Goal: Task Accomplishment & Management: Complete application form

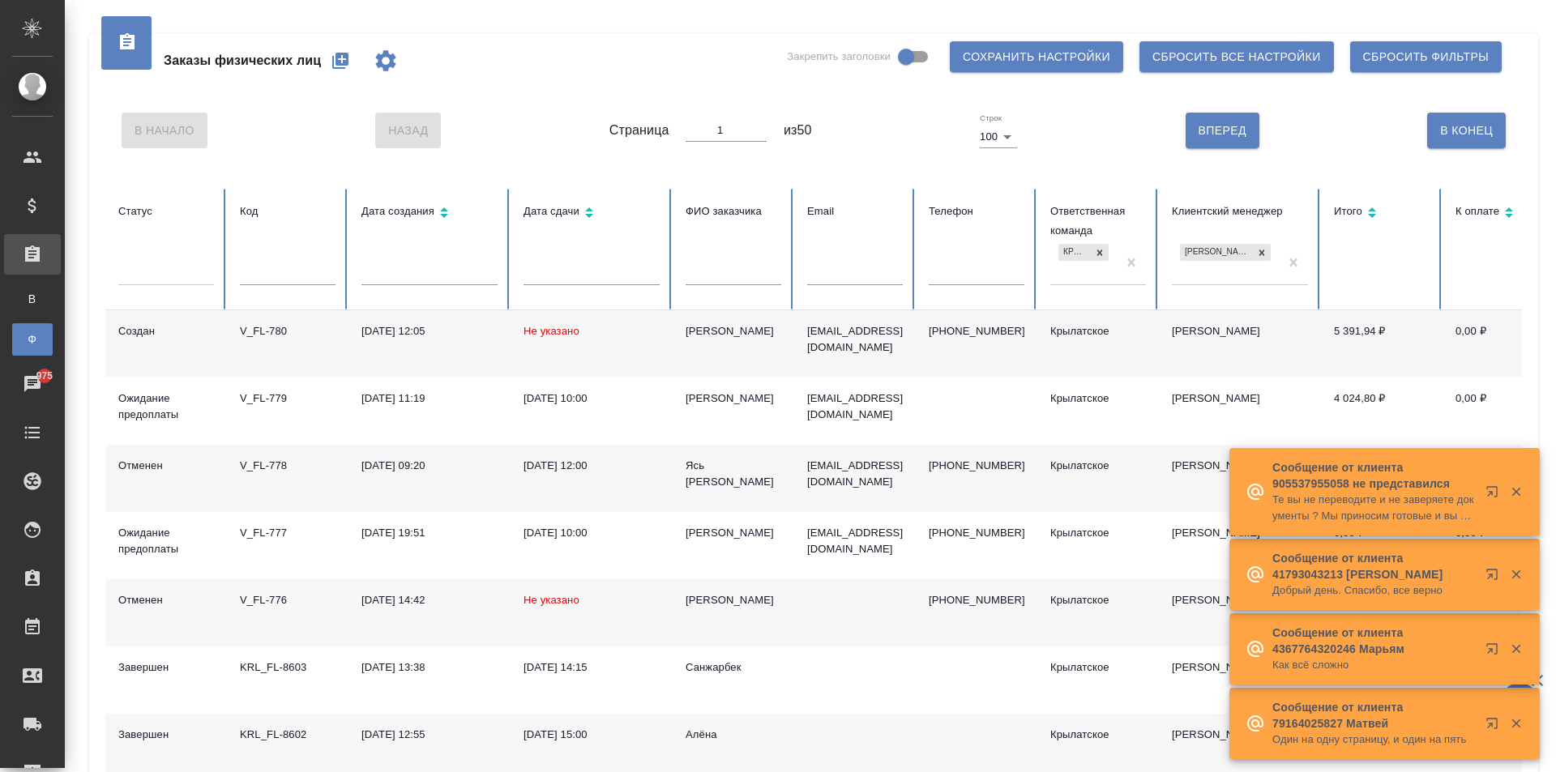
click at [344, 66] on icon "button" at bounding box center [340, 60] width 19 height 19
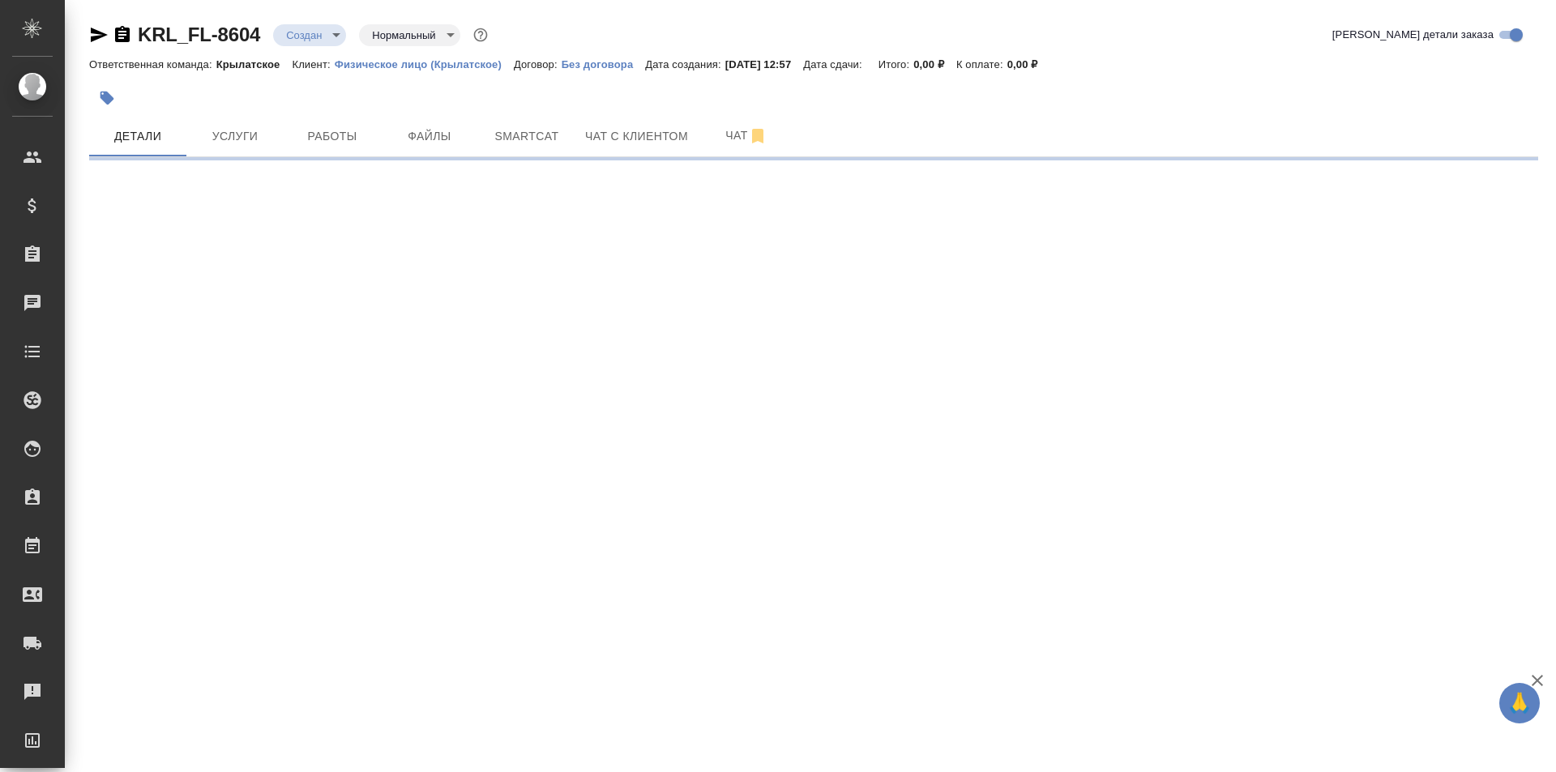
select select "RU"
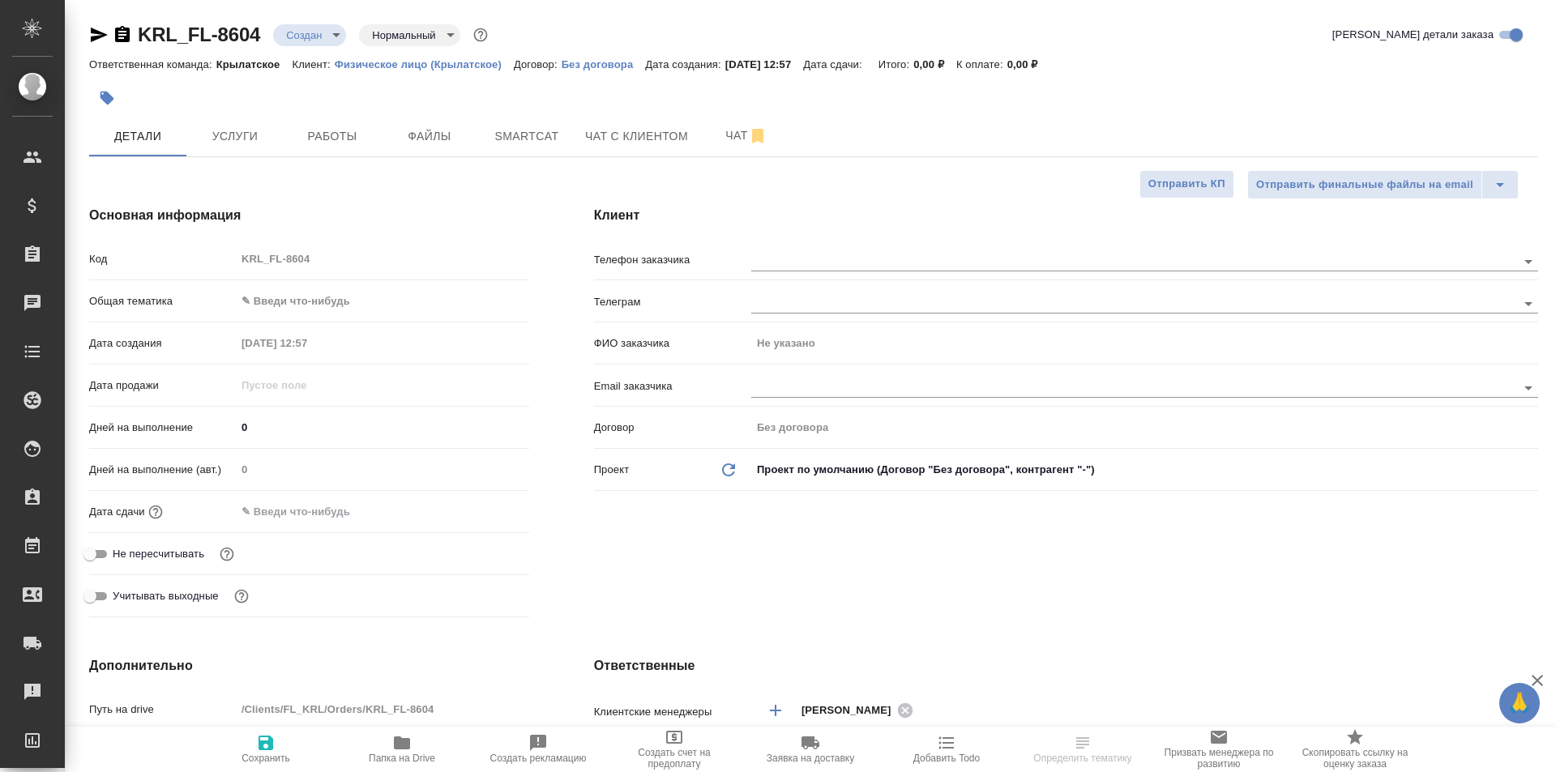
type textarea "x"
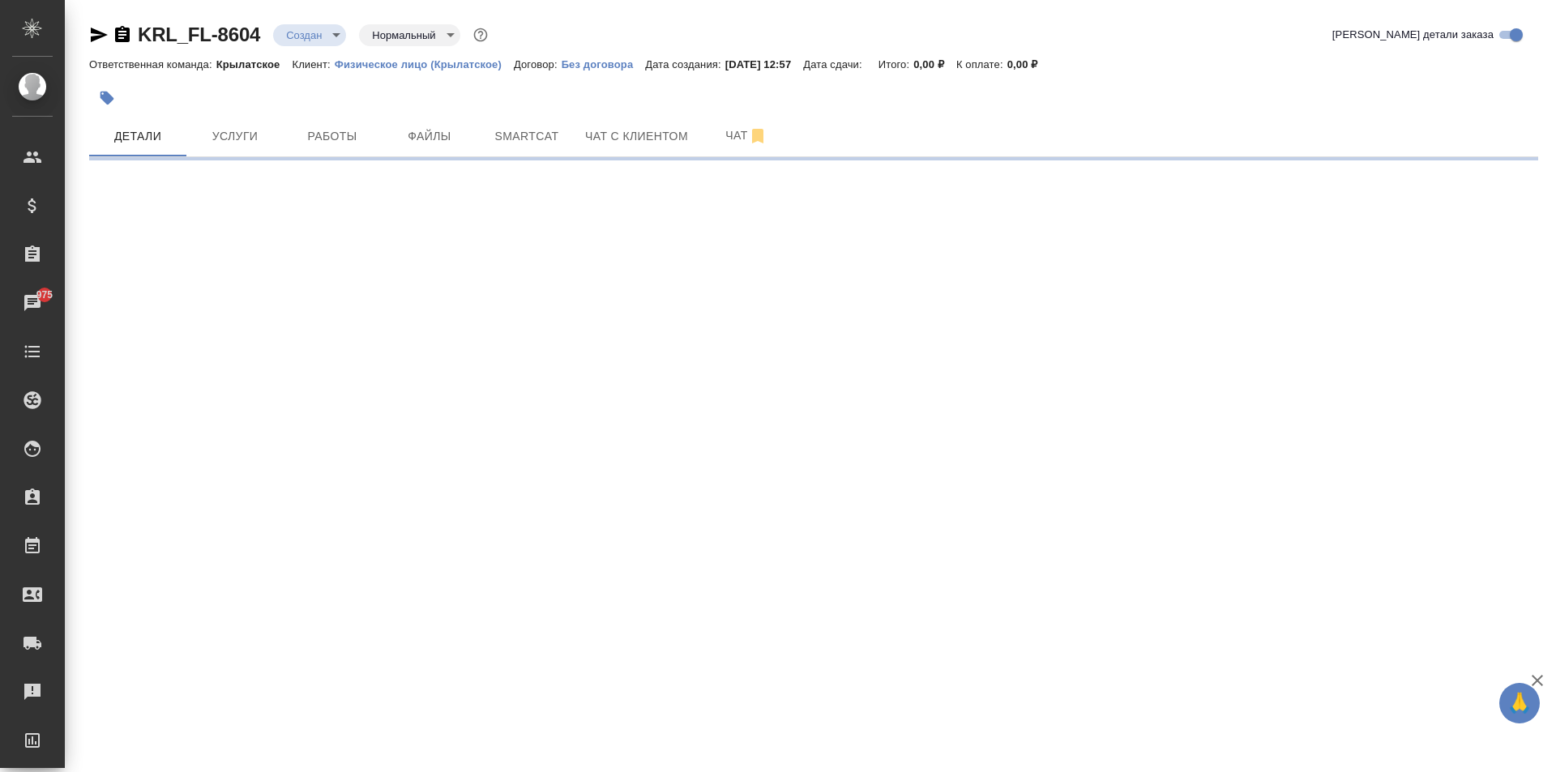
select select "RU"
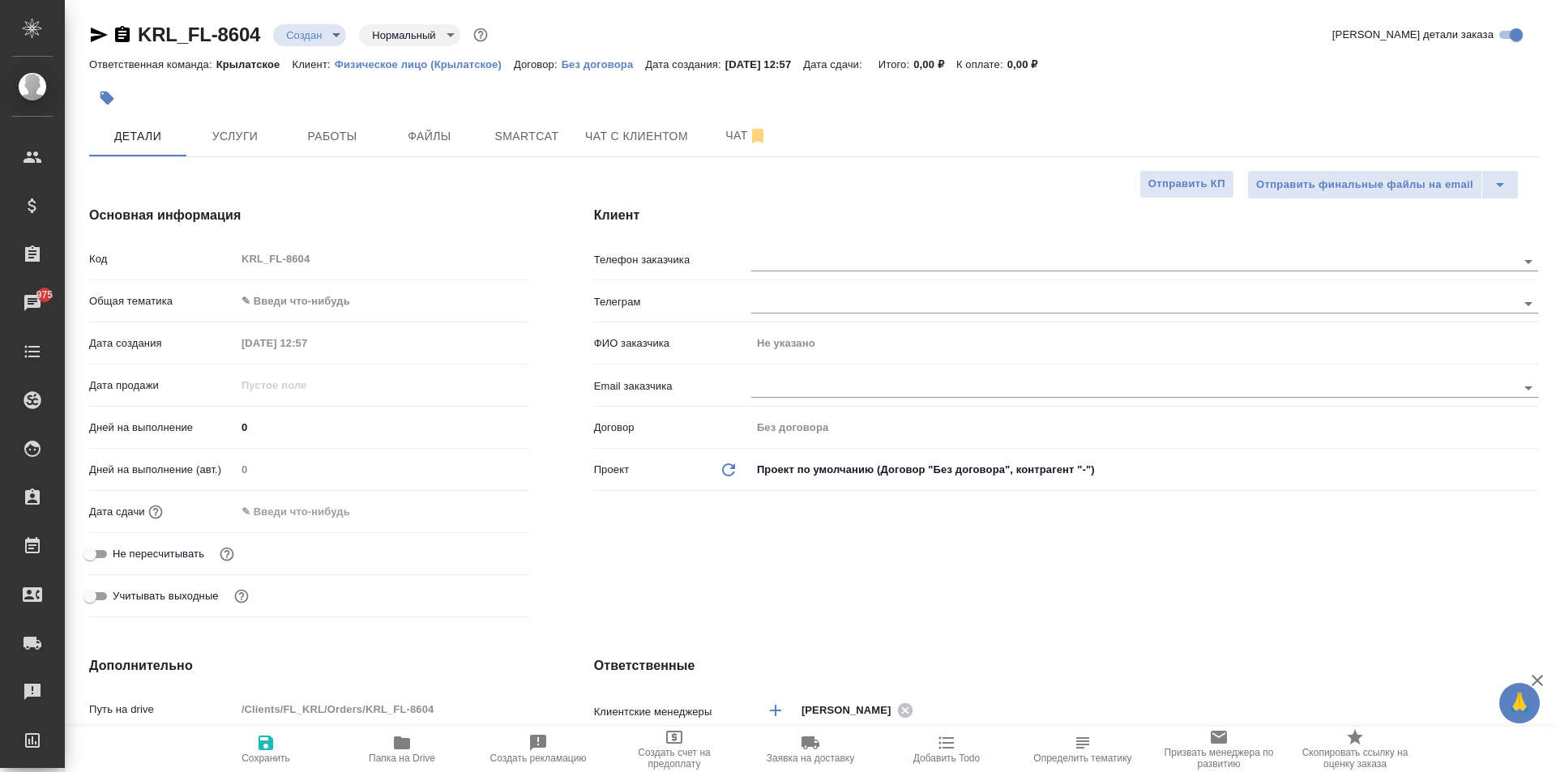
type textarea "x"
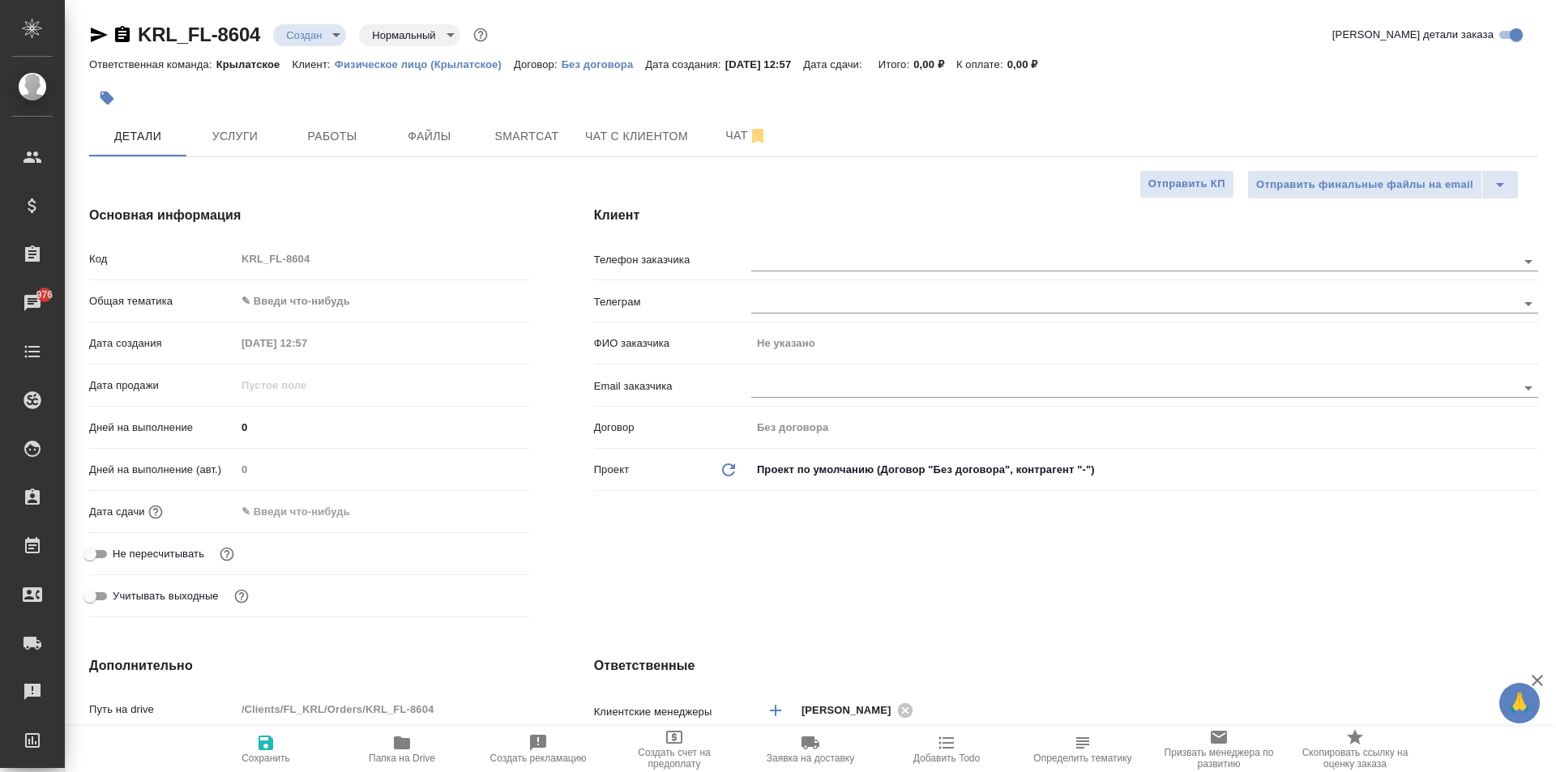
type textarea "x"
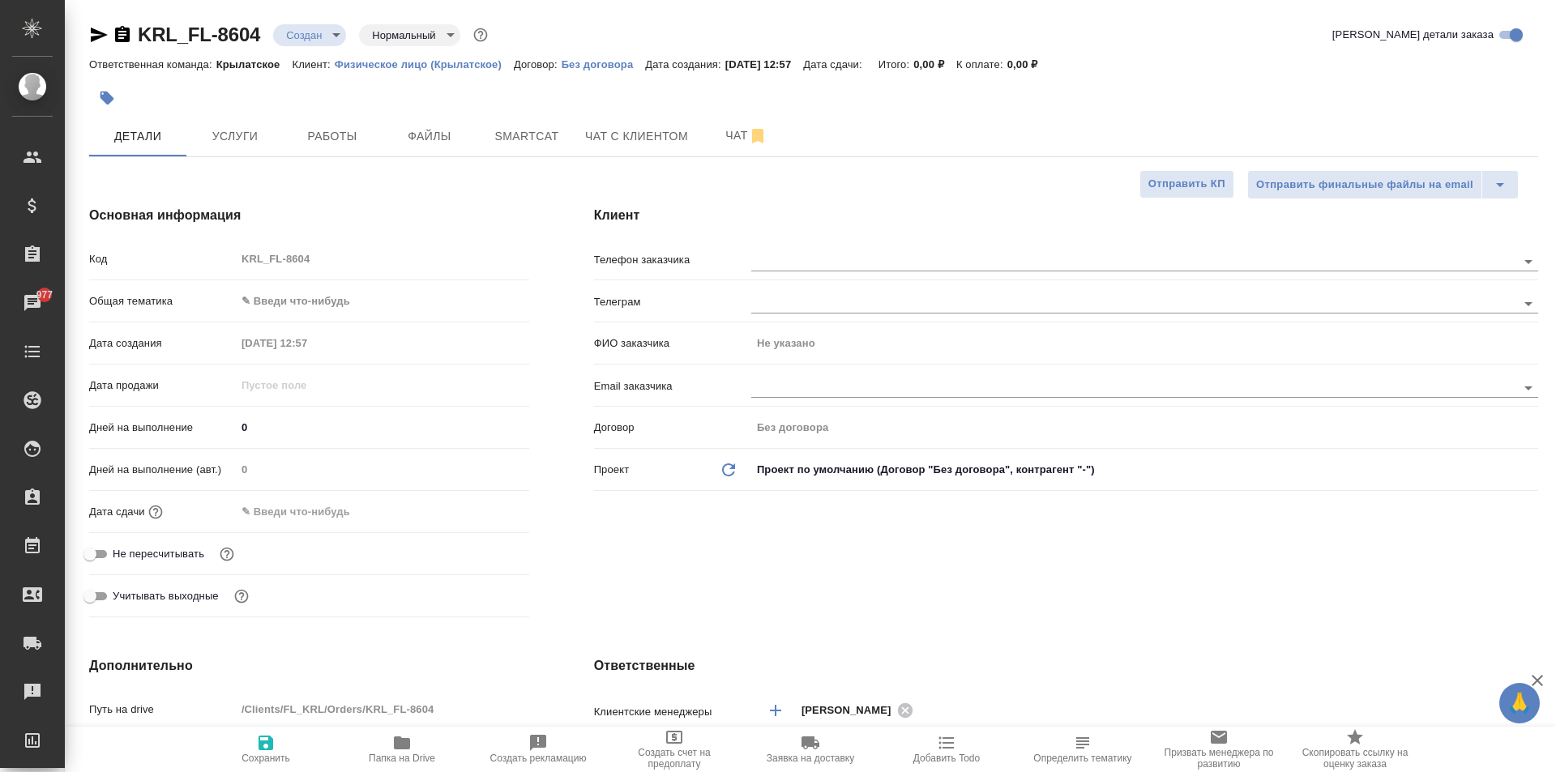
type textarea "x"
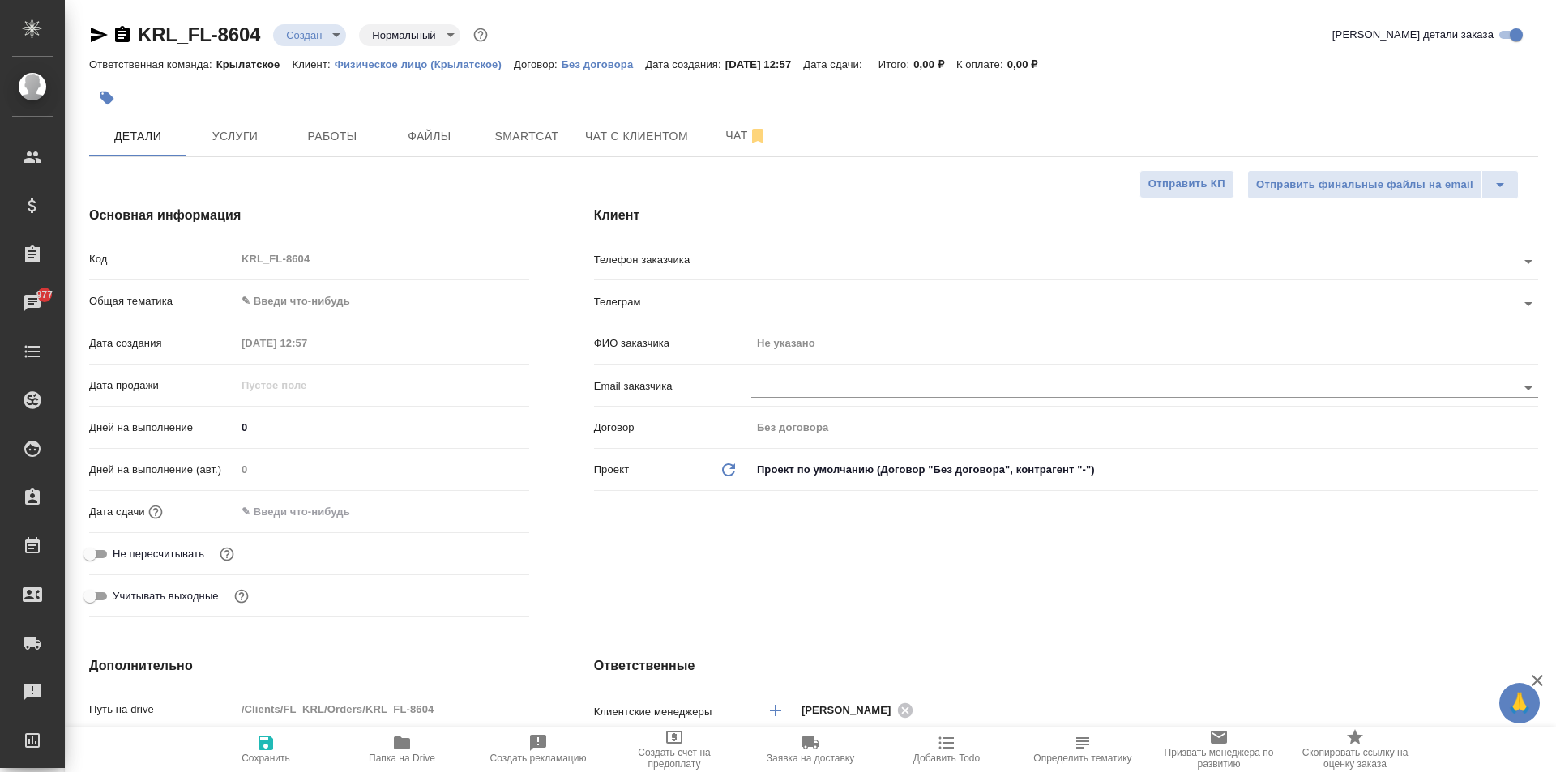
click at [342, 313] on body "🙏 .cls-1 fill:#fff; AWATERA Kasymov Timur Клиенты Спецификации Заказы 977 Чаты …" at bounding box center [778, 386] width 1556 height 772
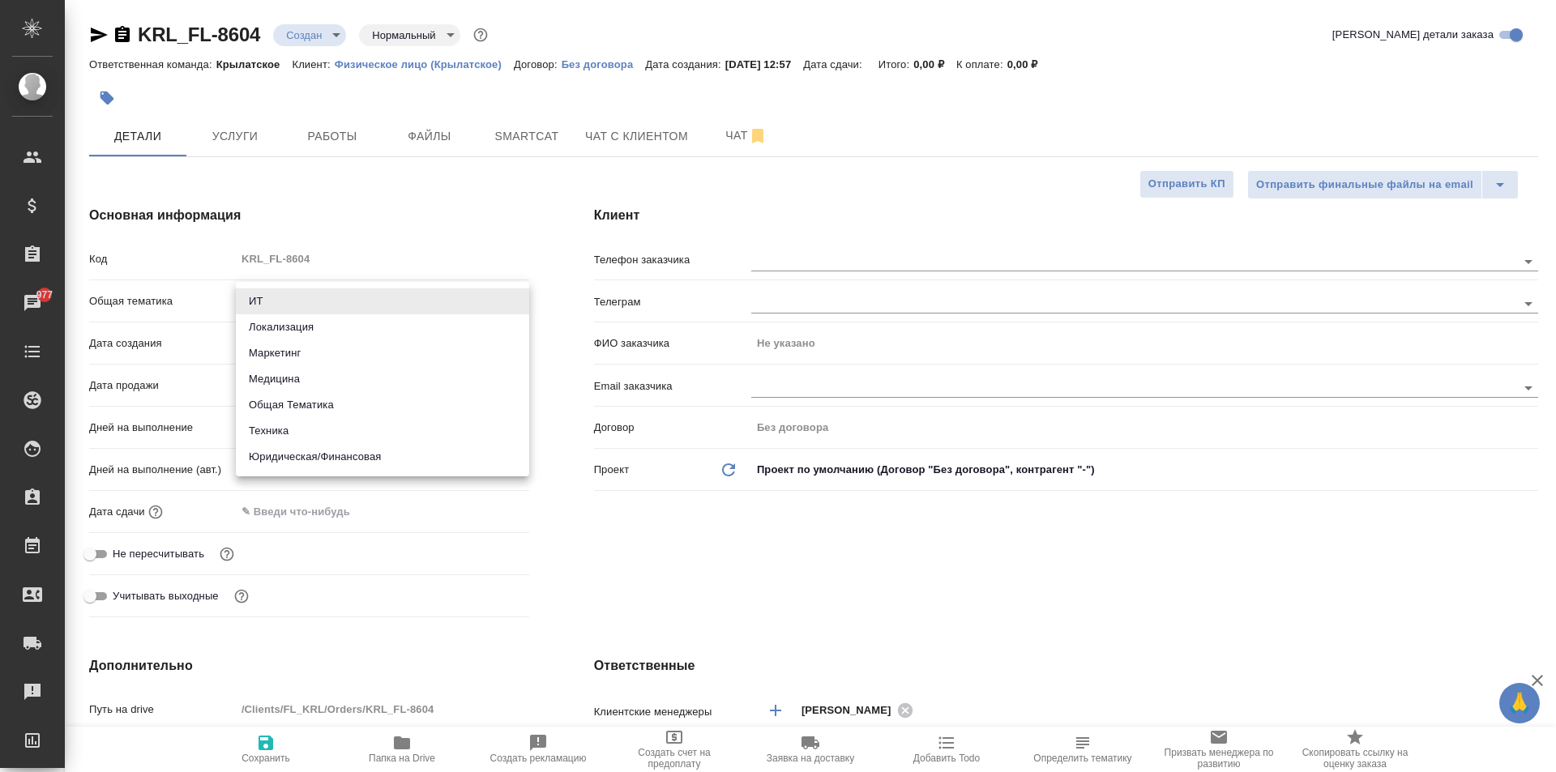
click at [364, 462] on li "Юридическая/Финансовая" at bounding box center [382, 457] width 293 height 26
type input "yr-fn"
type textarea "x"
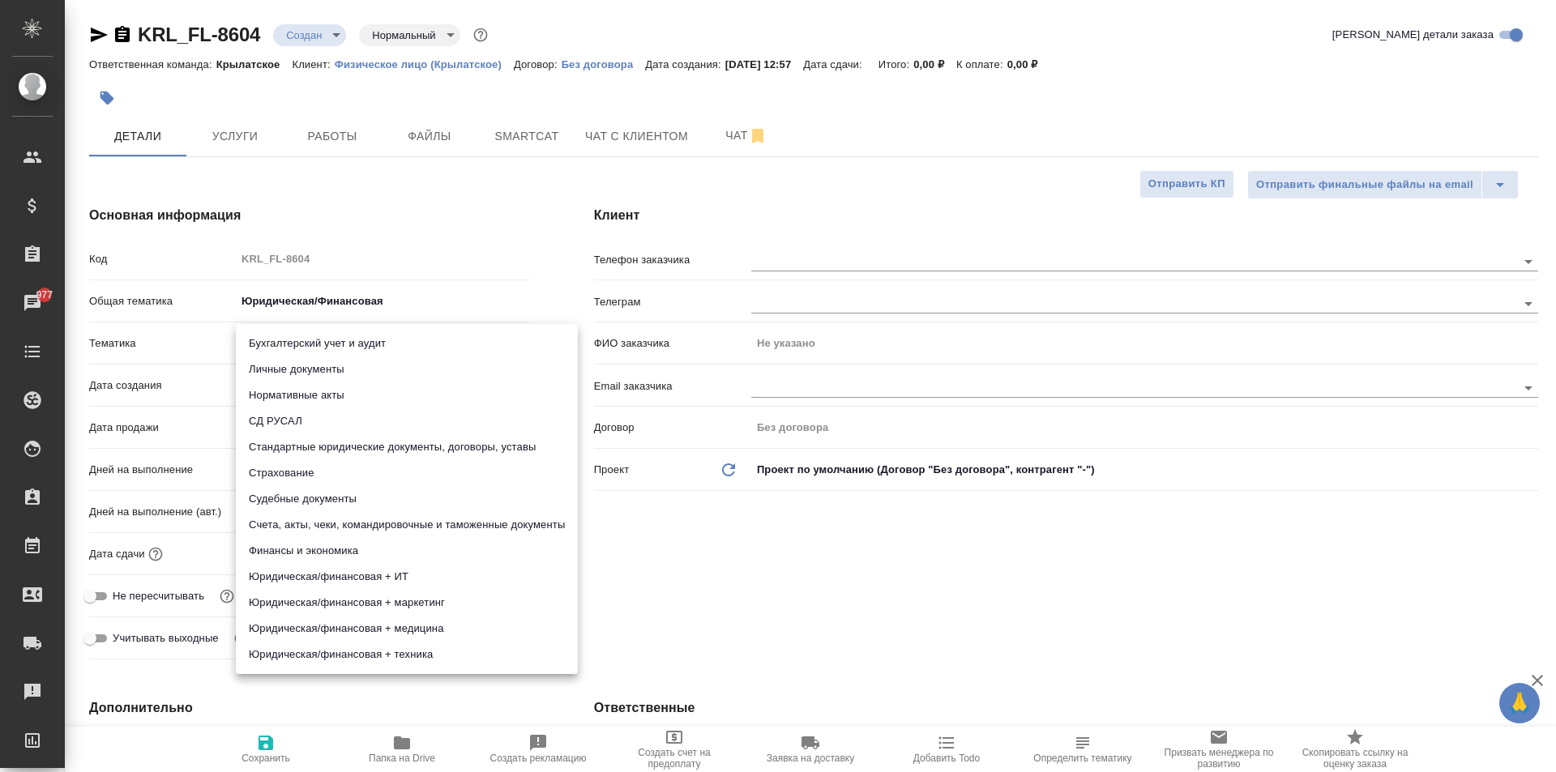
click at [314, 346] on body "🙏 .cls-1 fill:#fff; AWATERA Kasymov Timur Клиенты Спецификации Заказы 977 Чаты …" at bounding box center [778, 386] width 1556 height 772
click at [311, 374] on li "Личные документы" at bounding box center [407, 370] width 342 height 26
type textarea "x"
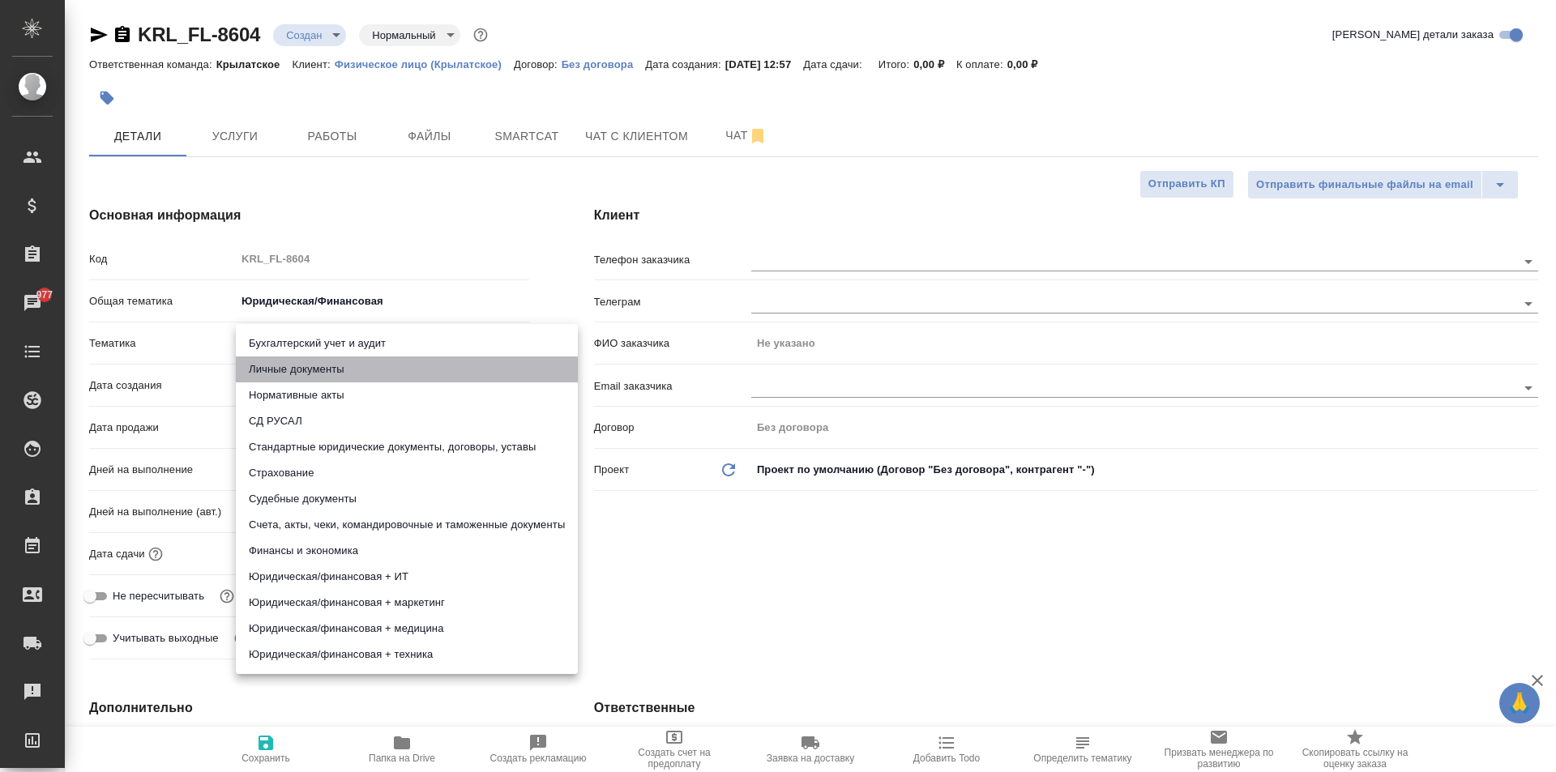
type input "5a8b8b956a9677013d343cfe"
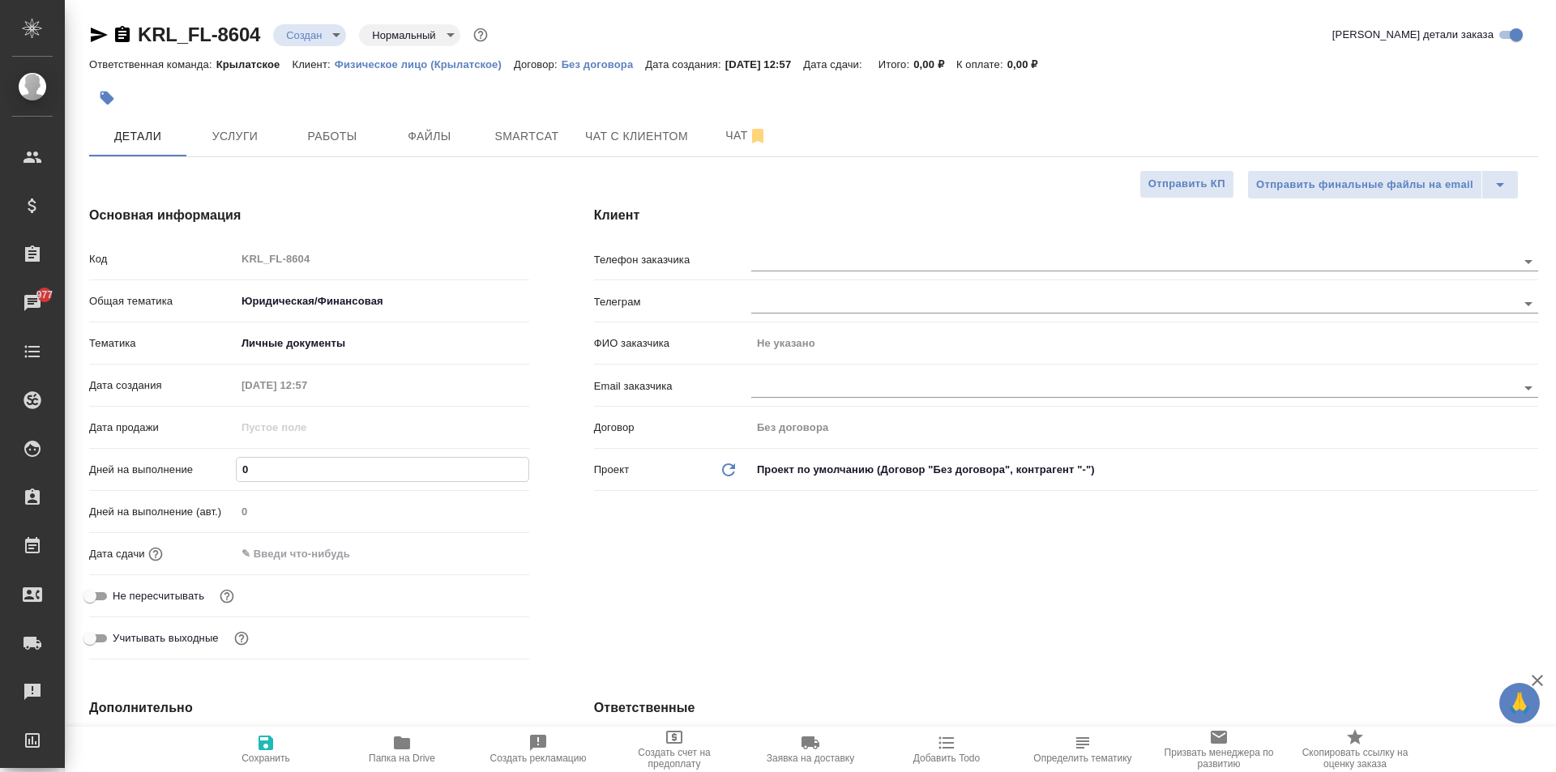
drag, startPoint x: 258, startPoint y: 465, endPoint x: 205, endPoint y: 457, distance: 53.3
click at [205, 457] on div "Дней на выполнение 0" at bounding box center [309, 469] width 440 height 28
type input "4"
type textarea "x"
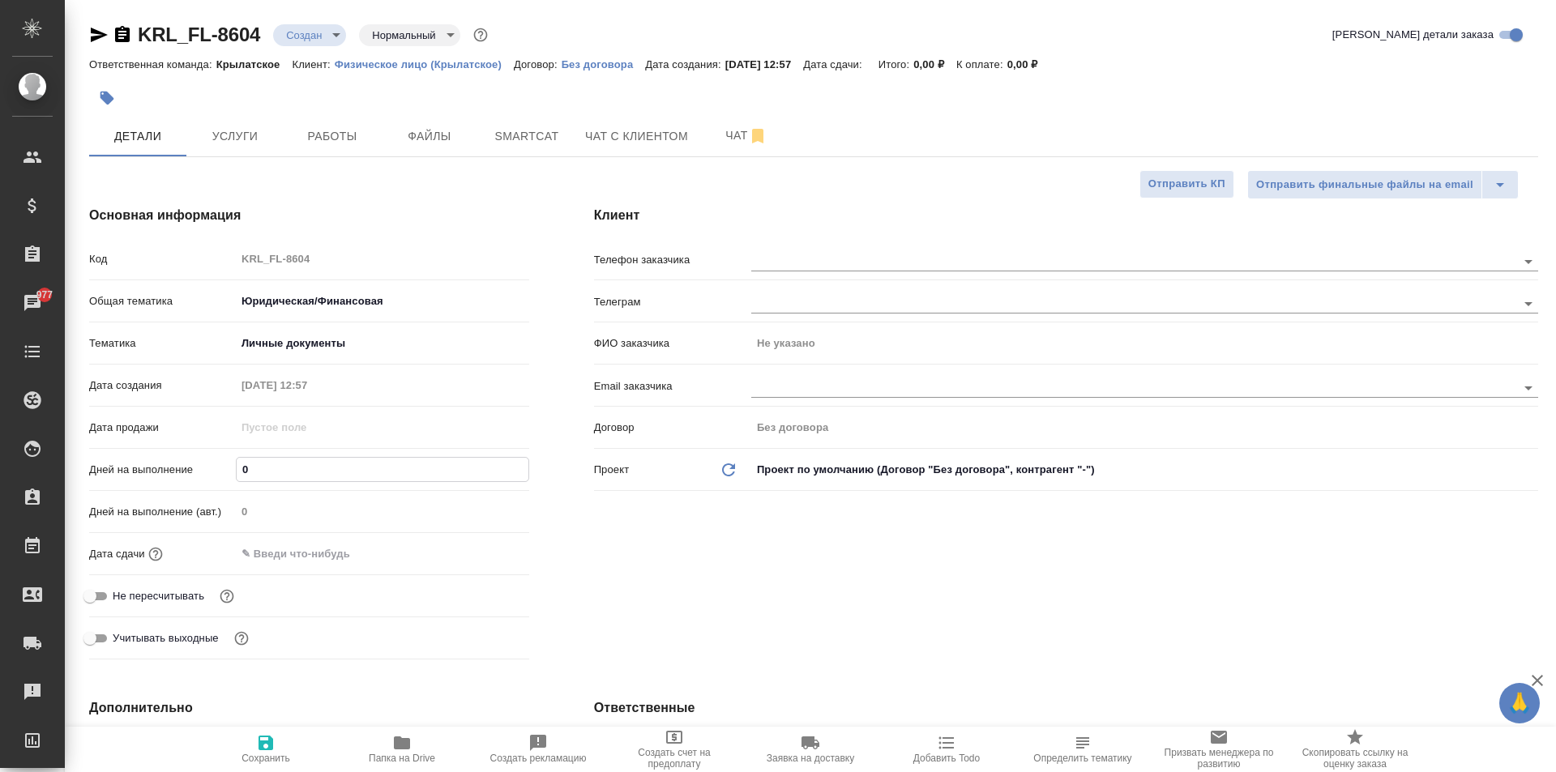
type textarea "x"
type input "1"
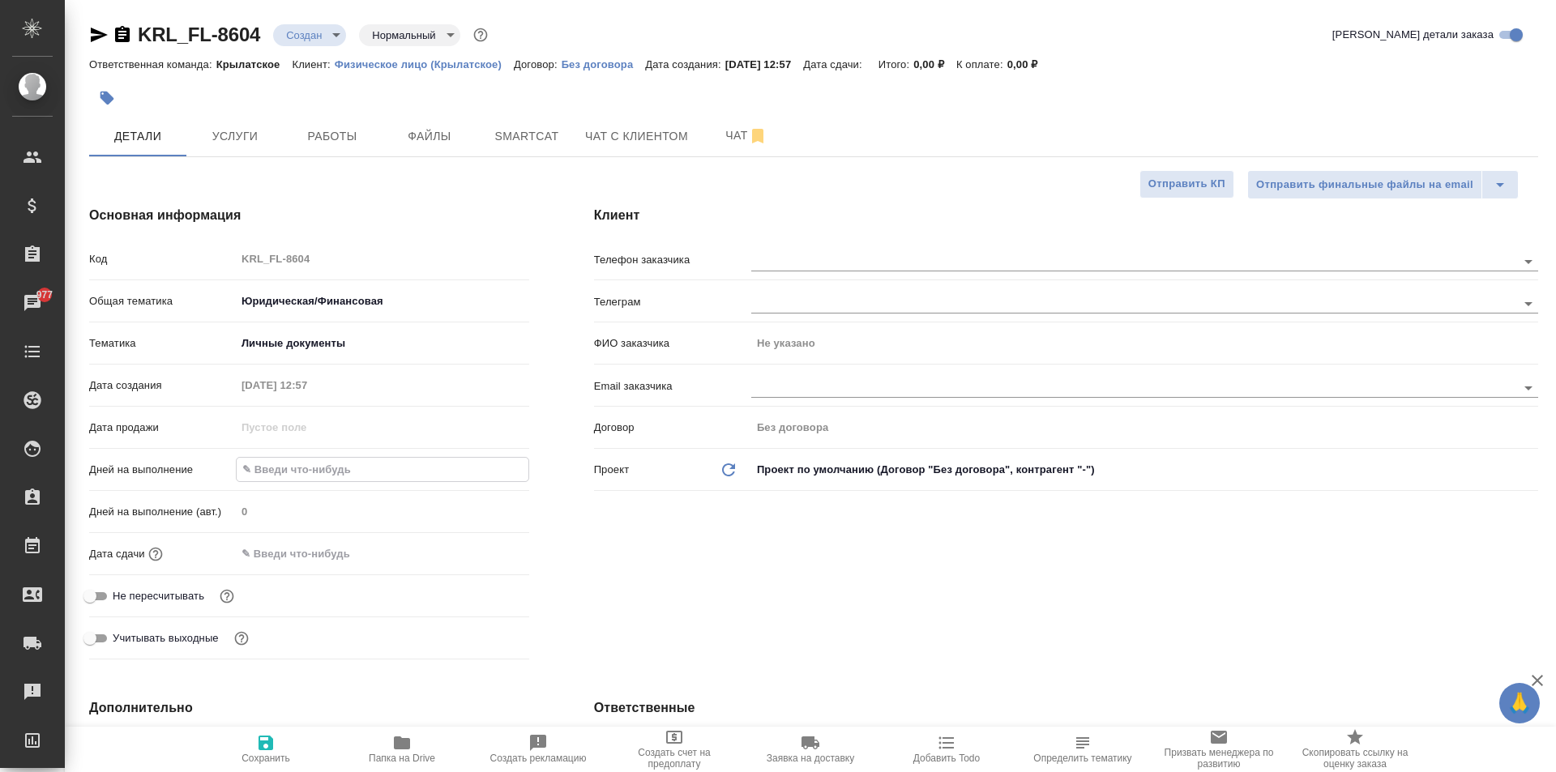
type textarea "x"
type input "1"
click at [261, 547] on input "text" at bounding box center [307, 553] width 142 height 23
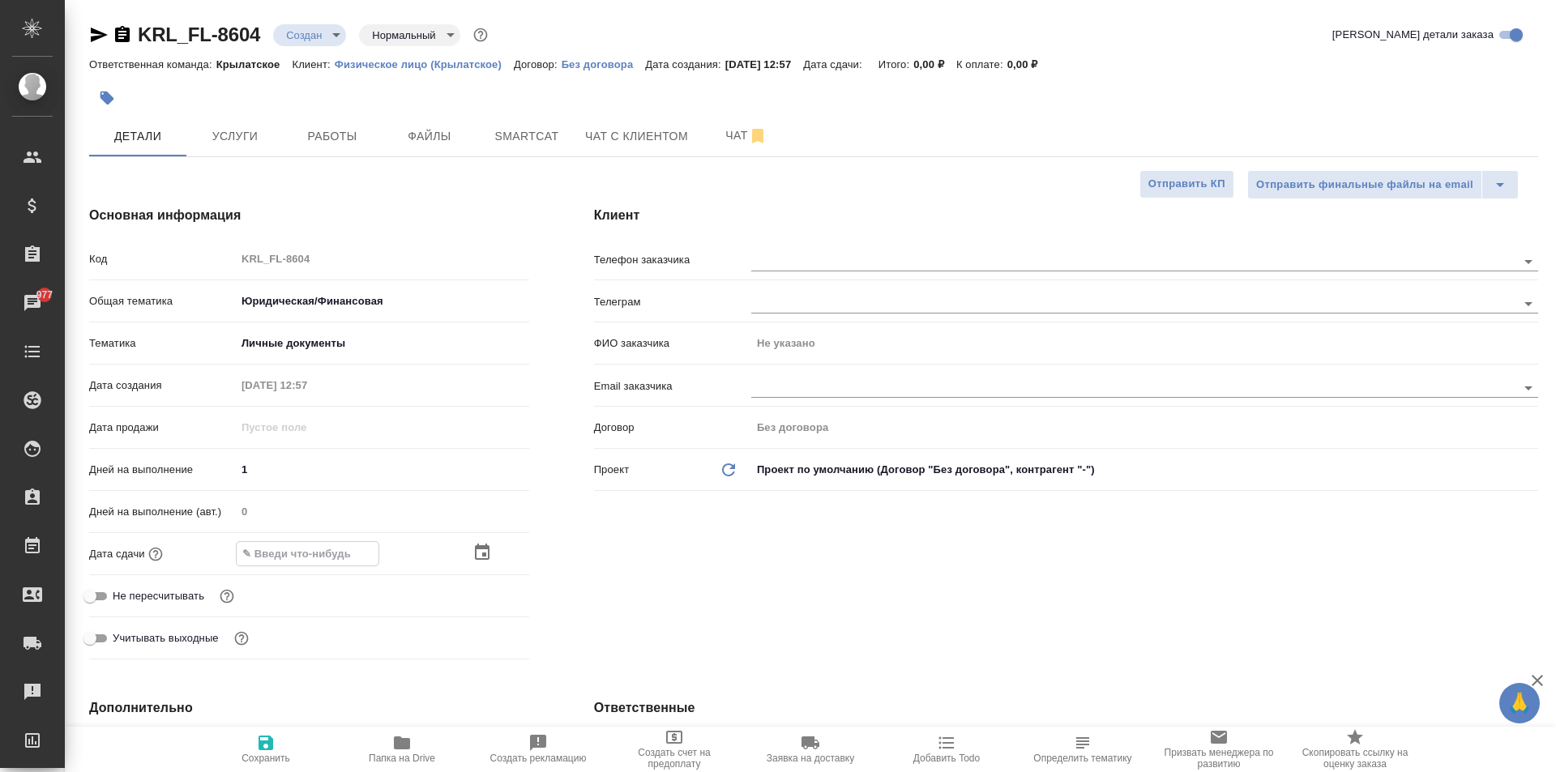
click at [473, 549] on icon "button" at bounding box center [481, 552] width 19 height 19
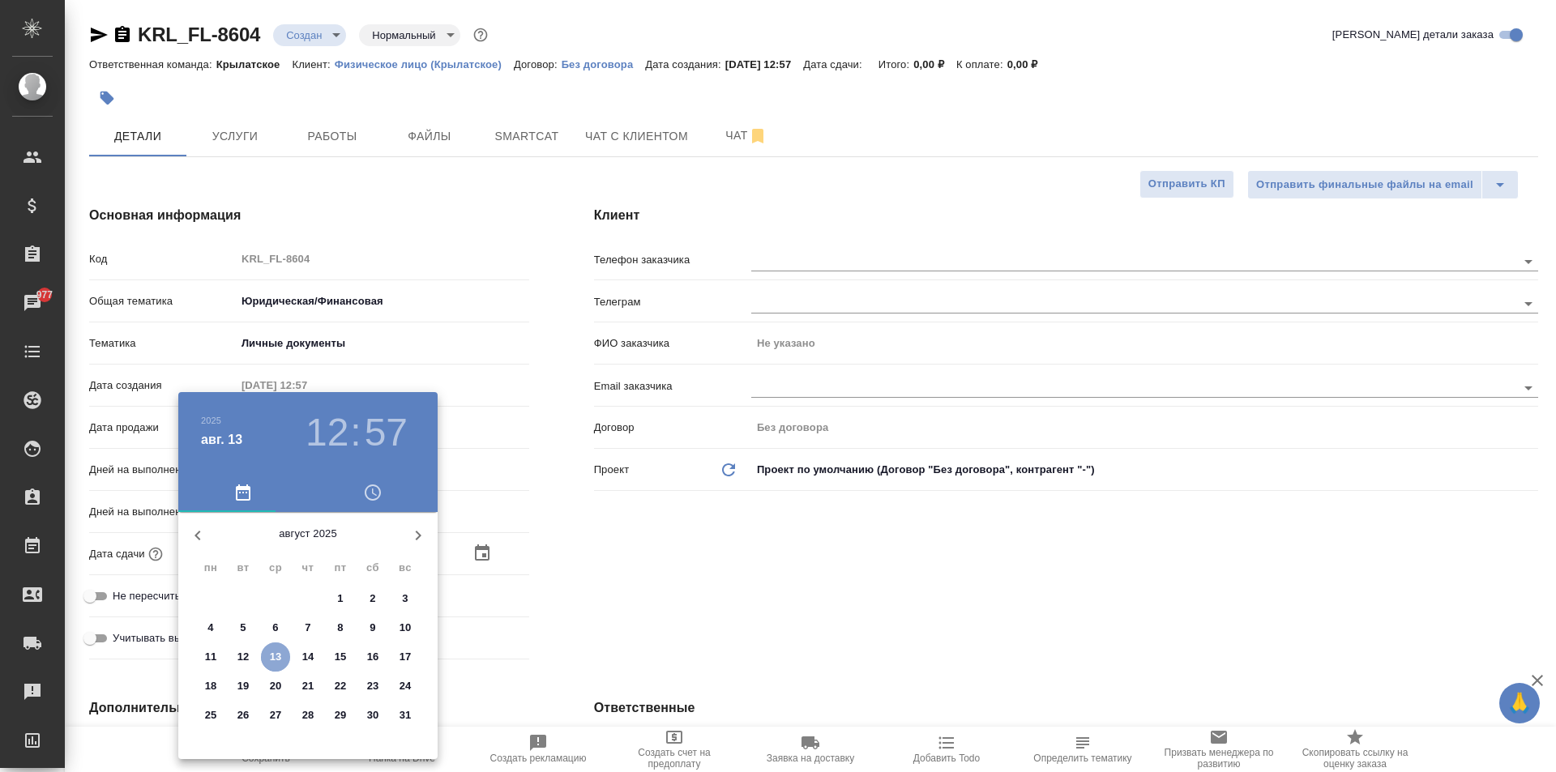
click at [275, 655] on p "13" at bounding box center [276, 657] width 12 height 16
type input "[DATE] 12:57"
type textarea "x"
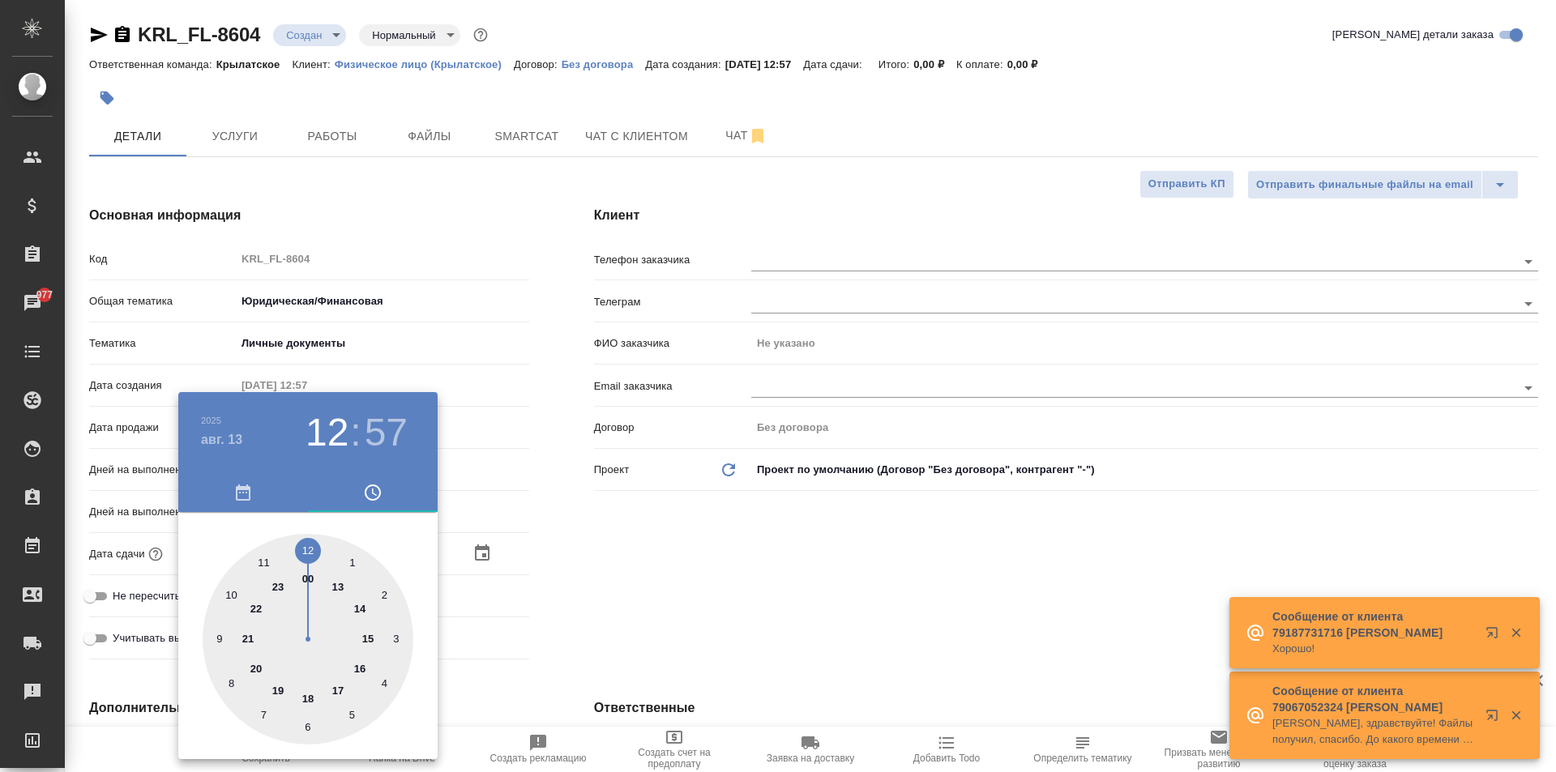
type input "13.08.2025 14:57"
type textarea "x"
click at [361, 605] on div at bounding box center [308, 639] width 211 height 211
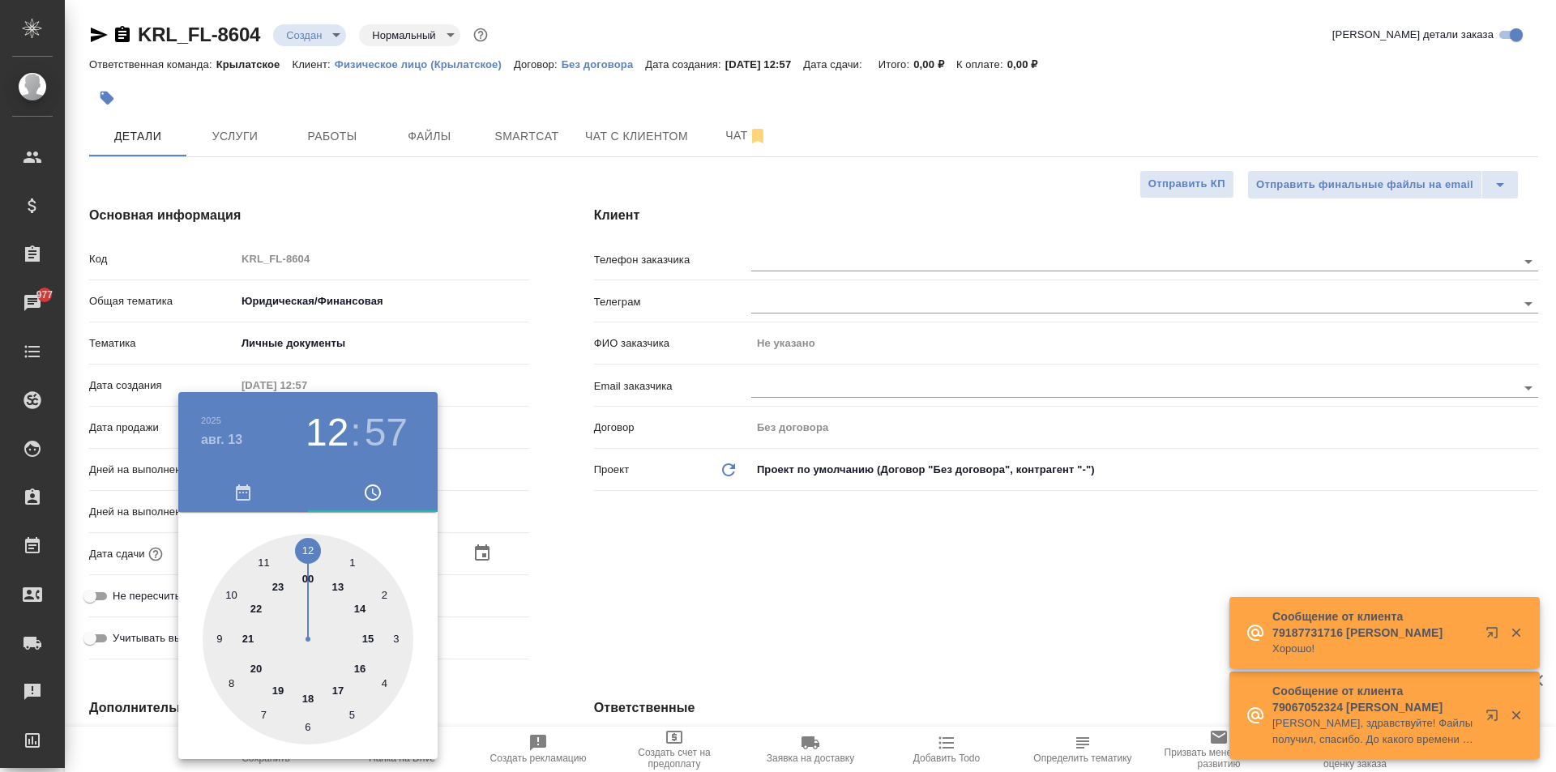
type textarea "x"
drag, startPoint x: 310, startPoint y: 724, endPoint x: 322, endPoint y: 720, distance: 13.1
click at [308, 724] on div at bounding box center [308, 639] width 211 height 211
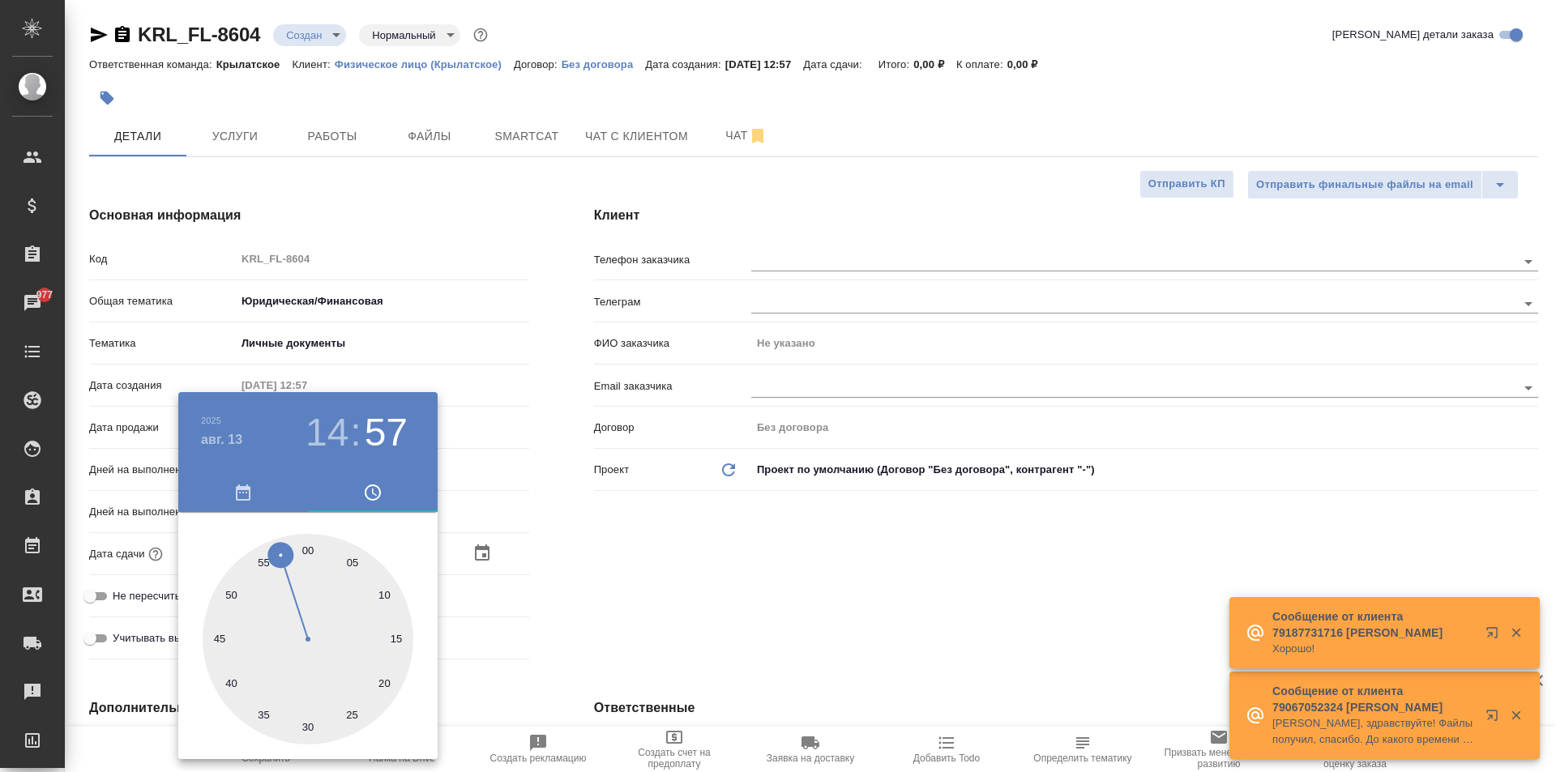
type input "[DATE] 14:30"
type textarea "x"
click at [594, 642] on div at bounding box center [778, 386] width 1556 height 772
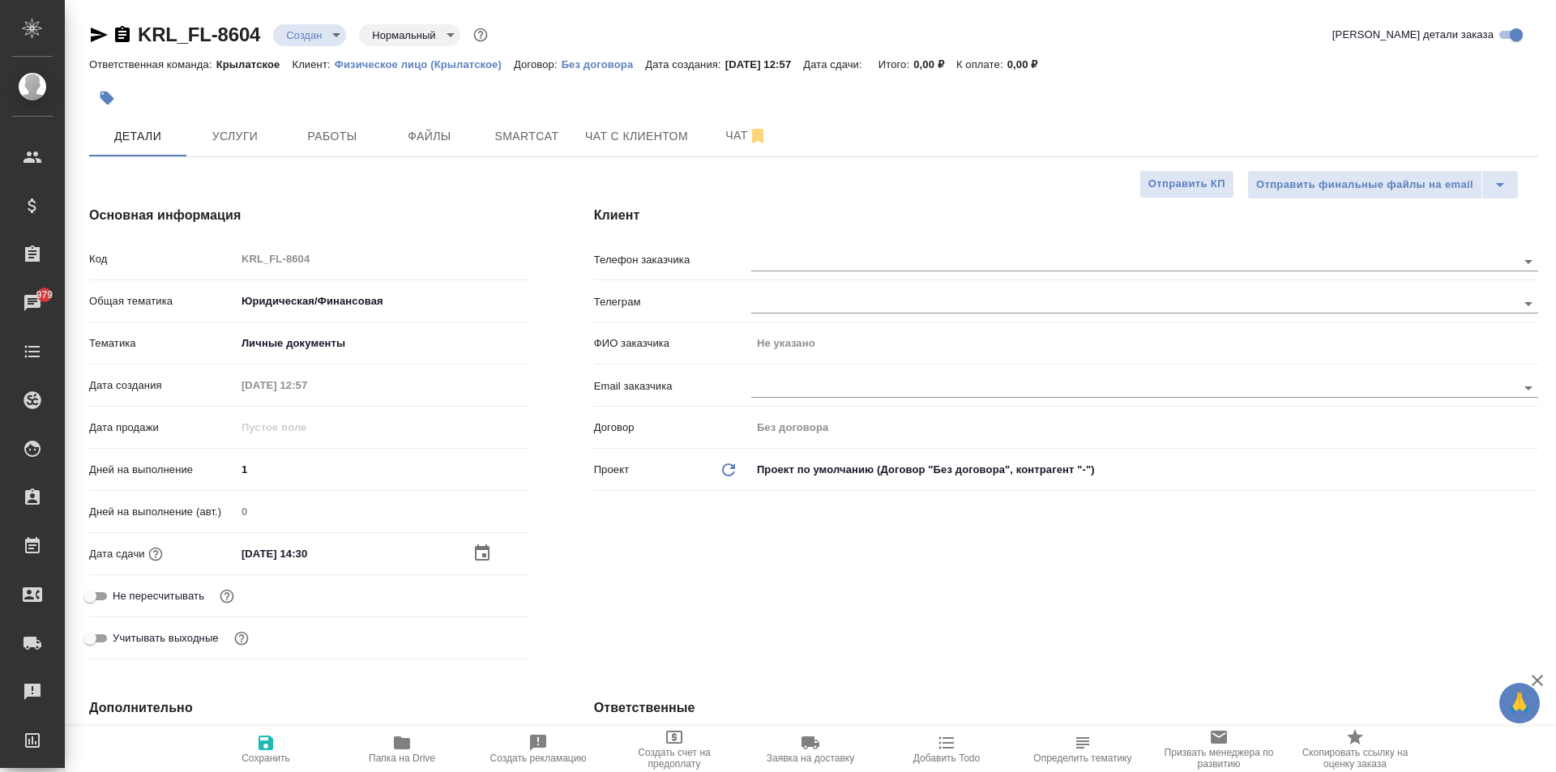
scroll to position [567, 0]
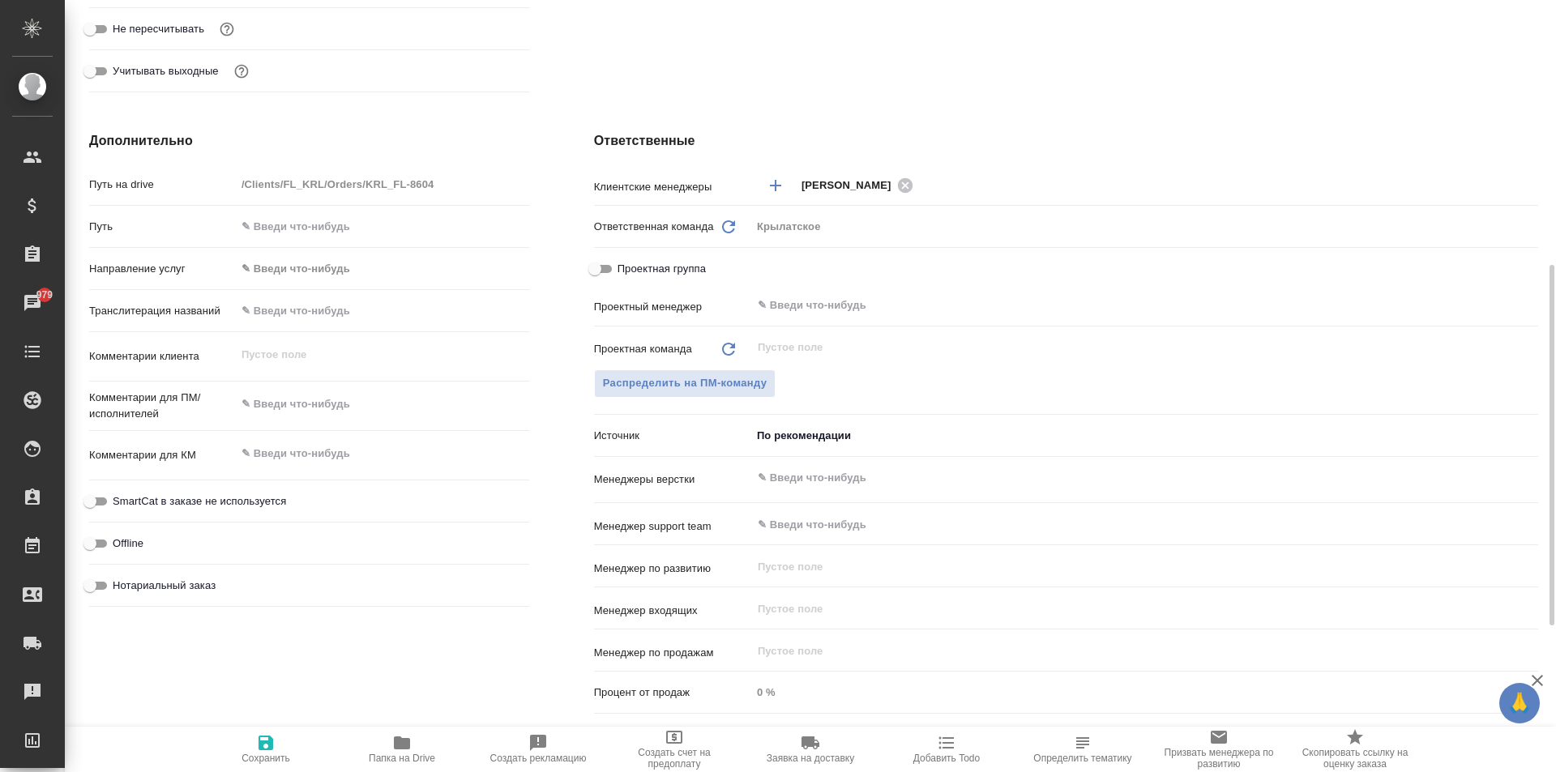
click at [315, 314] on input "text" at bounding box center [382, 310] width 293 height 23
drag, startPoint x: 167, startPoint y: 489, endPoint x: 167, endPoint y: 502, distance: 12.2
click at [167, 490] on div "SmartCat в заказе не используется" at bounding box center [309, 501] width 440 height 28
click at [158, 505] on span "SmartCat в заказе не используется" at bounding box center [199, 501] width 173 height 16
click at [119, 505] on input "SmartCat в заказе не используется" at bounding box center [90, 501] width 58 height 19
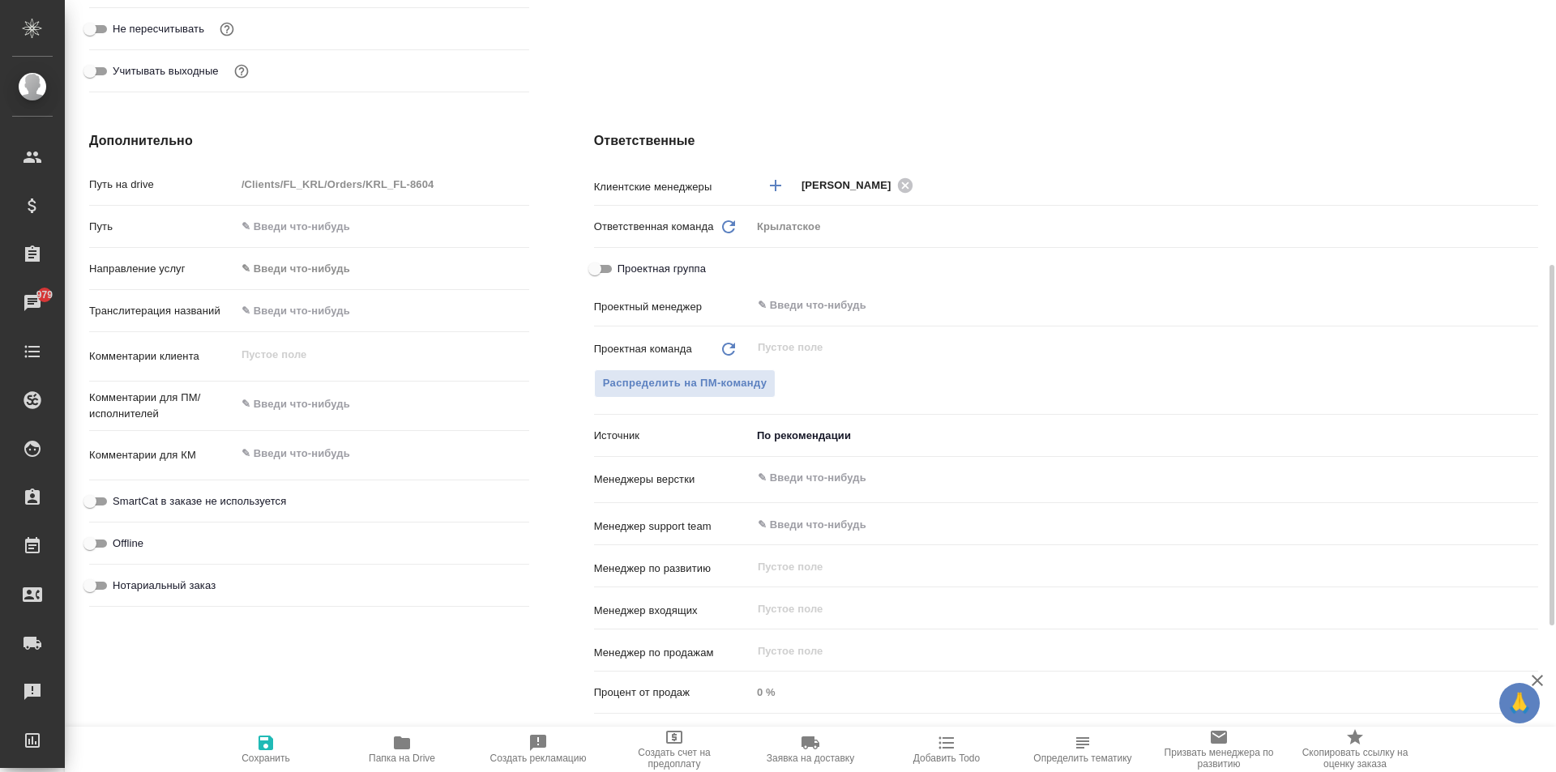
checkbox input "true"
type textarea "x"
click at [149, 583] on span "Нотариальный заказ" at bounding box center [164, 586] width 103 height 16
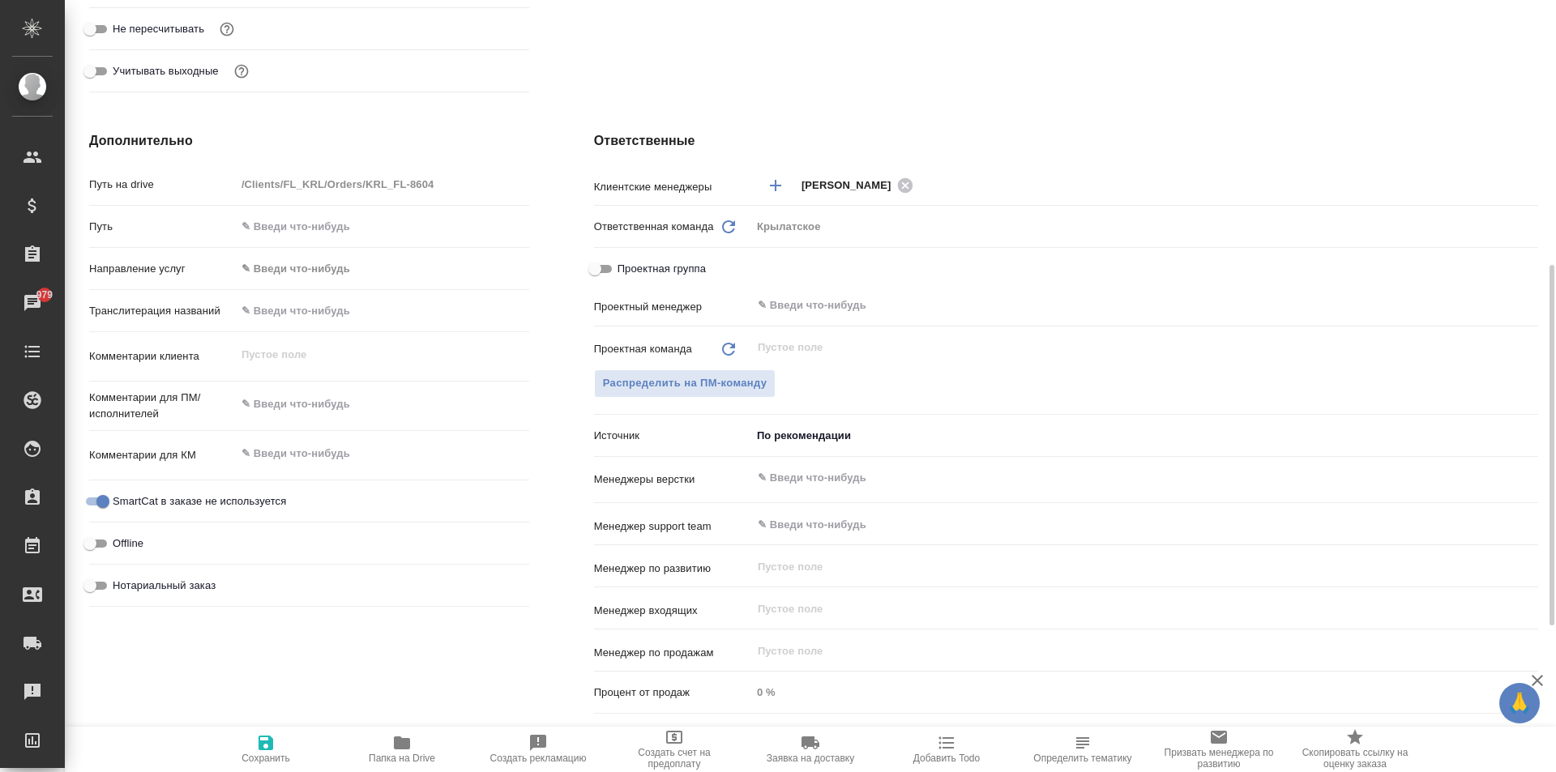
click at [119, 583] on input "Нотариальный заказ" at bounding box center [90, 585] width 58 height 19
checkbox input "true"
type textarea "x"
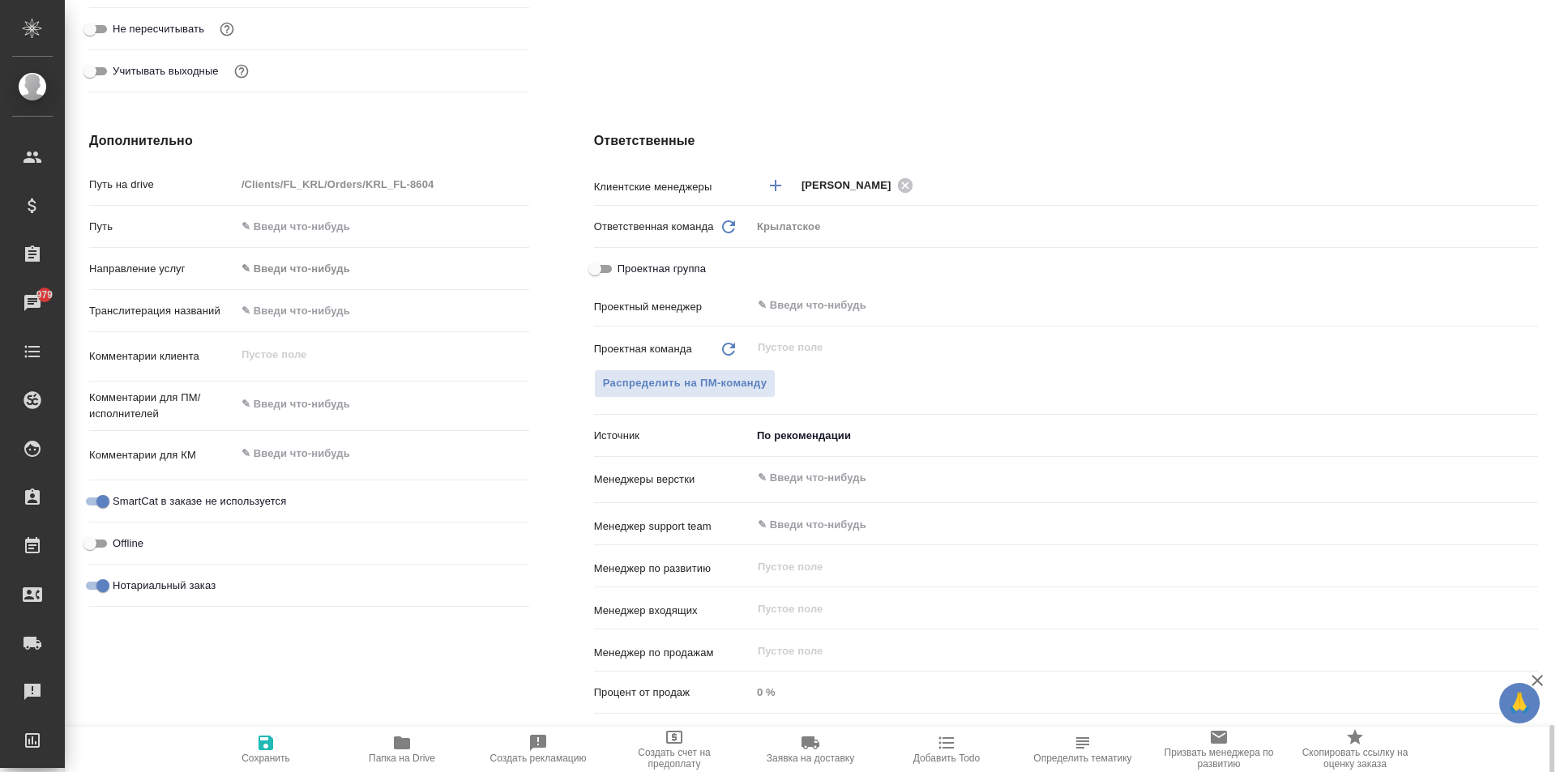
scroll to position [881, 0]
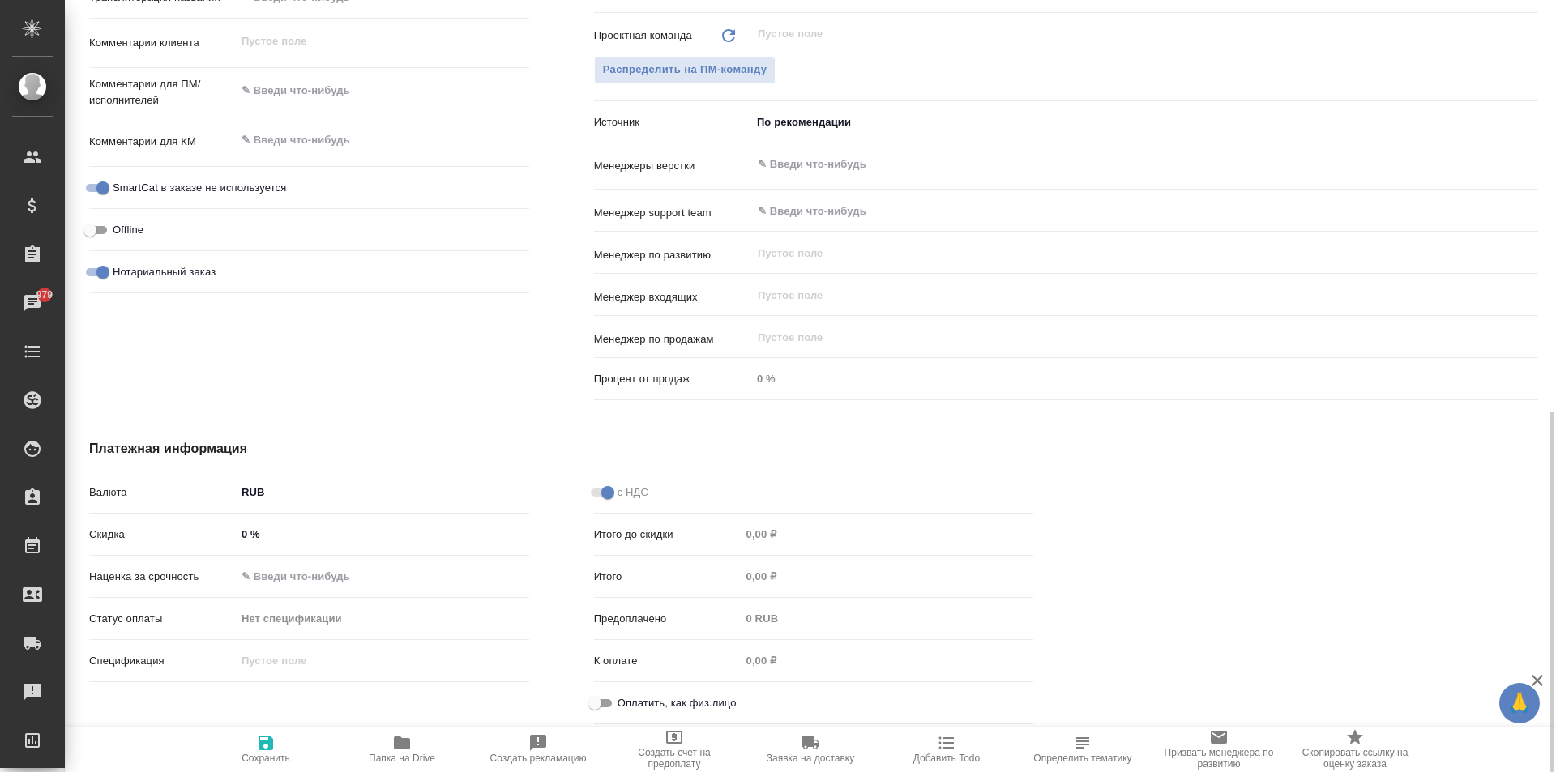
click at [612, 695] on input "Оплатить, как физ.лицо" at bounding box center [595, 703] width 58 height 19
checkbox input "true"
type textarea "x"
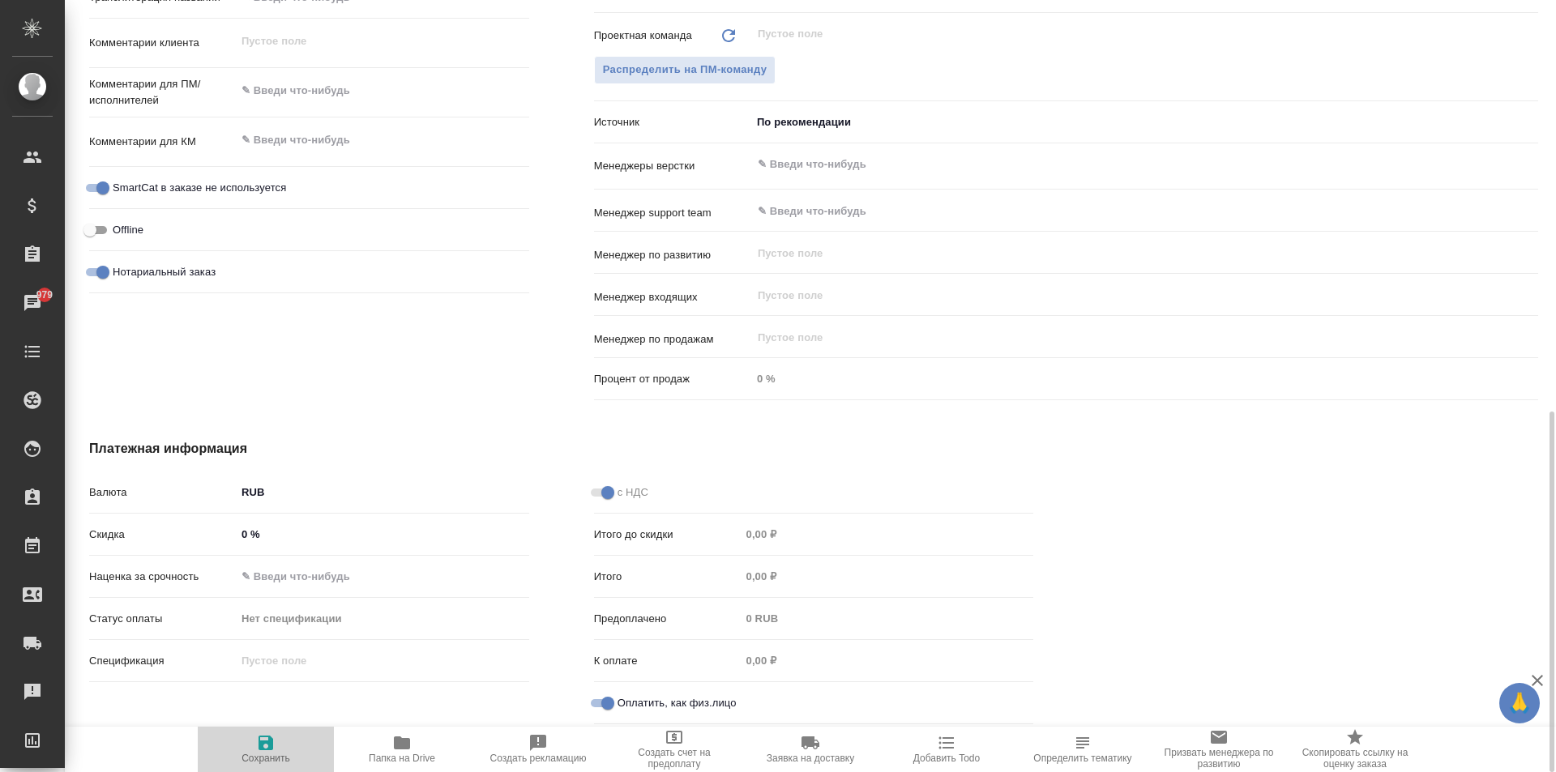
drag, startPoint x: 228, startPoint y: 745, endPoint x: 374, endPoint y: 724, distance: 147.2
click at [233, 742] on span "Сохранить" at bounding box center [265, 748] width 117 height 31
type textarea "x"
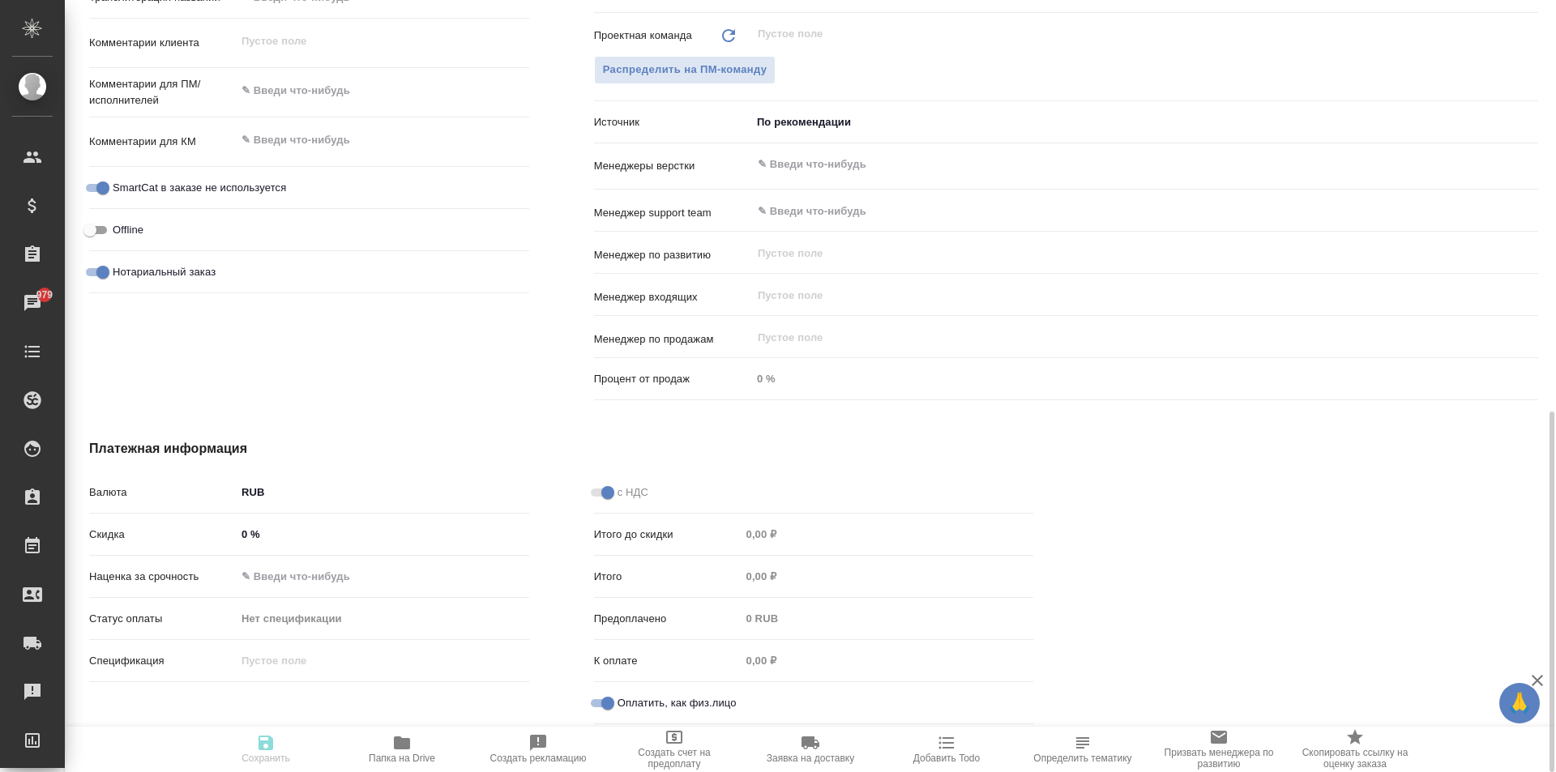
type textarea "x"
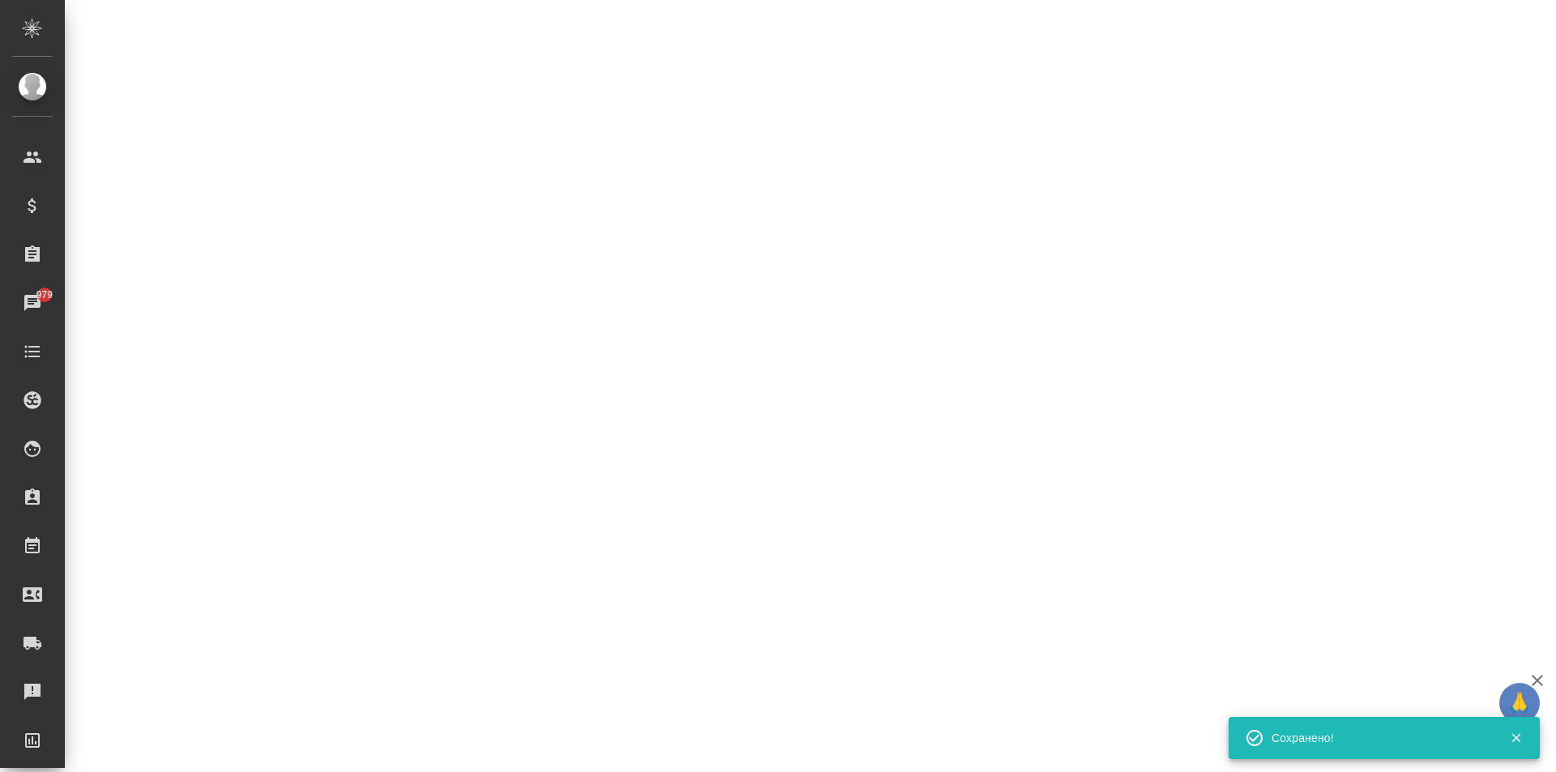
select select "RU"
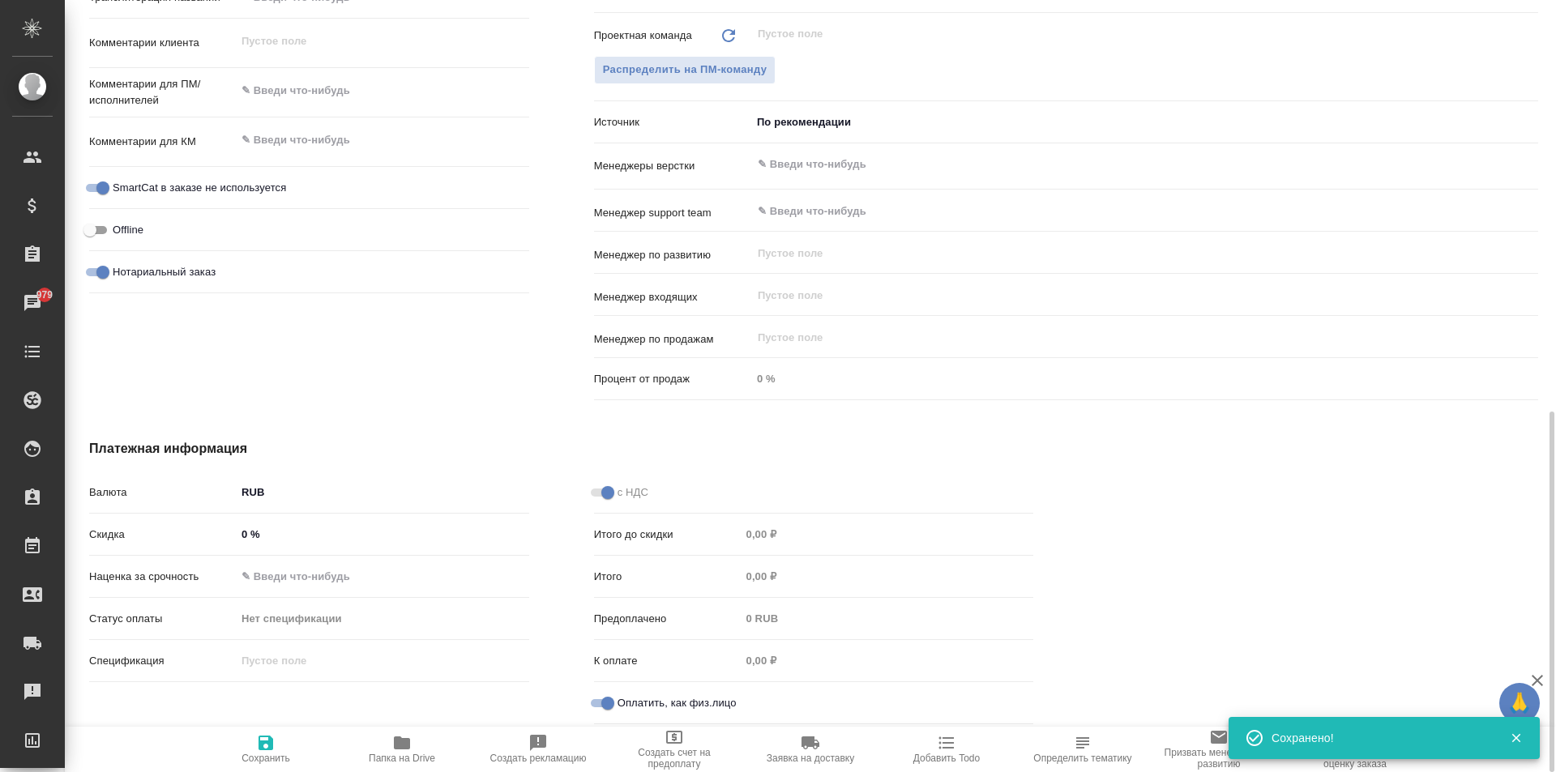
type textarea "x"
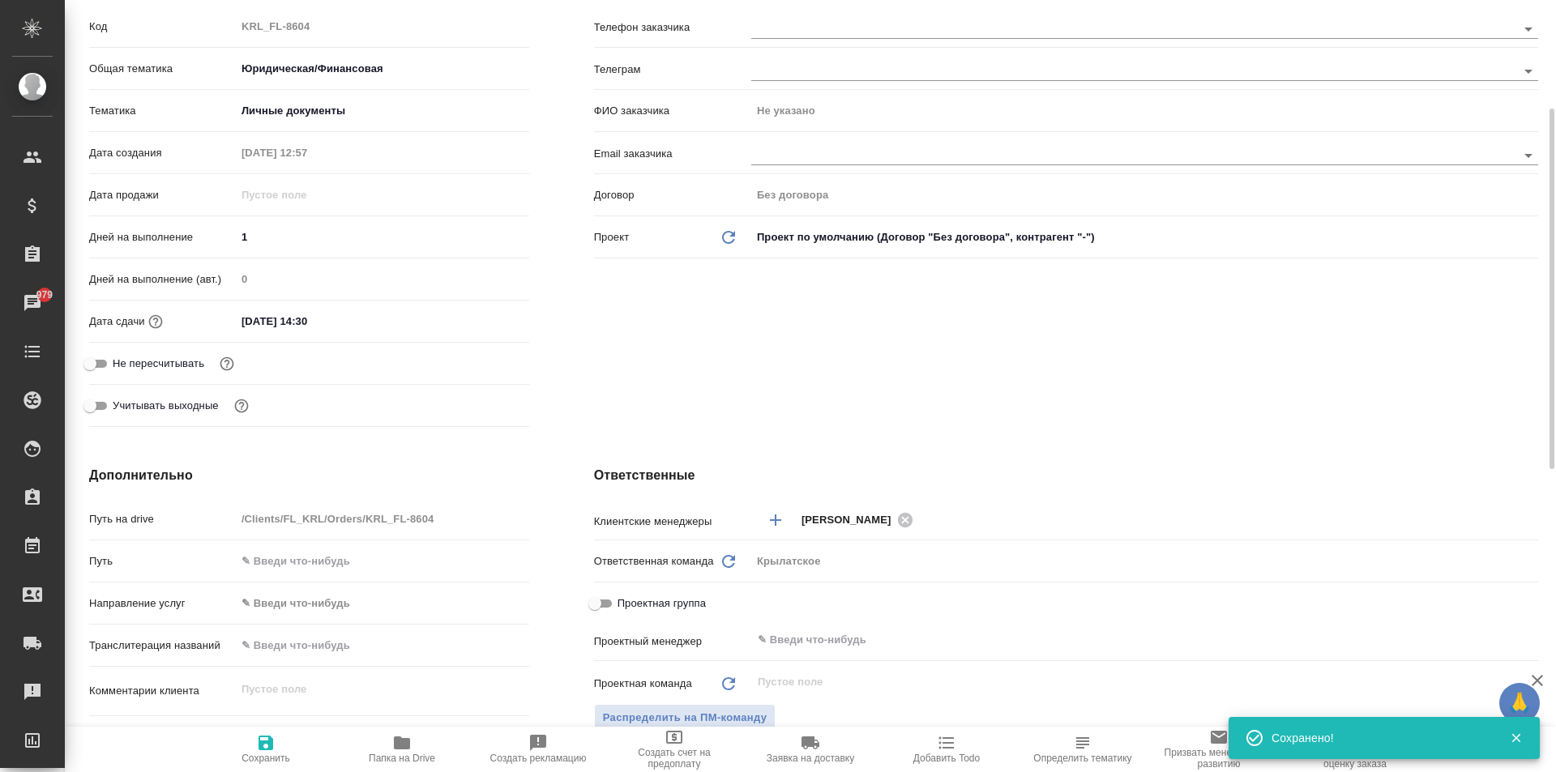
scroll to position [0, 0]
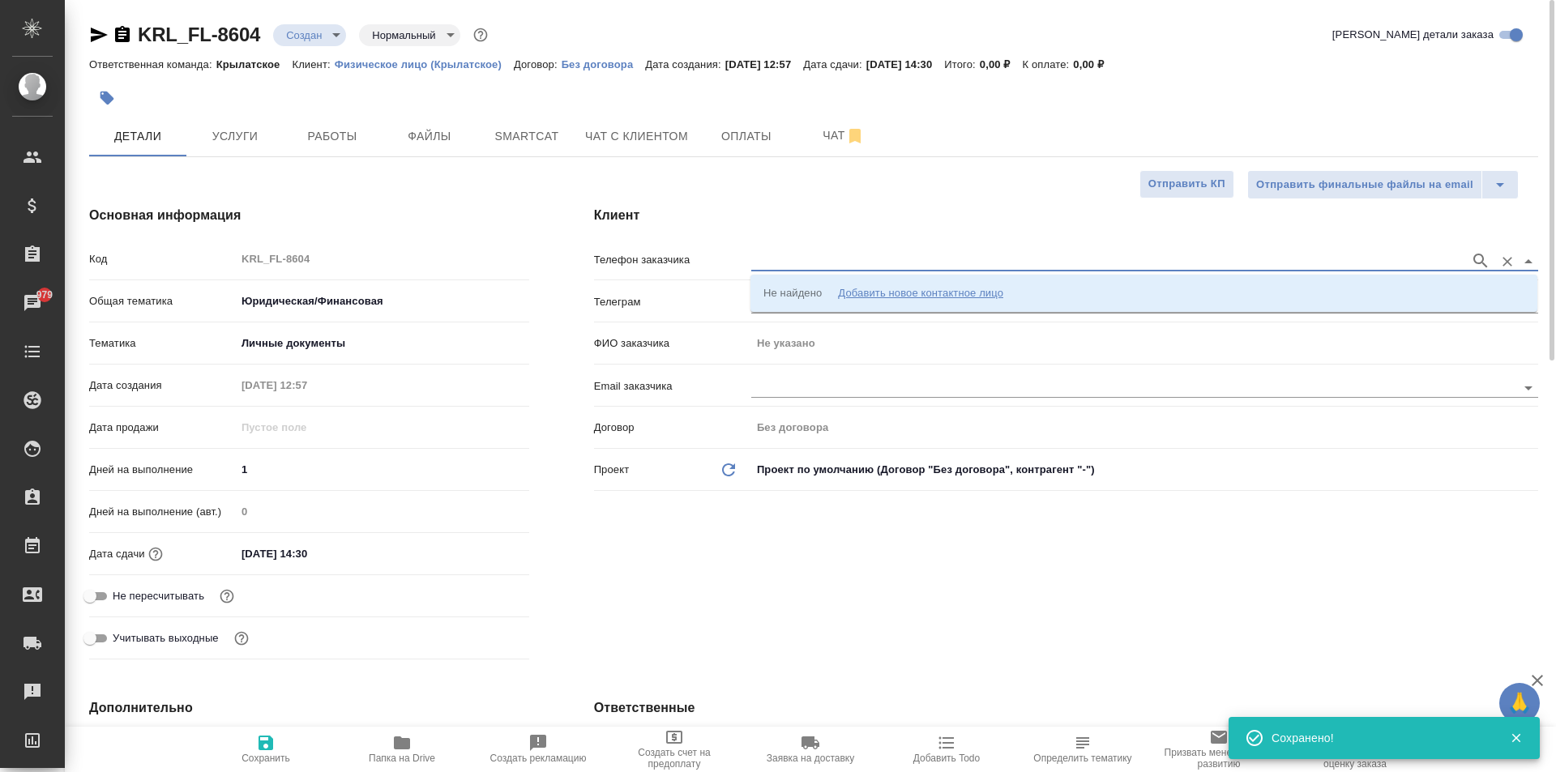
click at [878, 253] on input "text" at bounding box center [1106, 260] width 711 height 19
click at [912, 298] on div "Добавить новое контактное лицо" at bounding box center [920, 293] width 165 height 16
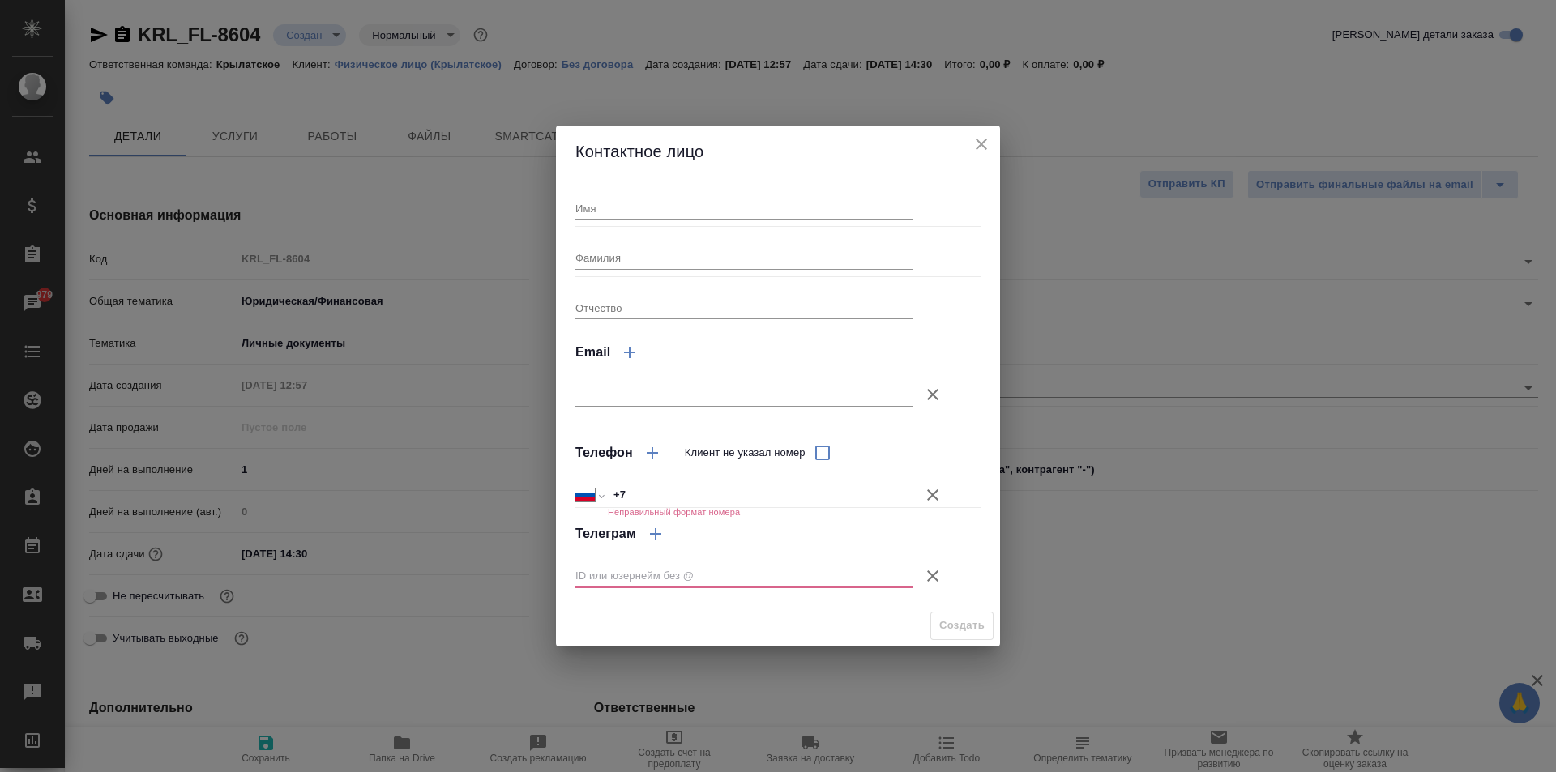
click at [721, 213] on input "Имя" at bounding box center [744, 208] width 338 height 23
type input "неизвестно"
click at [661, 485] on input "+7" at bounding box center [760, 495] width 305 height 23
type input "+7 968 719 19 21"
click at [926, 580] on icon "button" at bounding box center [932, 575] width 19 height 19
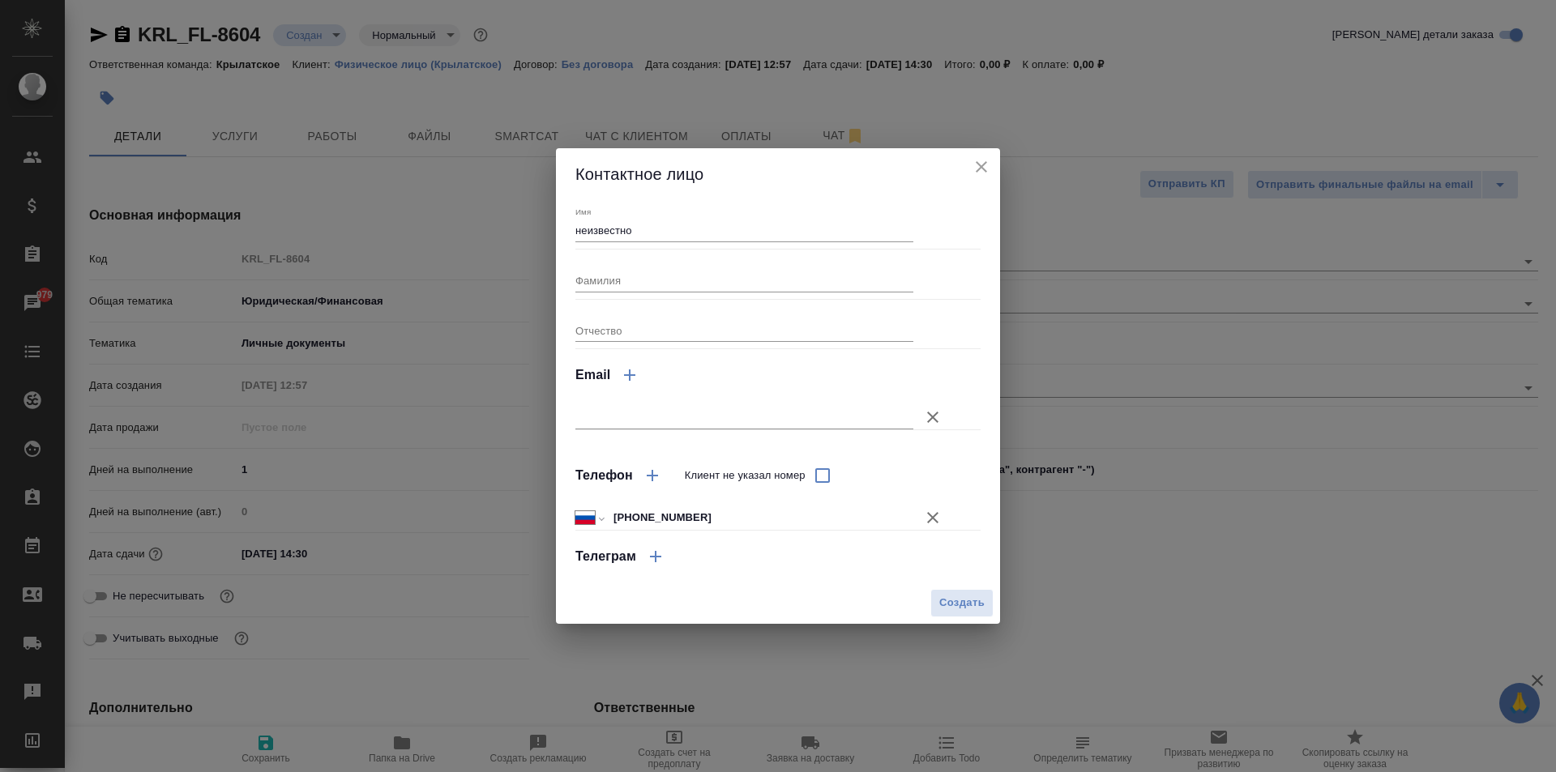
click at [952, 614] on button "Создать" at bounding box center [961, 603] width 63 height 28
type input "неизвестно"
type textarea "x"
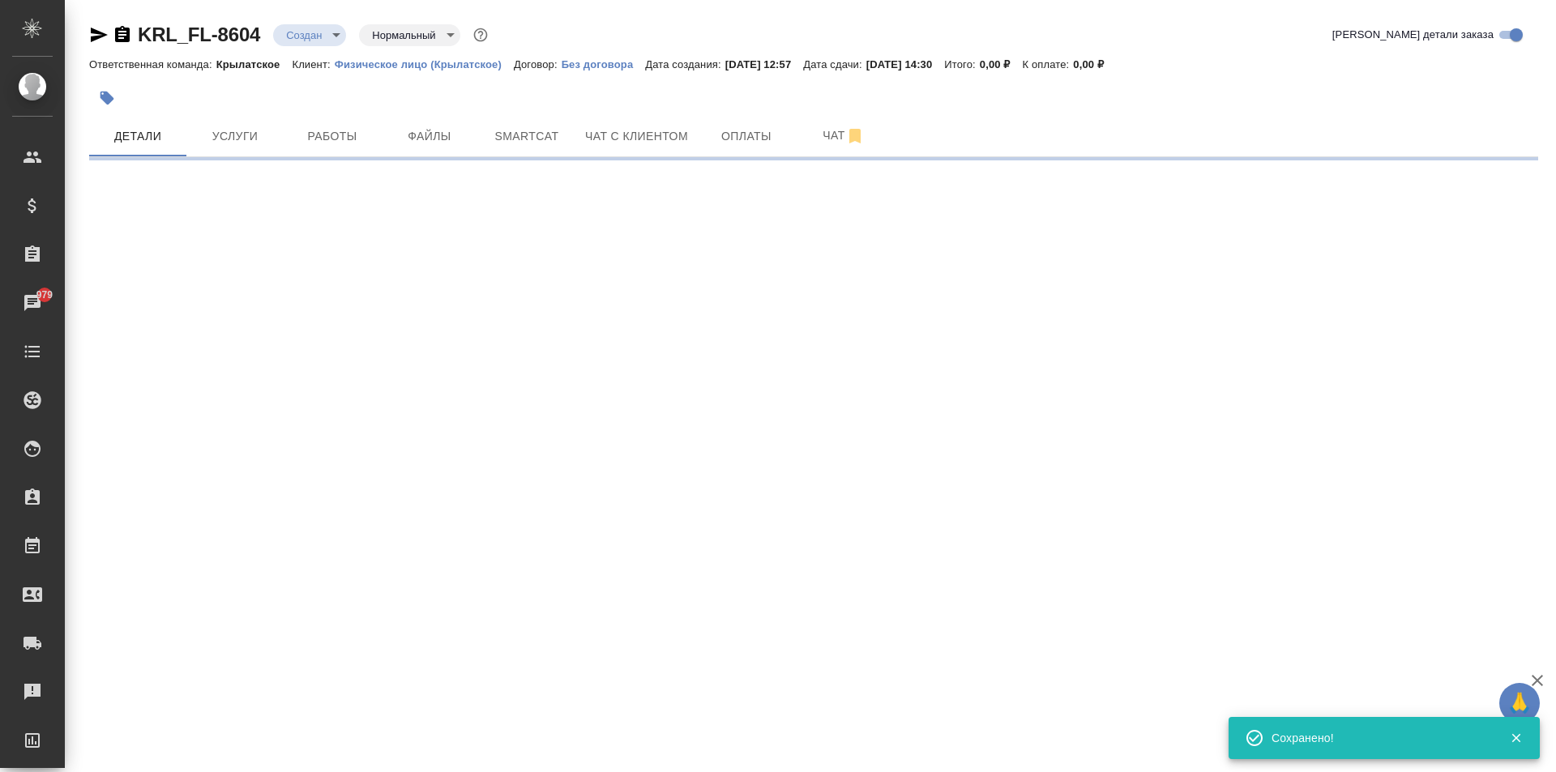
type input "holyTrinity"
select select "RU"
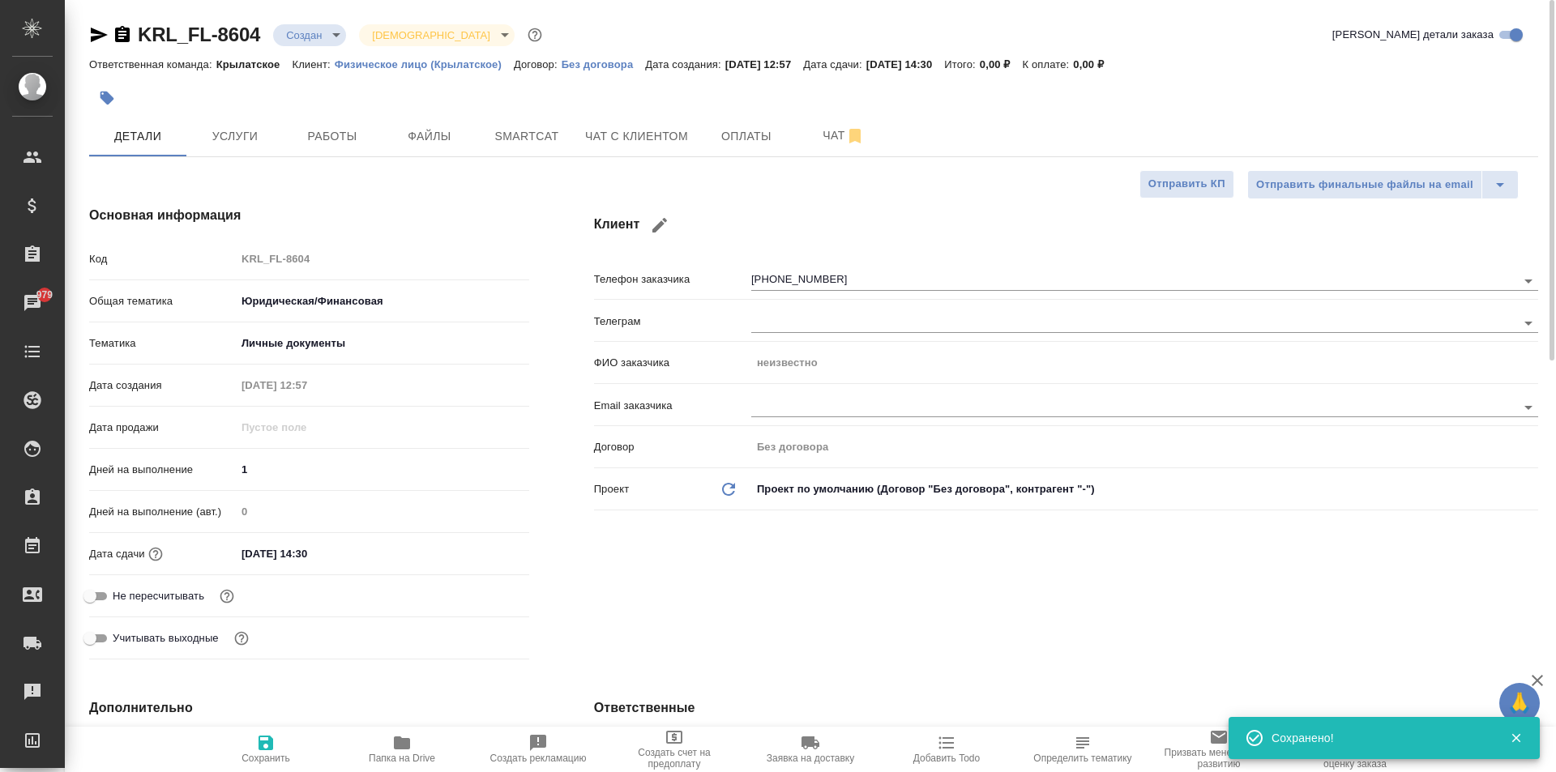
type textarea "x"
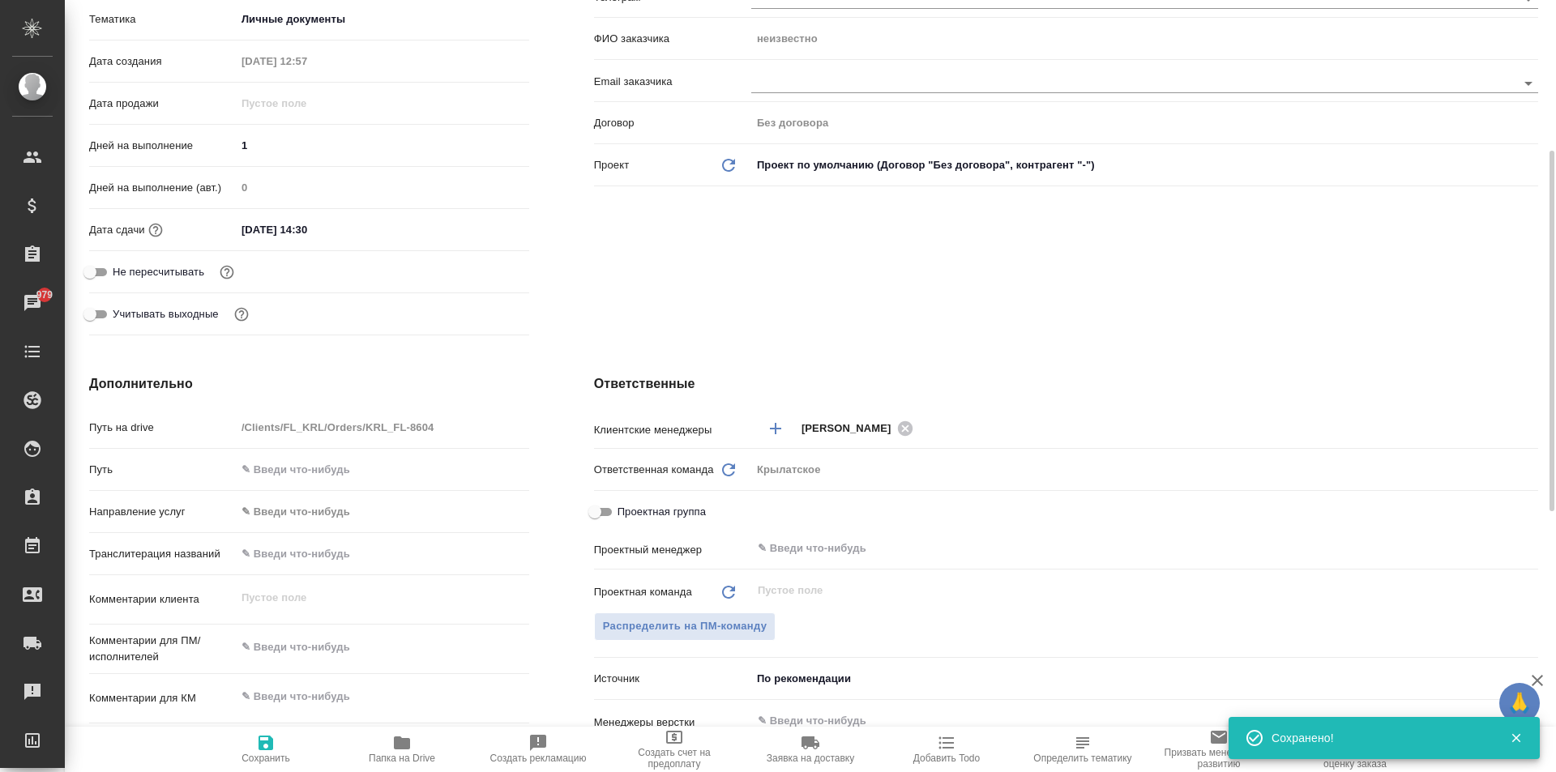
click at [166, 263] on label "Не пересчитывать" at bounding box center [142, 272] width 124 height 19
click at [119, 263] on input "Не пересчитывать" at bounding box center [90, 272] width 58 height 19
checkbox input "true"
type textarea "x"
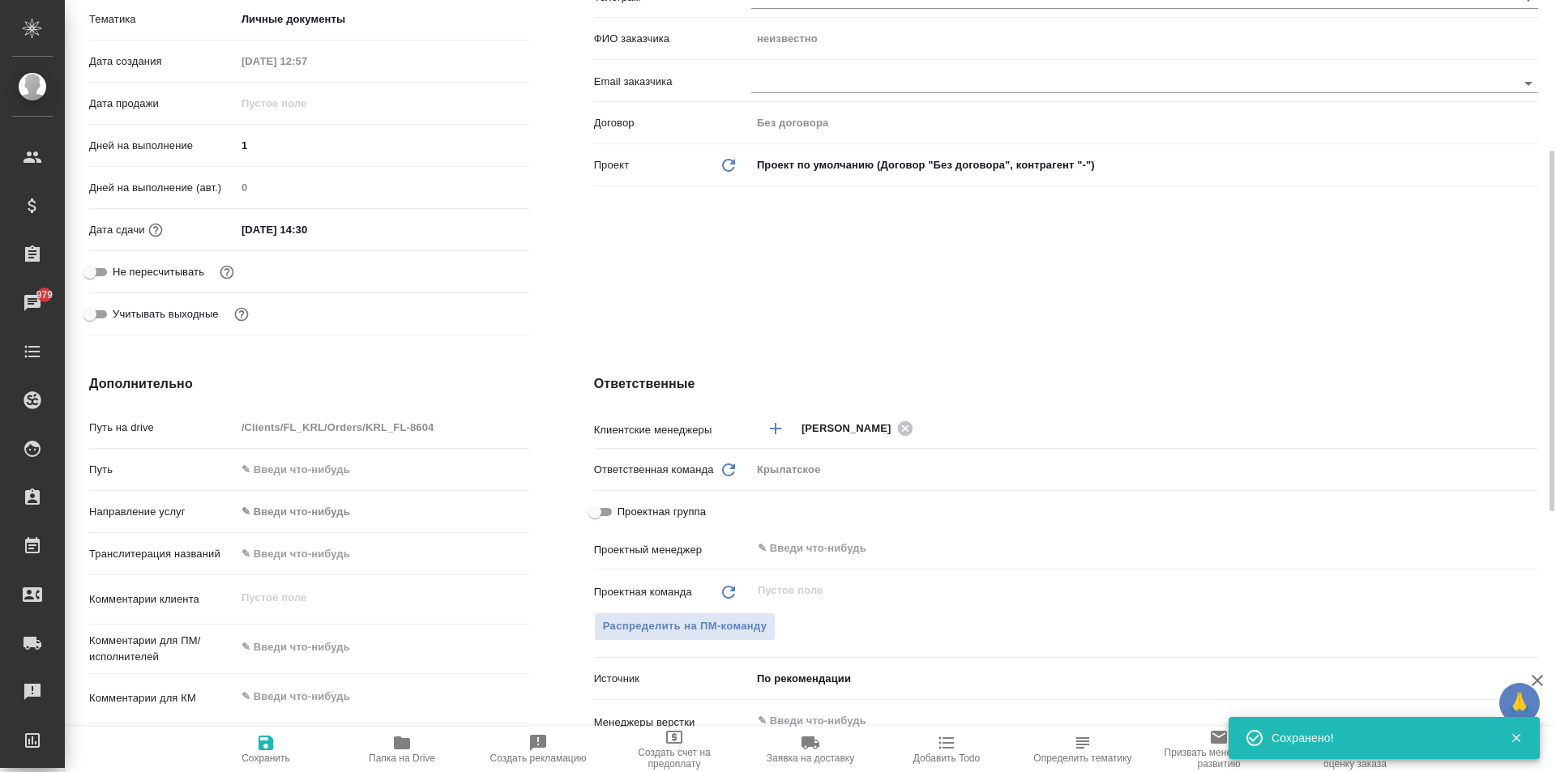
type textarea "x"
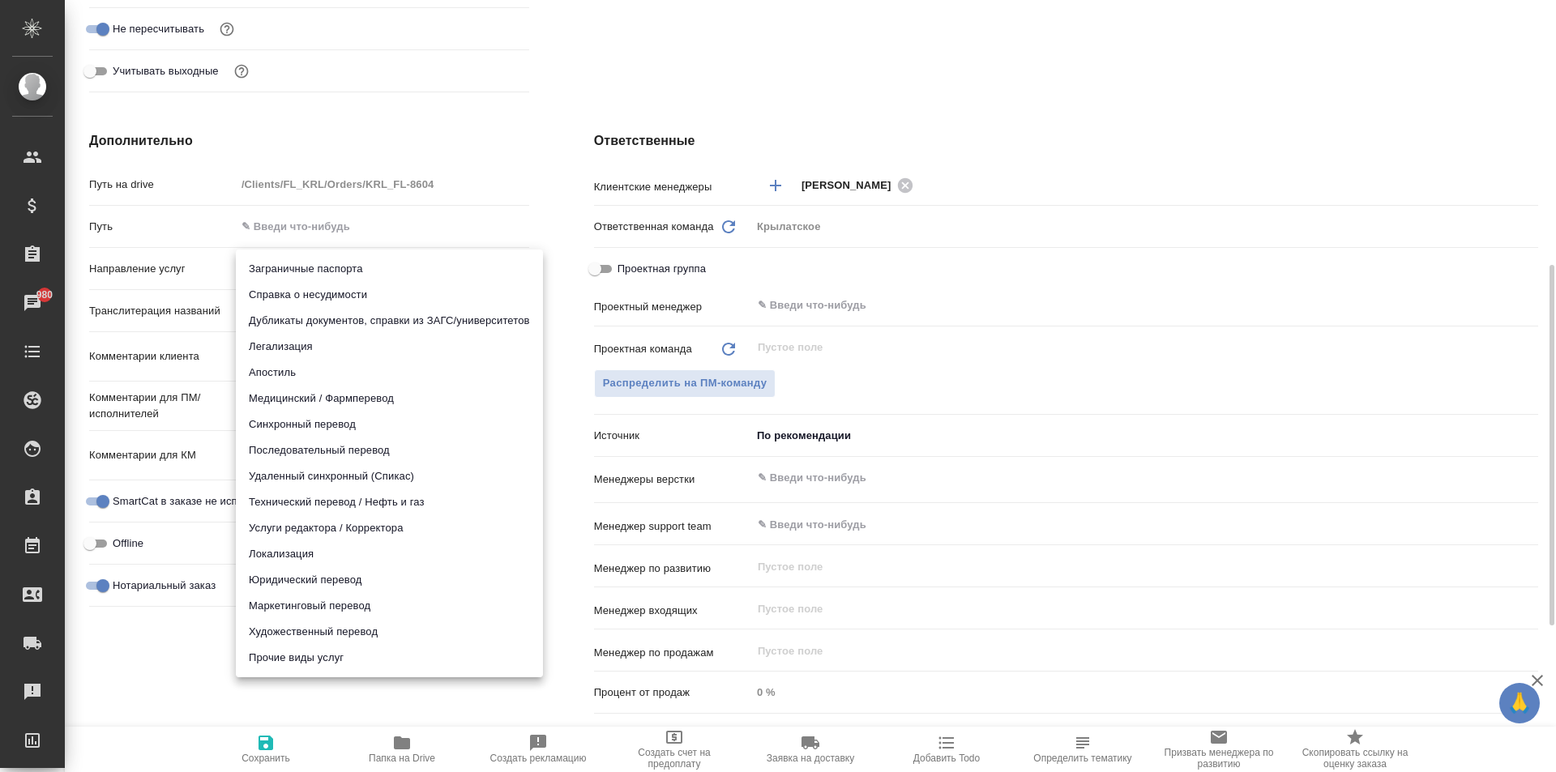
click at [284, 274] on body "🙏 .cls-1 fill:#fff; AWATERA Kasymov Timur Клиенты Спецификации Заказы 980 Чаты …" at bounding box center [778, 386] width 1556 height 772
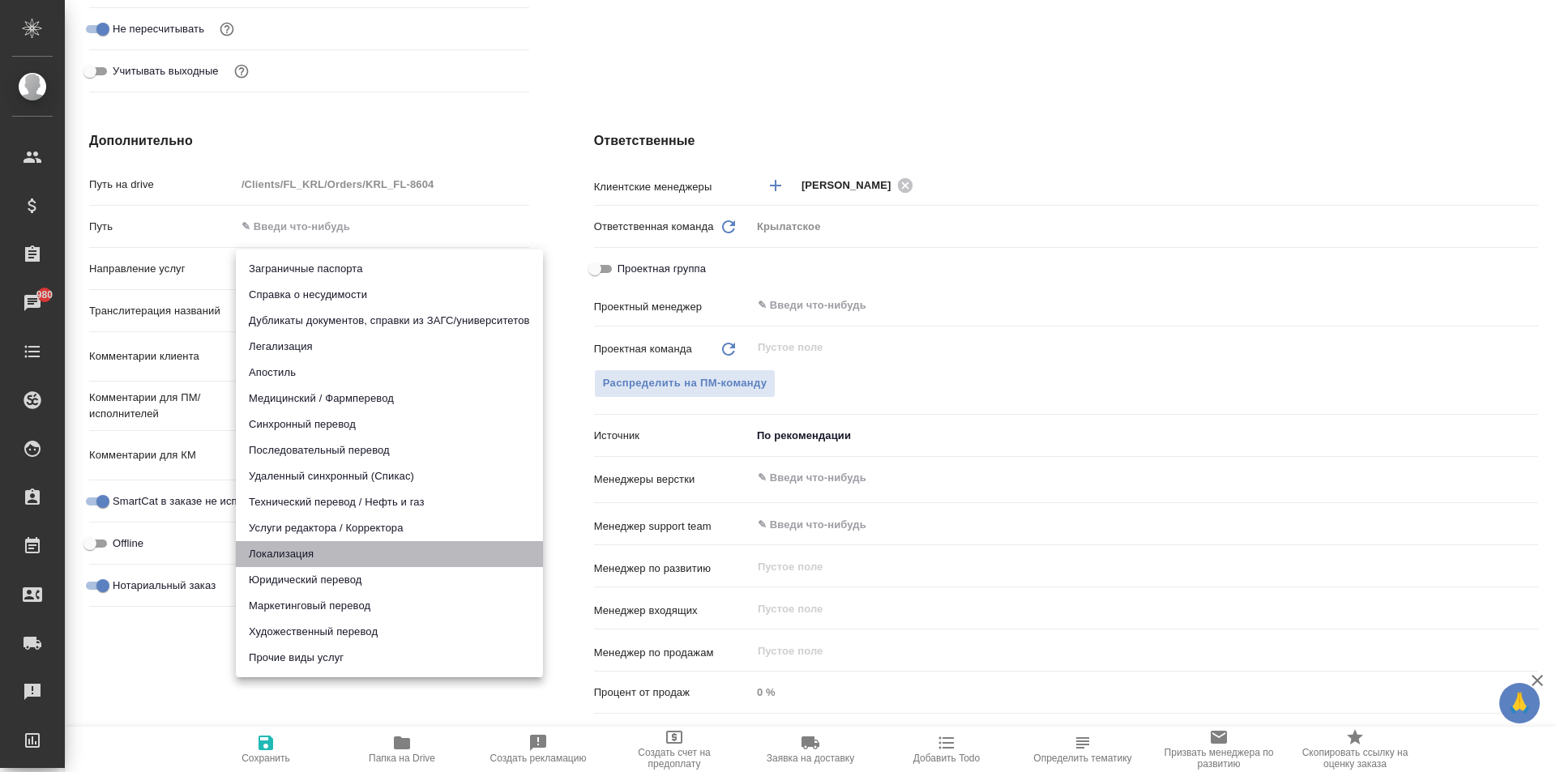
drag, startPoint x: 269, startPoint y: 564, endPoint x: 279, endPoint y: 574, distance: 13.8
click at [279, 574] on ul "Заграничные паспорта Справка о несудимости Дубликаты документов, справки из ЗАГ…" at bounding box center [389, 464] width 307 height 428
click at [279, 574] on li "Юридический перевод" at bounding box center [389, 580] width 307 height 26
type input "legalTranslation"
type textarea "x"
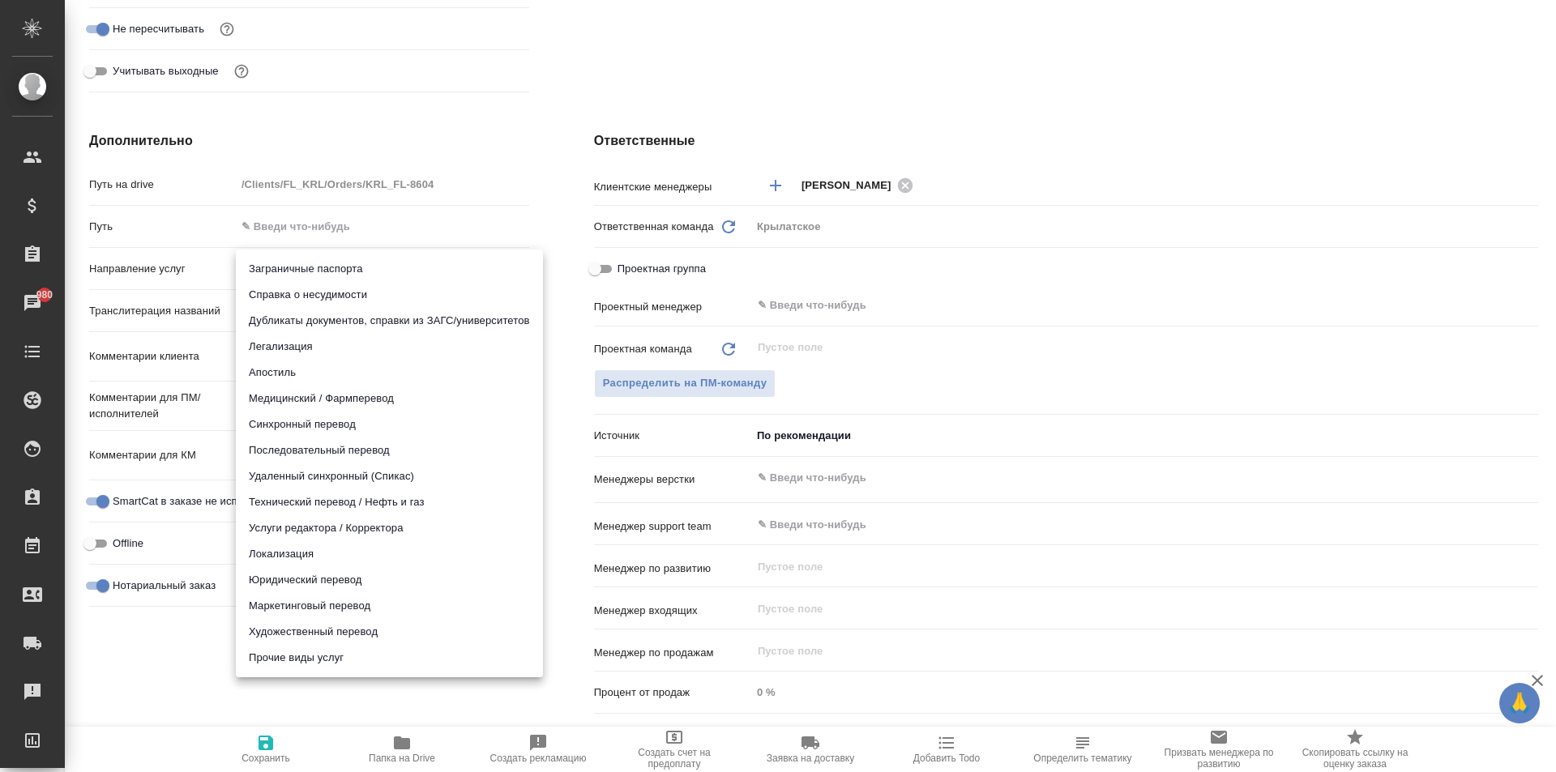
type textarea "x"
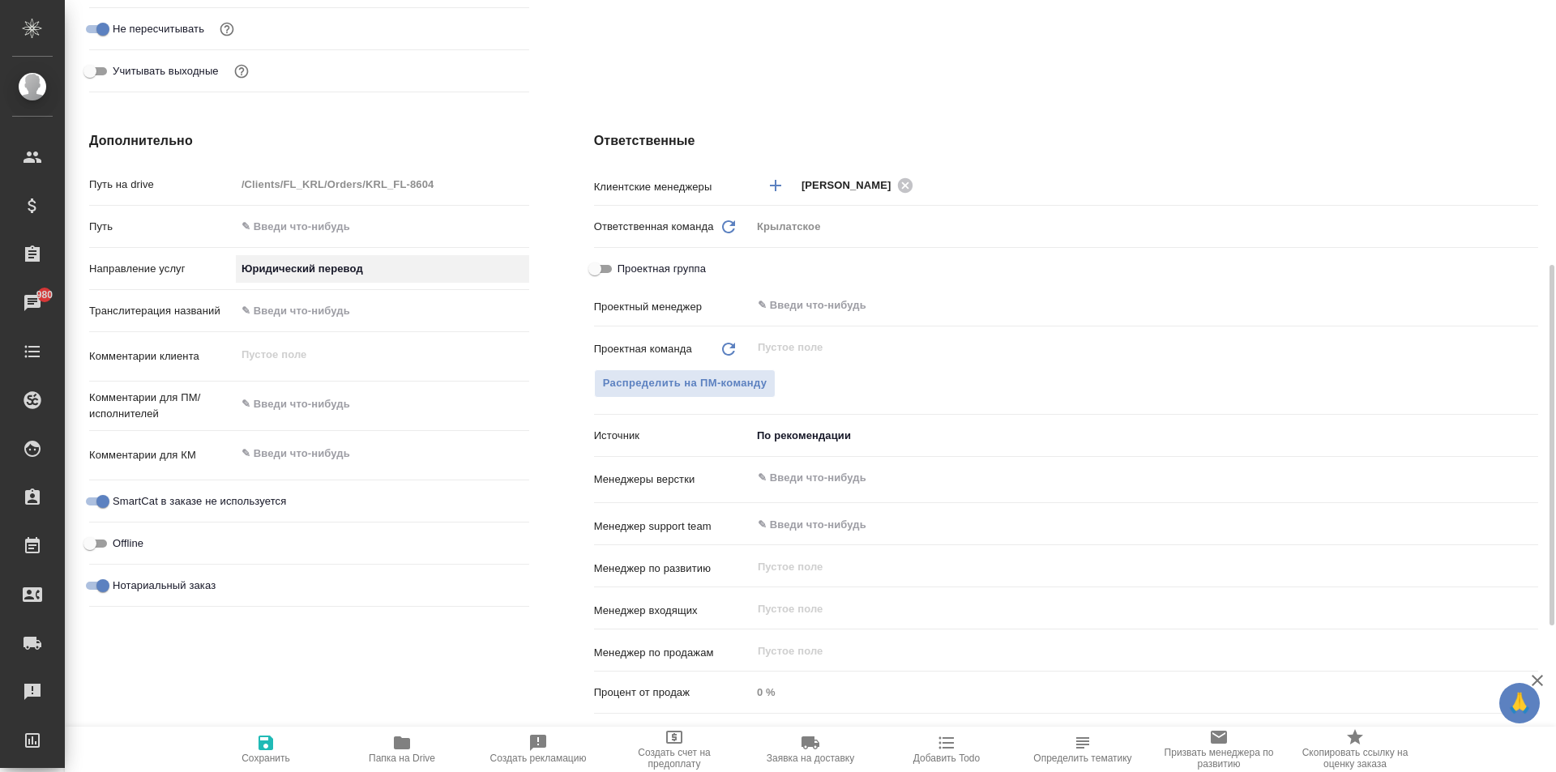
scroll to position [881, 0]
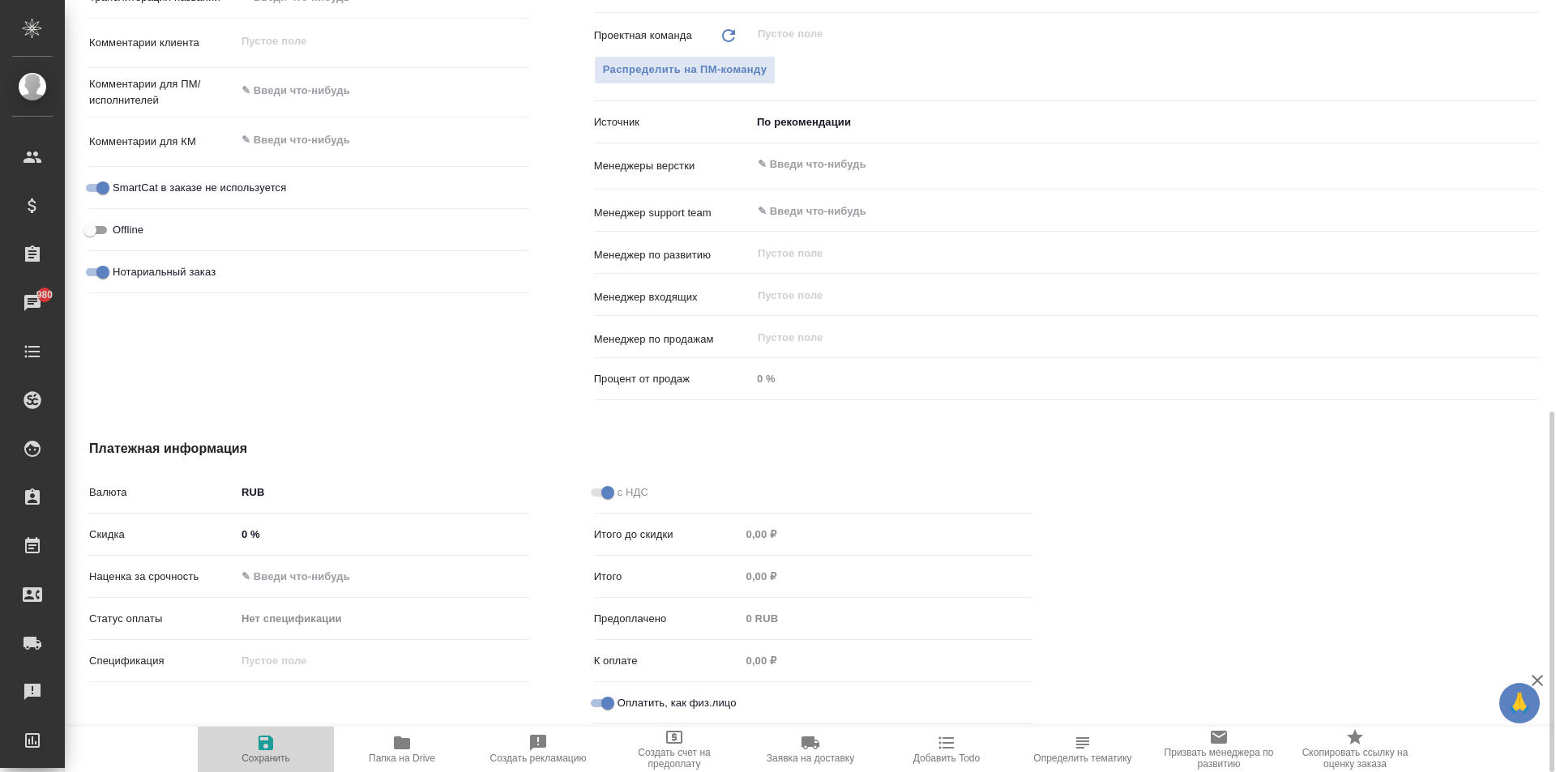
click at [227, 758] on span "Сохранить" at bounding box center [265, 748] width 117 height 31
type textarea "x"
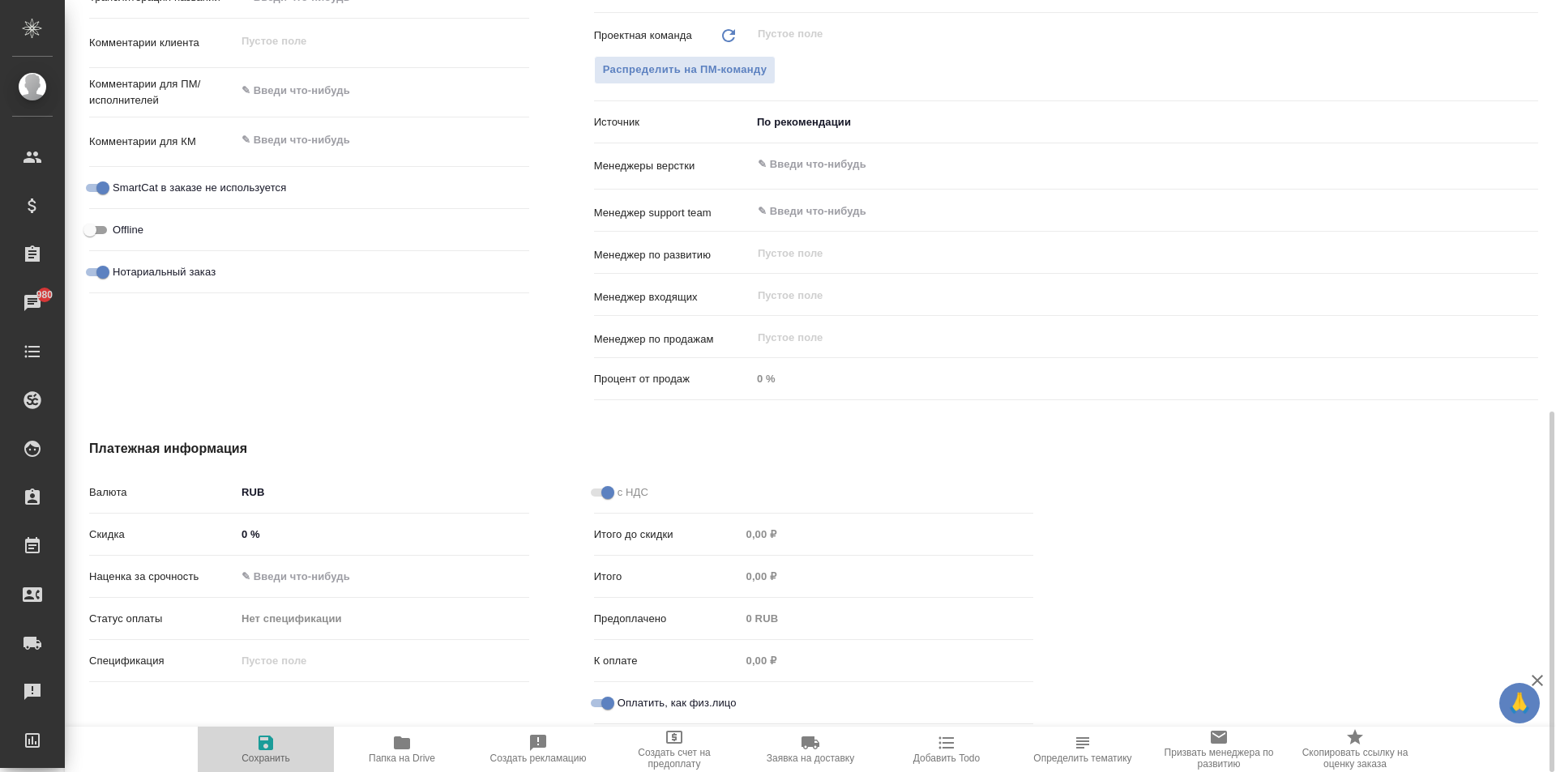
type textarea "x"
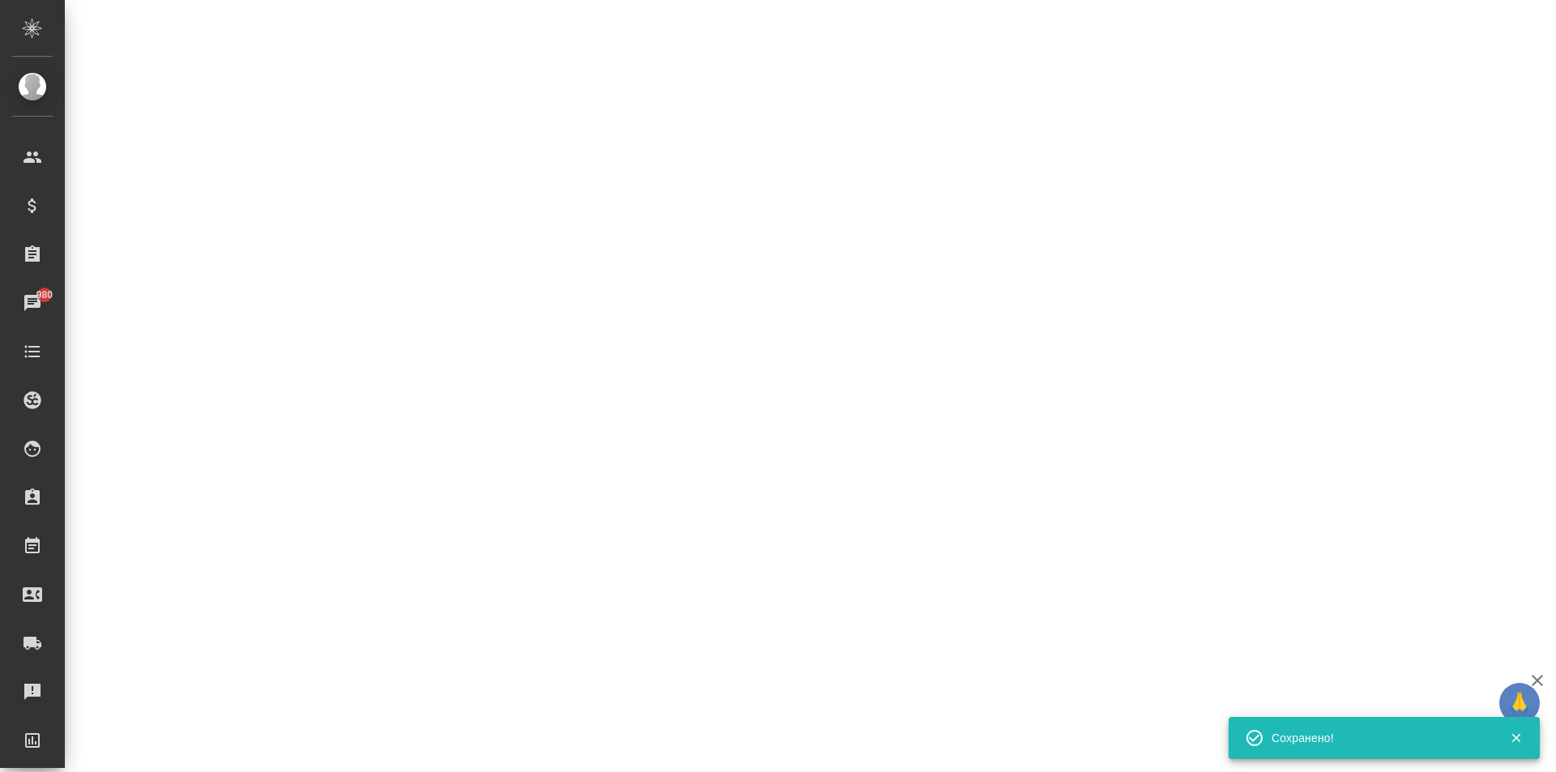
select select "RU"
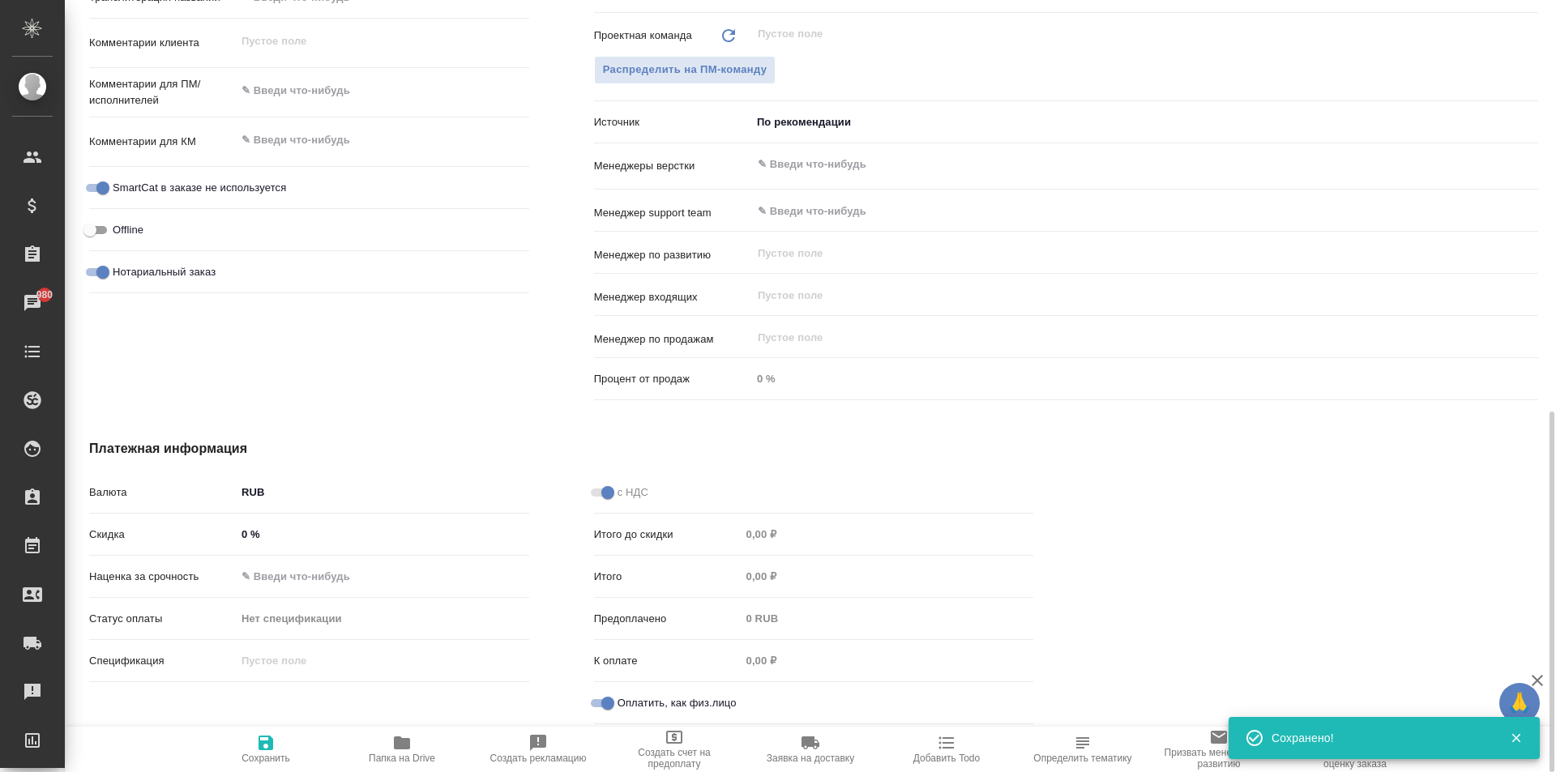
type textarea "x"
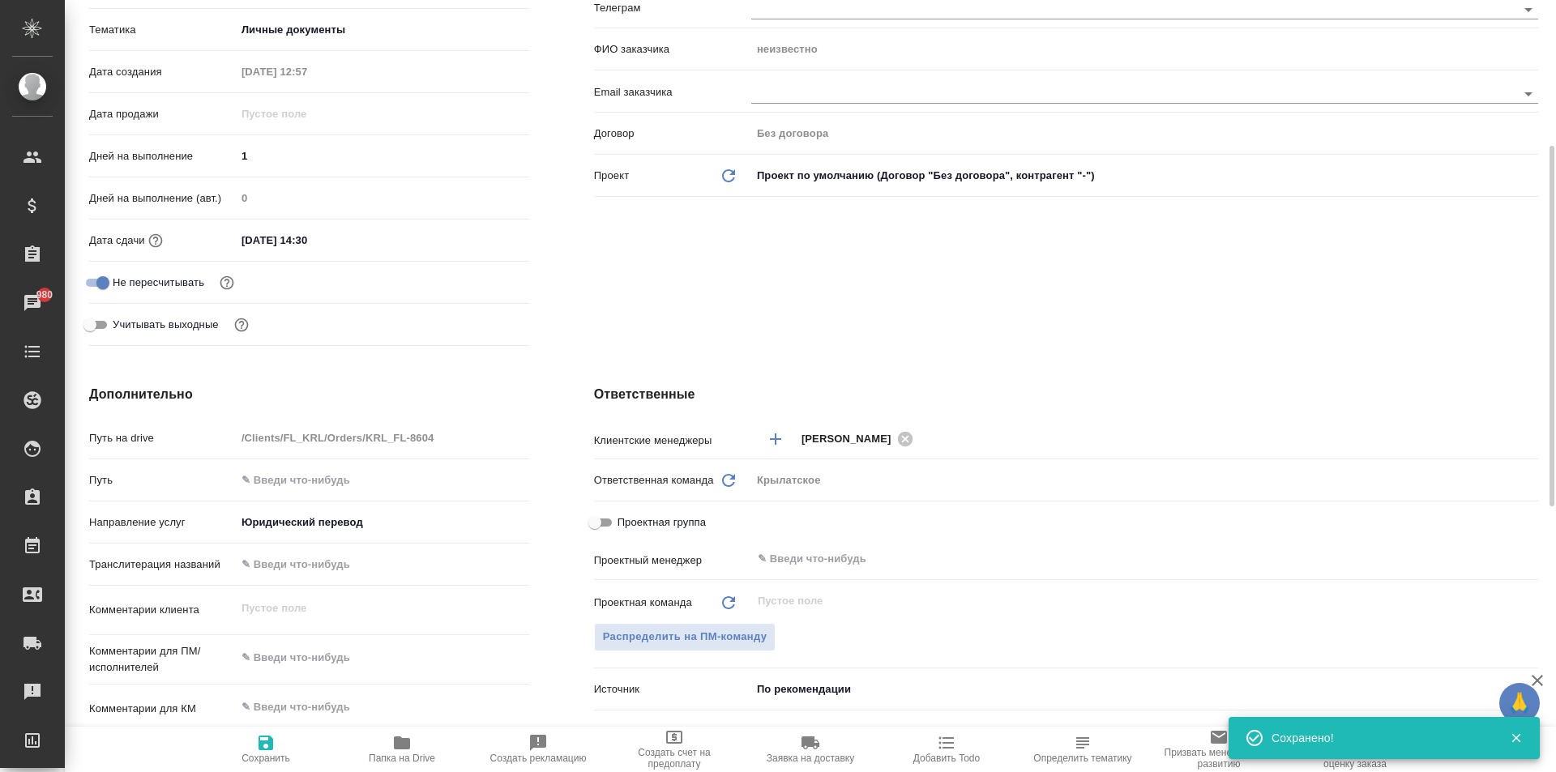
scroll to position [0, 0]
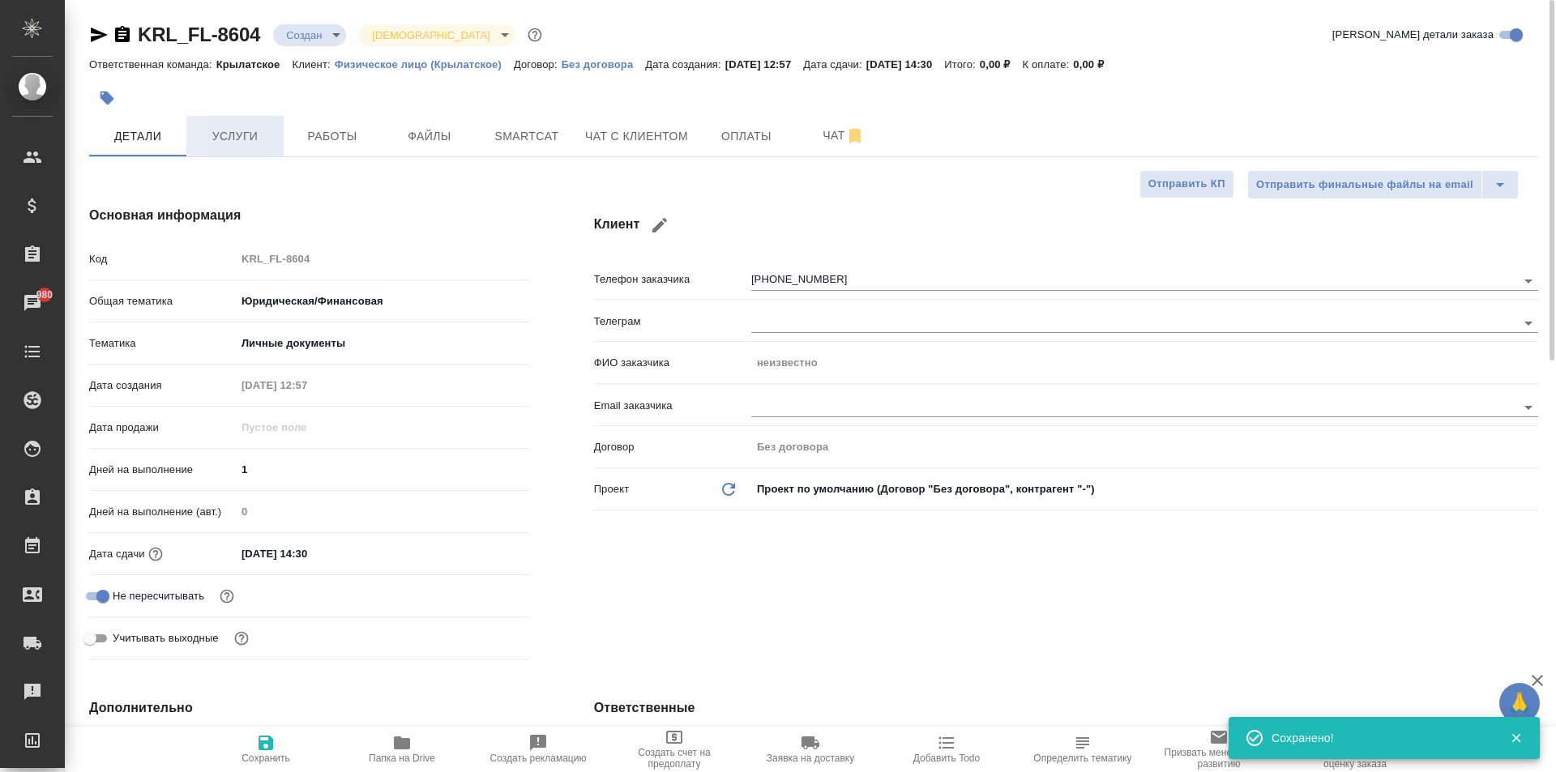
click at [210, 154] on button "Услуги" at bounding box center [234, 136] width 97 height 41
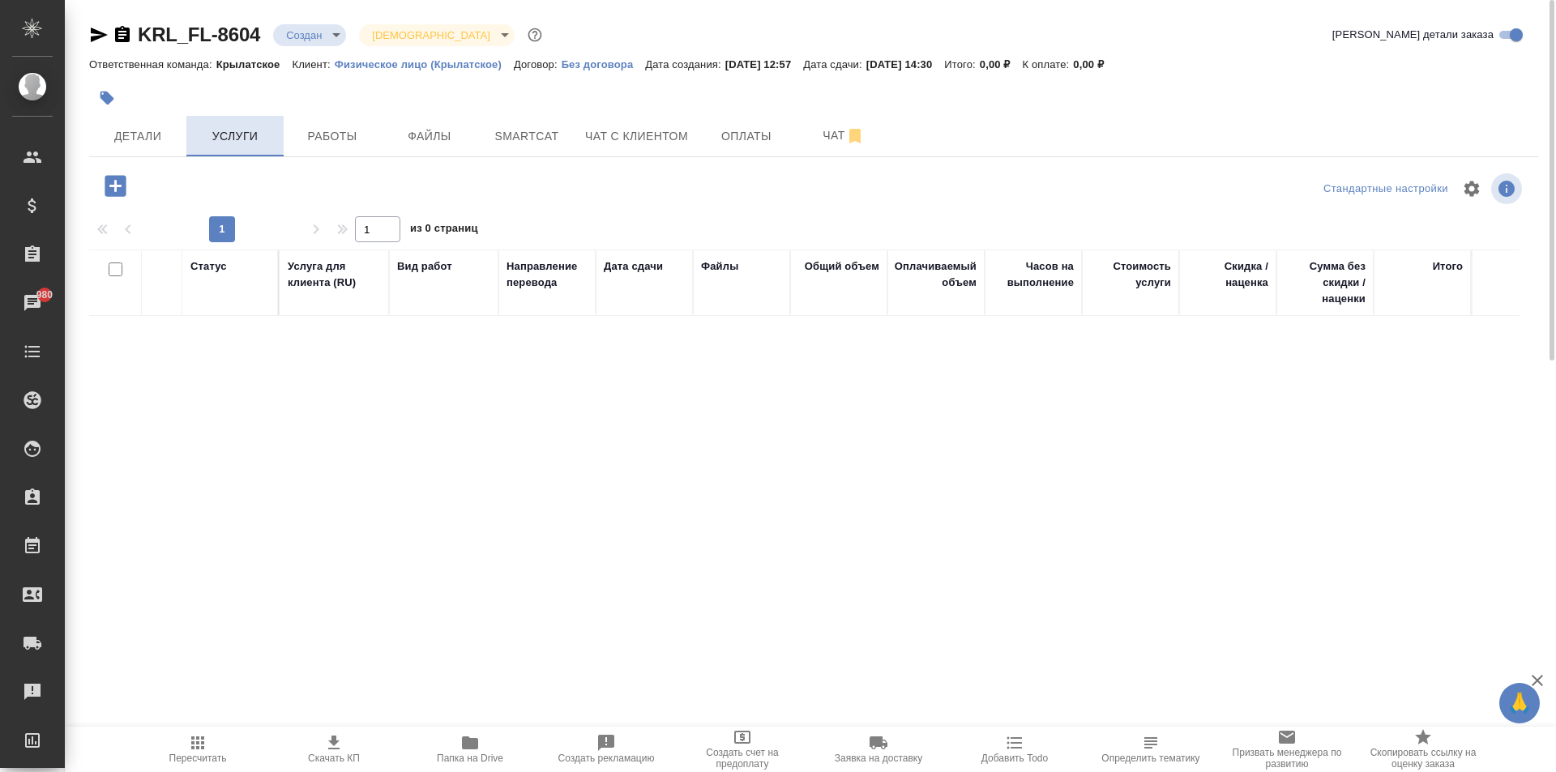
click at [128, 181] on icon "button" at bounding box center [115, 186] width 28 height 28
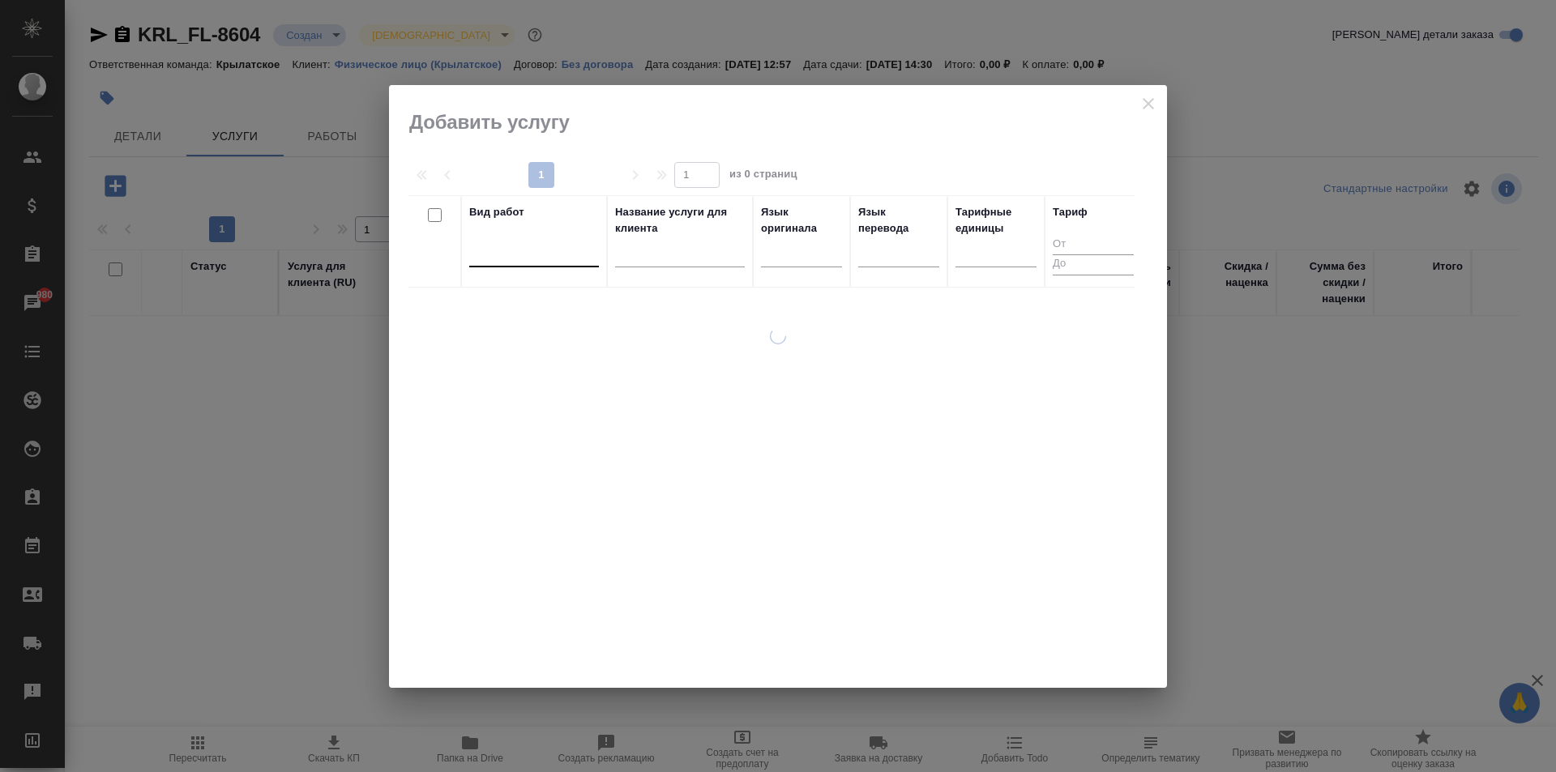
click at [489, 254] on div at bounding box center [534, 250] width 130 height 23
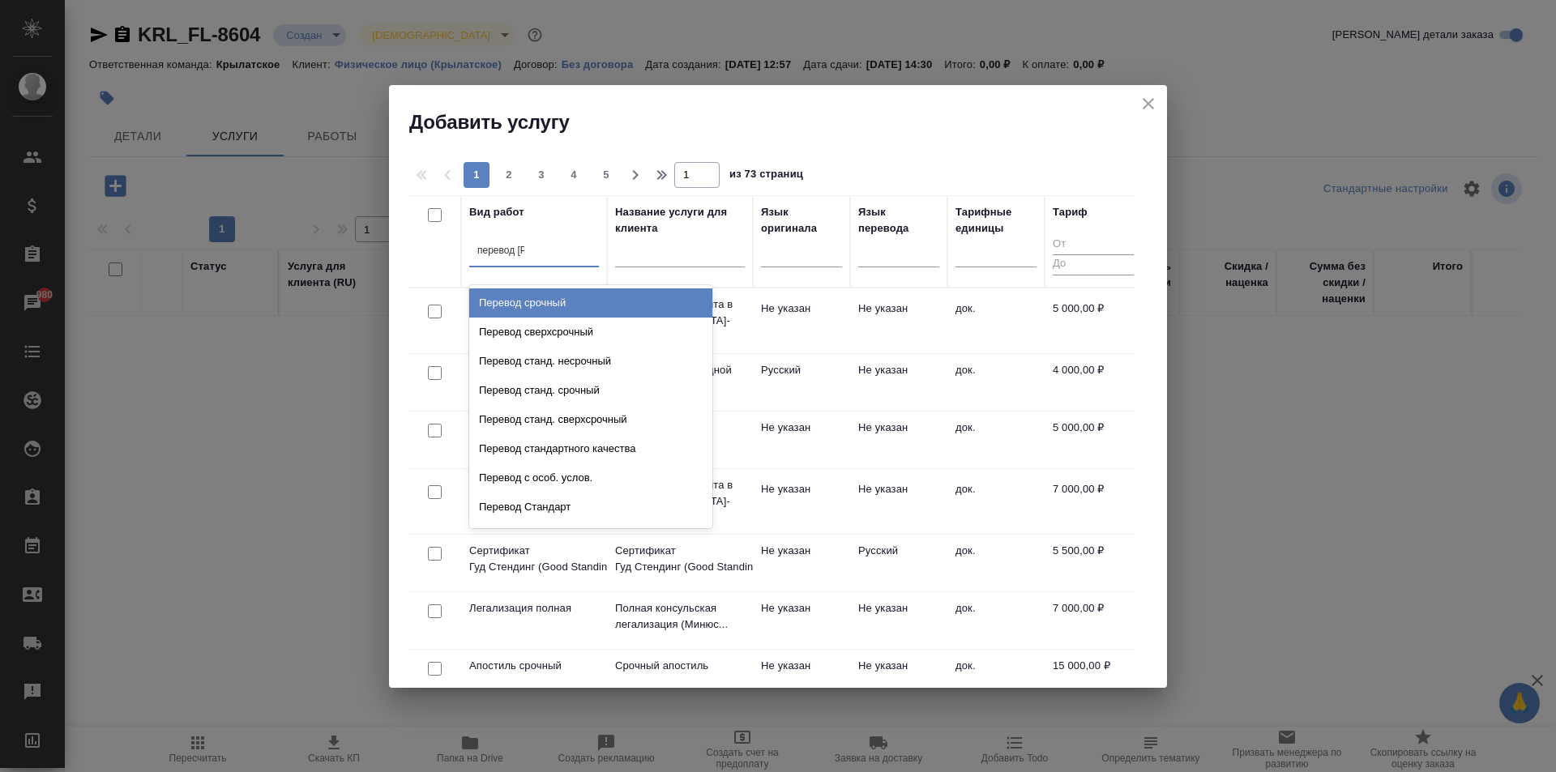
type input "перевод ст"
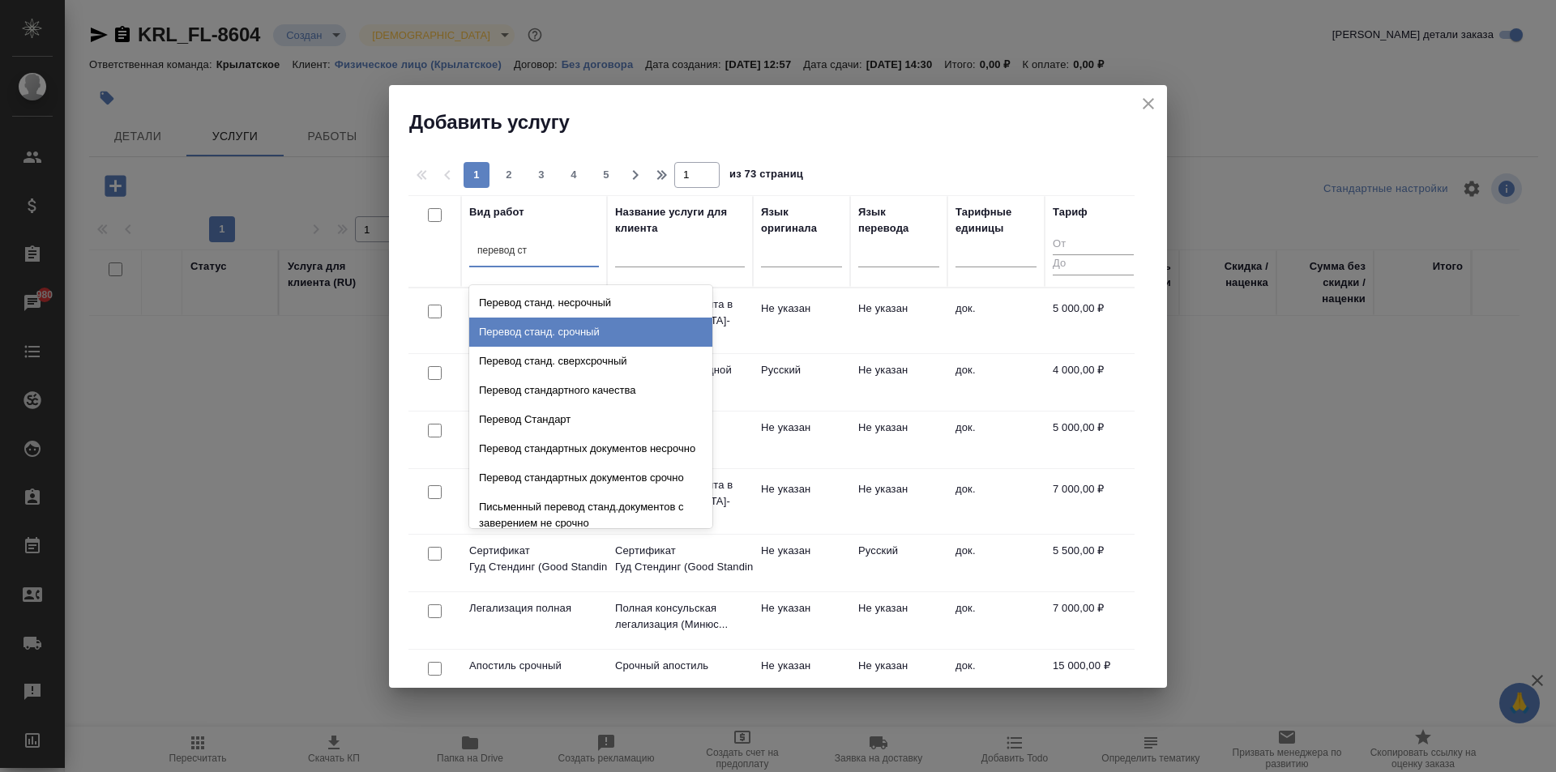
click at [617, 327] on div "Перевод станд. срочный" at bounding box center [590, 332] width 243 height 29
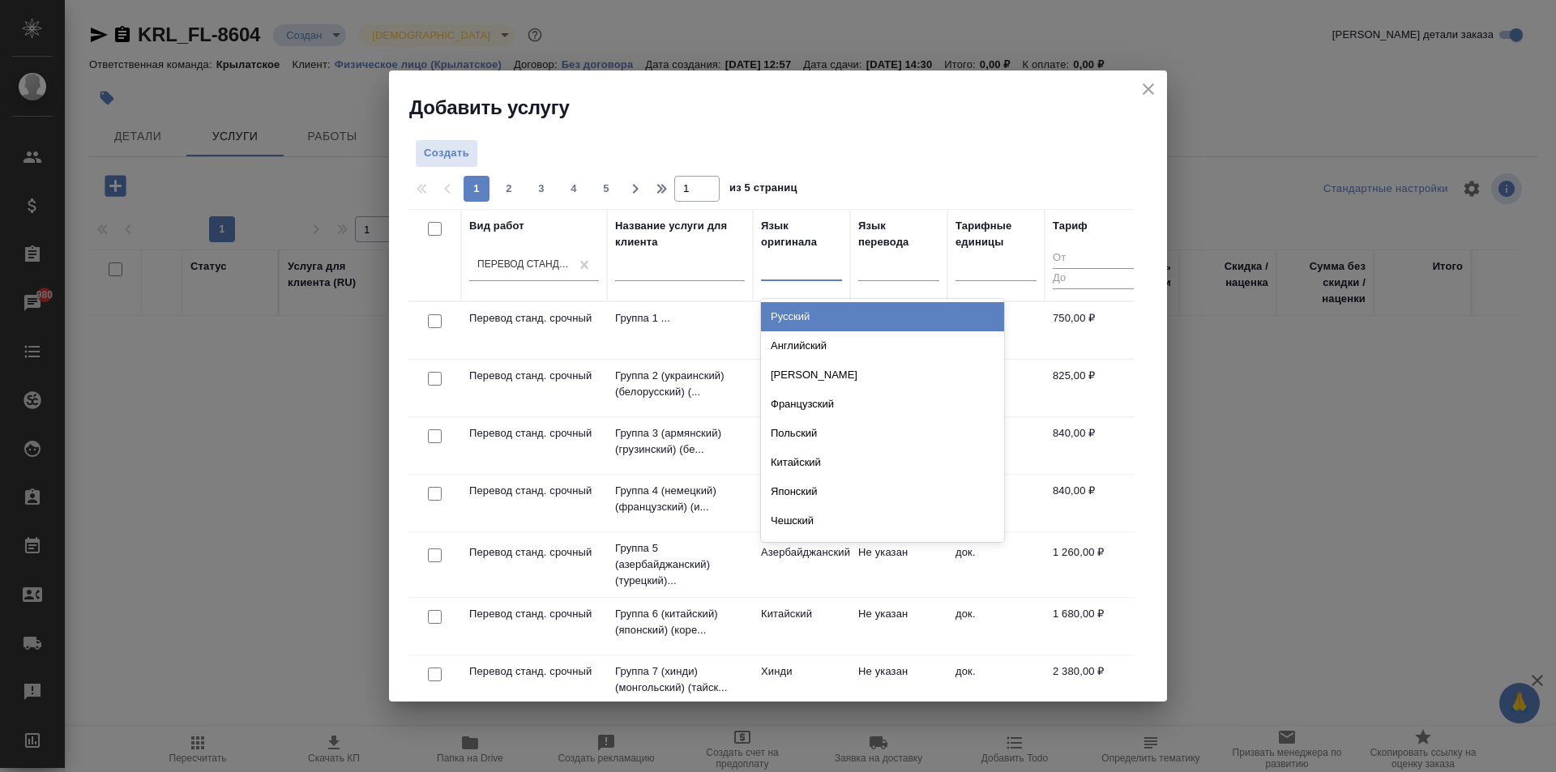
click at [826, 250] on div at bounding box center [801, 265] width 81 height 31
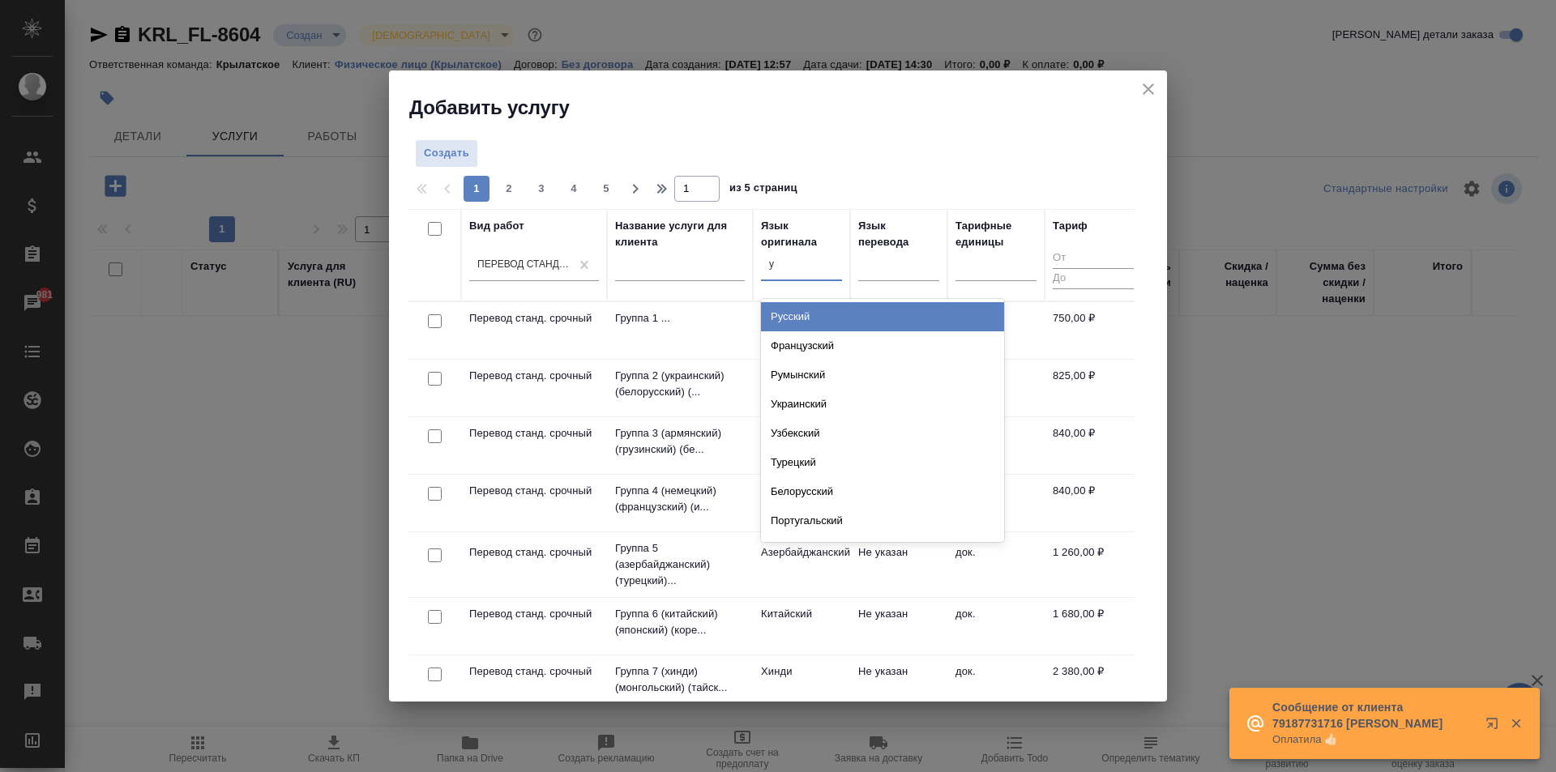
type input "уз"
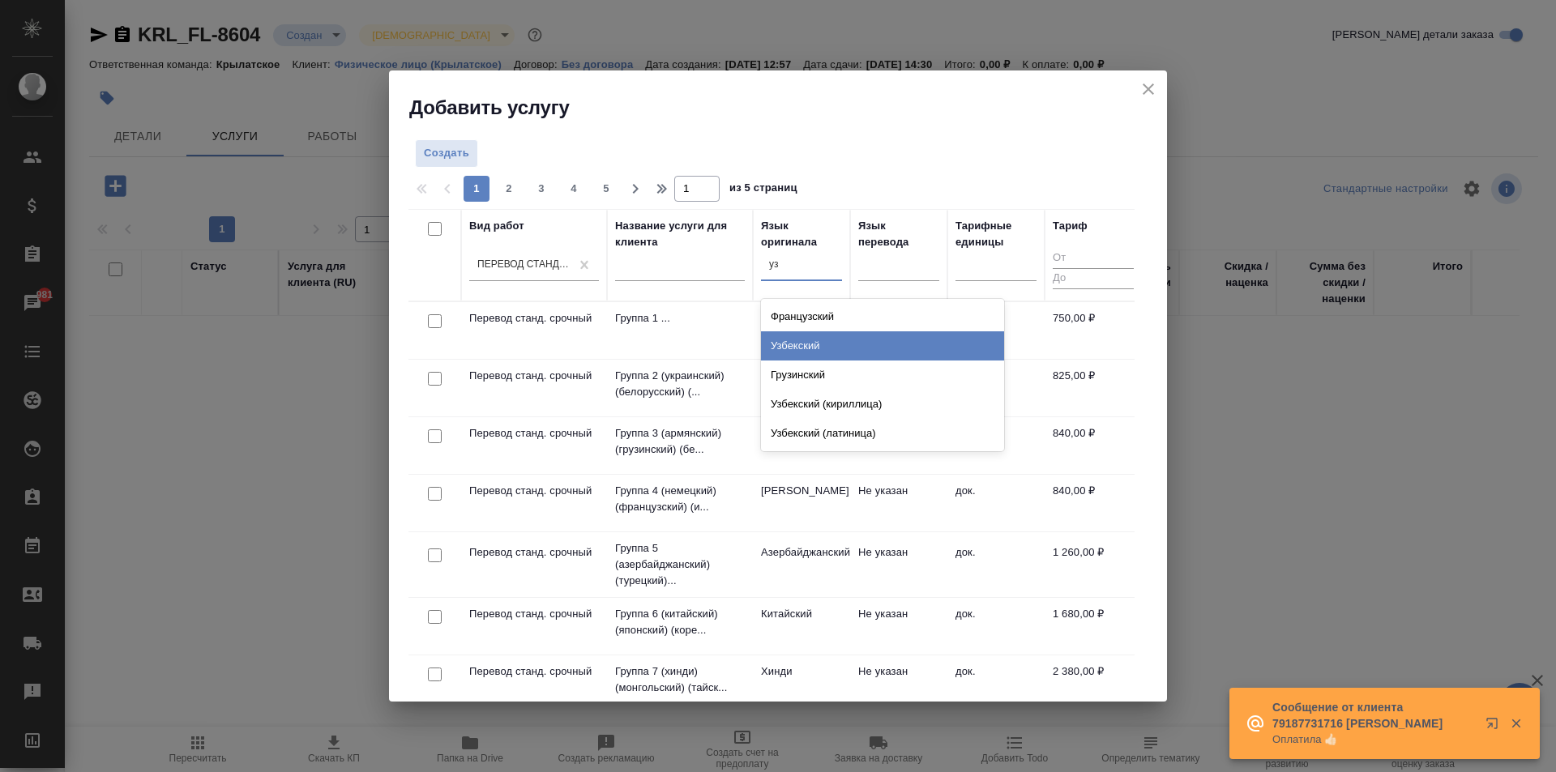
click at [805, 345] on div "Узбекский" at bounding box center [882, 345] width 243 height 29
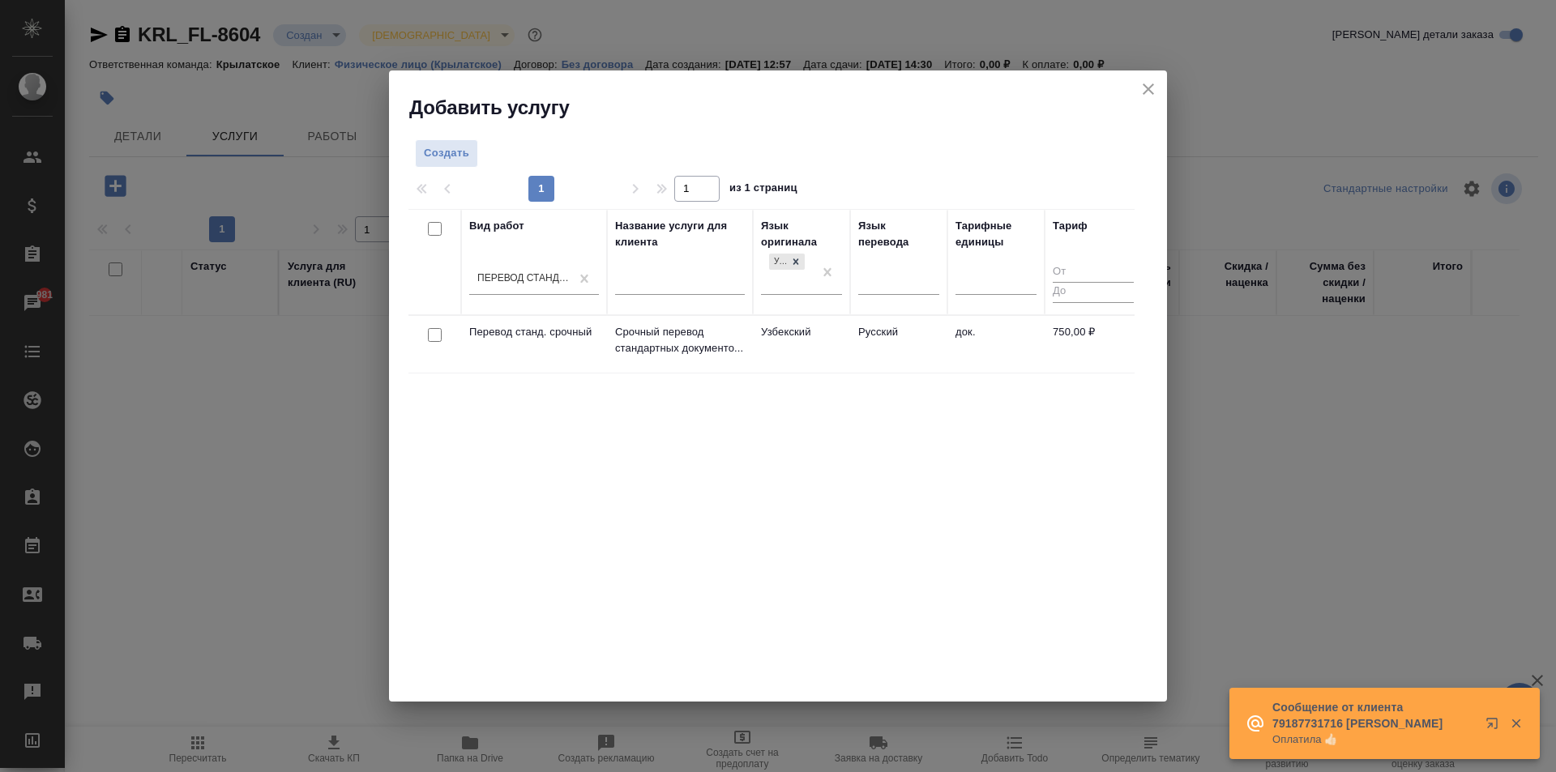
click at [852, 359] on td "Русский" at bounding box center [898, 344] width 97 height 57
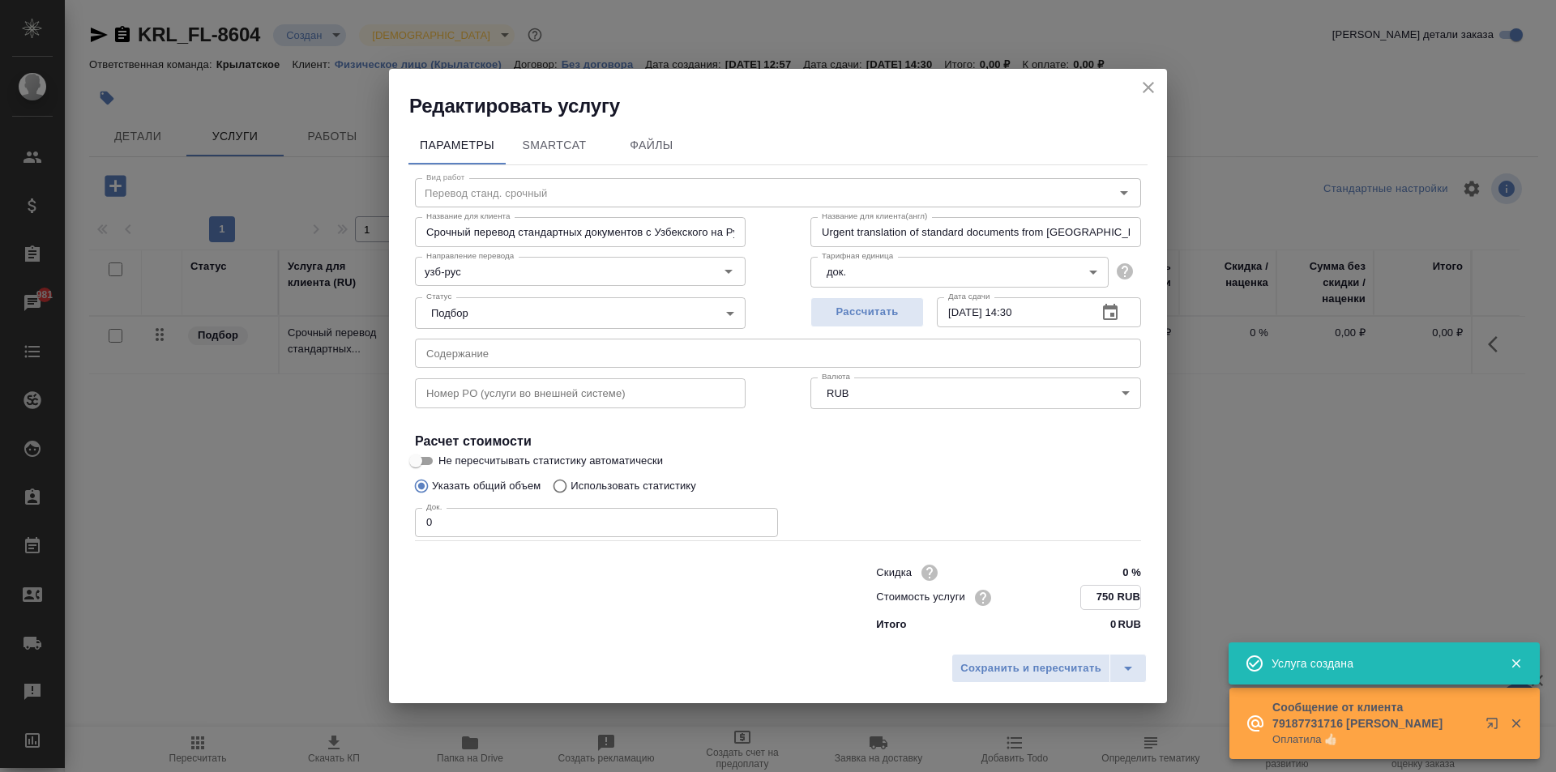
click at [1111, 600] on input "750 RUB" at bounding box center [1110, 597] width 59 height 23
type input "800 RUB"
drag, startPoint x: 572, startPoint y: 523, endPoint x: 308, endPoint y: 521, distance: 264.2
click at [308, 521] on div "Редактировать услугу Параметры SmartCat Файлы Вид работ Перевод станд. срочный …" at bounding box center [778, 386] width 1556 height 772
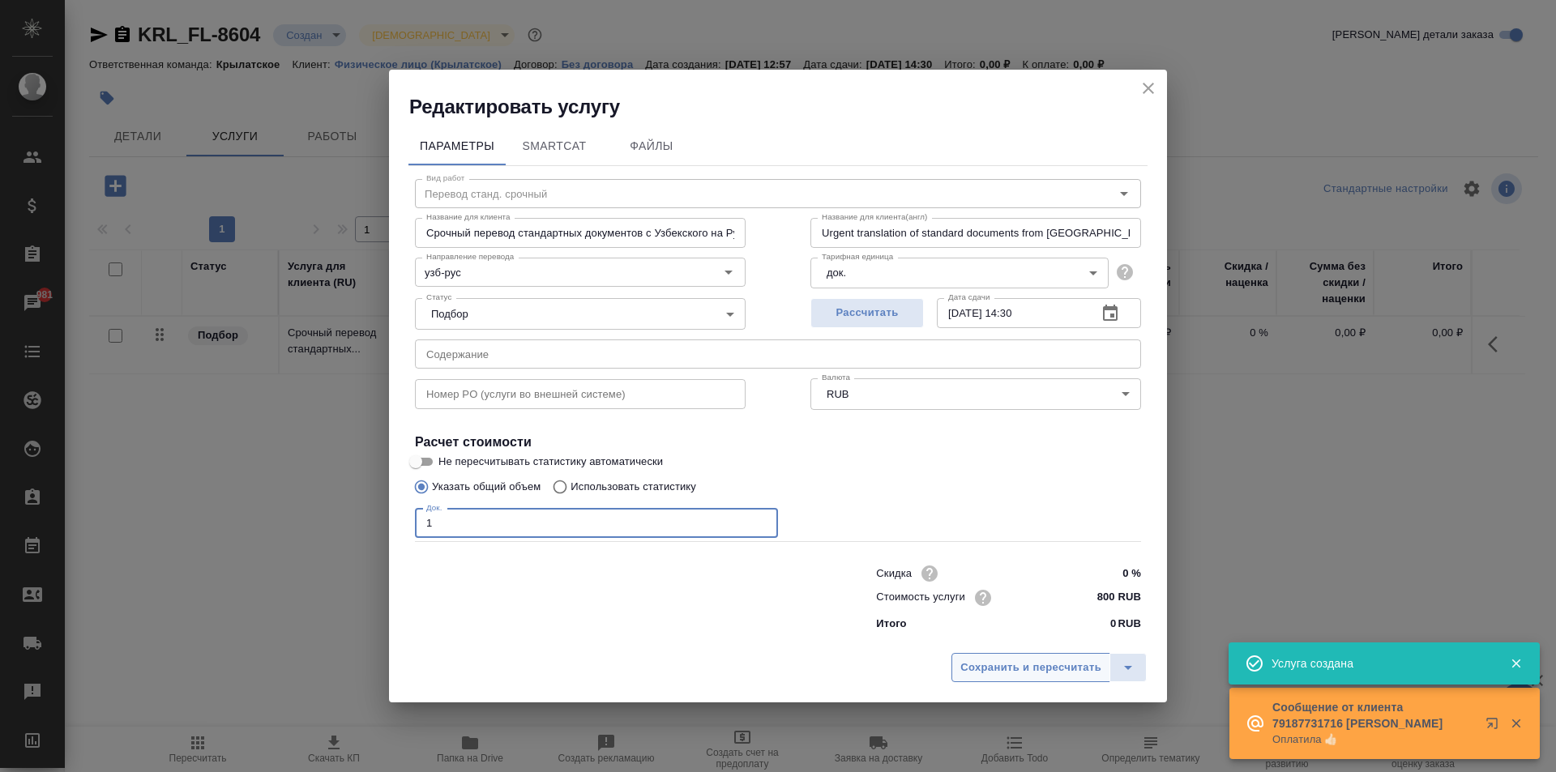
type input "1"
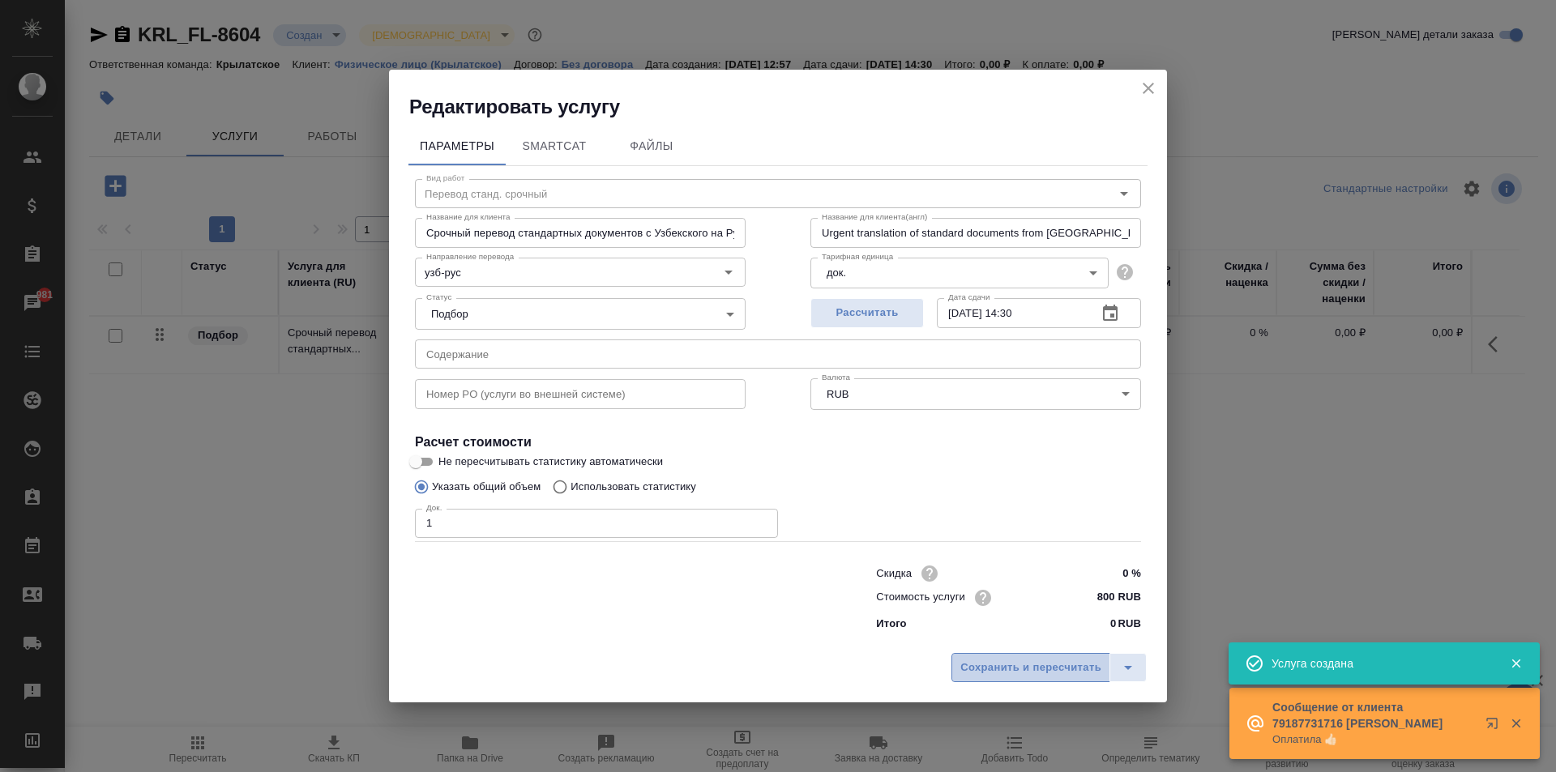
click at [1033, 664] on span "Сохранить и пересчитать" at bounding box center [1030, 668] width 141 height 19
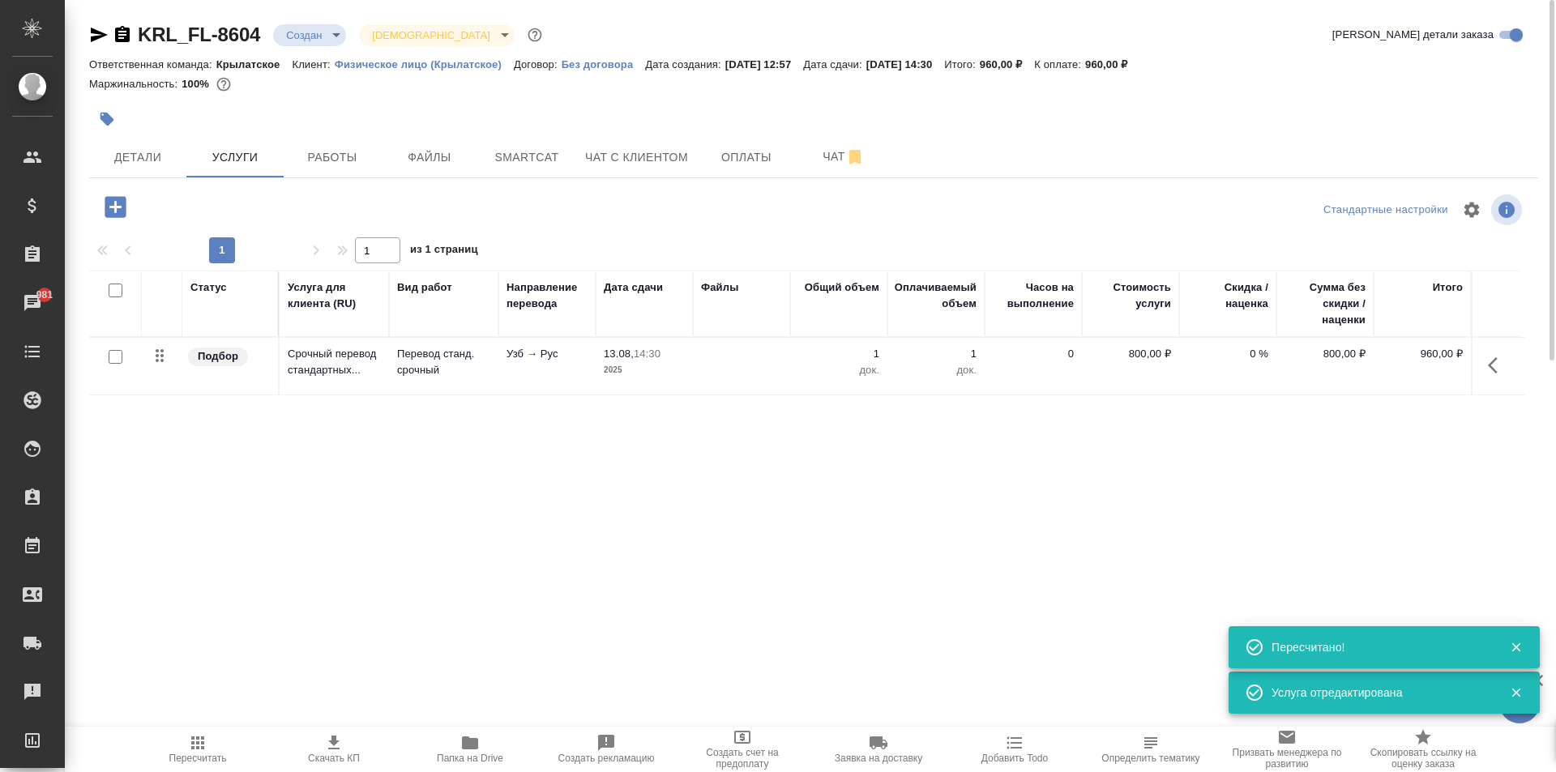
click at [119, 211] on icon "button" at bounding box center [115, 206] width 21 height 21
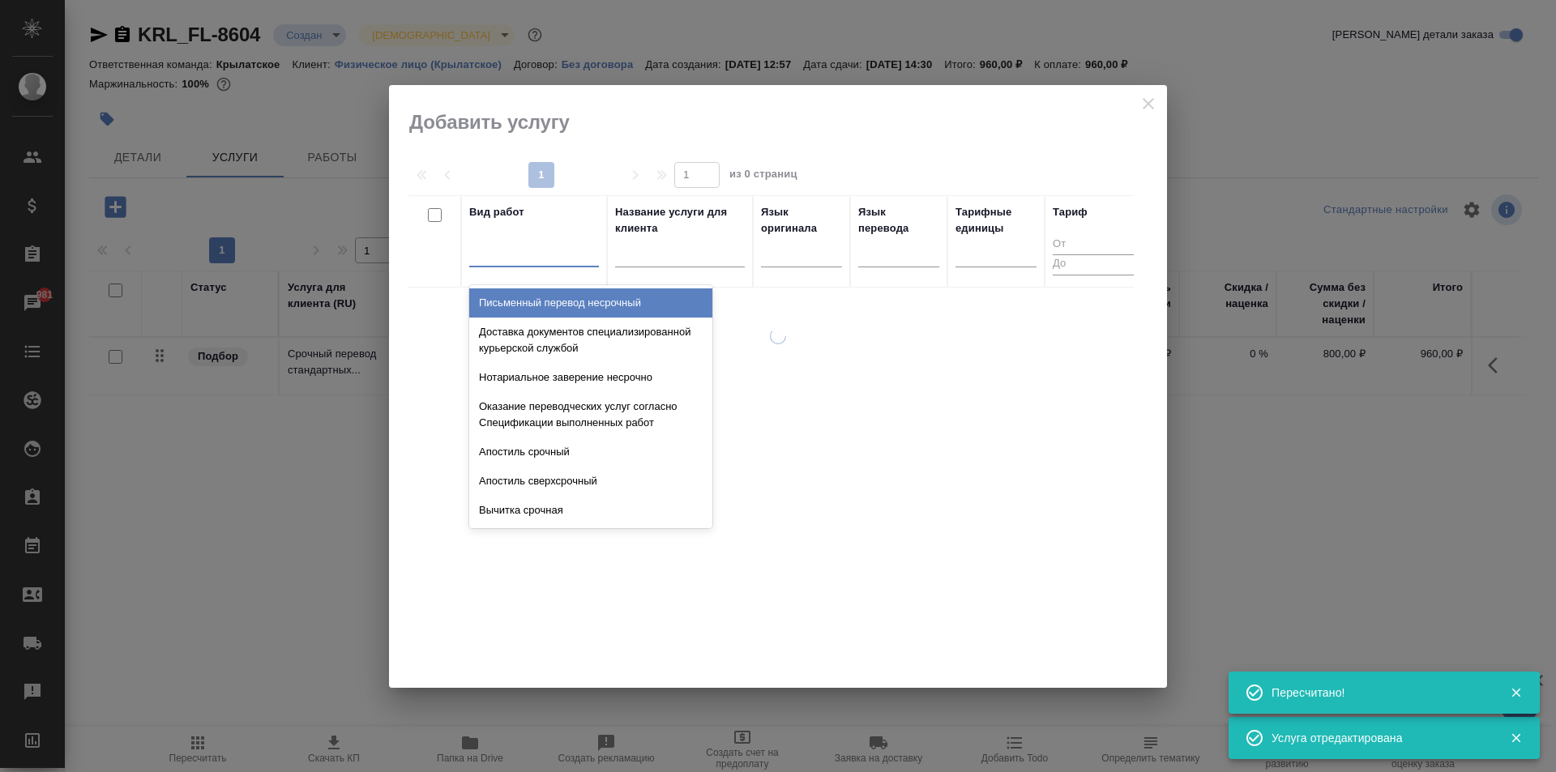
click at [543, 241] on div at bounding box center [534, 250] width 130 height 23
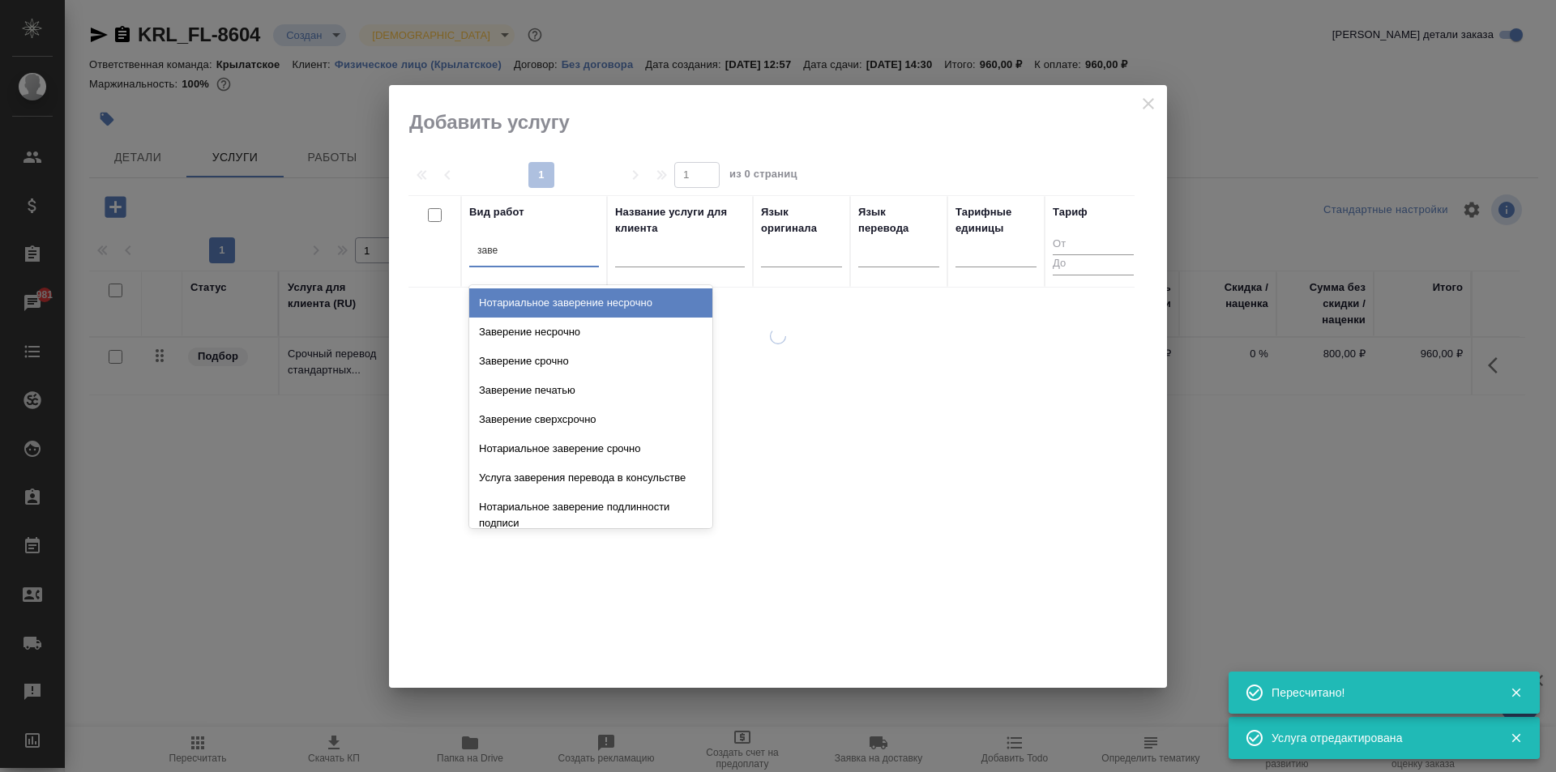
type input "завер"
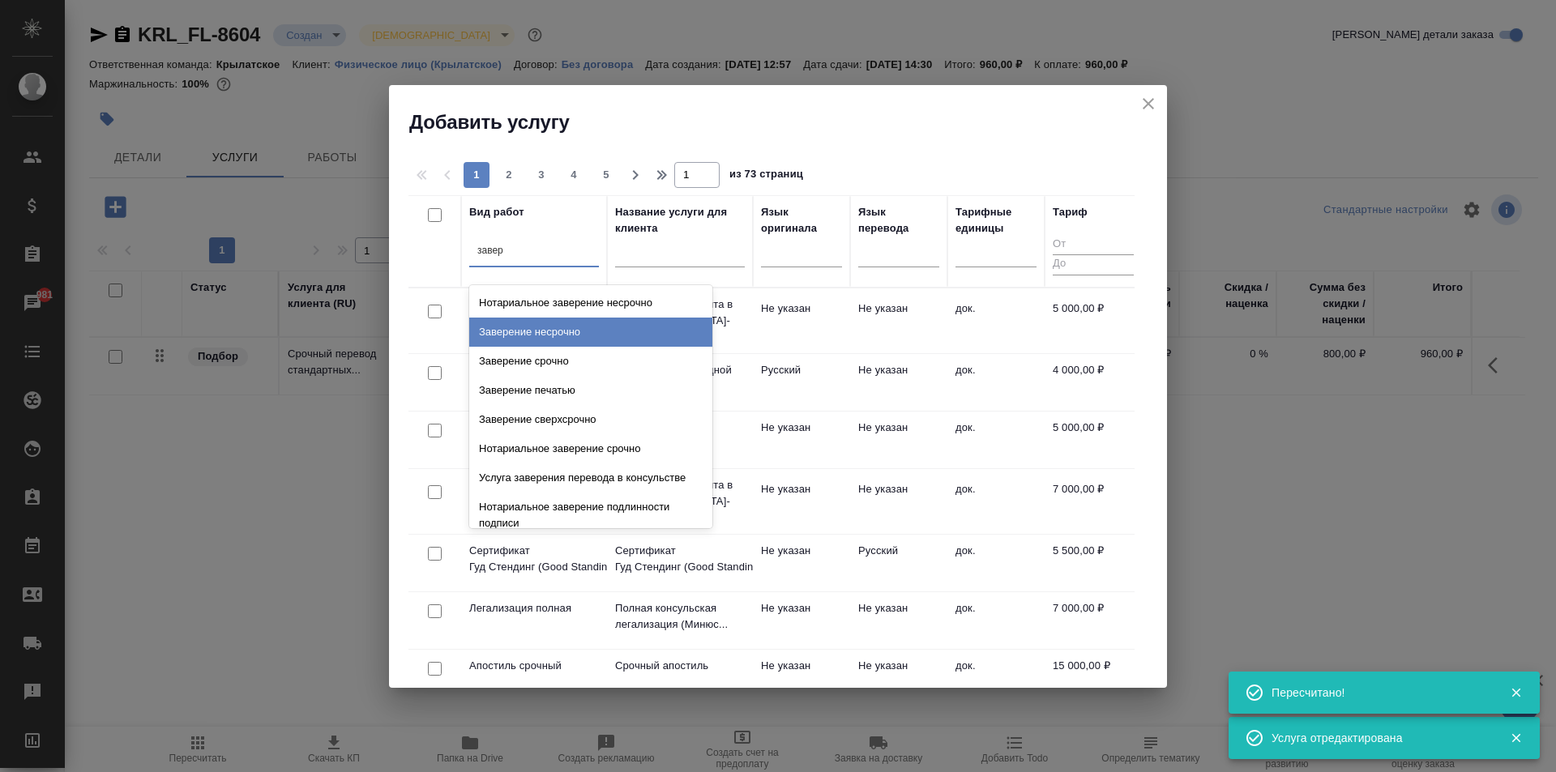
click at [592, 357] on div "Заверение срочно" at bounding box center [590, 361] width 243 height 29
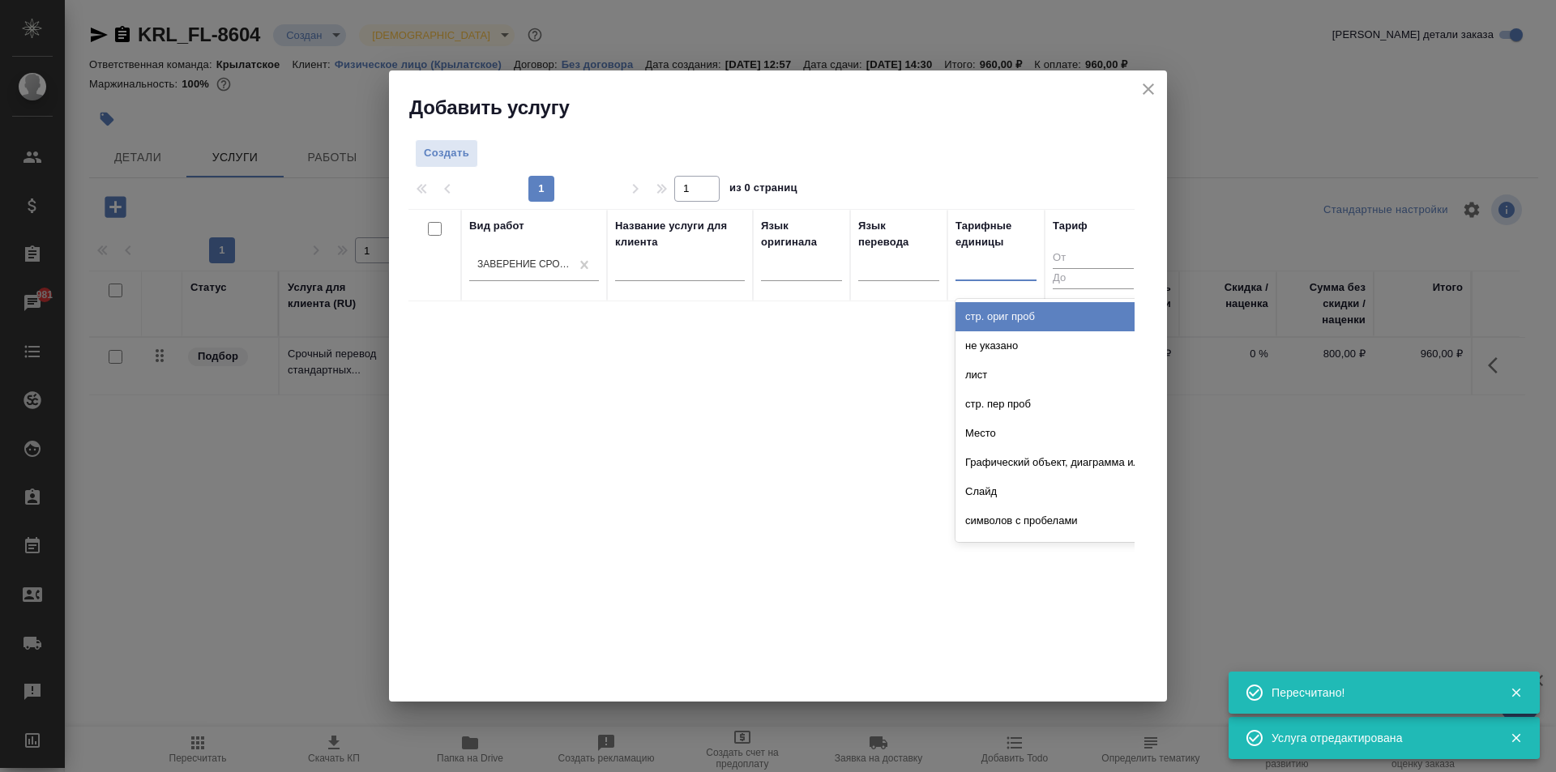
click at [986, 256] on div at bounding box center [995, 264] width 81 height 23
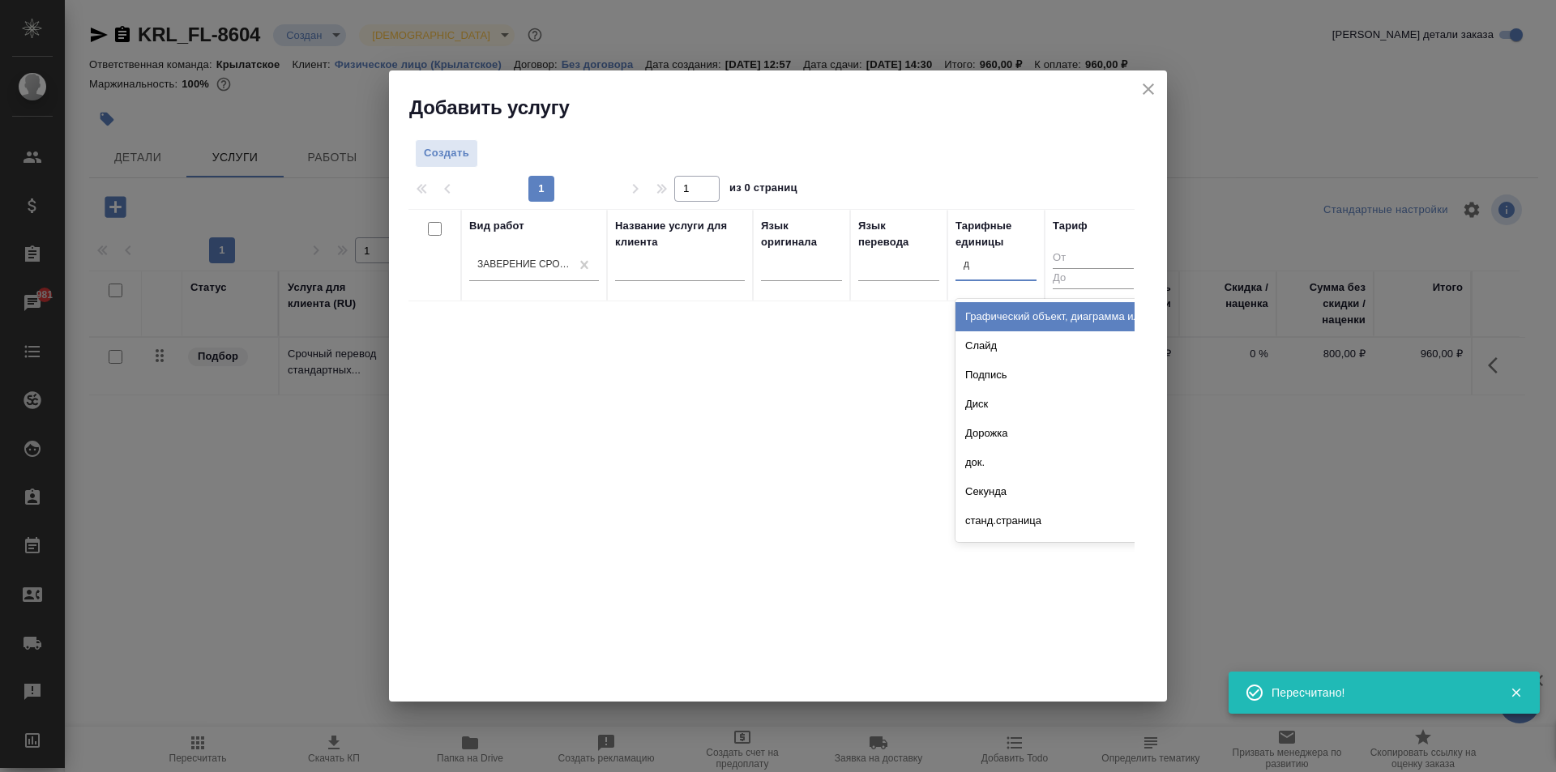
type input "до"
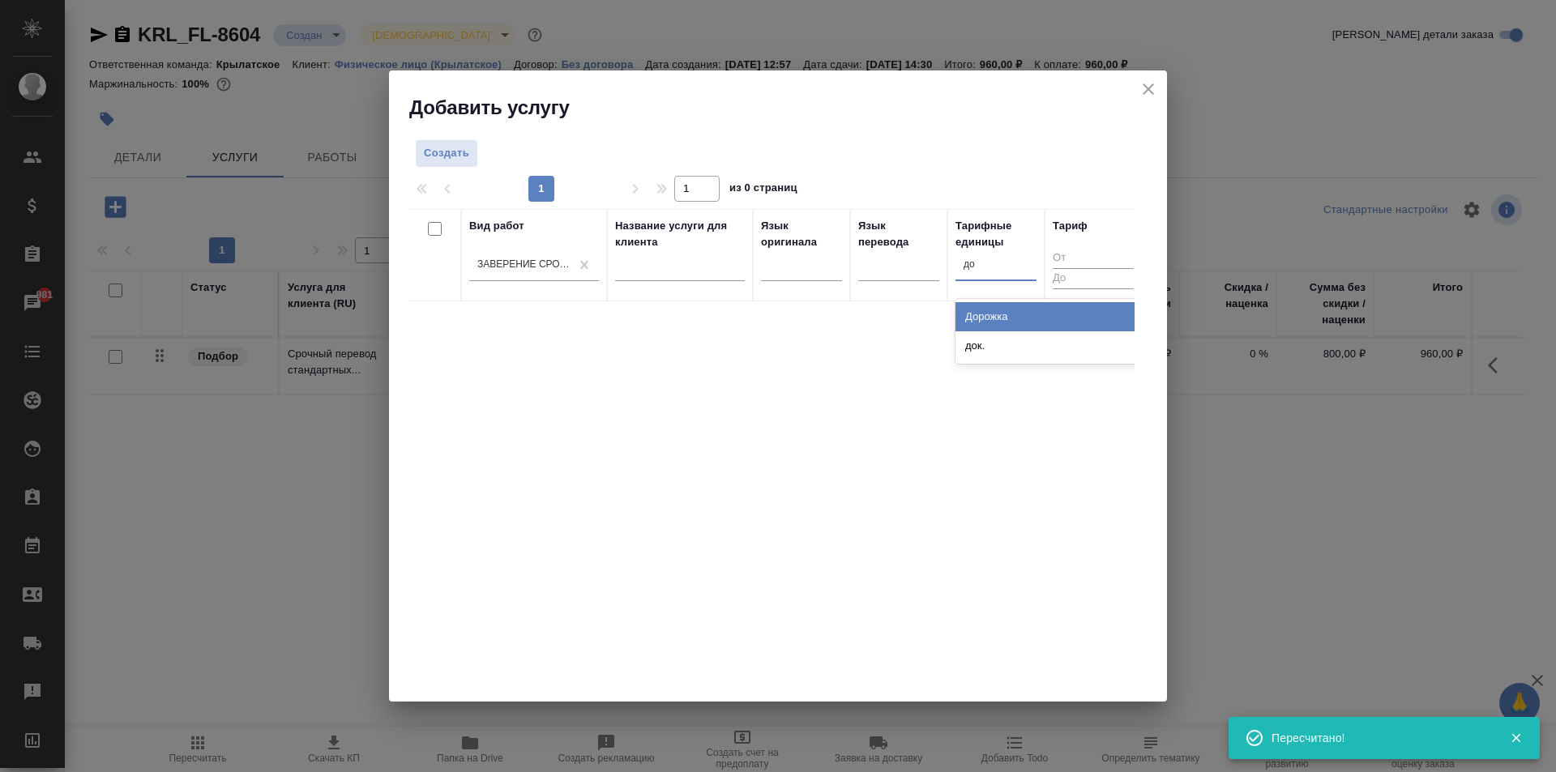
click at [985, 337] on div "док." at bounding box center [1076, 345] width 243 height 29
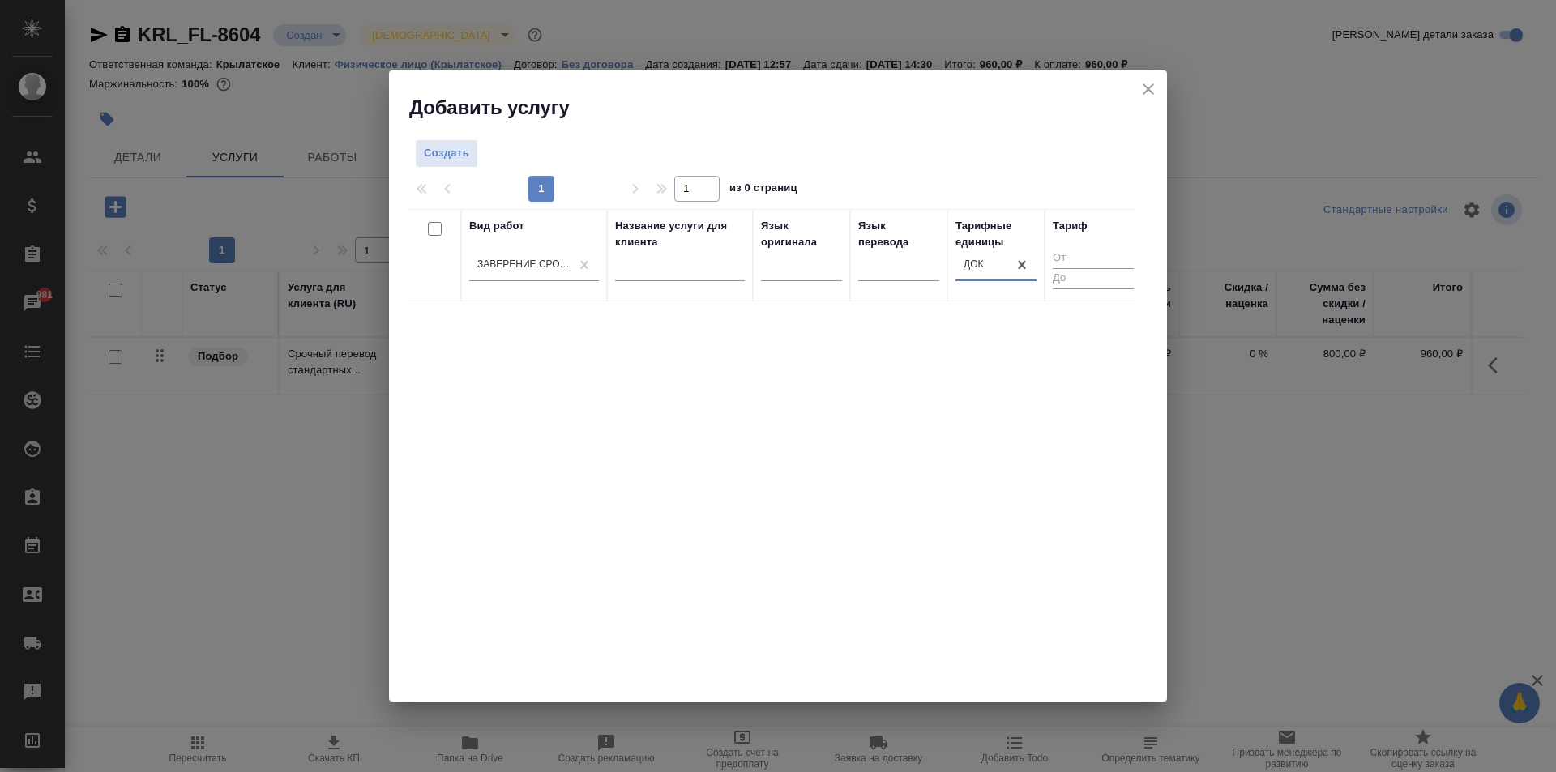
click at [455, 128] on div "Создать 1 1 из 0 страниц Вид работ Заверение срочно Название услуги для клиента…" at bounding box center [778, 411] width 778 height 581
click at [448, 144] on button "Создать" at bounding box center [446, 153] width 63 height 28
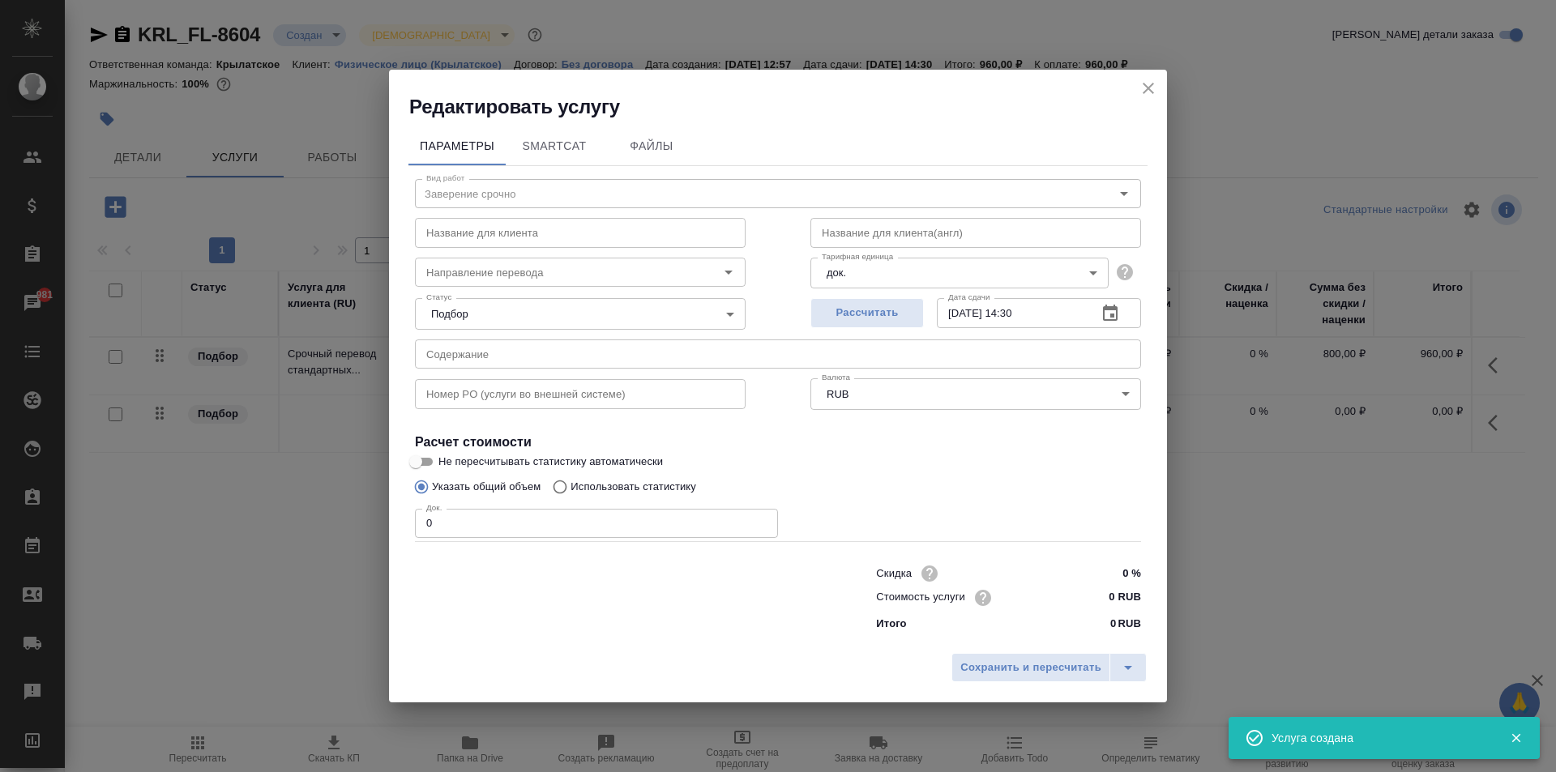
drag, startPoint x: 459, startPoint y: 519, endPoint x: 319, endPoint y: 524, distance: 140.3
click at [319, 524] on div "Редактировать услугу Параметры SmartCat Файлы Вид работ Заверение срочно Вид ра…" at bounding box center [778, 386] width 1556 height 772
type input "1"
click at [1095, 596] on input "0 RUB" at bounding box center [1110, 597] width 61 height 23
type input "1000 RUB"
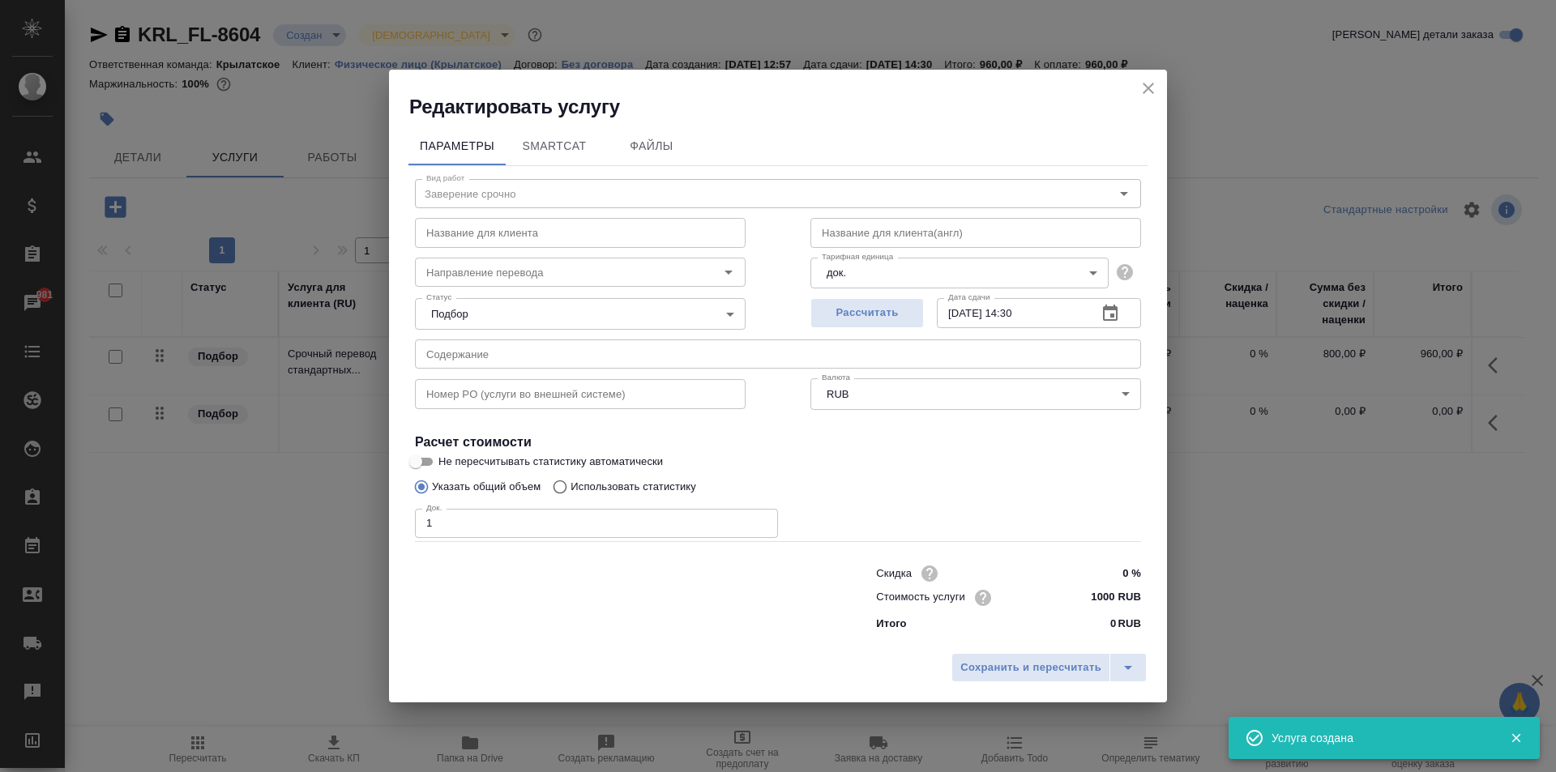
click at [1065, 651] on div "Сохранить и пересчитать" at bounding box center [778, 674] width 778 height 58
click at [1070, 662] on span "Сохранить и пересчитать" at bounding box center [1030, 668] width 141 height 19
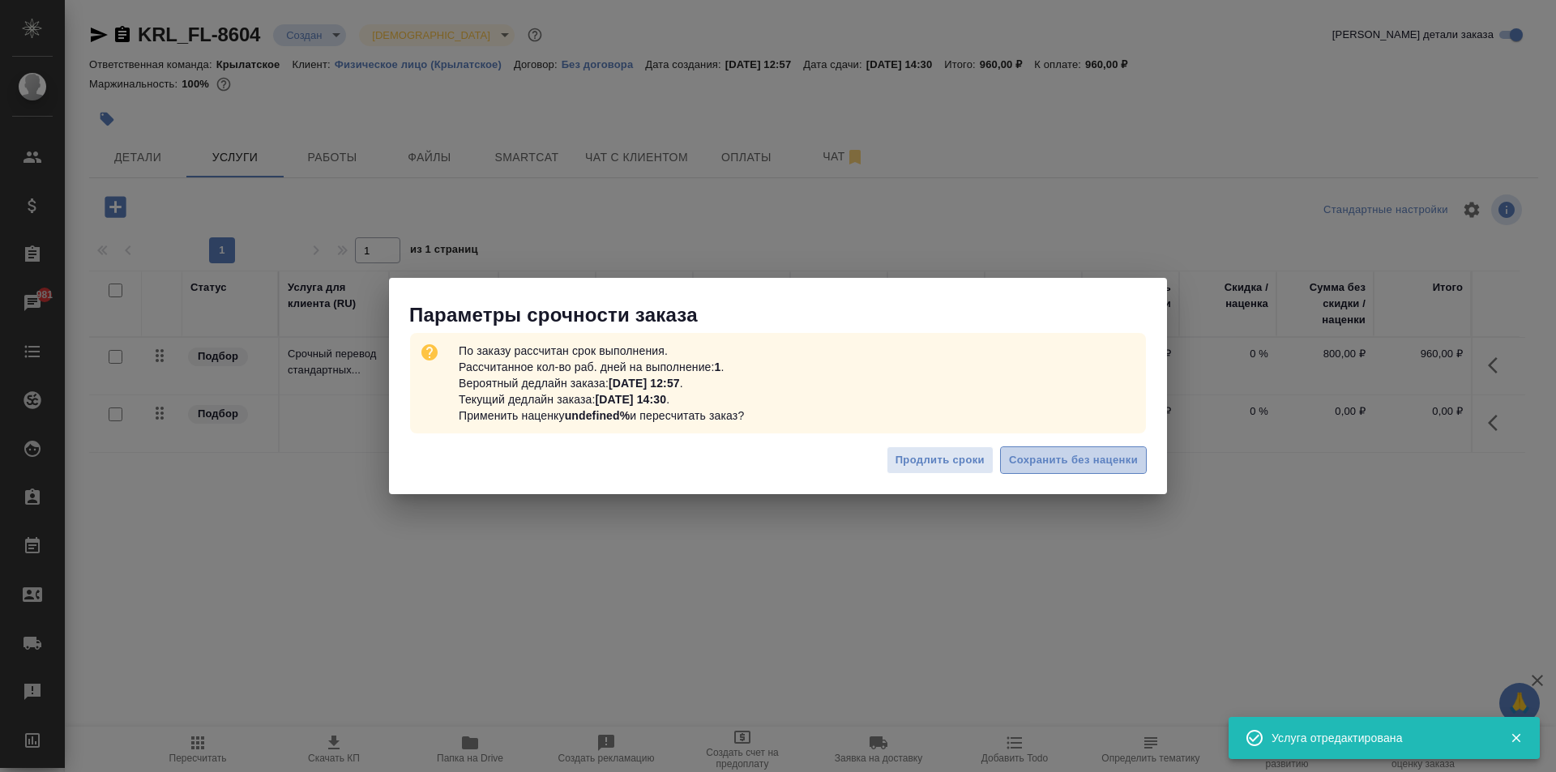
click at [1119, 455] on span "Сохранить без наценки" at bounding box center [1073, 460] width 129 height 19
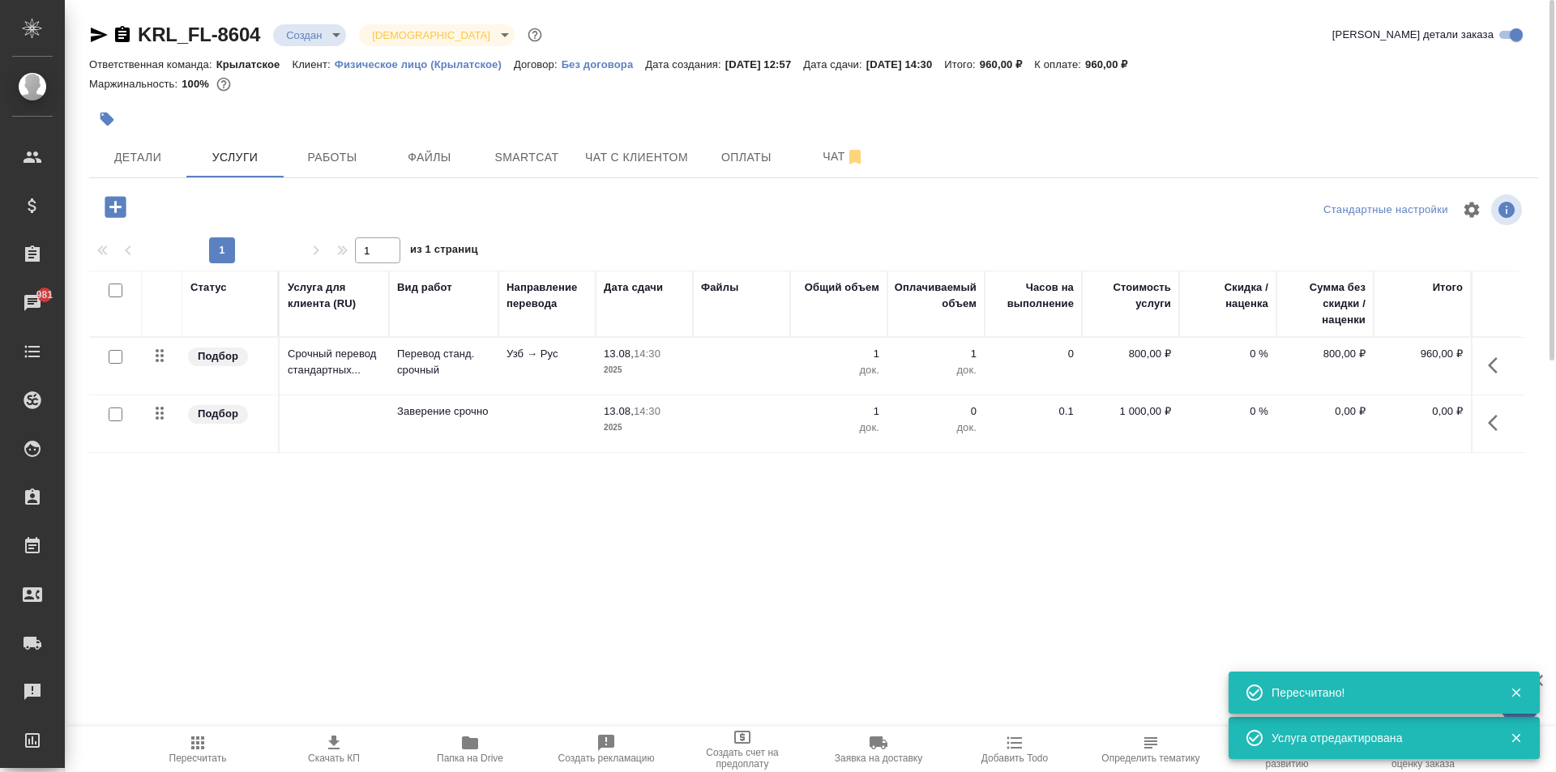
click at [192, 731] on button "Пересчитать" at bounding box center [198, 749] width 136 height 45
type input "urgent"
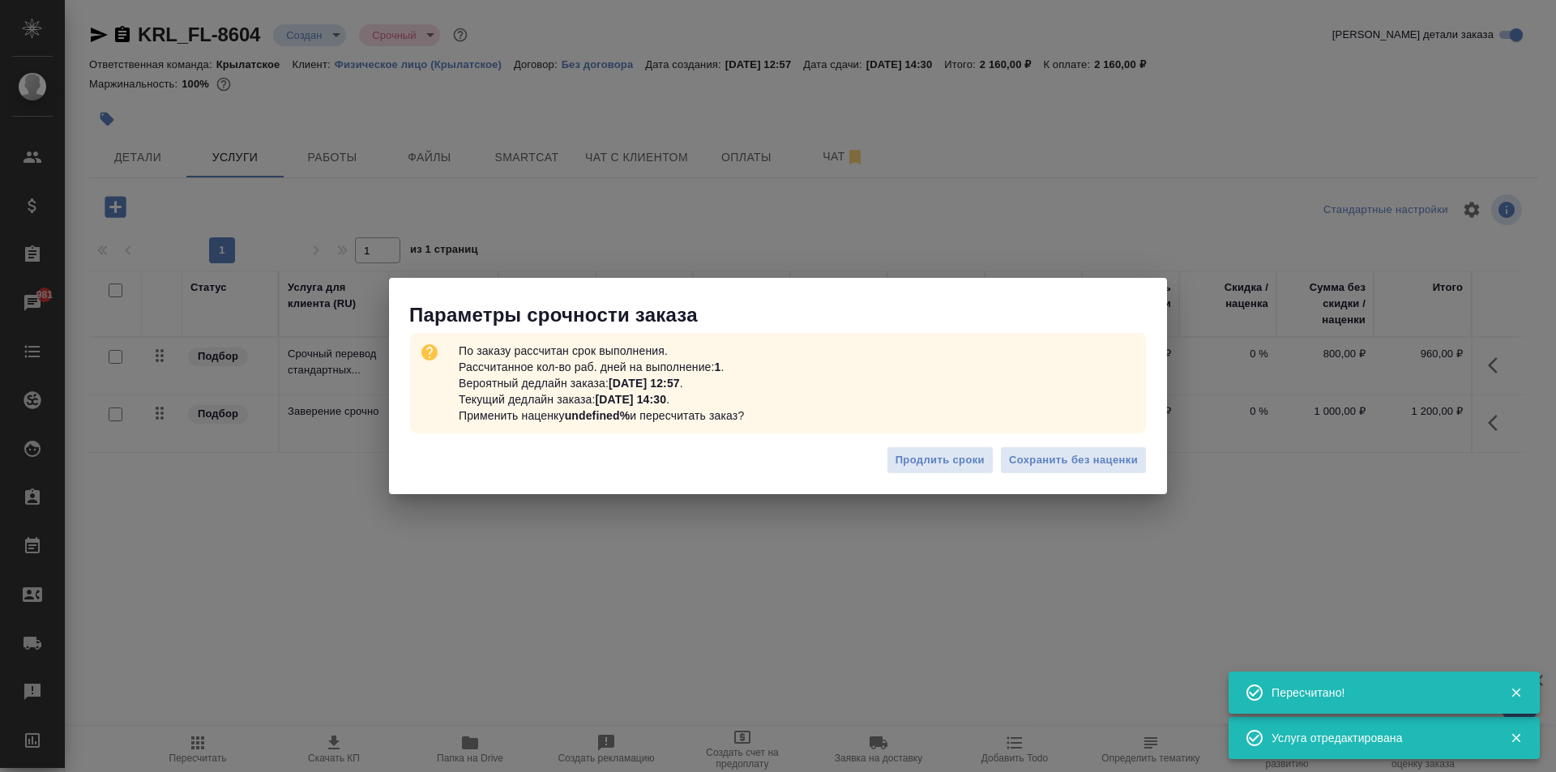
click at [1056, 438] on div "Продлить сроки Сохранить без наценки" at bounding box center [778, 466] width 778 height 57
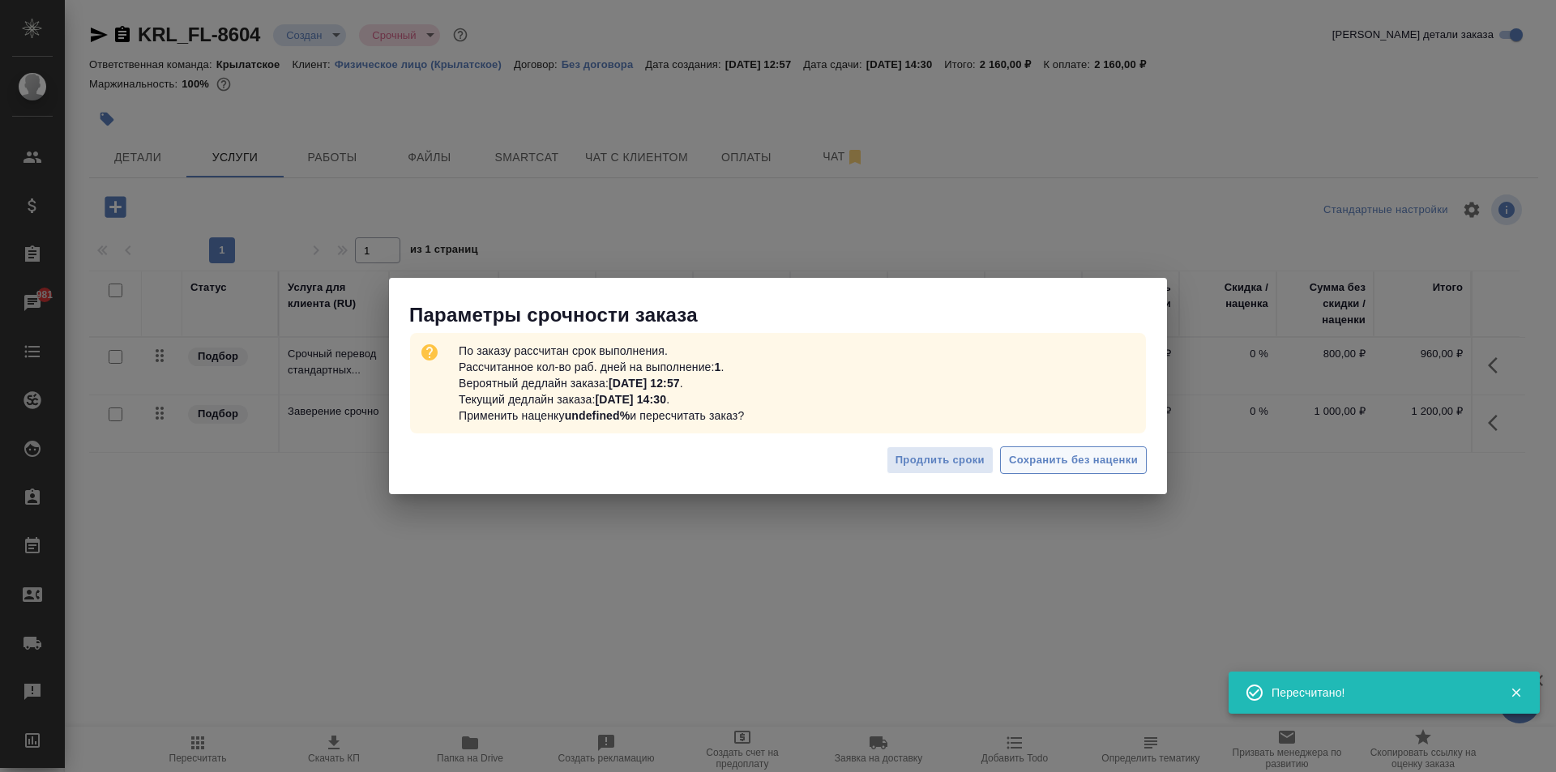
click at [1070, 455] on span "Сохранить без наценки" at bounding box center [1073, 460] width 129 height 19
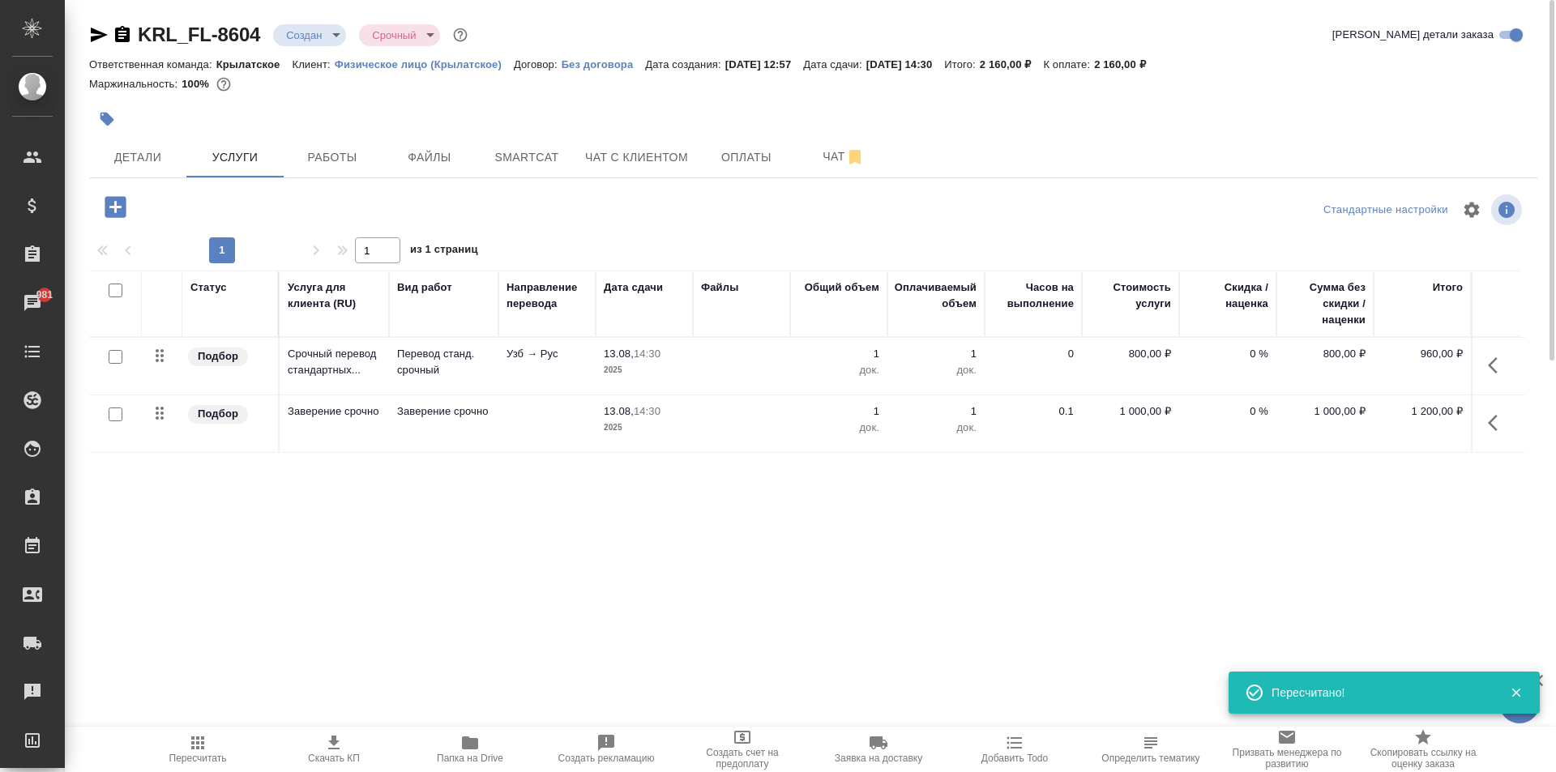
click at [427, 178] on div "KRL_FL-8604 Создан new Срочный urgent Кратко детали заказа Ответственная команд…" at bounding box center [813, 330] width 1467 height 660
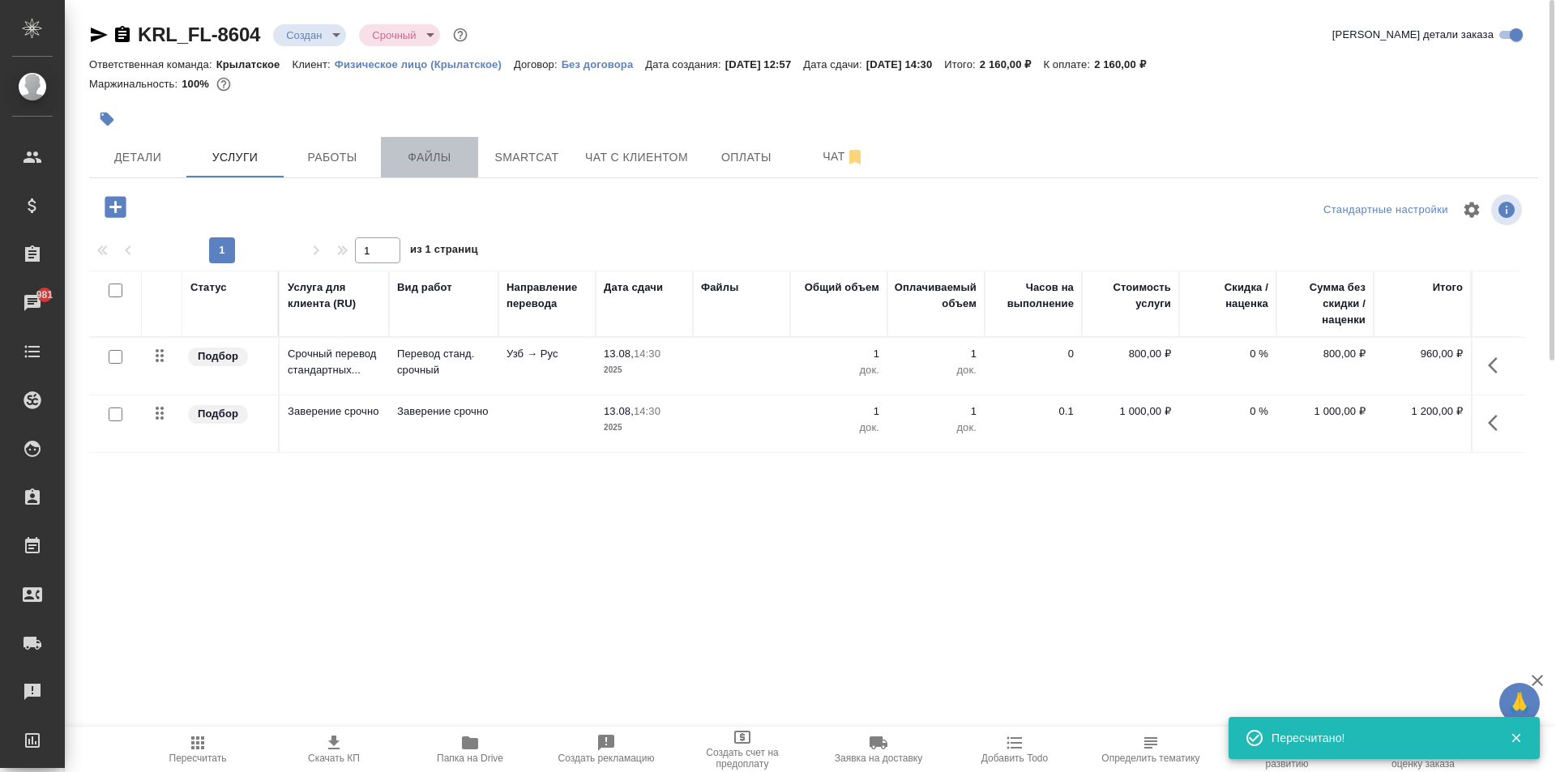
click at [414, 155] on span "Файлы" at bounding box center [430, 157] width 78 height 20
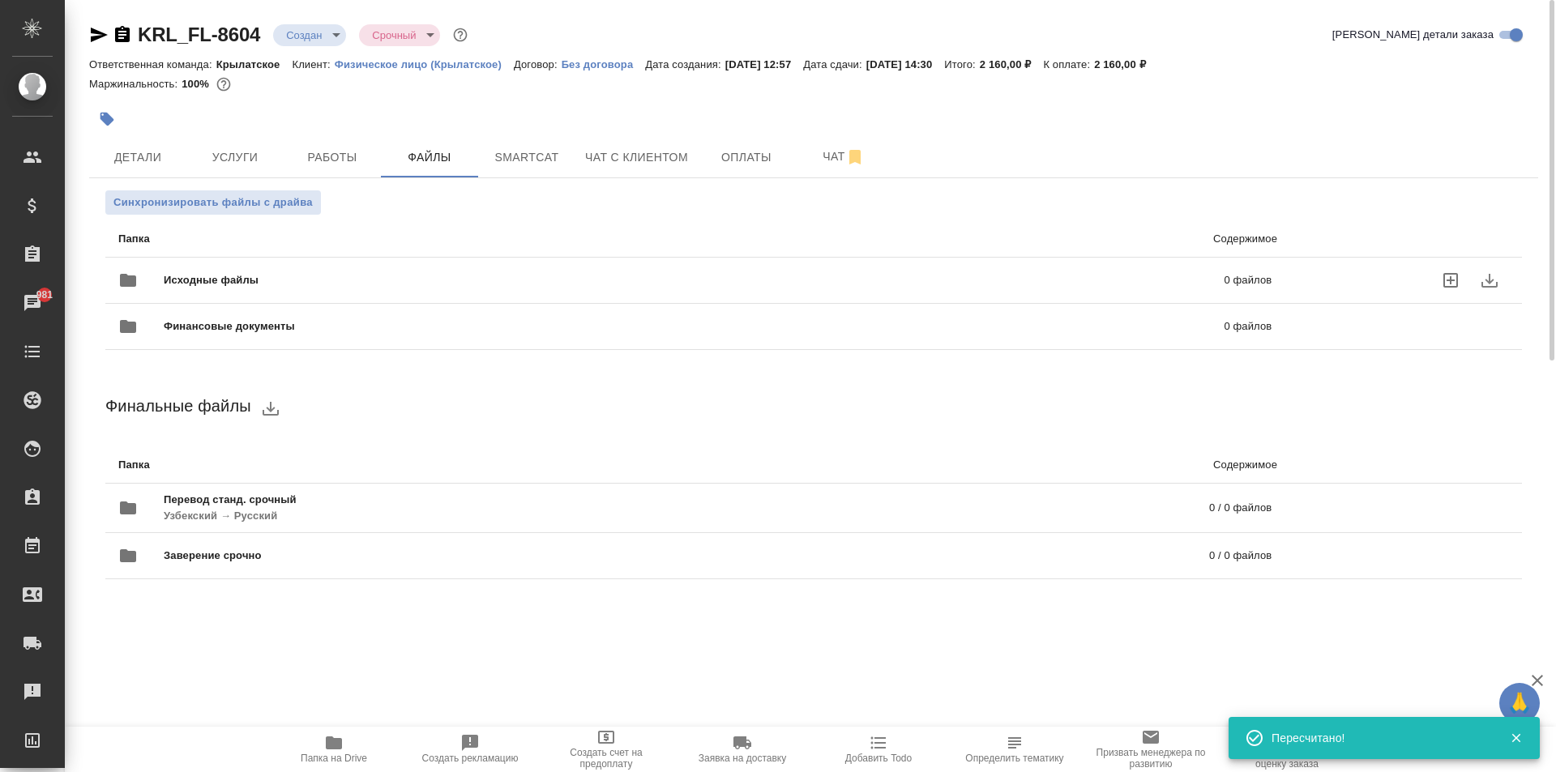
click at [294, 265] on div "Исходные файлы 0 файлов" at bounding box center [694, 280] width 1153 height 39
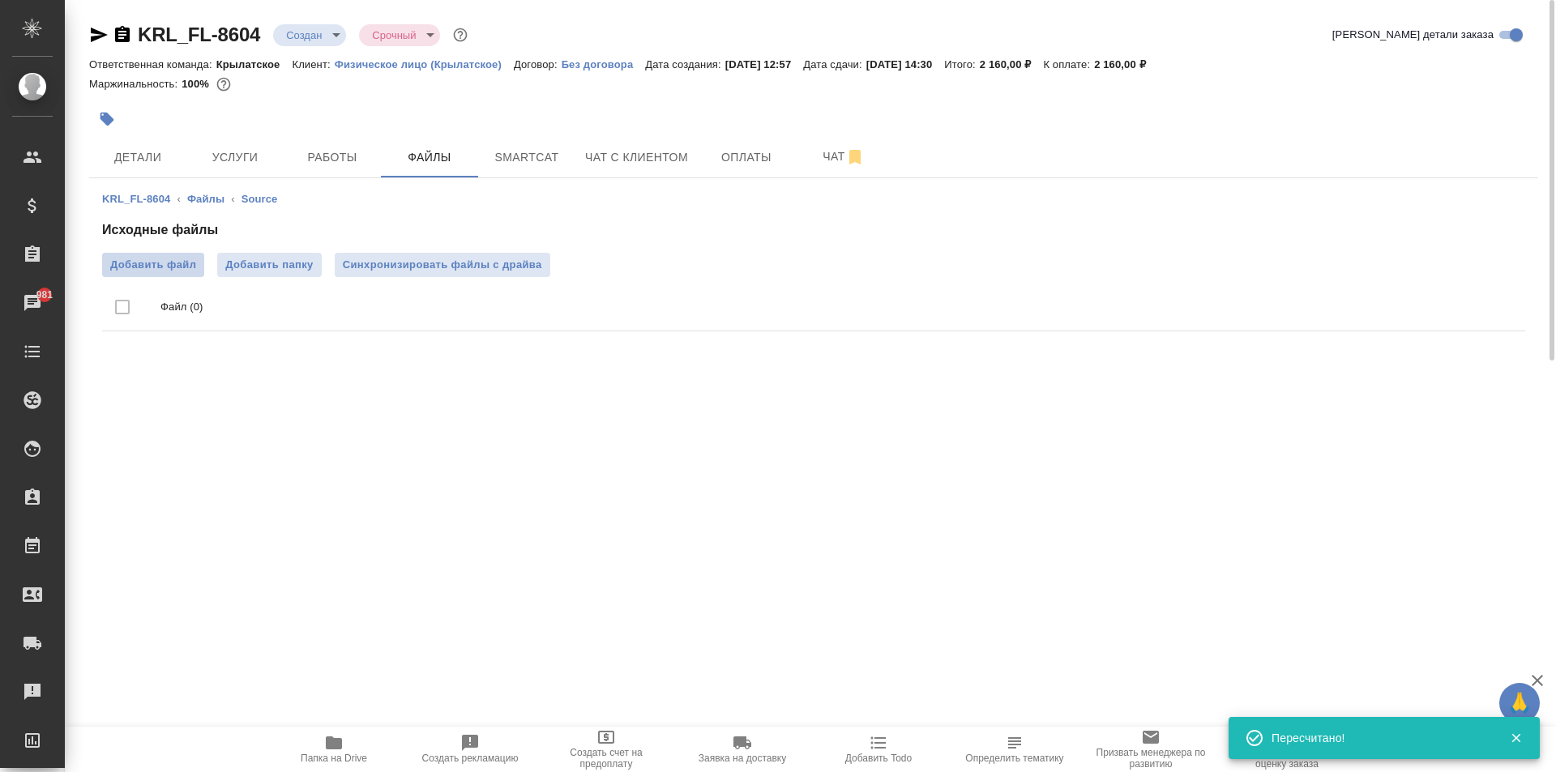
click at [174, 255] on label "Добавить файл" at bounding box center [153, 265] width 102 height 24
click at [0, 0] on input "Добавить файл" at bounding box center [0, 0] width 0 height 0
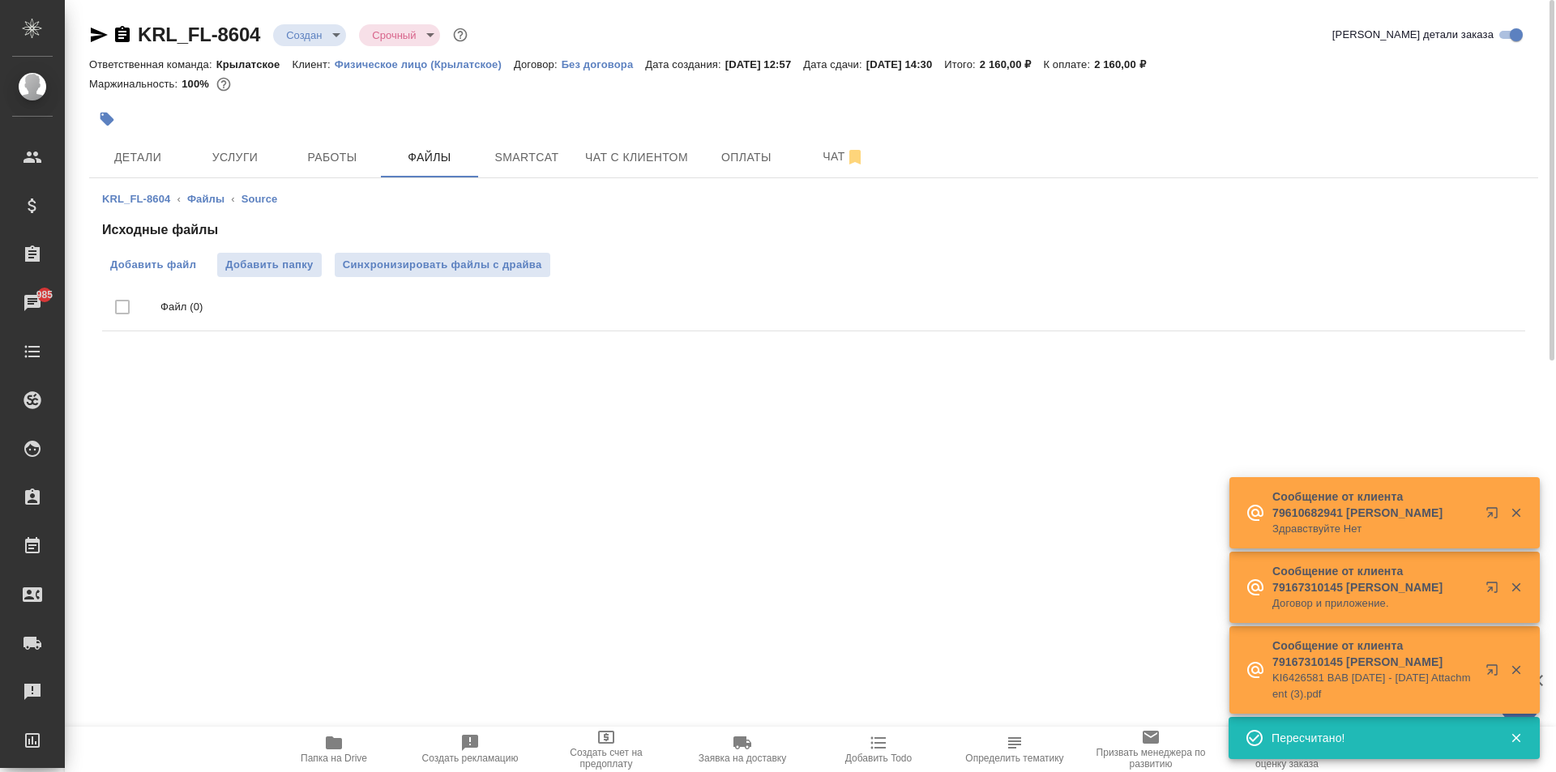
click at [183, 266] on span "Добавить файл" at bounding box center [153, 265] width 86 height 16
click at [0, 0] on input "Добавить файл" at bounding box center [0, 0] width 0 height 0
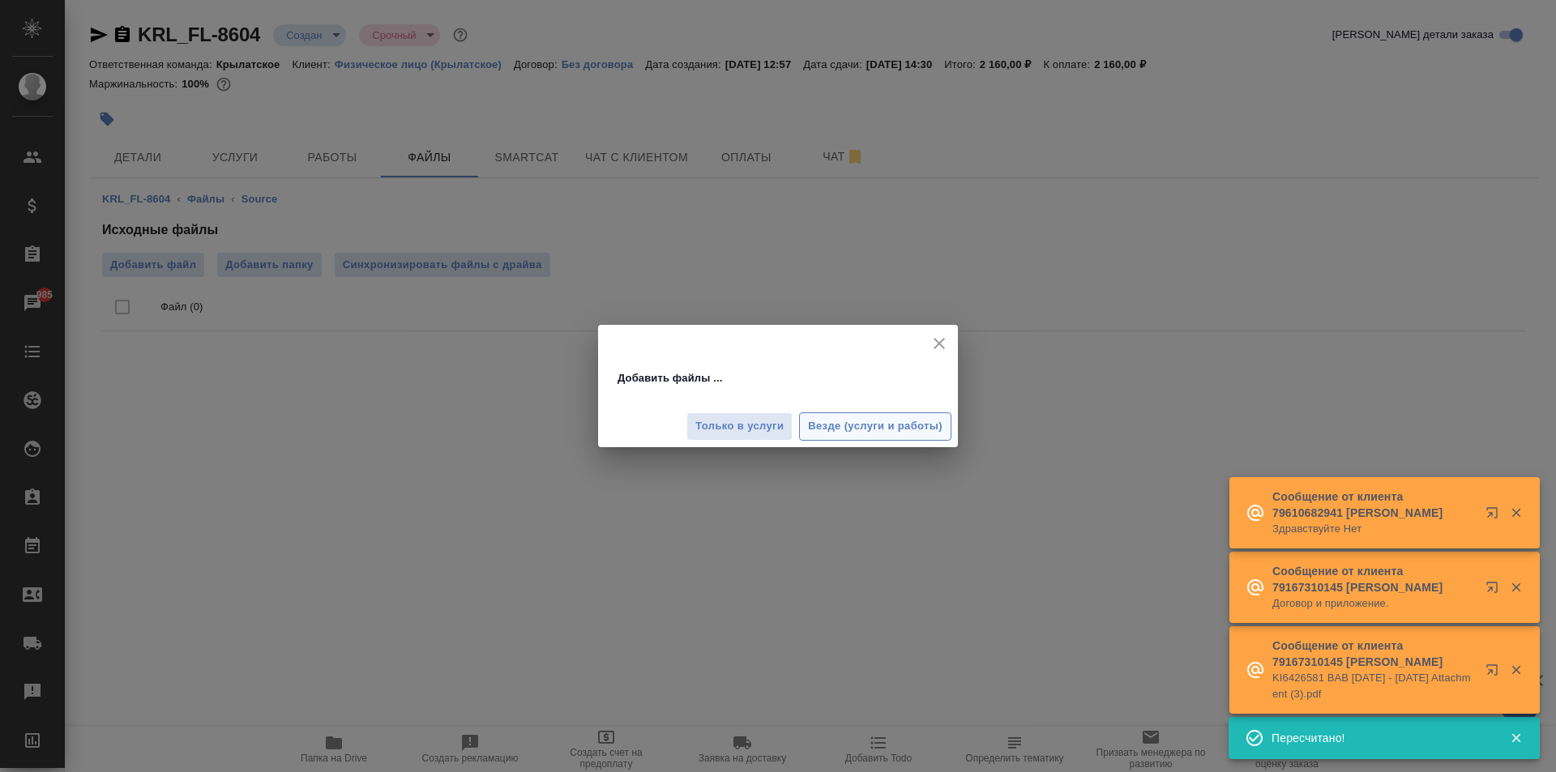
click at [936, 440] on button "Везде (услуги и работы)" at bounding box center [875, 426] width 152 height 28
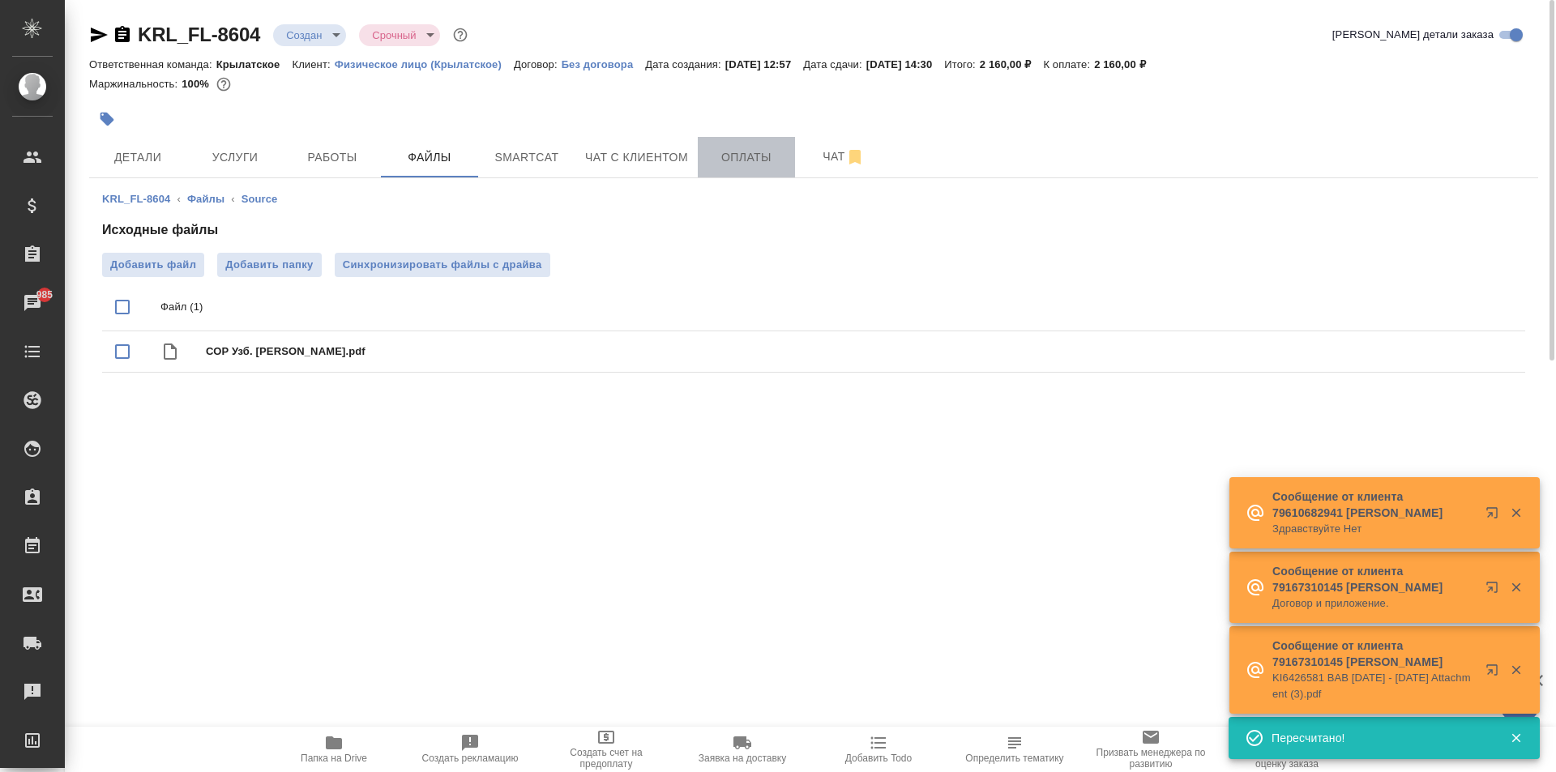
click at [758, 152] on span "Оплаты" at bounding box center [746, 157] width 78 height 20
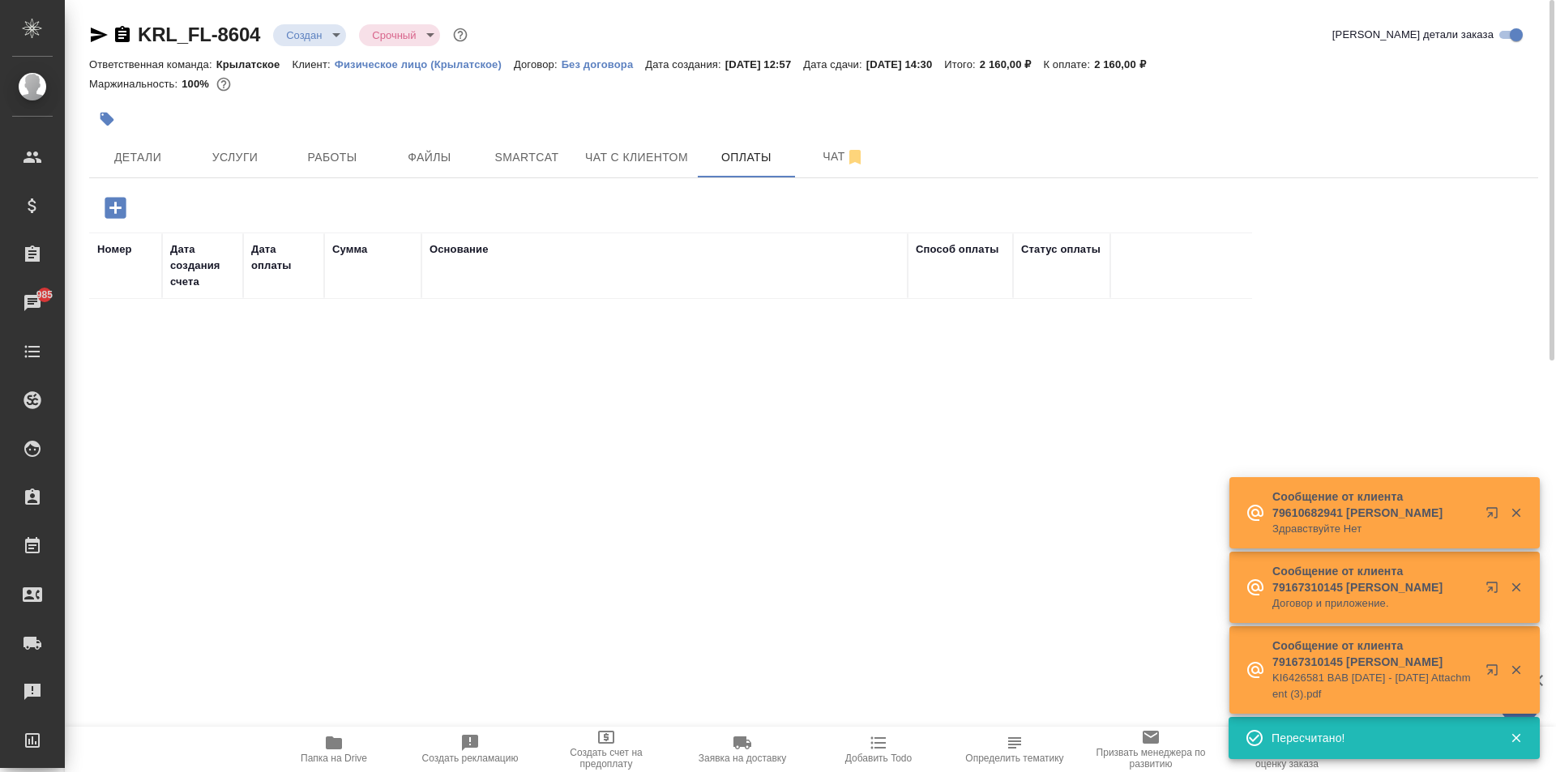
click at [135, 216] on div at bounding box center [117, 207] width 42 height 33
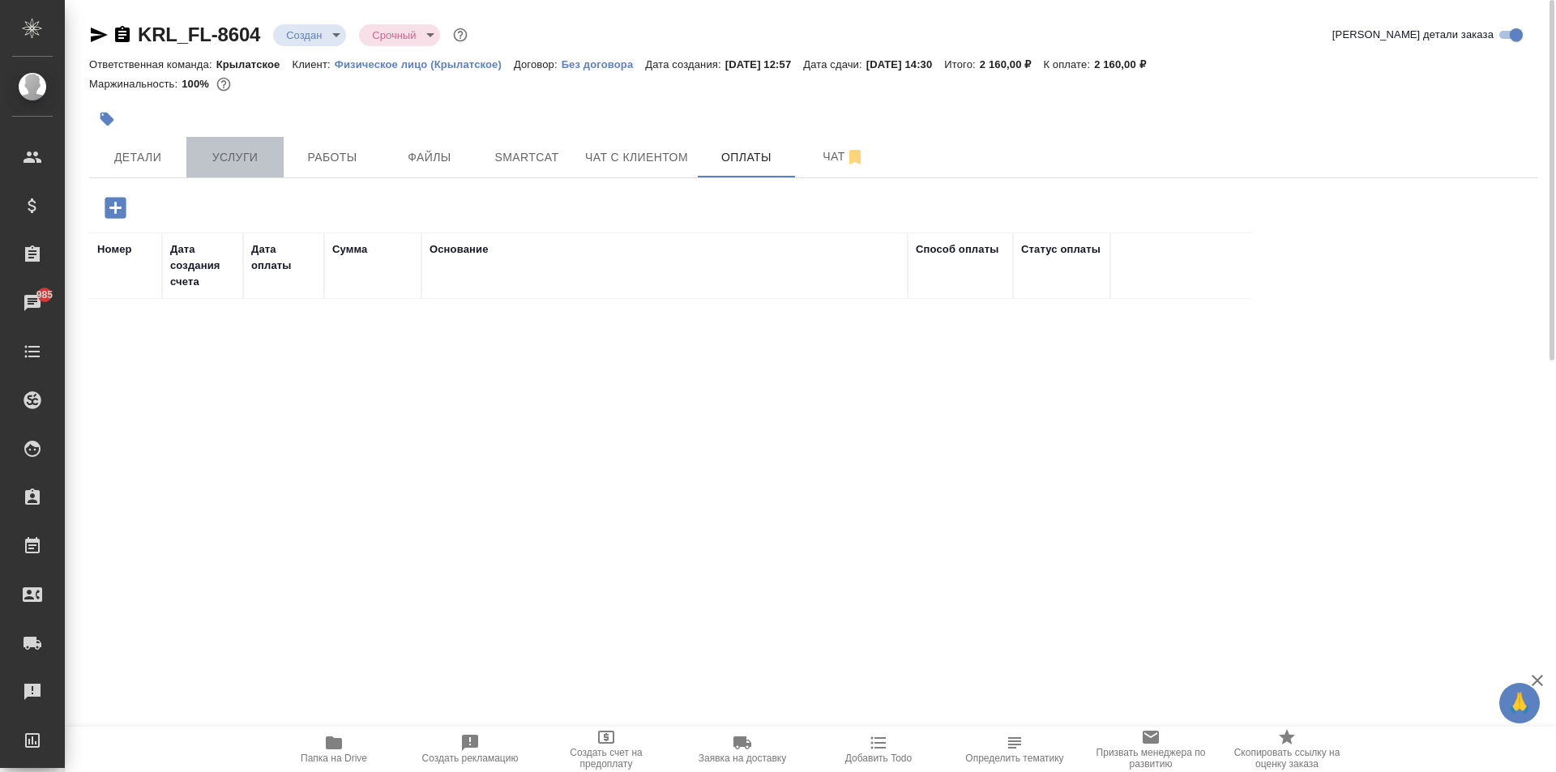
click at [262, 139] on button "Услуги" at bounding box center [234, 157] width 97 height 41
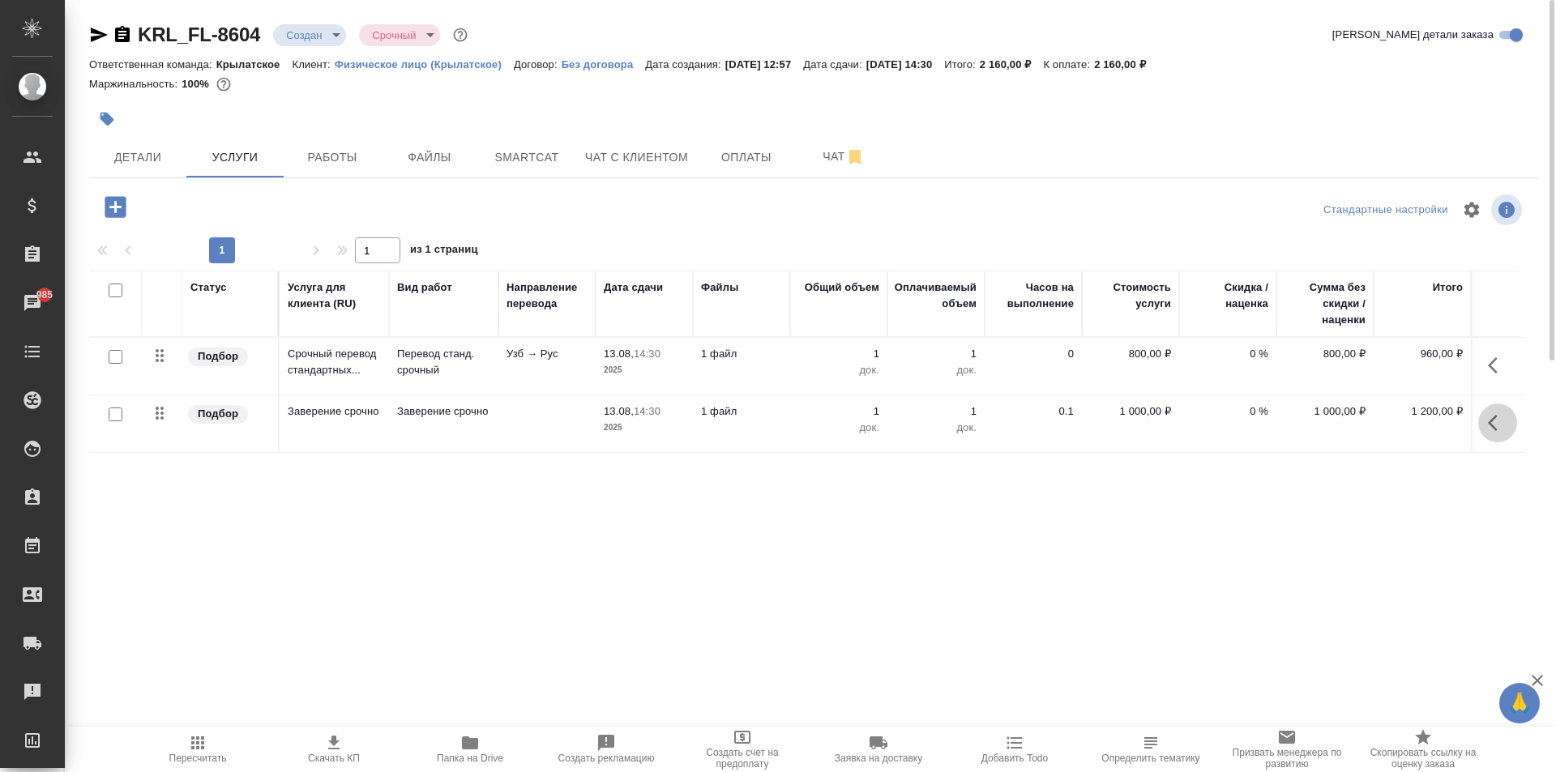
drag, startPoint x: 1498, startPoint y: 417, endPoint x: 1484, endPoint y: 417, distance: 14.6
click at [1497, 416] on icon "button" at bounding box center [1497, 422] width 19 height 19
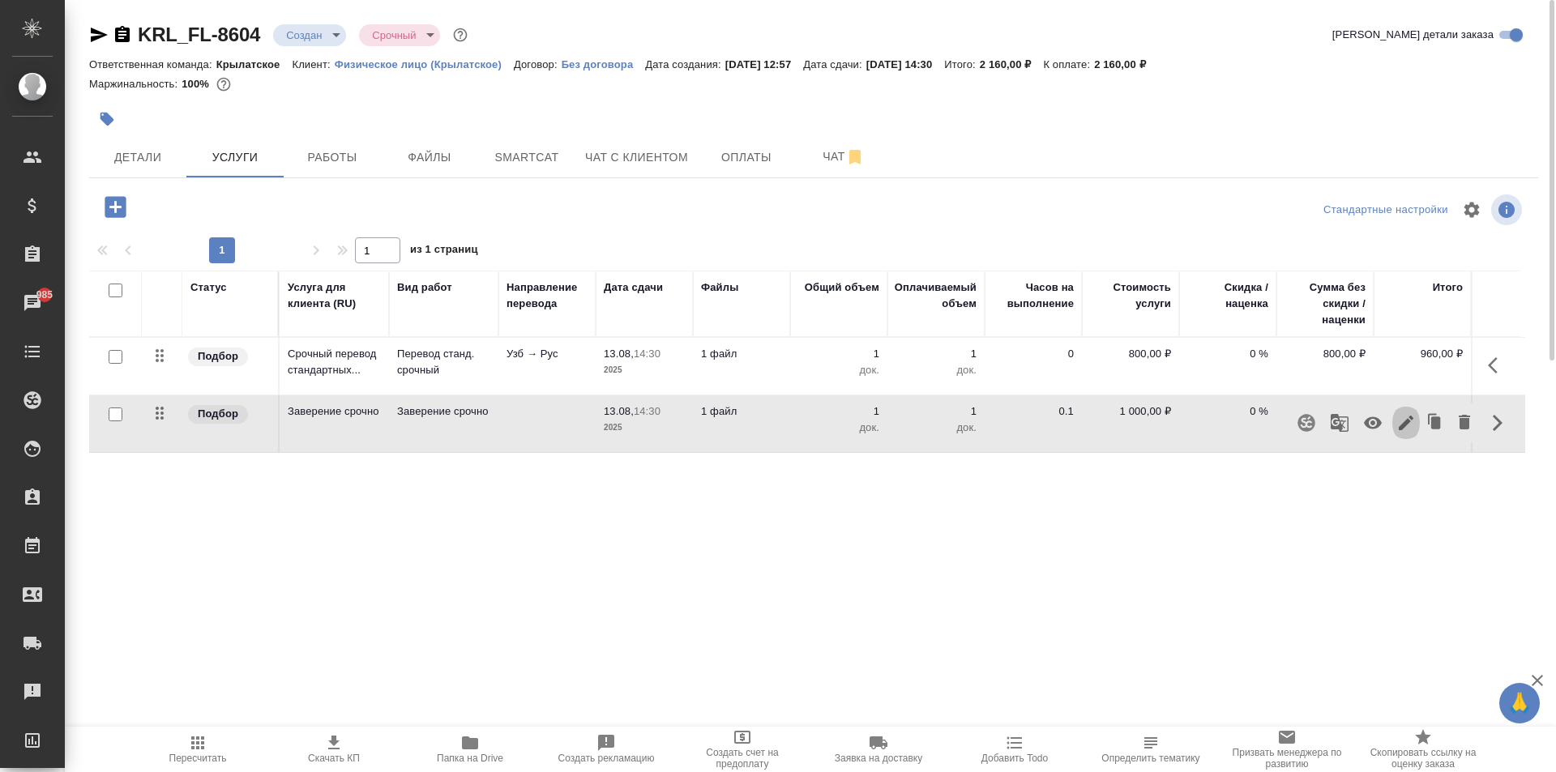
click at [1404, 420] on icon "button" at bounding box center [1405, 422] width 19 height 19
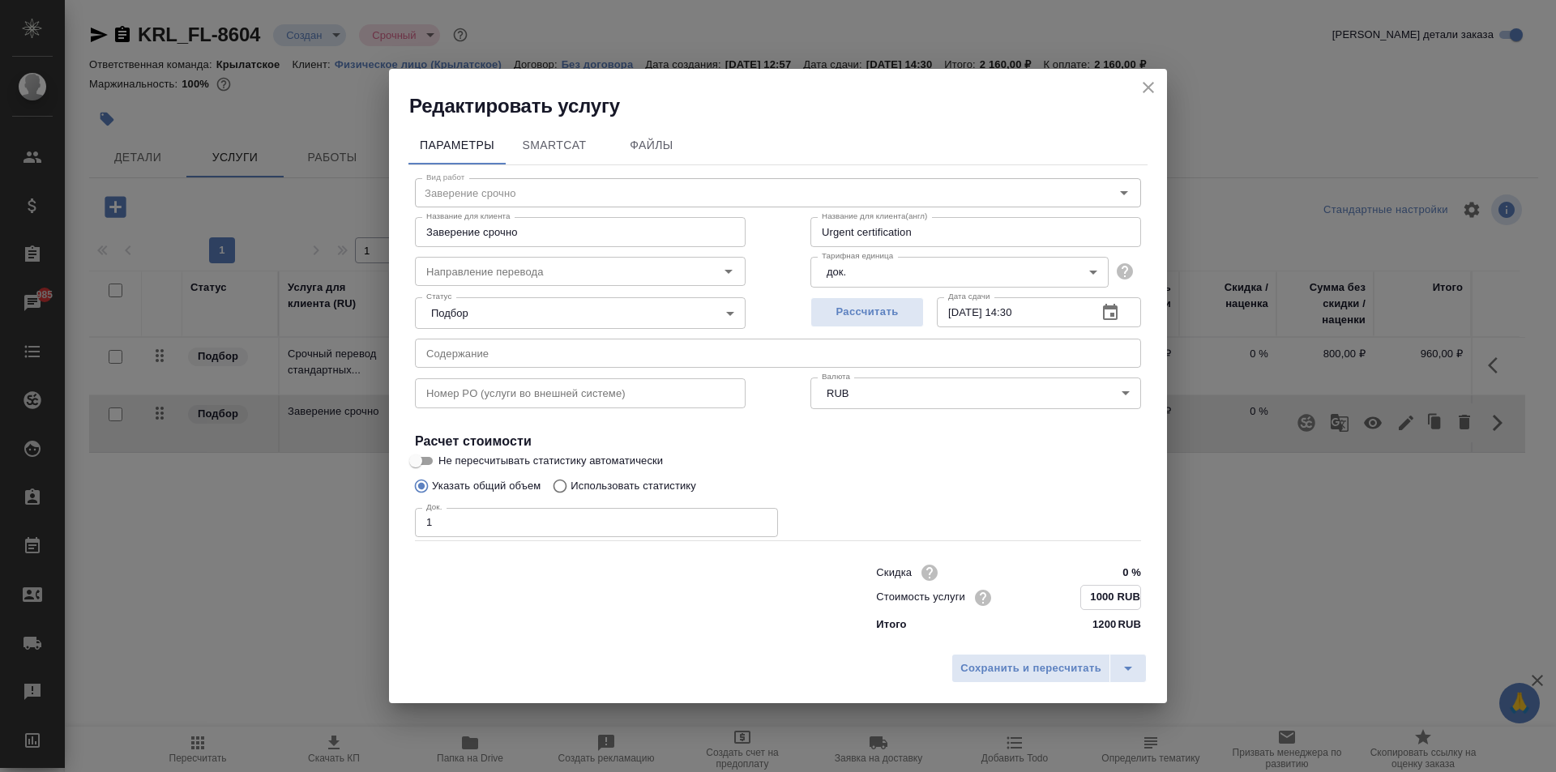
click at [1104, 600] on input "1000 RUB" at bounding box center [1110, 597] width 59 height 23
type input "1100 RUB"
click at [1069, 655] on button "Сохранить и пересчитать" at bounding box center [1030, 668] width 159 height 29
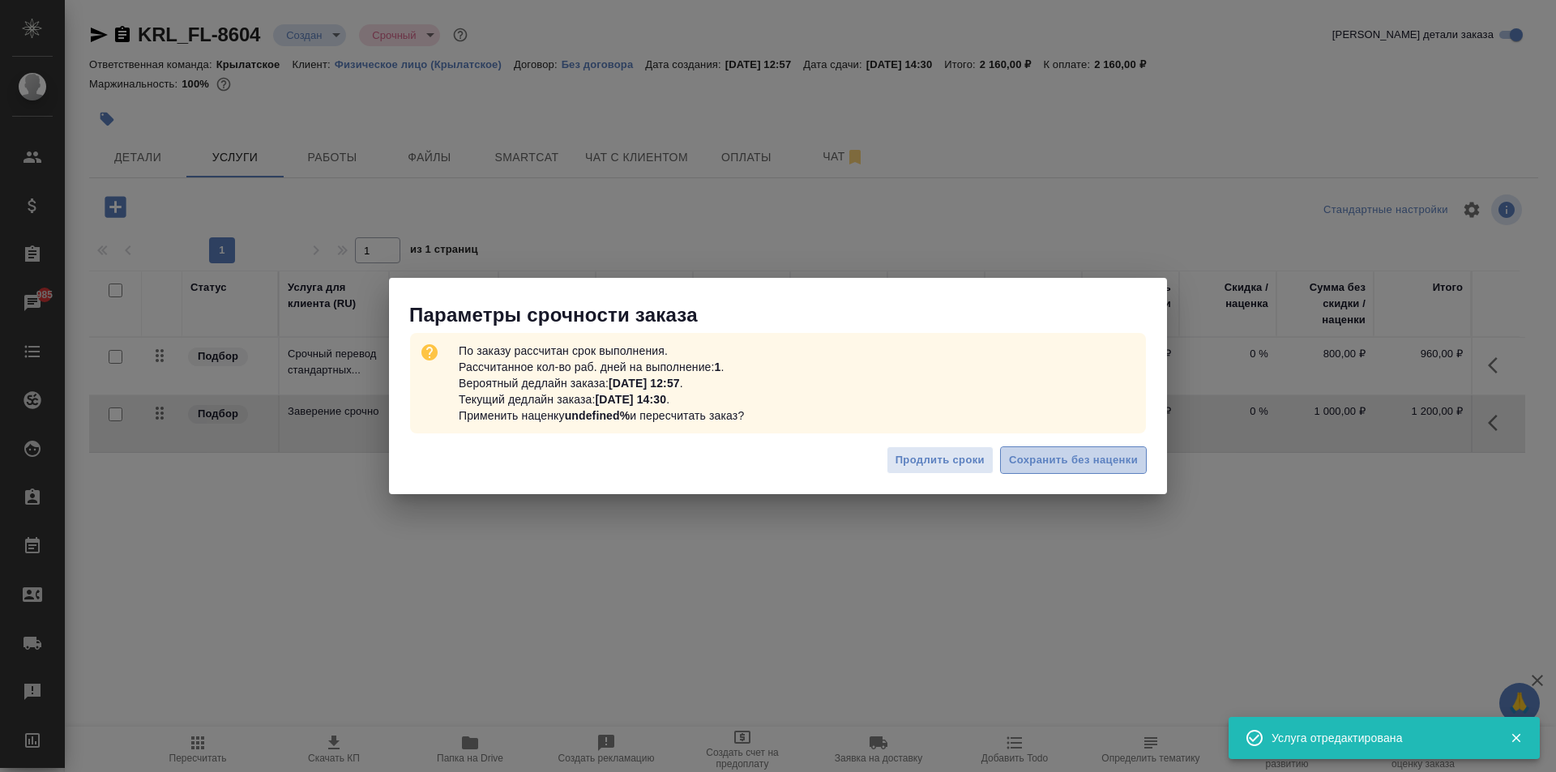
click at [1125, 447] on button "Сохранить без наценки" at bounding box center [1073, 460] width 147 height 28
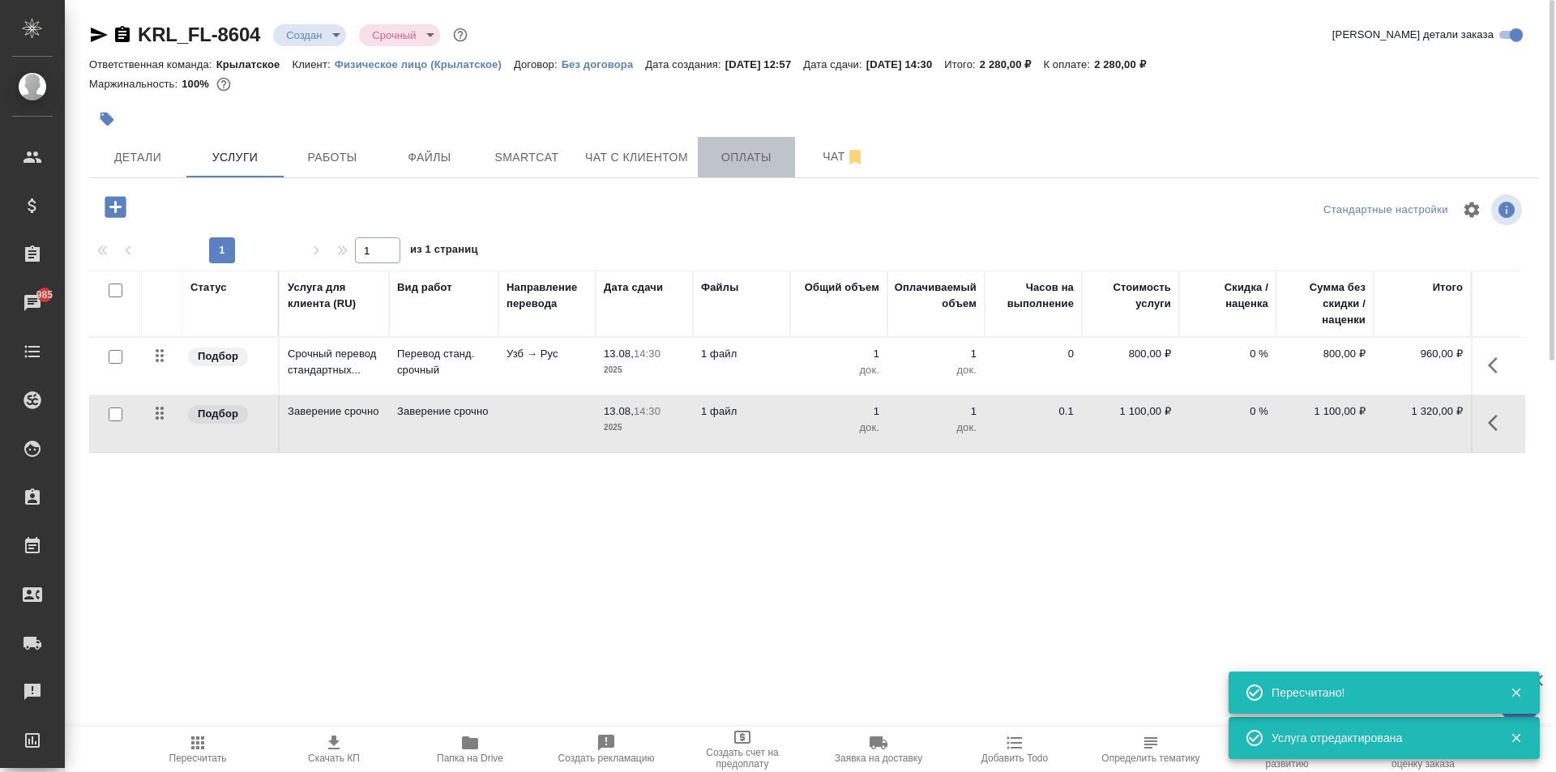
click at [729, 156] on span "Оплаты" at bounding box center [746, 157] width 78 height 20
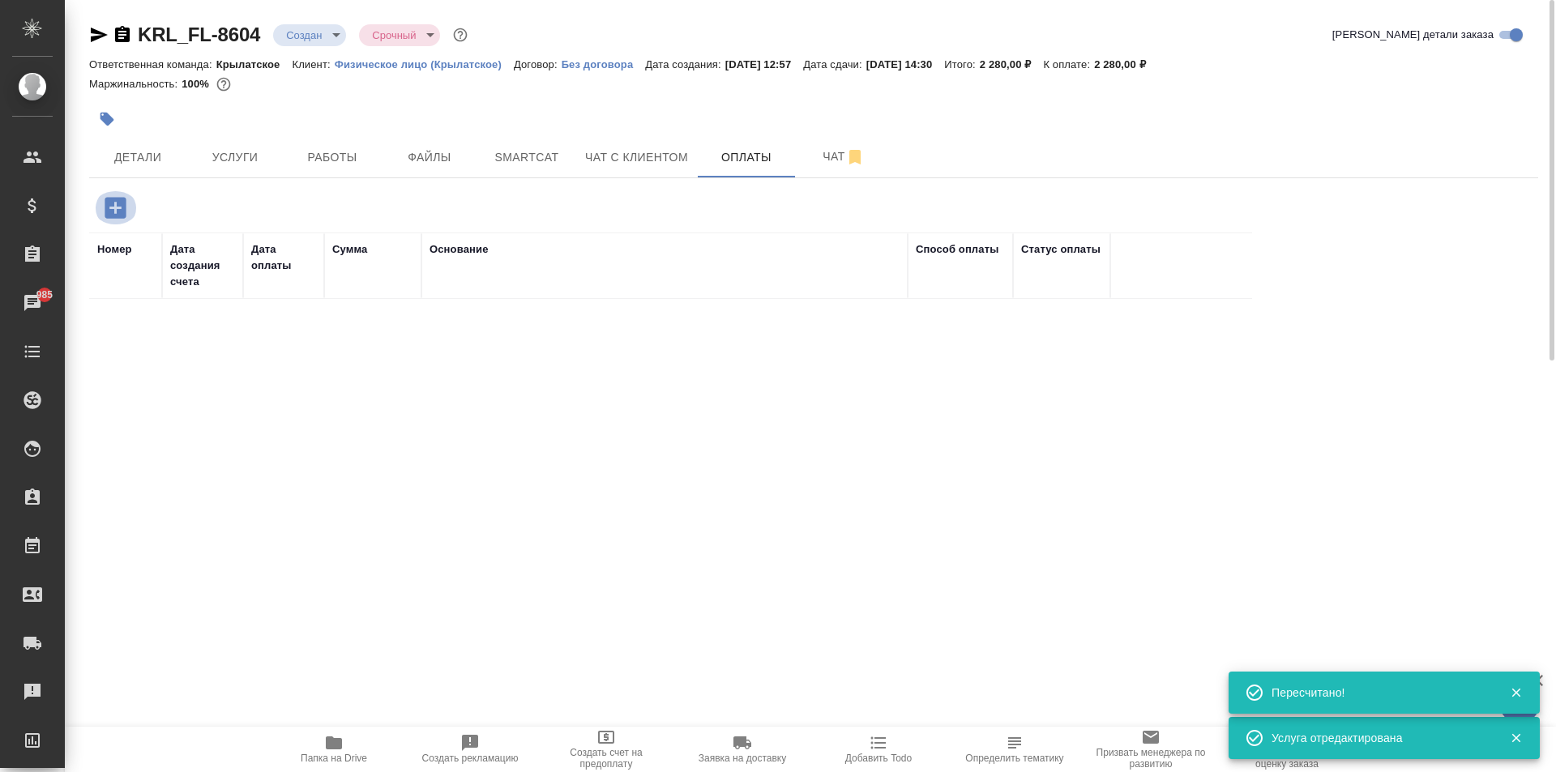
click at [127, 196] on icon "button" at bounding box center [115, 208] width 28 height 28
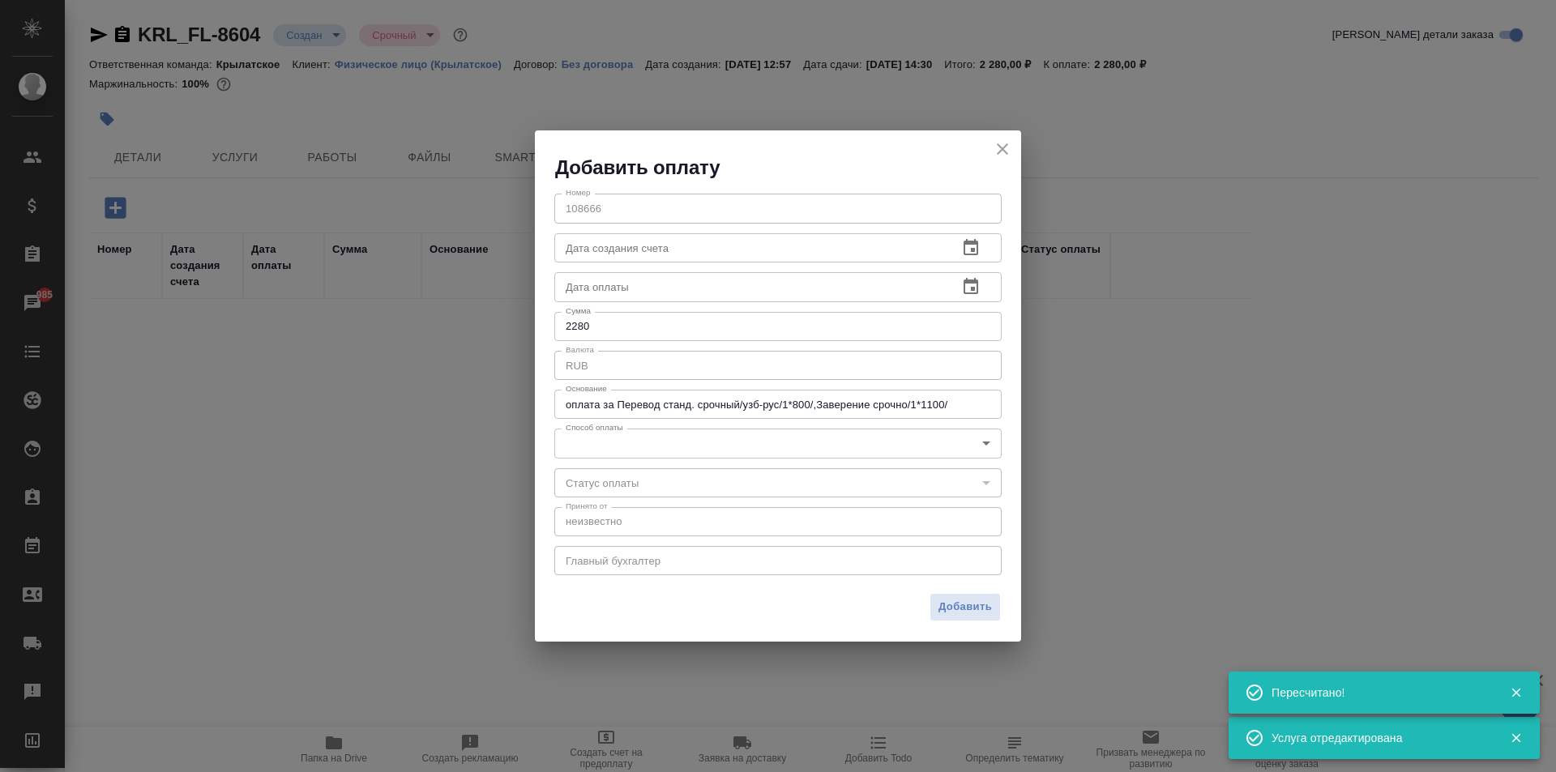
click at [688, 443] on body "🙏 .cls-1 fill:#fff; AWATERA Kasymov Timur Клиенты Спецификации Заказы 985 Чаты …" at bounding box center [778, 386] width 1556 height 772
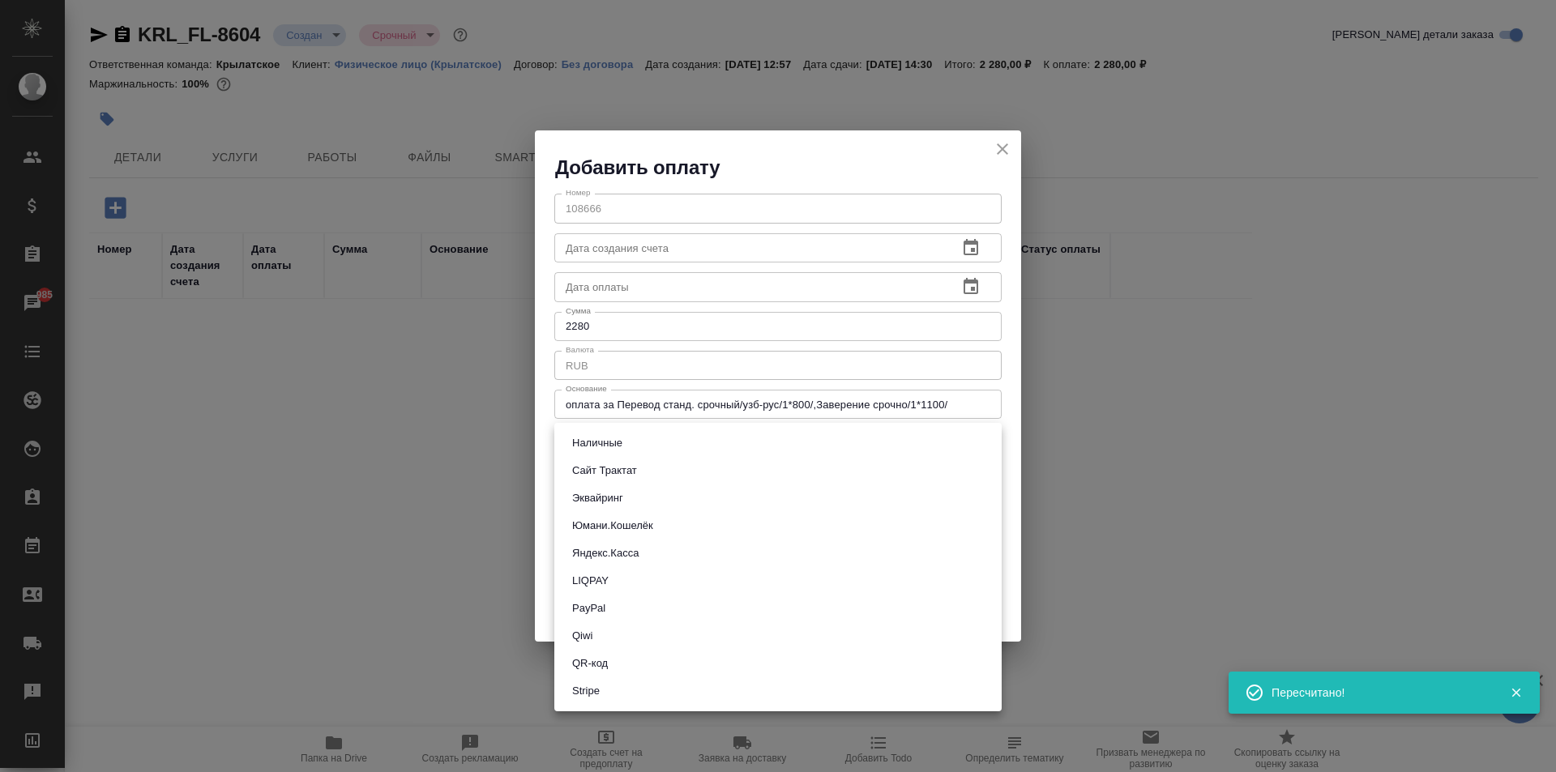
click at [582, 499] on button "Эквайринг" at bounding box center [597, 498] width 61 height 18
type input "acquiring"
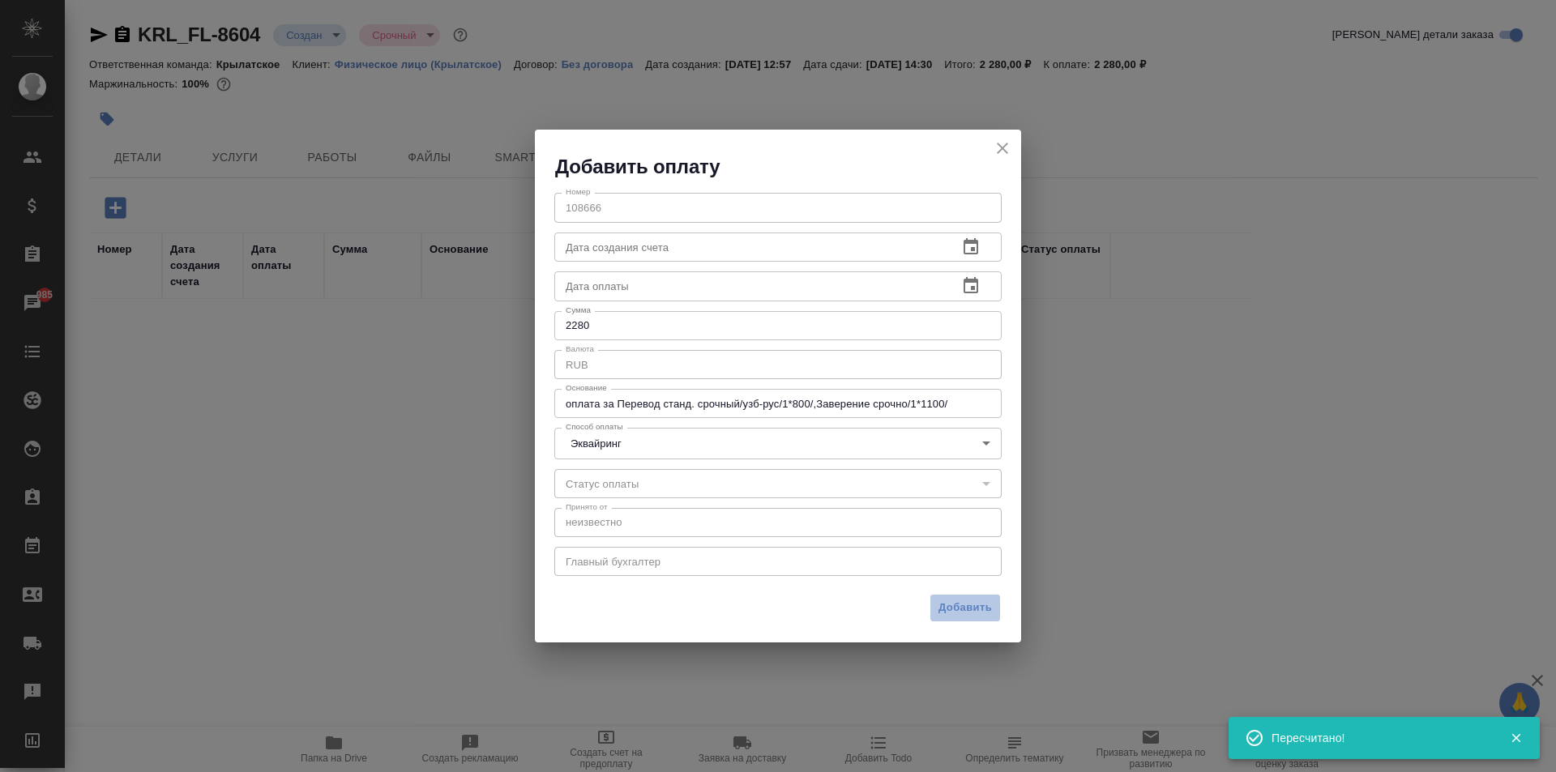
click at [935, 603] on button "Добавить" at bounding box center [964, 608] width 71 height 28
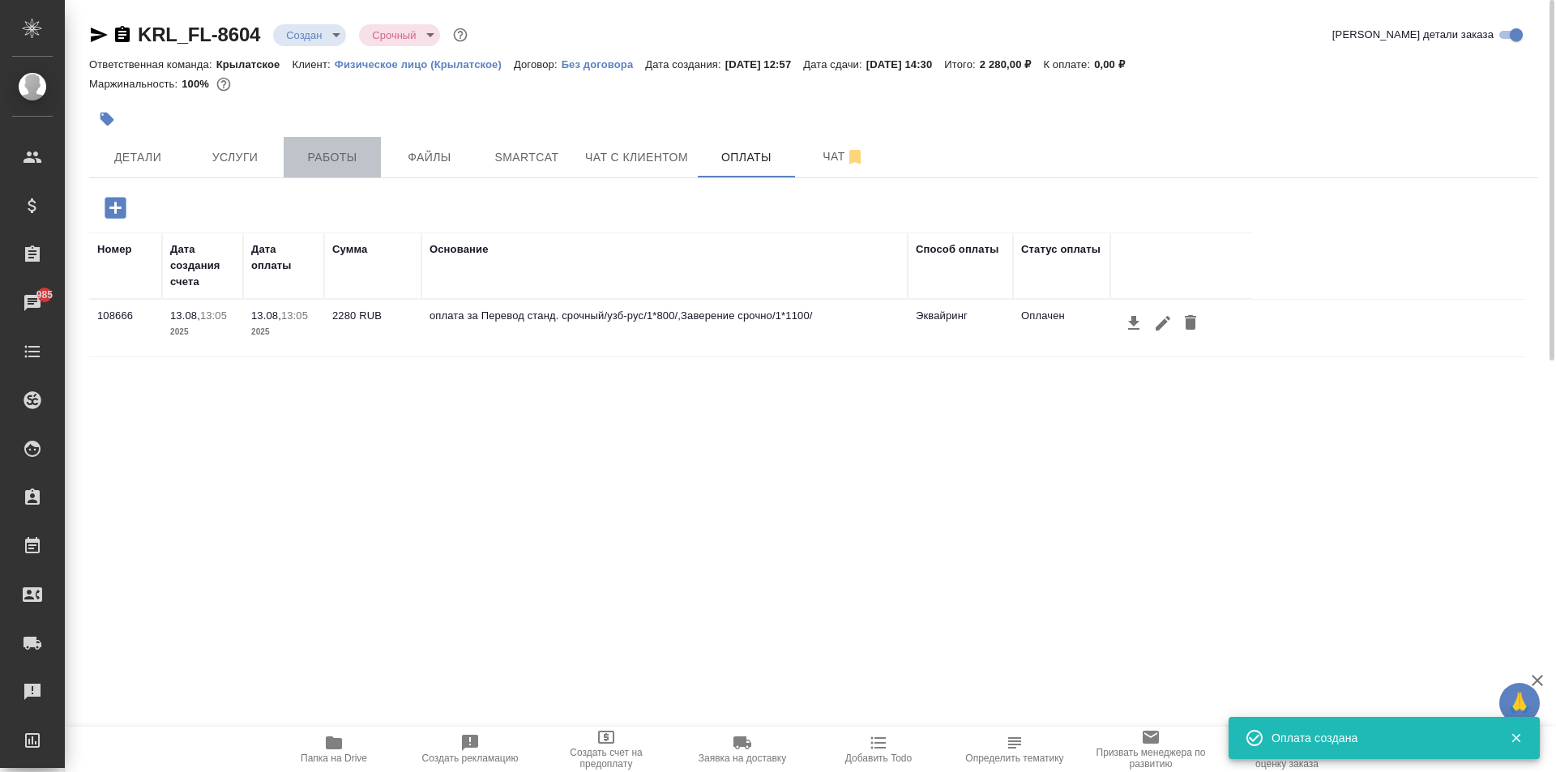
click at [349, 148] on span "Работы" at bounding box center [332, 157] width 78 height 20
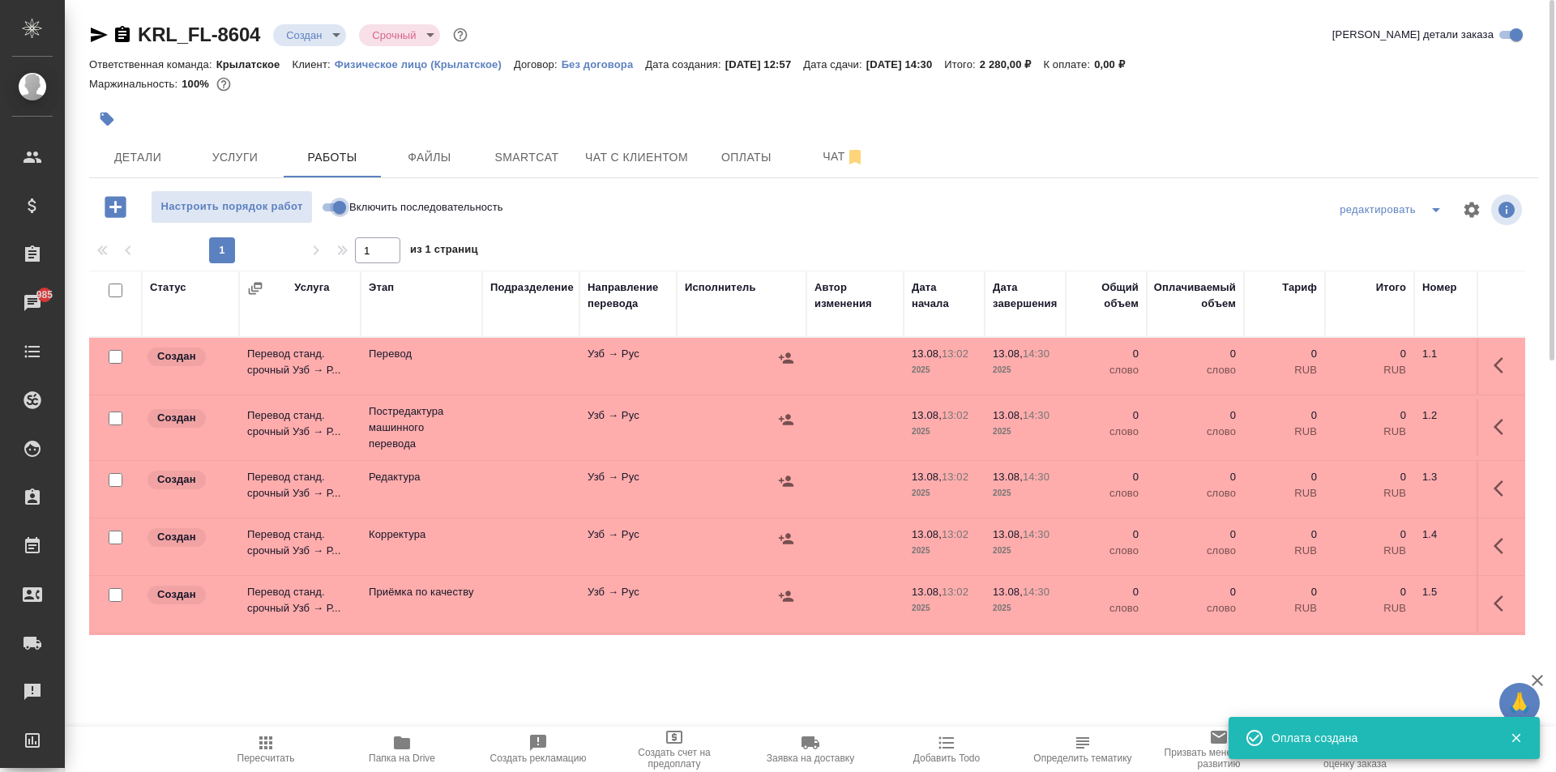
click at [335, 203] on input "Включить последовательность" at bounding box center [339, 207] width 58 height 19
checkbox input "true"
click at [116, 285] on input "checkbox" at bounding box center [116, 291] width 14 height 14
checkbox input "true"
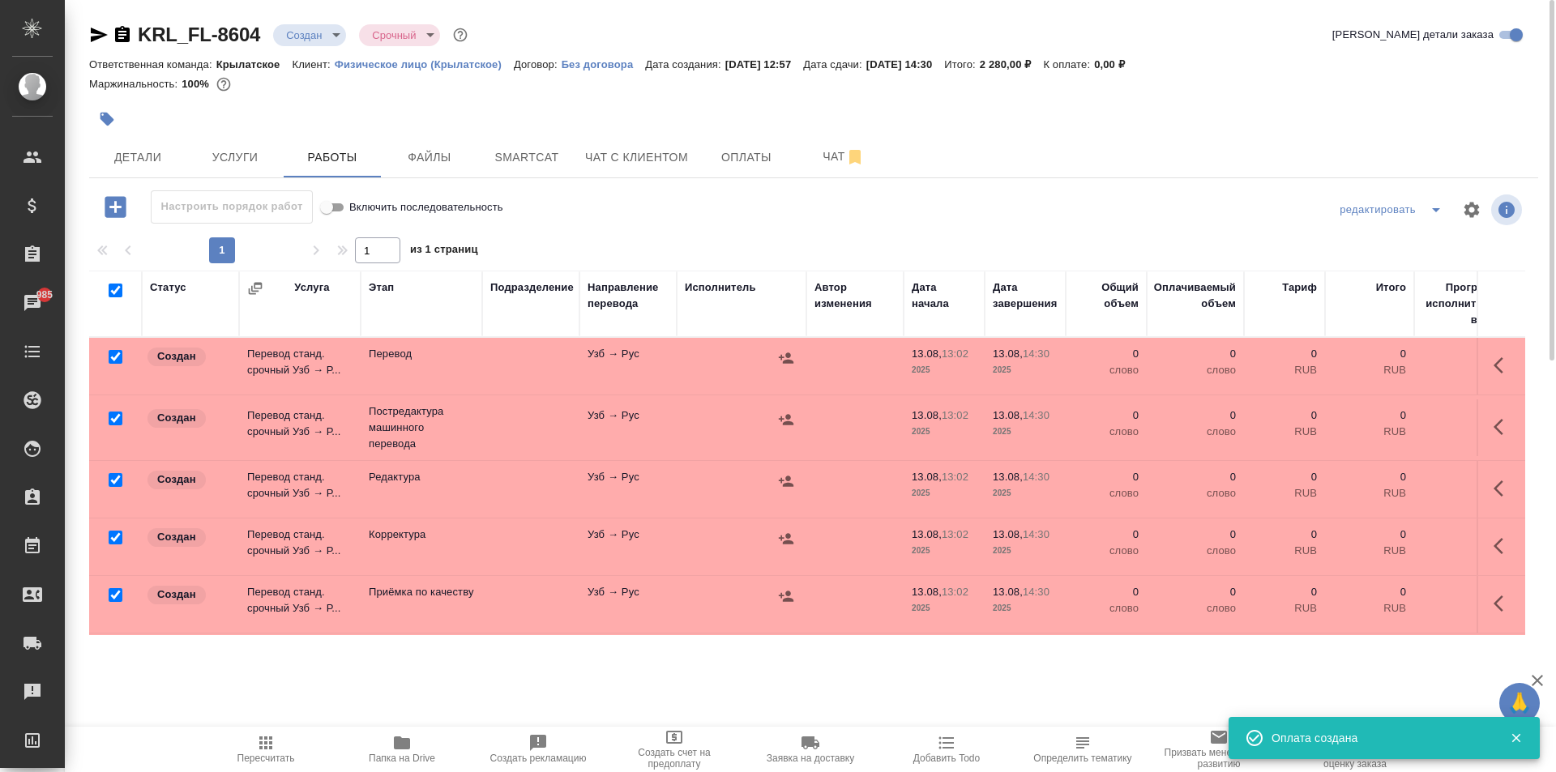
checkbox input "true"
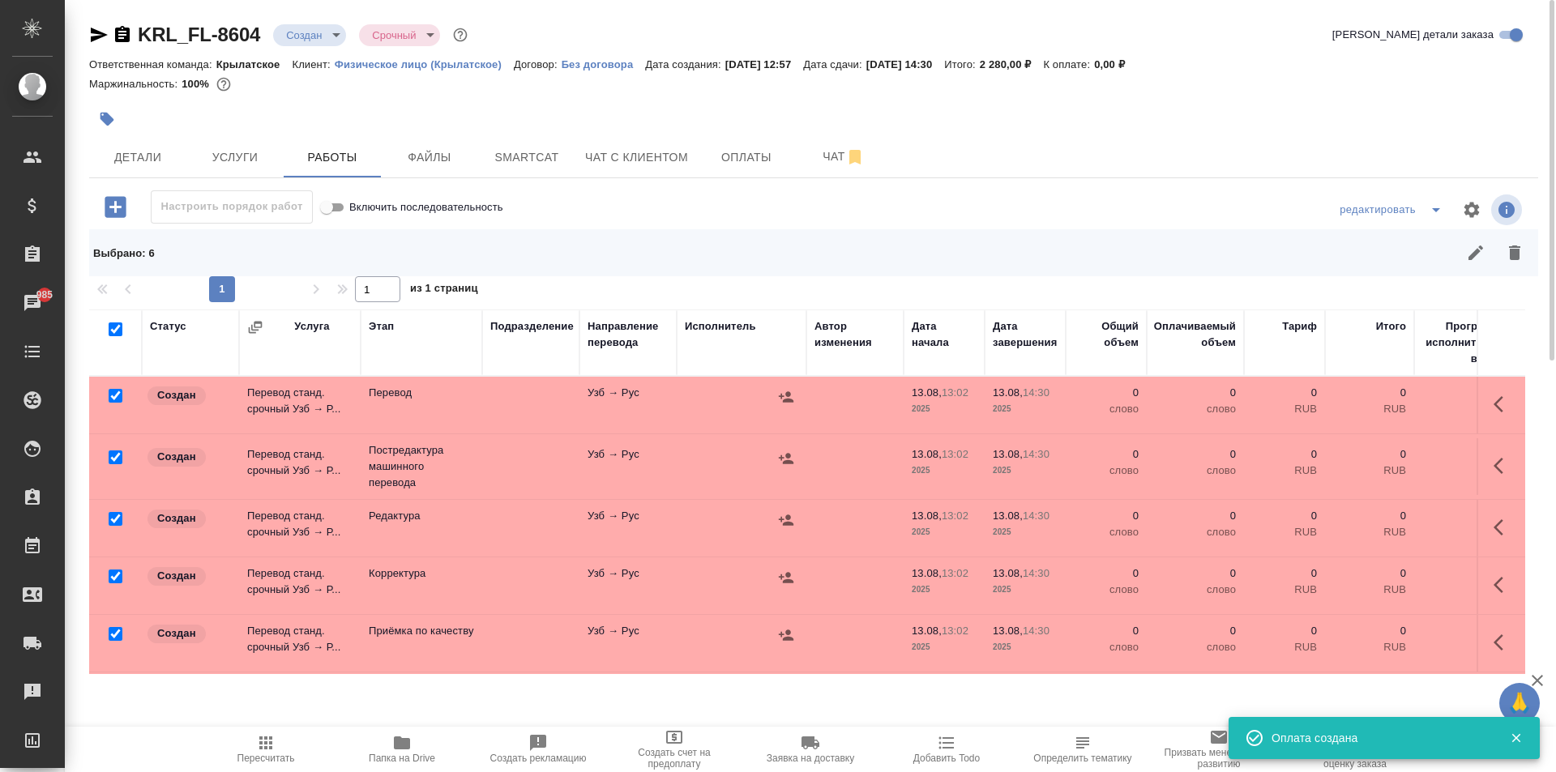
click at [114, 396] on input "checkbox" at bounding box center [116, 396] width 14 height 14
checkbox input "false"
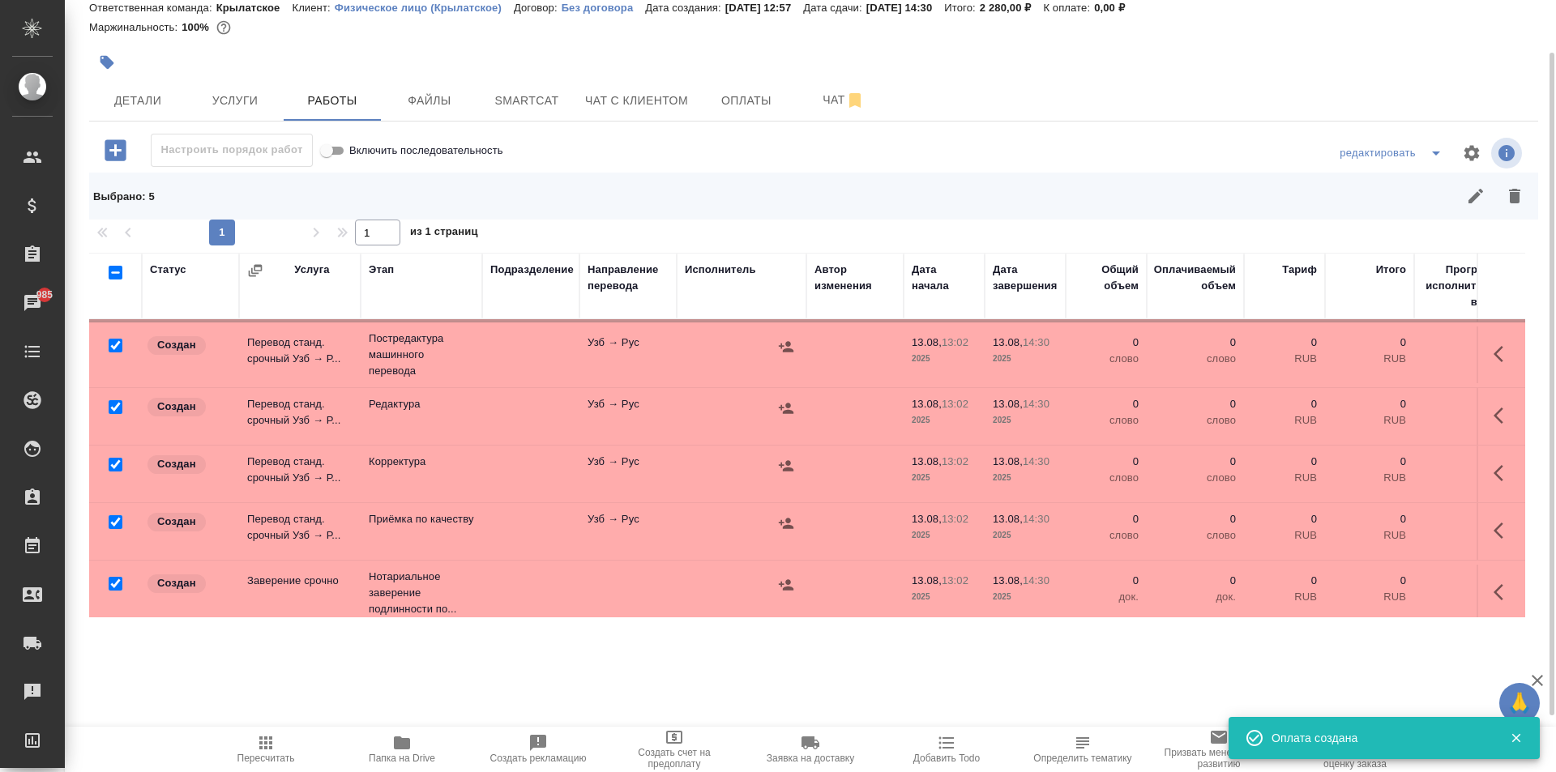
scroll to position [76, 0]
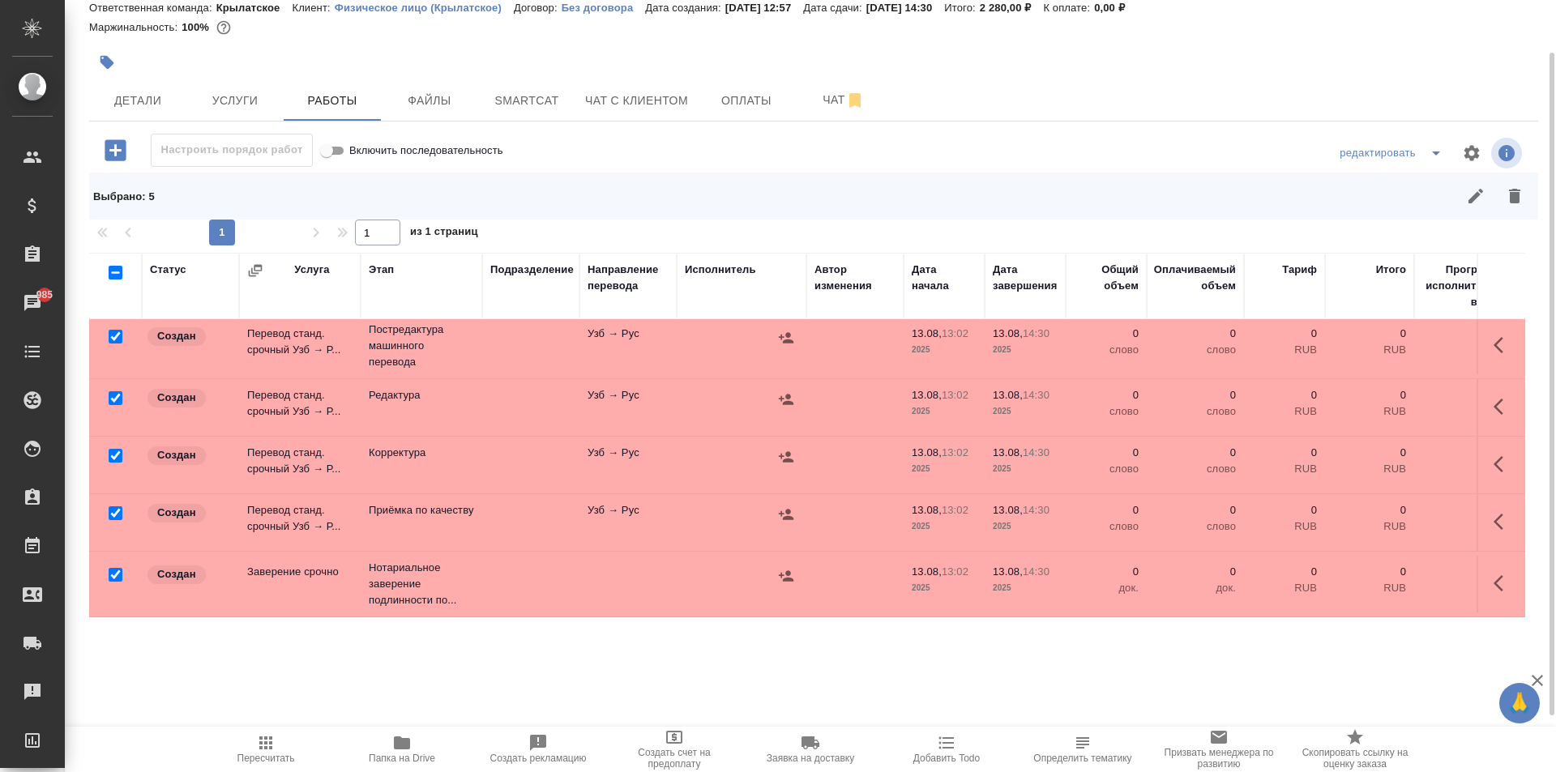
click at [109, 287] on div at bounding box center [115, 275] width 36 height 23
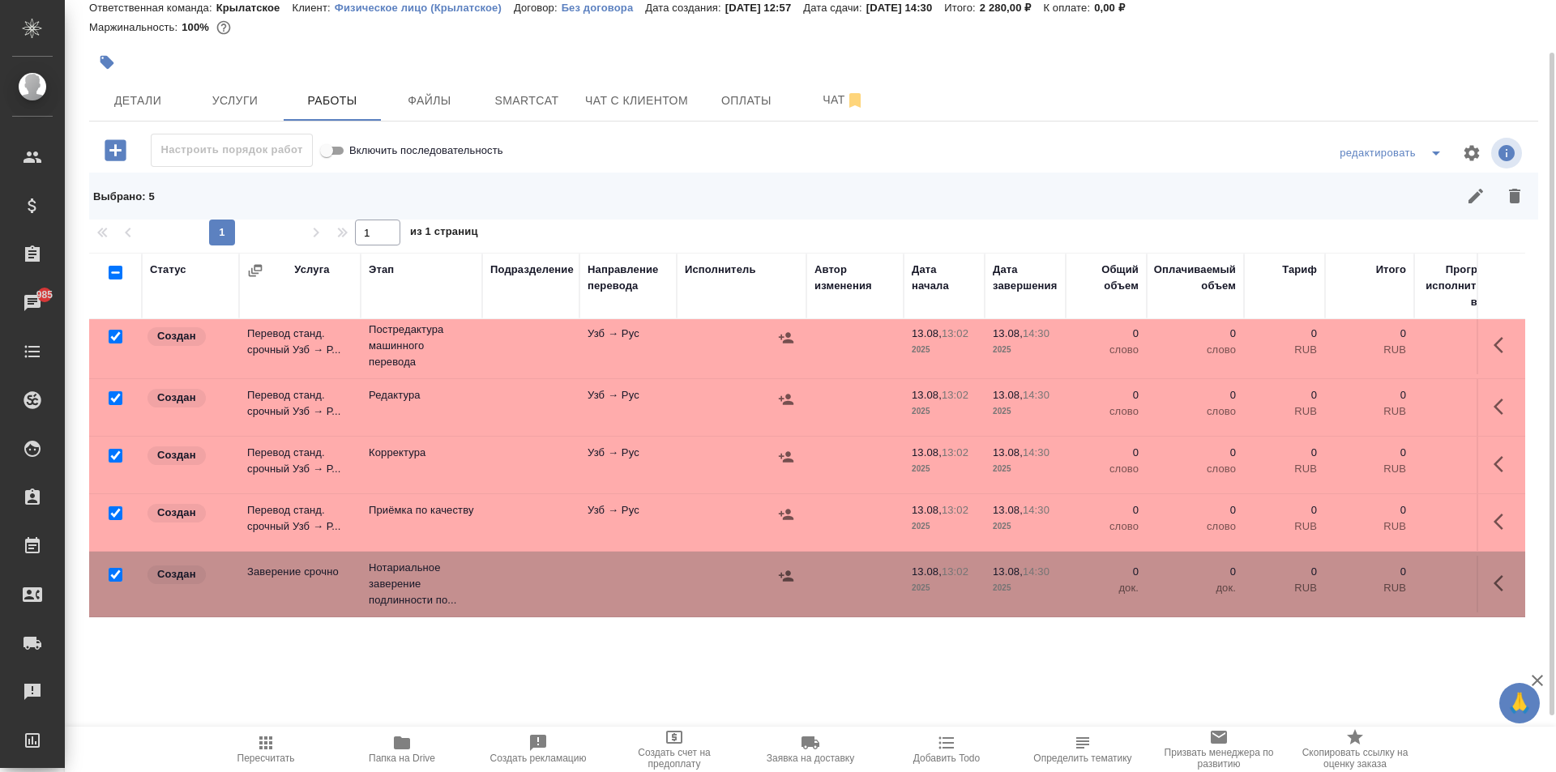
click at [113, 568] on input "checkbox" at bounding box center [116, 575] width 14 height 14
checkbox input "false"
click at [1518, 203] on icon "button" at bounding box center [1514, 195] width 19 height 19
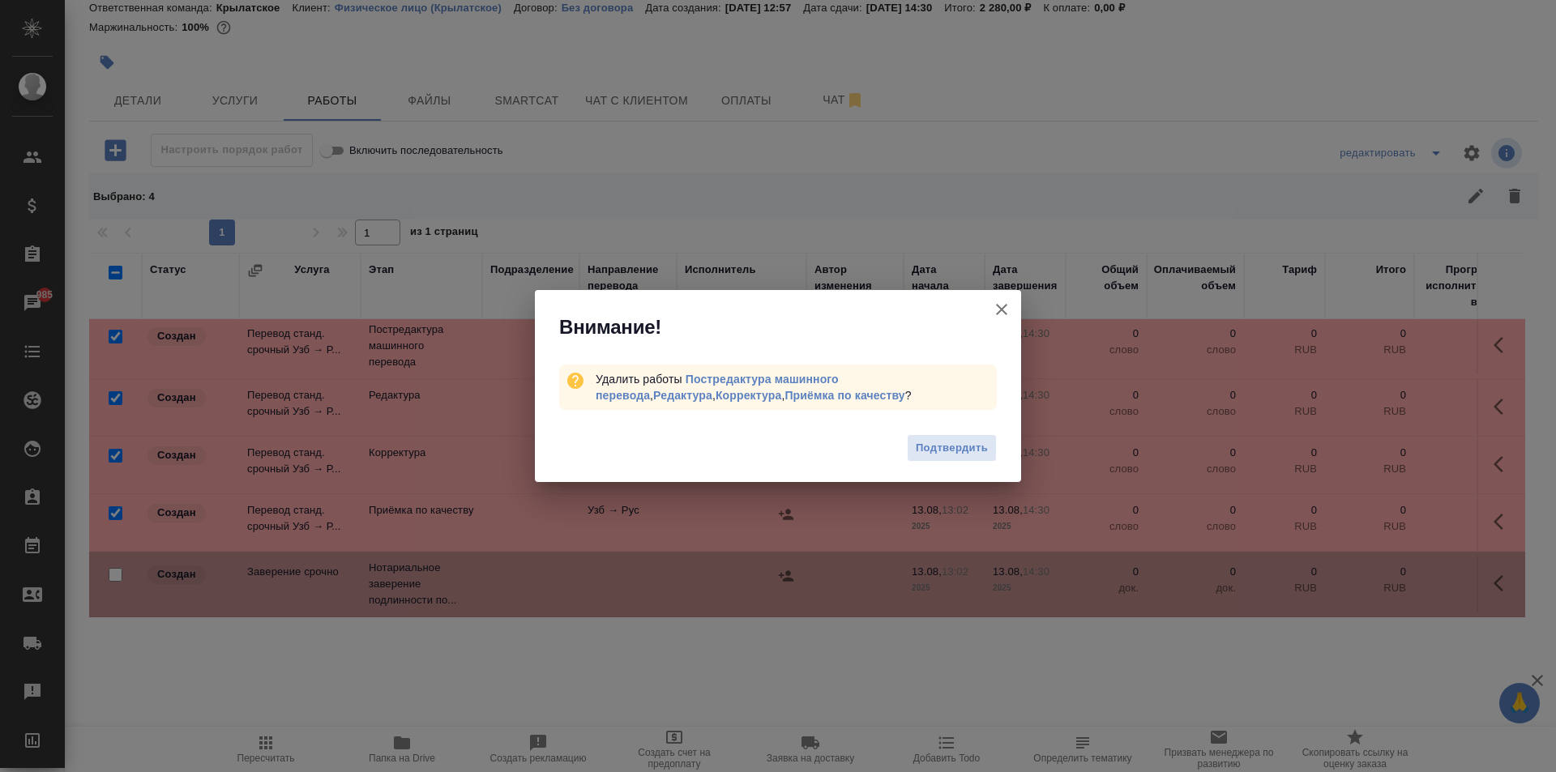
click at [955, 426] on div "Подтвердить" at bounding box center [778, 450] width 486 height 65
click at [966, 438] on button "Подтвердить" at bounding box center [952, 448] width 90 height 28
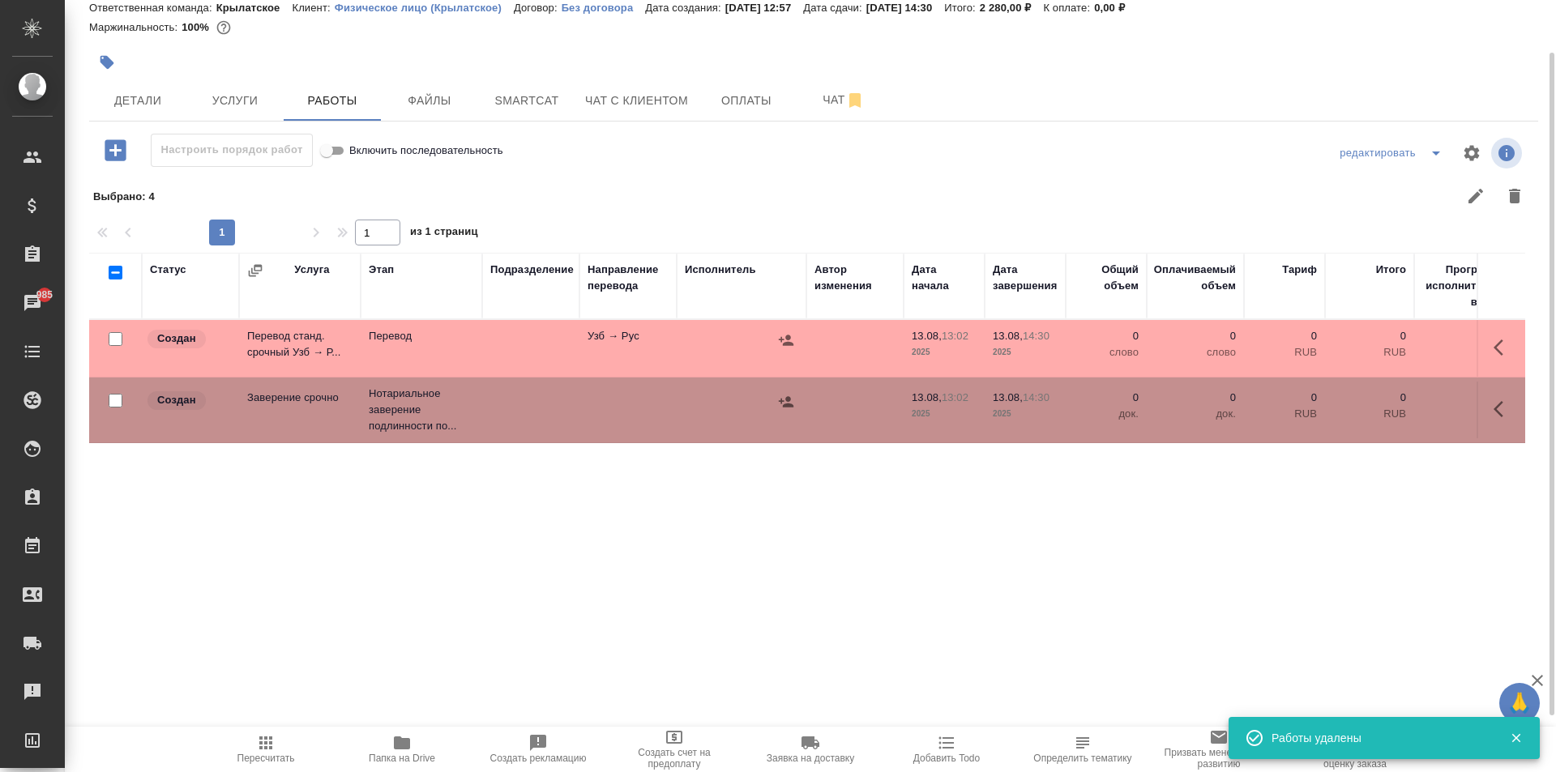
scroll to position [0, 0]
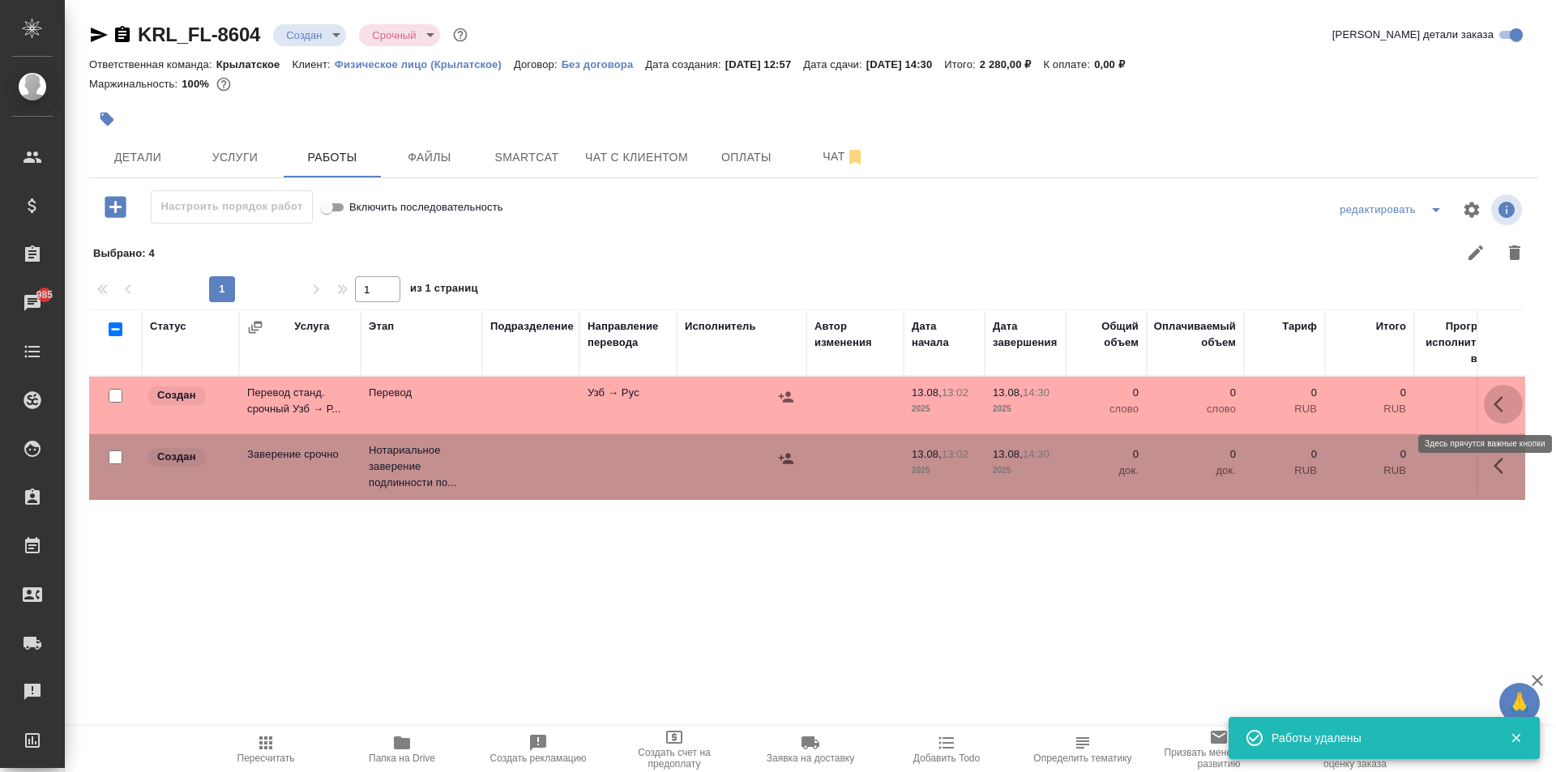
click at [1505, 394] on button "button" at bounding box center [1503, 404] width 39 height 39
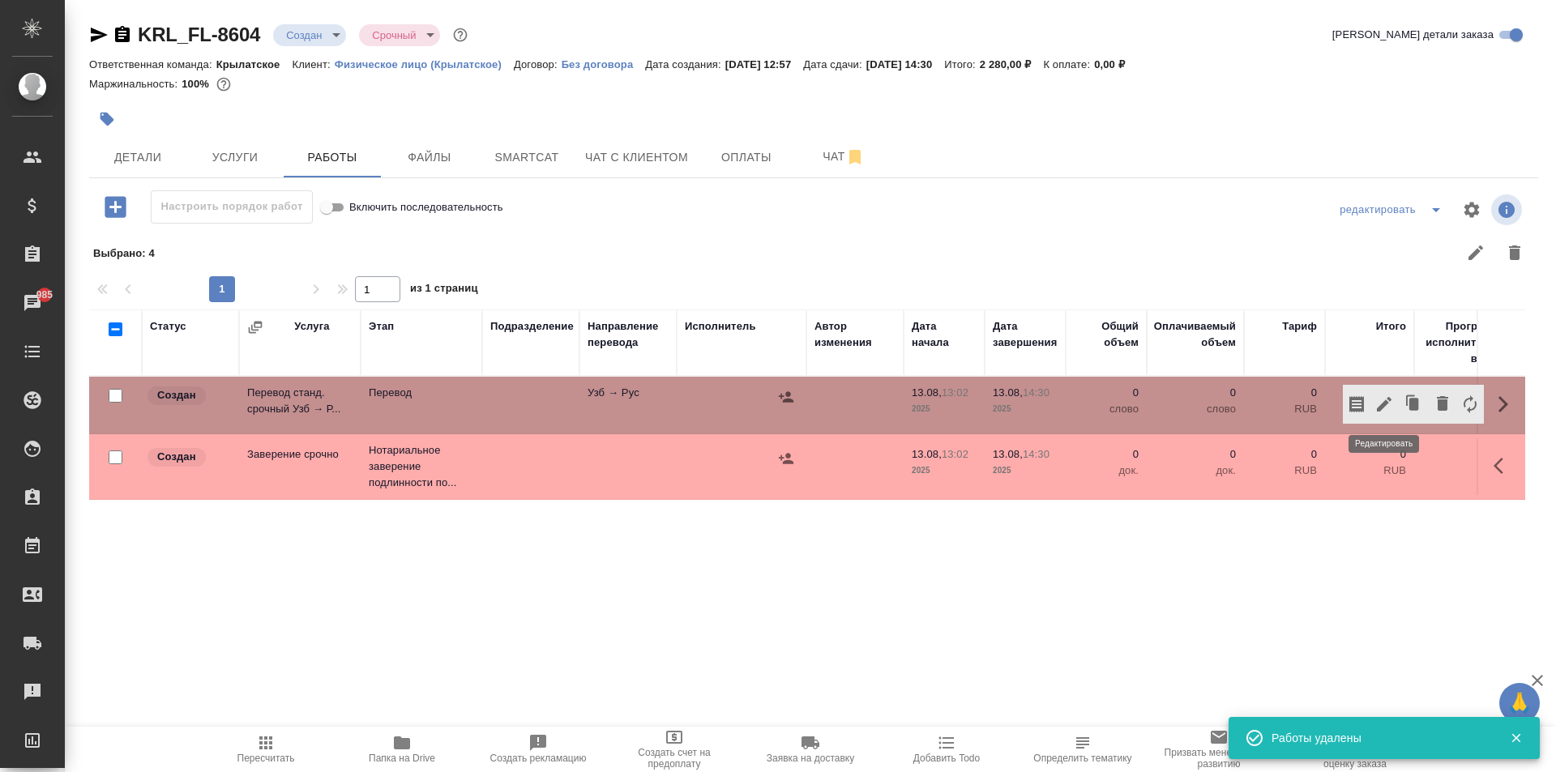
click at [1390, 406] on icon "button" at bounding box center [1383, 404] width 19 height 19
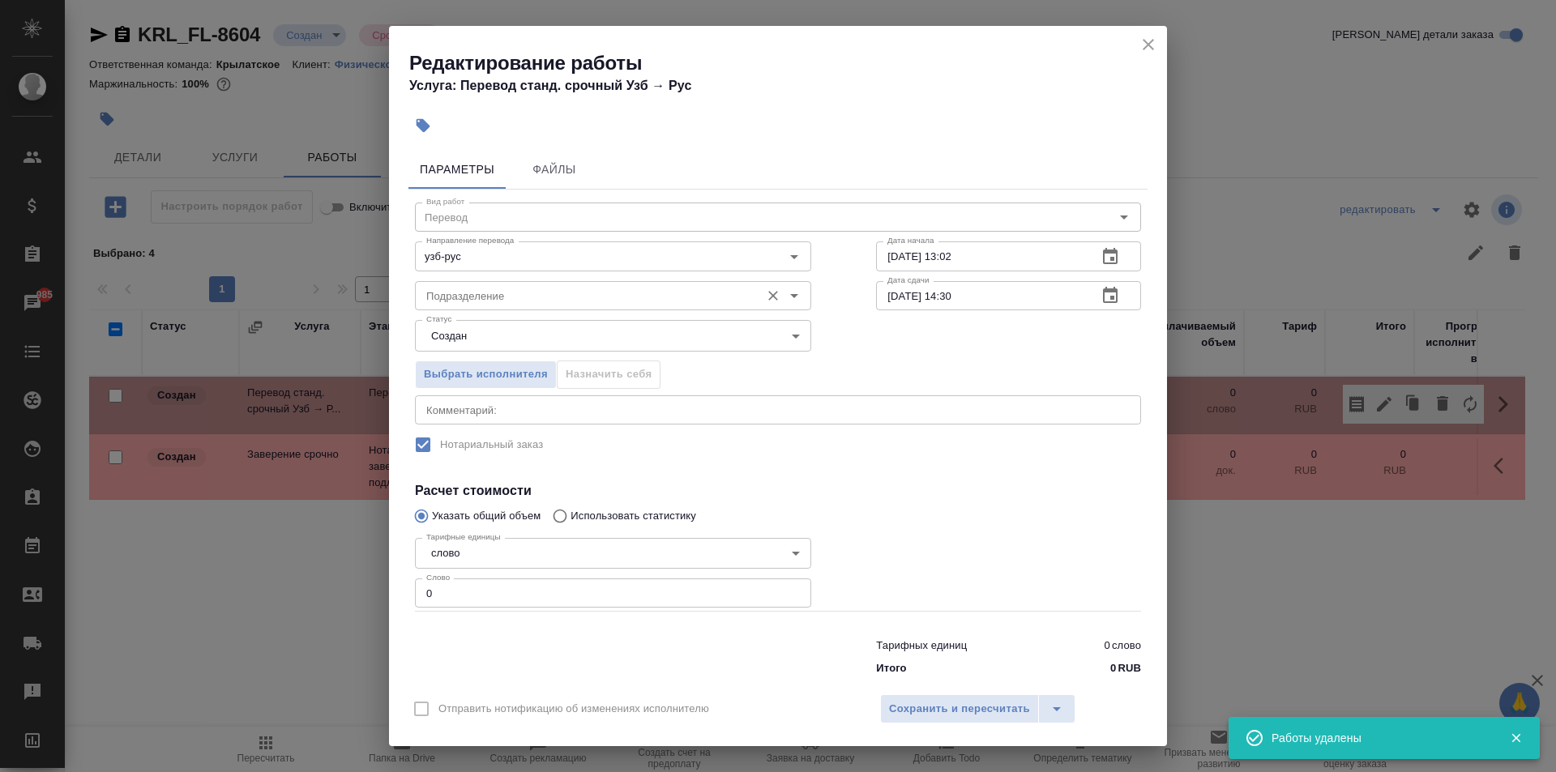
click at [584, 304] on input "Подразделение" at bounding box center [586, 295] width 332 height 19
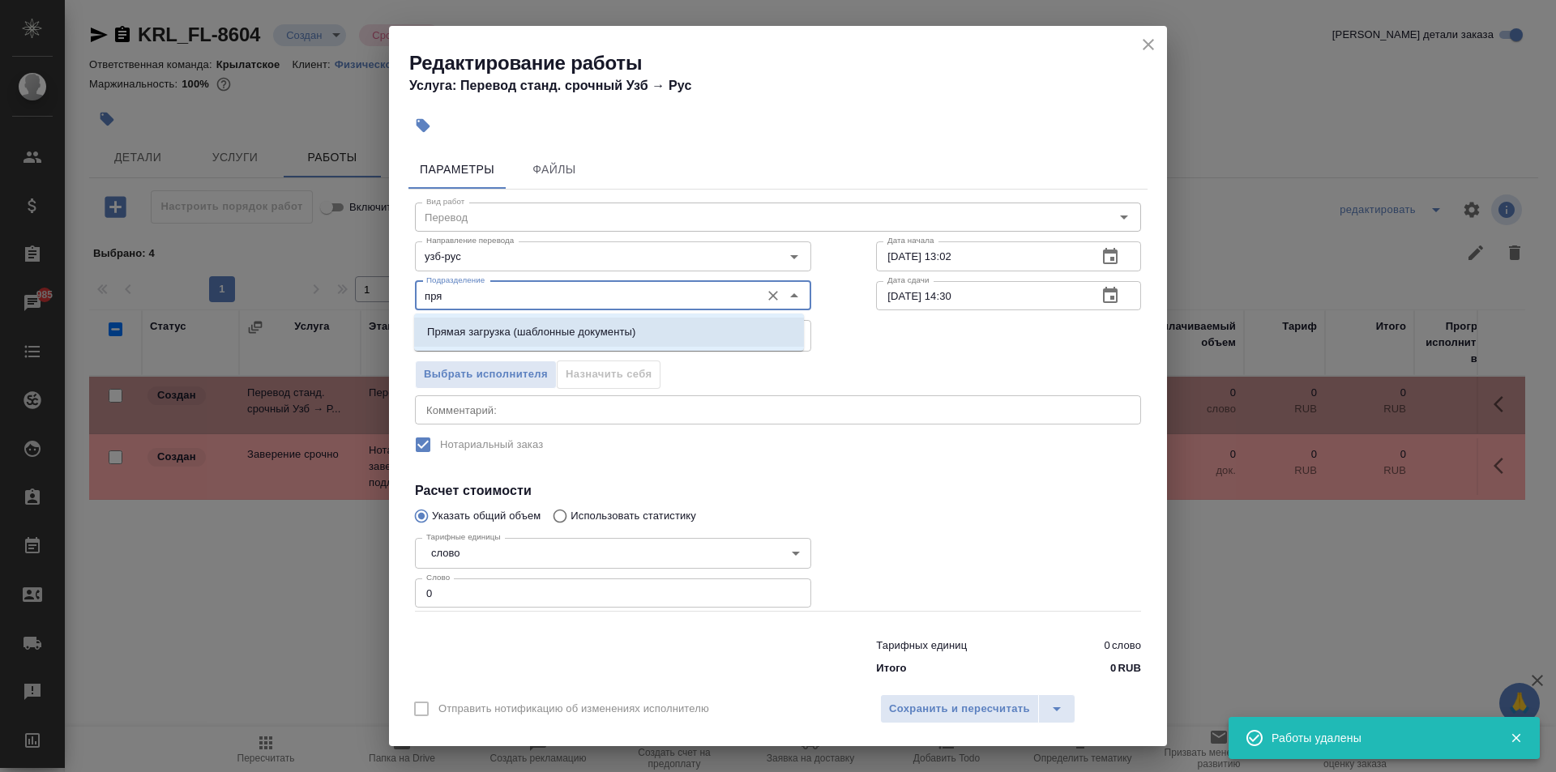
click at [587, 327] on p "Прямая загрузка (шаблонные документы)" at bounding box center [531, 332] width 208 height 16
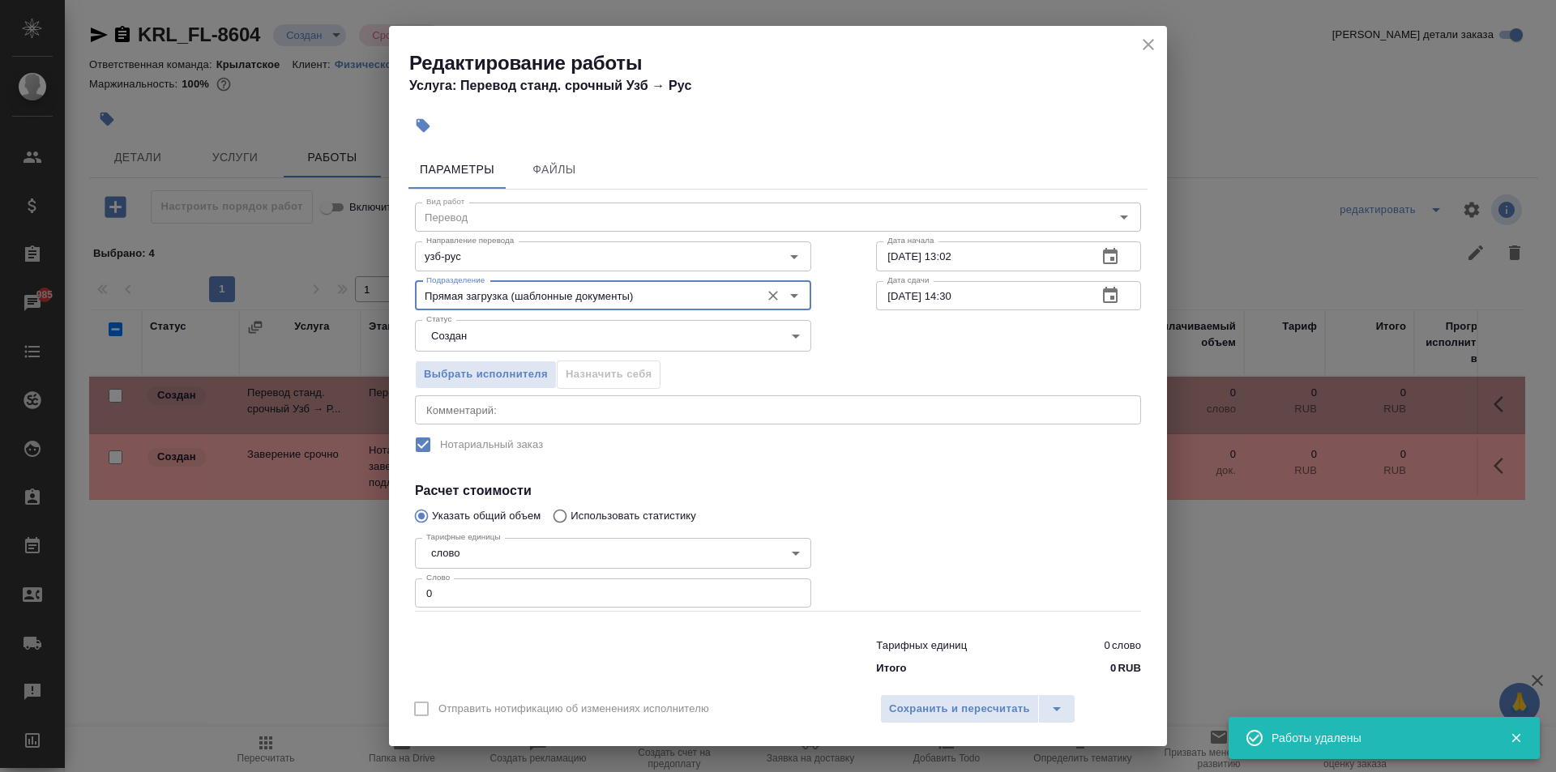
type input "Прямая загрузка (шаблонные документы)"
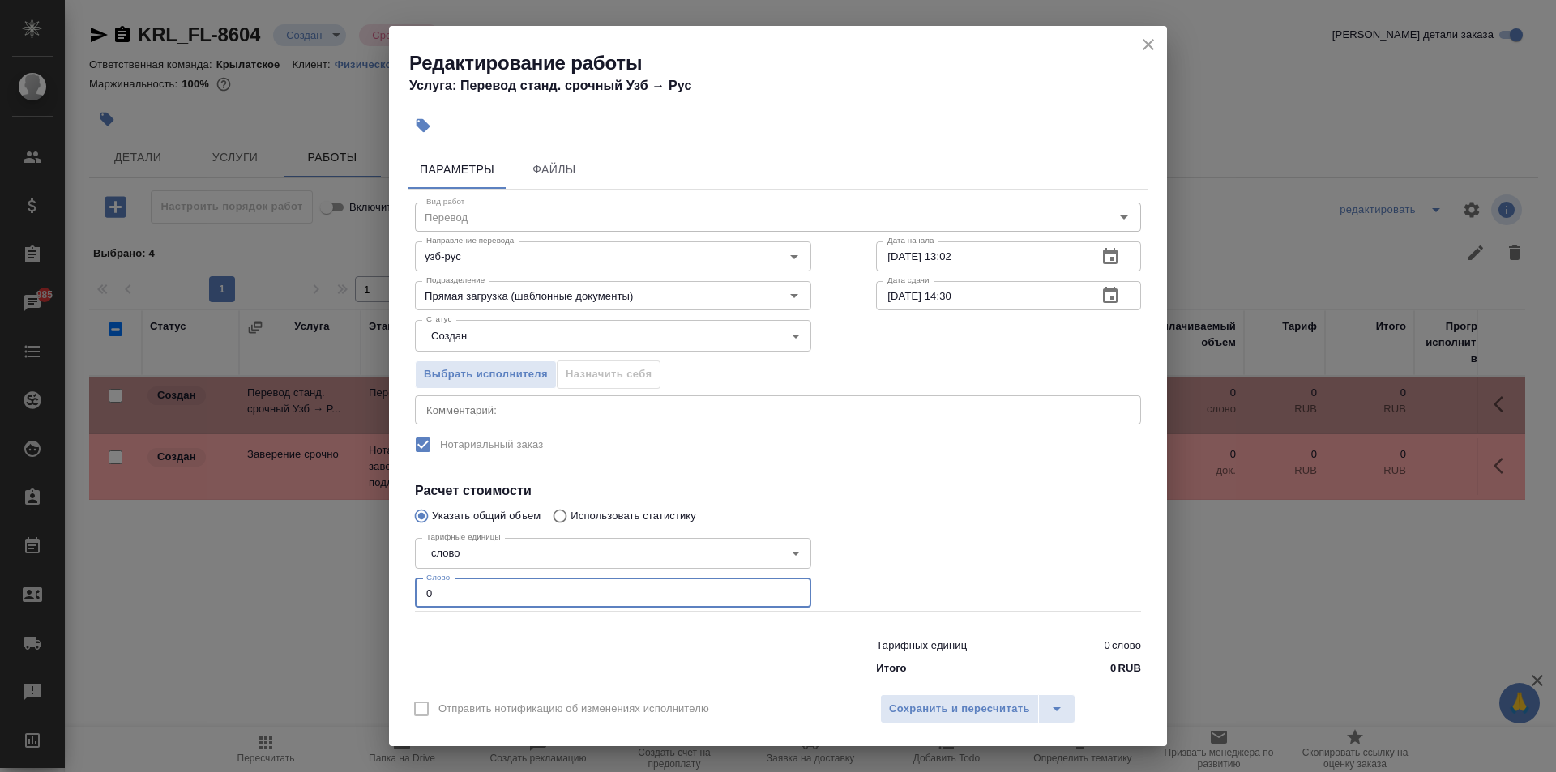
drag, startPoint x: 453, startPoint y: 587, endPoint x: 398, endPoint y: 582, distance: 55.4
click at [398, 582] on div "Параметры Файлы Вид работ Перевод Вид работ Направление перевода узб-рус Направ…" at bounding box center [778, 413] width 778 height 540
type input "10"
click at [463, 338] on body "🙏 .cls-1 fill:#fff; AWATERA Kasymov Timur Клиенты Спецификации Заказы 985 Чаты …" at bounding box center [778, 386] width 1556 height 772
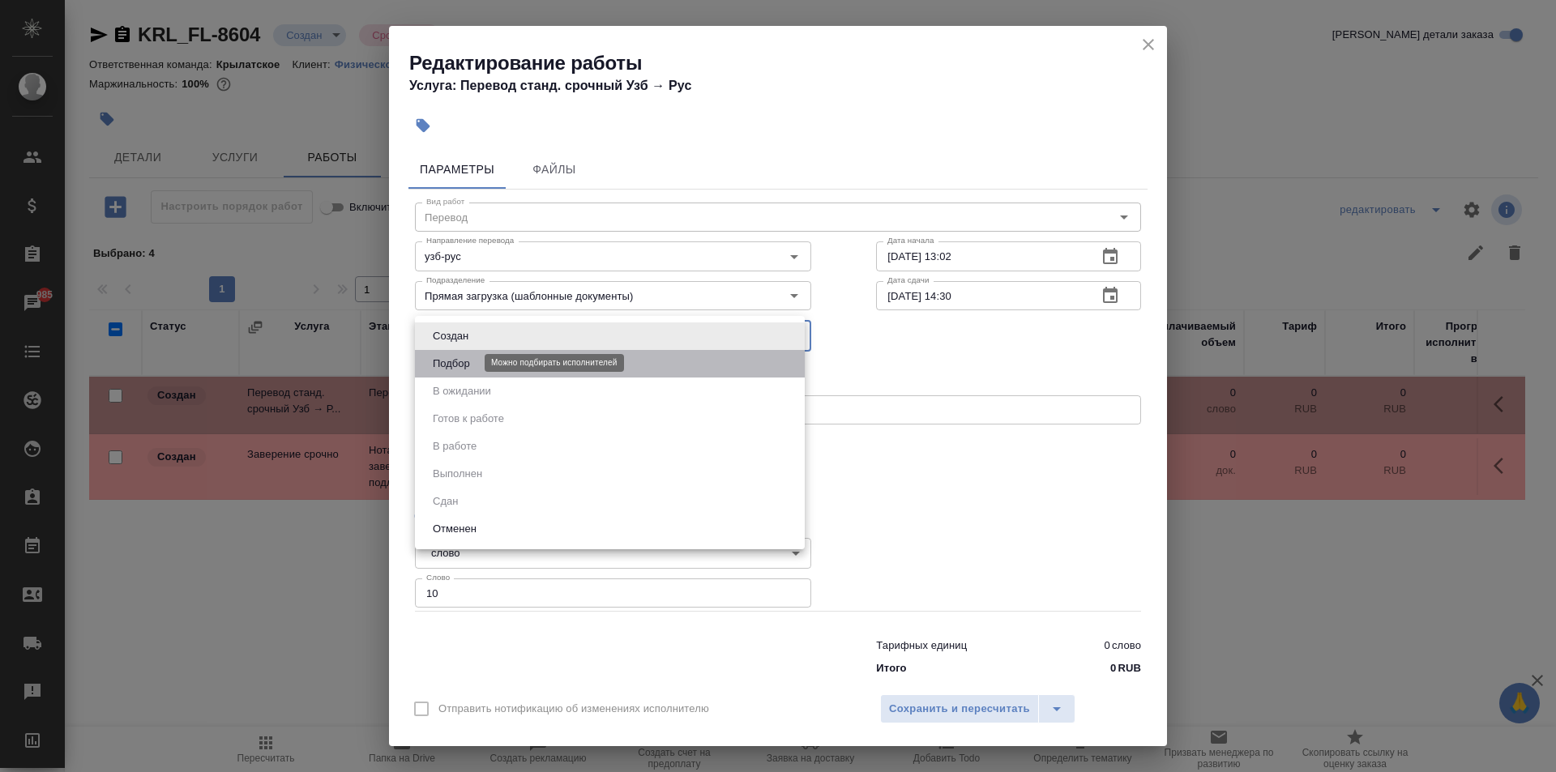
click at [463, 356] on button "Подбор" at bounding box center [451, 364] width 47 height 18
type input "recruiting"
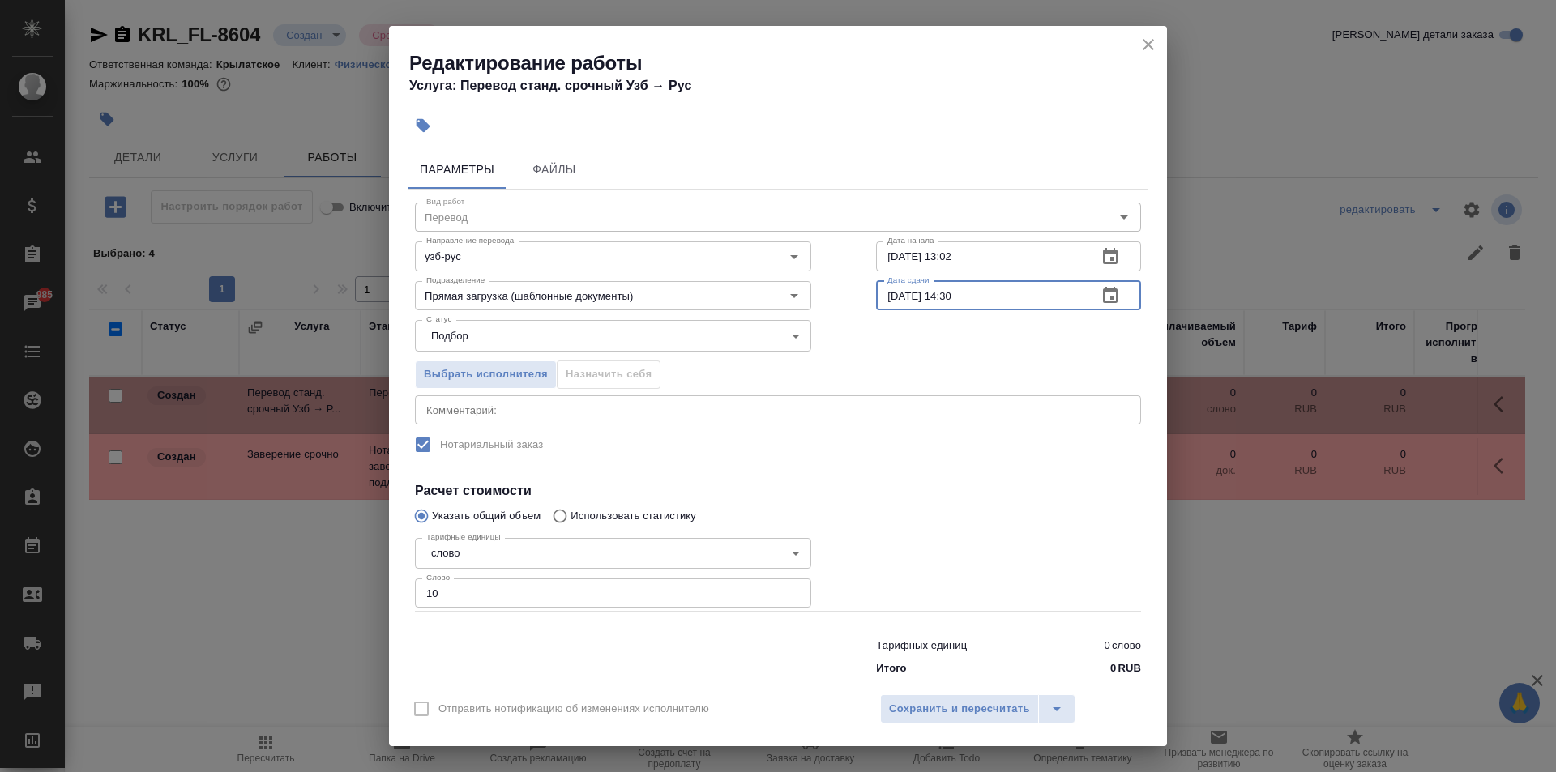
click at [971, 297] on input "[DATE] 14:30" at bounding box center [980, 295] width 208 height 29
click at [1005, 696] on button "Сохранить и пересчитать" at bounding box center [959, 708] width 159 height 29
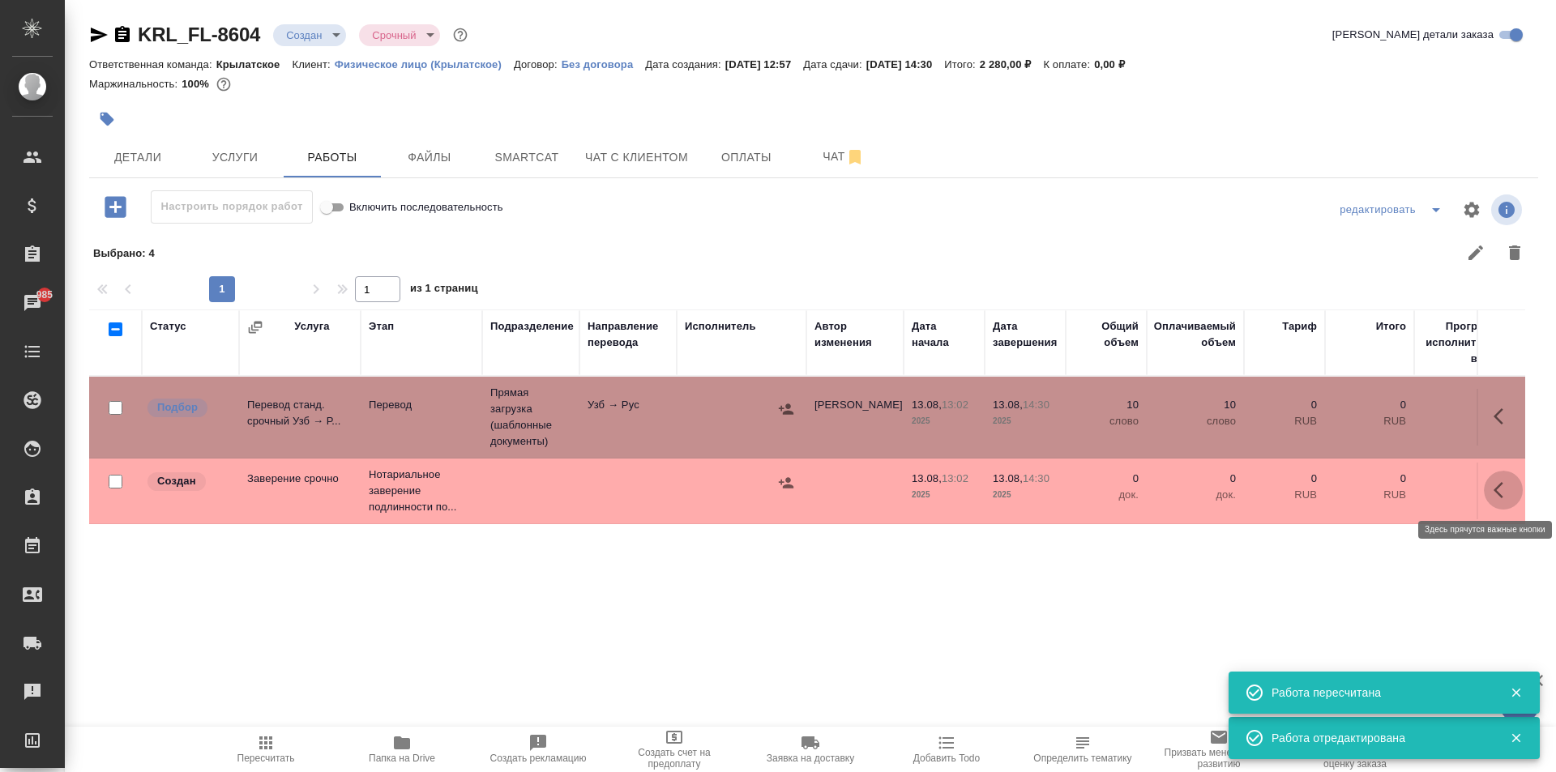
click at [1497, 492] on icon "button" at bounding box center [1498, 490] width 10 height 16
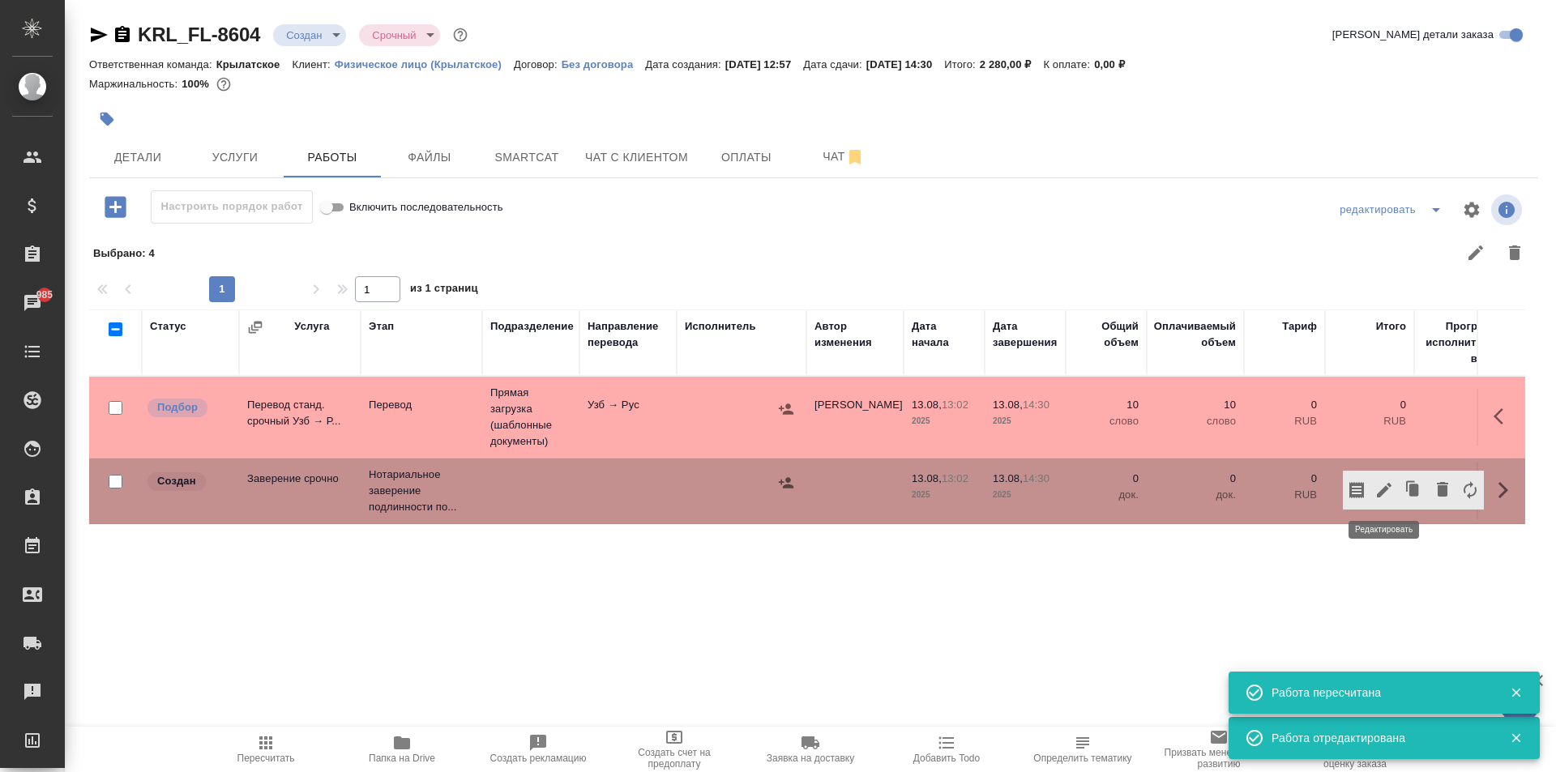
click at [1390, 495] on icon "button" at bounding box center [1383, 489] width 19 height 19
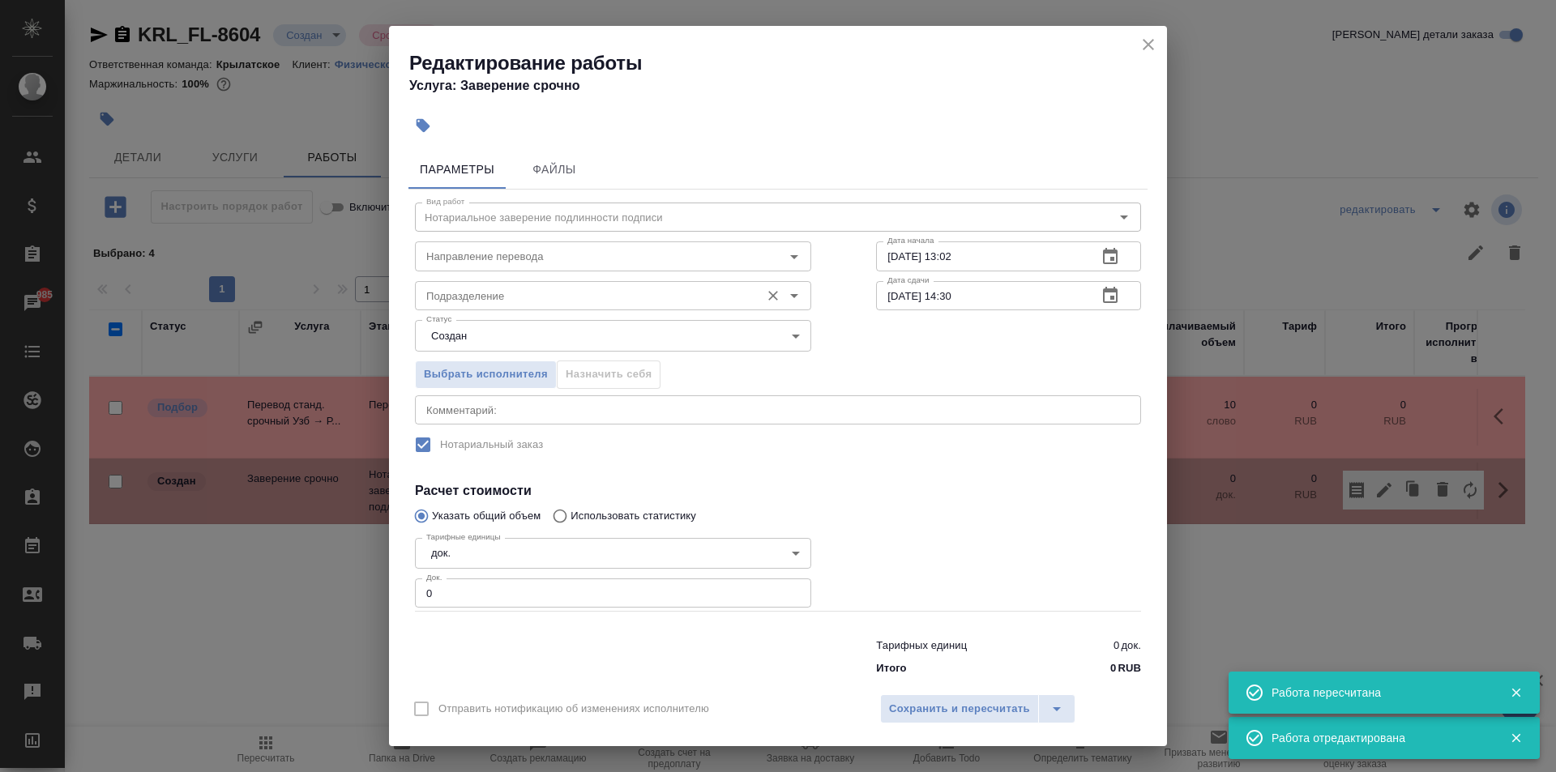
click at [557, 305] on input "Подразделение" at bounding box center [586, 295] width 332 height 19
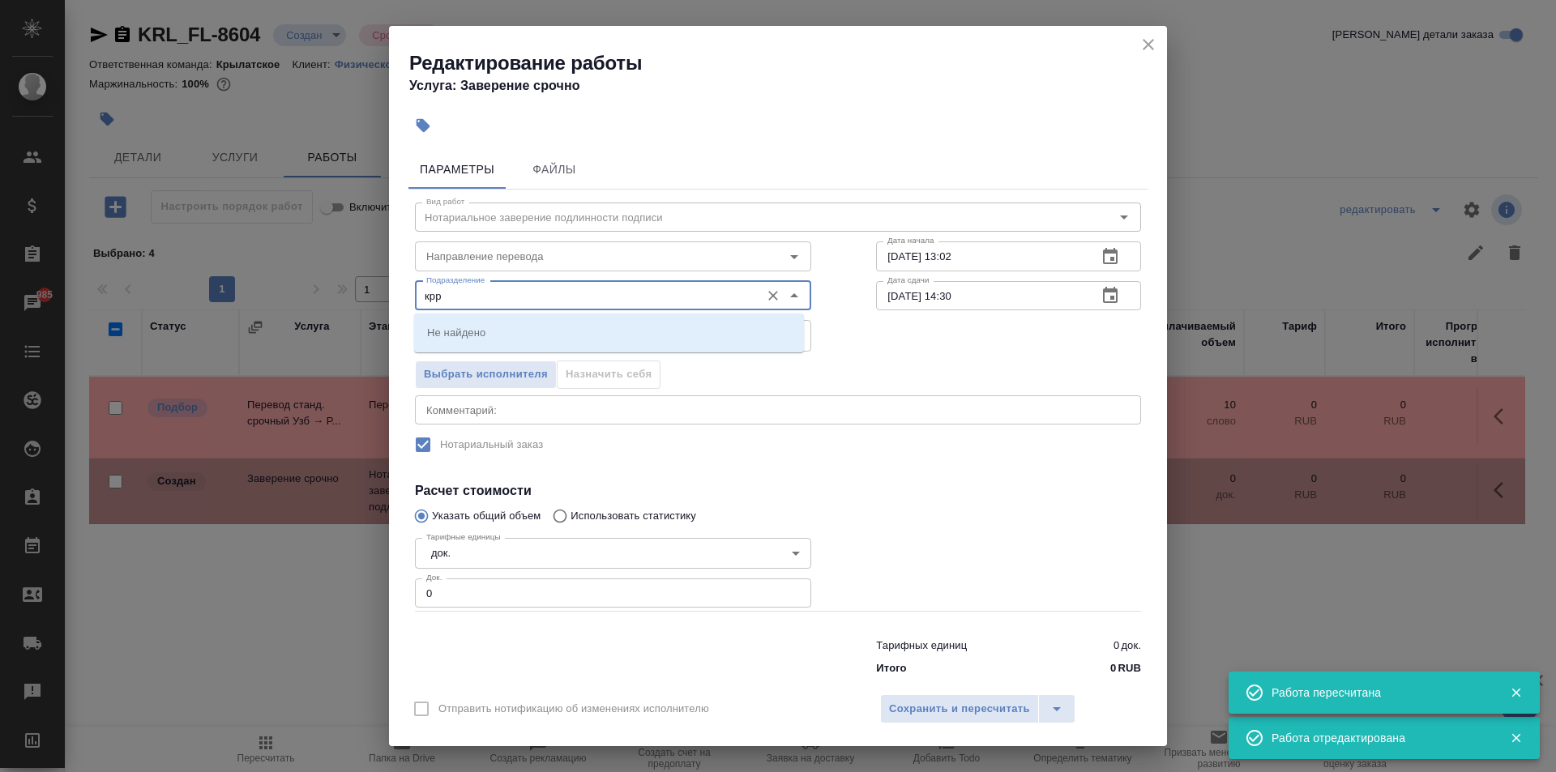
drag, startPoint x: 480, startPoint y: 298, endPoint x: 378, endPoint y: 284, distance: 103.1
click at [378, 284] on div "Редактирование работы Услуга: Заверение срочно Параметры Файлы Вид работ Нотари…" at bounding box center [778, 386] width 1556 height 772
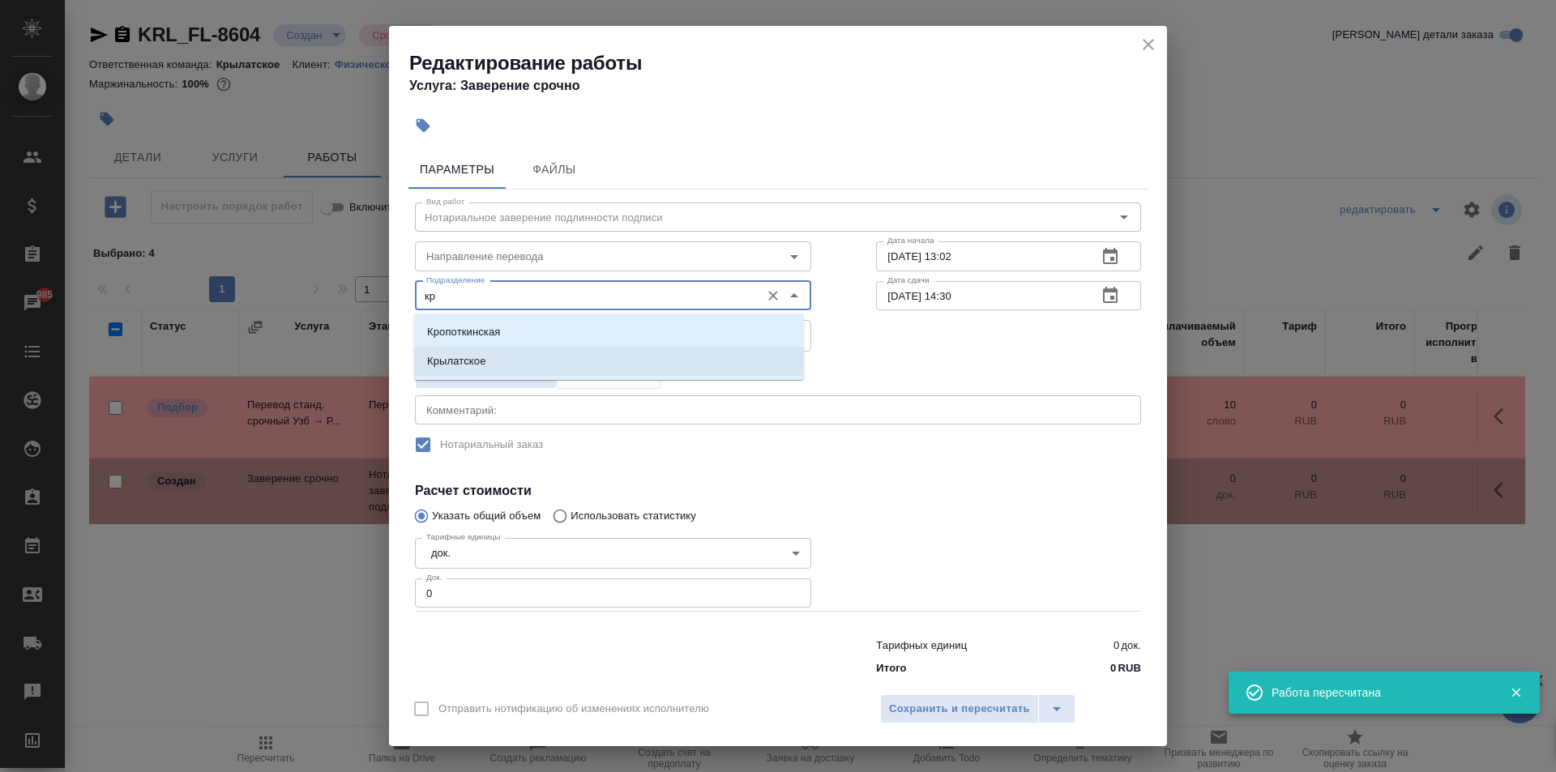
click at [490, 363] on li "Крылатское" at bounding box center [609, 361] width 390 height 29
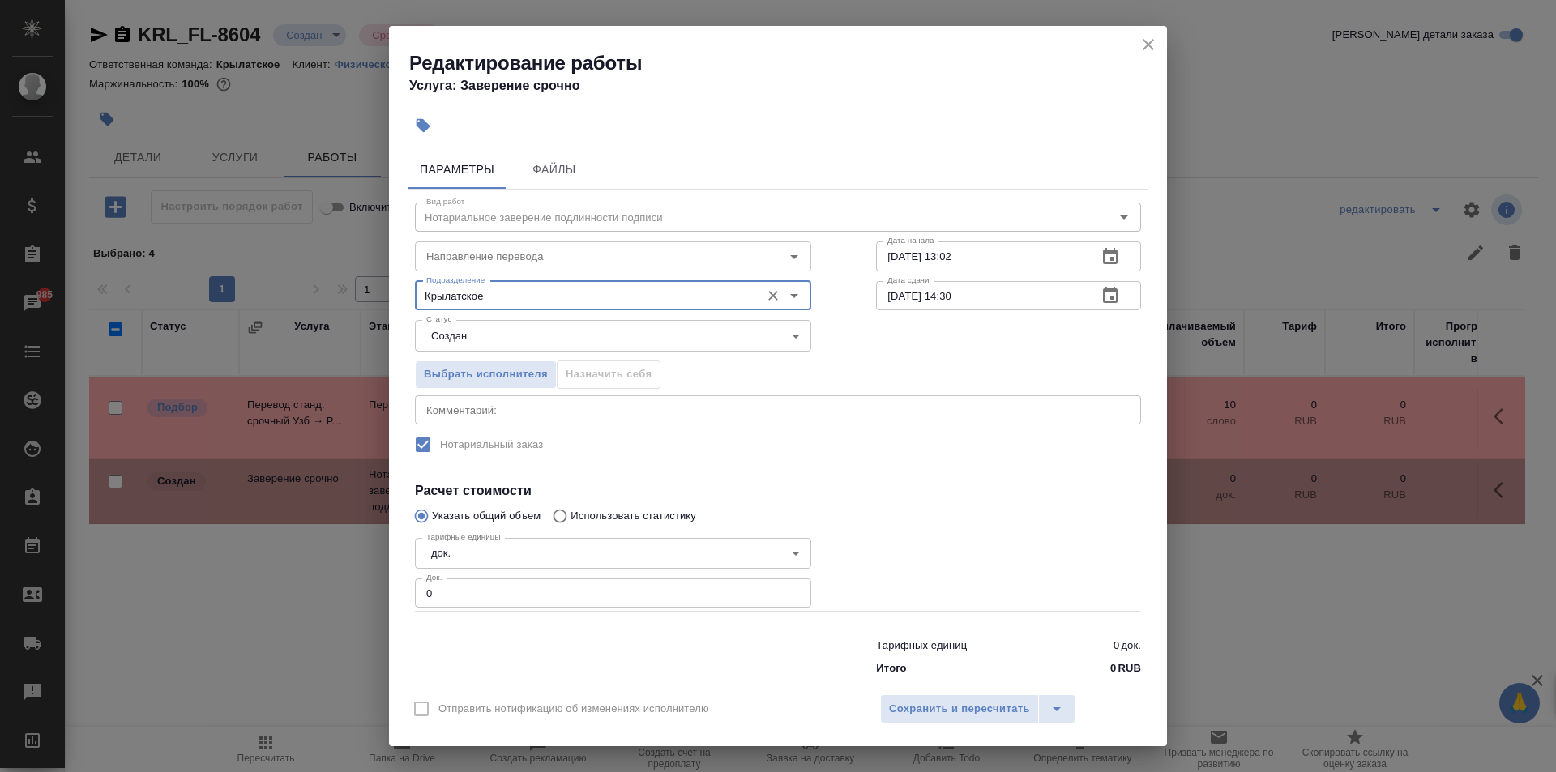
type input "Крылатское"
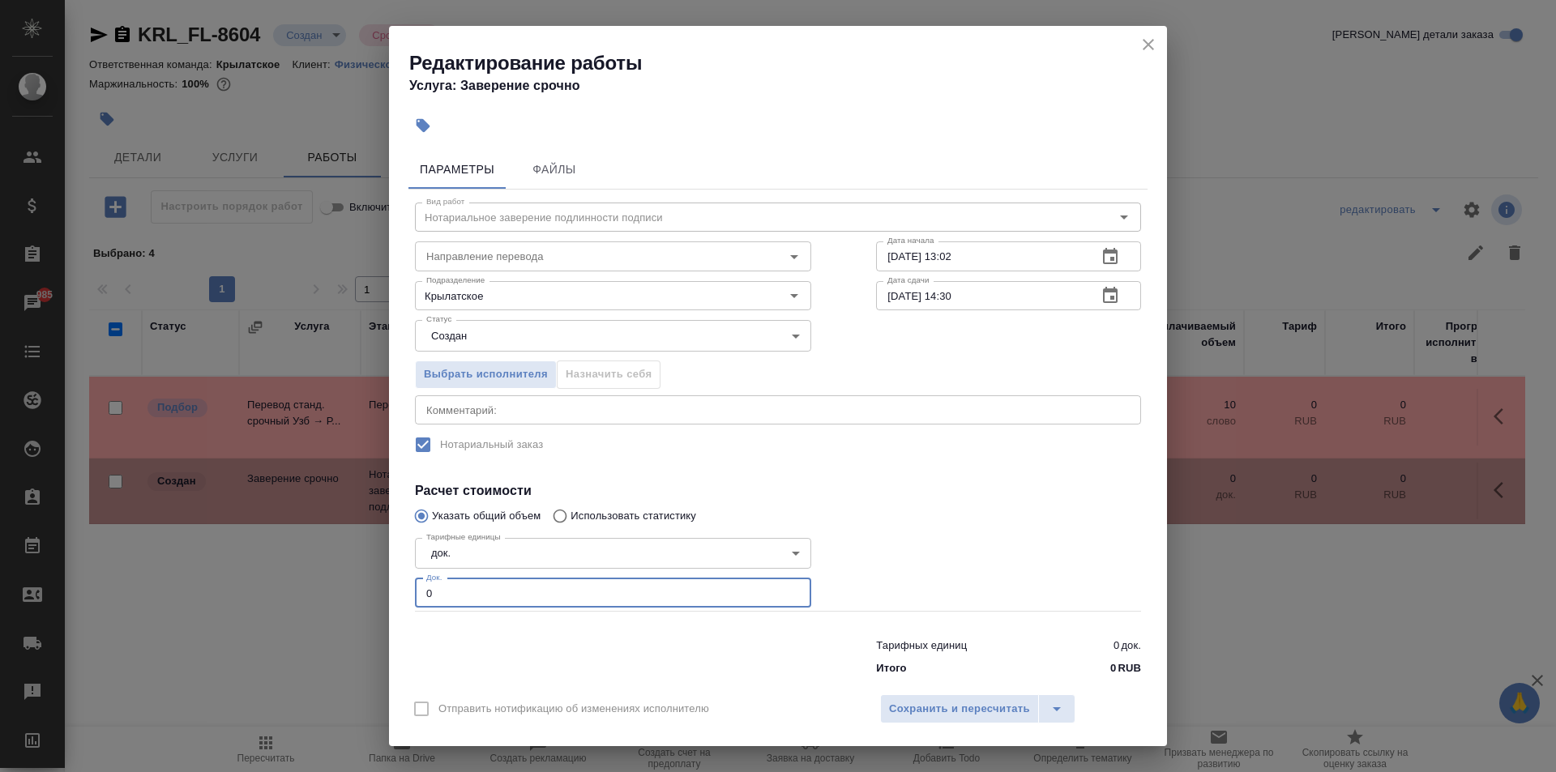
drag, startPoint x: 487, startPoint y: 604, endPoint x: 388, endPoint y: 595, distance: 99.3
click at [388, 595] on div "Редактирование работы Услуга: Заверение срочно Параметры Файлы Вид работ Нотари…" at bounding box center [778, 386] width 1556 height 772
type input "1"
click at [917, 730] on div "Отправить нотификацию об изменениях исполнителю Сохранить и пересчитать" at bounding box center [778, 715] width 778 height 62
click at [916, 715] on span "Сохранить и пересчитать" at bounding box center [959, 709] width 141 height 19
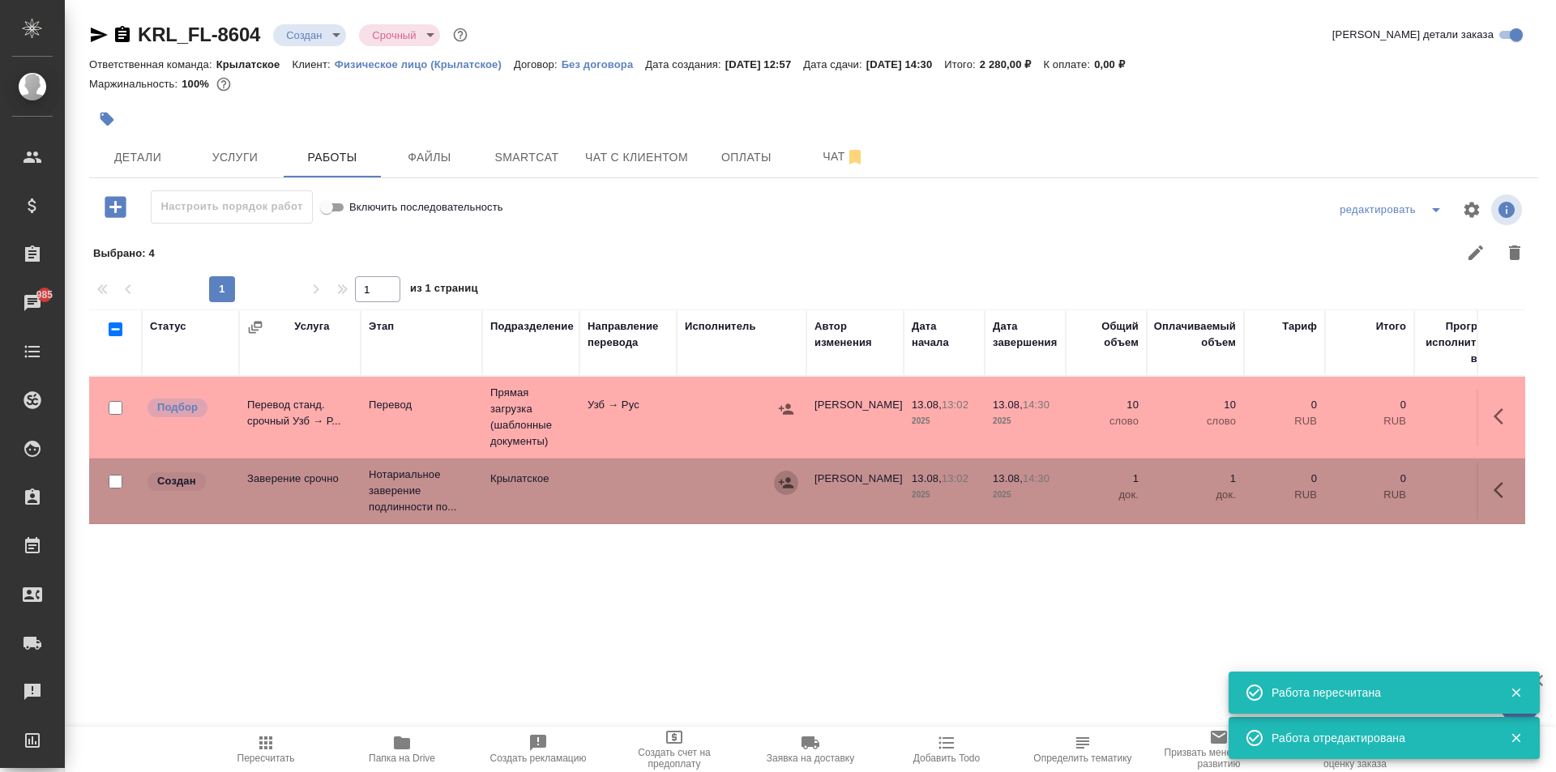
click at [792, 479] on icon "button" at bounding box center [786, 483] width 16 height 16
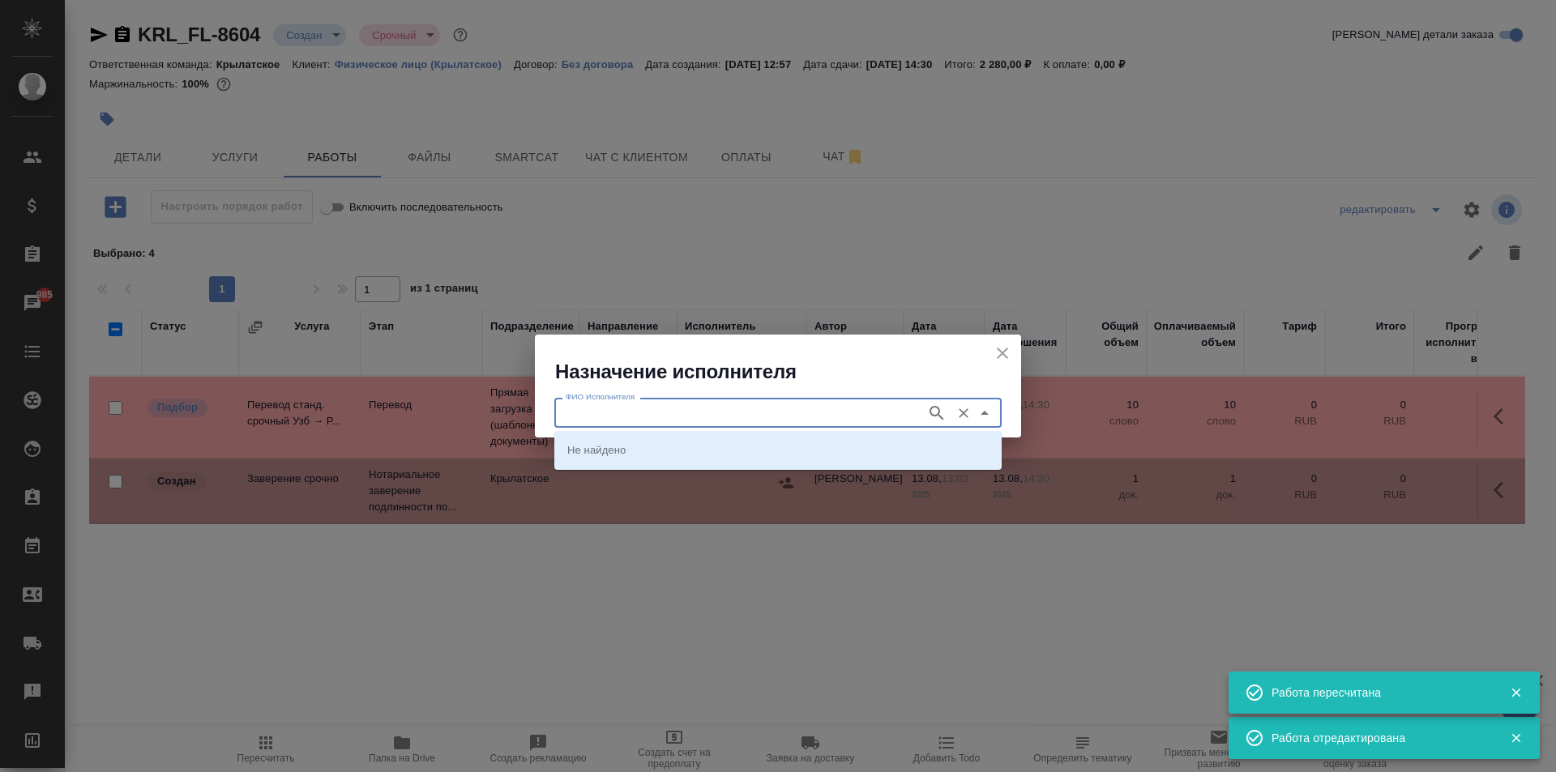
click at [690, 404] on input "ФИО Исполнителя" at bounding box center [738, 412] width 359 height 19
type input "мацу"
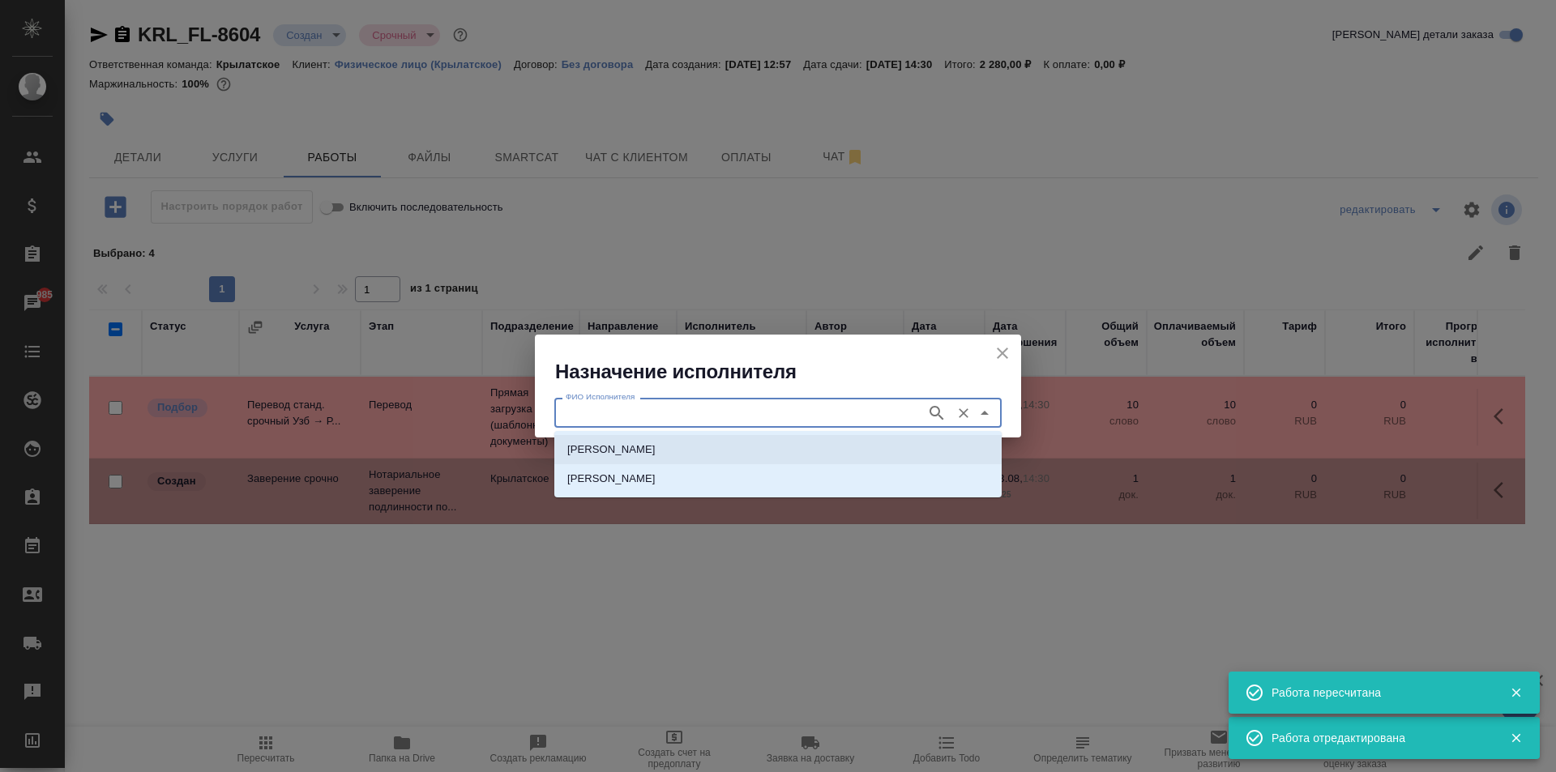
click at [784, 438] on li "НОТАРИУС Мацуленко Юлия Юрьевна" at bounding box center [777, 449] width 447 height 29
type input "НОТАРИУС Мацуленко Юлия Юрьевна"
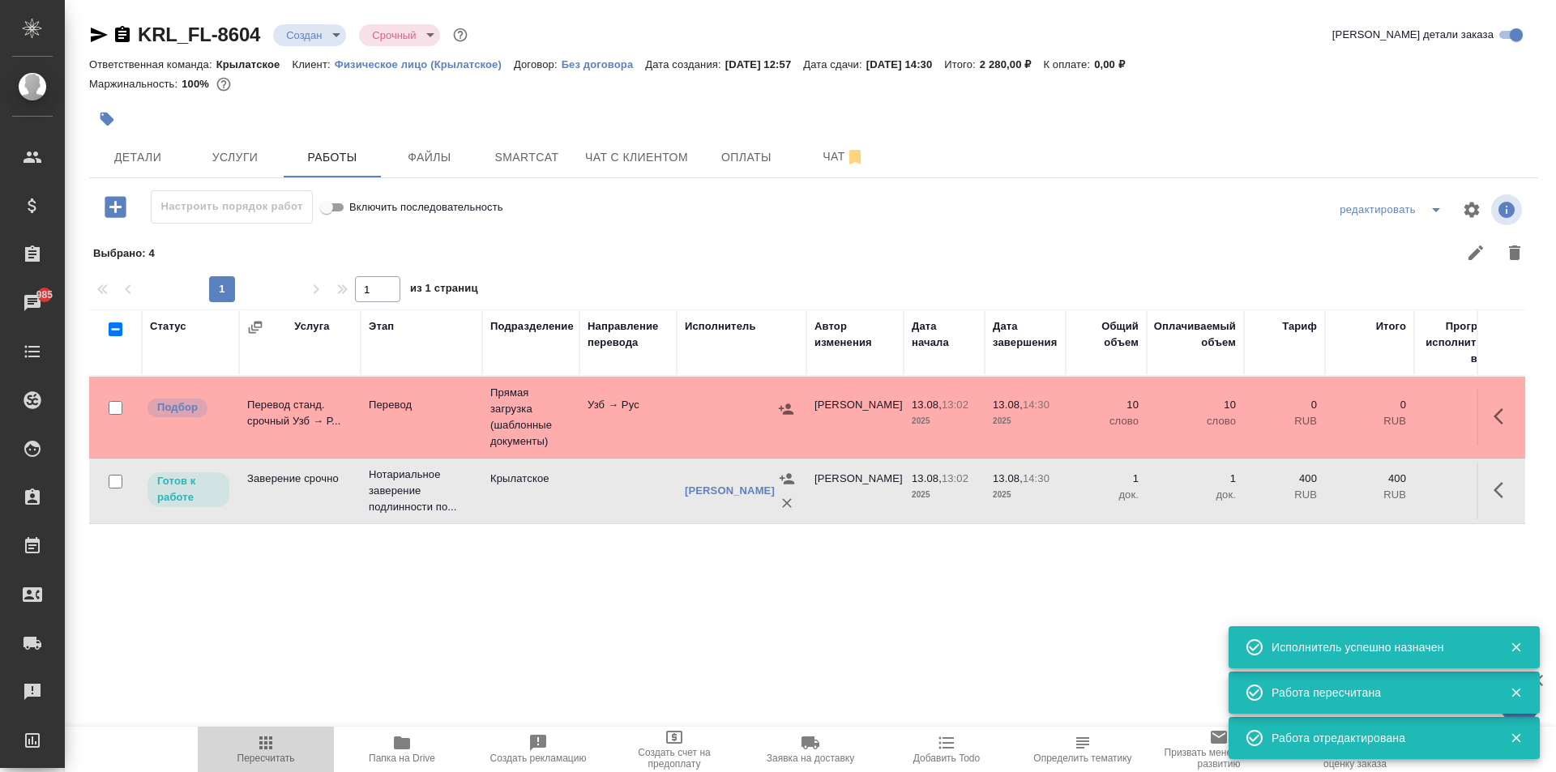
click at [260, 728] on button "Пересчитать" at bounding box center [266, 749] width 136 height 45
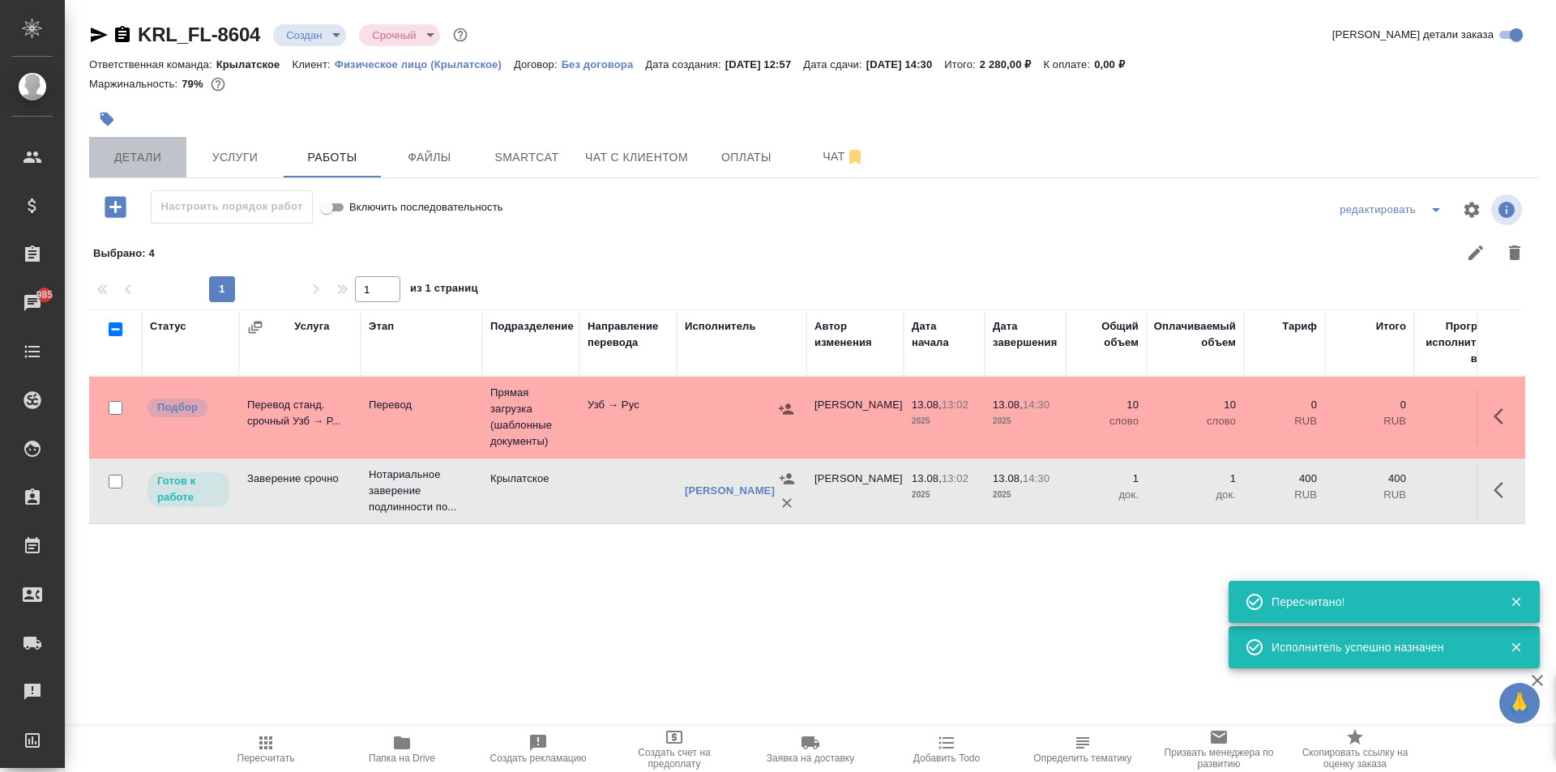
click at [152, 147] on span "Детали" at bounding box center [138, 157] width 78 height 20
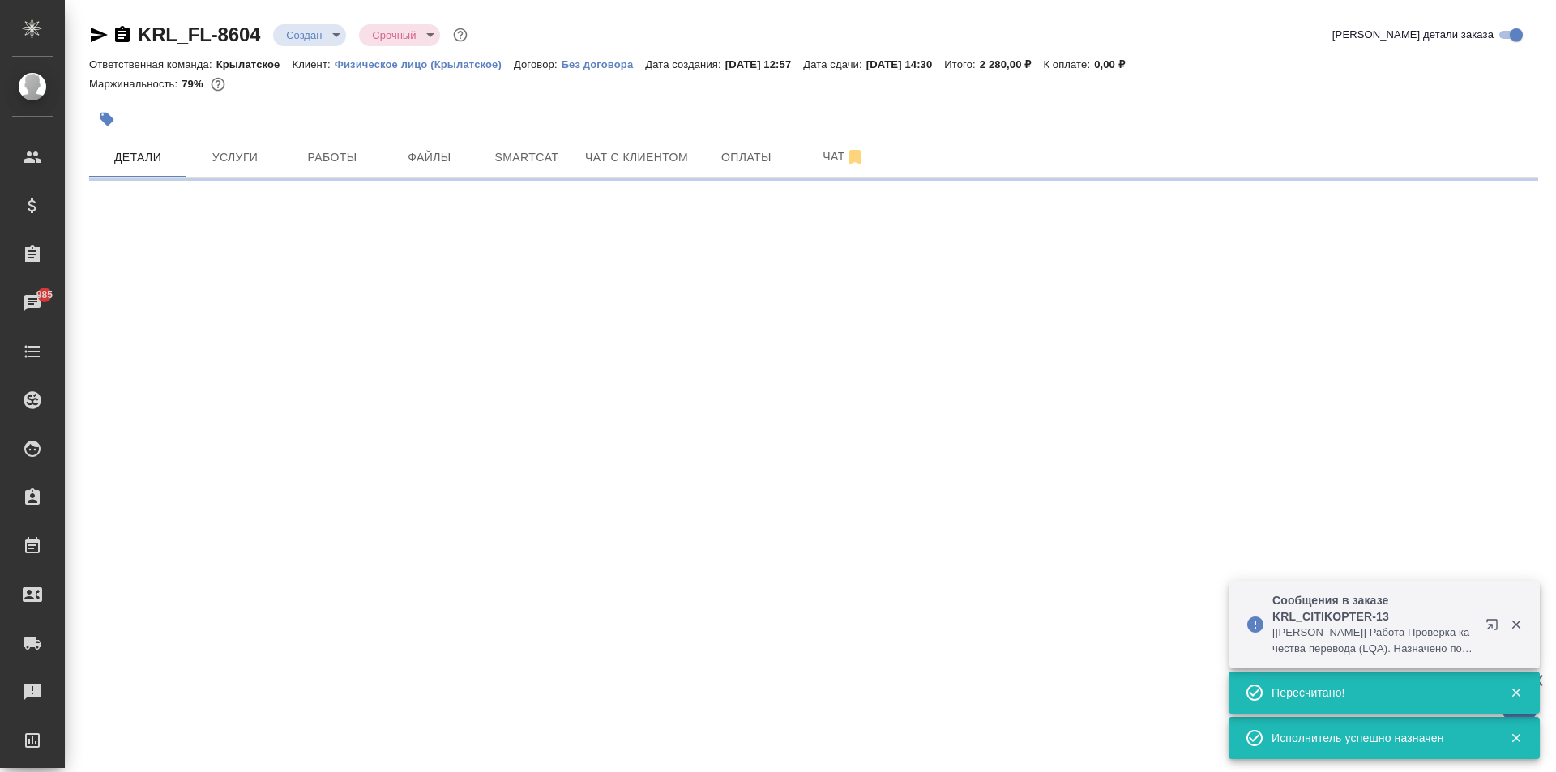
select select "RU"
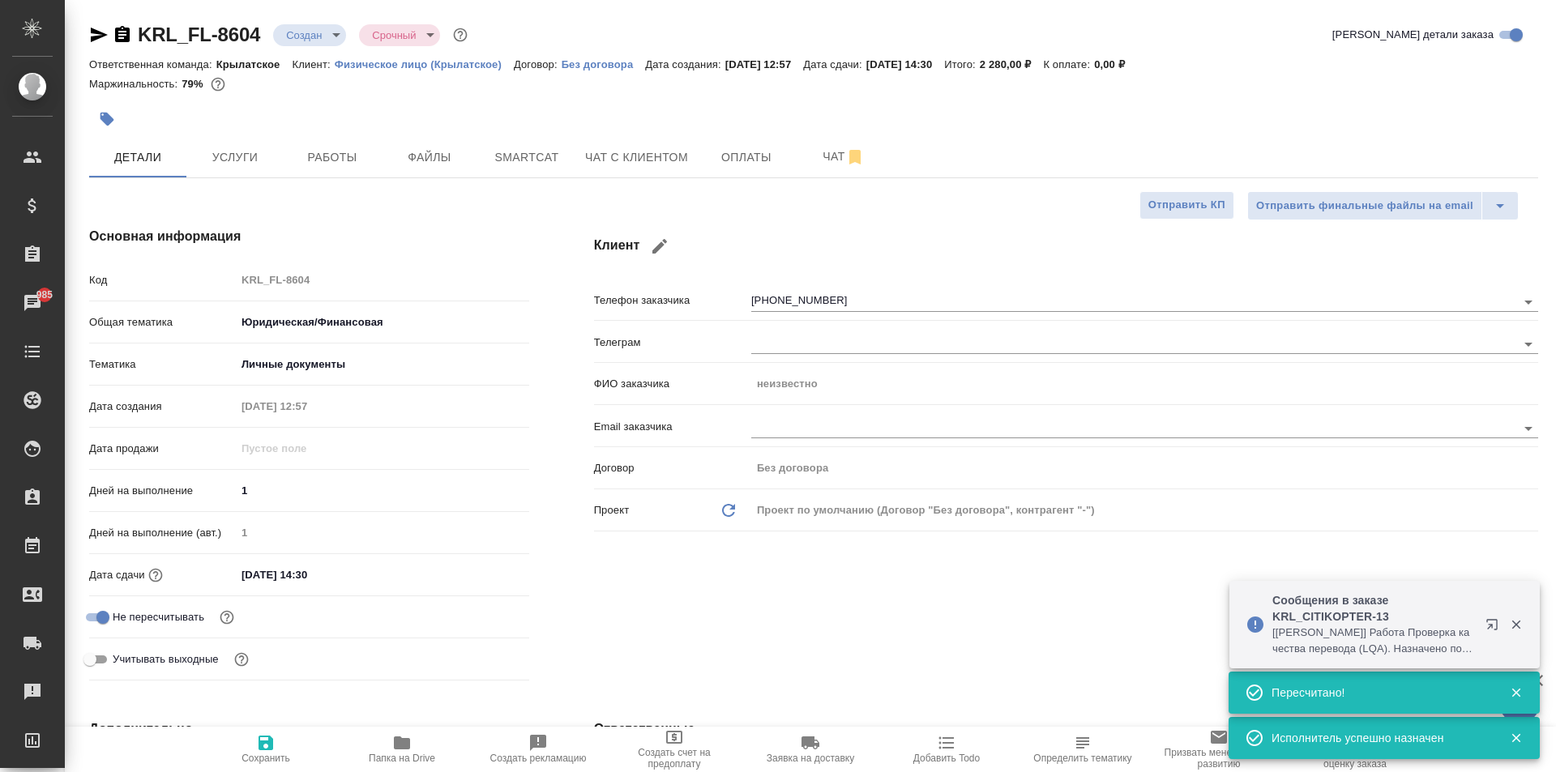
type textarea "x"
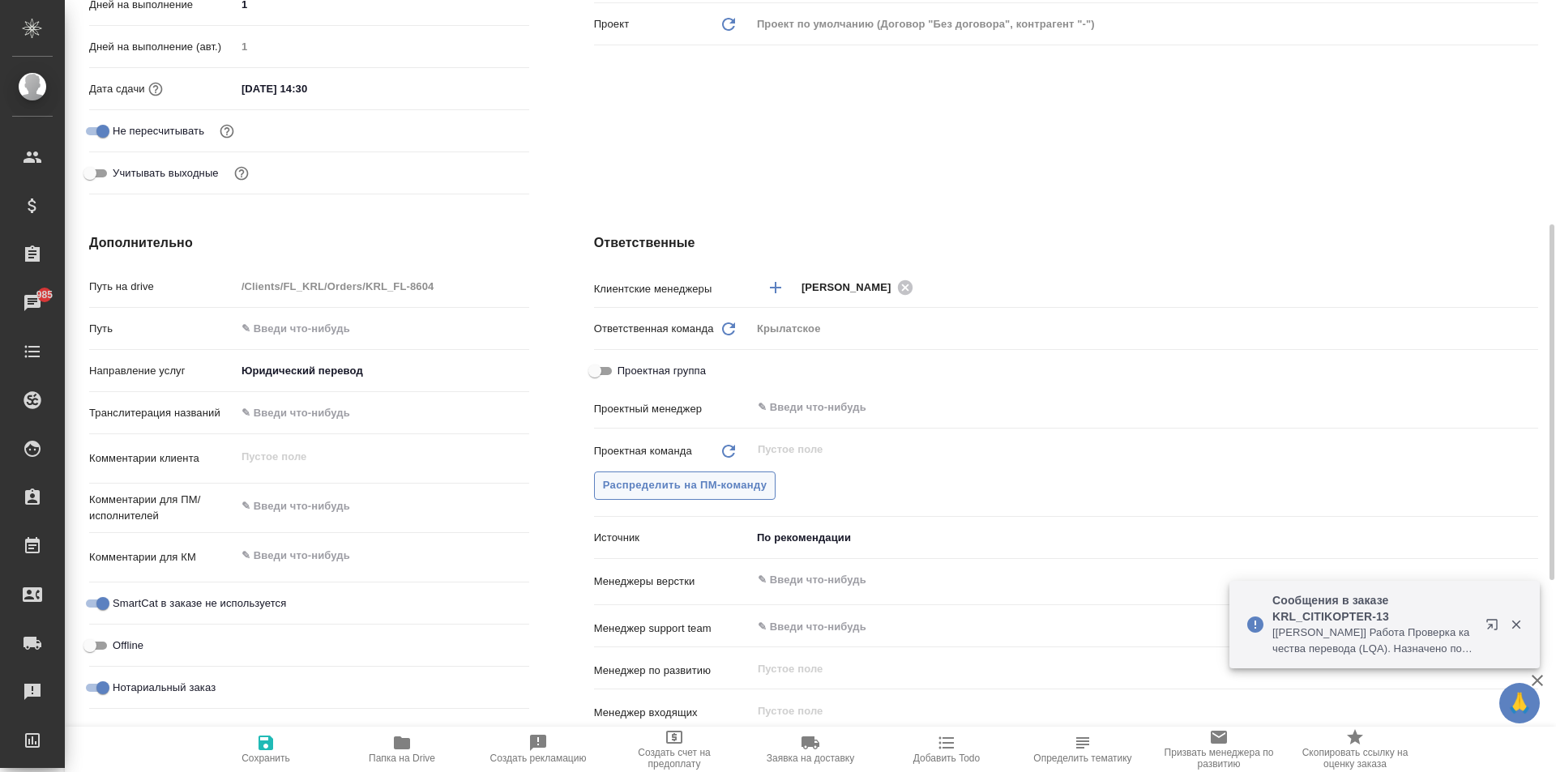
click at [733, 496] on button "Распределить на ПМ-команду" at bounding box center [685, 486] width 182 height 28
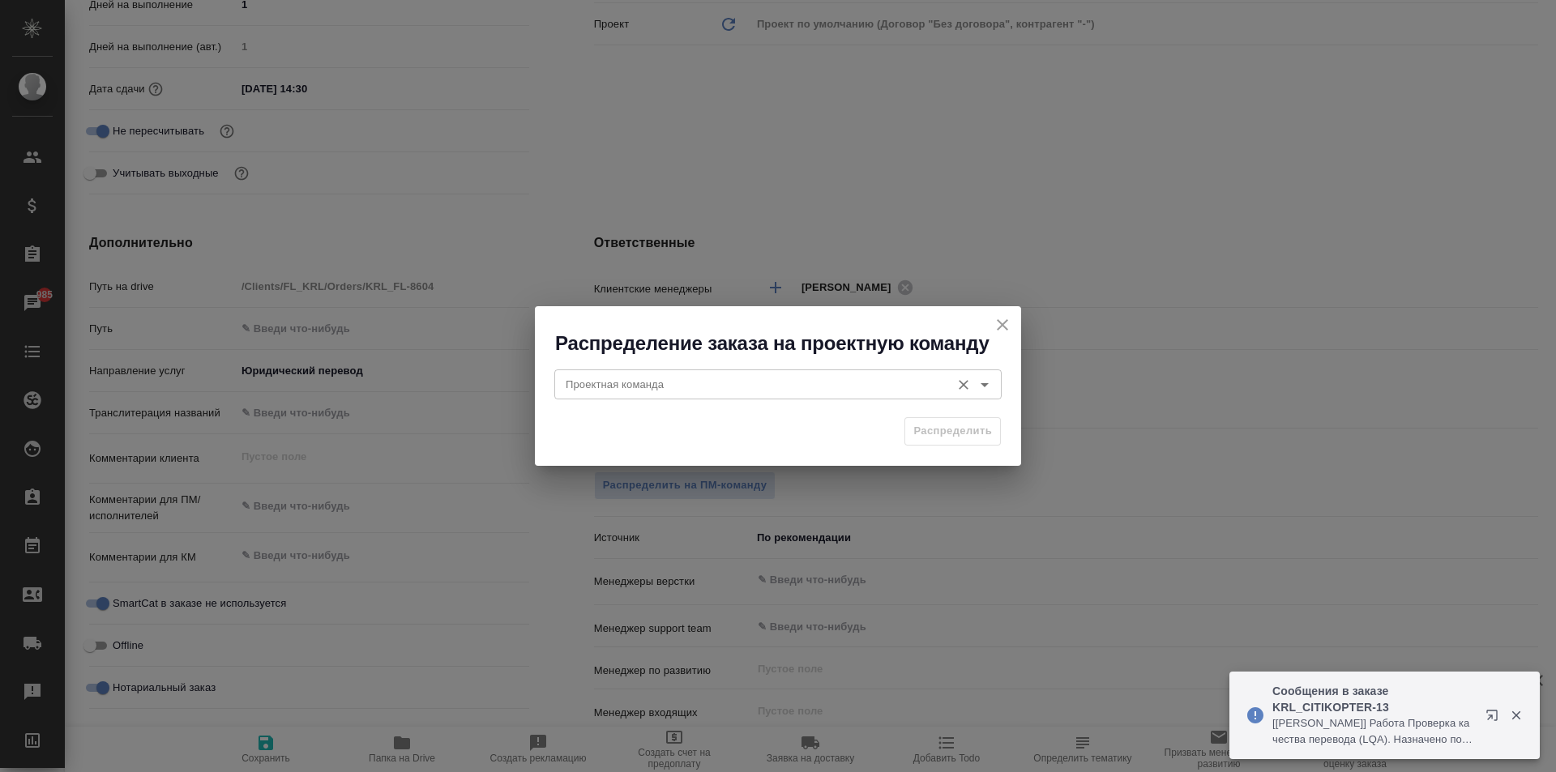
click at [647, 365] on div "Проектная команда Проектная команда" at bounding box center [777, 382] width 447 height 39
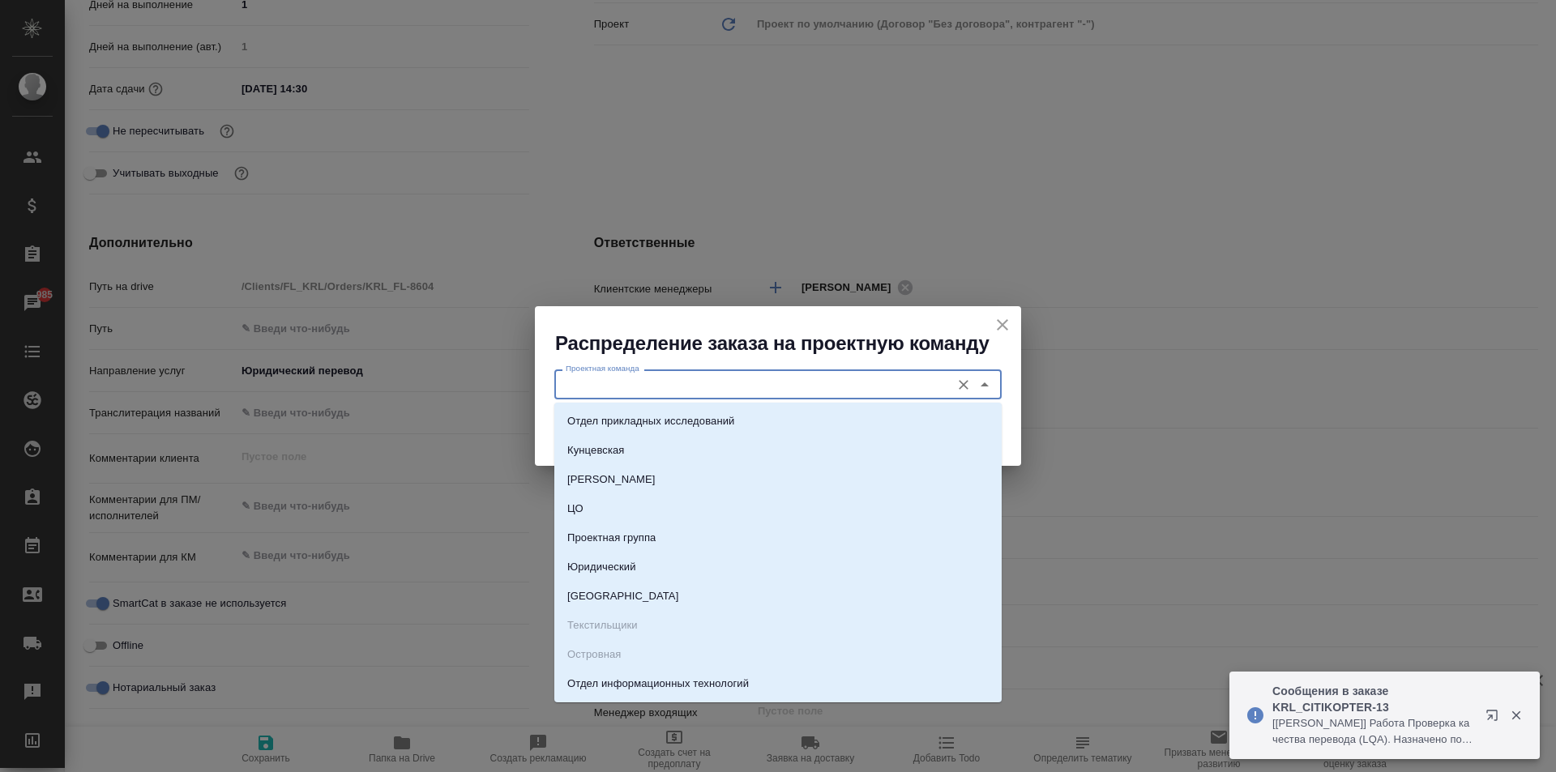
click at [648, 375] on input "Проектная команда" at bounding box center [750, 383] width 383 height 19
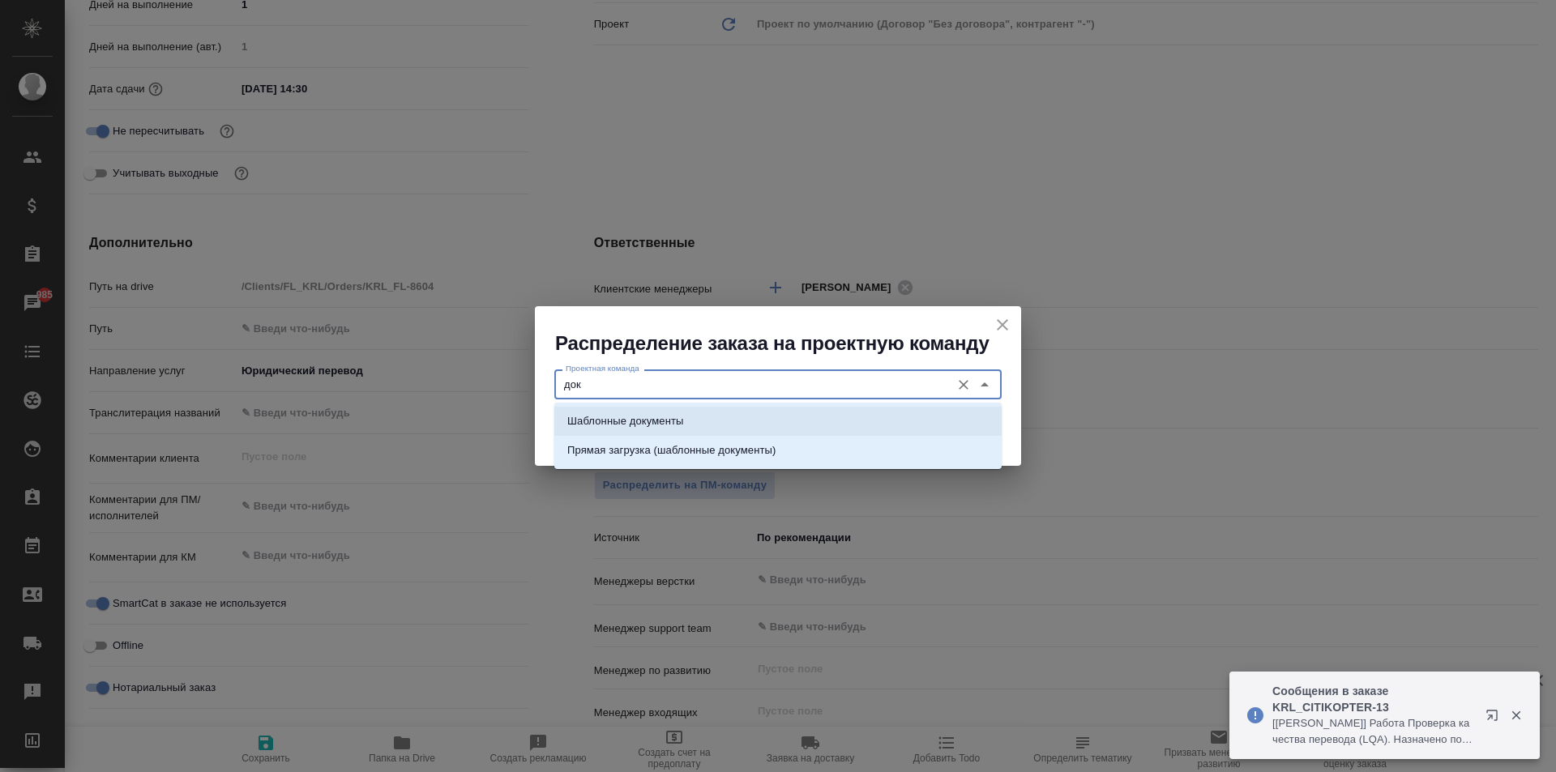
click at [691, 428] on li "Шаблонные документы" at bounding box center [777, 421] width 447 height 29
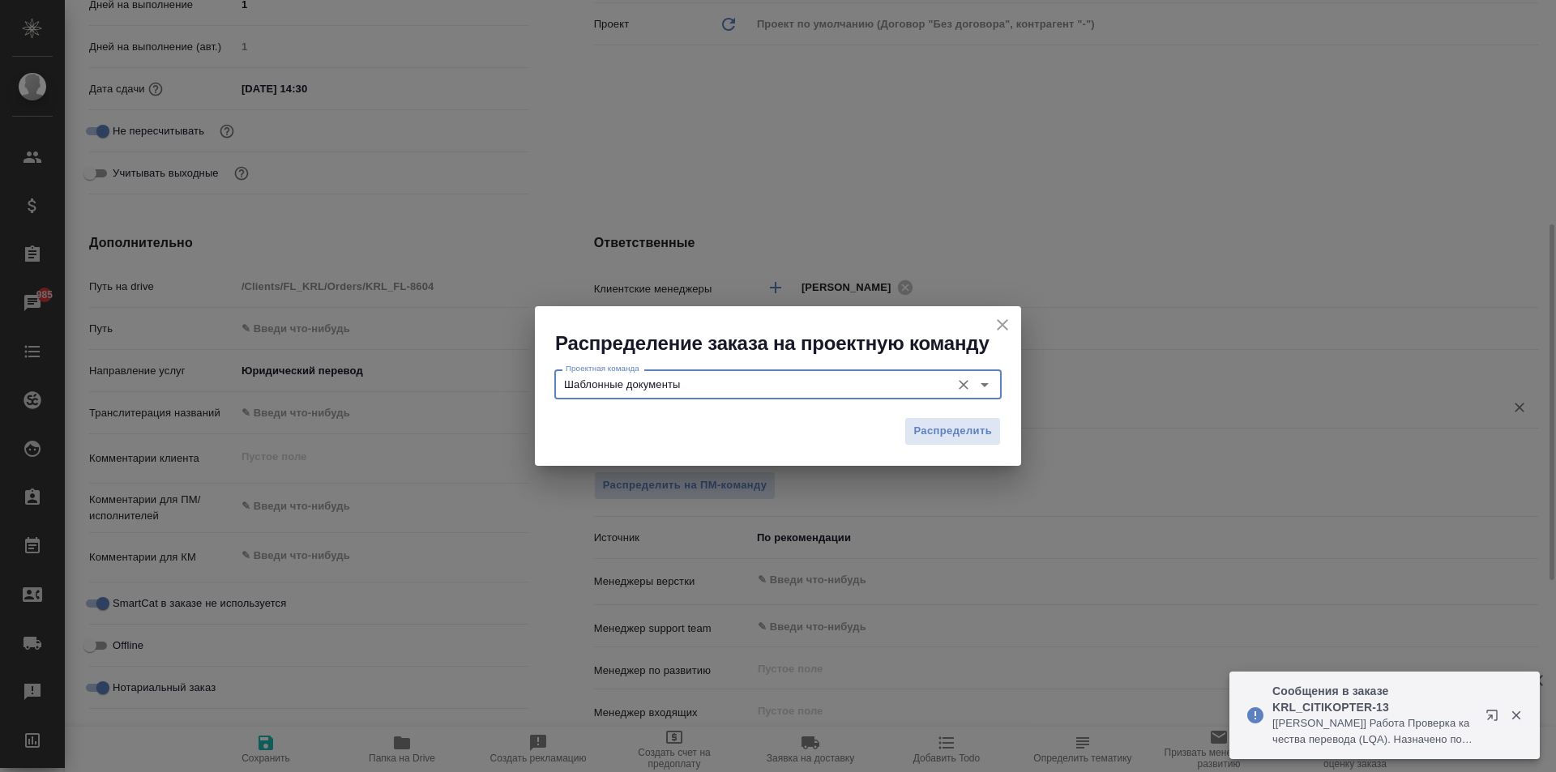
type input "Шаблонные документы"
click at [976, 422] on span "Распределить" at bounding box center [952, 431] width 79 height 19
type textarea "x"
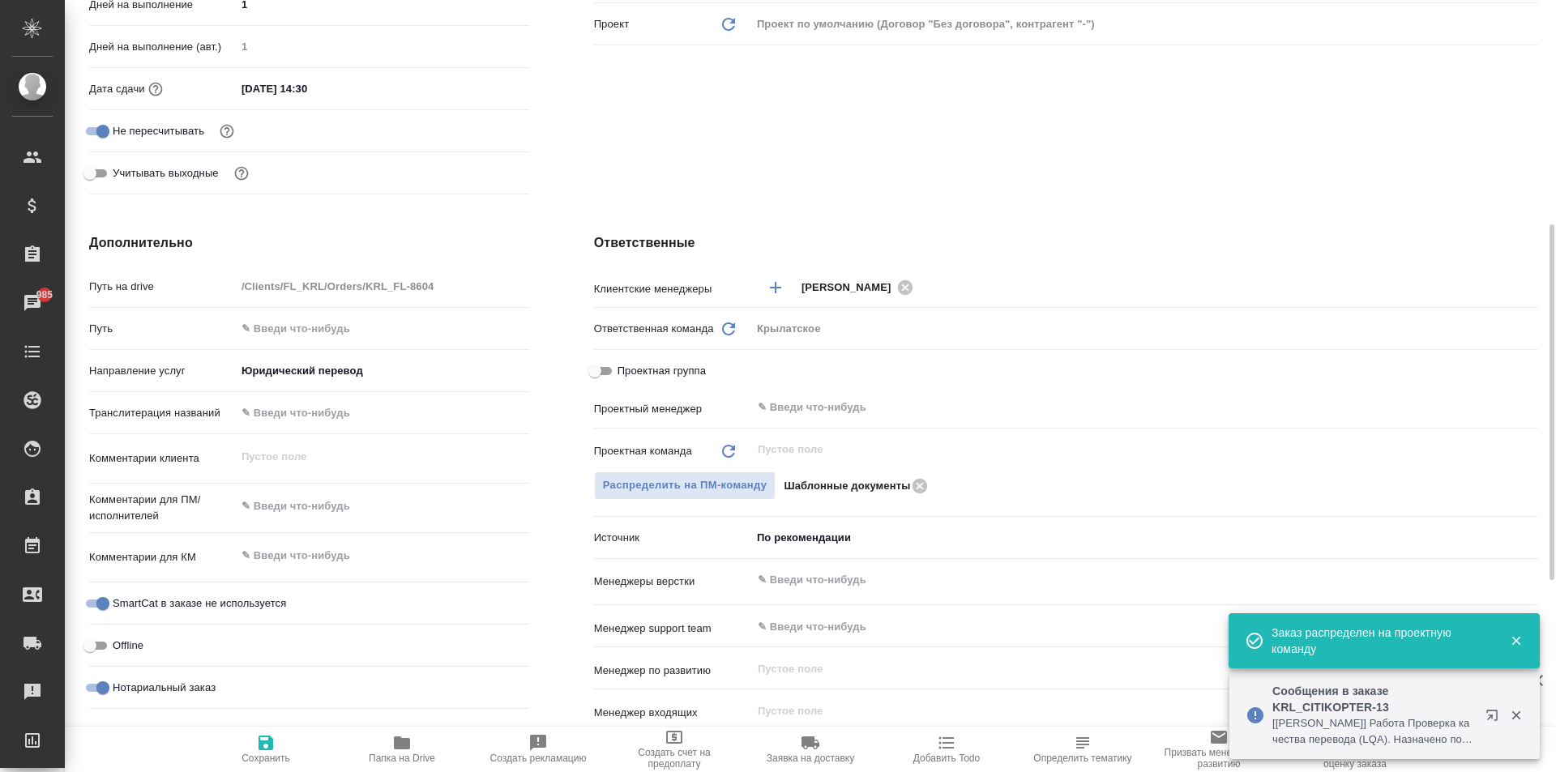
click at [328, 732] on button "Сохранить" at bounding box center [266, 749] width 136 height 45
type textarea "x"
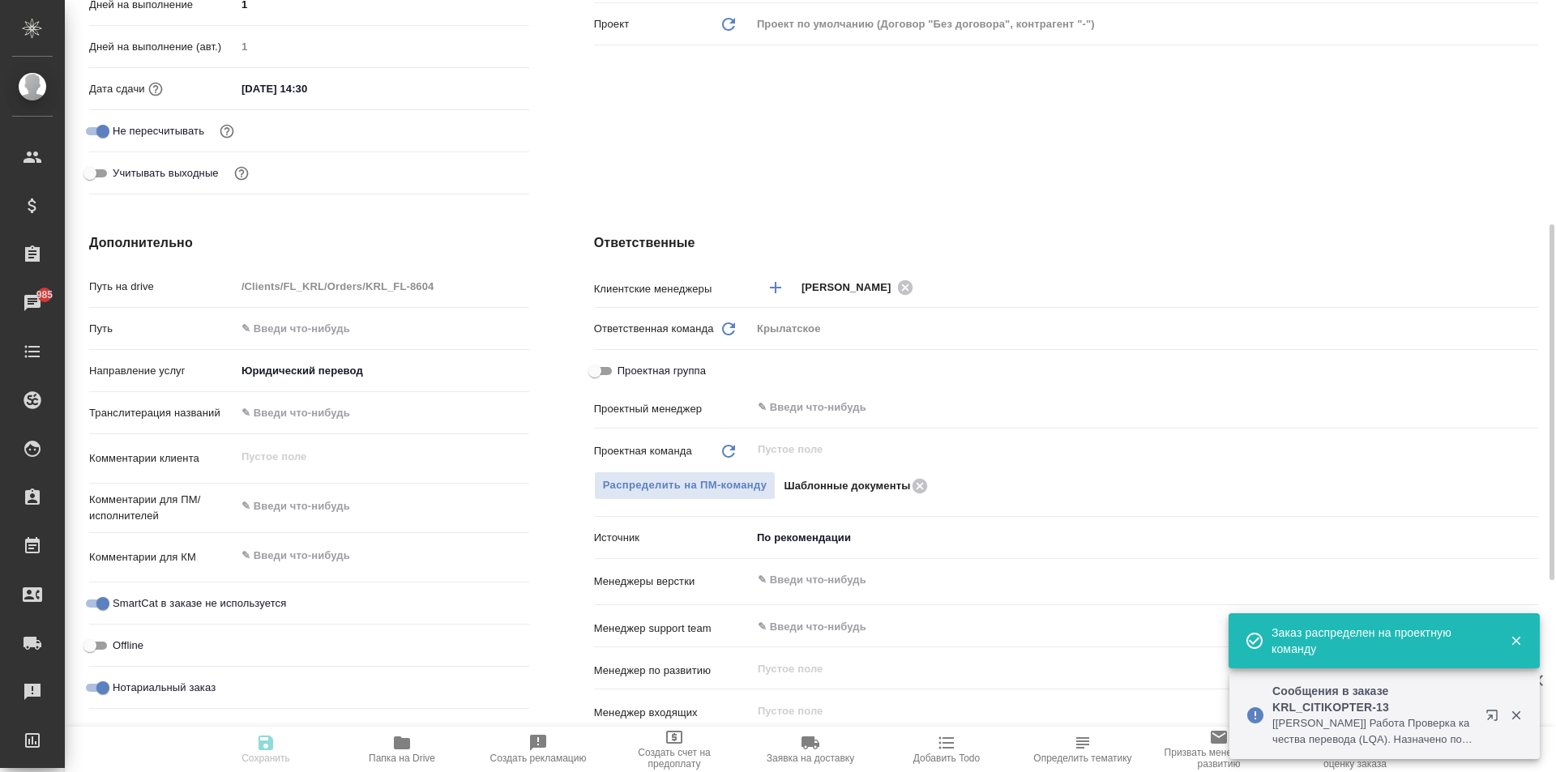
type textarea "x"
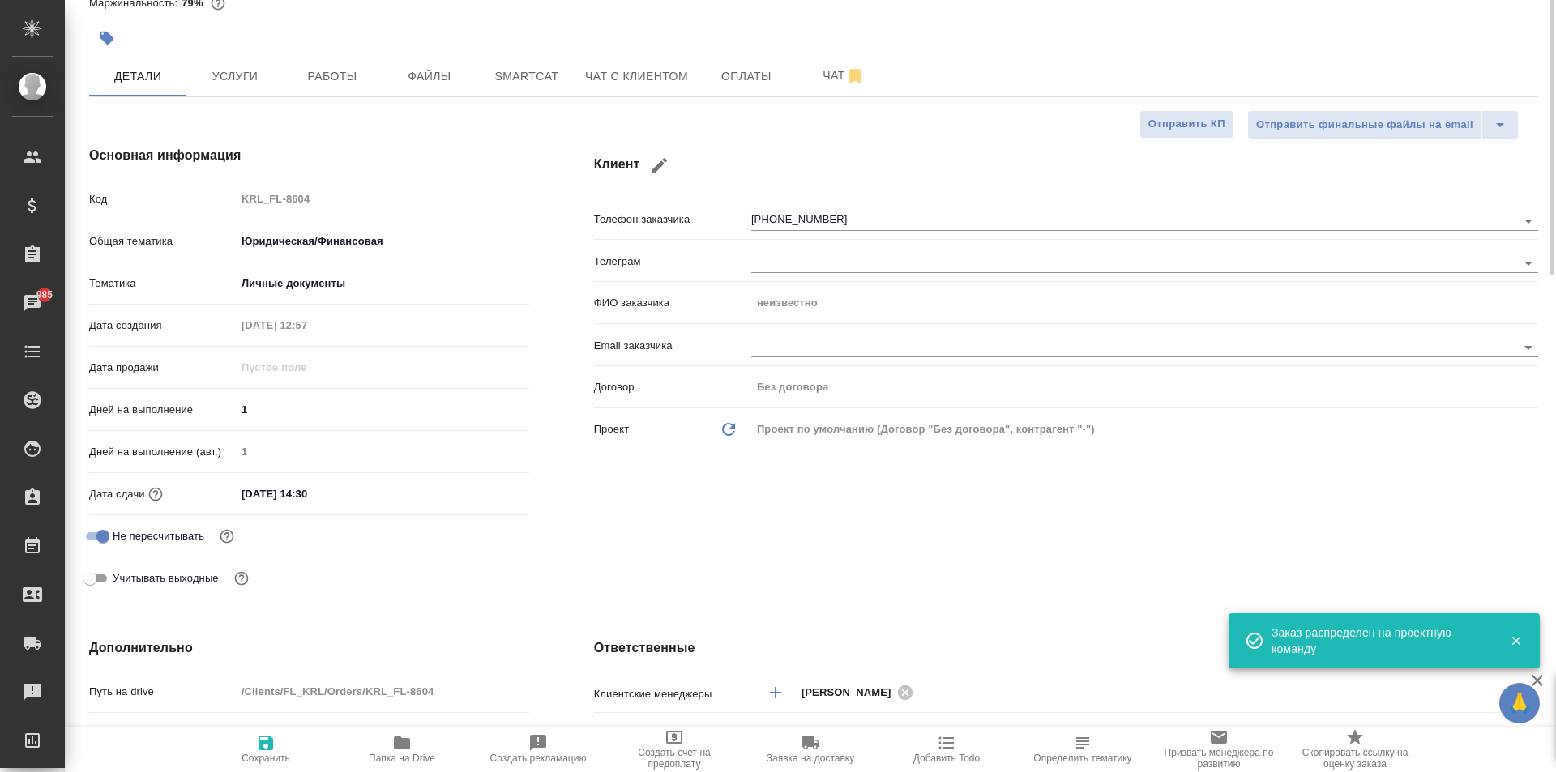
scroll to position [0, 0]
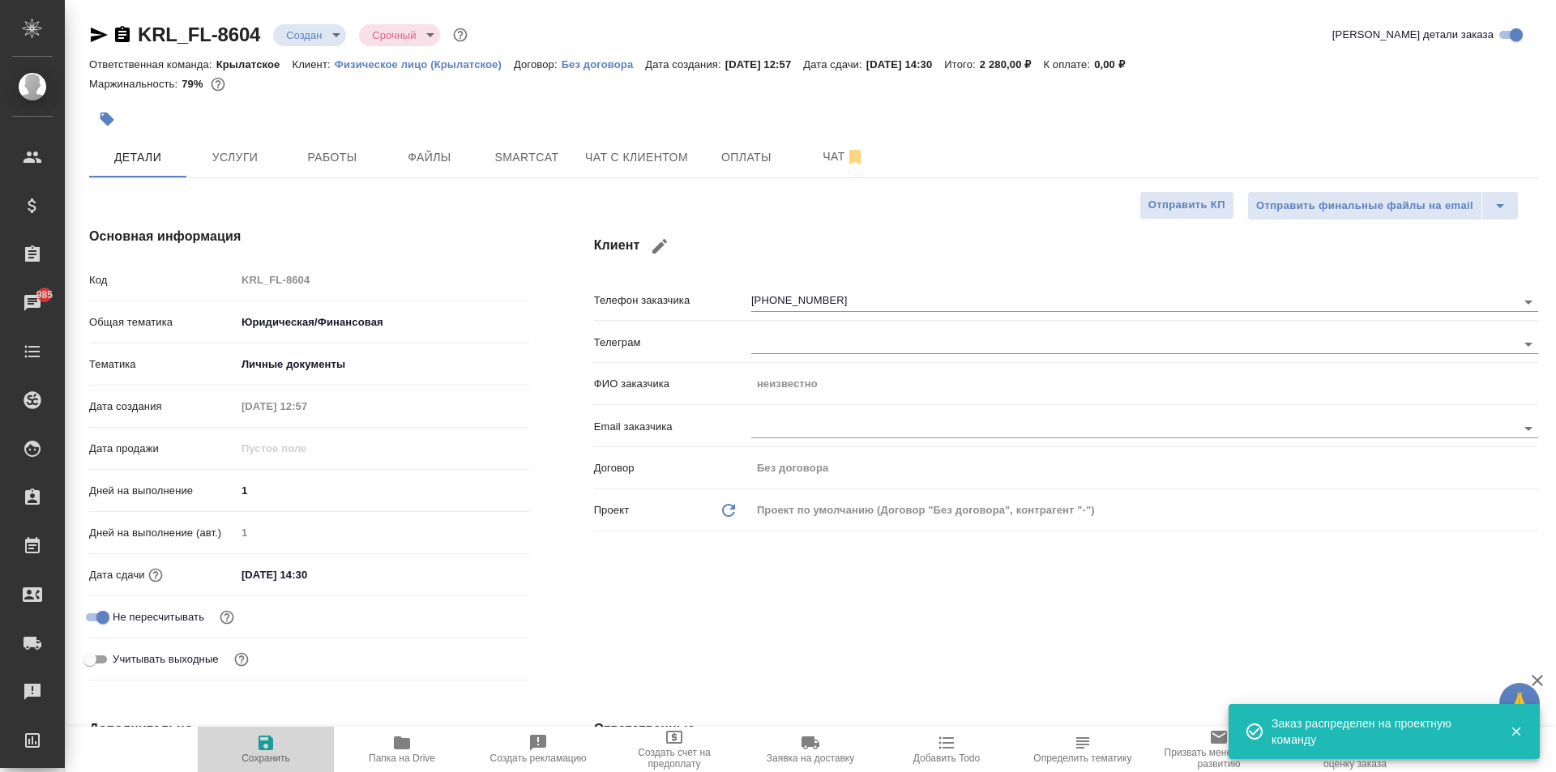
drag, startPoint x: 259, startPoint y: 732, endPoint x: 391, endPoint y: 415, distance: 342.9
click at [258, 732] on button "Сохранить" at bounding box center [266, 749] width 136 height 45
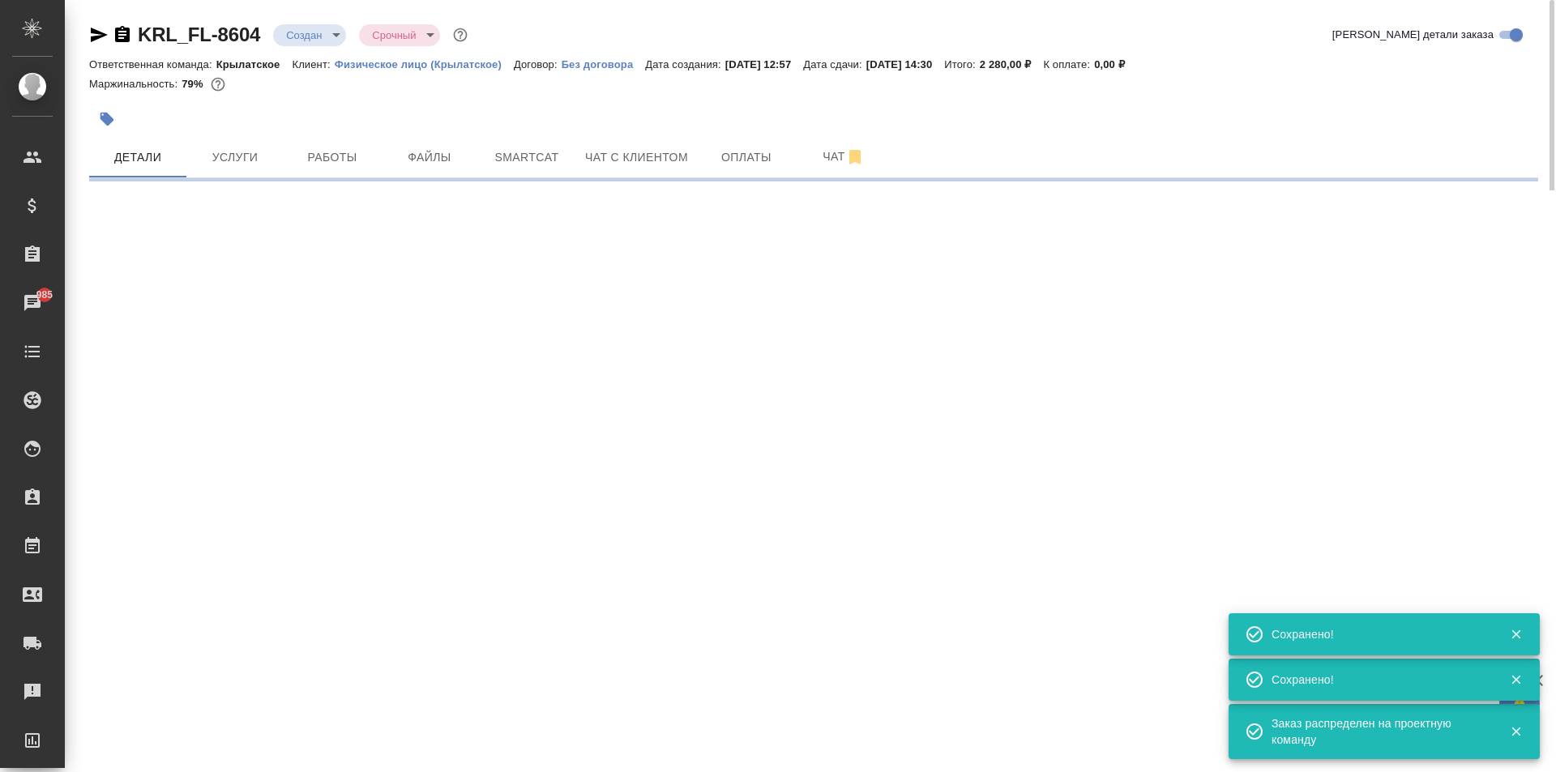
click at [297, 8] on div "KRL_FL-8604 Создан new Срочный urgent Кратко детали заказа Ответственная команд…" at bounding box center [813, 95] width 1467 height 190
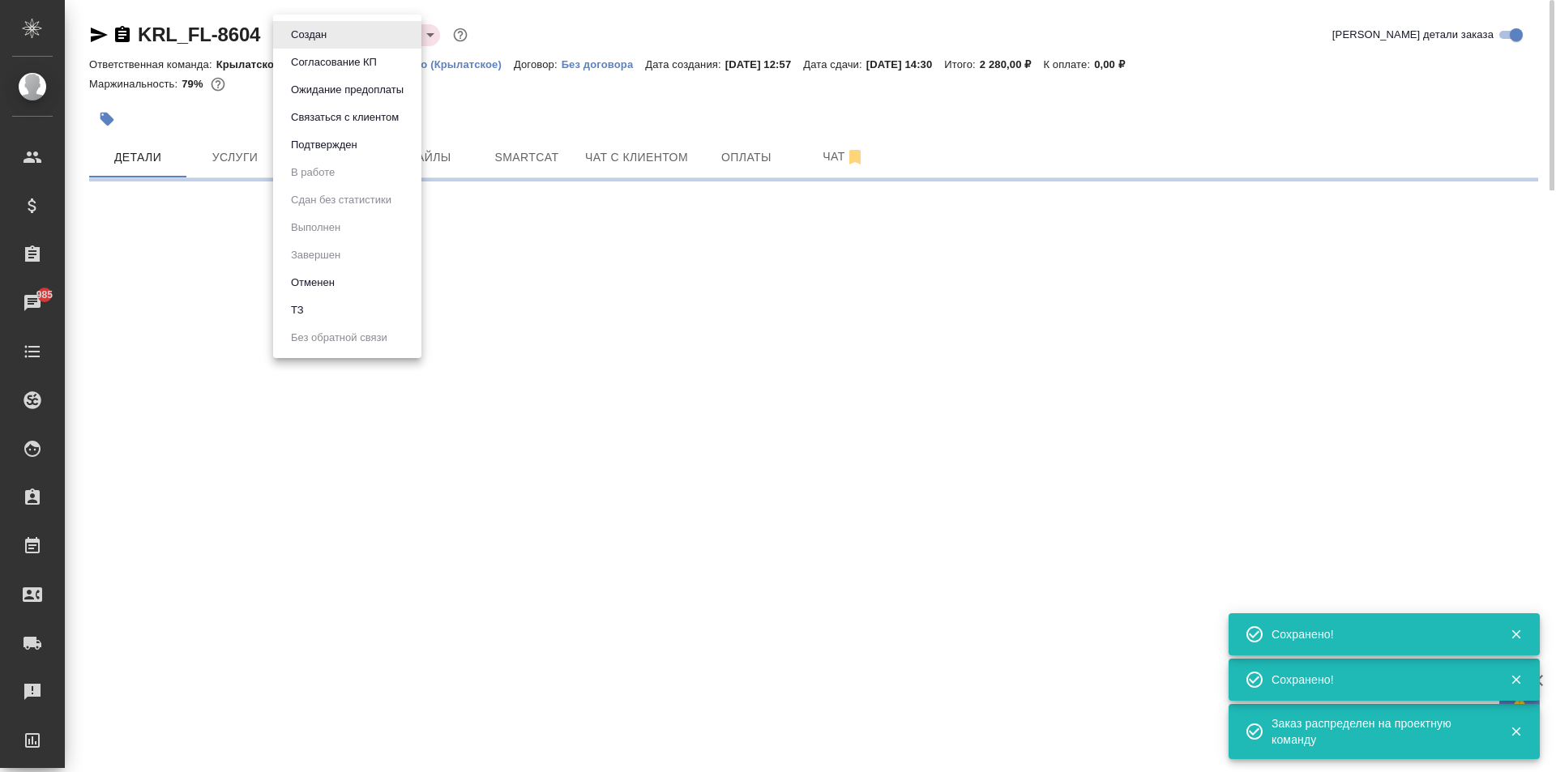
click at [311, 28] on body "🙏 .cls-1 fill:#fff; AWATERA Kasymov Timur Клиенты Спецификации Заказы 985 Чаты …" at bounding box center [778, 386] width 1556 height 772
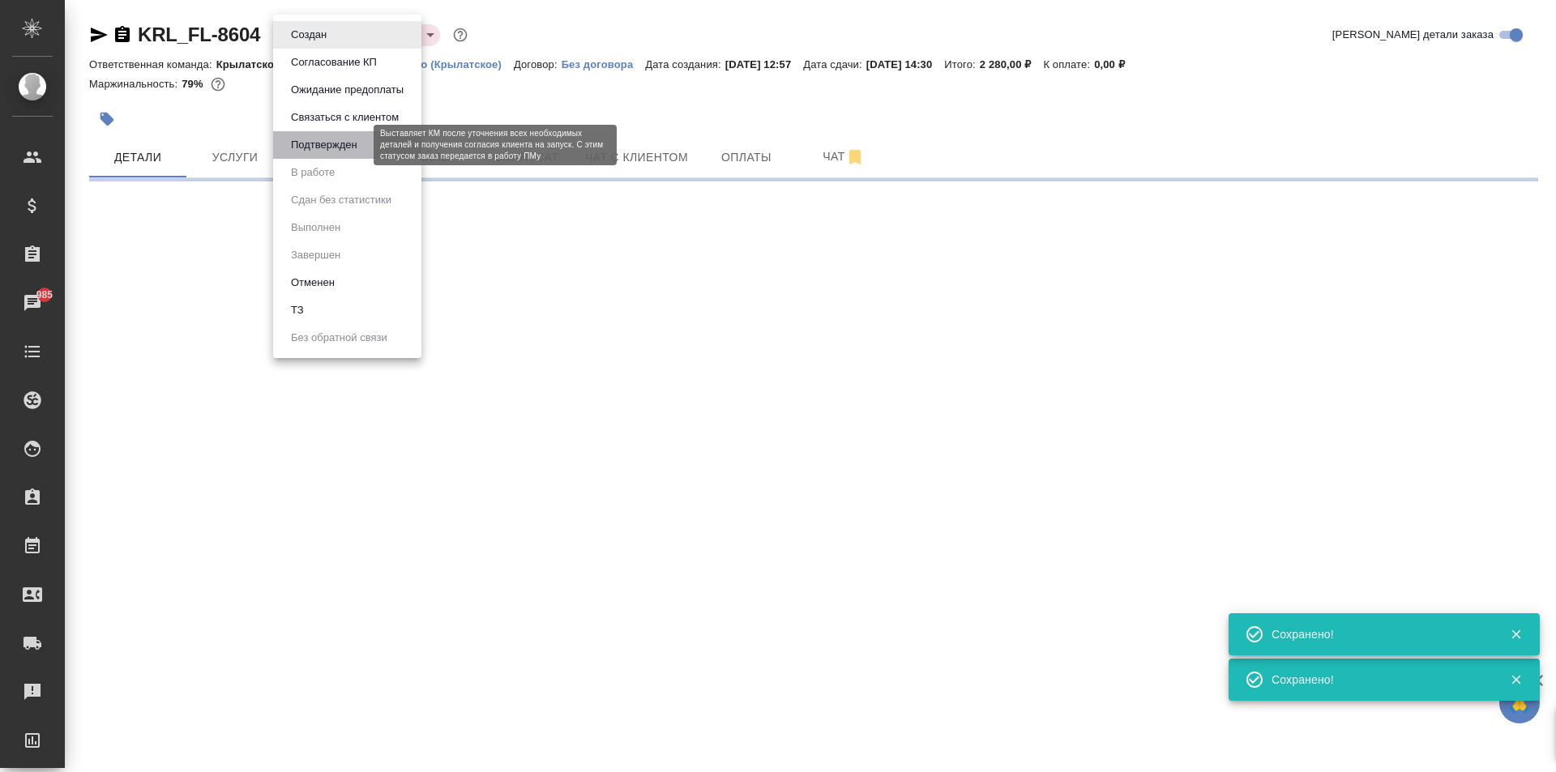
click at [357, 150] on button "Подтвержден" at bounding box center [324, 145] width 76 height 18
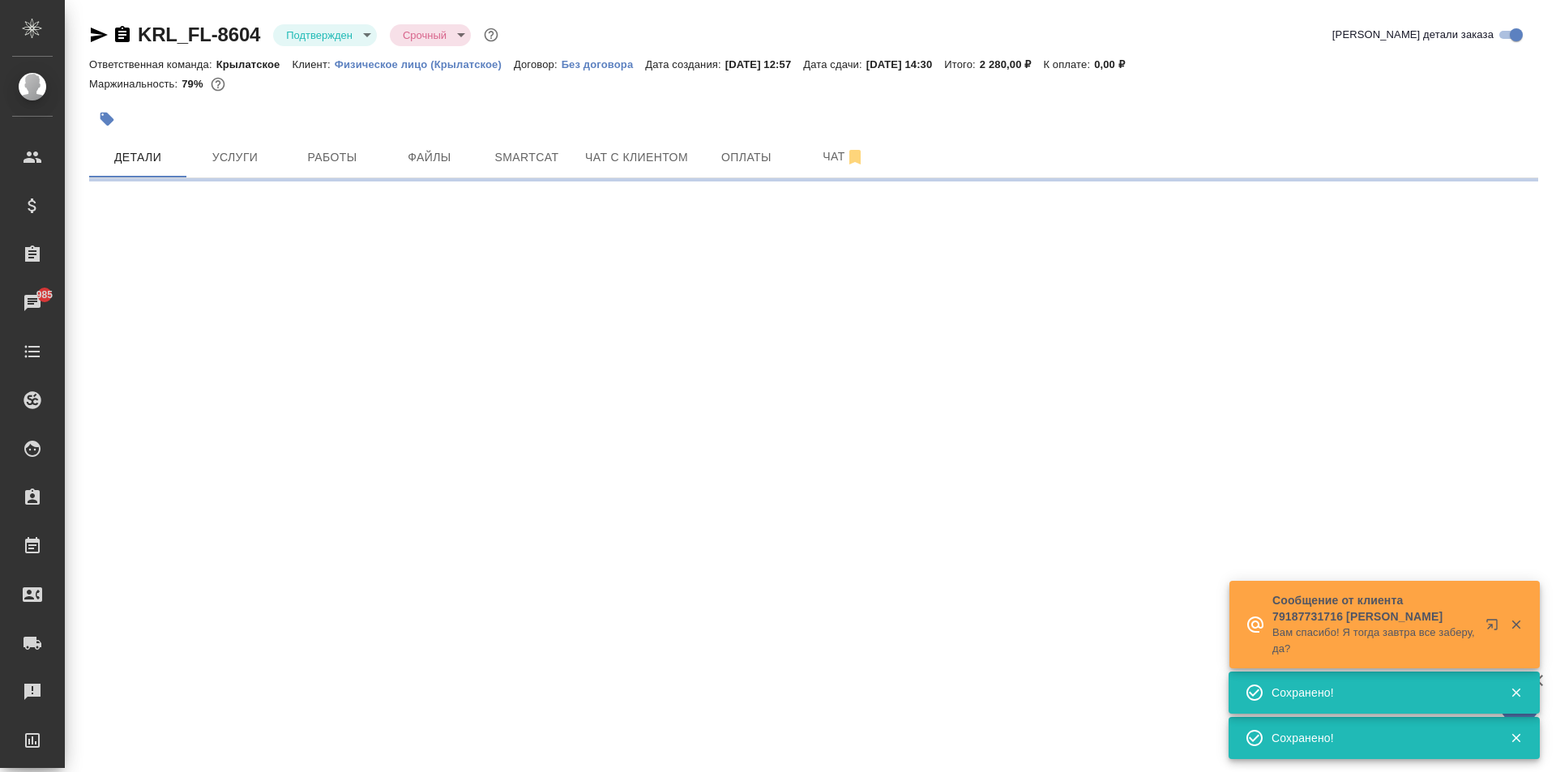
select select "RU"
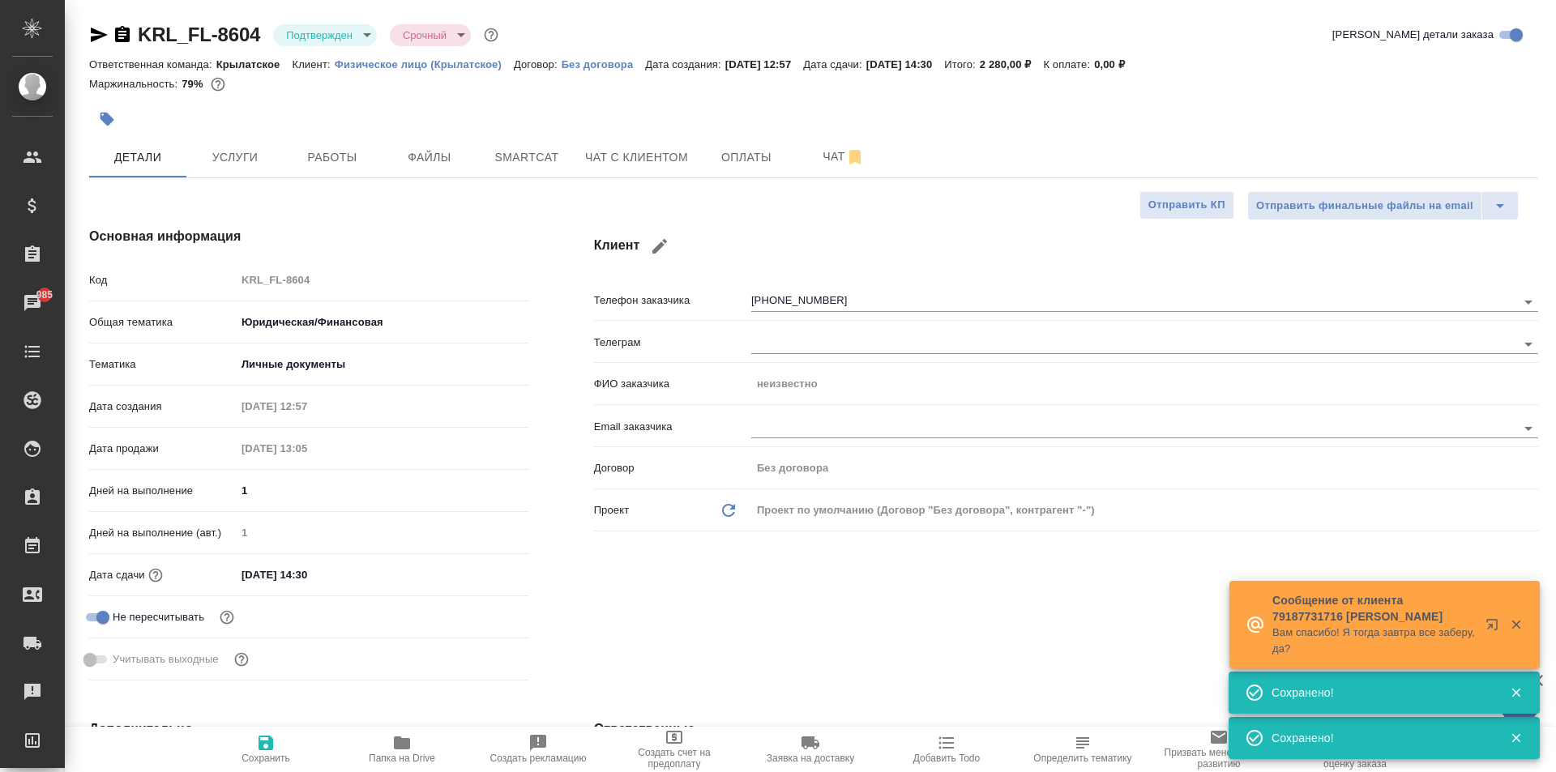
type textarea "x"
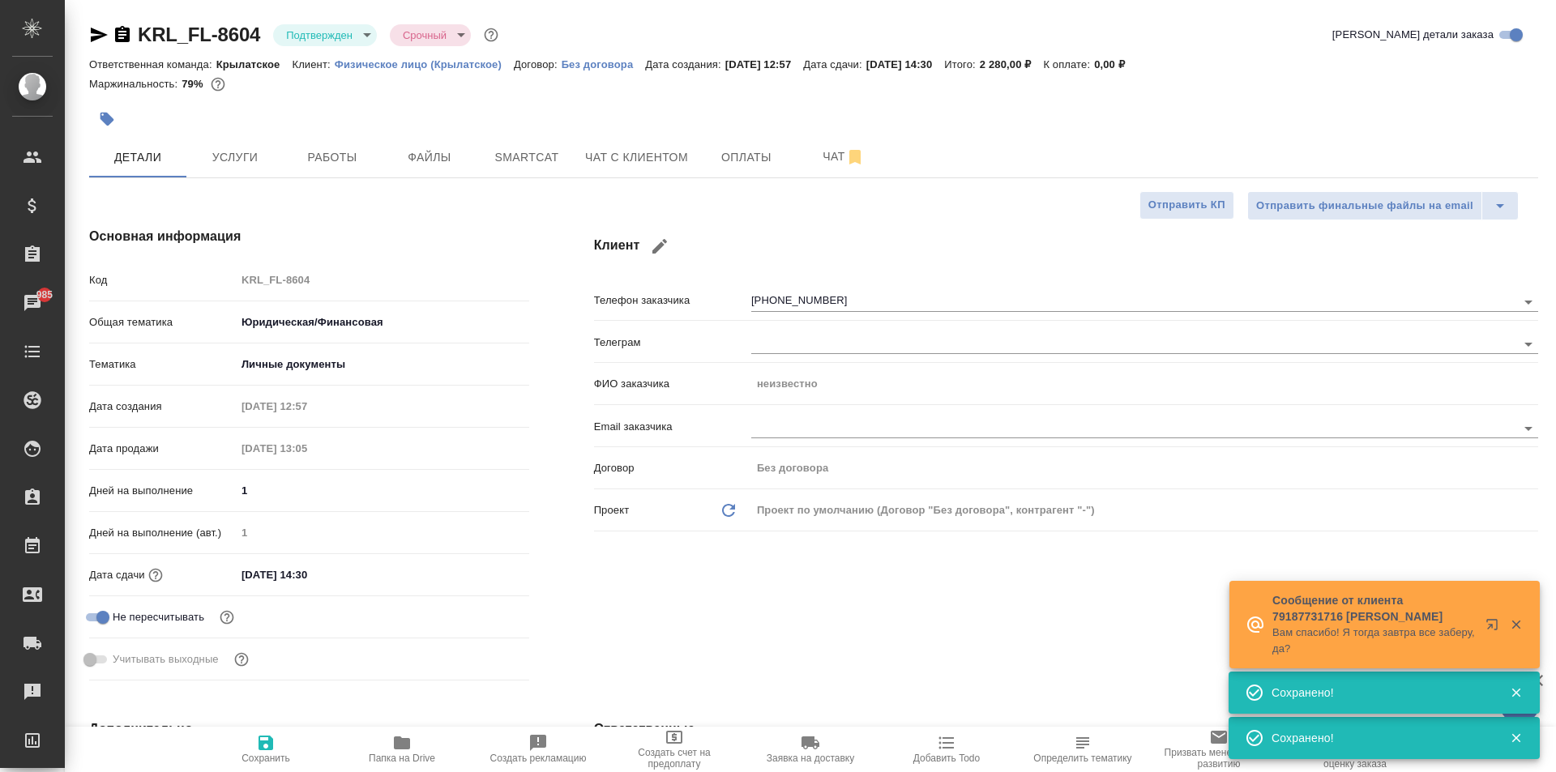
type textarea "x"
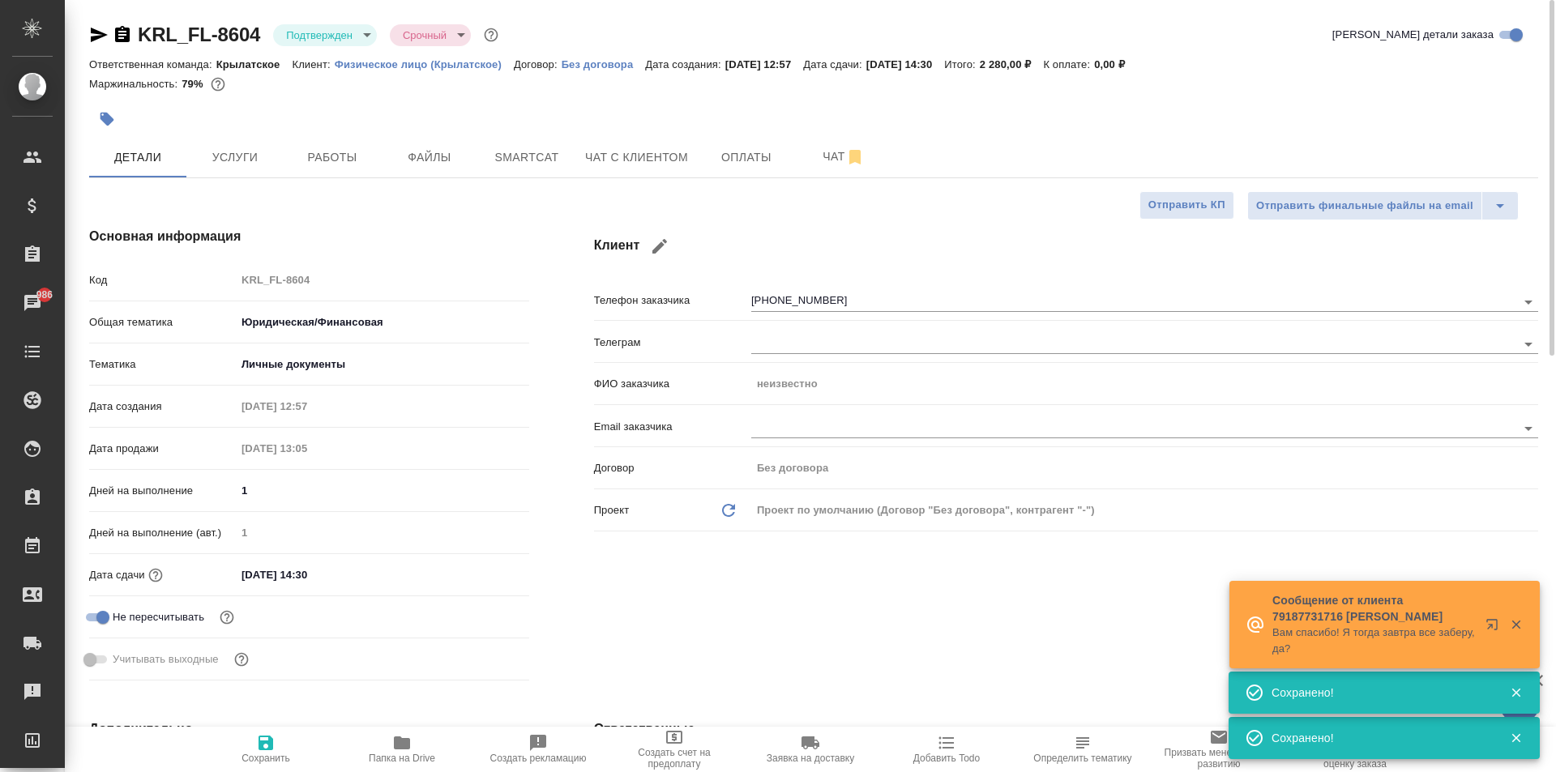
type textarea "x"
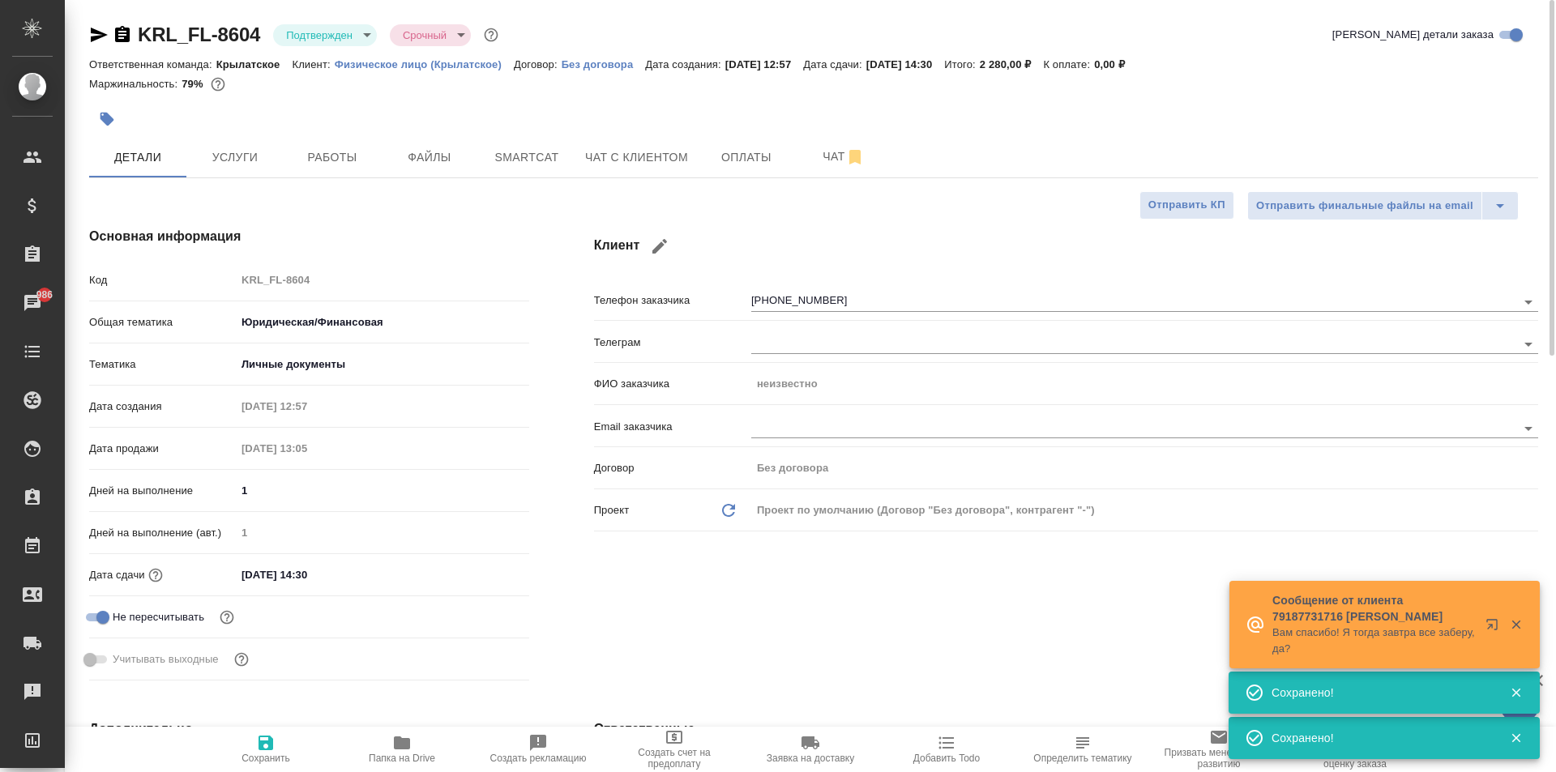
type textarea "x"
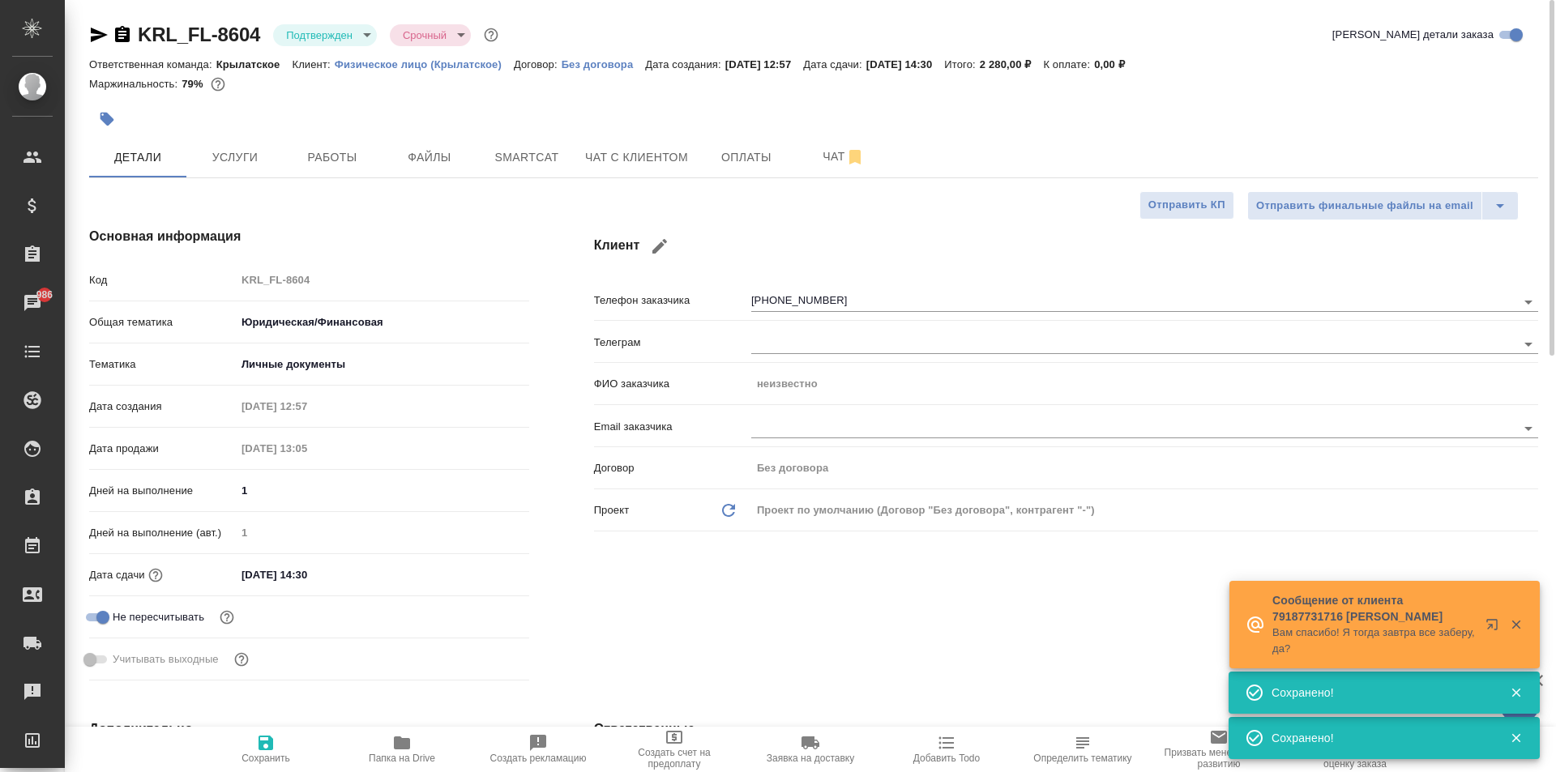
type textarea "x"
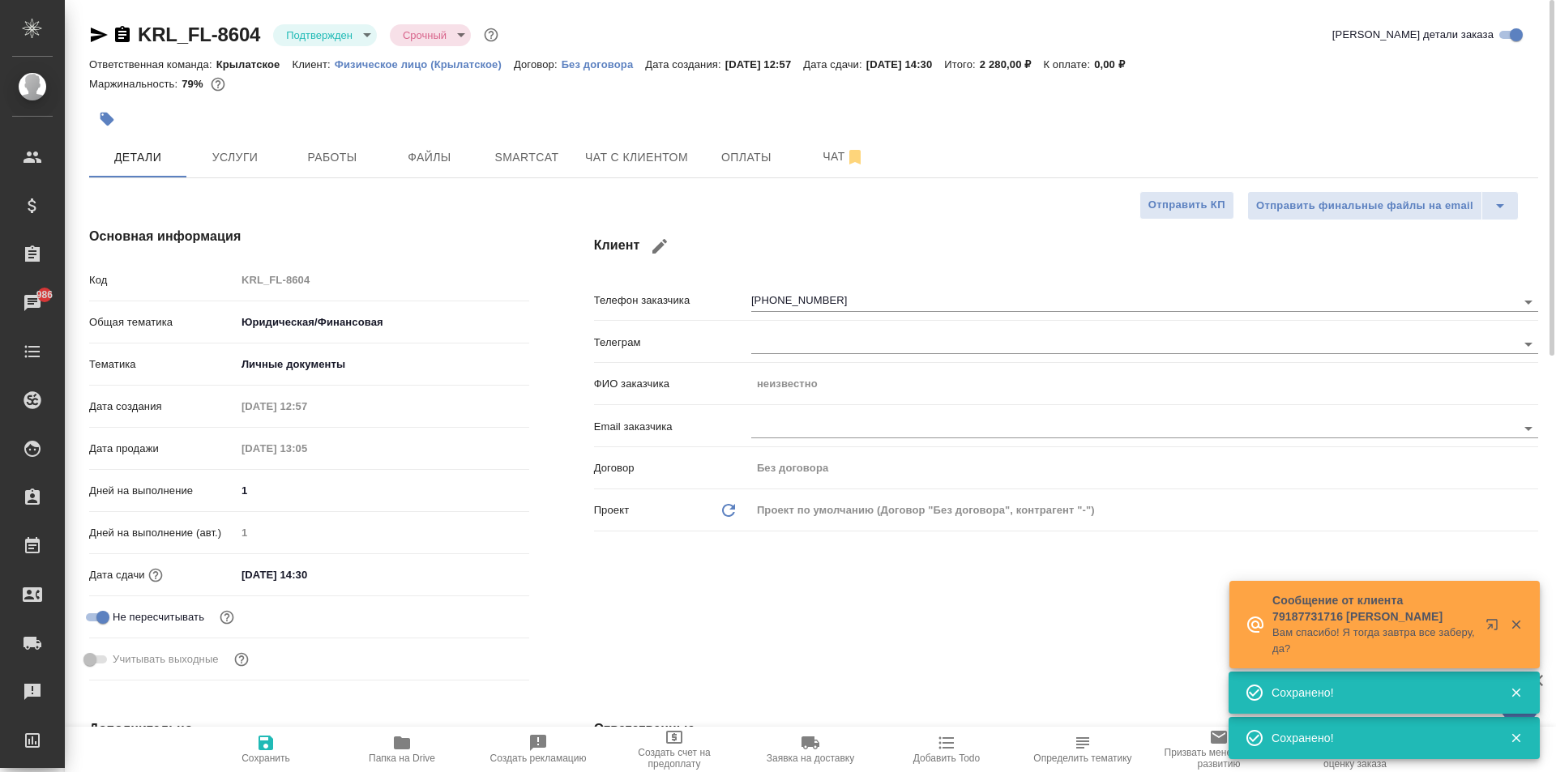
type textarea "x"
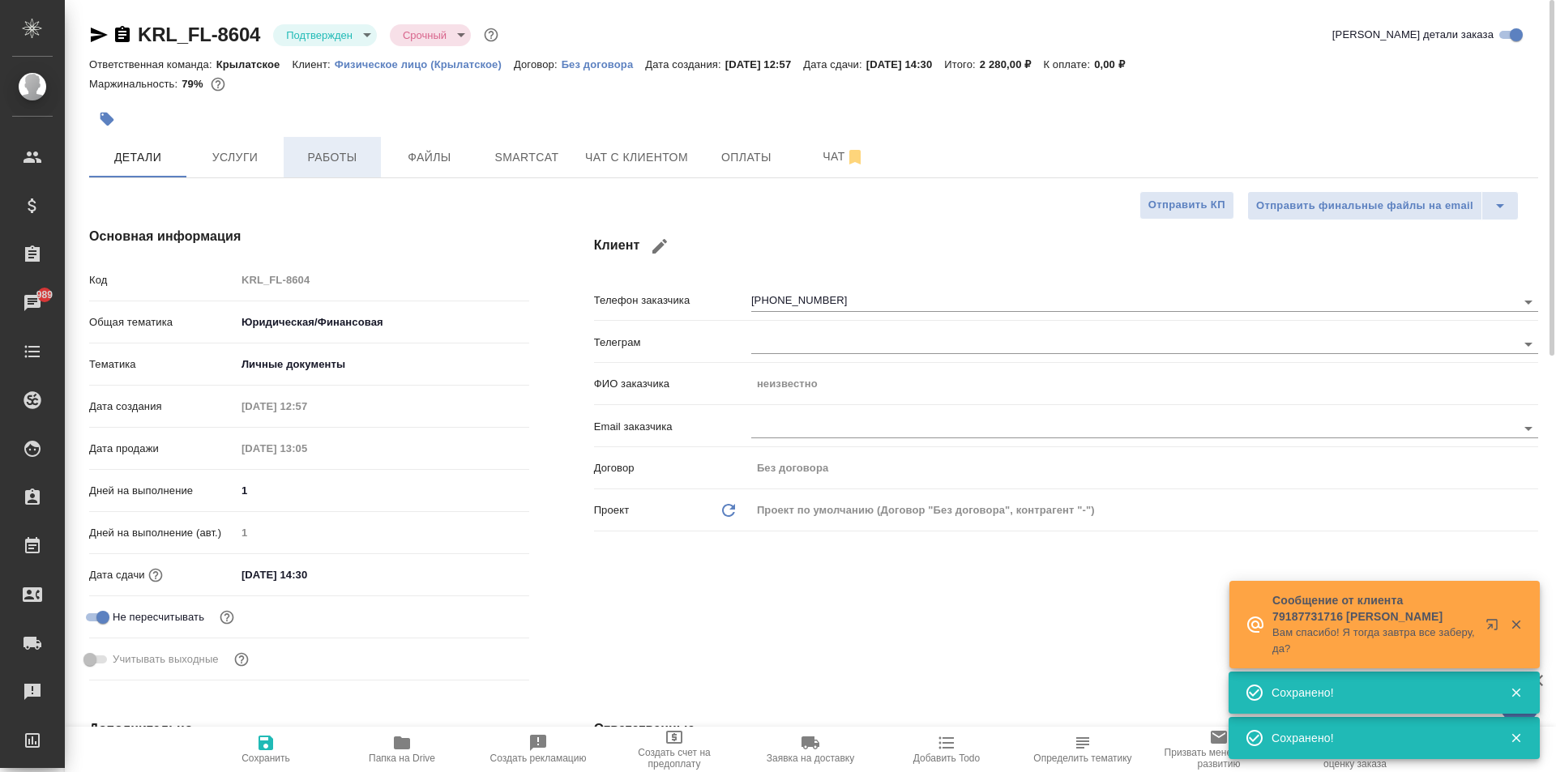
click at [333, 147] on span "Работы" at bounding box center [332, 157] width 78 height 20
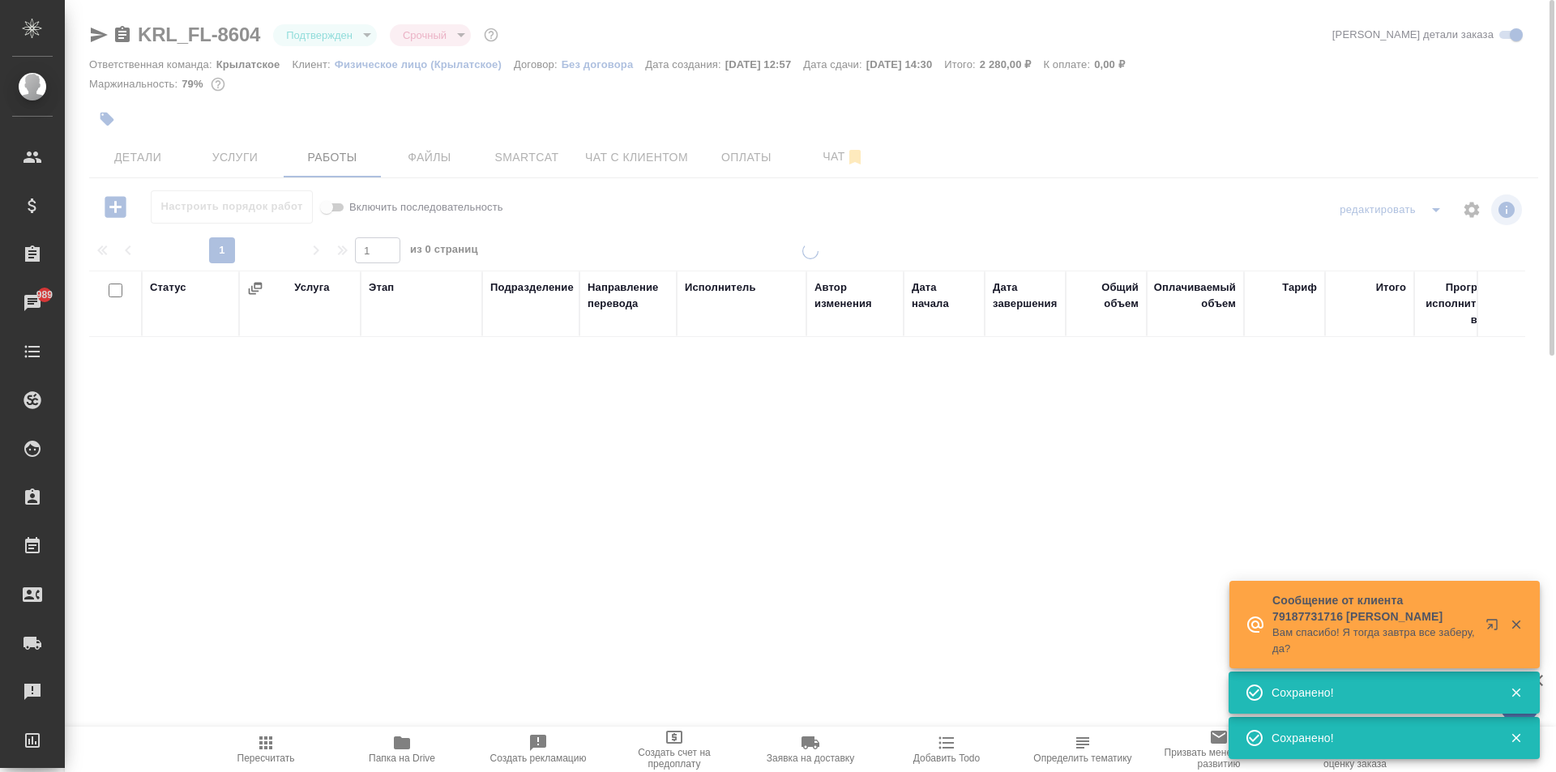
click at [255, 764] on button "Пересчитать" at bounding box center [266, 749] width 136 height 45
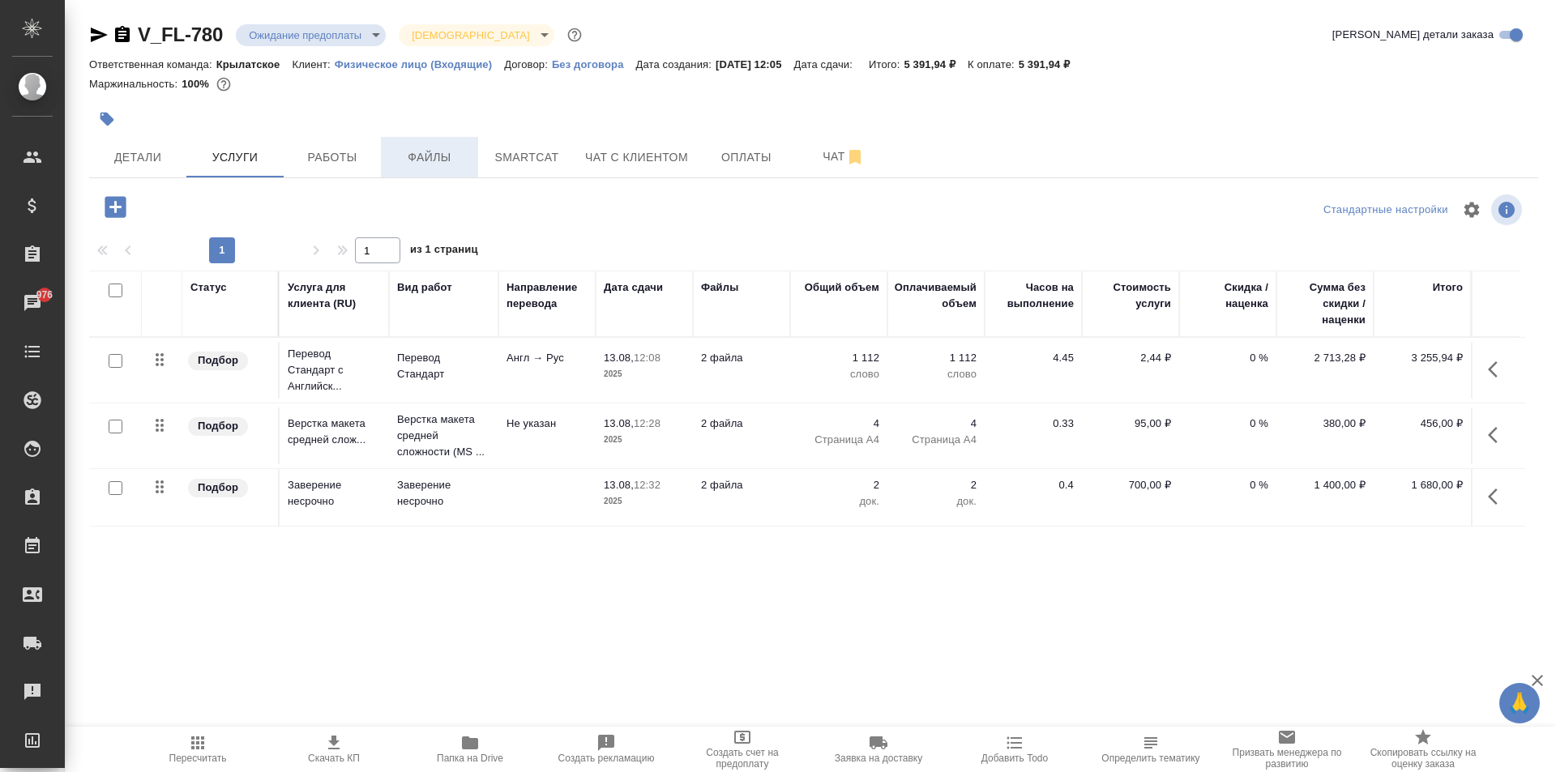
click at [438, 147] on span "Файлы" at bounding box center [430, 157] width 78 height 20
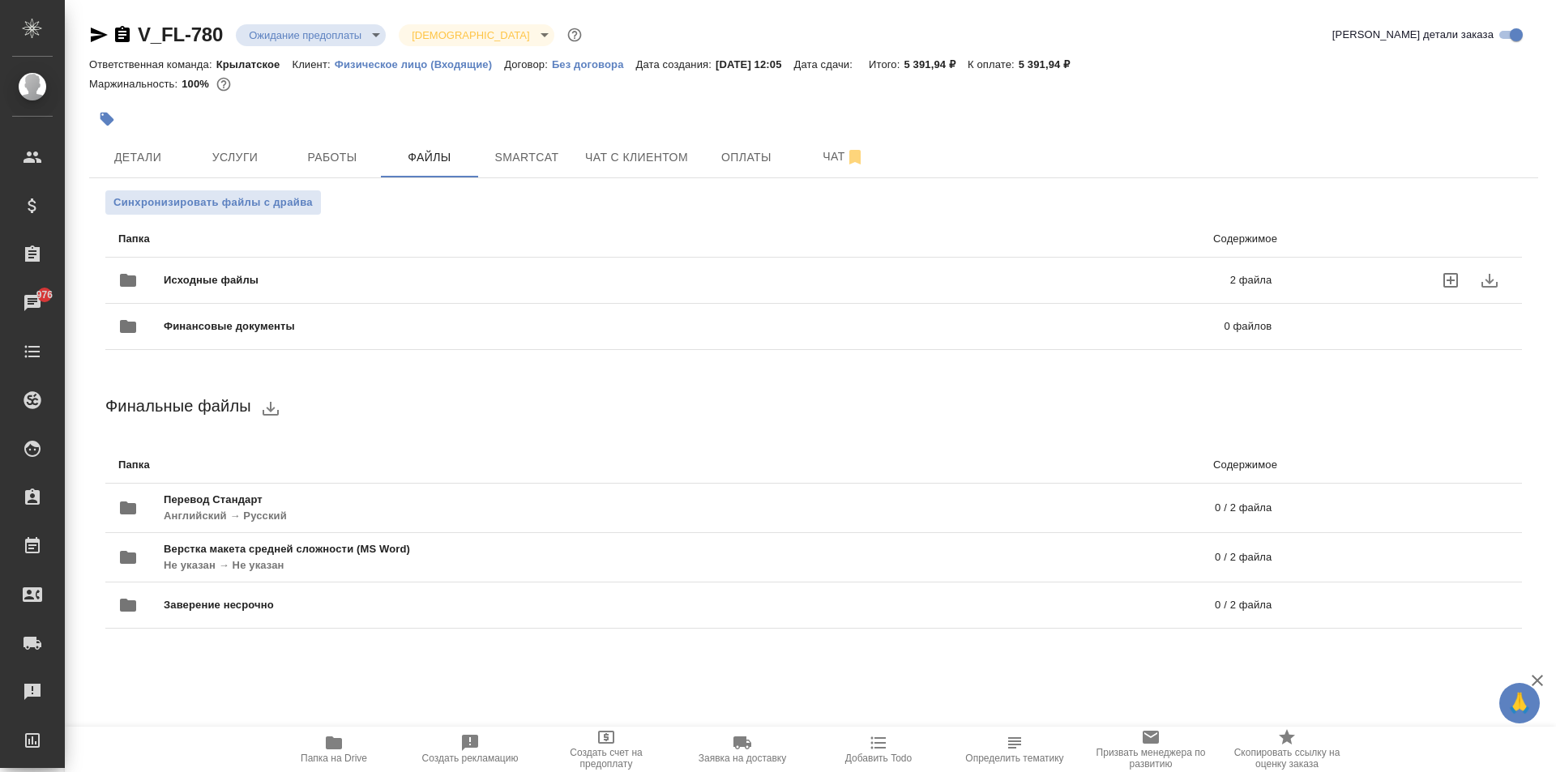
click at [262, 274] on span "Исходные файлы" at bounding box center [454, 280] width 580 height 16
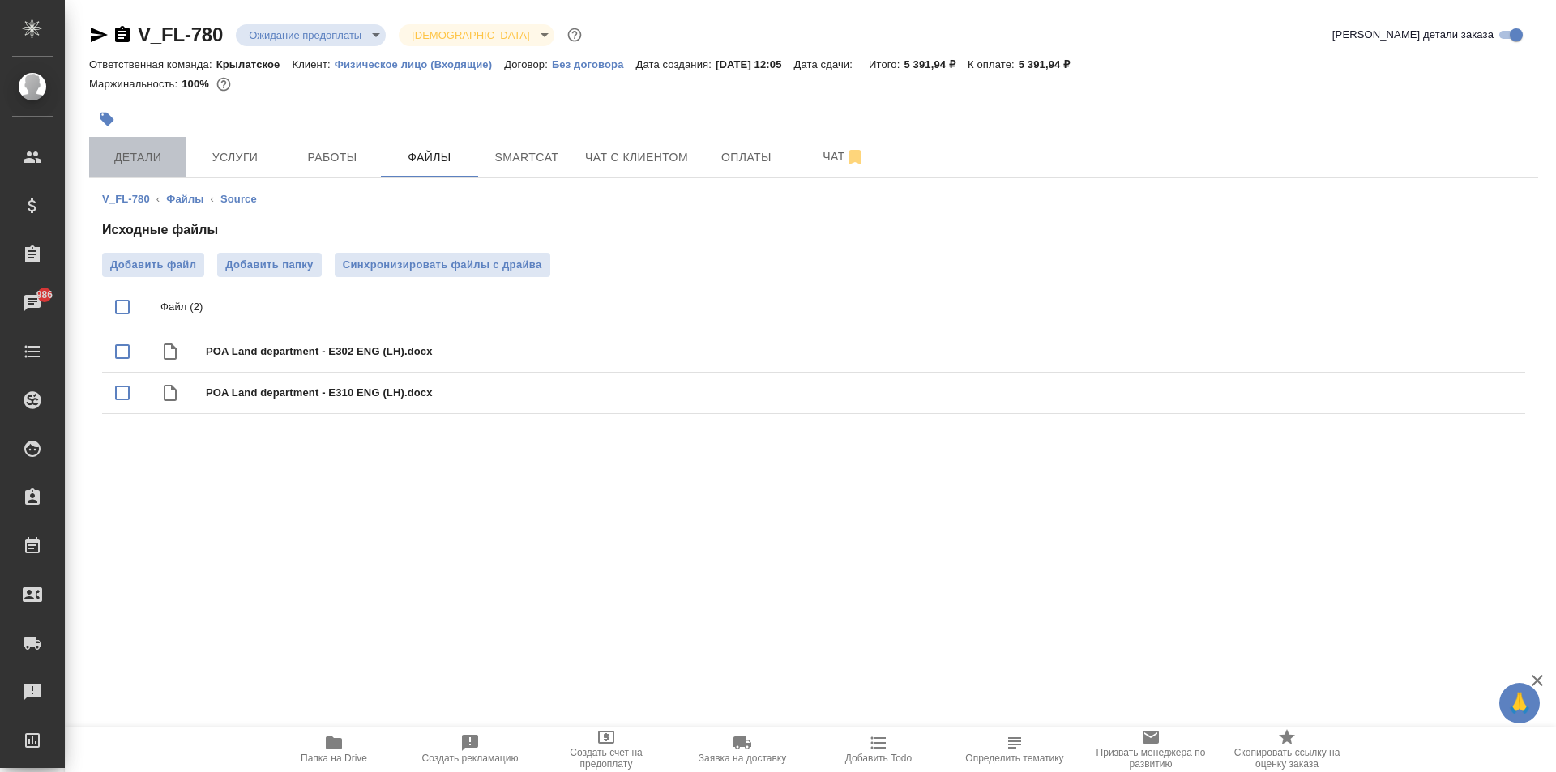
click at [135, 141] on button "Детали" at bounding box center [137, 157] width 97 height 41
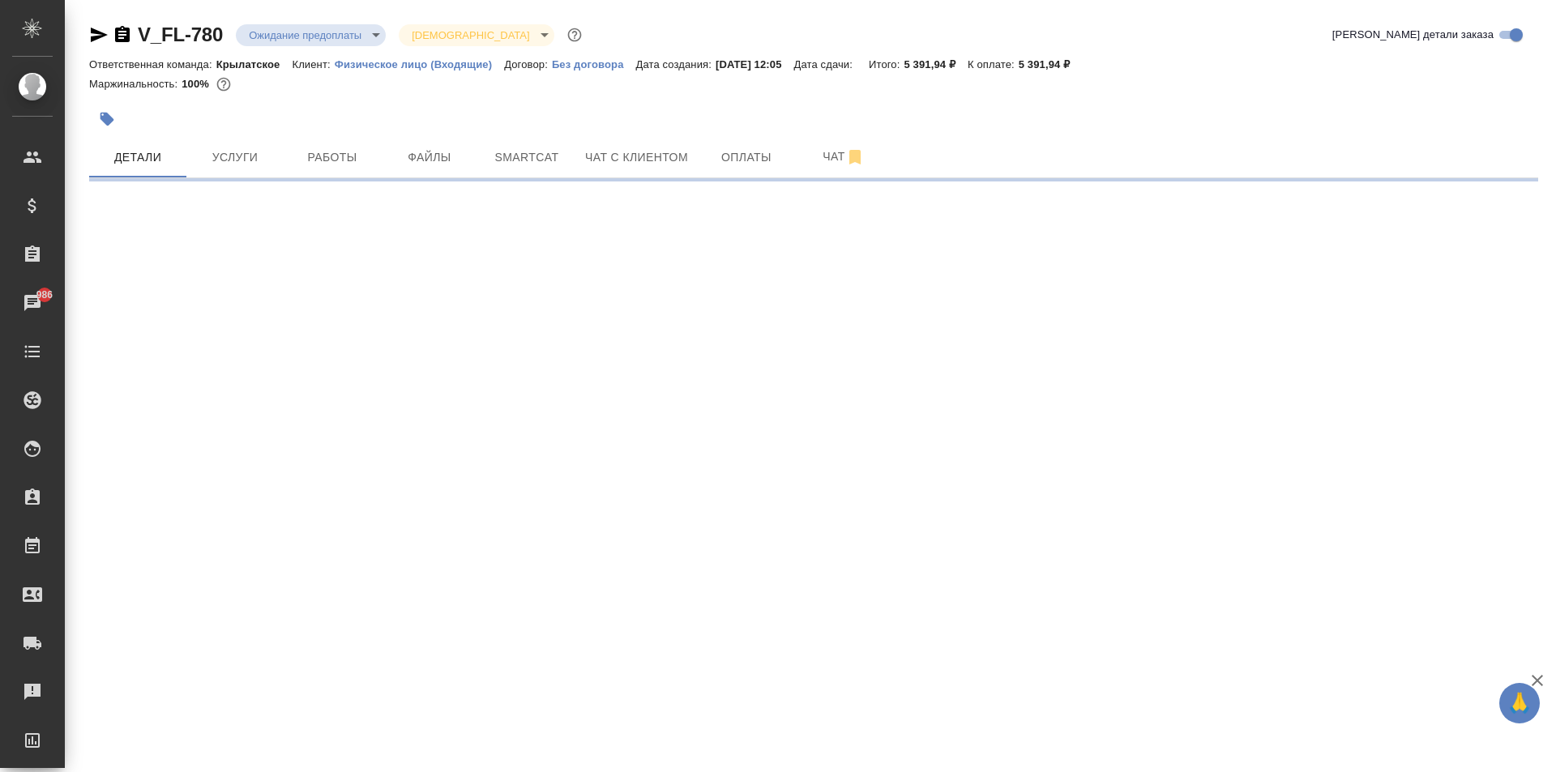
select select "RU"
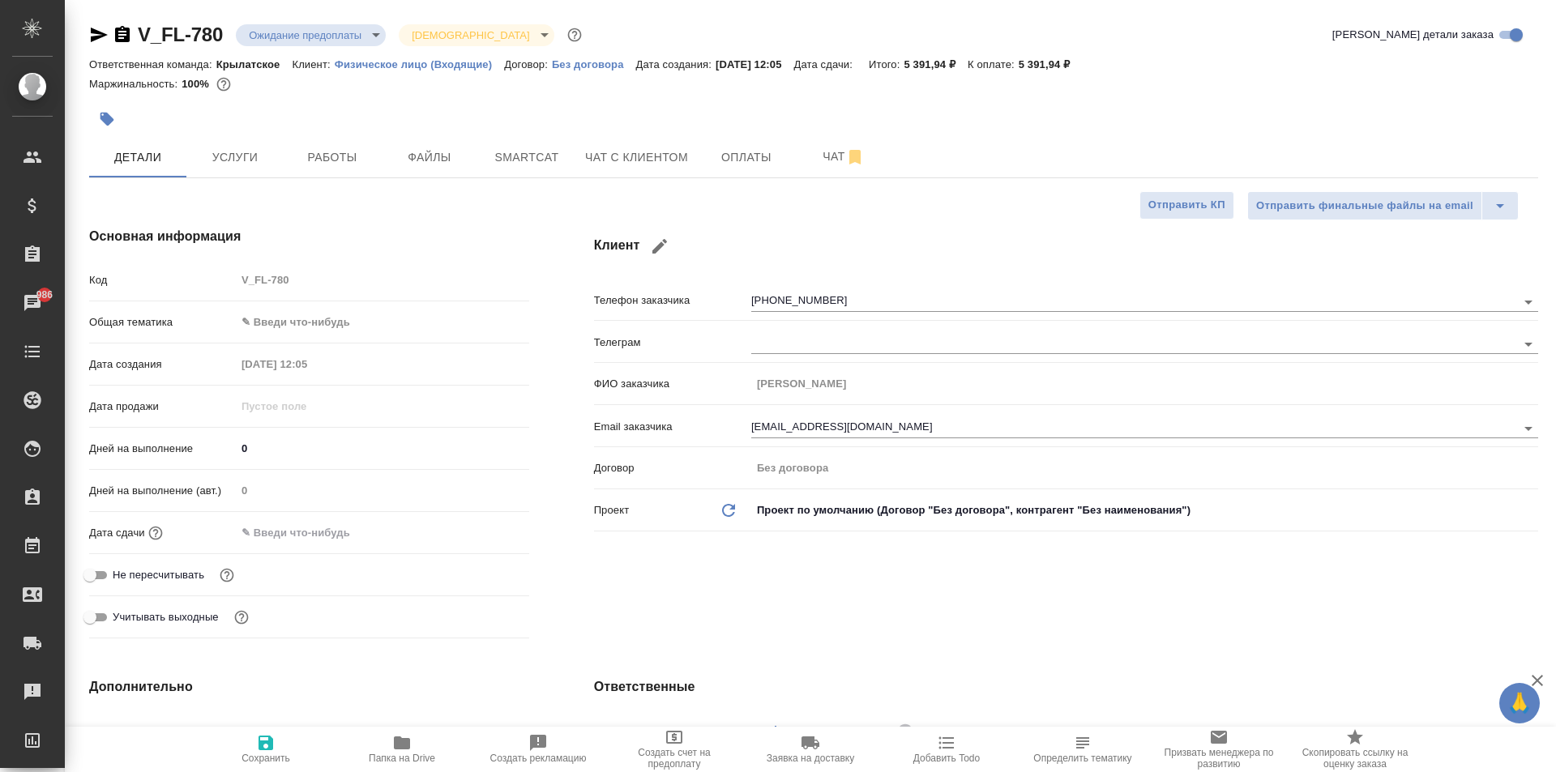
type textarea "x"
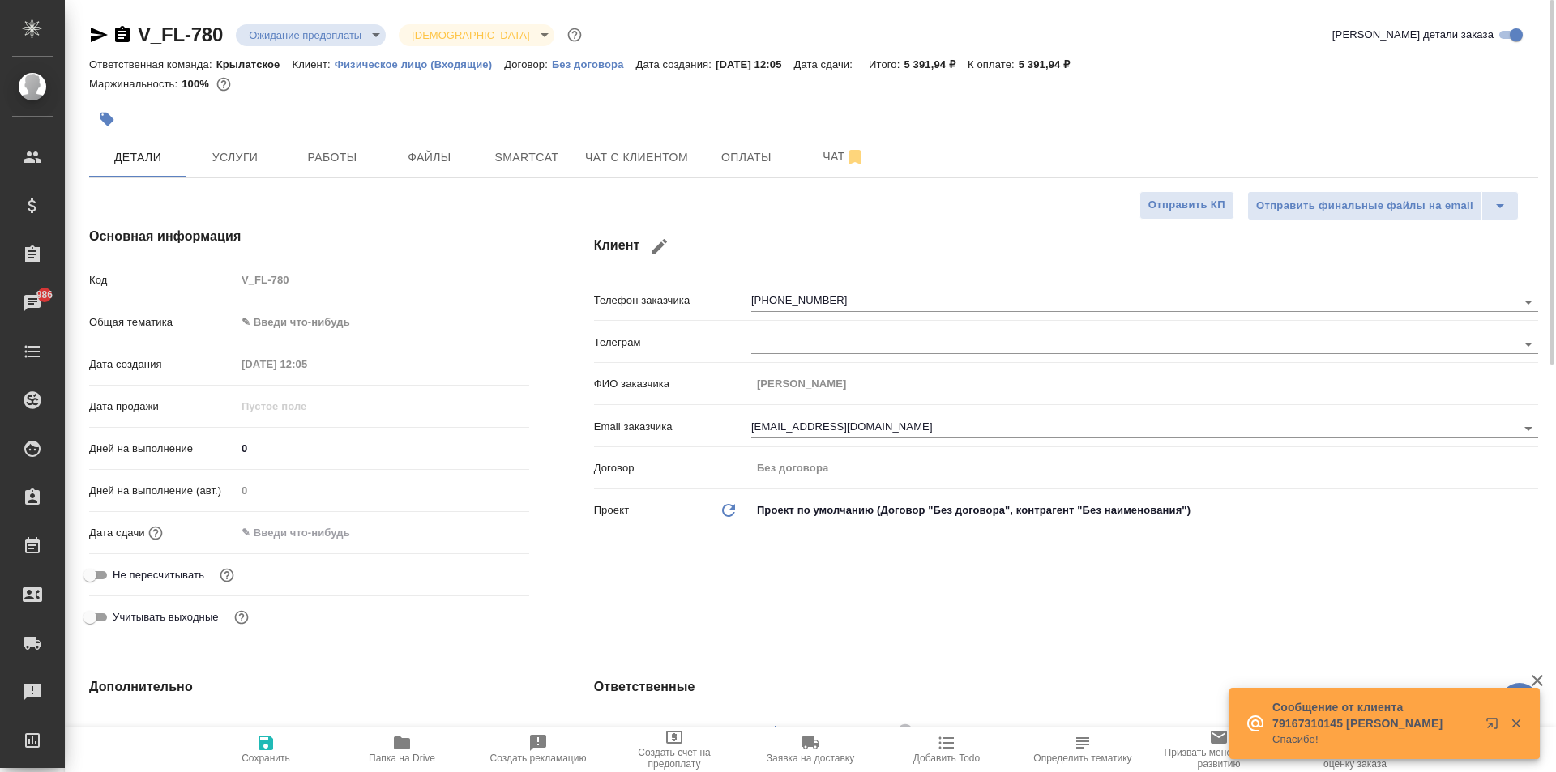
type textarea "x"
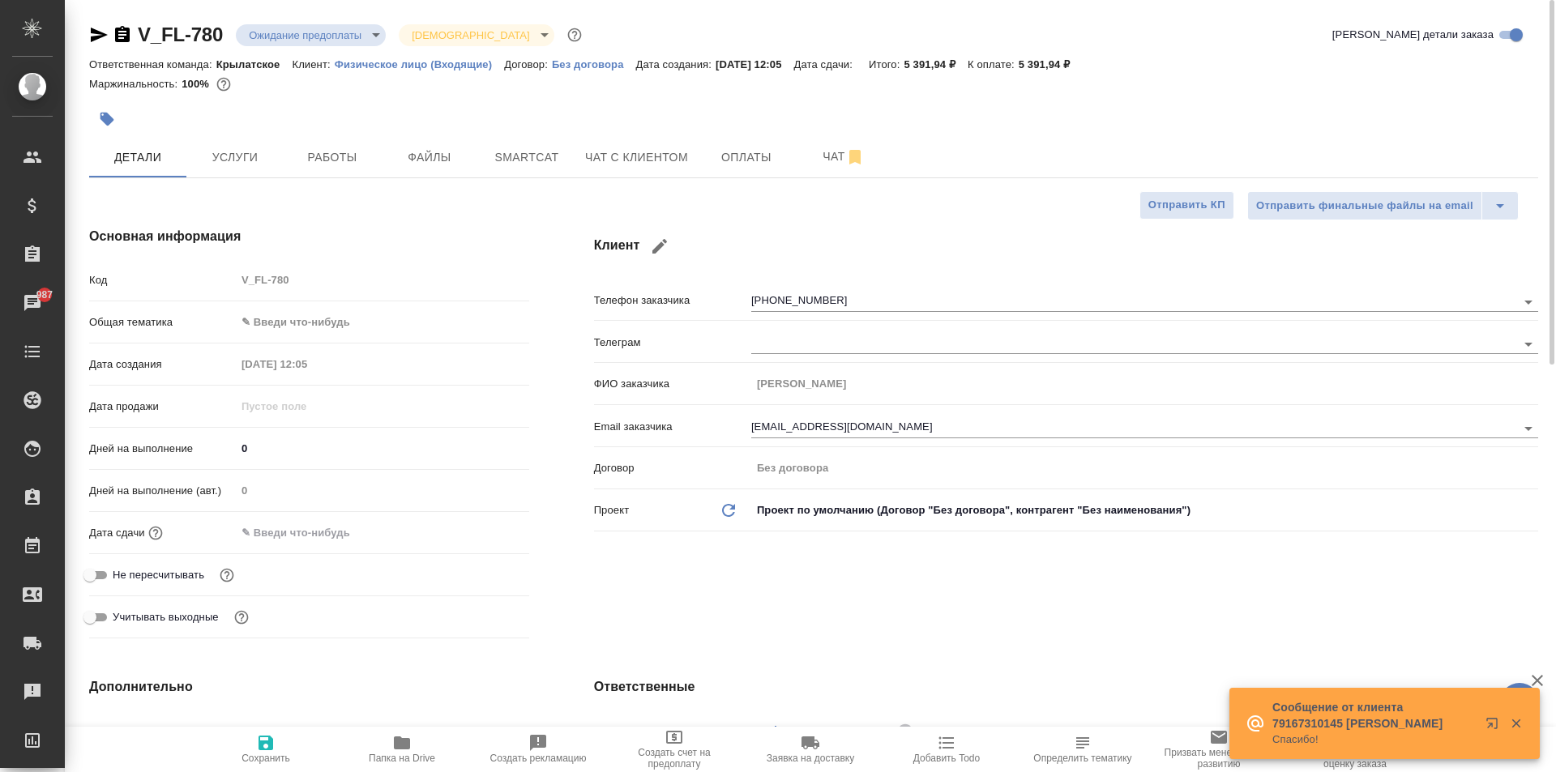
type textarea "x"
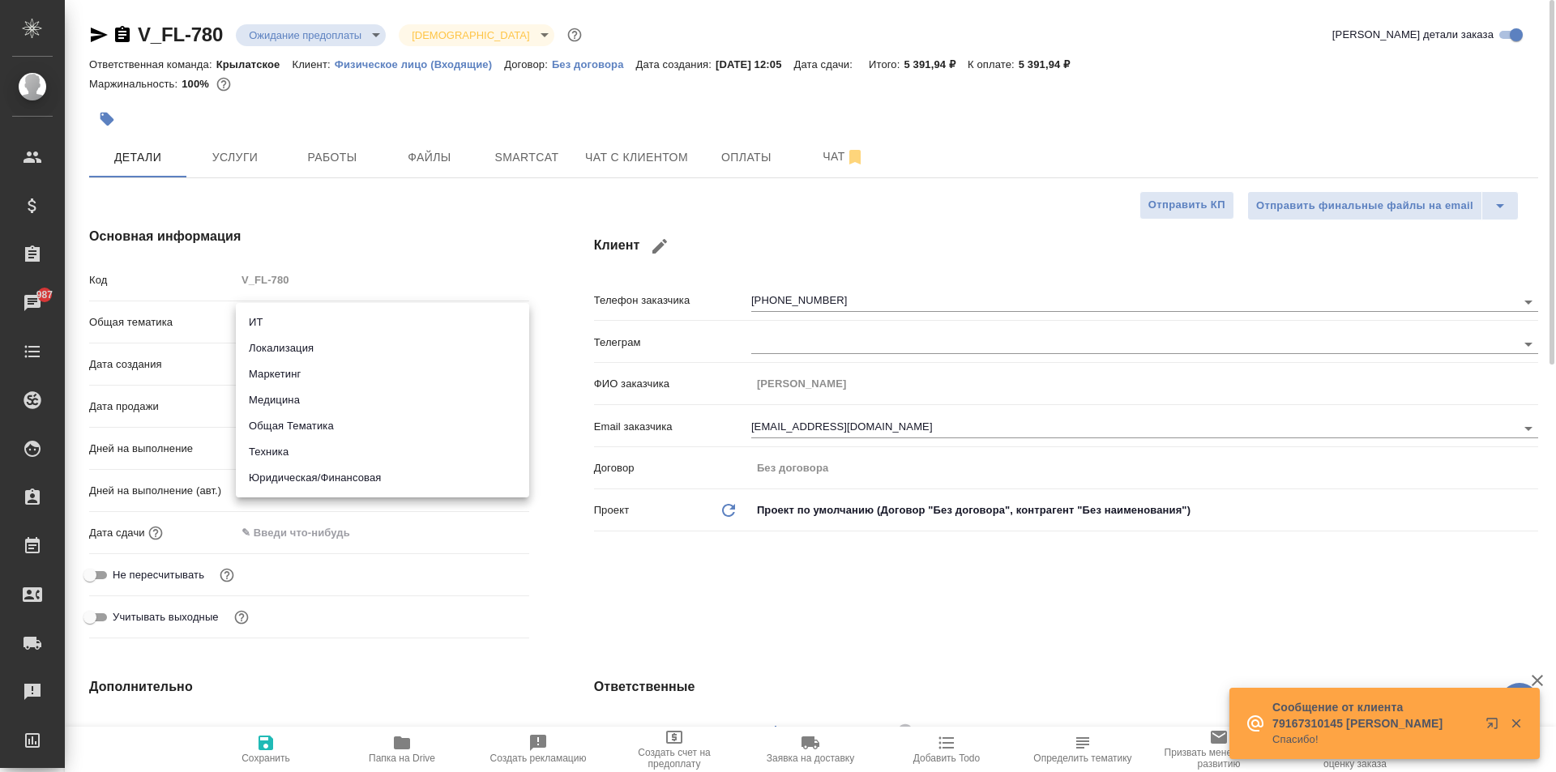
click at [274, 316] on body "🙏 .cls-1 fill:#fff; AWATERA Kasymov Timur Клиенты Спецификации Заказы 987 Чаты …" at bounding box center [778, 386] width 1556 height 772
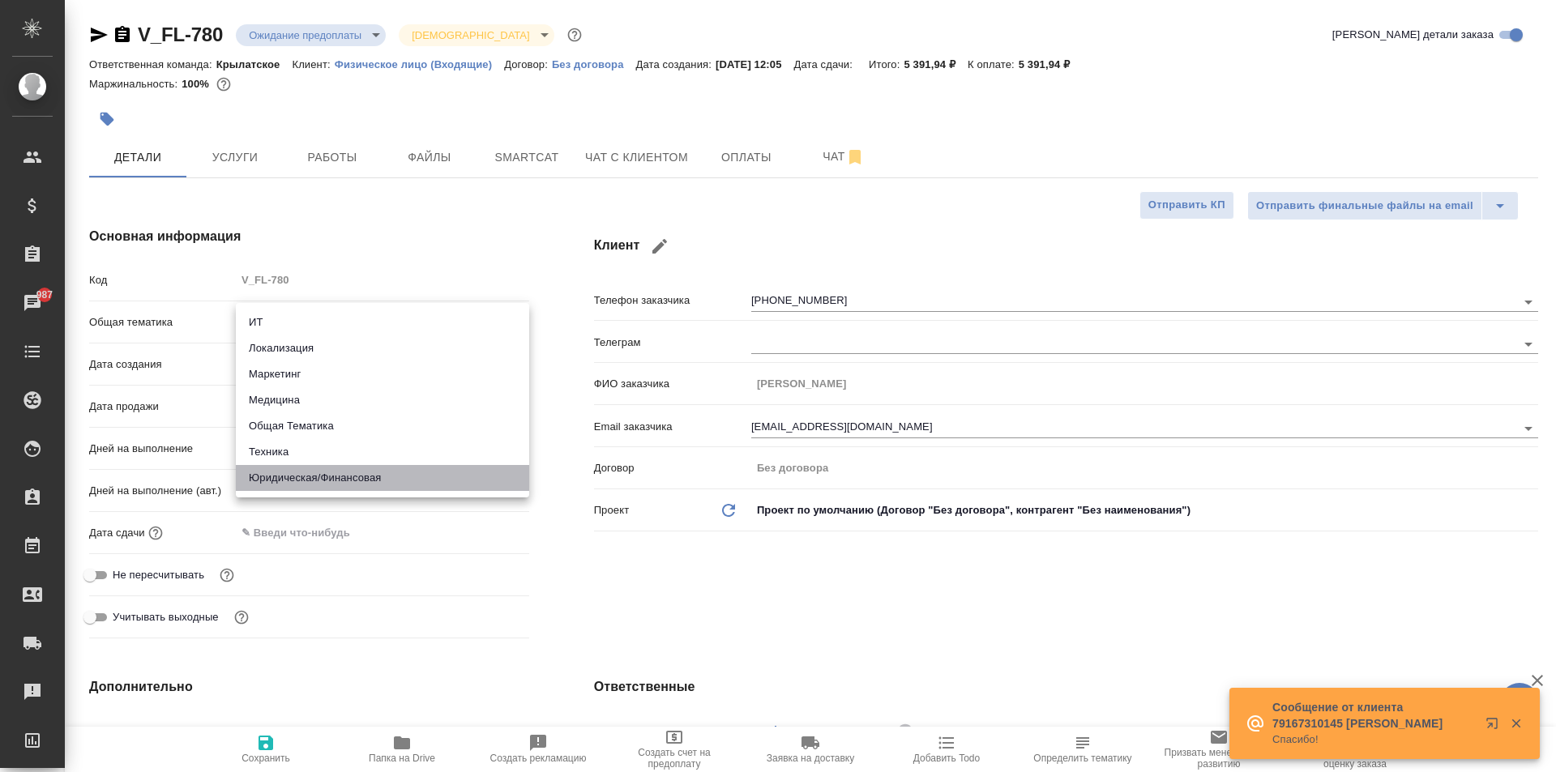
click at [333, 473] on li "Юридическая/Финансовая" at bounding box center [382, 478] width 293 height 26
type input "yr-fn"
type textarea "x"
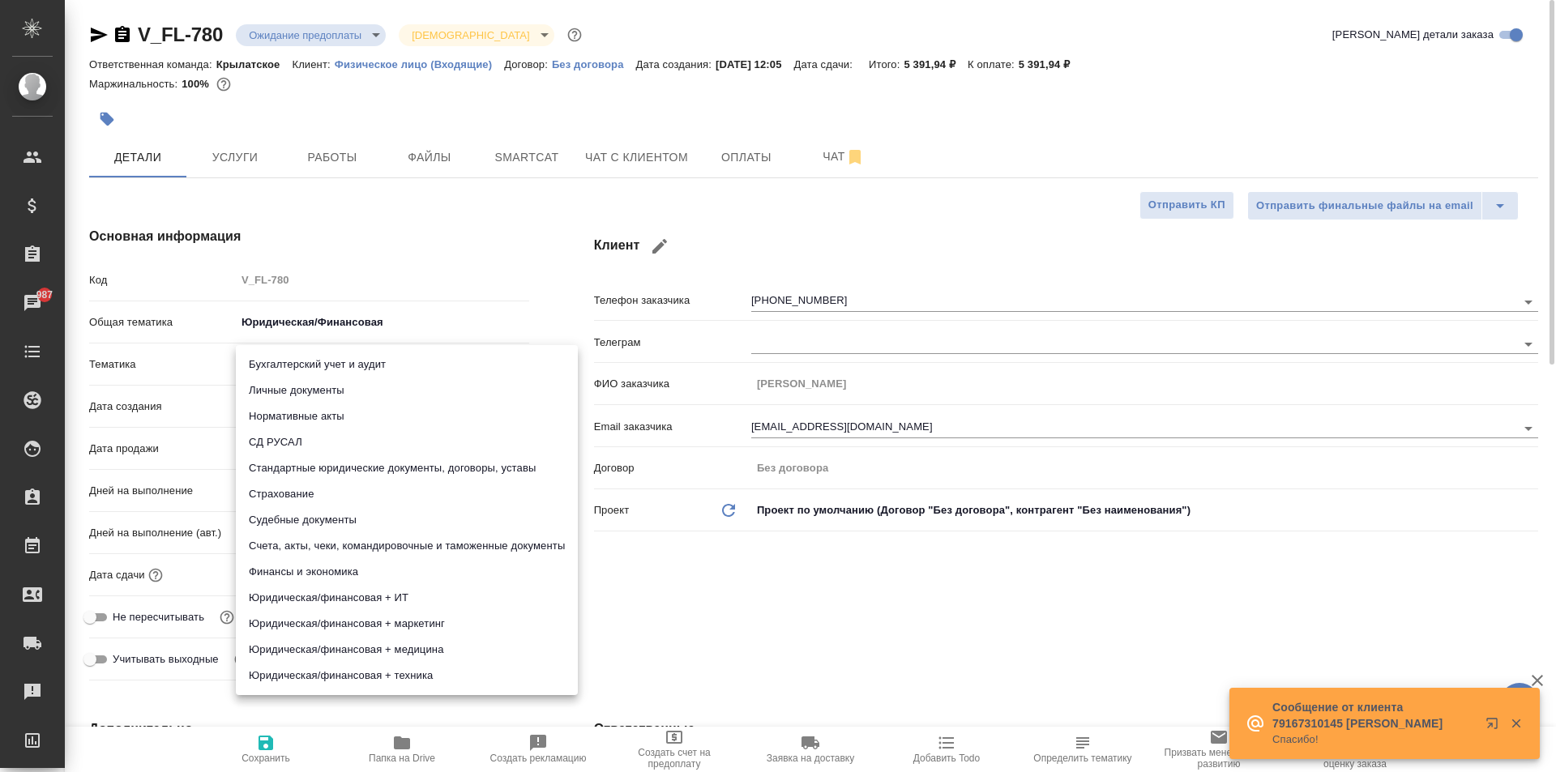
click at [308, 363] on body "🙏 .cls-1 fill:#fff; AWATERA Kasymov Timur Клиенты Спецификации Заказы 987 Чаты …" at bounding box center [778, 386] width 1556 height 772
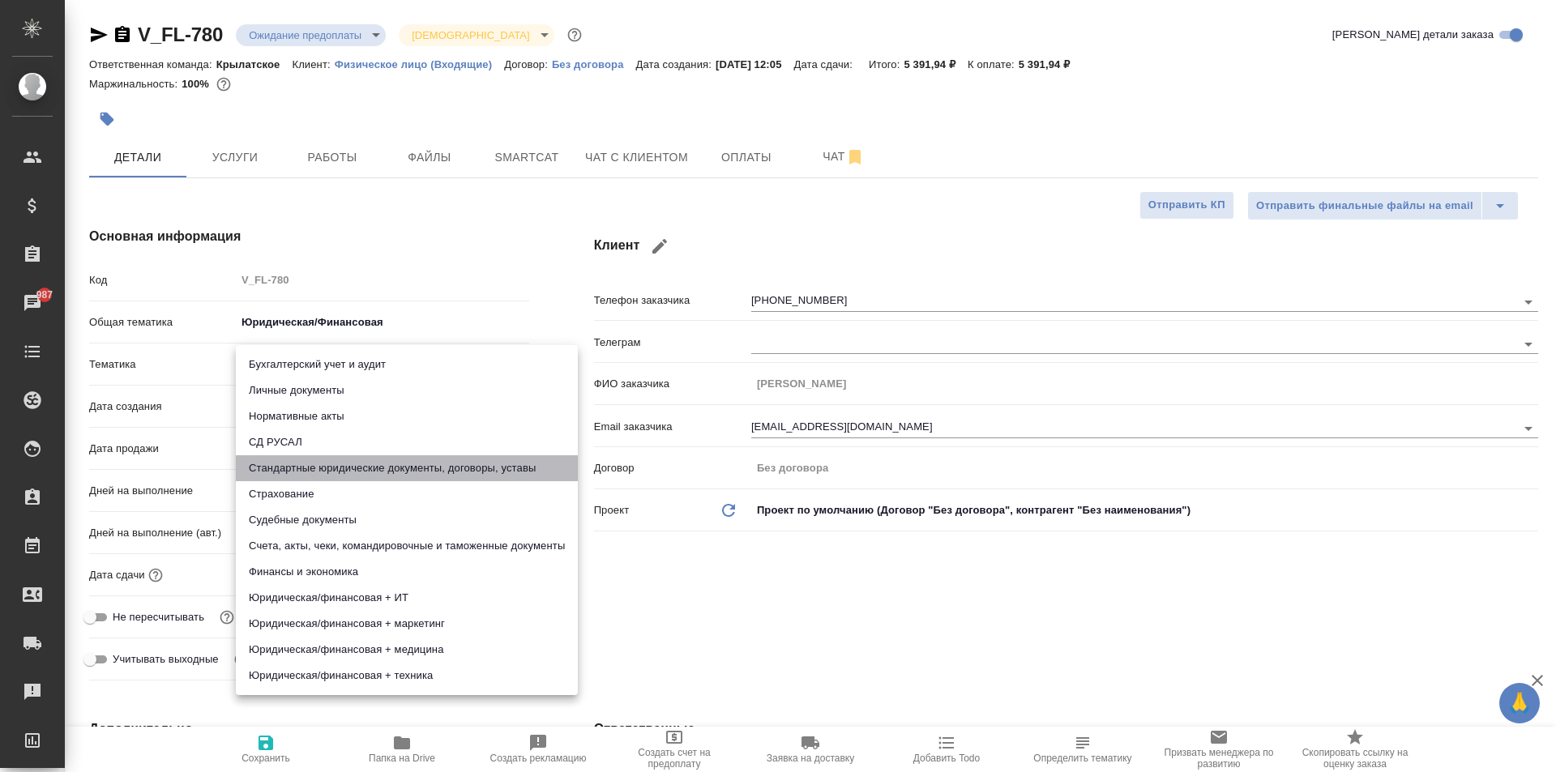
click at [355, 472] on li "Стандартные юридические документы, договоры, уставы" at bounding box center [407, 468] width 342 height 26
type textarea "x"
type input "5f647205b73bc97568ca66bf"
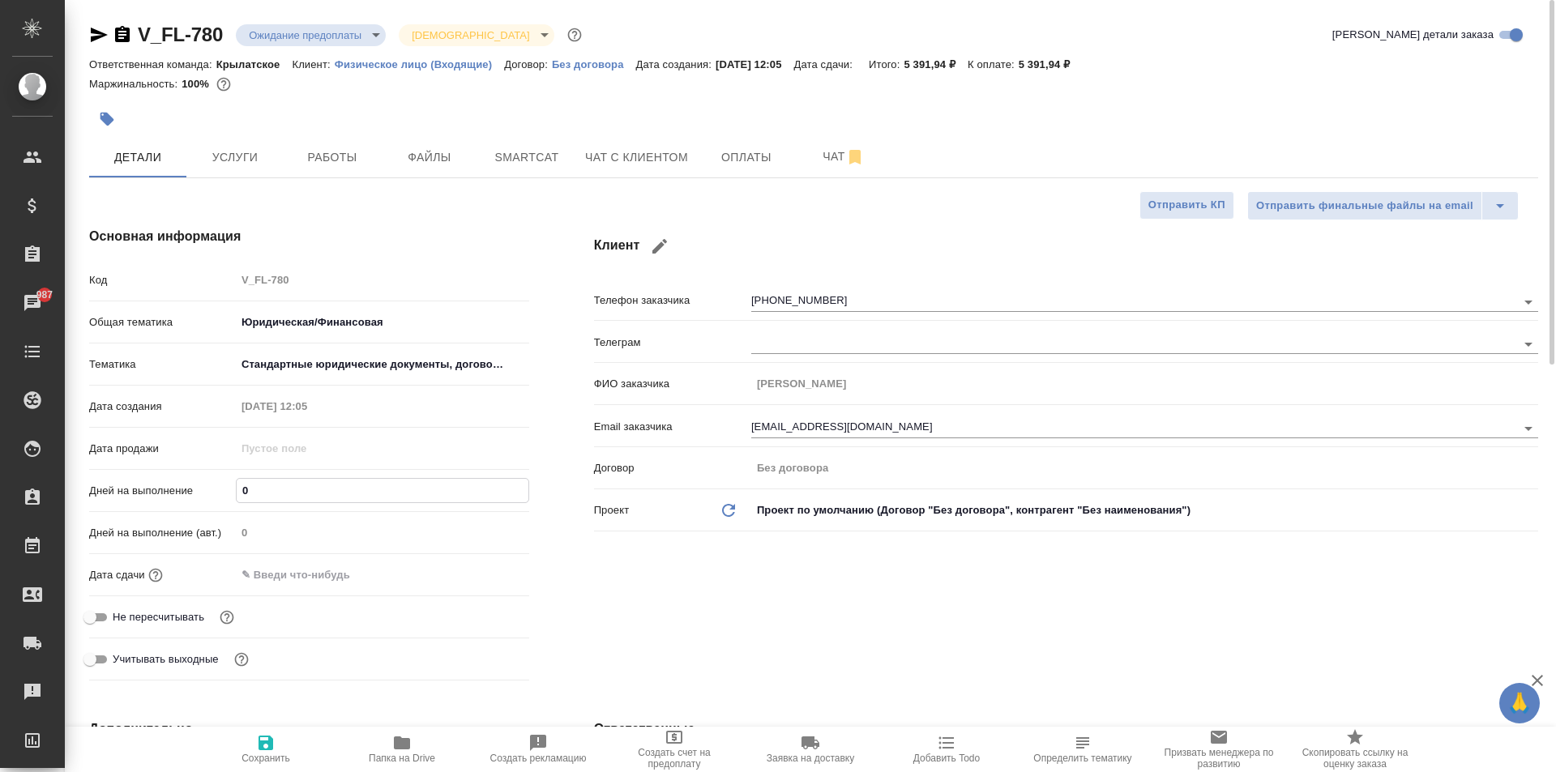
drag, startPoint x: 273, startPoint y: 495, endPoint x: 226, endPoint y: 486, distance: 47.8
click at [226, 486] on div "Дней на выполнение 0" at bounding box center [309, 490] width 440 height 28
type input "1"
type textarea "x"
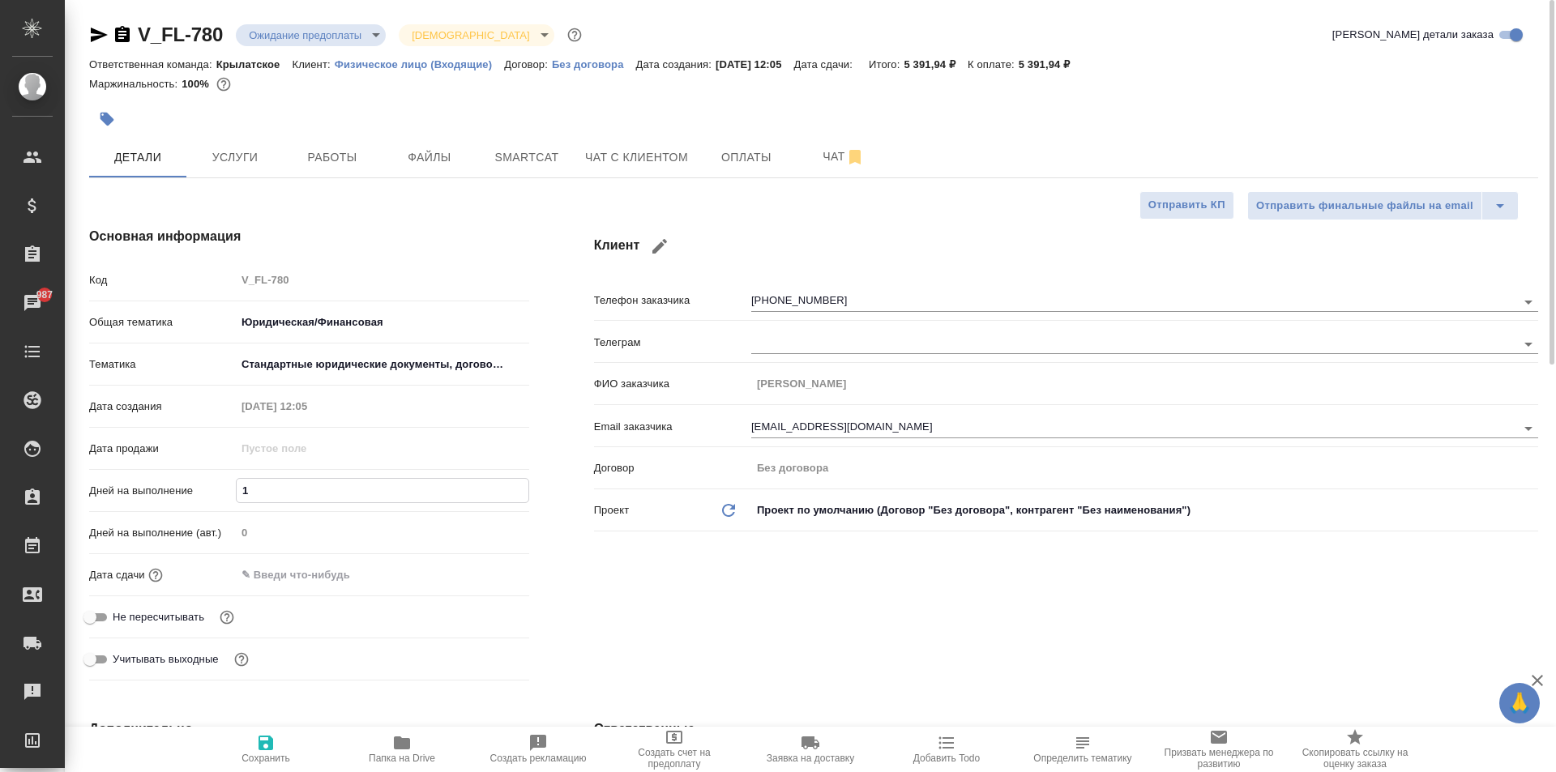
type textarea "x"
type input "1"
click at [271, 554] on div "Дней на выполнение (авт.) 0" at bounding box center [309, 540] width 440 height 42
click at [275, 566] on input "text" at bounding box center [308, 574] width 142 height 23
click at [479, 565] on icon "button" at bounding box center [481, 574] width 19 height 19
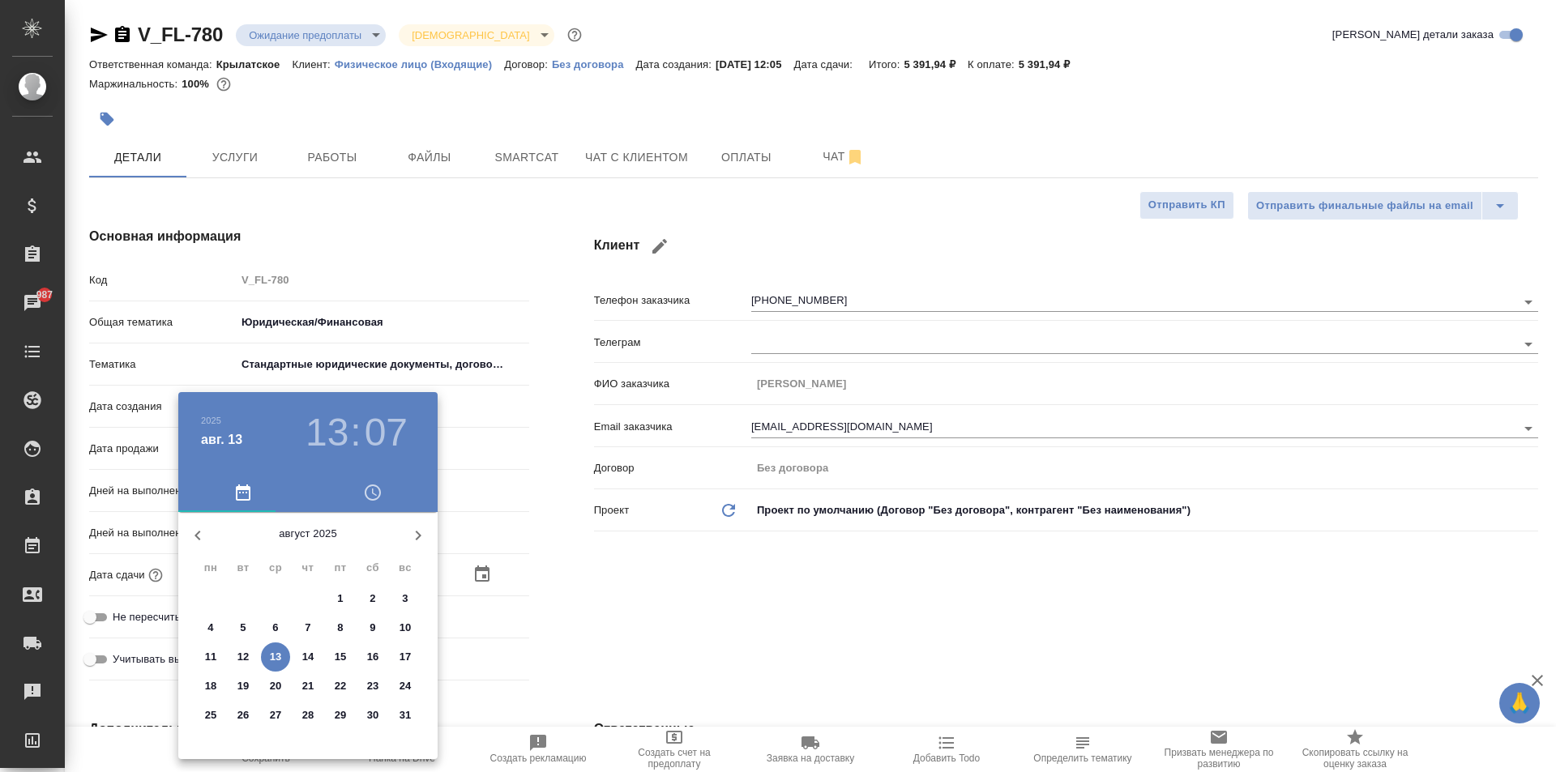
click at [311, 655] on span "14" at bounding box center [307, 657] width 29 height 16
type input "14.08.2025 13:07"
type textarea "x"
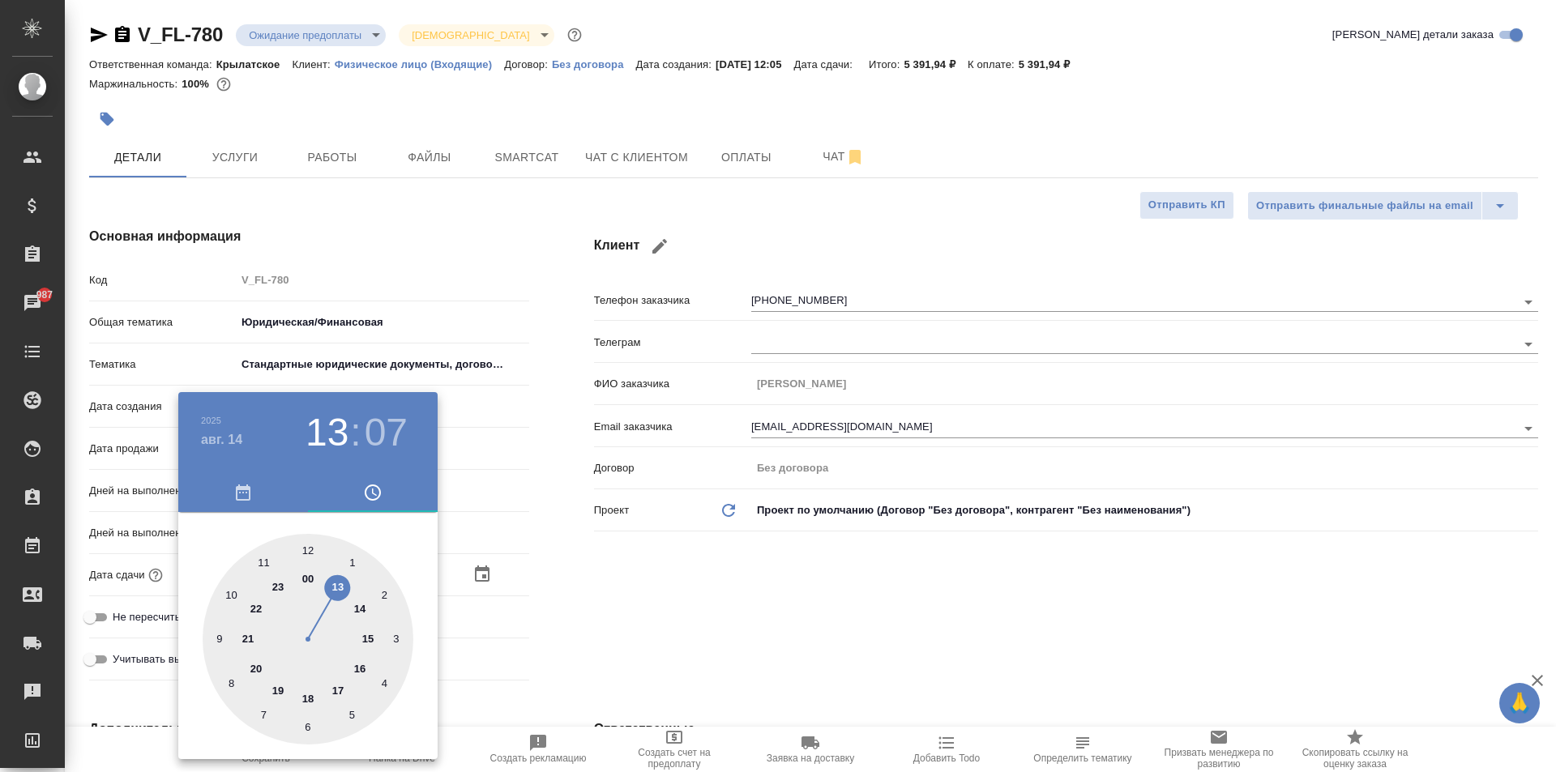
click at [229, 593] on div at bounding box center [308, 639] width 211 height 211
type input "14.08.2025 10:07"
type textarea "x"
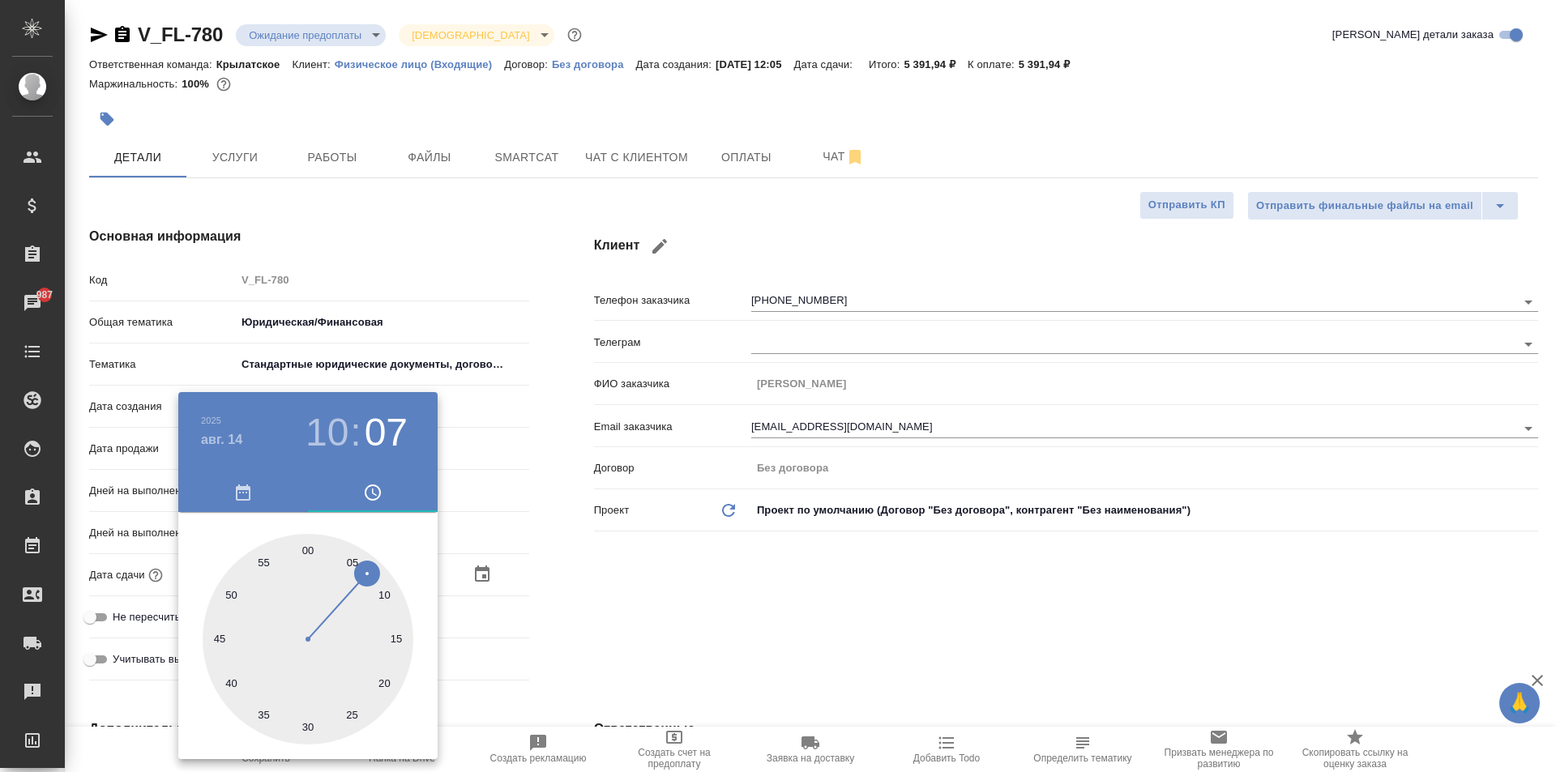
type input "14.08.2025 10:00"
type textarea "x"
click at [310, 545] on div at bounding box center [308, 639] width 211 height 211
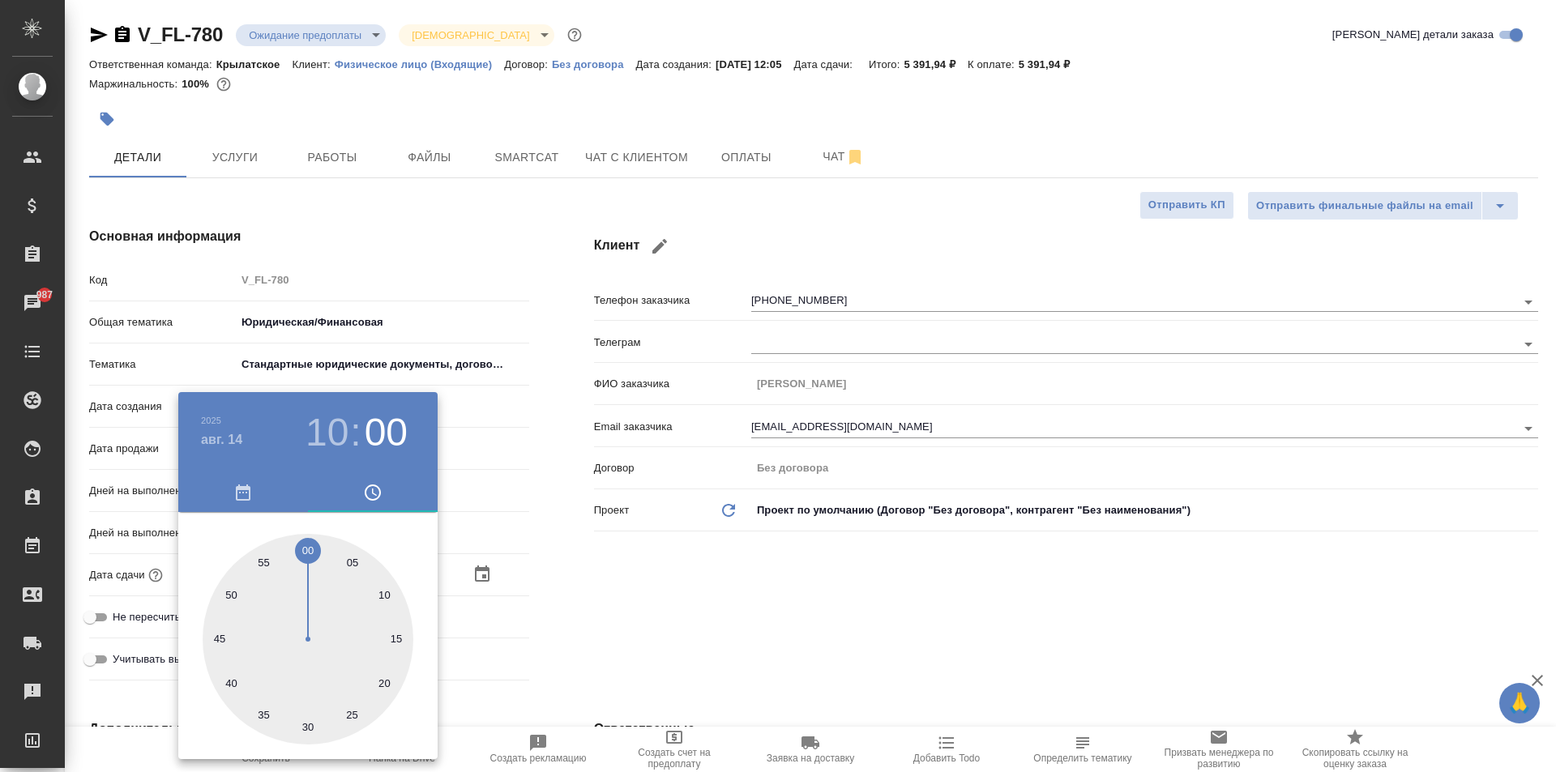
type textarea "x"
drag, startPoint x: 777, startPoint y: 634, endPoint x: 732, endPoint y: 634, distance: 44.6
click at [748, 635] on div at bounding box center [778, 386] width 1556 height 772
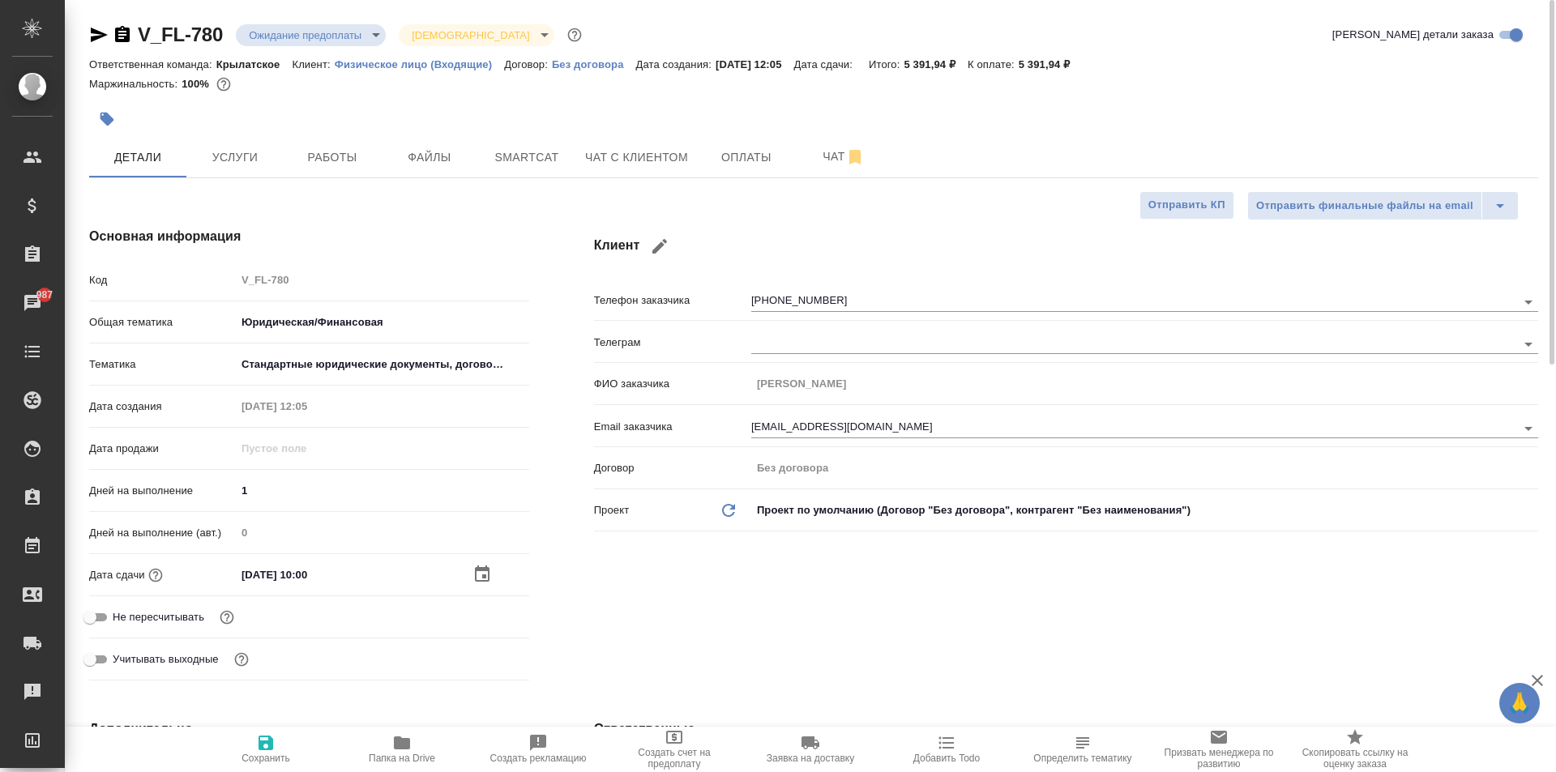
click at [177, 611] on span "Не пересчитывать" at bounding box center [159, 617] width 92 height 16
click at [119, 611] on input "Не пересчитывать" at bounding box center [90, 617] width 58 height 19
checkbox input "true"
type textarea "x"
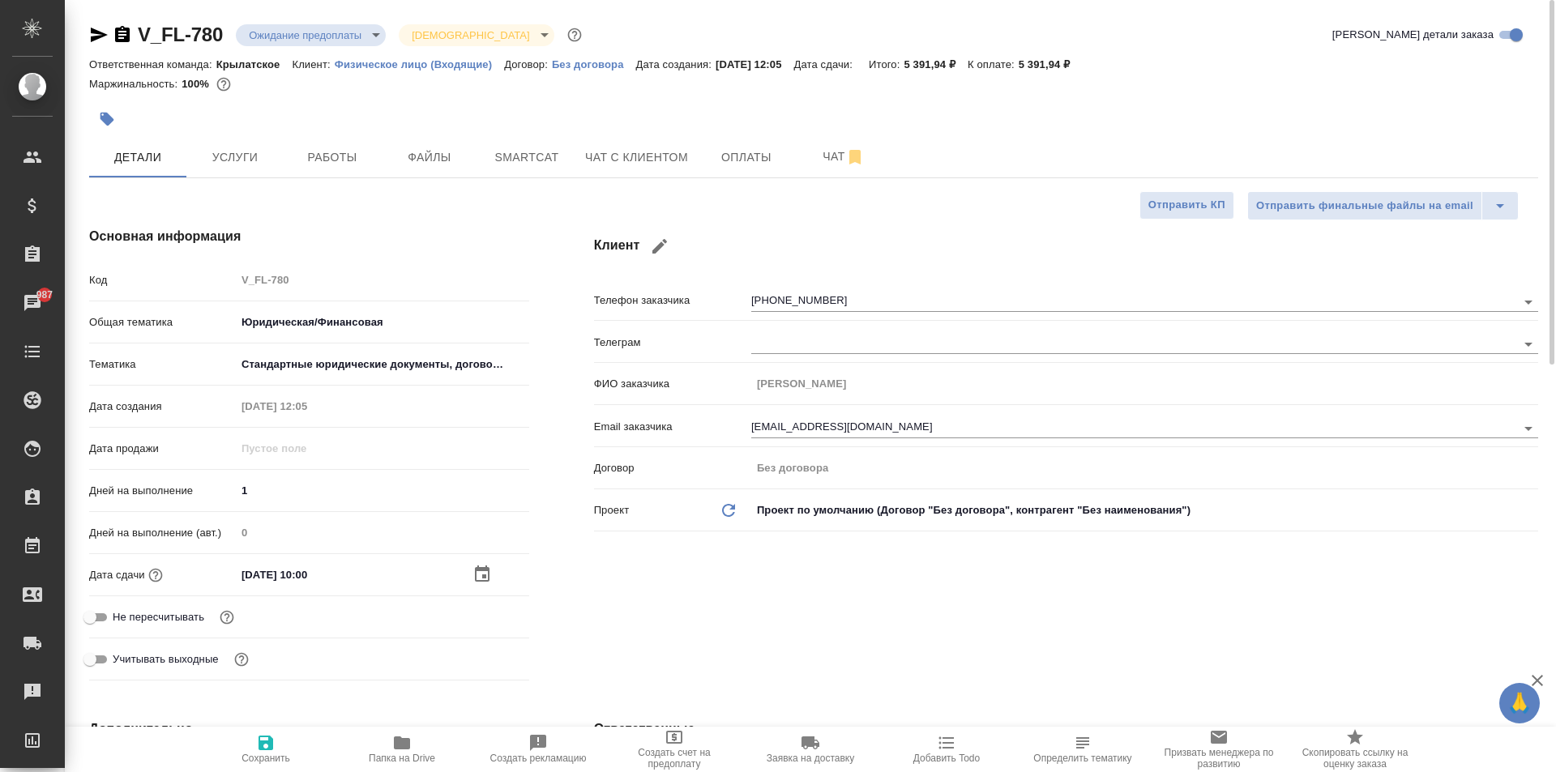
type textarea "x"
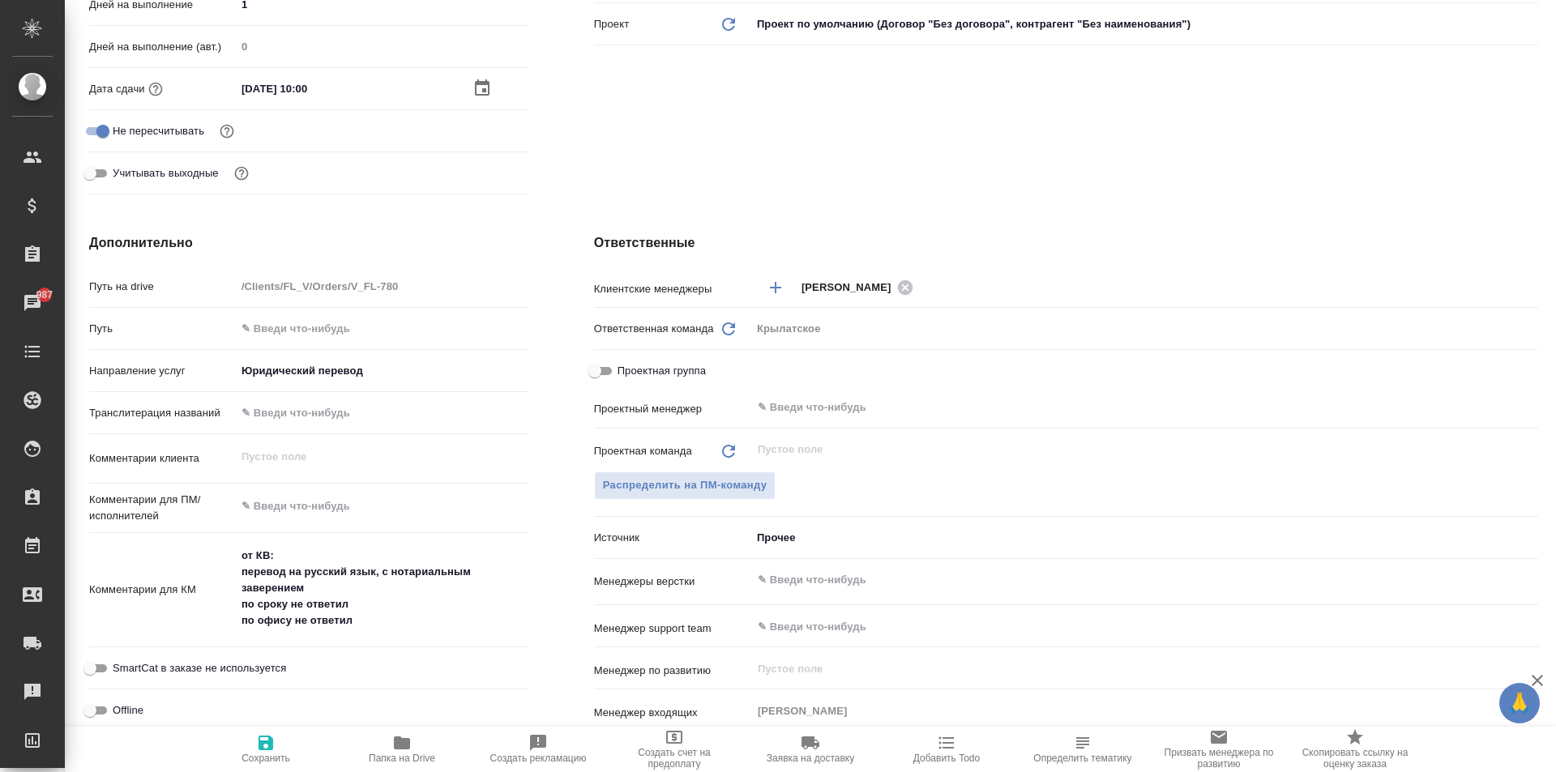
scroll to position [902, 0]
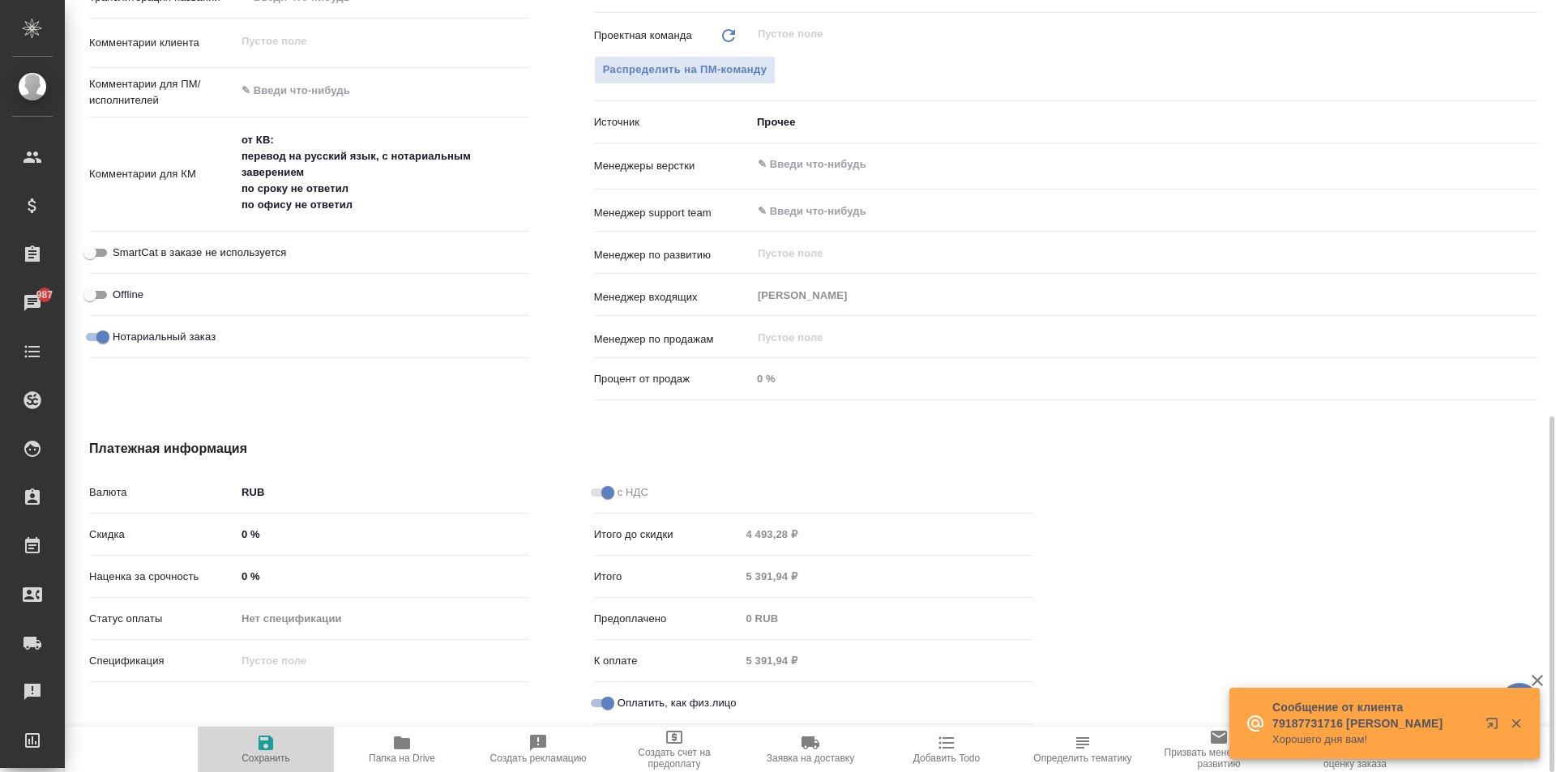
click at [310, 741] on button "Сохранить" at bounding box center [266, 749] width 136 height 45
type textarea "x"
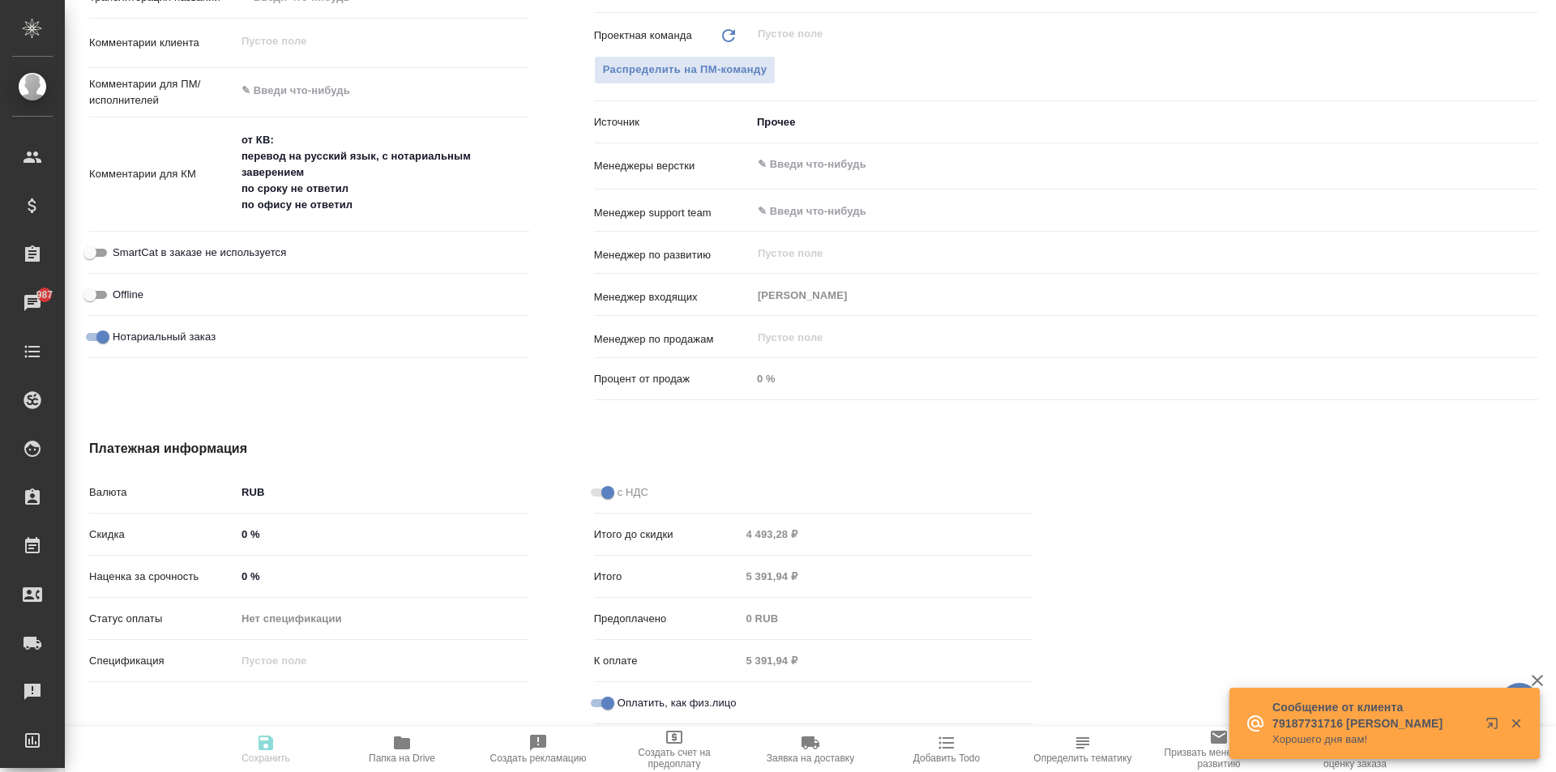
type textarea "x"
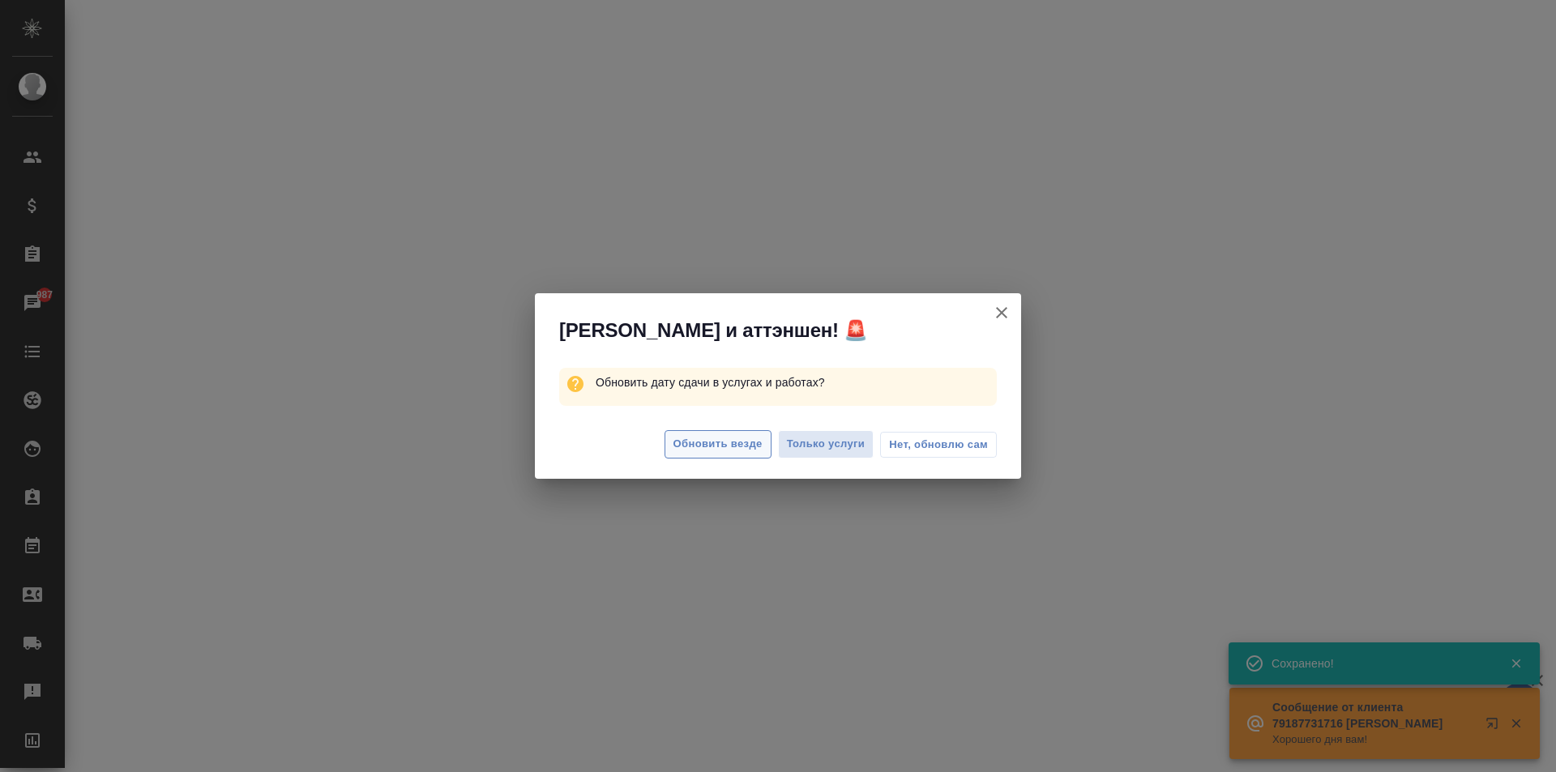
select select "RU"
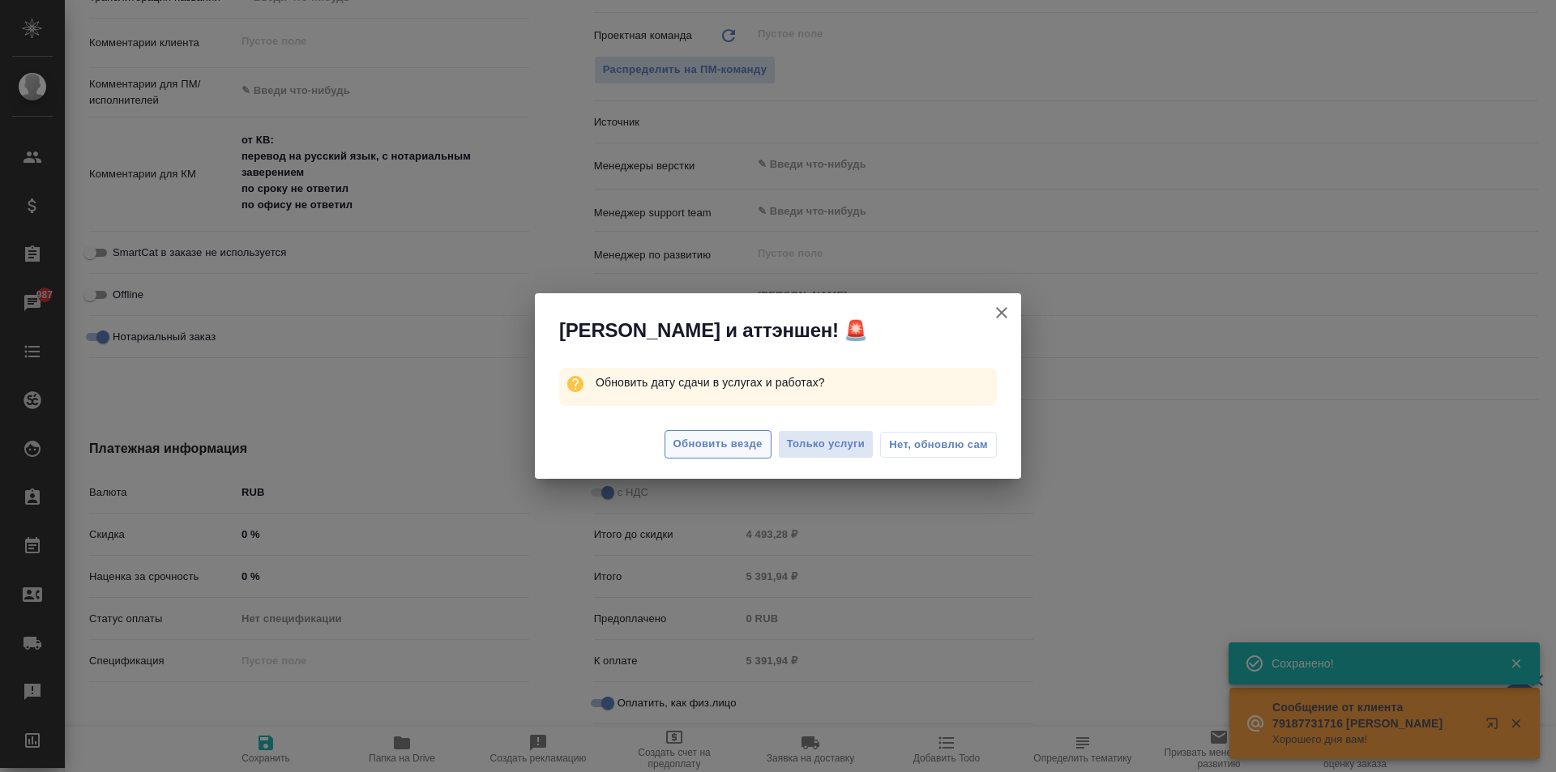
type textarea "x"
click at [741, 442] on span "Обновить везде" at bounding box center [717, 444] width 89 height 19
type textarea "x"
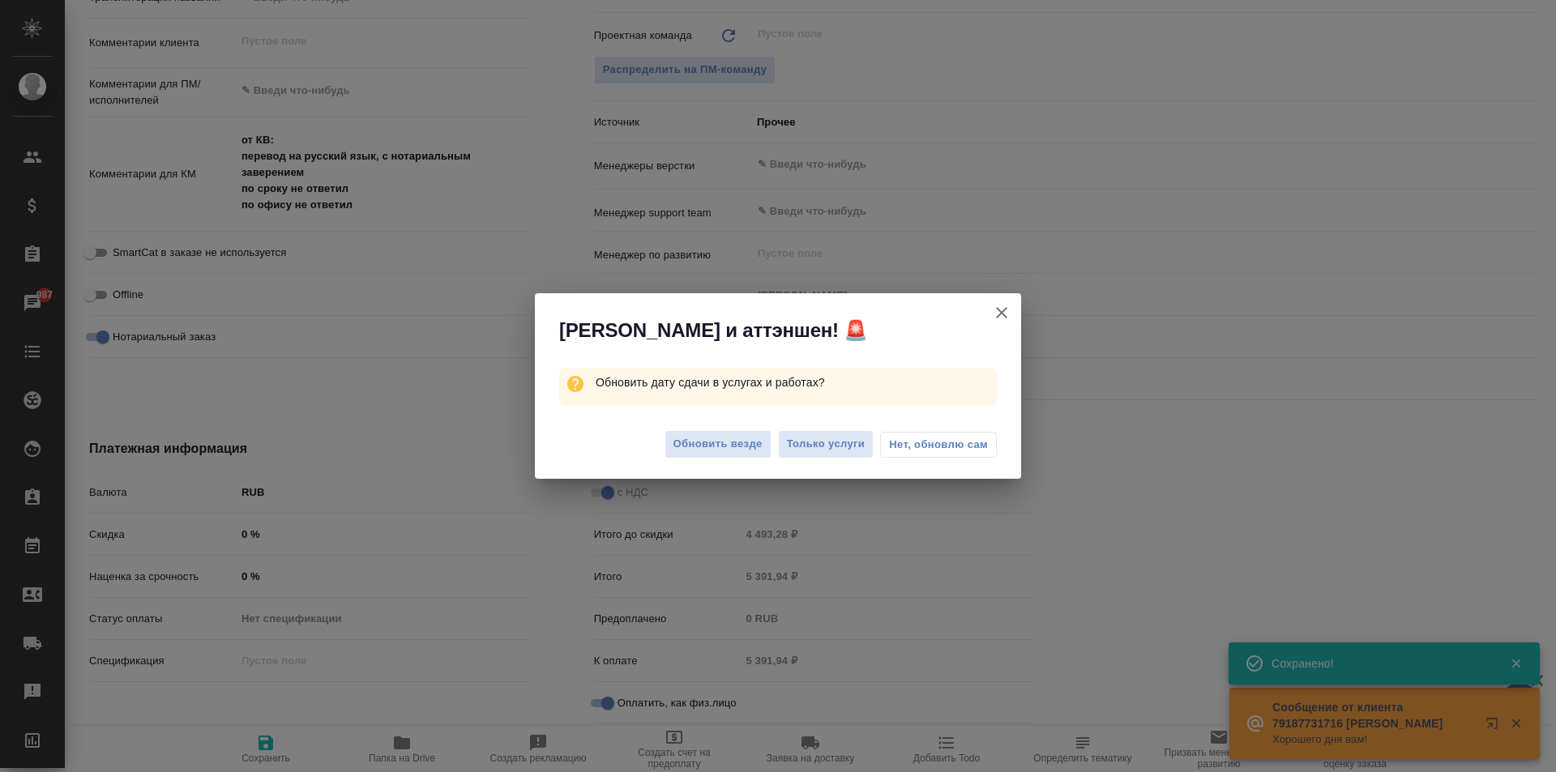
type textarea "x"
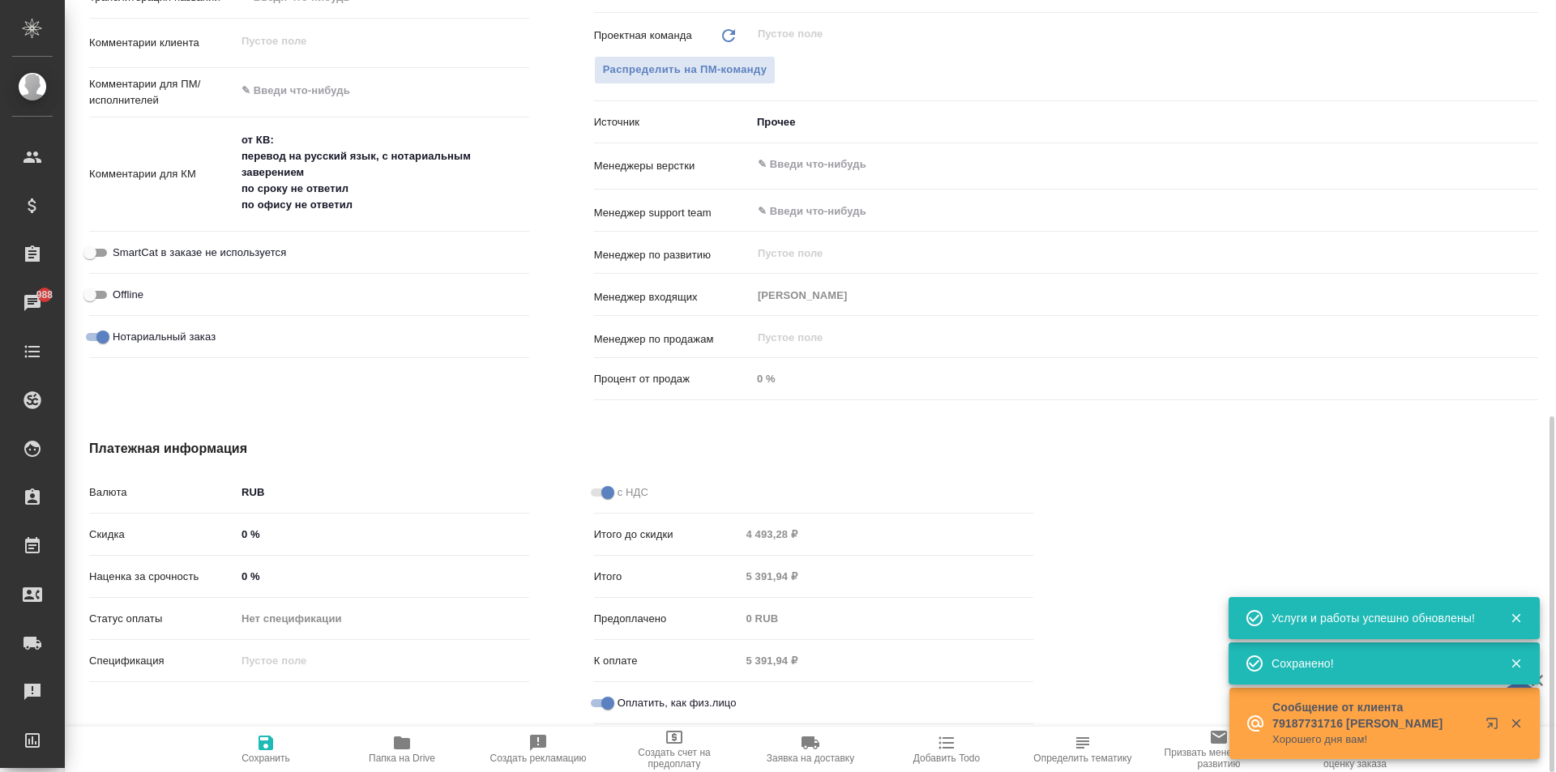
type textarea "x"
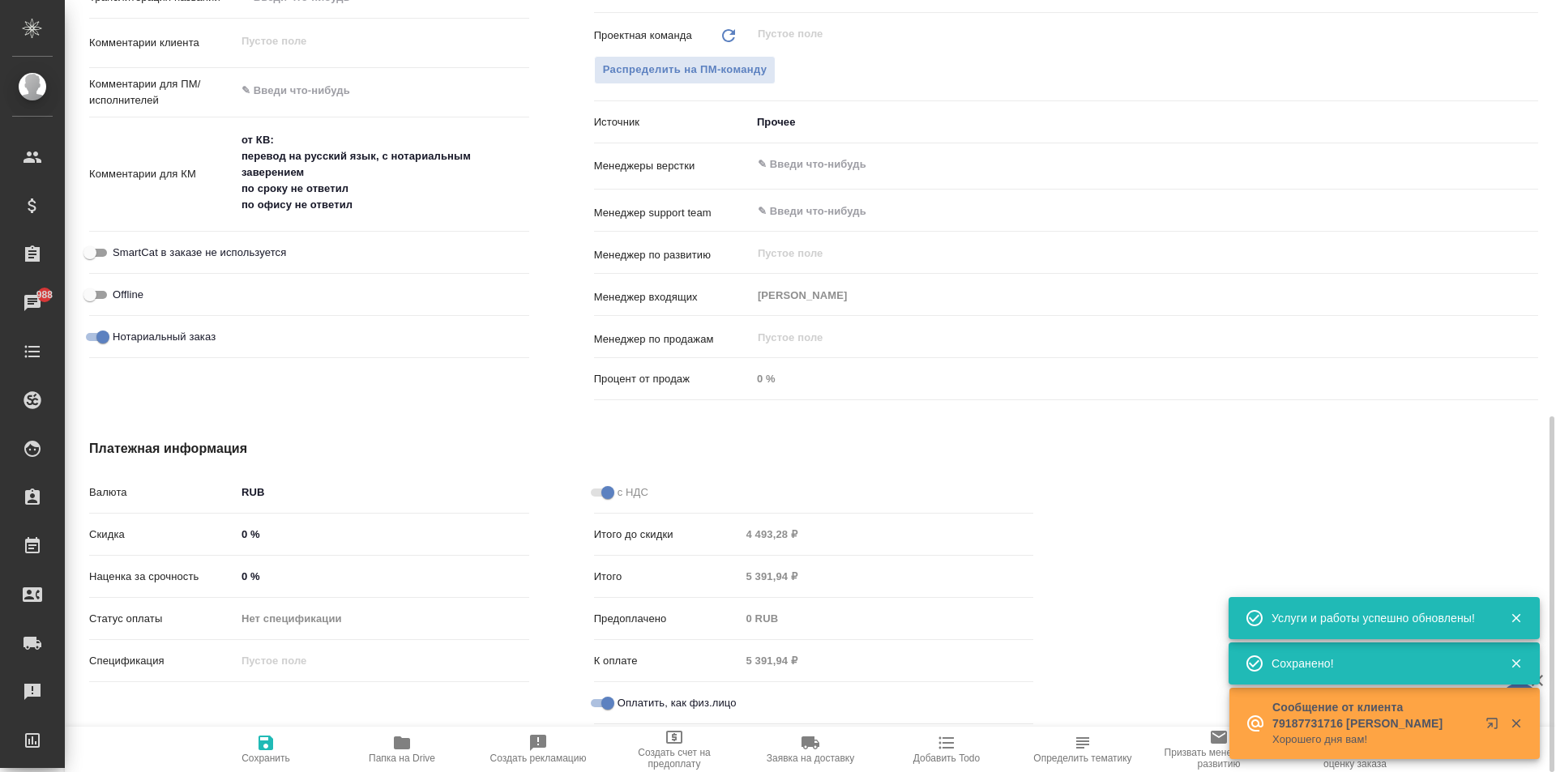
type textarea "x"
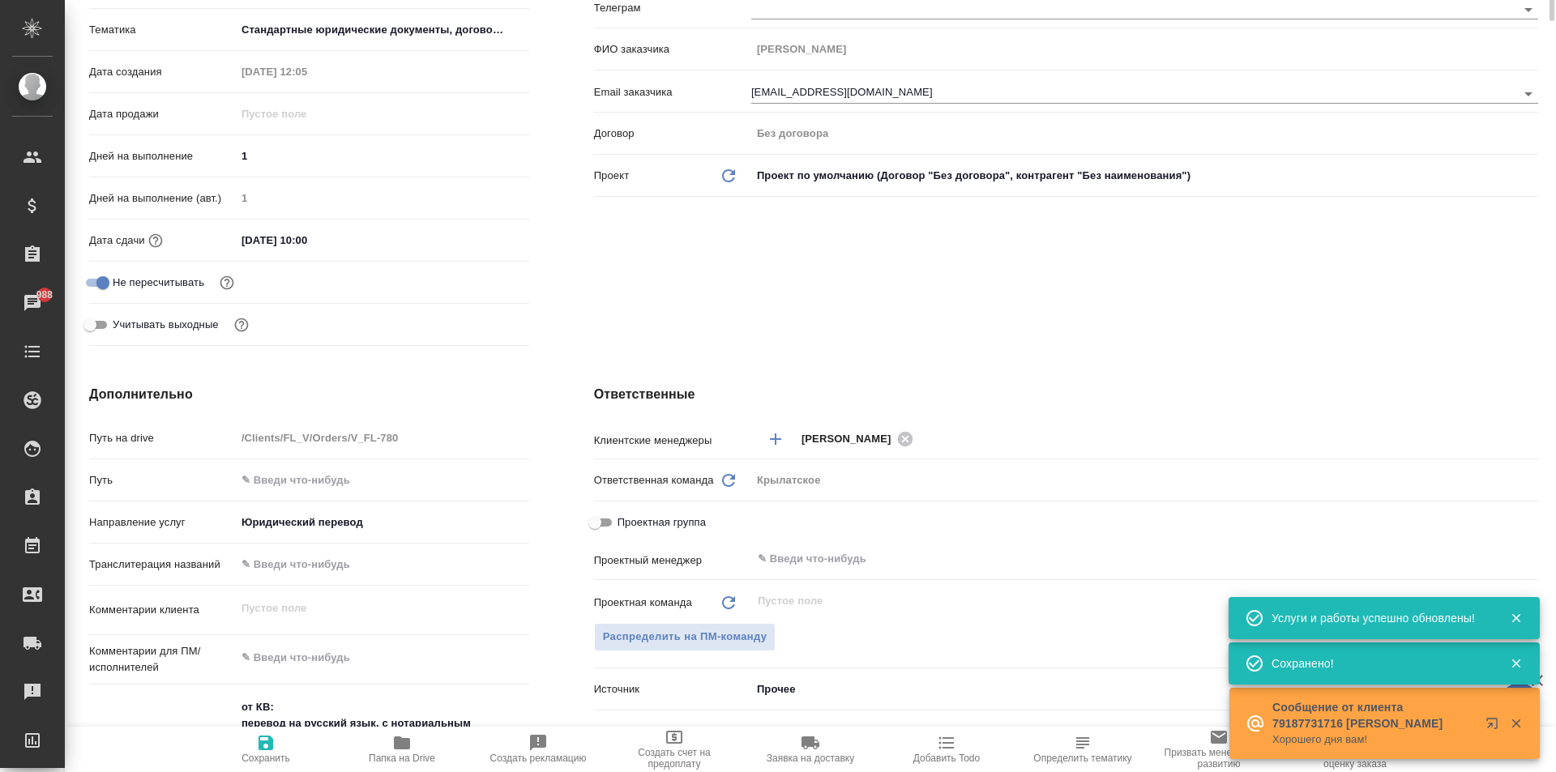
scroll to position [0, 0]
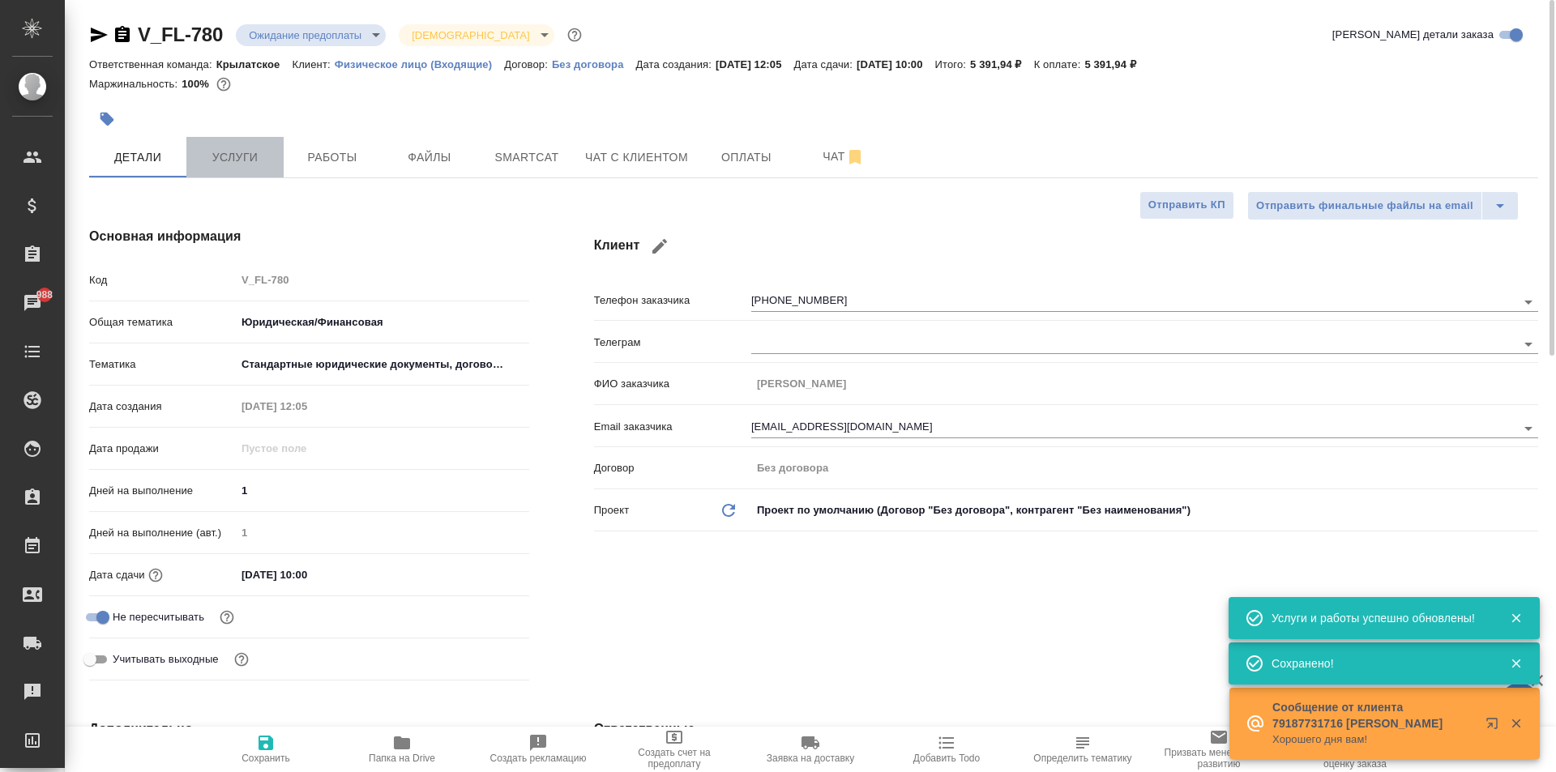
click at [241, 153] on span "Услуги" at bounding box center [235, 157] width 78 height 20
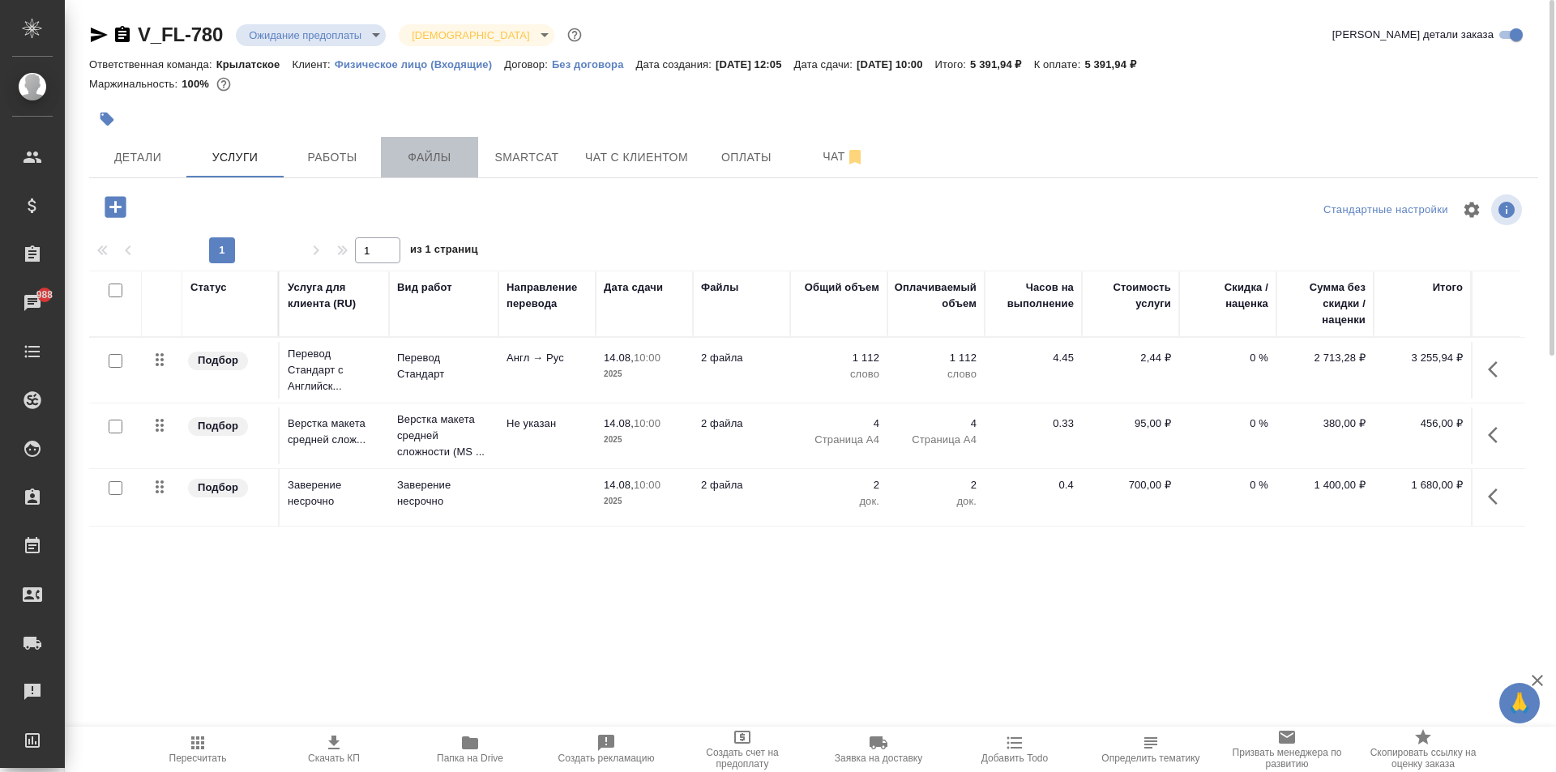
click at [438, 149] on span "Файлы" at bounding box center [430, 157] width 78 height 20
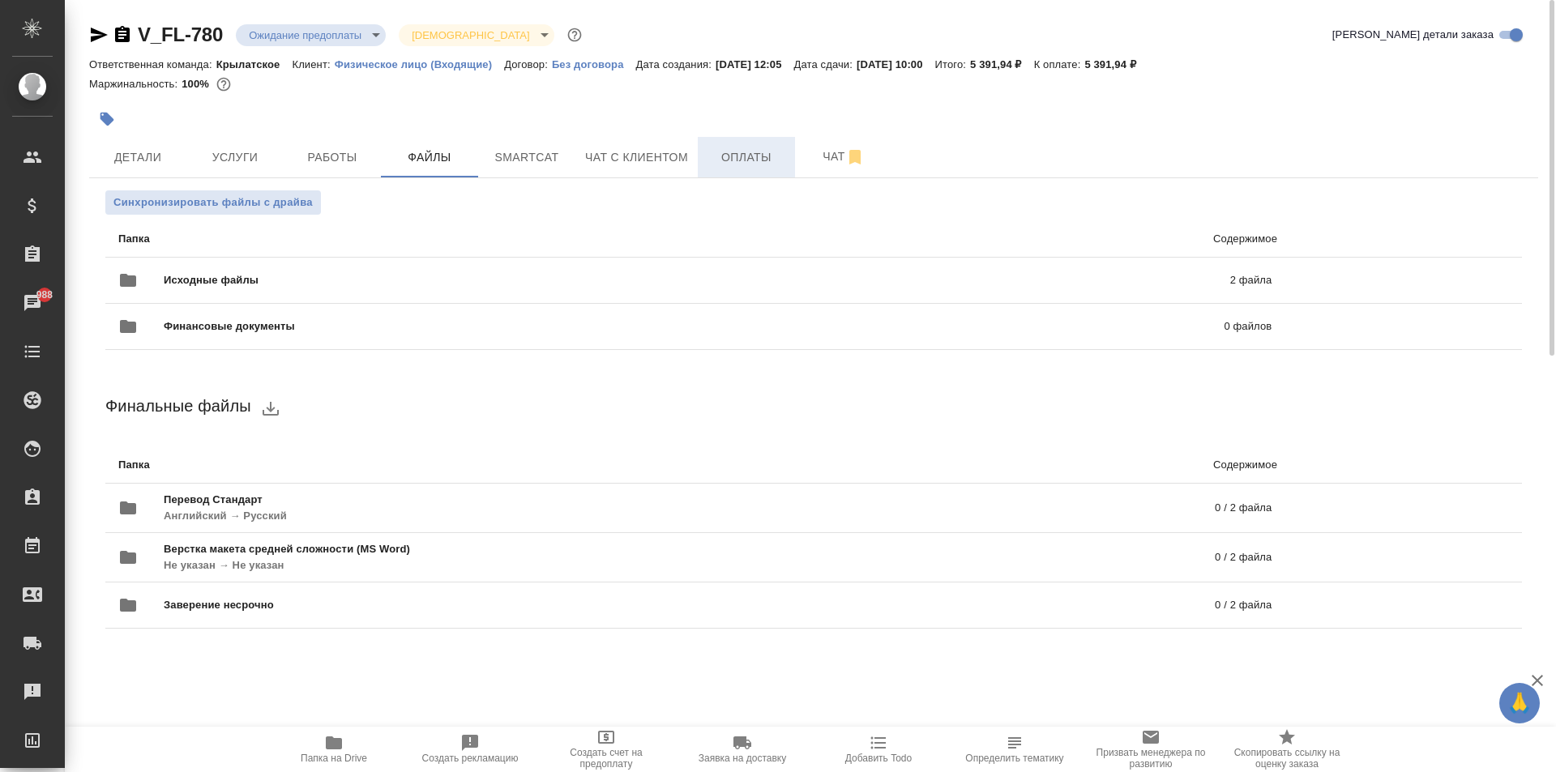
click at [722, 152] on span "Оплаты" at bounding box center [746, 157] width 78 height 20
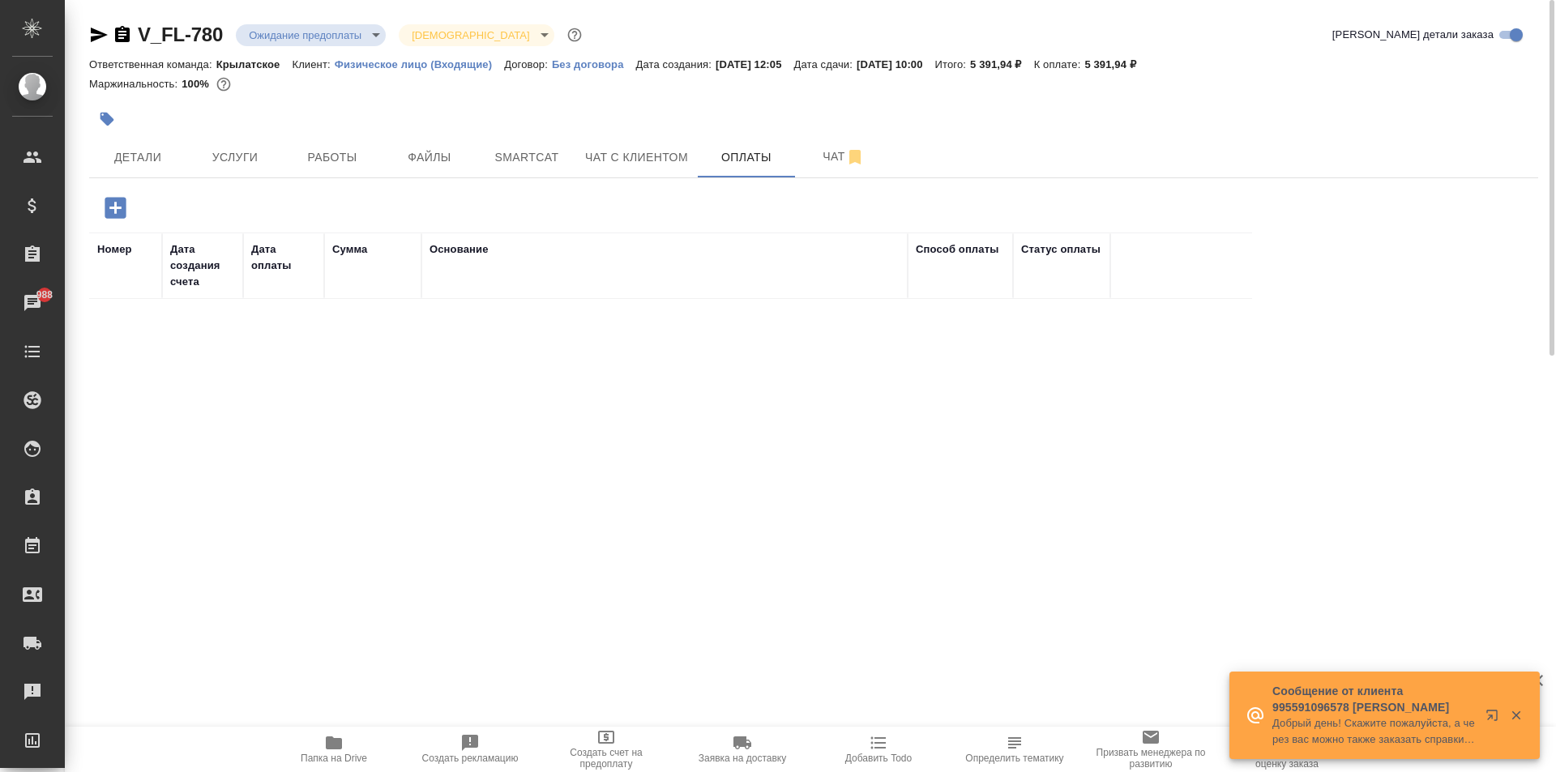
click at [118, 203] on icon "button" at bounding box center [115, 207] width 21 height 21
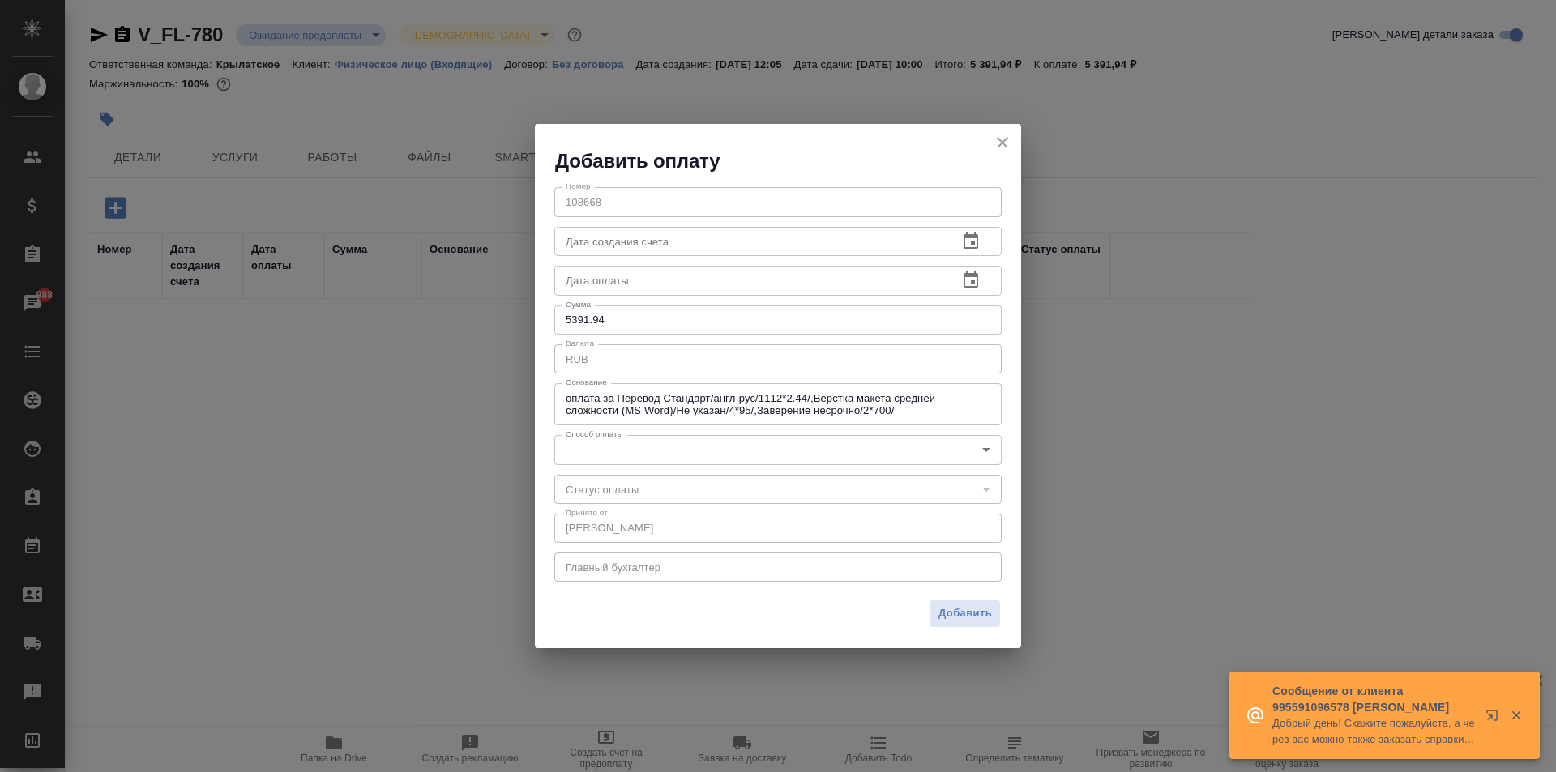
click at [630, 448] on body "🙏 .cls-1 fill:#fff; AWATERA Kasymov Timur Клиенты Спецификации Заказы 988 Чаты …" at bounding box center [778, 386] width 1556 height 772
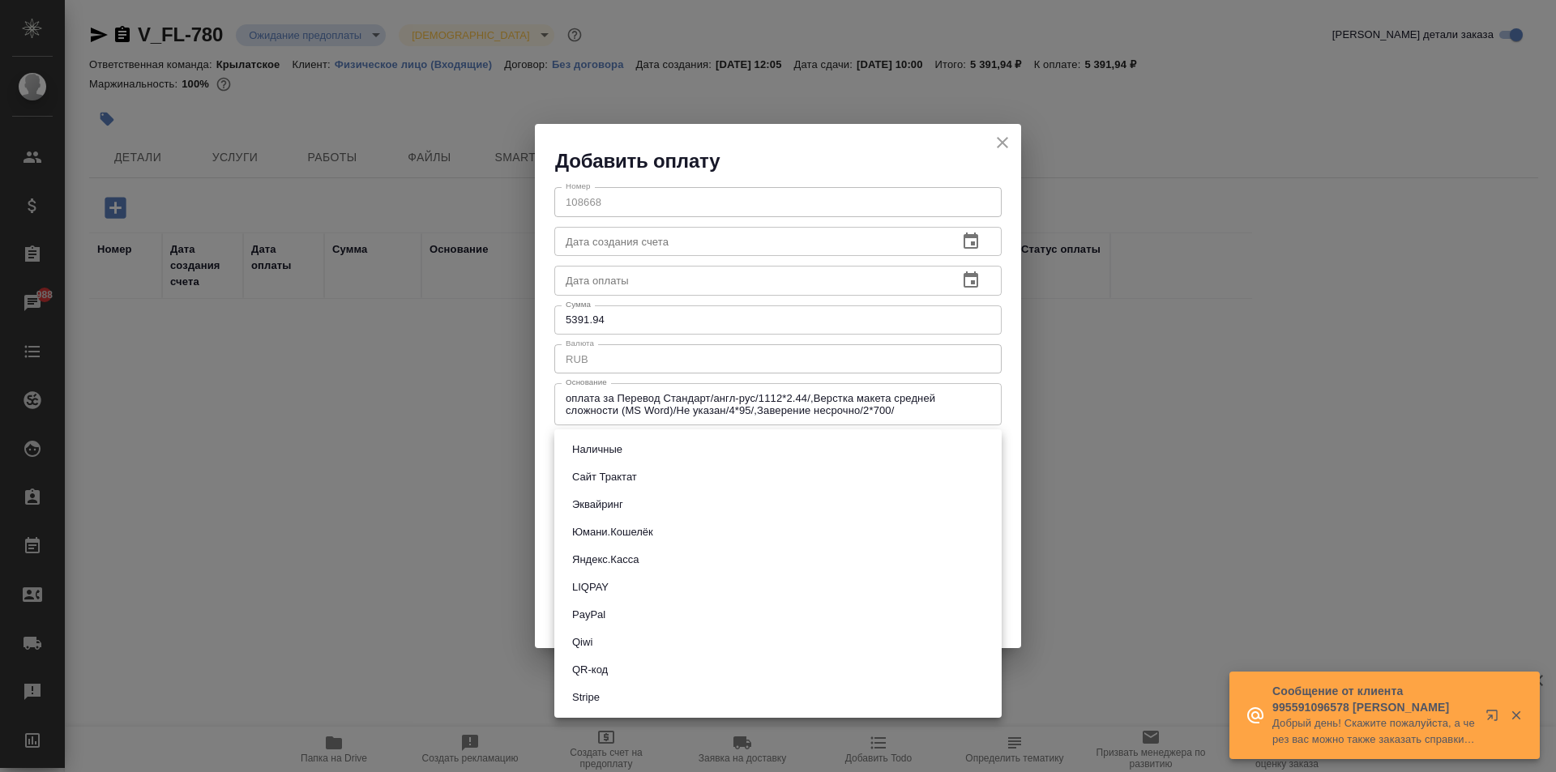
click at [596, 485] on button "Сайт Трактат" at bounding box center [604, 477] width 75 height 18
type input "site-traktat"
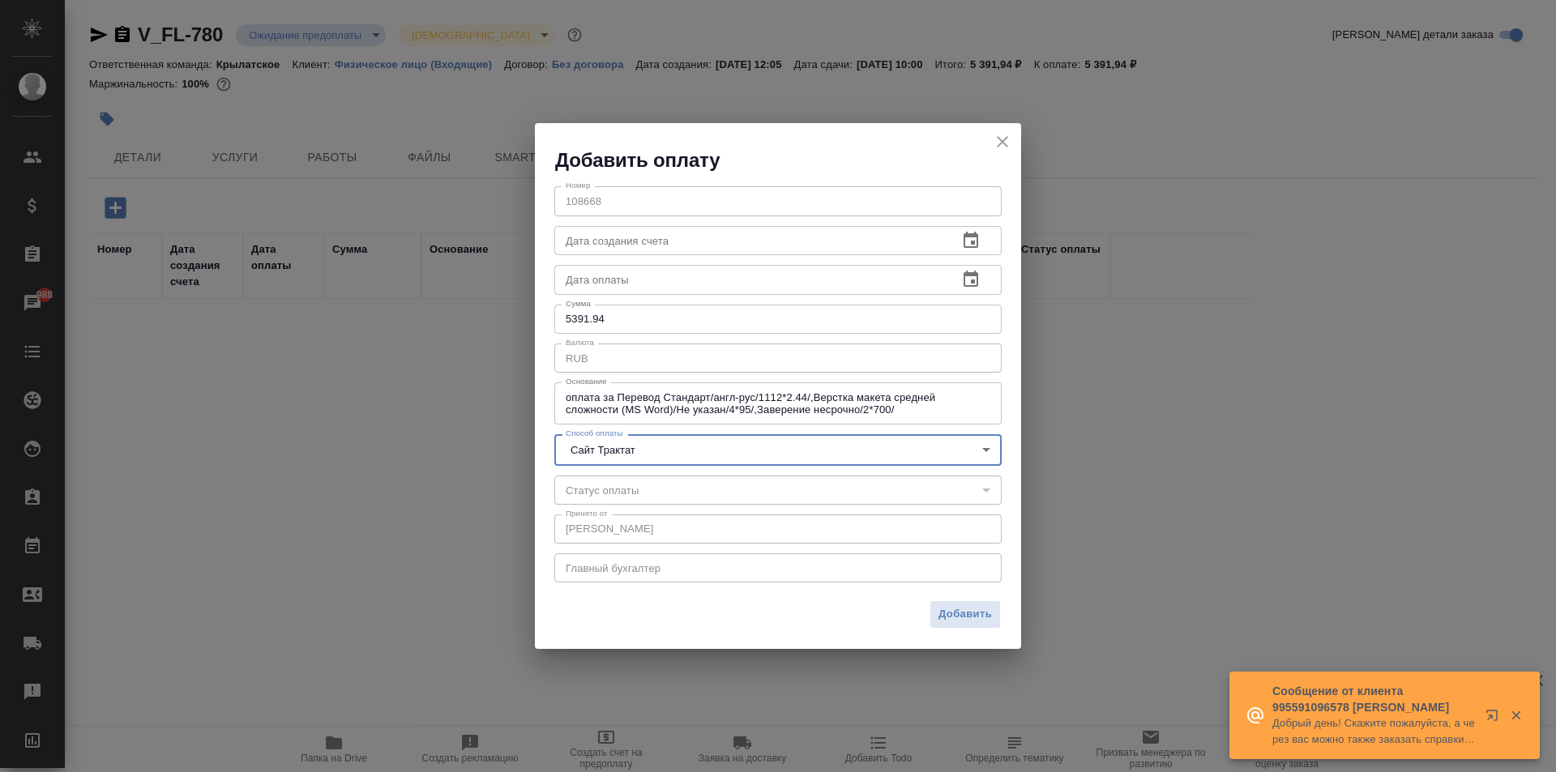
click at [958, 613] on span "Добавить" at bounding box center [964, 614] width 53 height 19
type input "0"
type input "auto-kassa"
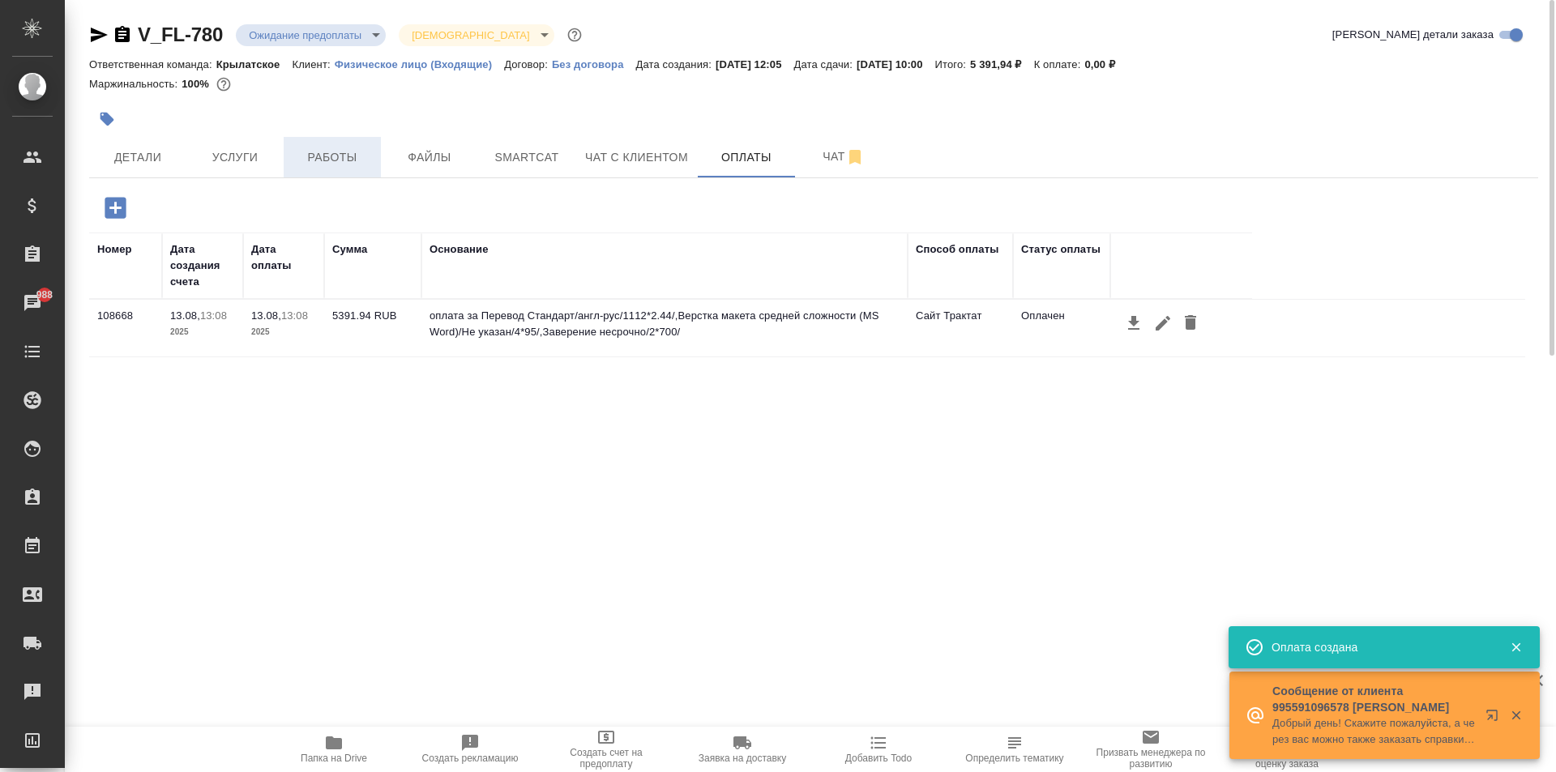
click at [352, 152] on span "Работы" at bounding box center [332, 157] width 78 height 20
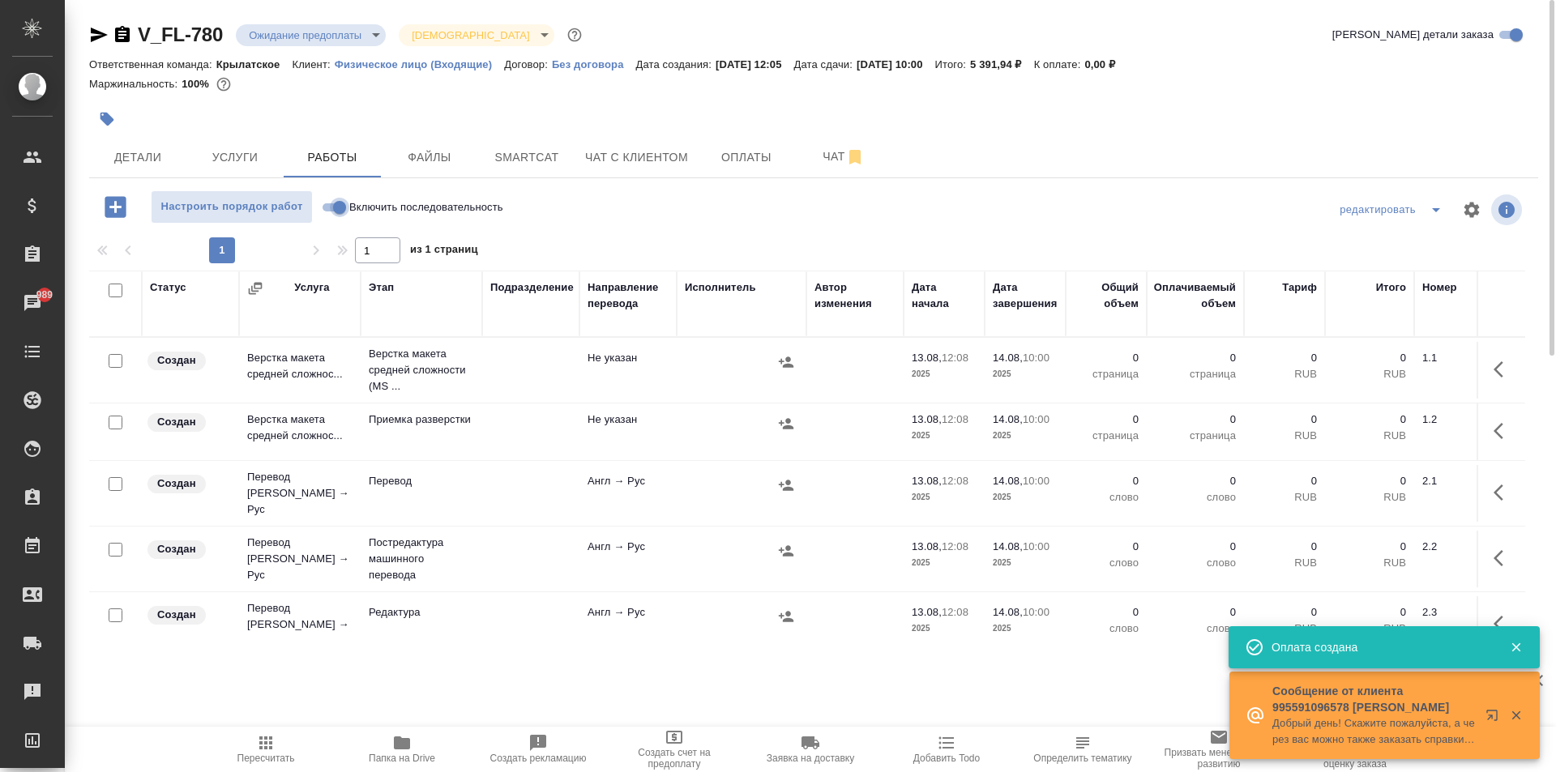
click at [330, 212] on input "Включить последовательность" at bounding box center [339, 207] width 58 height 19
checkbox input "true"
click at [118, 289] on input "checkbox" at bounding box center [116, 291] width 14 height 14
checkbox input "true"
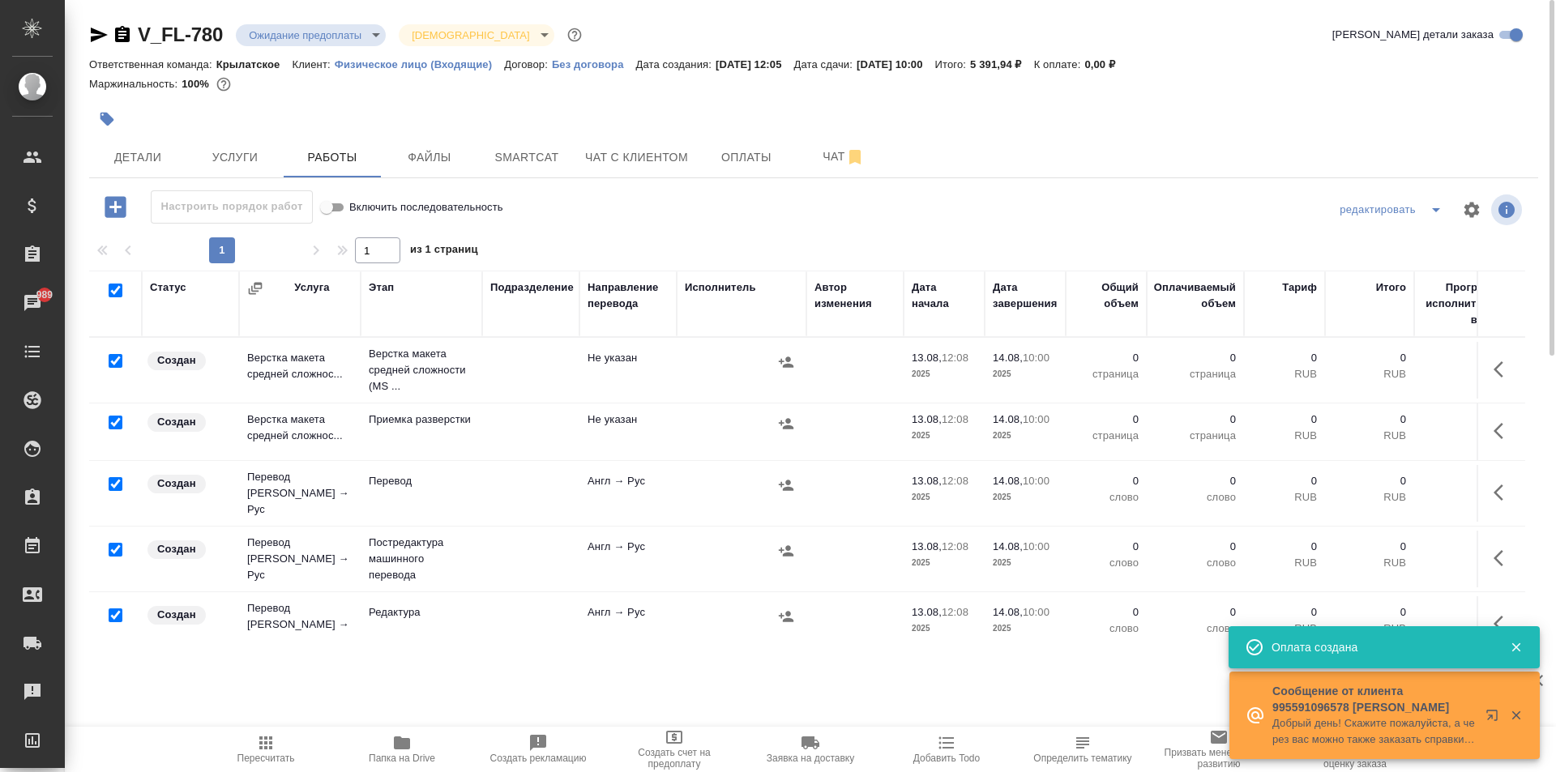
checkbox input "true"
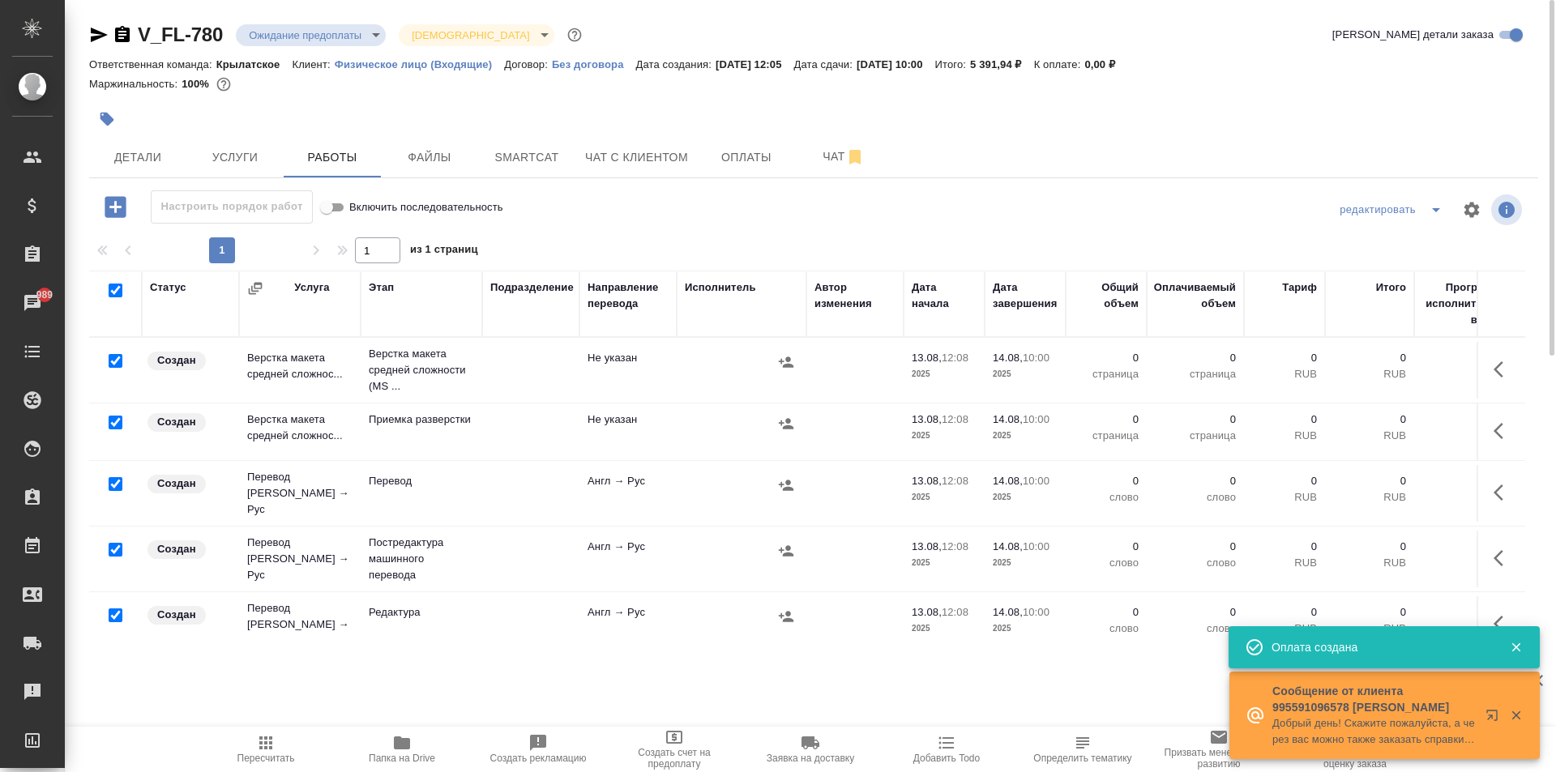
checkbox input "true"
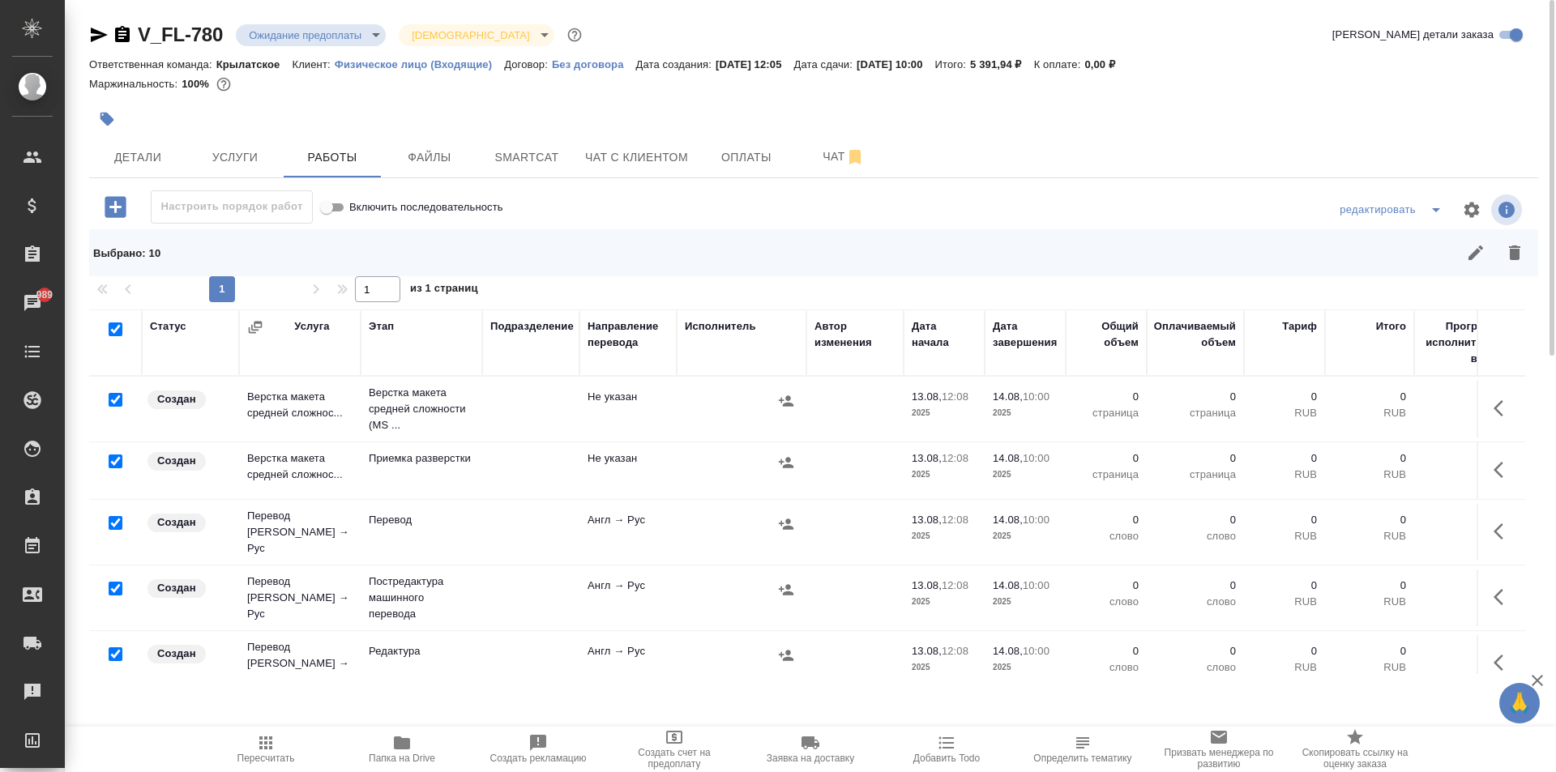
click at [116, 516] on input "checkbox" at bounding box center [116, 523] width 14 height 14
checkbox input "false"
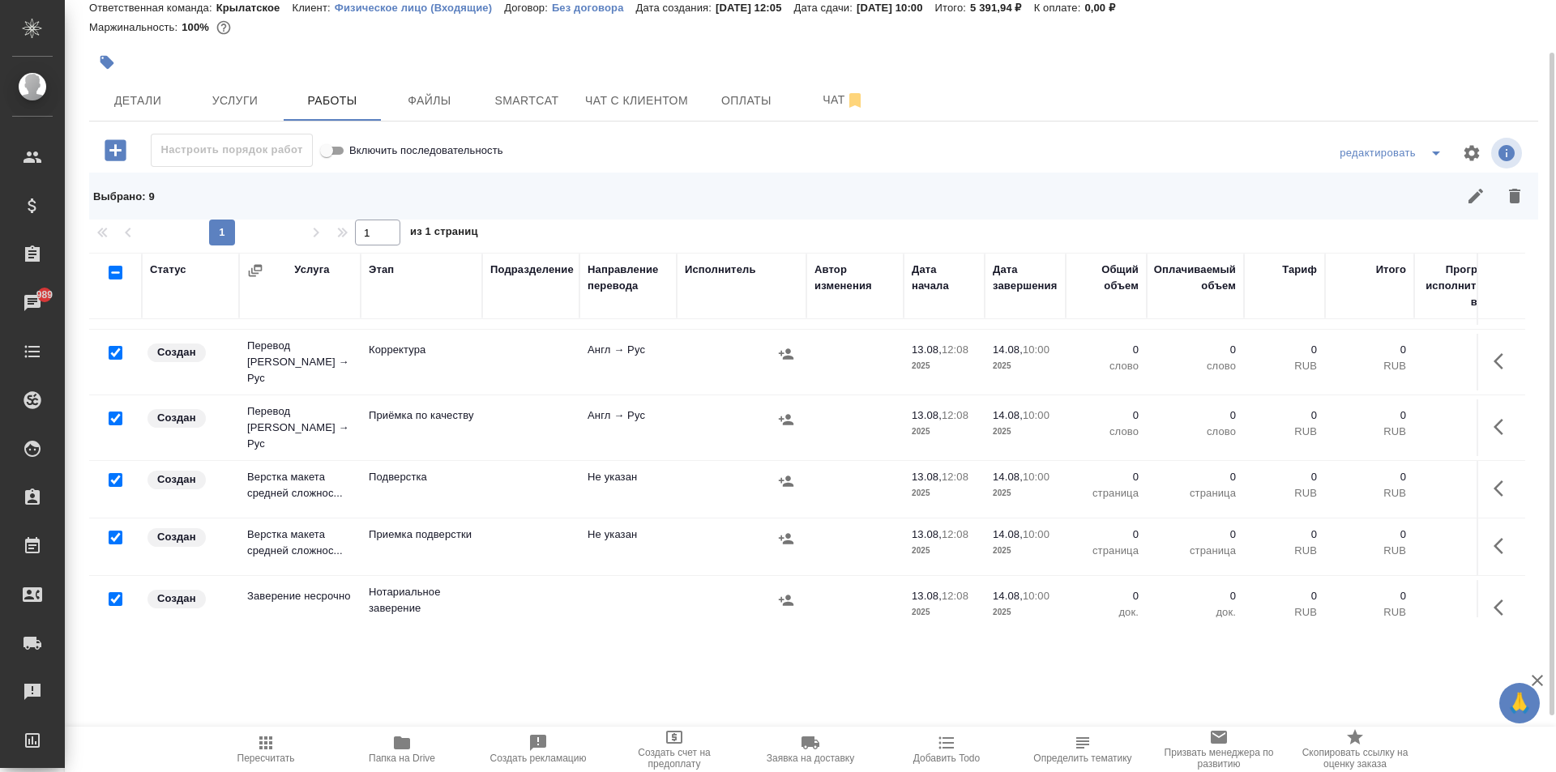
scroll to position [314, 0]
click at [113, 408] on input "checkbox" at bounding box center [116, 415] width 14 height 14
checkbox input "false"
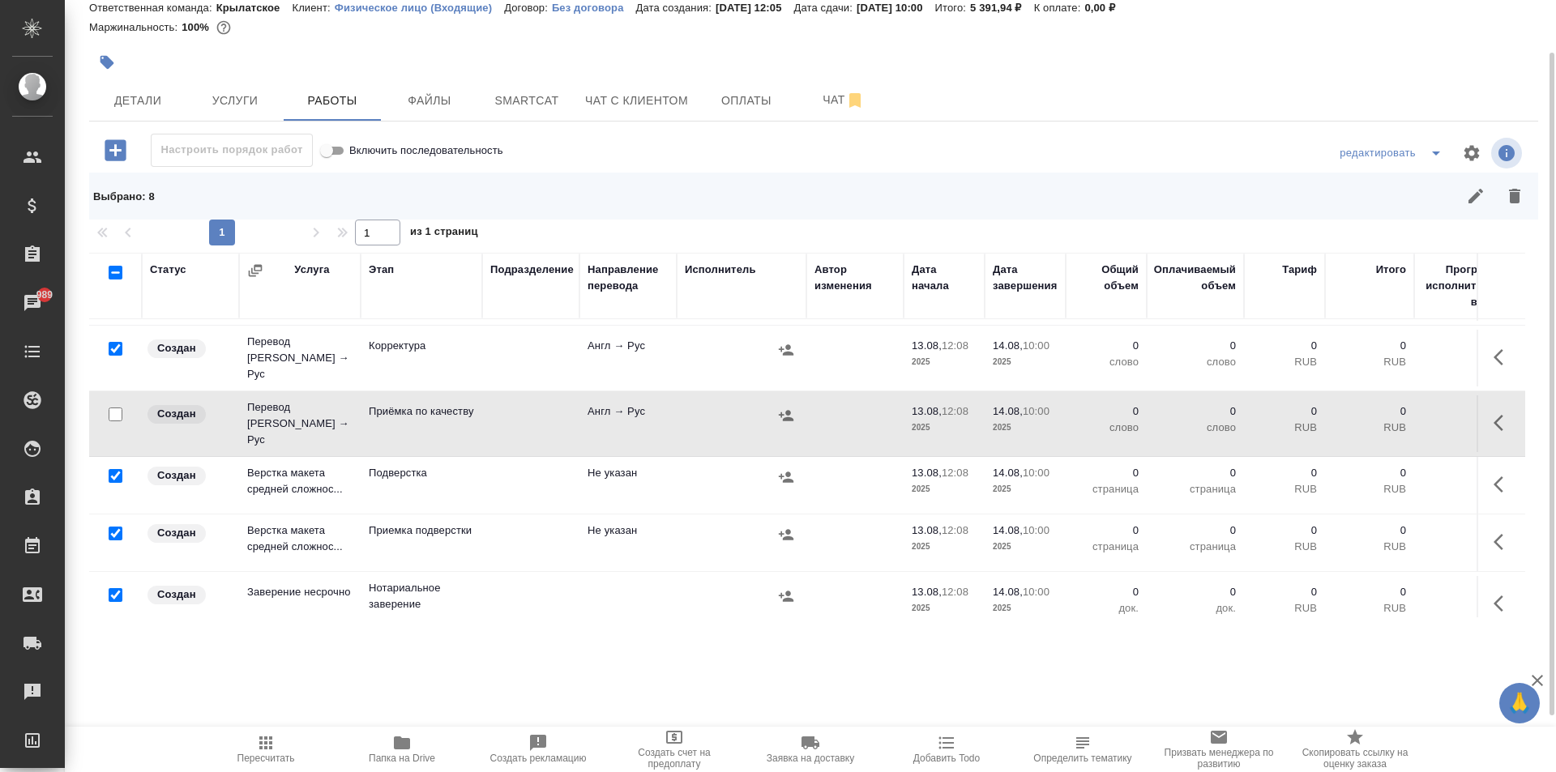
click at [119, 588] on input "checkbox" at bounding box center [116, 595] width 14 height 14
checkbox input "false"
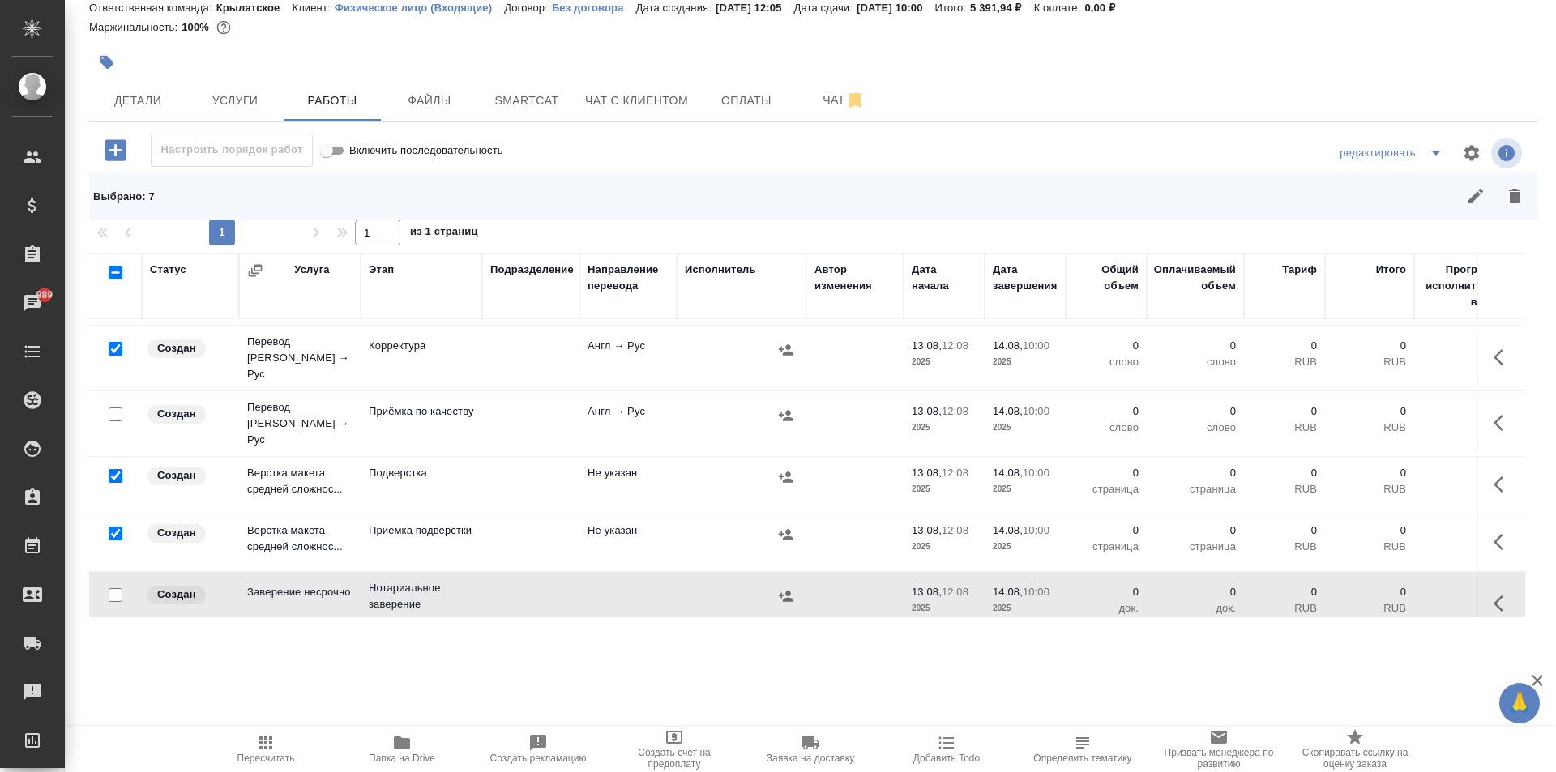
click at [1522, 200] on icon "button" at bounding box center [1514, 195] width 19 height 19
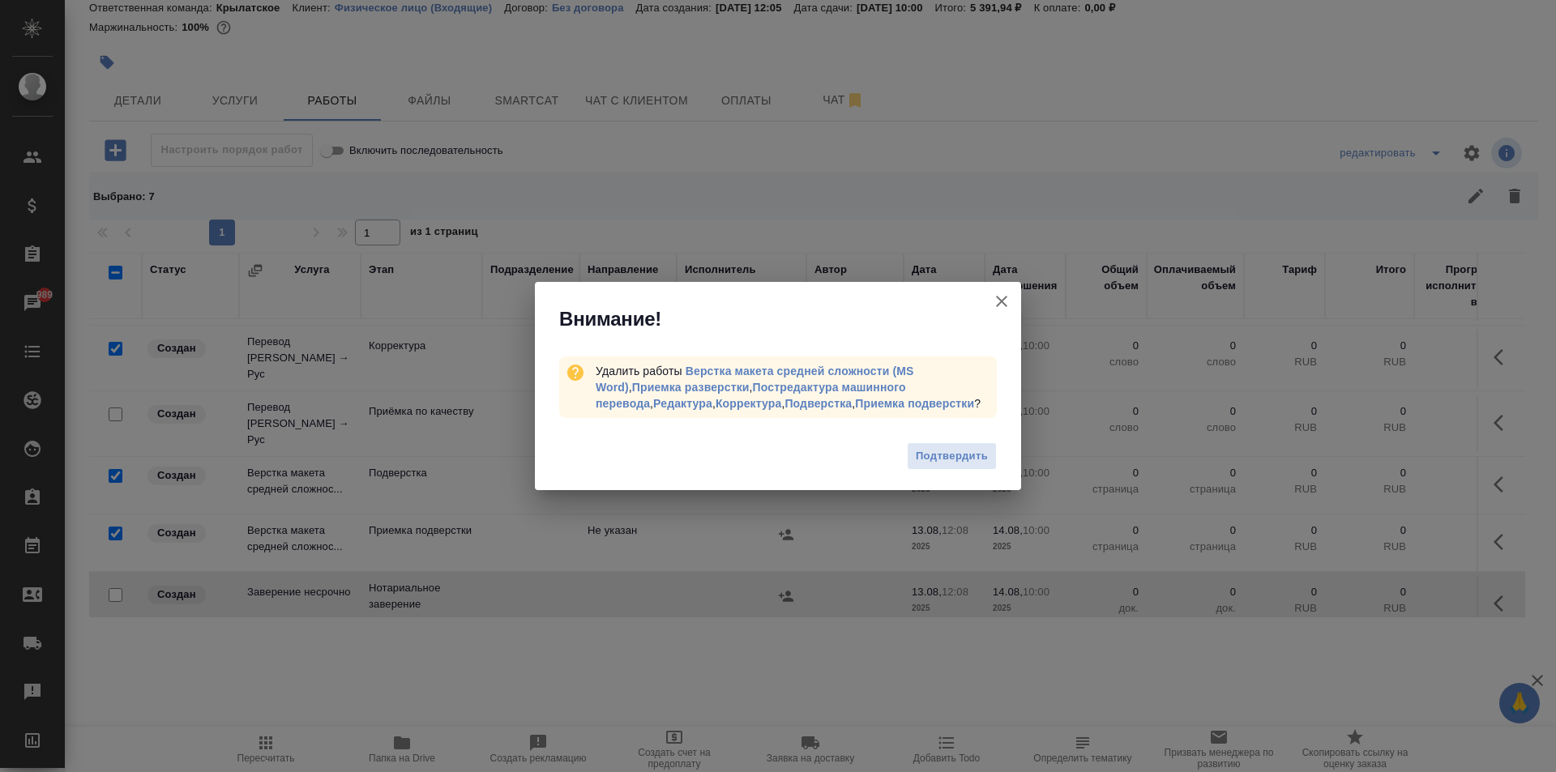
click at [956, 430] on div "Подтвердить" at bounding box center [778, 458] width 486 height 65
click at [967, 453] on span "Подтвердить" at bounding box center [952, 456] width 72 height 19
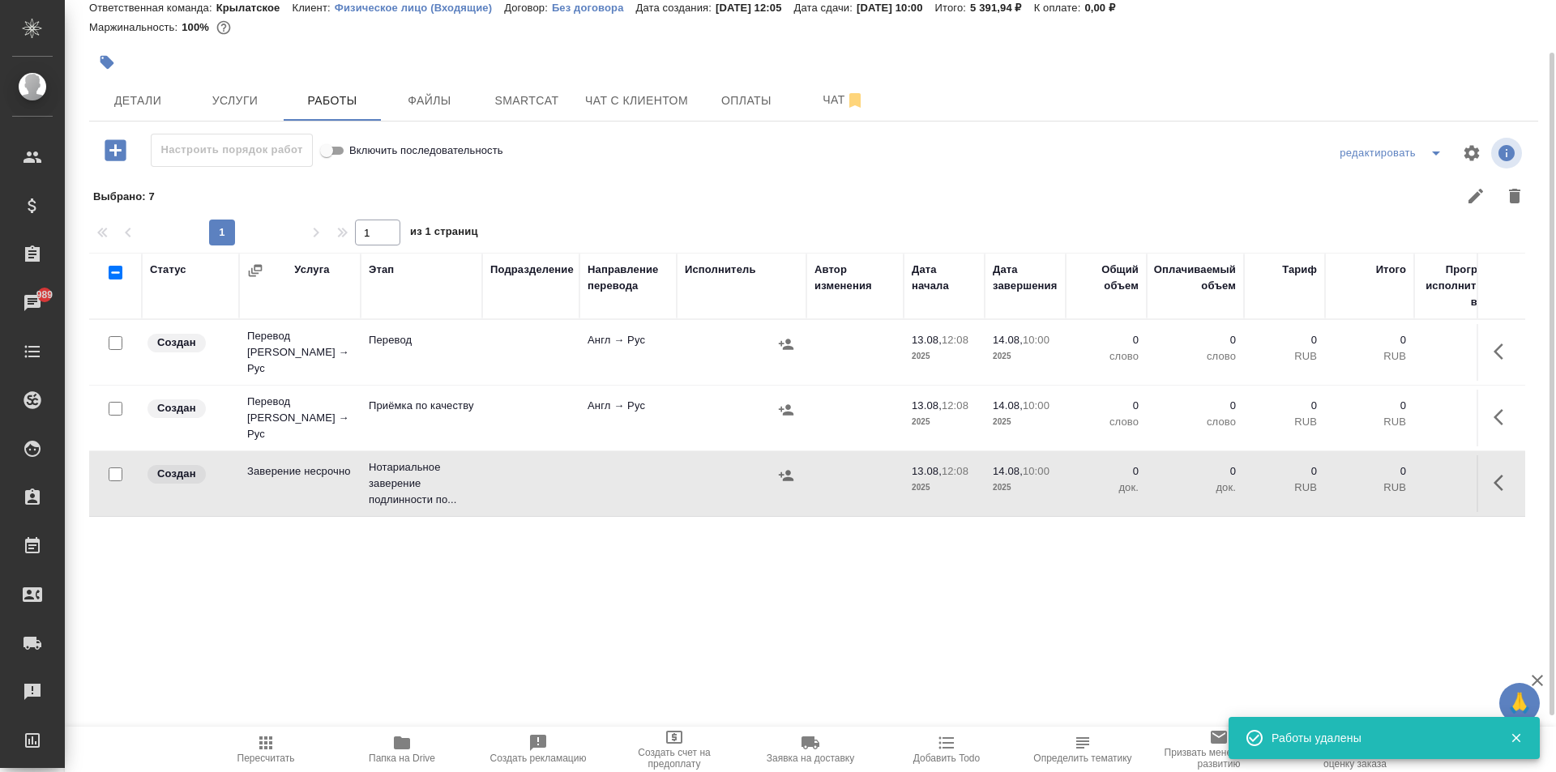
scroll to position [0, 0]
drag, startPoint x: 1522, startPoint y: 357, endPoint x: 1507, endPoint y: 345, distance: 19.0
click at [1518, 356] on td at bounding box center [1500, 352] width 49 height 57
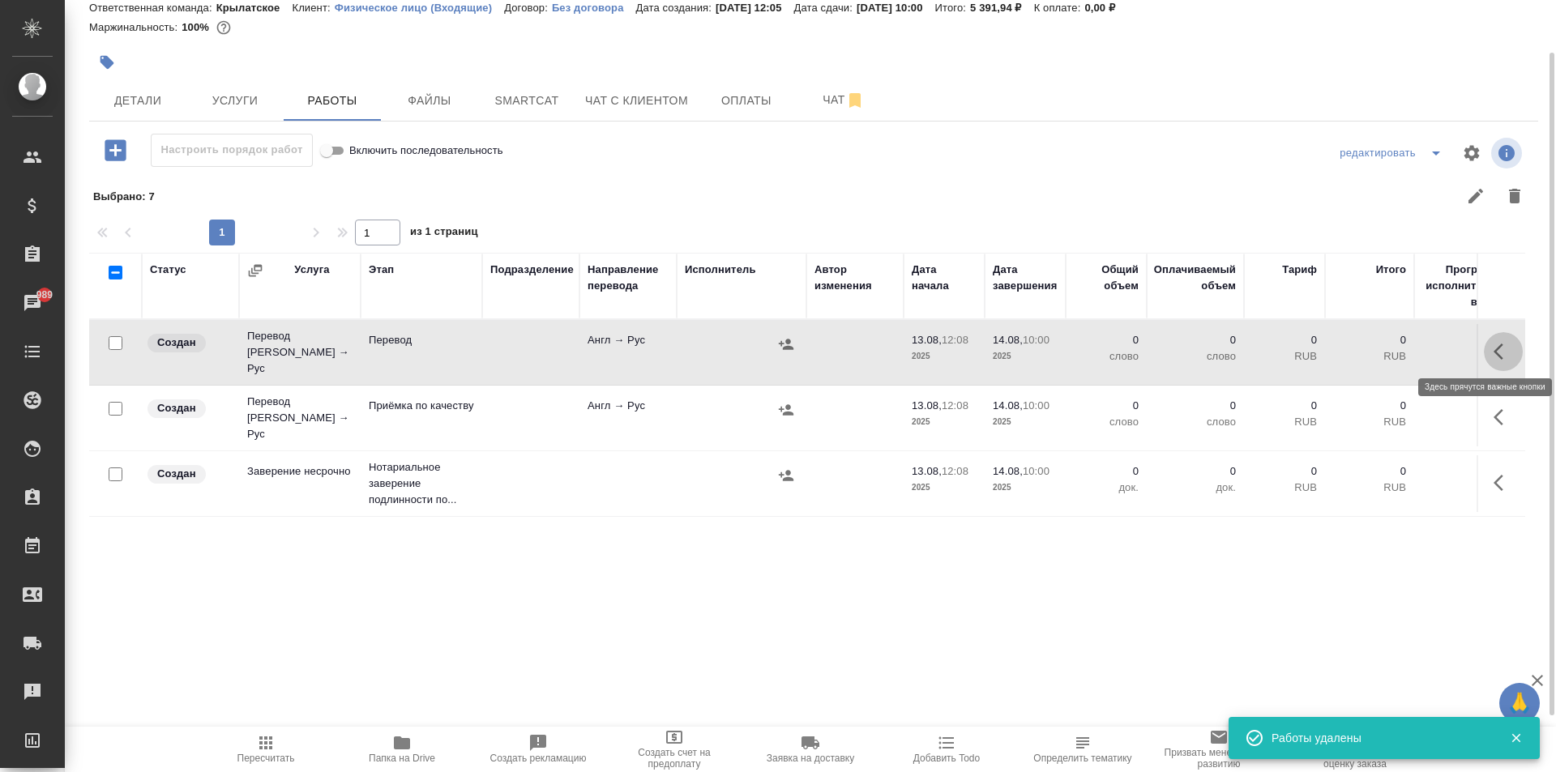
click at [1503, 343] on icon "button" at bounding box center [1502, 351] width 19 height 19
click at [1384, 343] on icon "button" at bounding box center [1383, 351] width 19 height 19
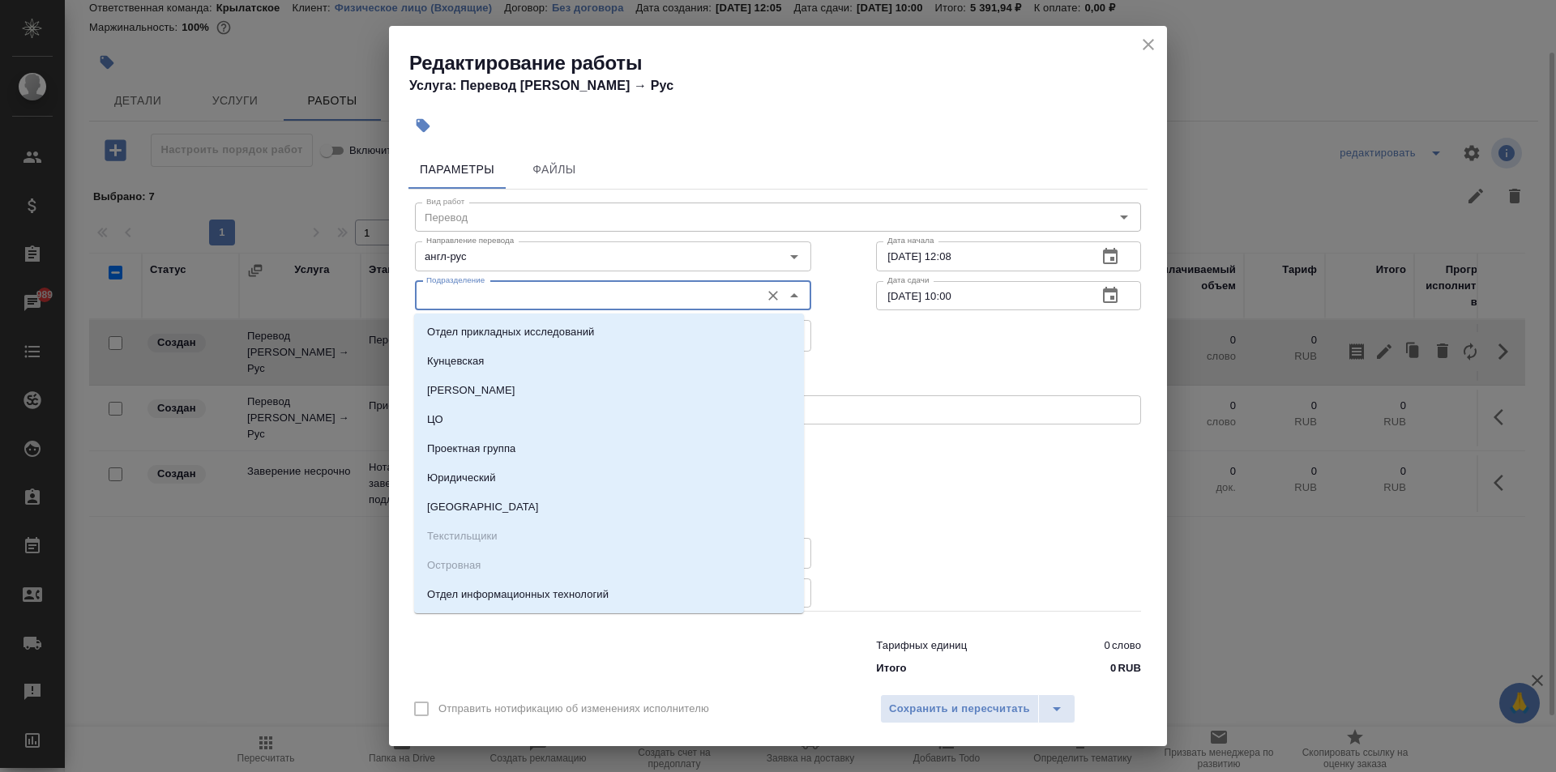
click at [434, 305] on input "Подразделение" at bounding box center [586, 295] width 332 height 19
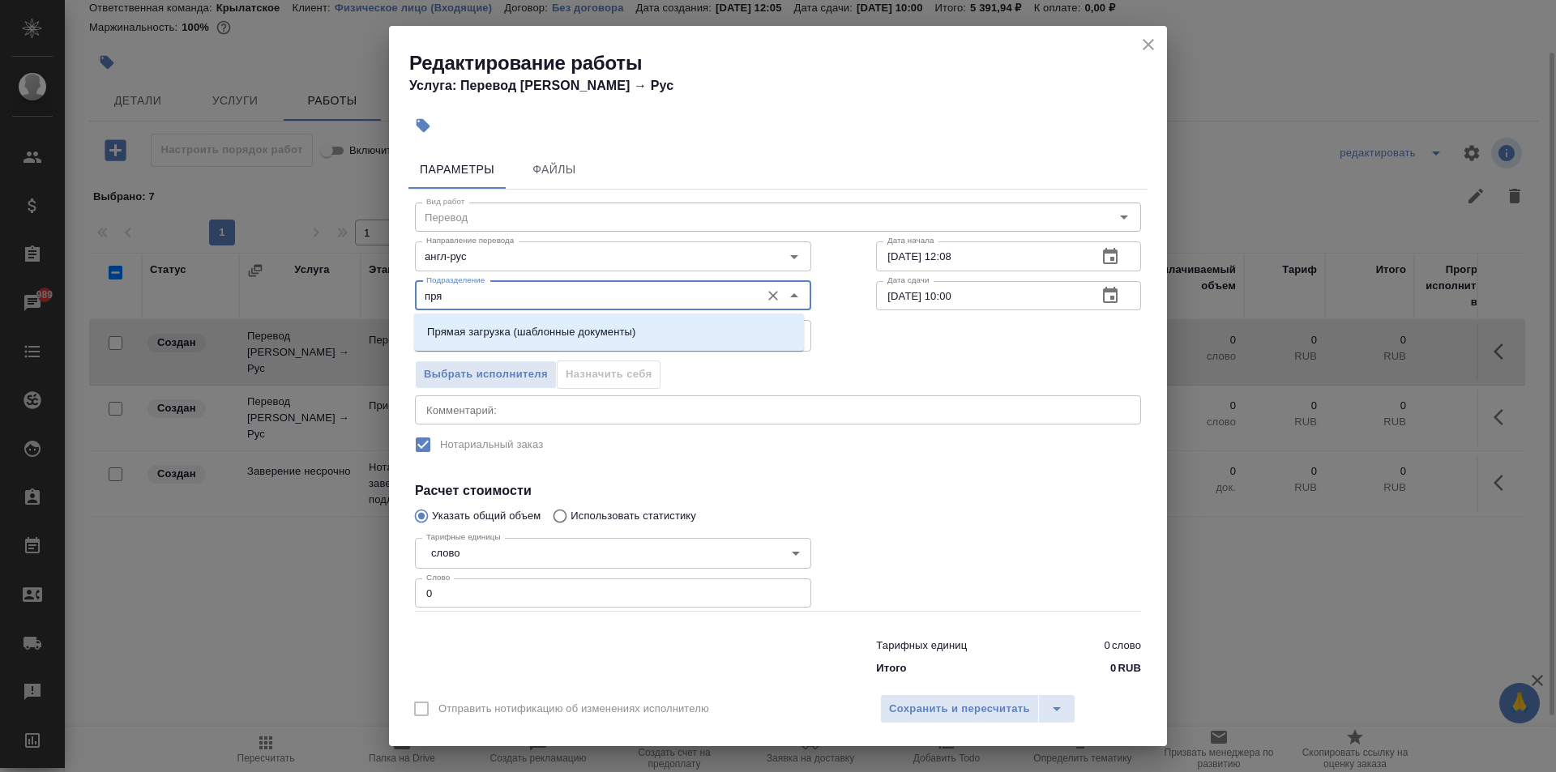
click at [472, 331] on p "Прямая загрузка (шаблонные документы)" at bounding box center [531, 332] width 208 height 16
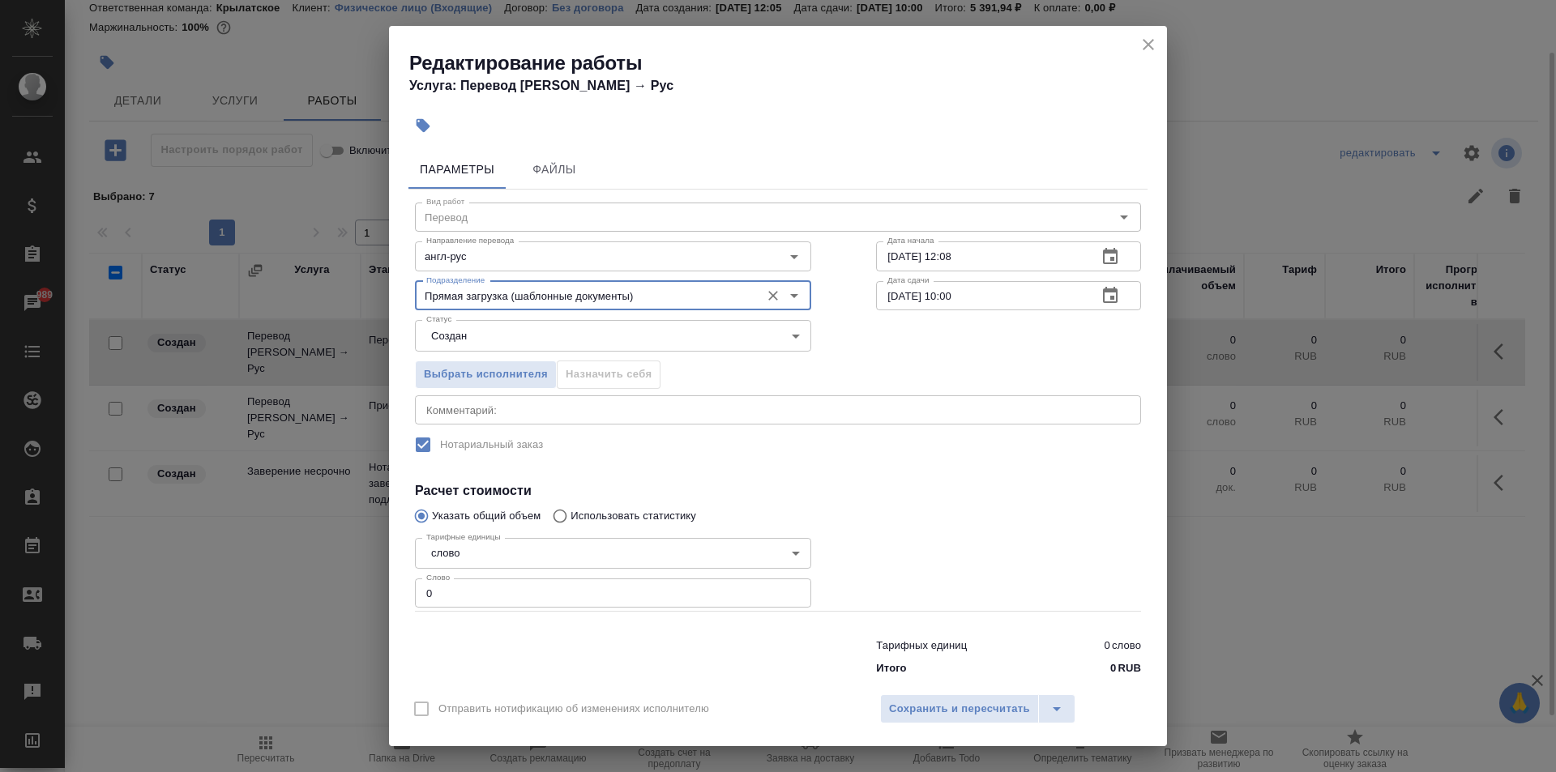
type input "Прямая загрузка (шаблонные документы)"
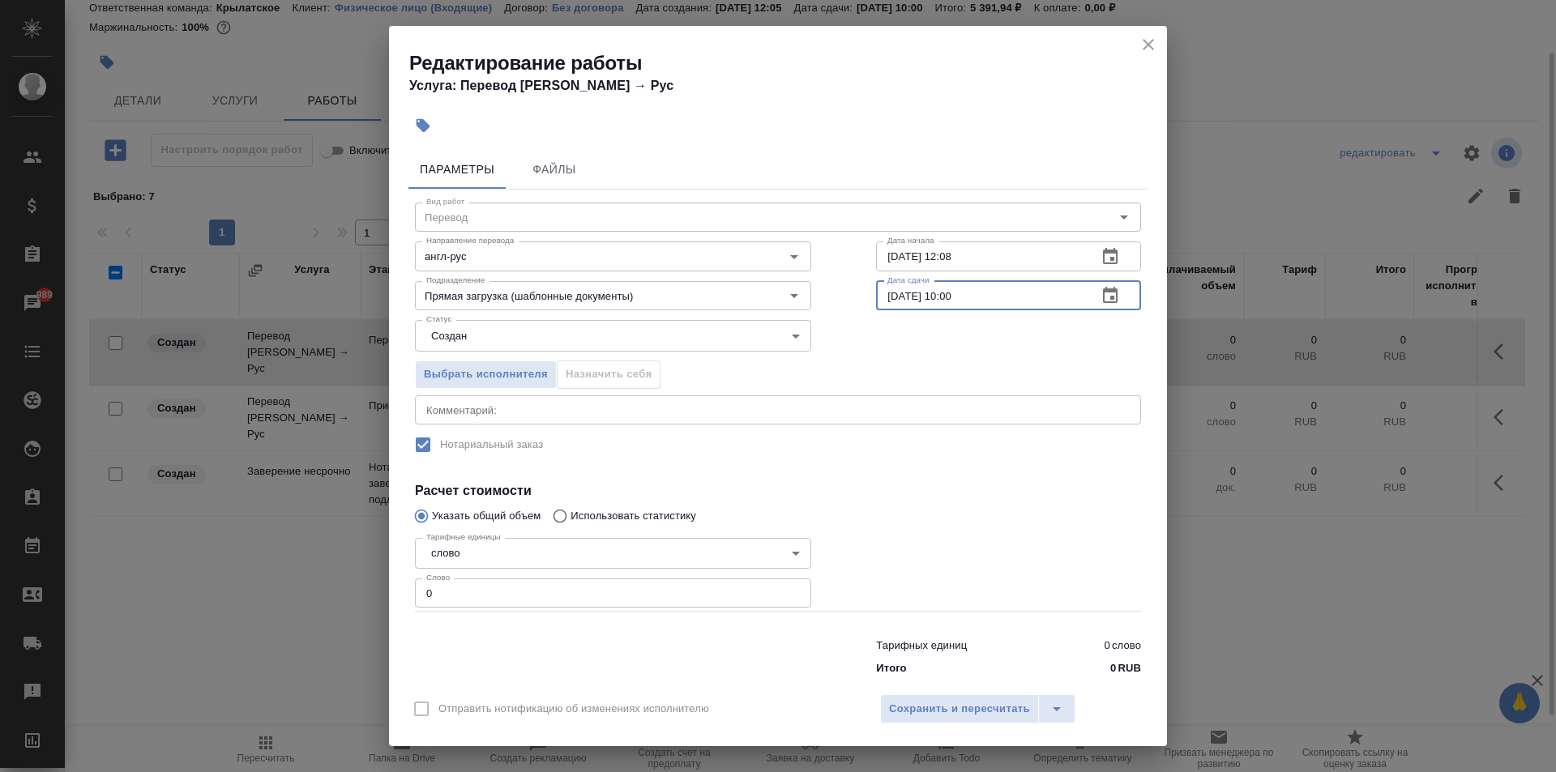
drag, startPoint x: 970, startPoint y: 296, endPoint x: 938, endPoint y: 323, distance: 41.9
click at [938, 323] on div "Вид работ Перевод Вид работ Направление перевода англ-рус Направление перевода …" at bounding box center [777, 436] width 739 height 493
type input "14.08.2025 09:00"
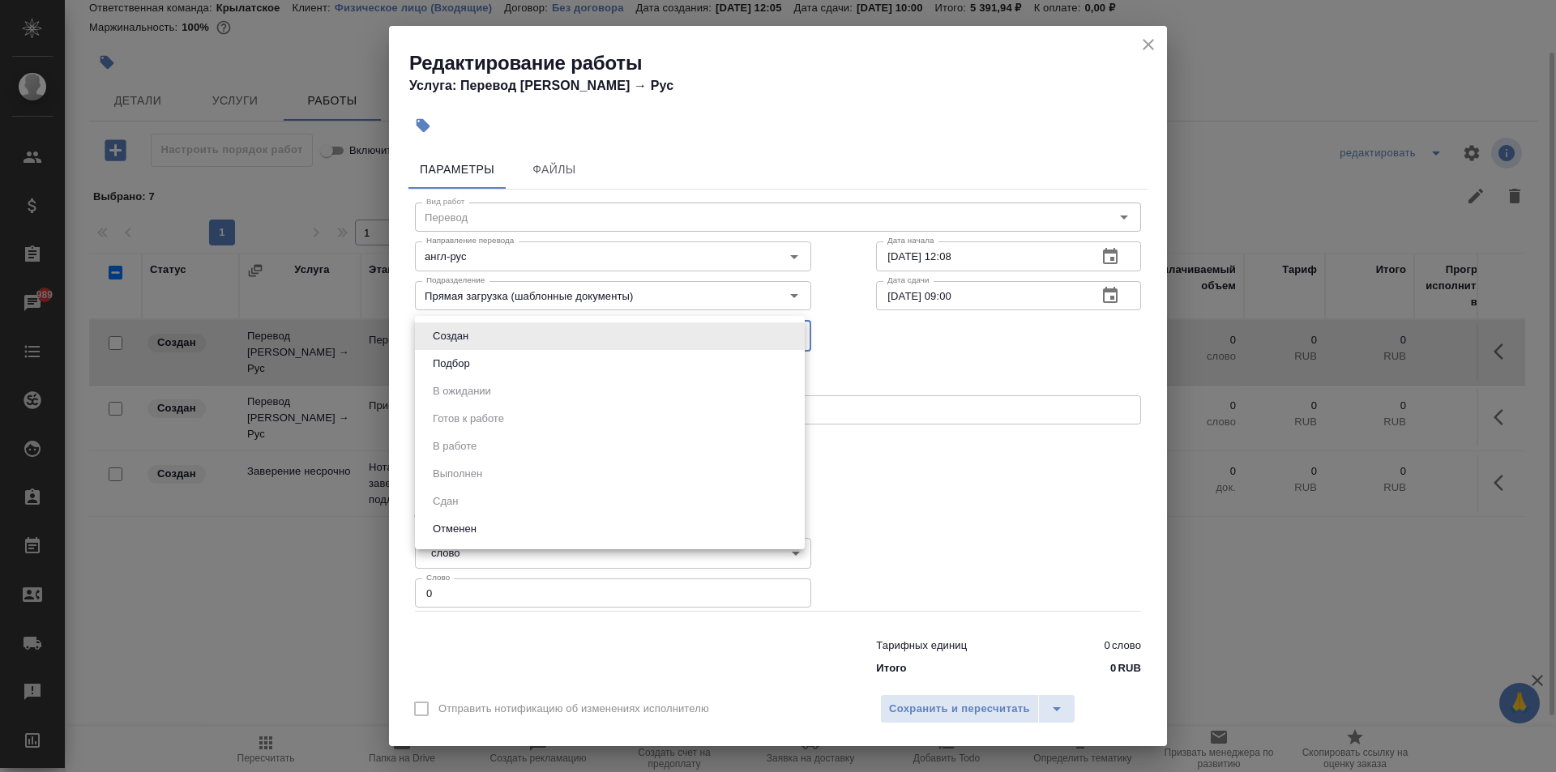
drag, startPoint x: 424, startPoint y: 331, endPoint x: 485, endPoint y: 388, distance: 83.1
click at [425, 331] on body "🙏 .cls-1 fill:#fff; AWATERA Kasymov Timur Клиенты Спецификации Заказы 989 Чаты …" at bounding box center [778, 386] width 1556 height 772
click at [473, 373] on li "Подбор" at bounding box center [610, 364] width 390 height 28
type input "recruiting"
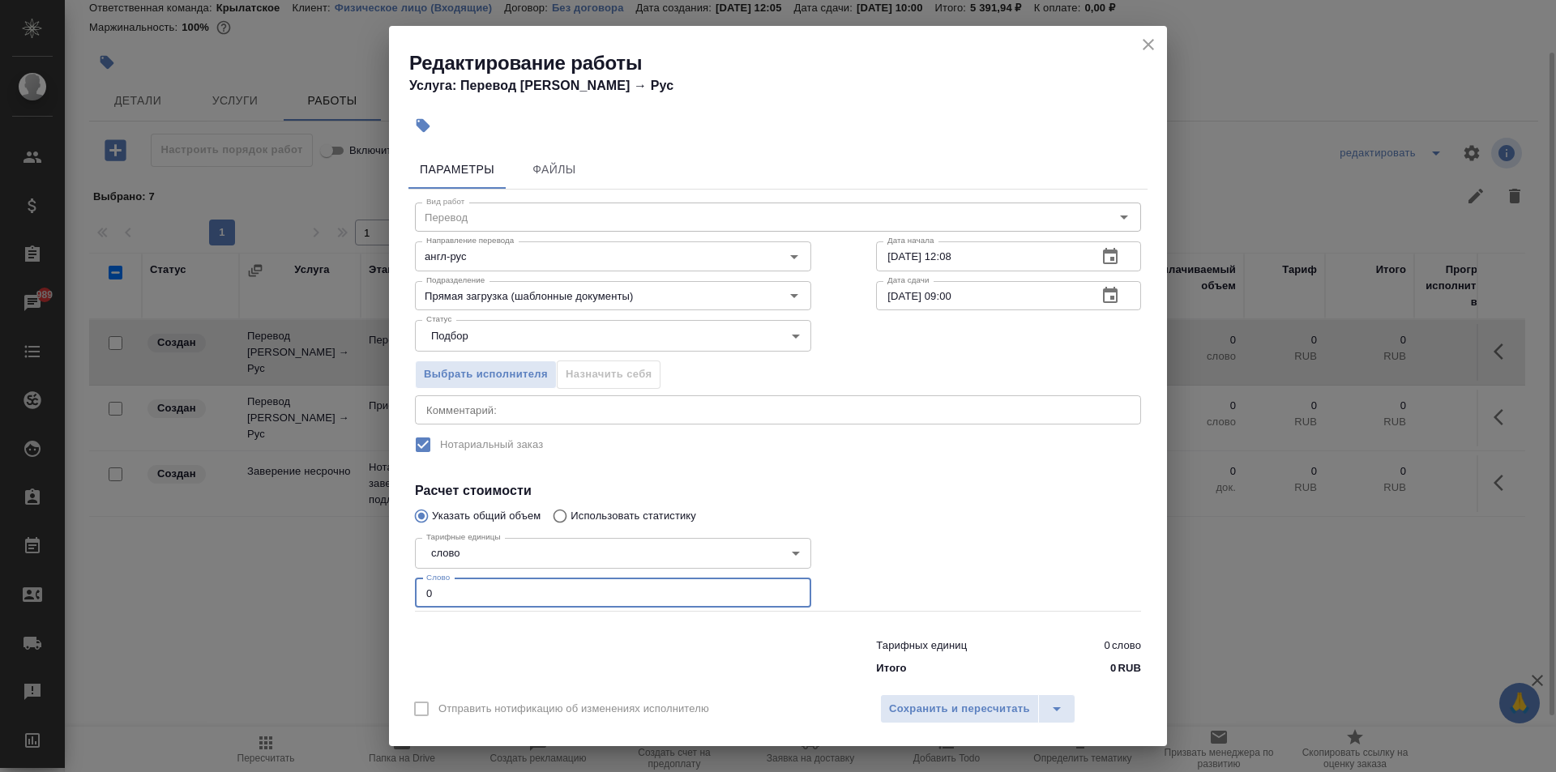
drag, startPoint x: 463, startPoint y: 605, endPoint x: 395, endPoint y: 600, distance: 68.2
click at [395, 600] on div "Параметры Файлы Вид работ Перевод Вид работ Направление перевода англ-рус Напра…" at bounding box center [778, 413] width 778 height 540
type input "10"
click at [942, 704] on span "Сохранить и пересчитать" at bounding box center [959, 709] width 141 height 19
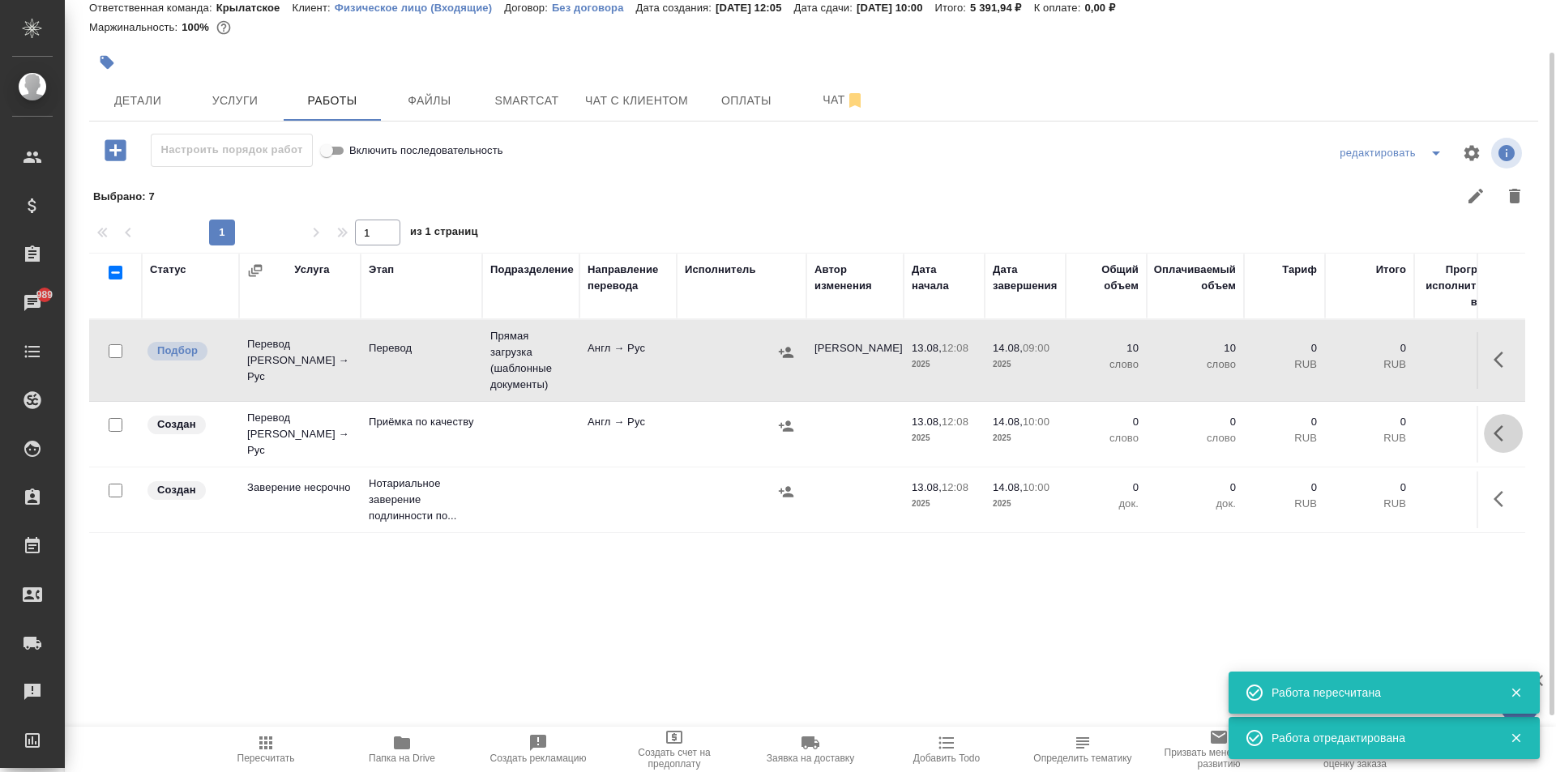
click at [1501, 433] on icon "button" at bounding box center [1502, 433] width 19 height 19
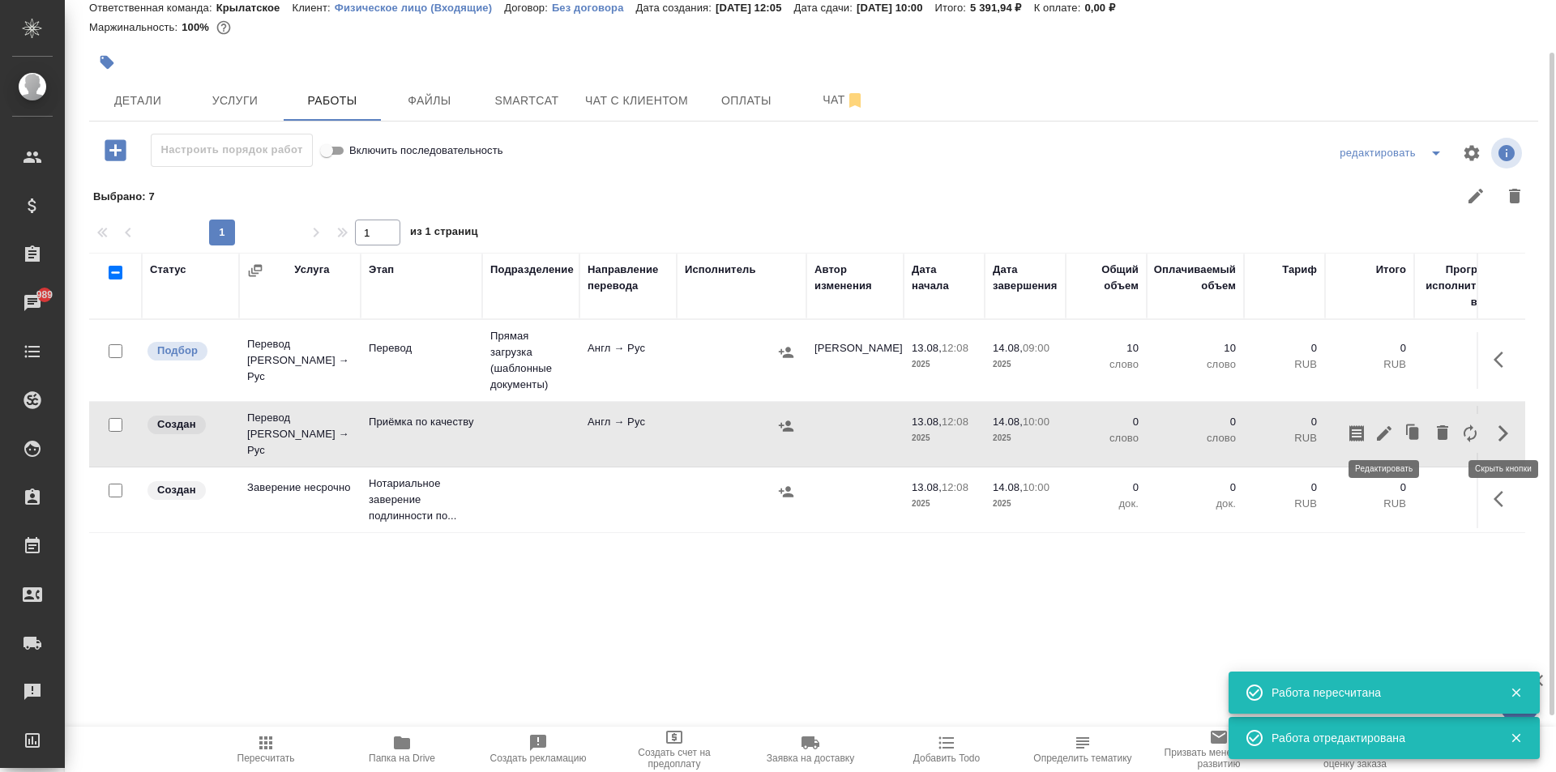
click at [1388, 430] on icon "button" at bounding box center [1383, 433] width 19 height 19
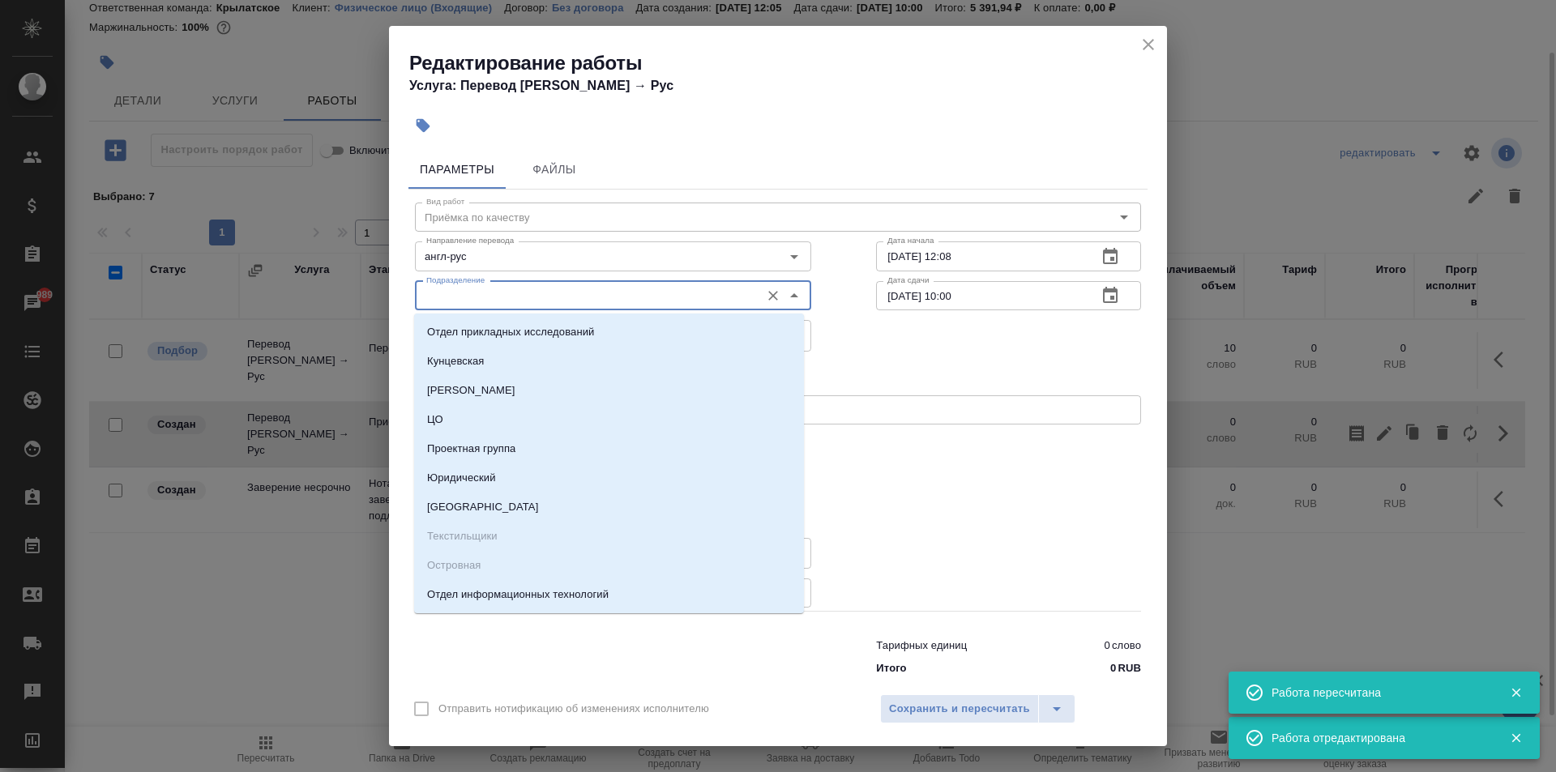
click at [448, 299] on input "Подразделение" at bounding box center [586, 295] width 332 height 19
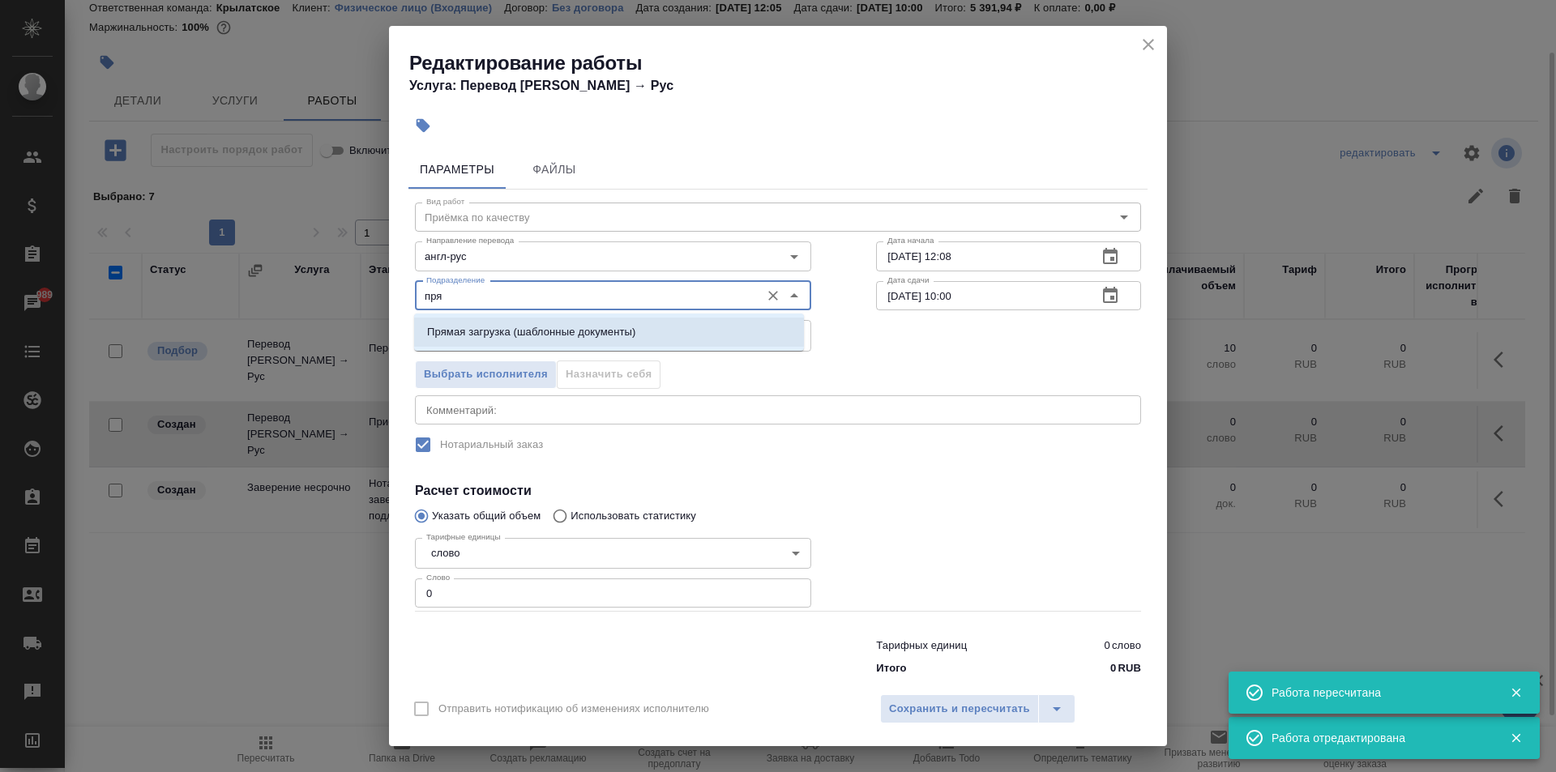
click at [501, 327] on p "Прямая загрузка (шаблонные документы)" at bounding box center [531, 332] width 208 height 16
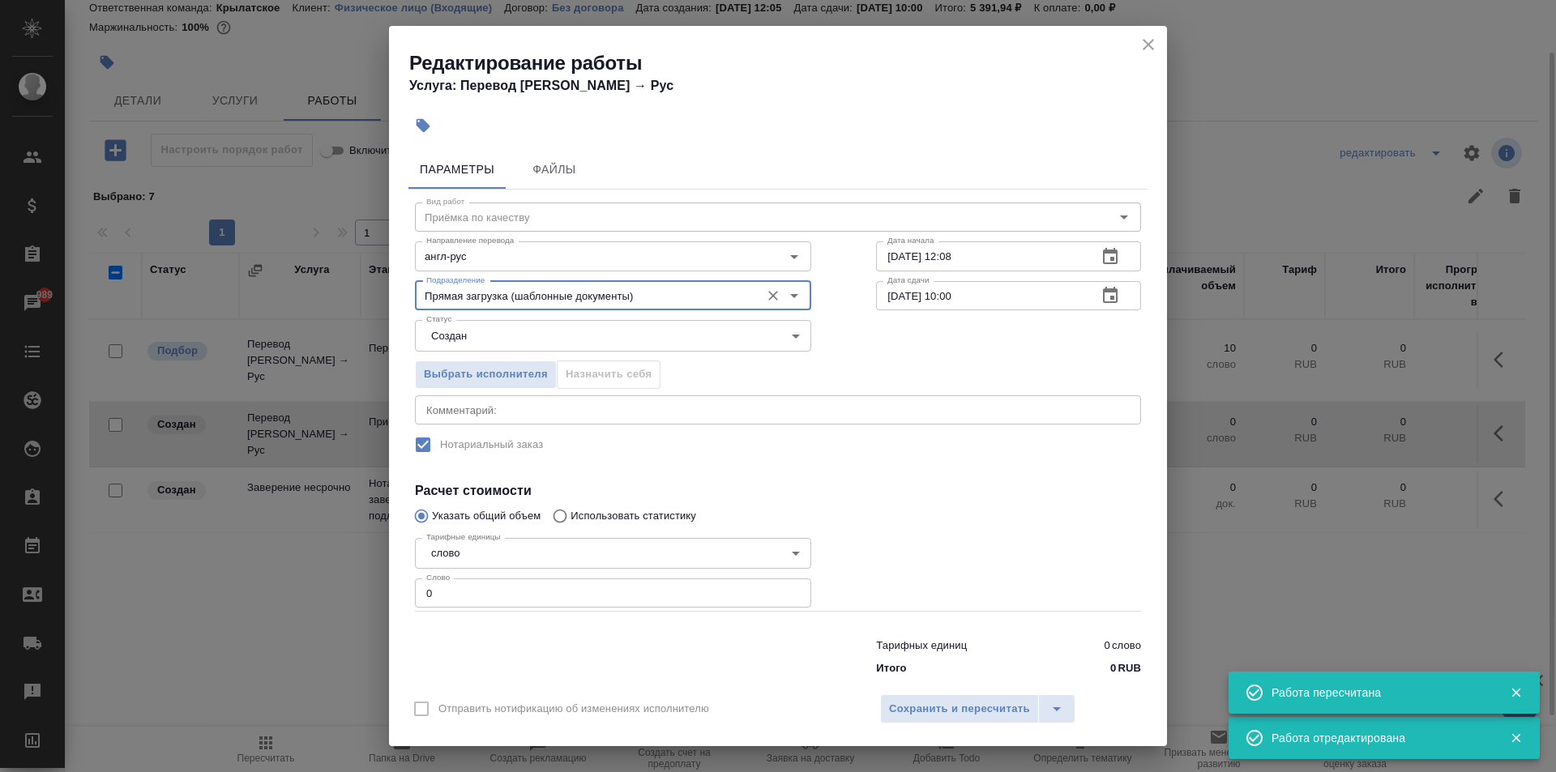
type input "Прямая загрузка (шаблонные документы)"
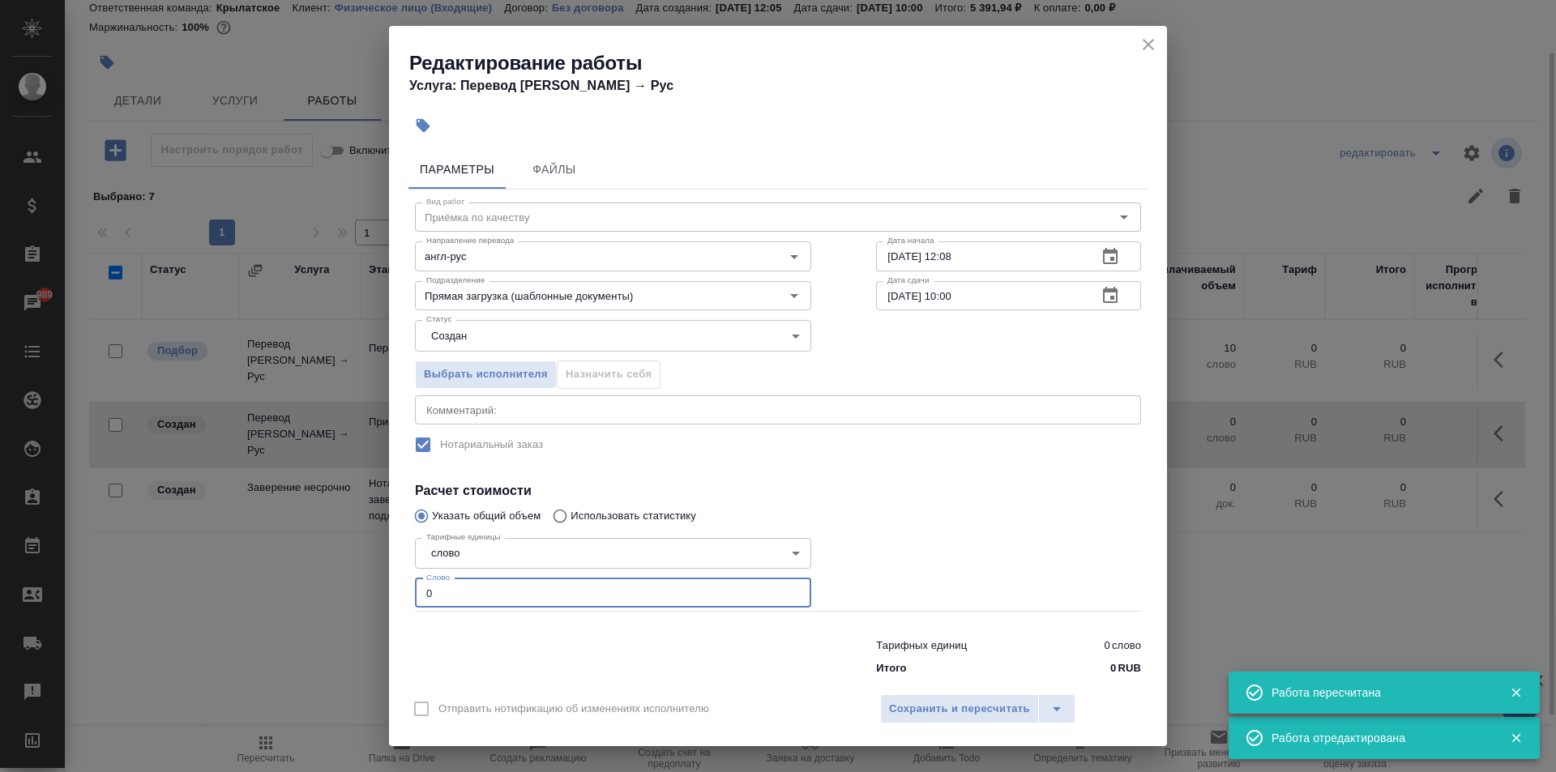
drag, startPoint x: 475, startPoint y: 583, endPoint x: 373, endPoint y: 601, distance: 103.8
click at [369, 601] on div "Редактирование работы Услуга: Перевод Стандарт Англ → Рус Параметры Файлы Вид р…" at bounding box center [778, 386] width 1556 height 772
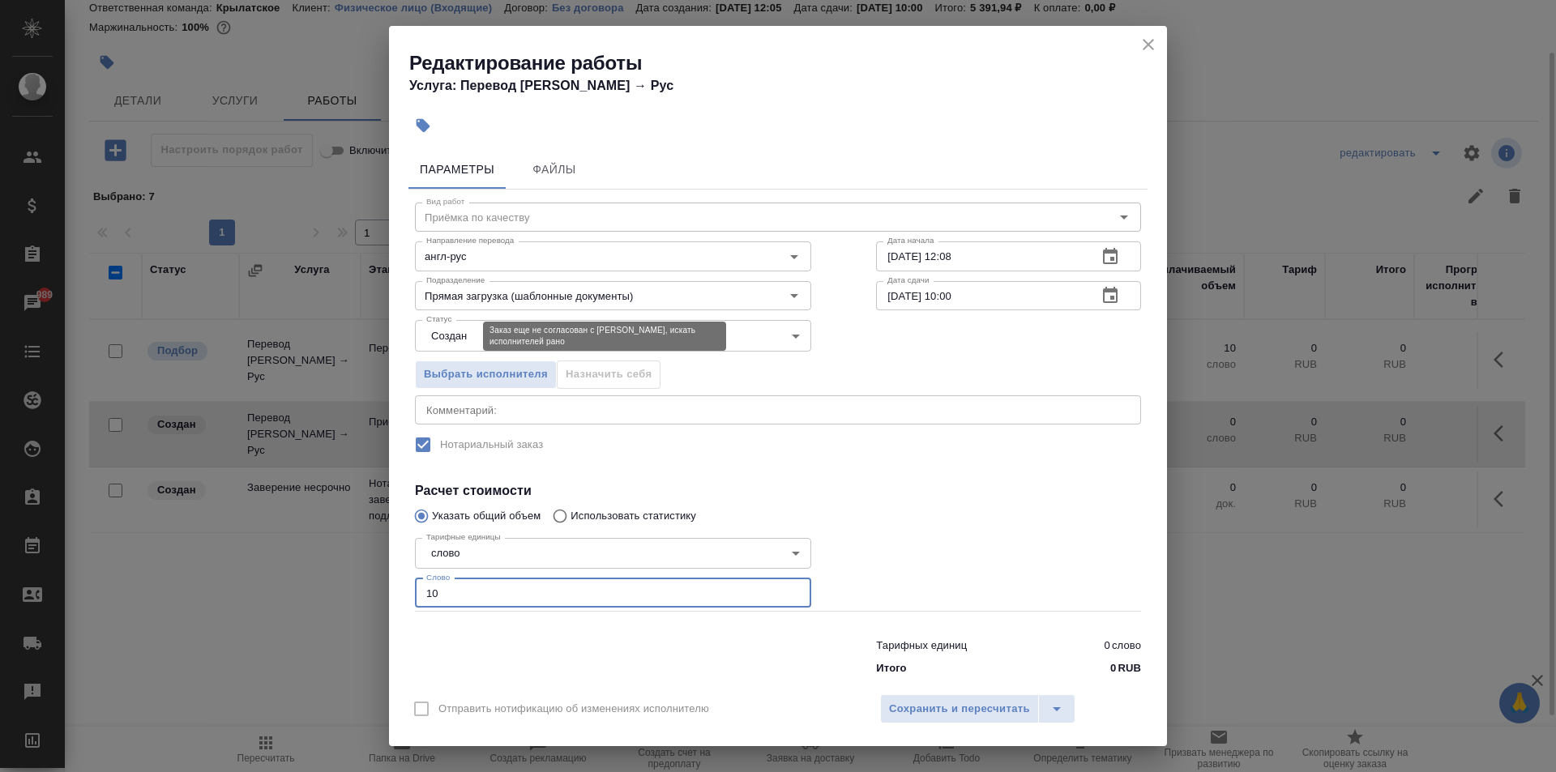
type input "10"
click at [461, 342] on body "🙏 .cls-1 fill:#fff; AWATERA Kasymov Timur Клиенты Спецификации Заказы 989 Чаты …" at bounding box center [778, 386] width 1556 height 772
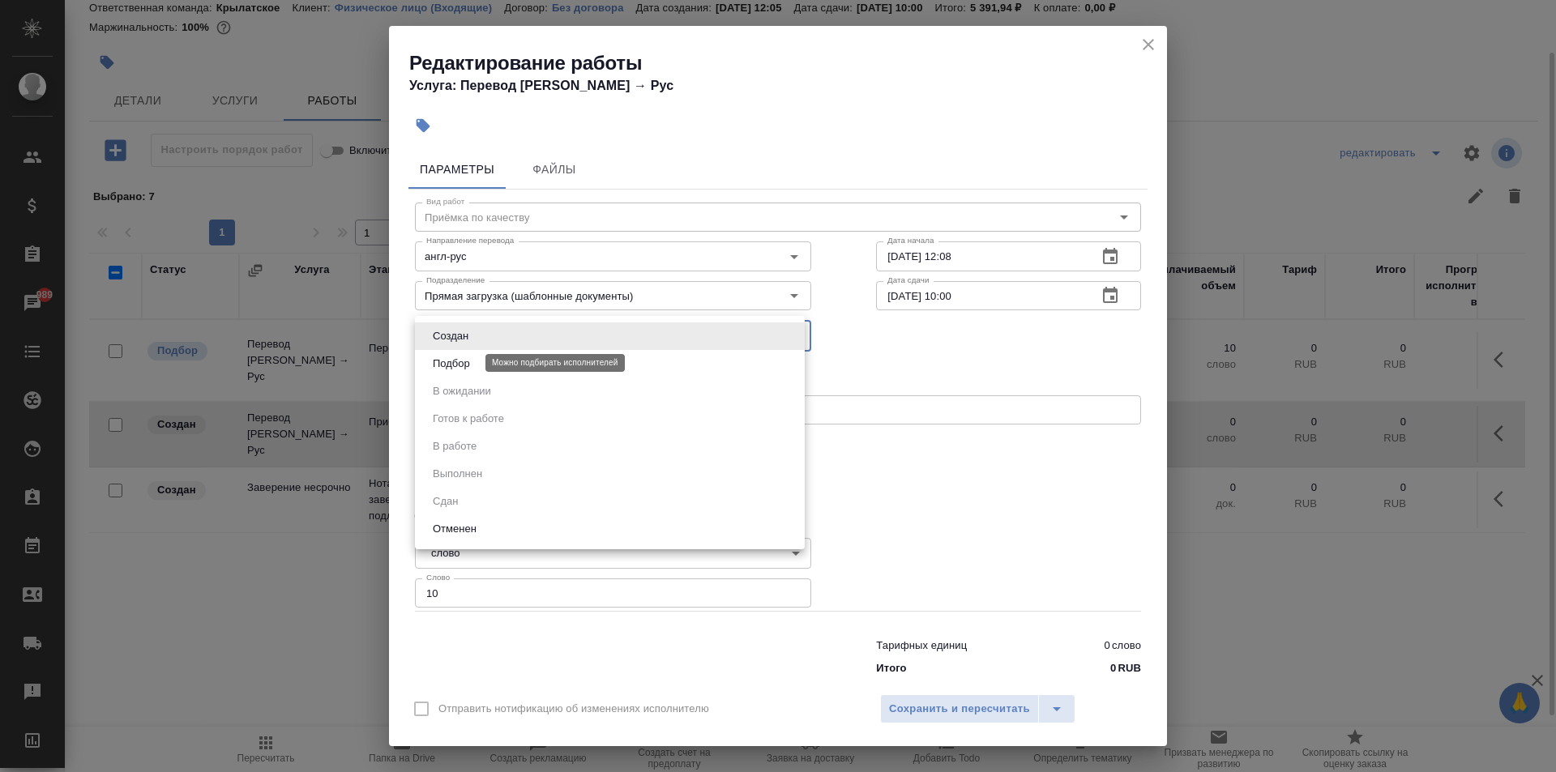
click at [462, 364] on button "Подбор" at bounding box center [451, 364] width 47 height 18
type input "recruiting"
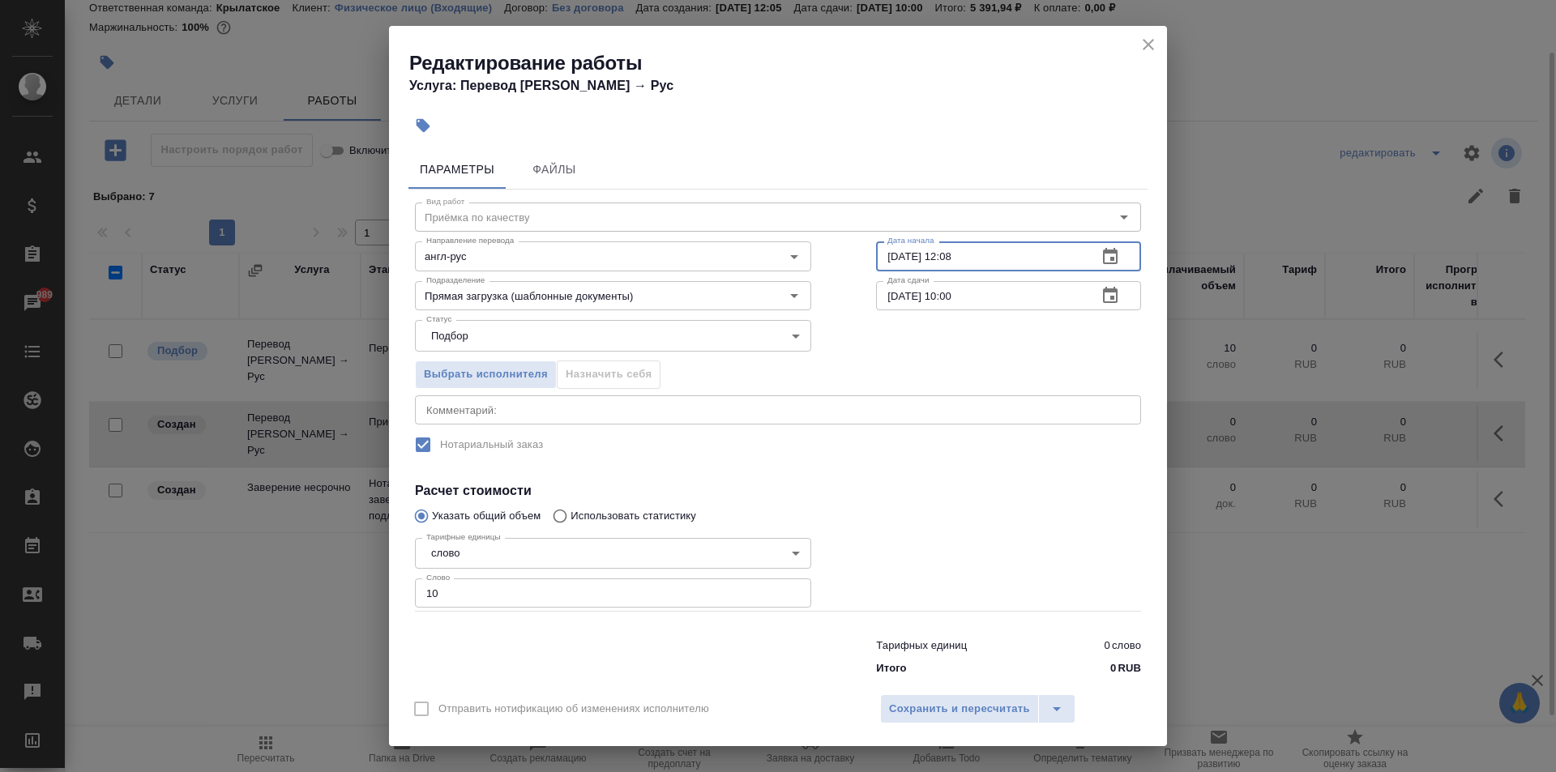
drag, startPoint x: 1004, startPoint y: 254, endPoint x: 782, endPoint y: 208, distance: 226.6
click at [782, 208] on div "Направление перевода англ-рус Направление перевода Дата начала 13.08.2025 12:08…" at bounding box center [777, 255] width 791 height 104
type input "14.08.2025 09:00"
drag, startPoint x: 903, startPoint y: 723, endPoint x: 910, endPoint y: 715, distance: 10.9
click at [906, 720] on button "Сохранить и пересчитать" at bounding box center [959, 708] width 159 height 29
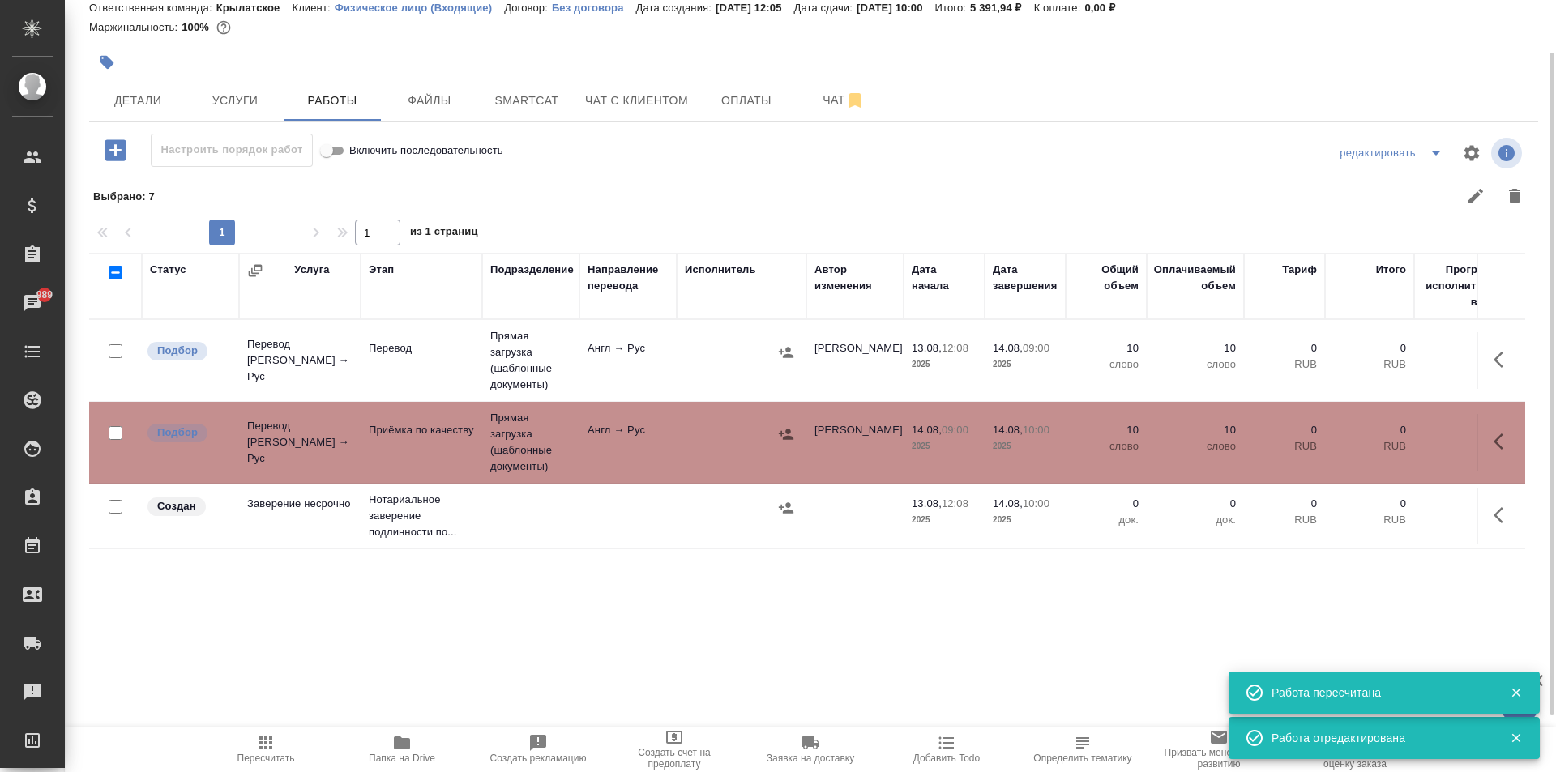
click at [223, 767] on button "Пересчитать" at bounding box center [266, 749] width 136 height 45
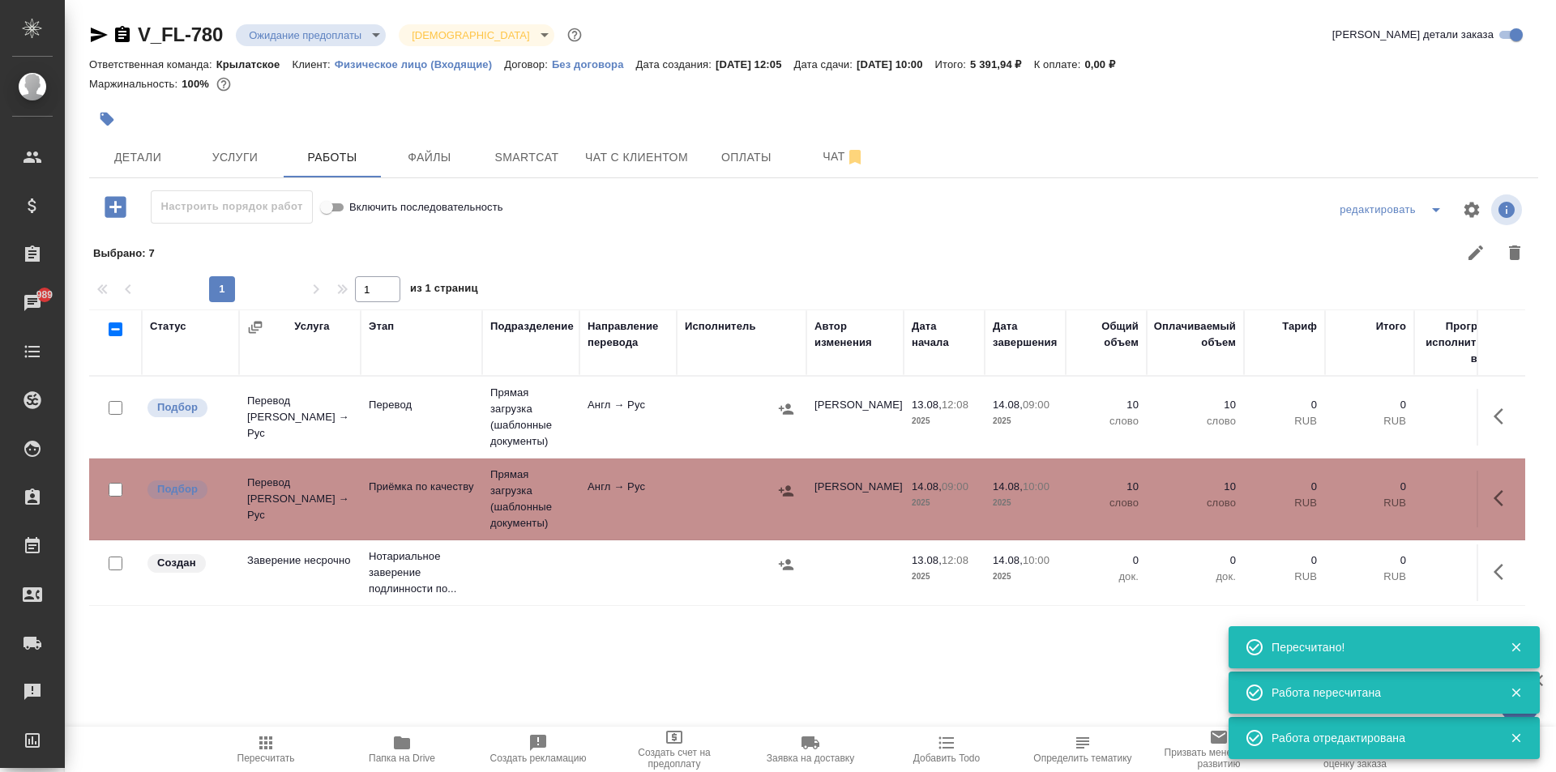
click at [356, 23] on body "🙏 .cls-1 fill:#fff; AWATERA Kasymov Timur Клиенты Спецификации Заказы 989 Чаты …" at bounding box center [778, 386] width 1556 height 772
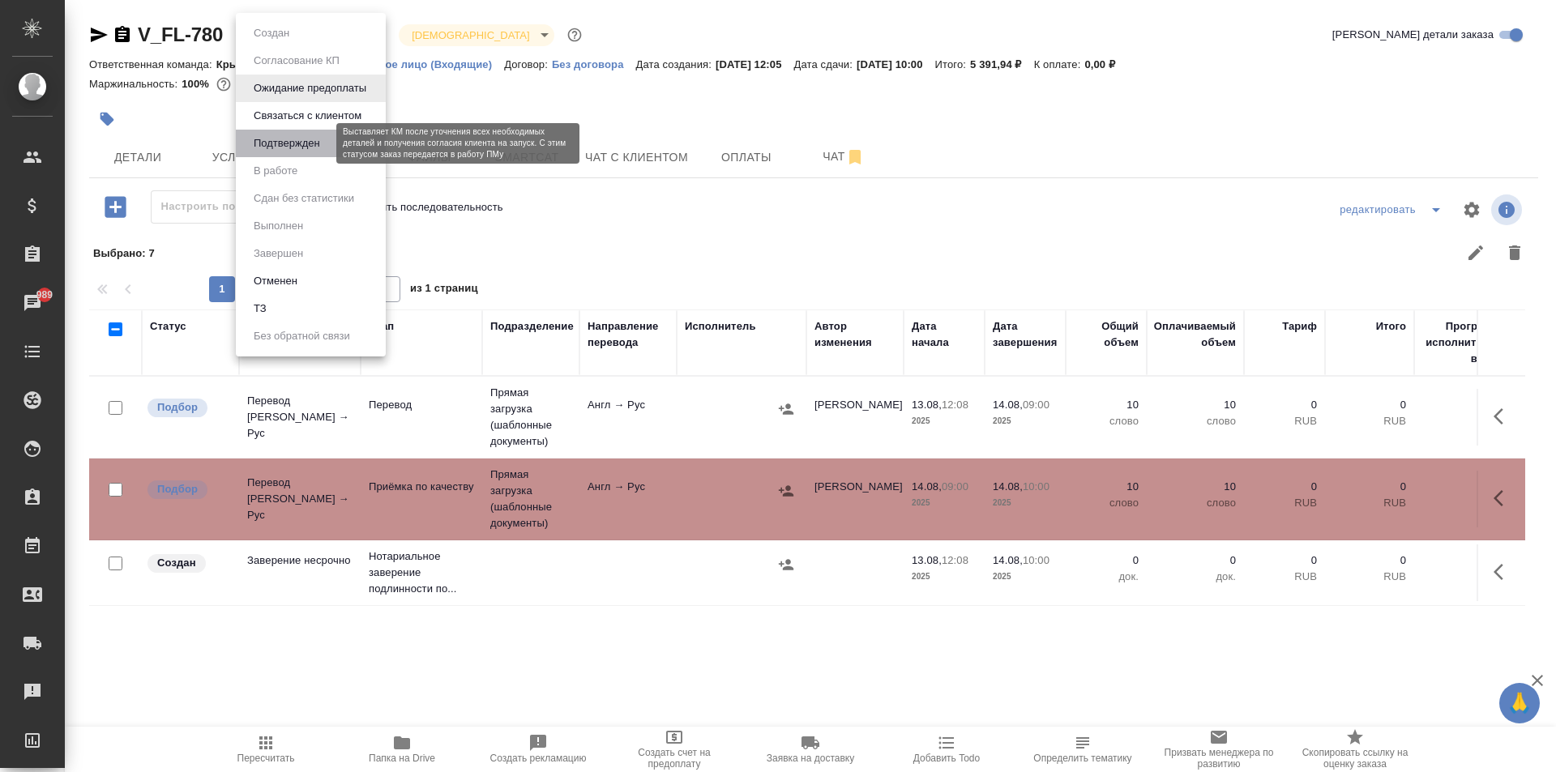
click at [323, 145] on button "Подтвержден" at bounding box center [287, 144] width 76 height 18
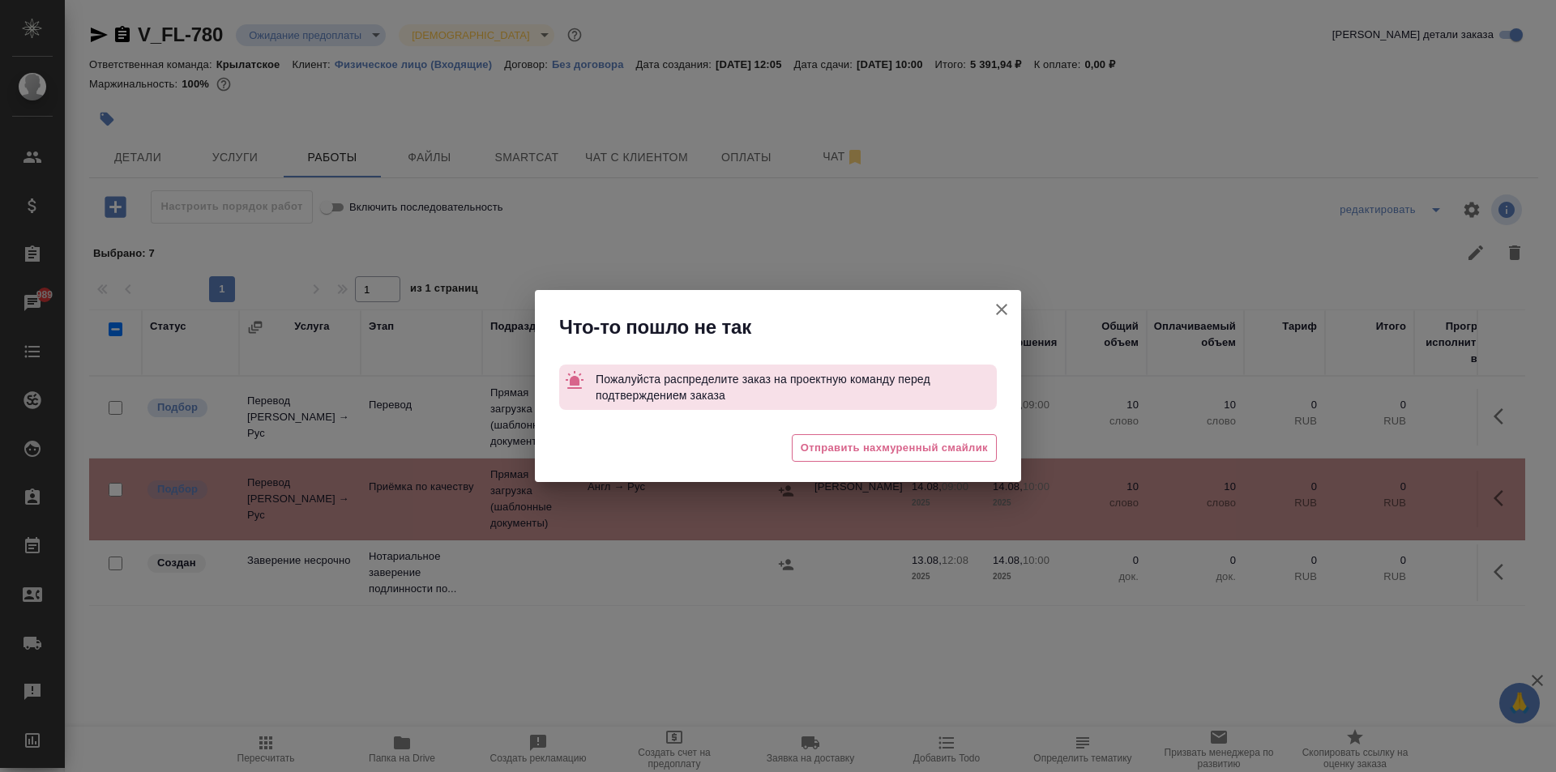
drag, startPoint x: 1005, startPoint y: 305, endPoint x: 994, endPoint y: 306, distance: 10.6
click at [1001, 306] on icon "button" at bounding box center [1001, 309] width 19 height 19
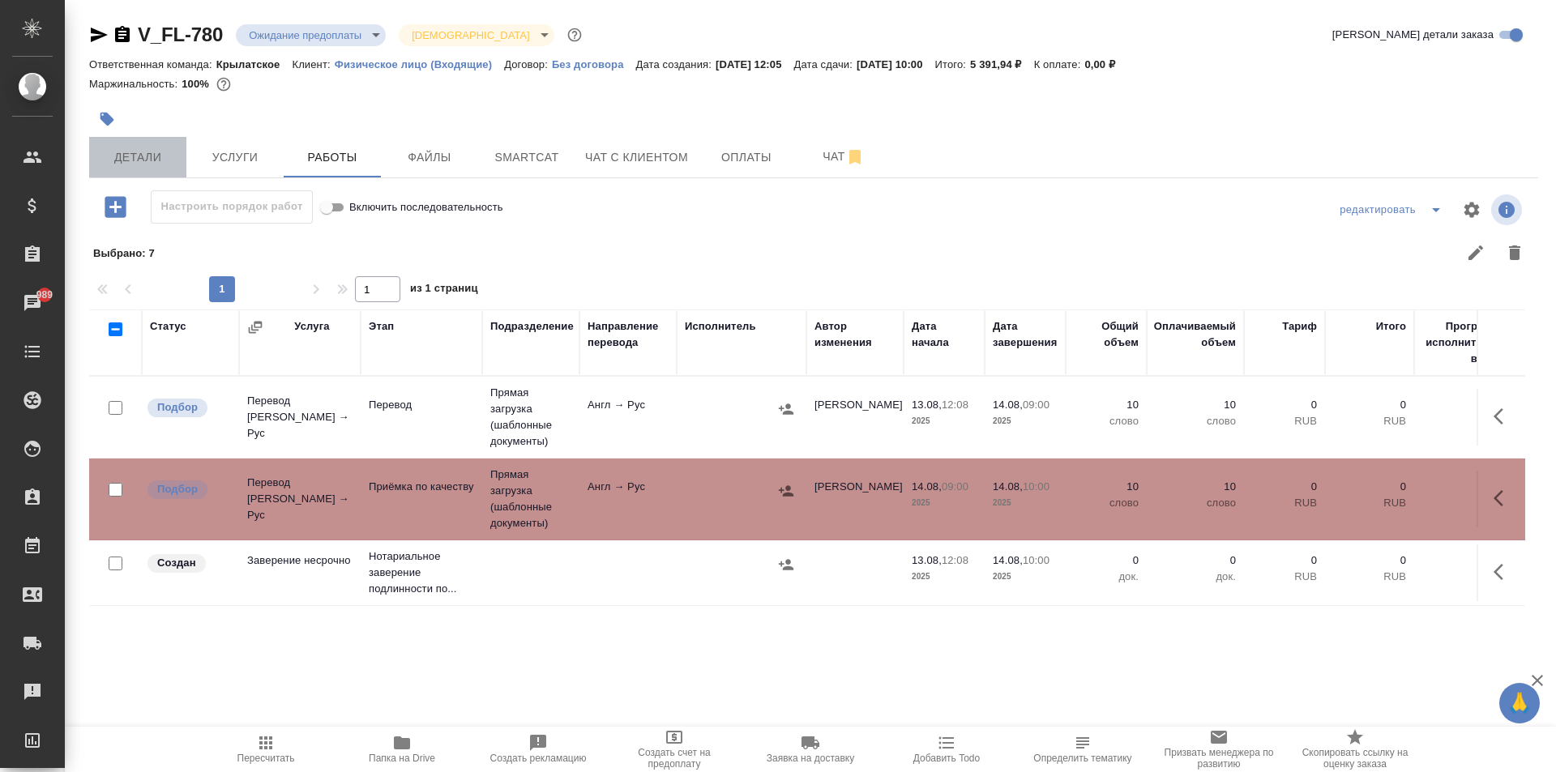
click at [168, 152] on span "Детали" at bounding box center [138, 157] width 78 height 20
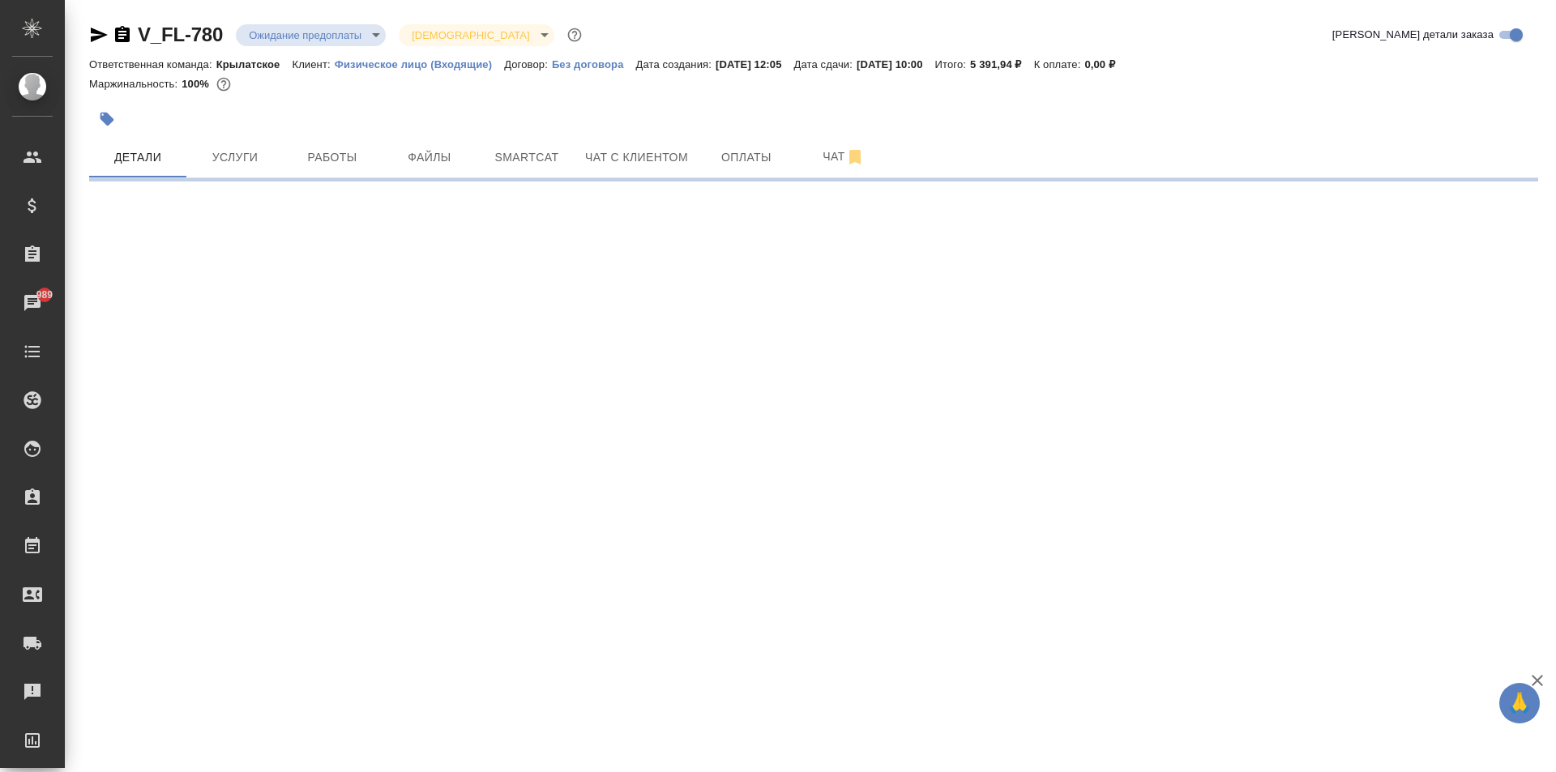
select select "RU"
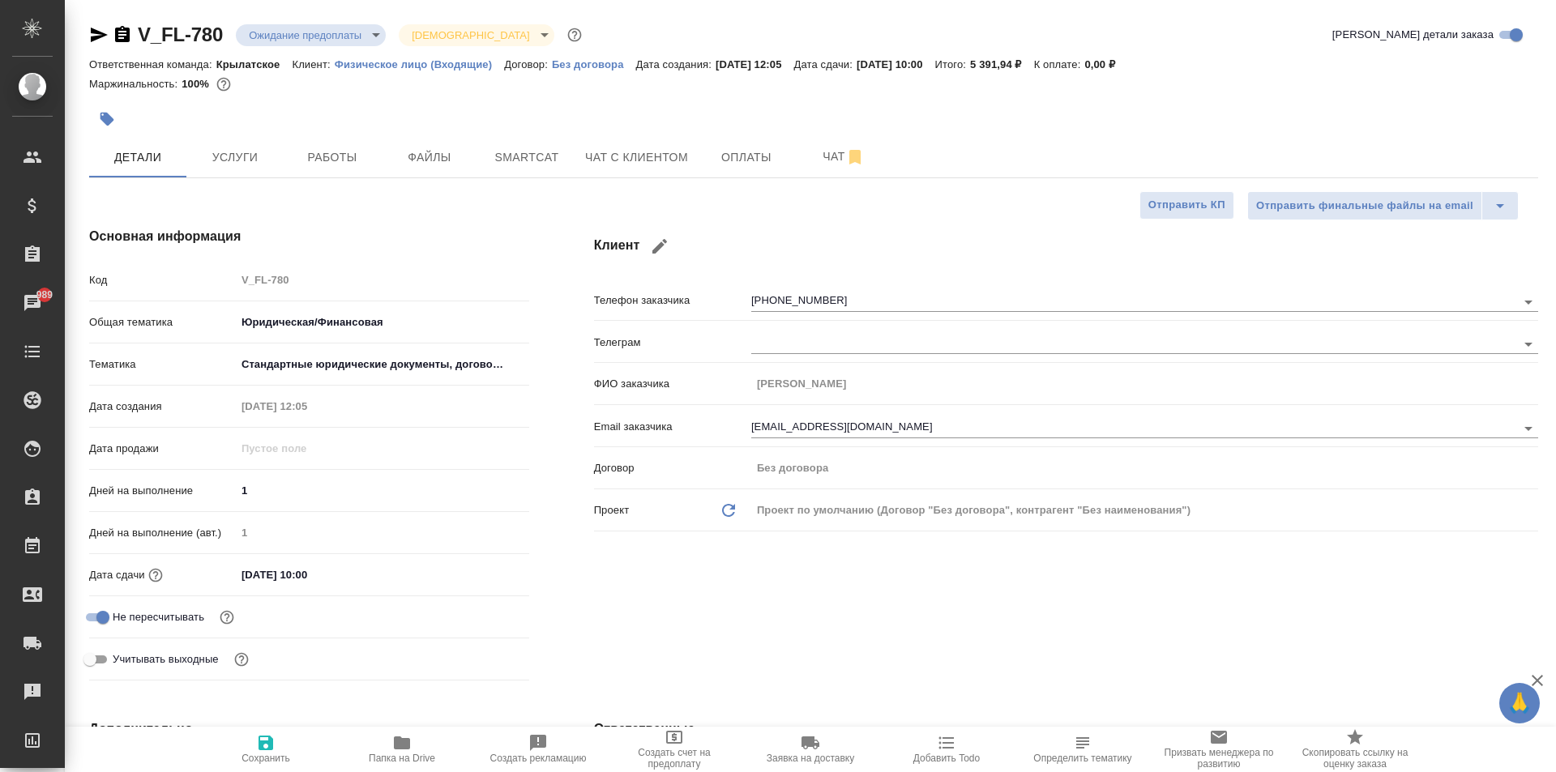
type textarea "x"
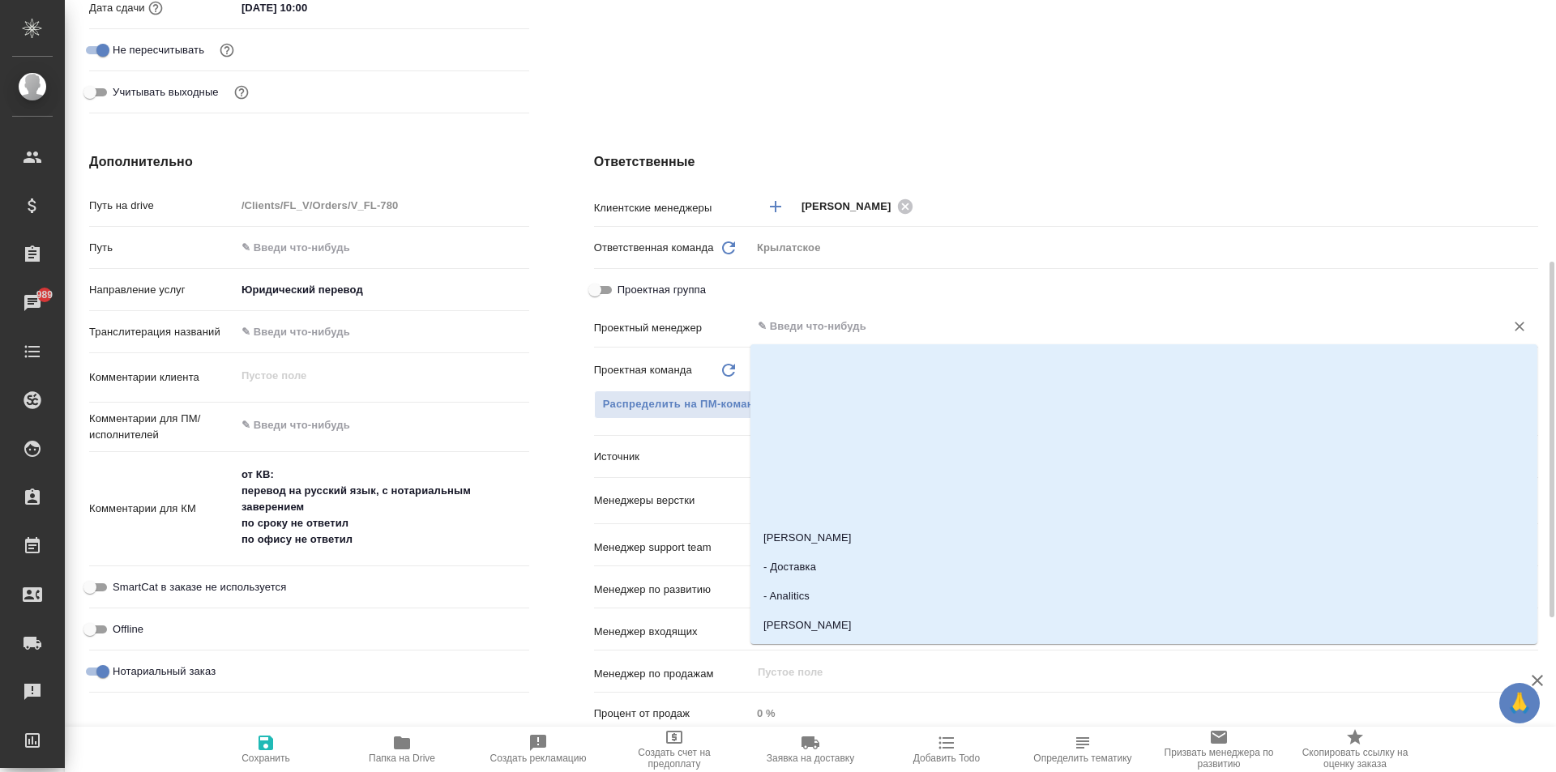
click at [788, 331] on input "text" at bounding box center [1117, 326] width 723 height 19
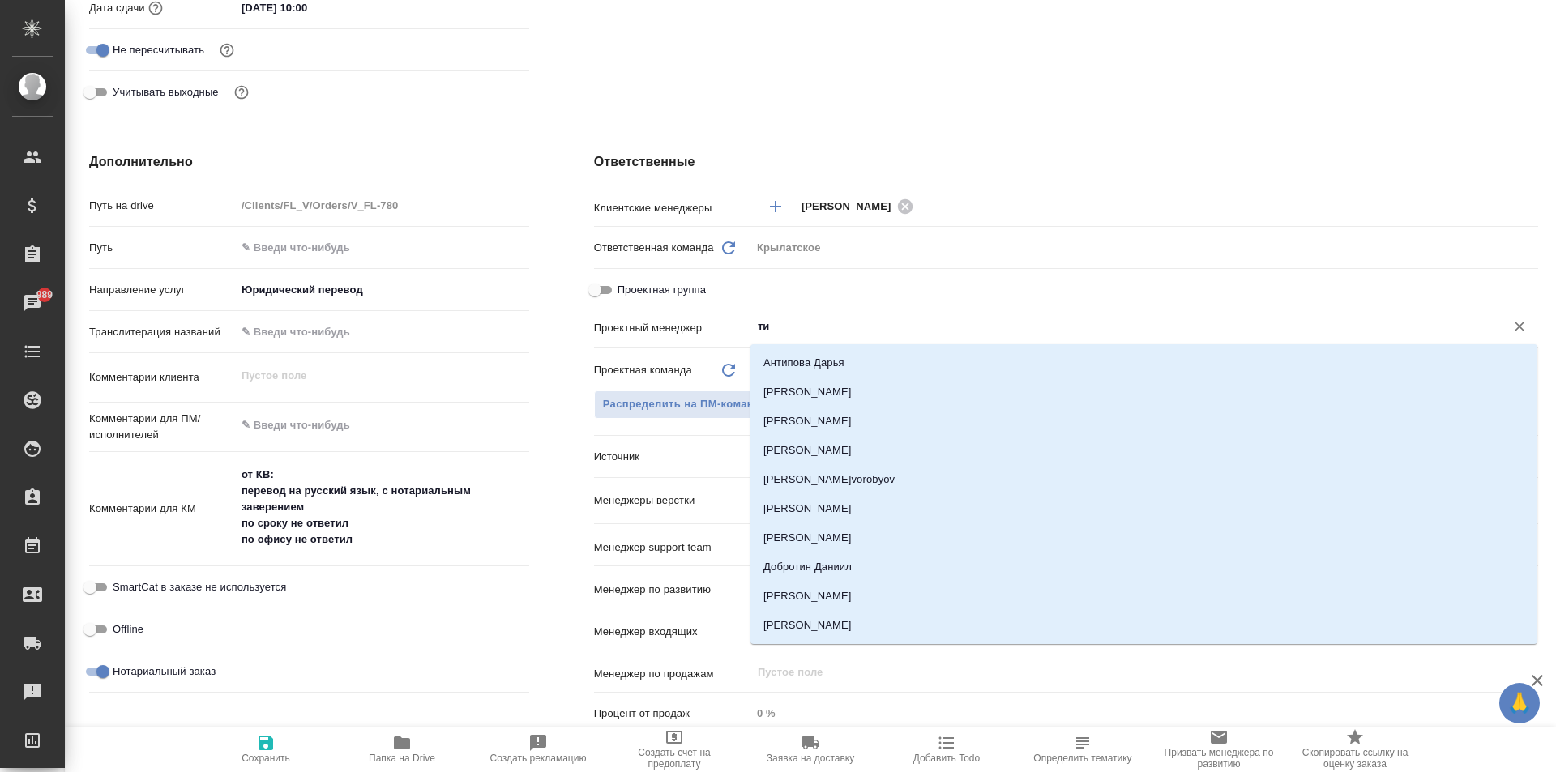
type input "тим"
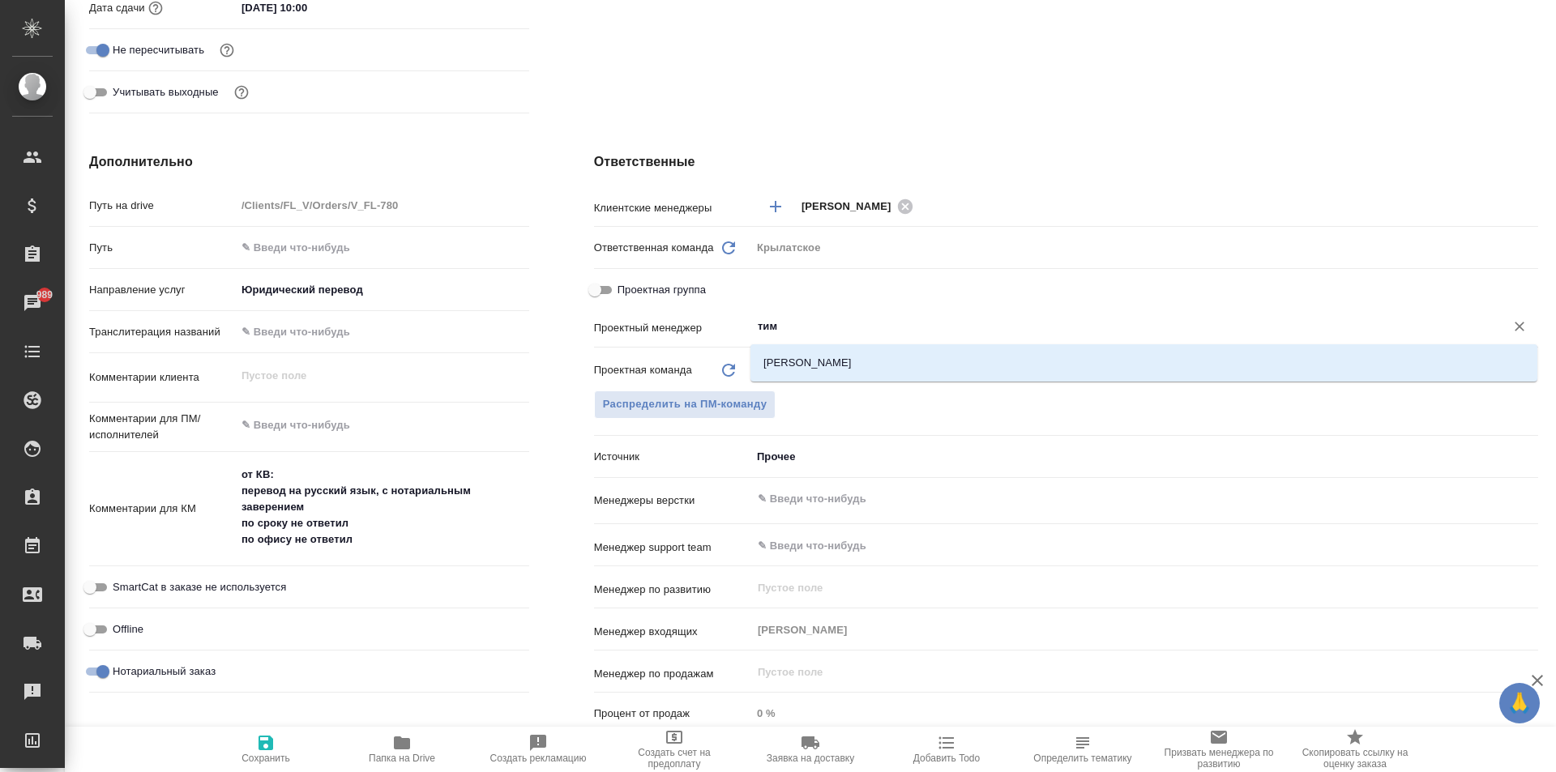
click at [824, 374] on li "[PERSON_NAME]" at bounding box center [1143, 362] width 787 height 29
type textarea "x"
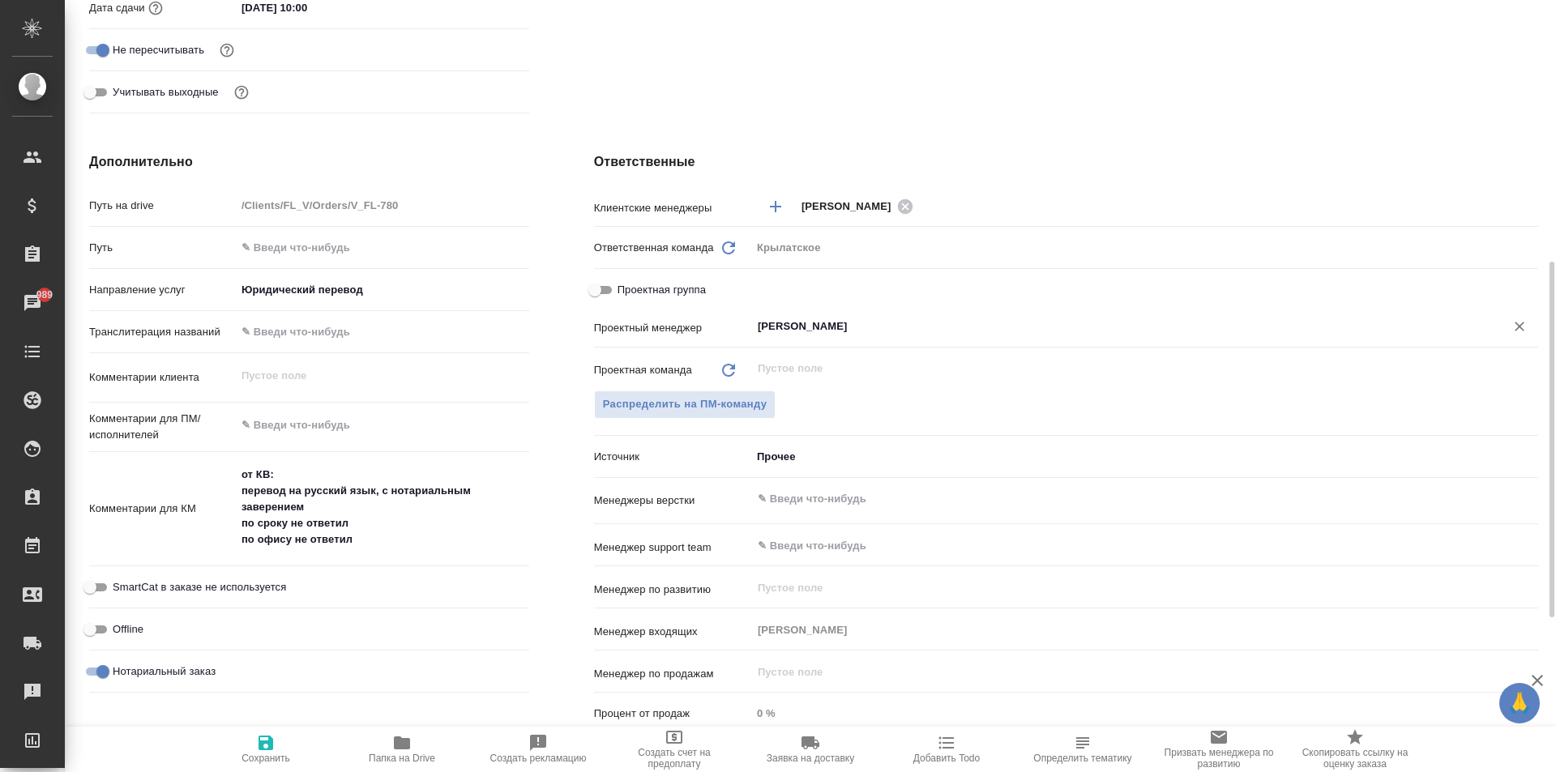
type input "[PERSON_NAME]"
drag, startPoint x: 237, startPoint y: 724, endPoint x: 247, endPoint y: 729, distance: 10.9
click at [242, 724] on div "Дополнительно Путь на drive /Clients/FL_V/Orders/V_FL-780 Путь Направление услу…" at bounding box center [309, 447] width 505 height 654
click at [253, 736] on span "Сохранить" at bounding box center [265, 748] width 117 height 31
type textarea "x"
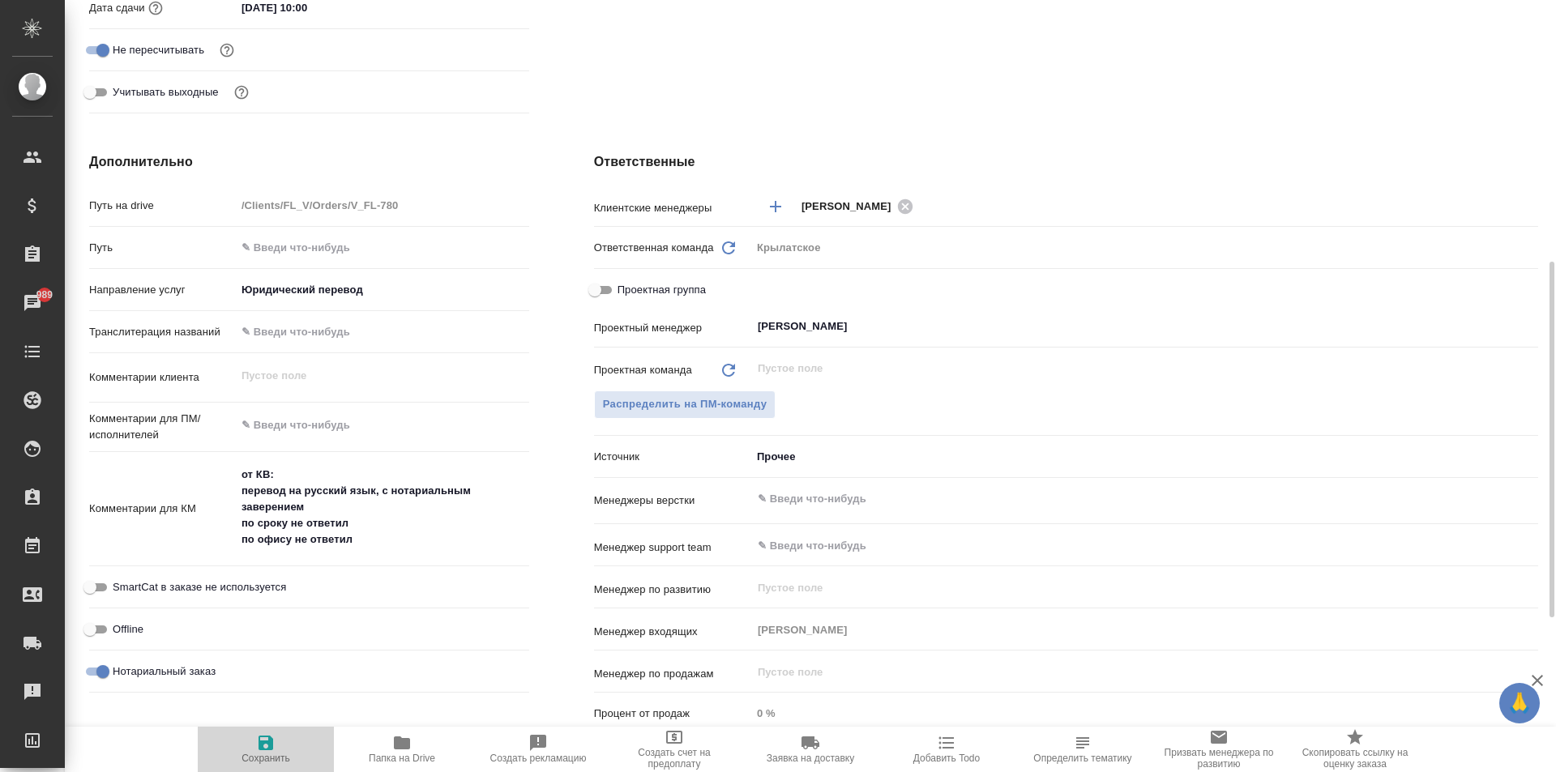
type textarea "x"
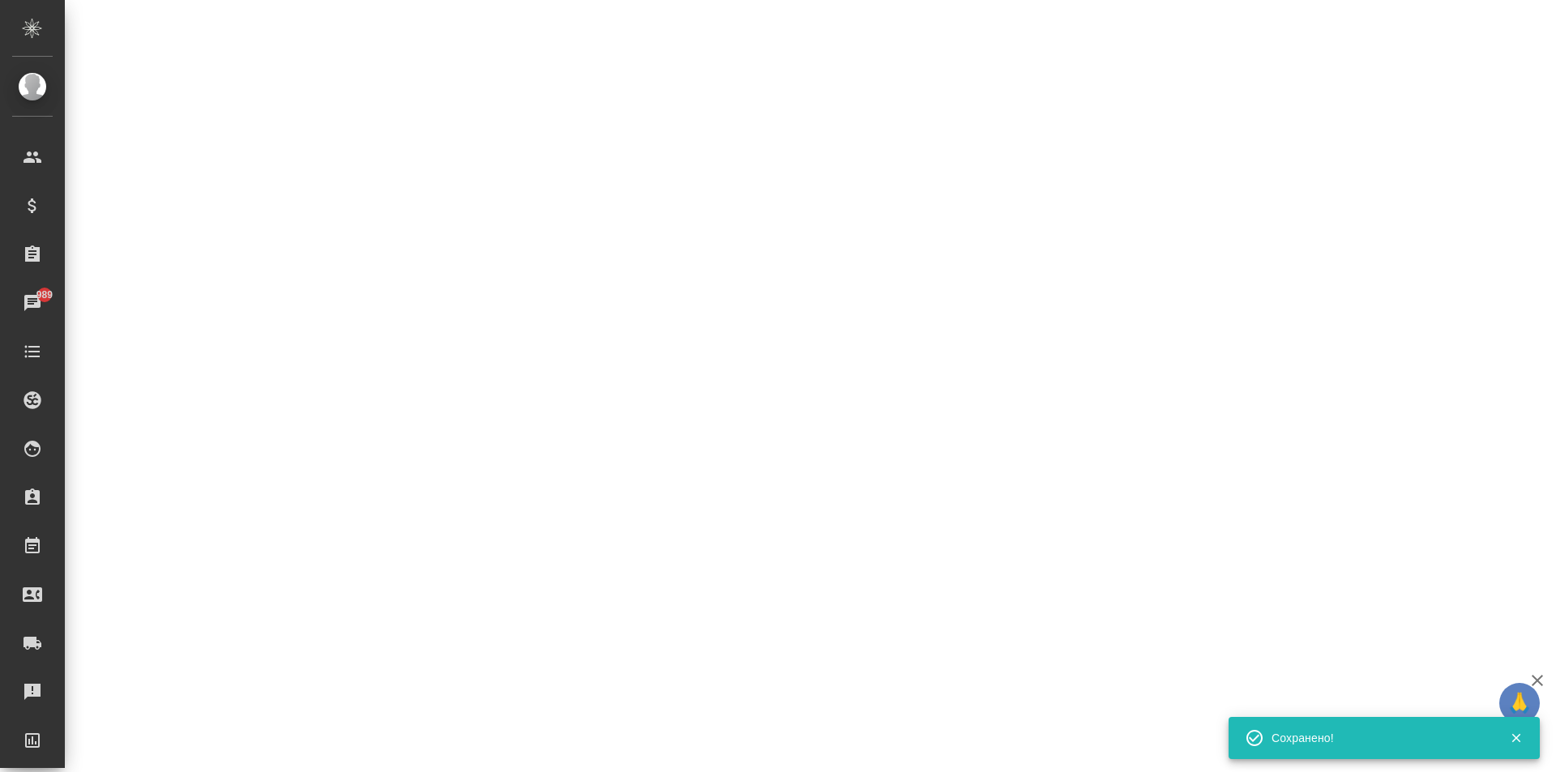
select select "RU"
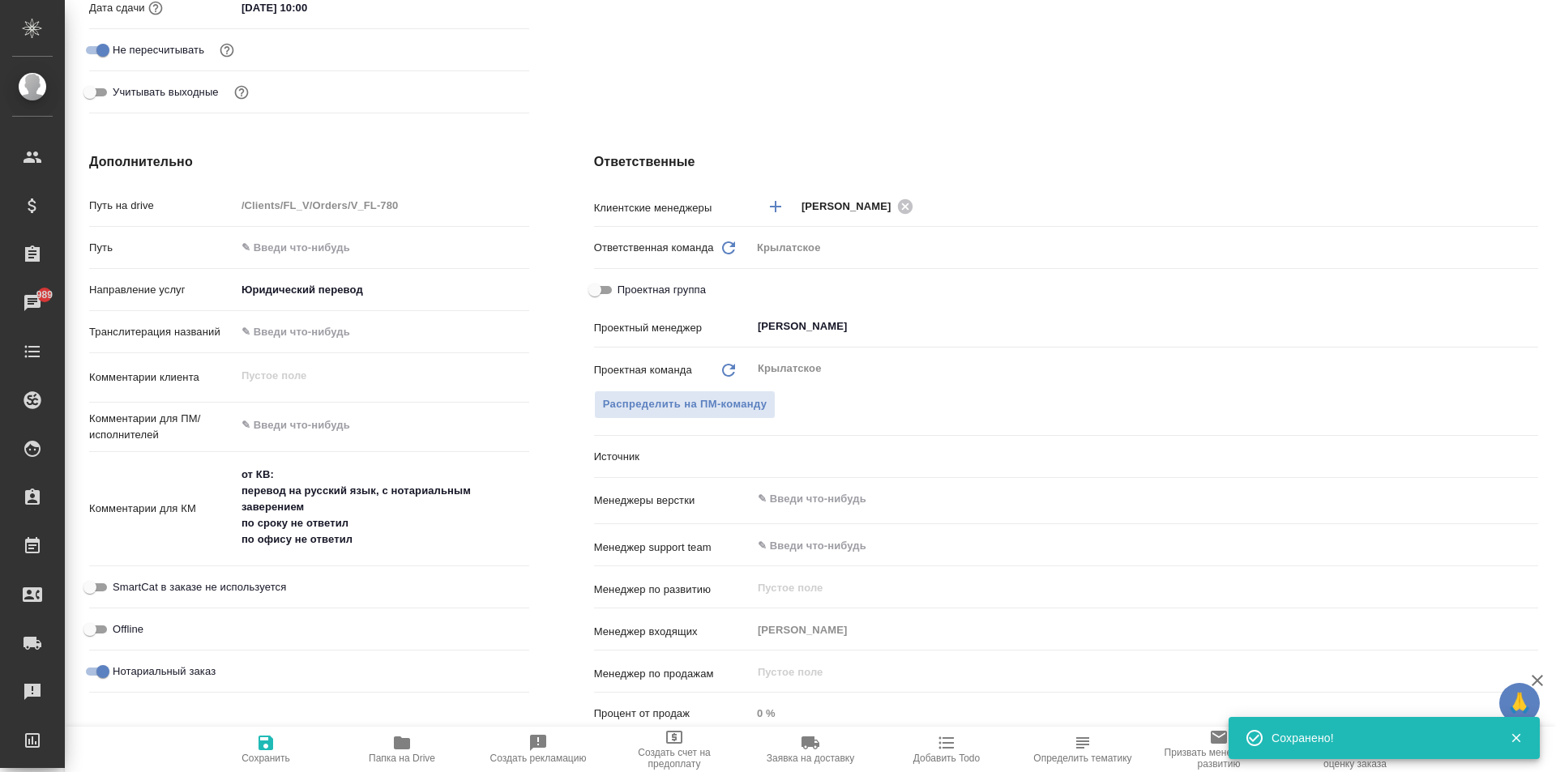
scroll to position [0, 0]
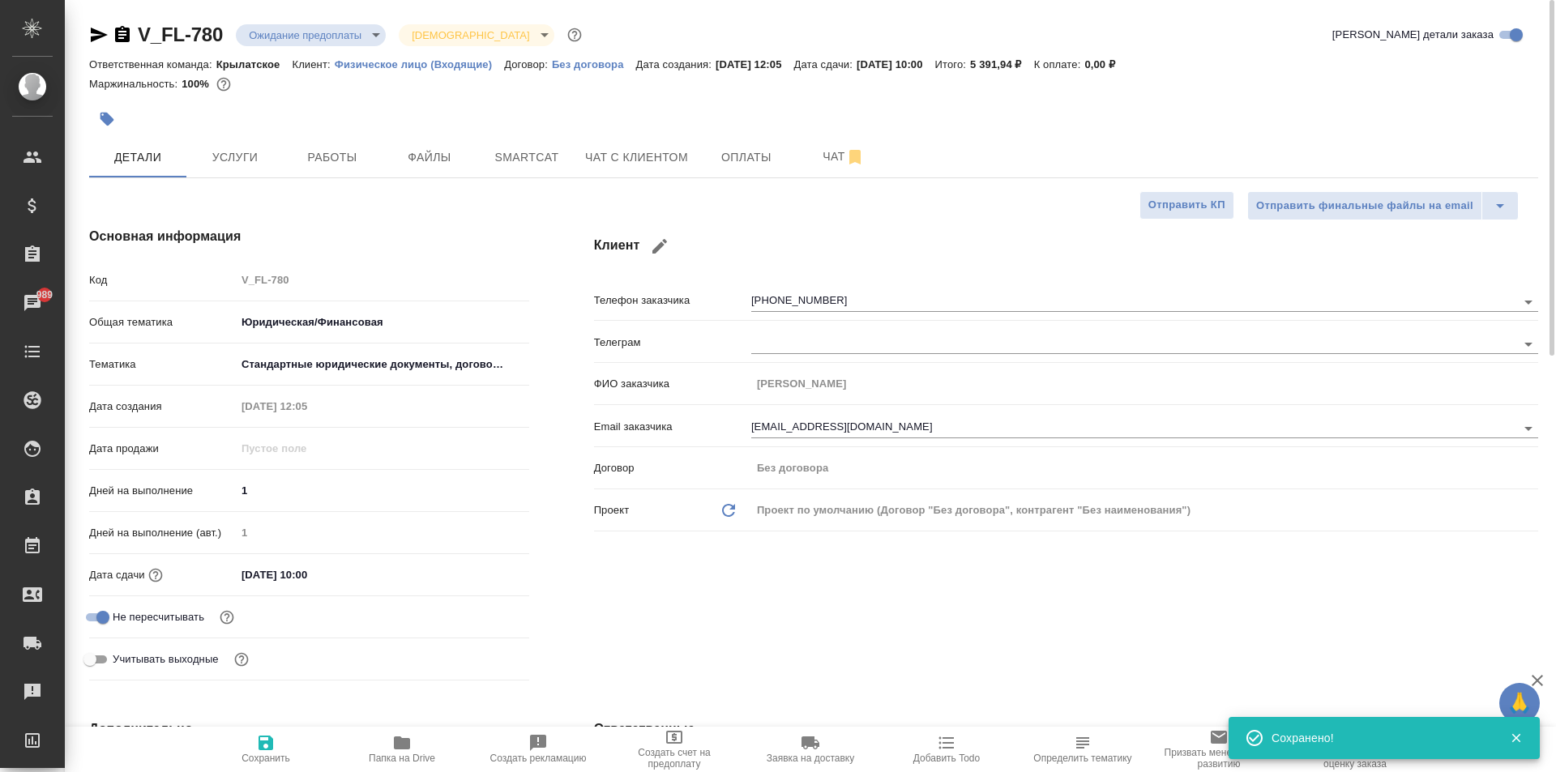
type textarea "x"
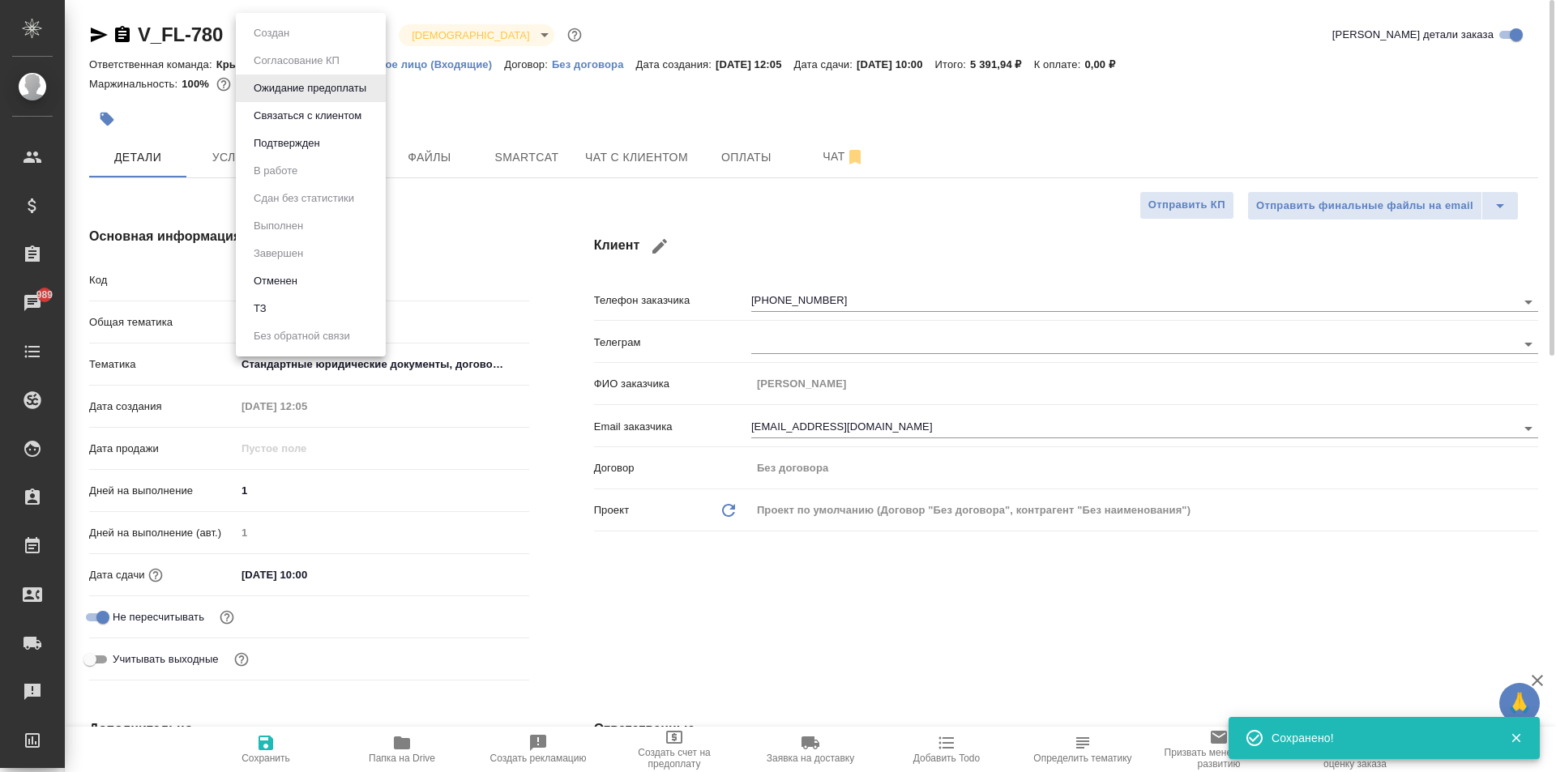
click at [341, 38] on body "🙏 .cls-1 fill:#fff; AWATERA Kasymov Timur Клиенты Спецификации Заказы 989 Чаты …" at bounding box center [778, 386] width 1556 height 772
drag, startPoint x: 327, startPoint y: 147, endPoint x: 357, endPoint y: 146, distance: 30.8
click at [328, 145] on li "Подтвержден" at bounding box center [311, 144] width 150 height 28
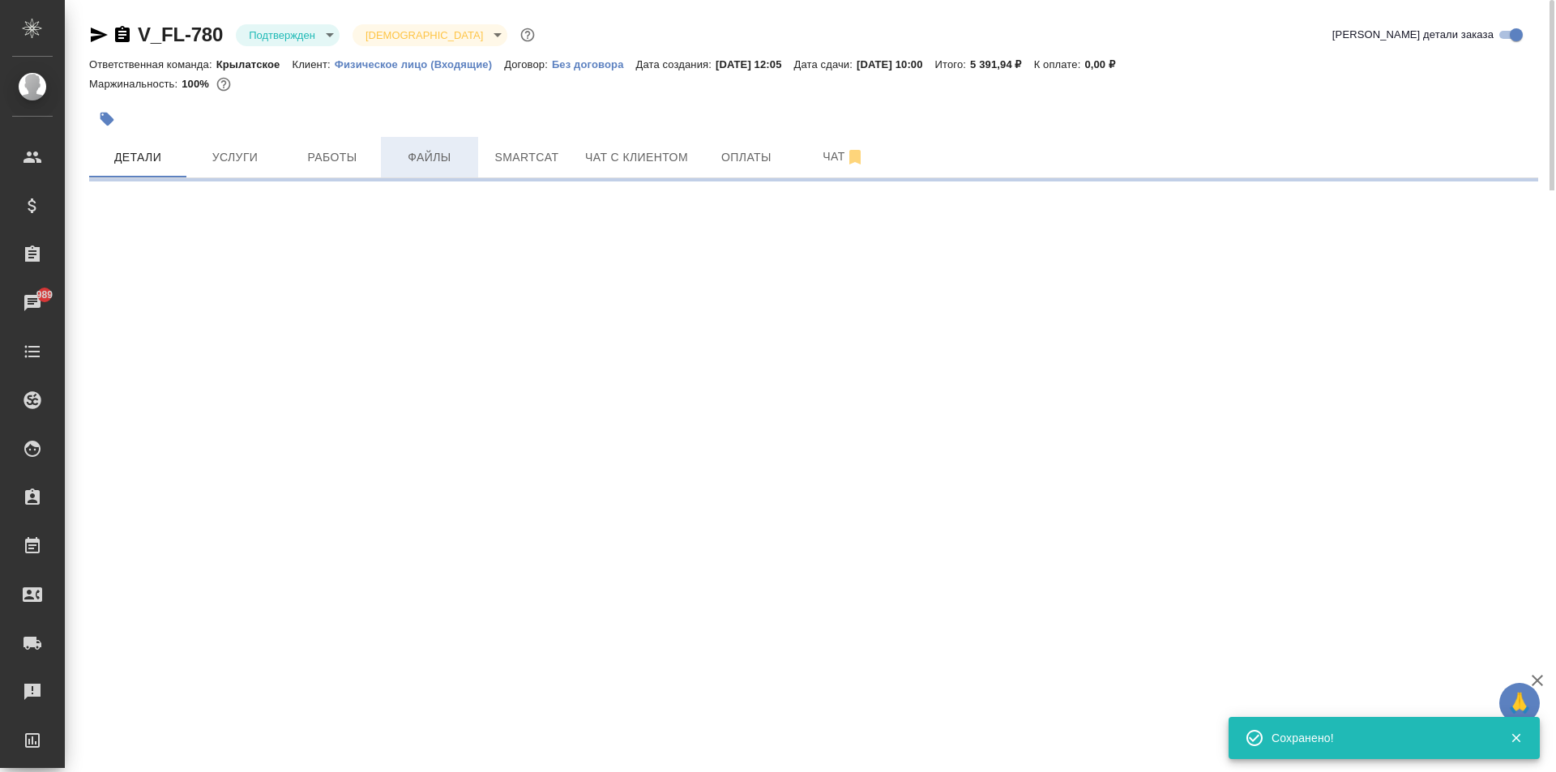
select select "RU"
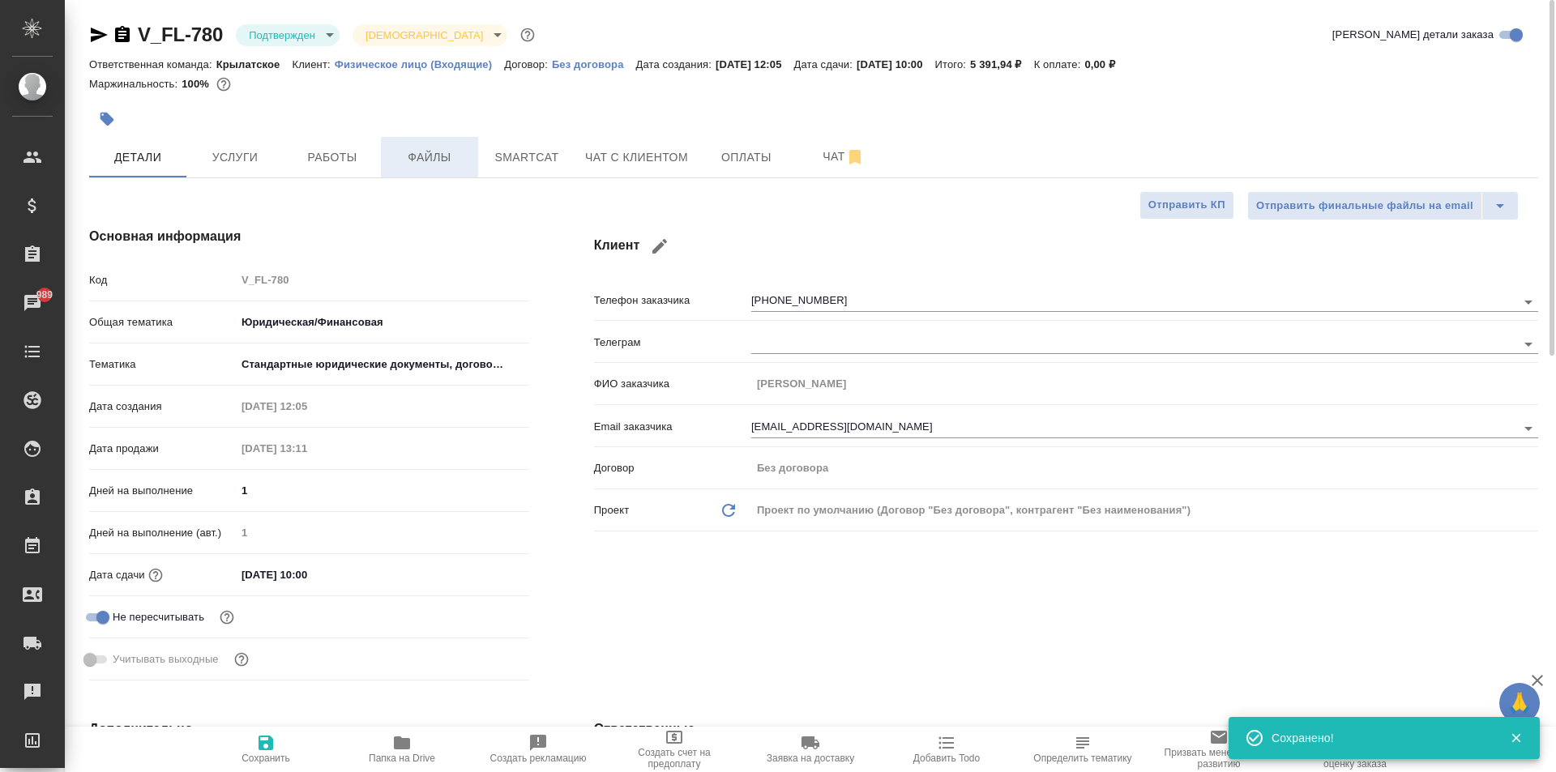
type textarea "x"
click at [324, 164] on span "Работы" at bounding box center [332, 157] width 78 height 20
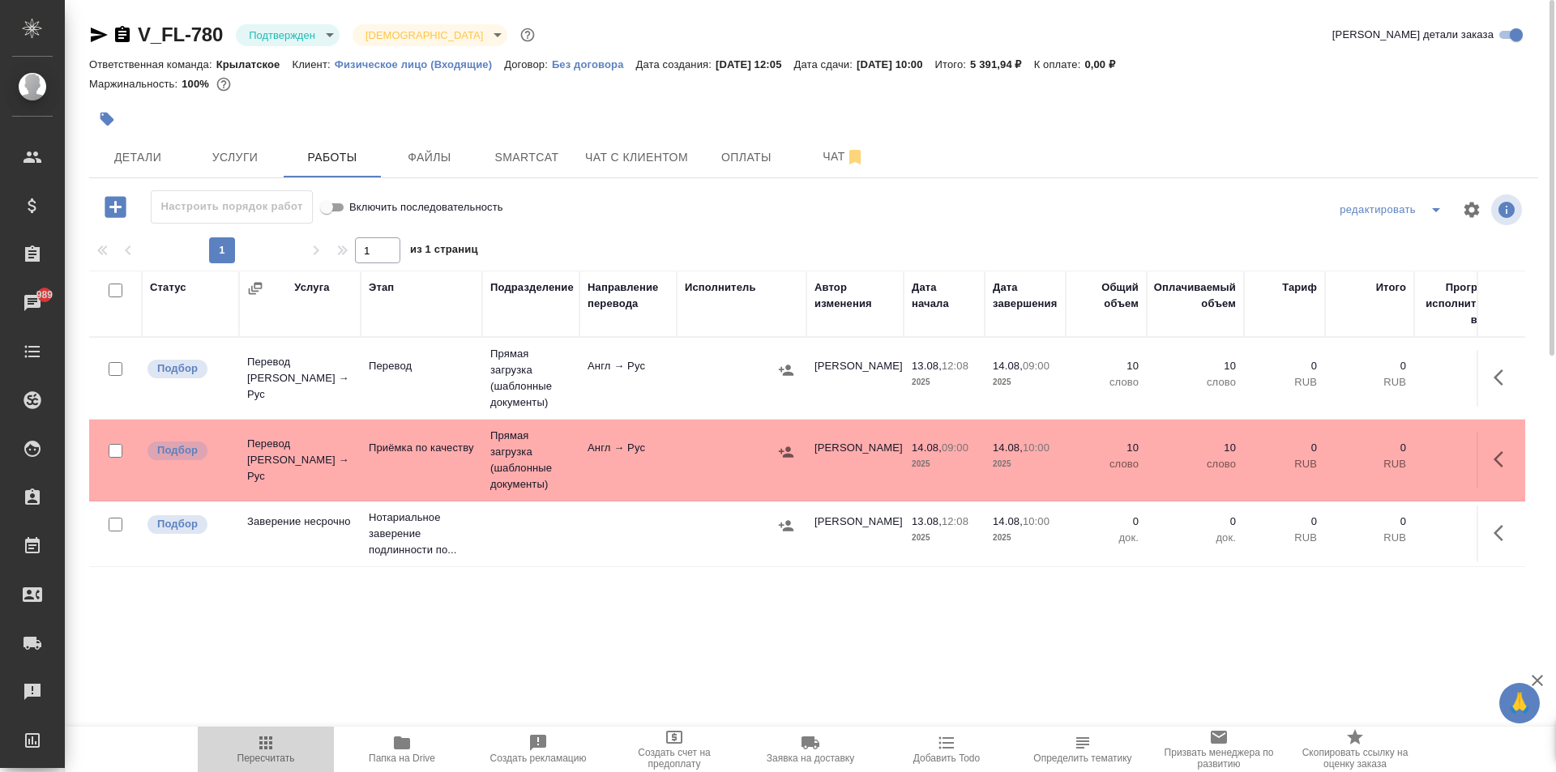
click at [274, 760] on span "Пересчитать" at bounding box center [266, 758] width 58 height 11
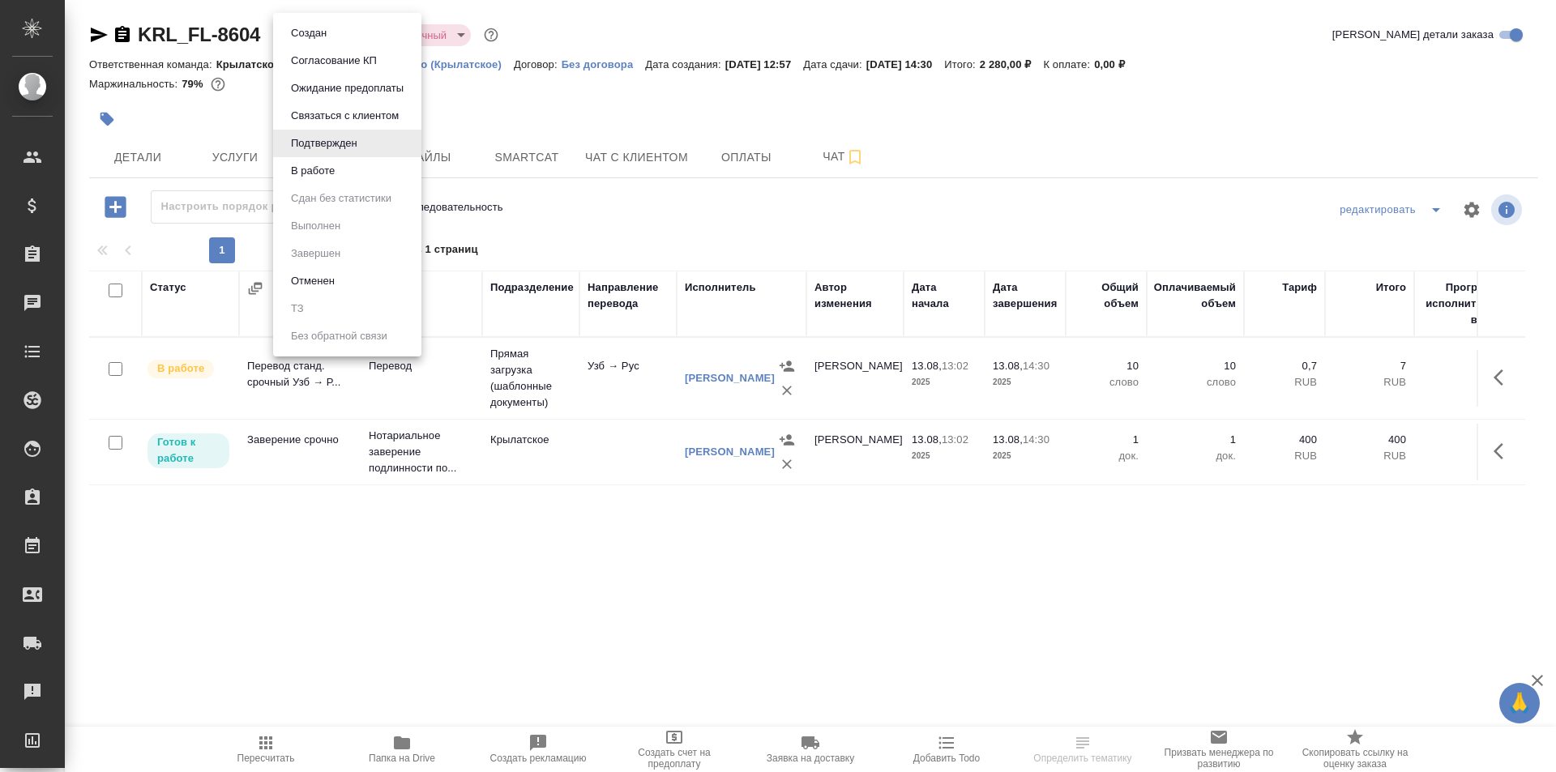
click at [321, 31] on body "🙏 .cls-1 fill:#fff; AWATERA Kasymov Timur Клиенты Спецификации Заказы Чаты Todo…" at bounding box center [778, 386] width 1556 height 772
click at [328, 34] on button "Создан" at bounding box center [308, 33] width 45 height 18
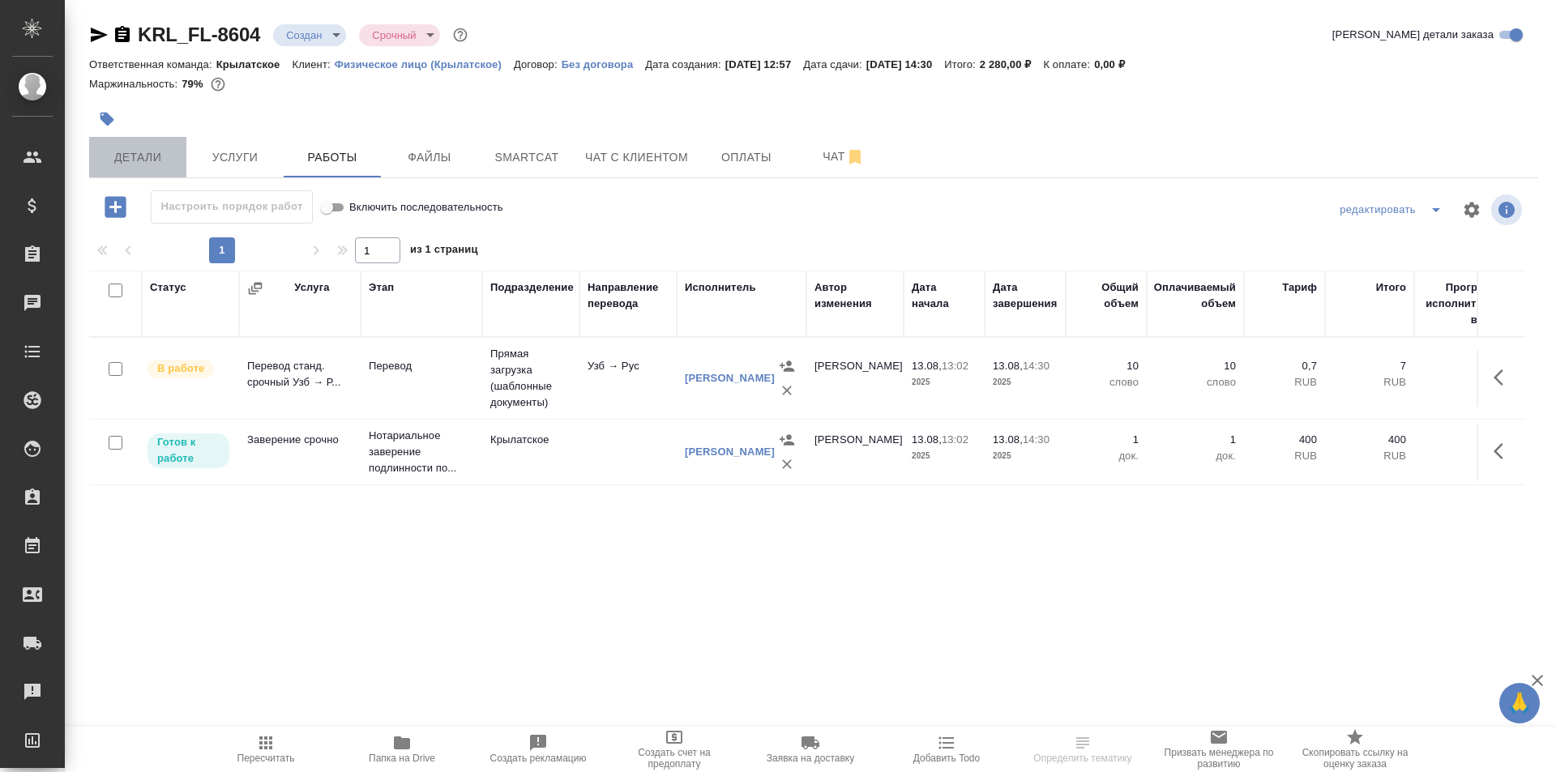
click at [157, 155] on span "Детали" at bounding box center [138, 157] width 78 height 20
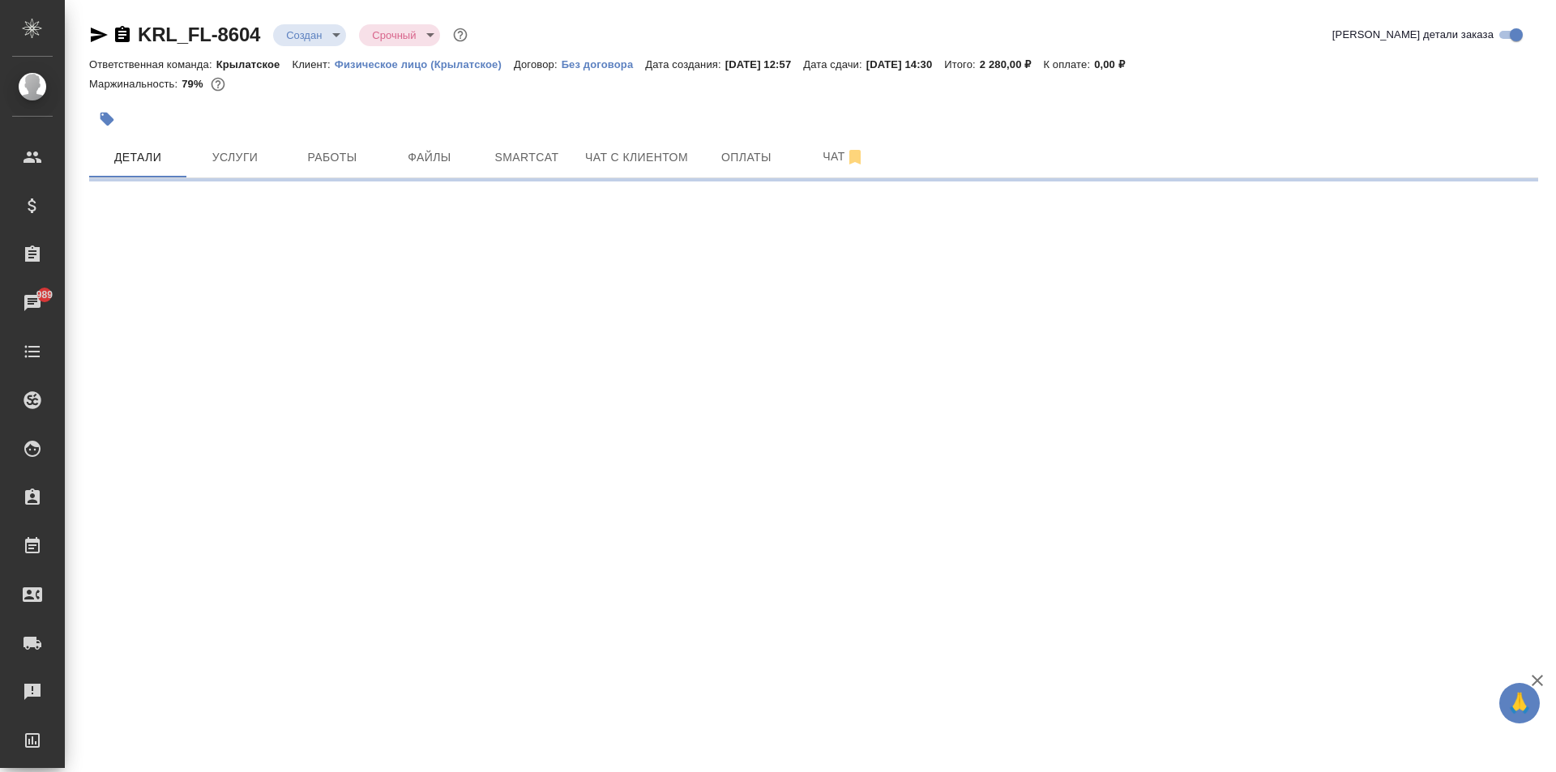
select select "RU"
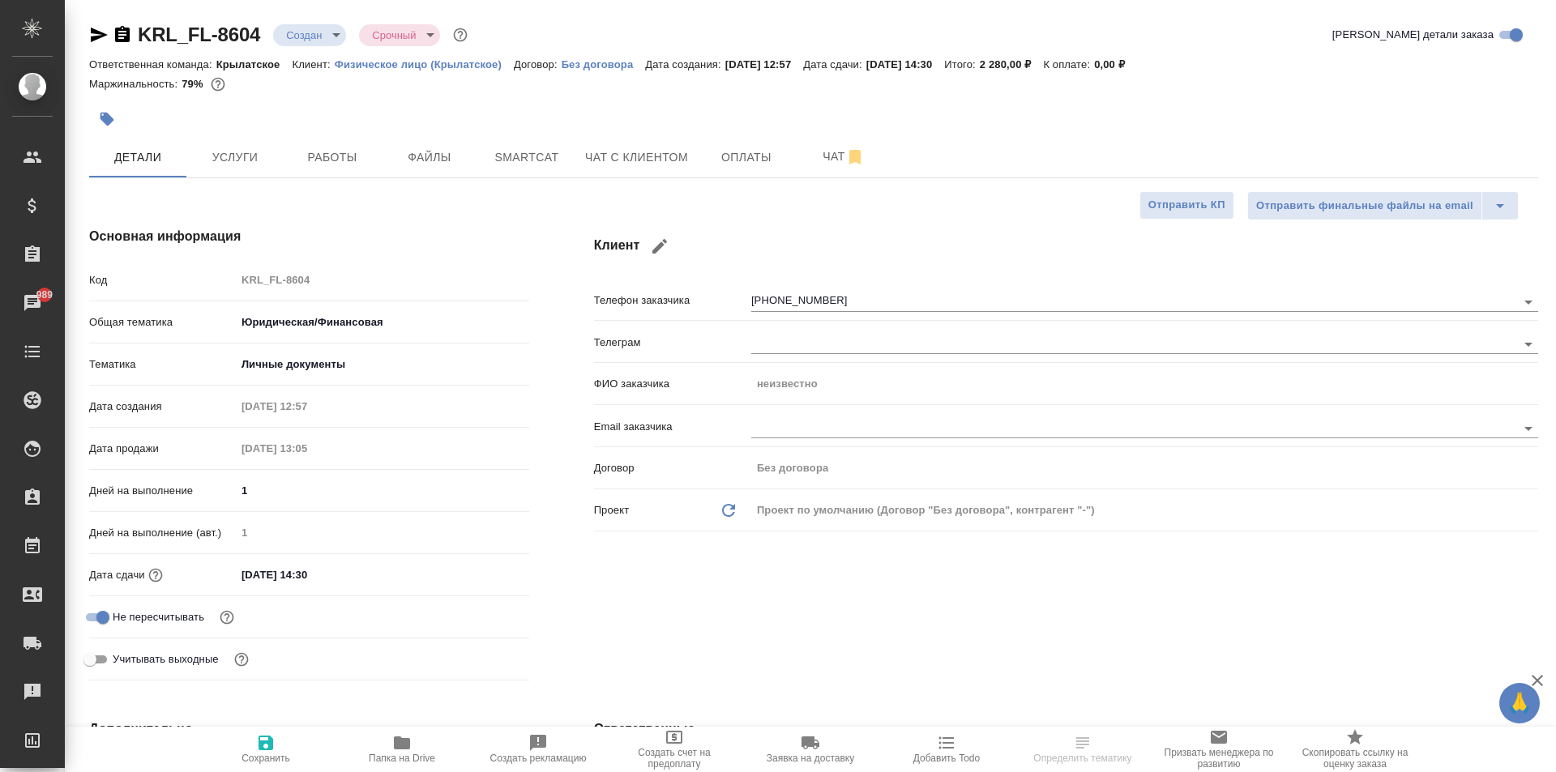
type textarea "x"
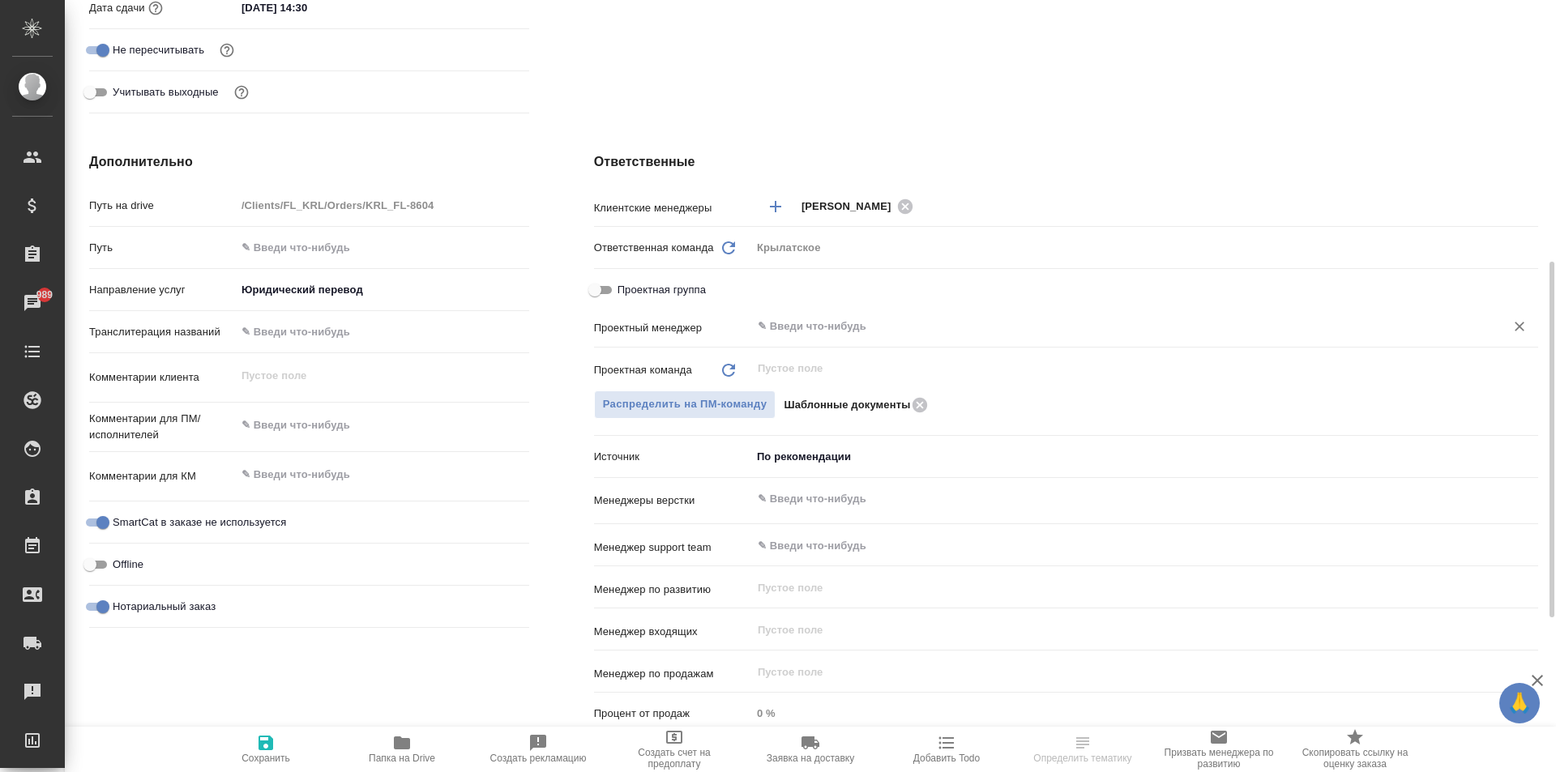
click at [818, 329] on input "text" at bounding box center [1117, 326] width 723 height 19
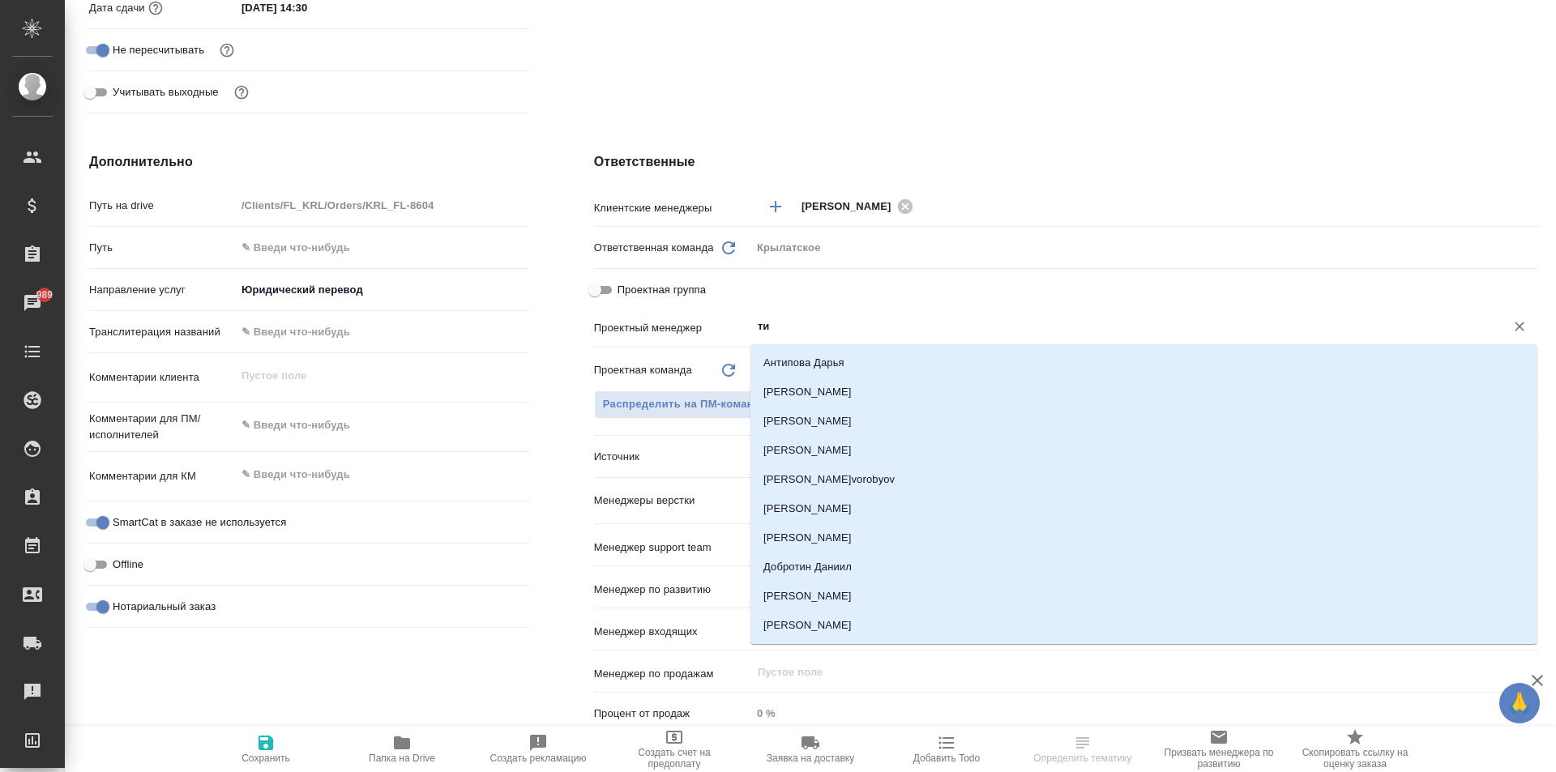
type input "тим"
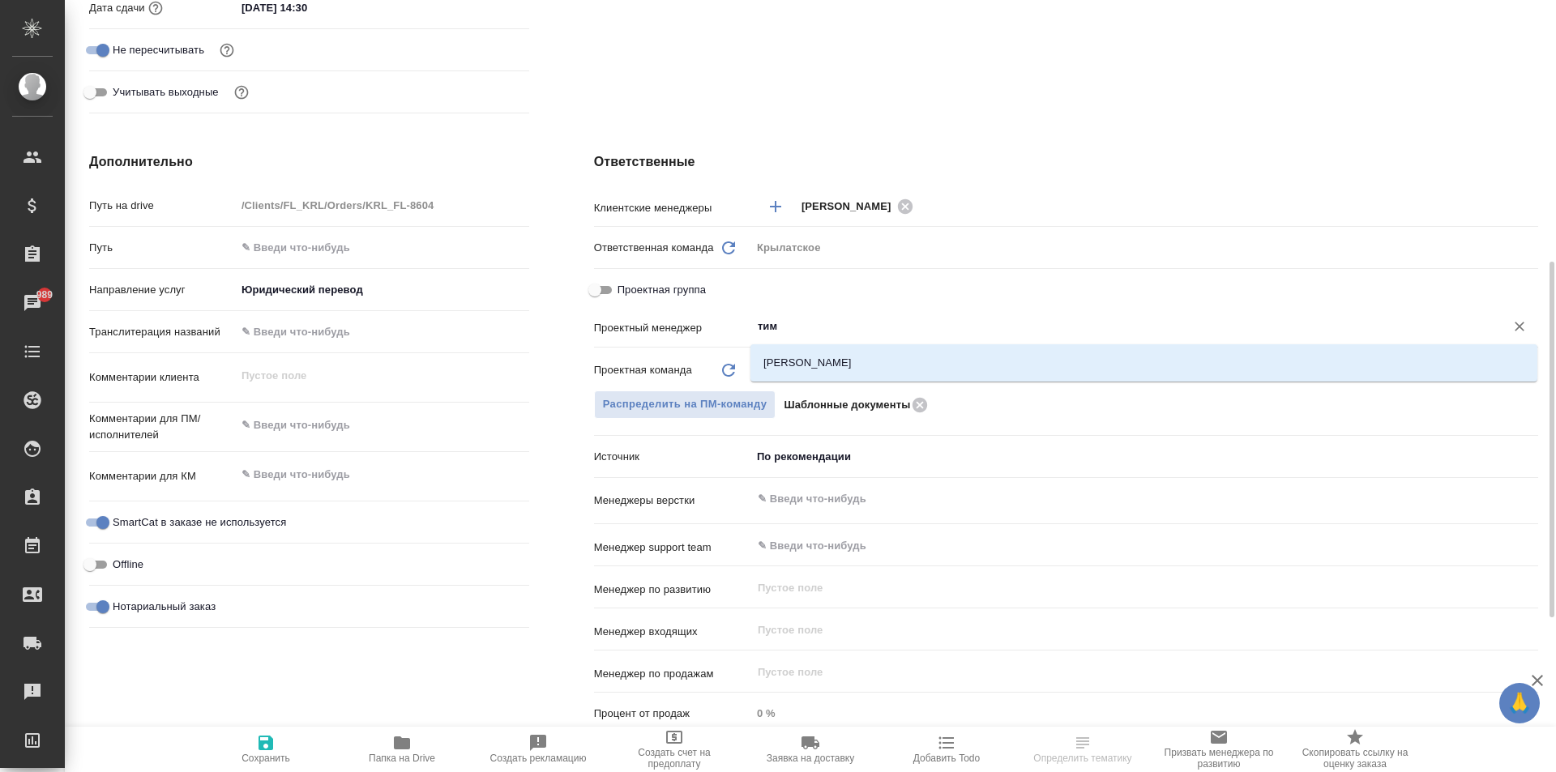
click at [850, 386] on div "​" at bounding box center [1144, 370] width 787 height 32
click at [843, 373] on li "[PERSON_NAME]" at bounding box center [1143, 362] width 787 height 29
type textarea "x"
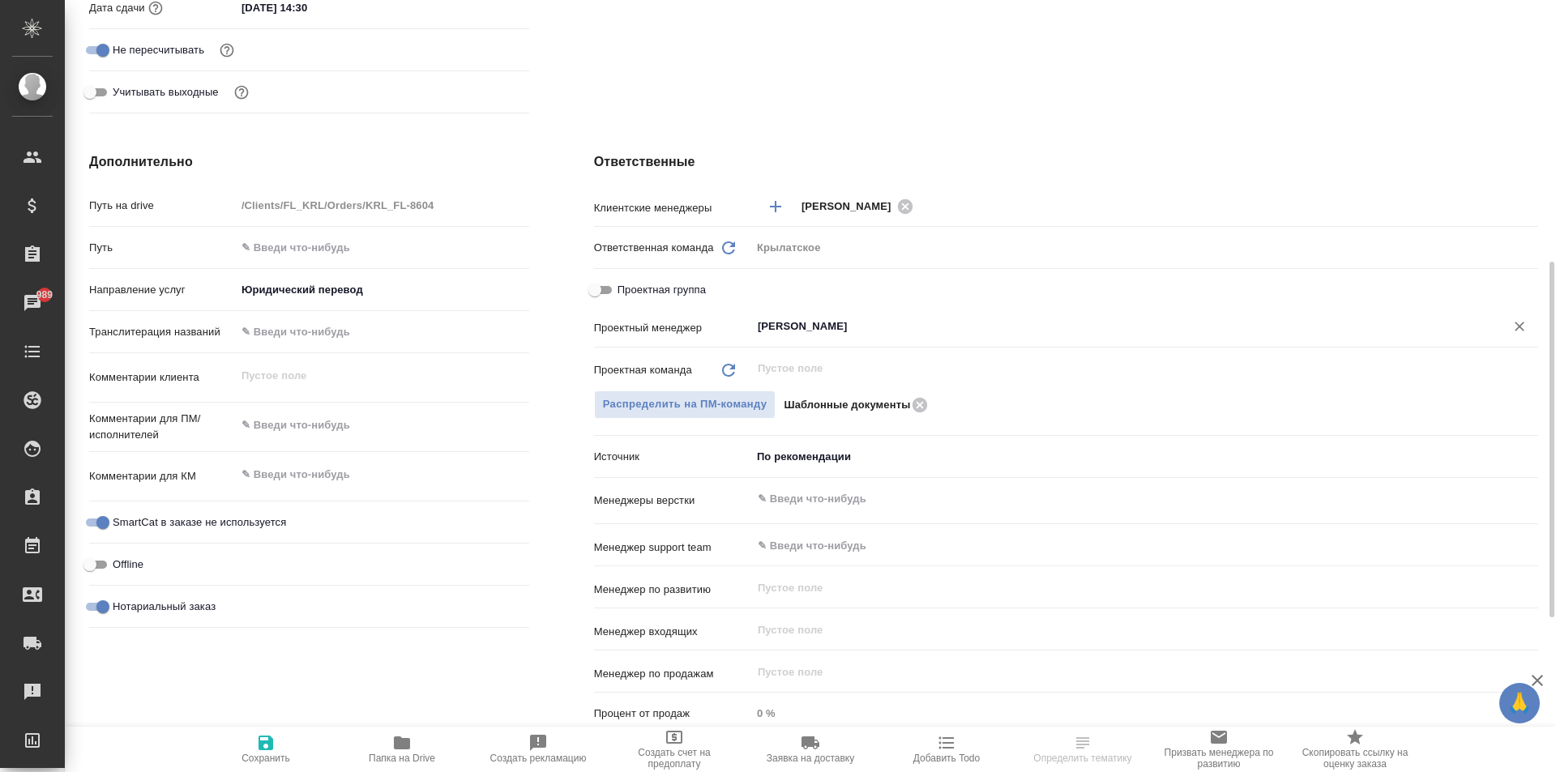
type input "[PERSON_NAME]"
click at [242, 747] on span "Сохранить" at bounding box center [265, 748] width 117 height 31
type textarea "x"
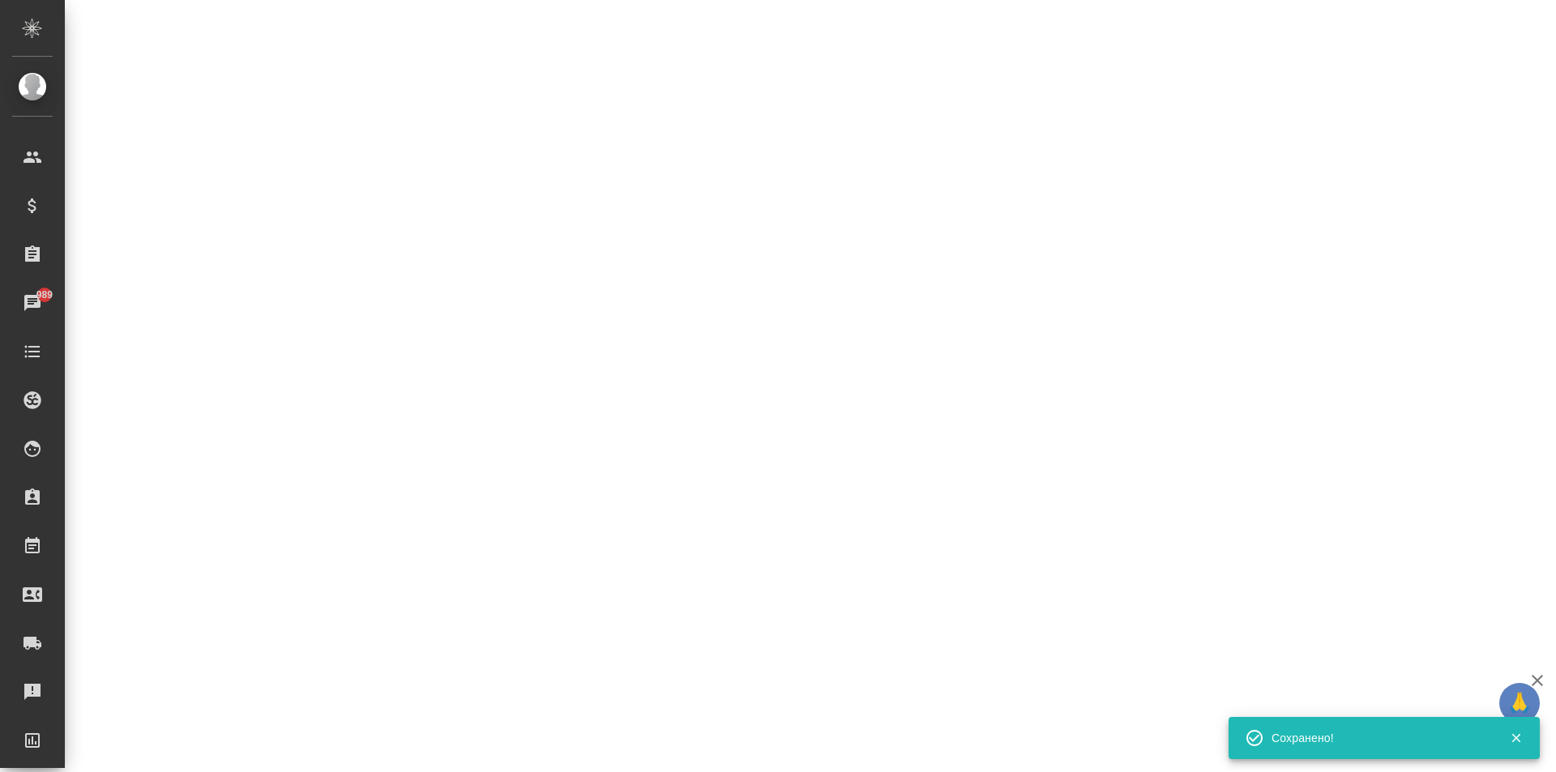
select select "RU"
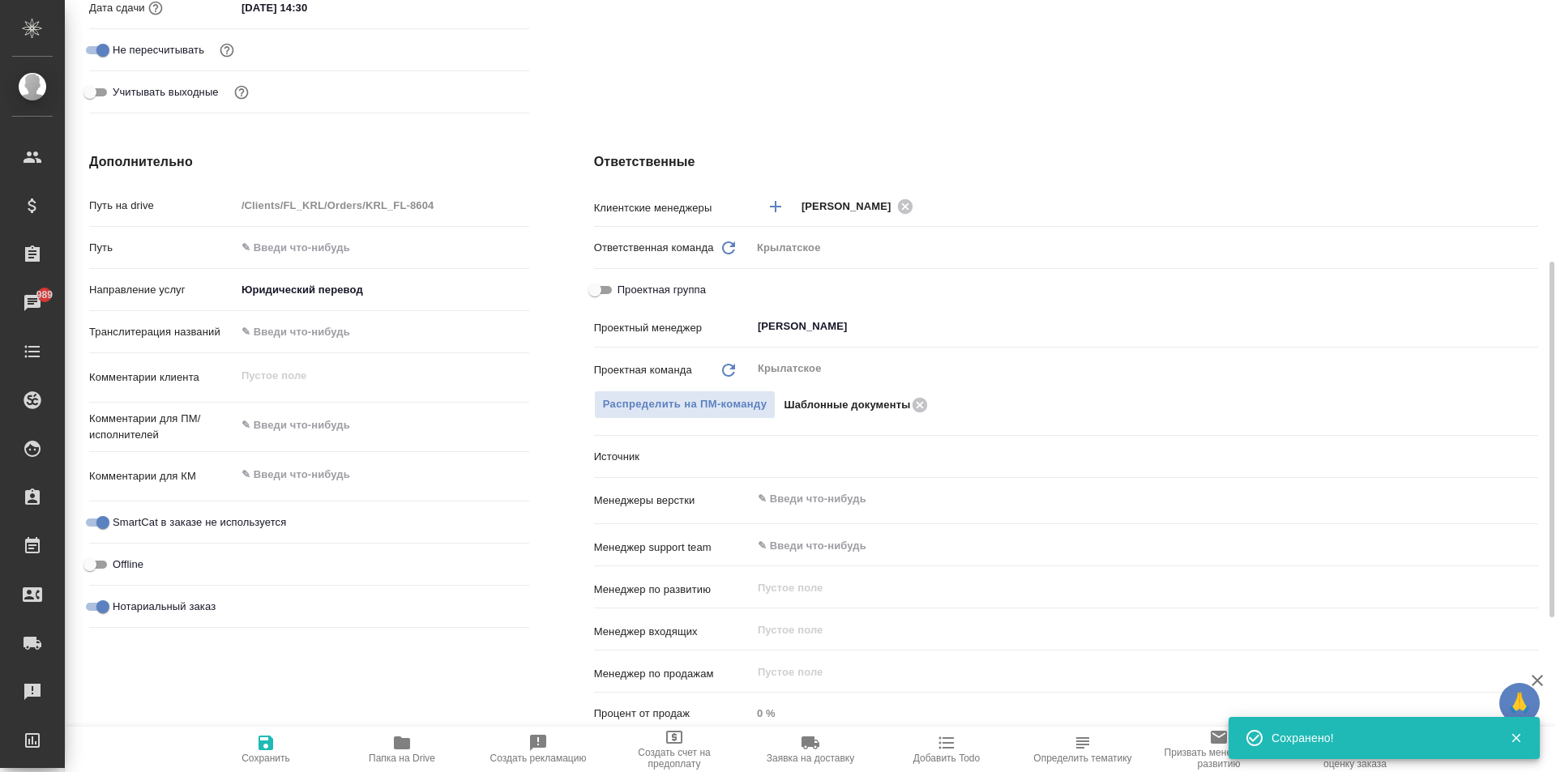
type textarea "x"
click at [923, 404] on icon at bounding box center [919, 404] width 15 height 15
type textarea "x"
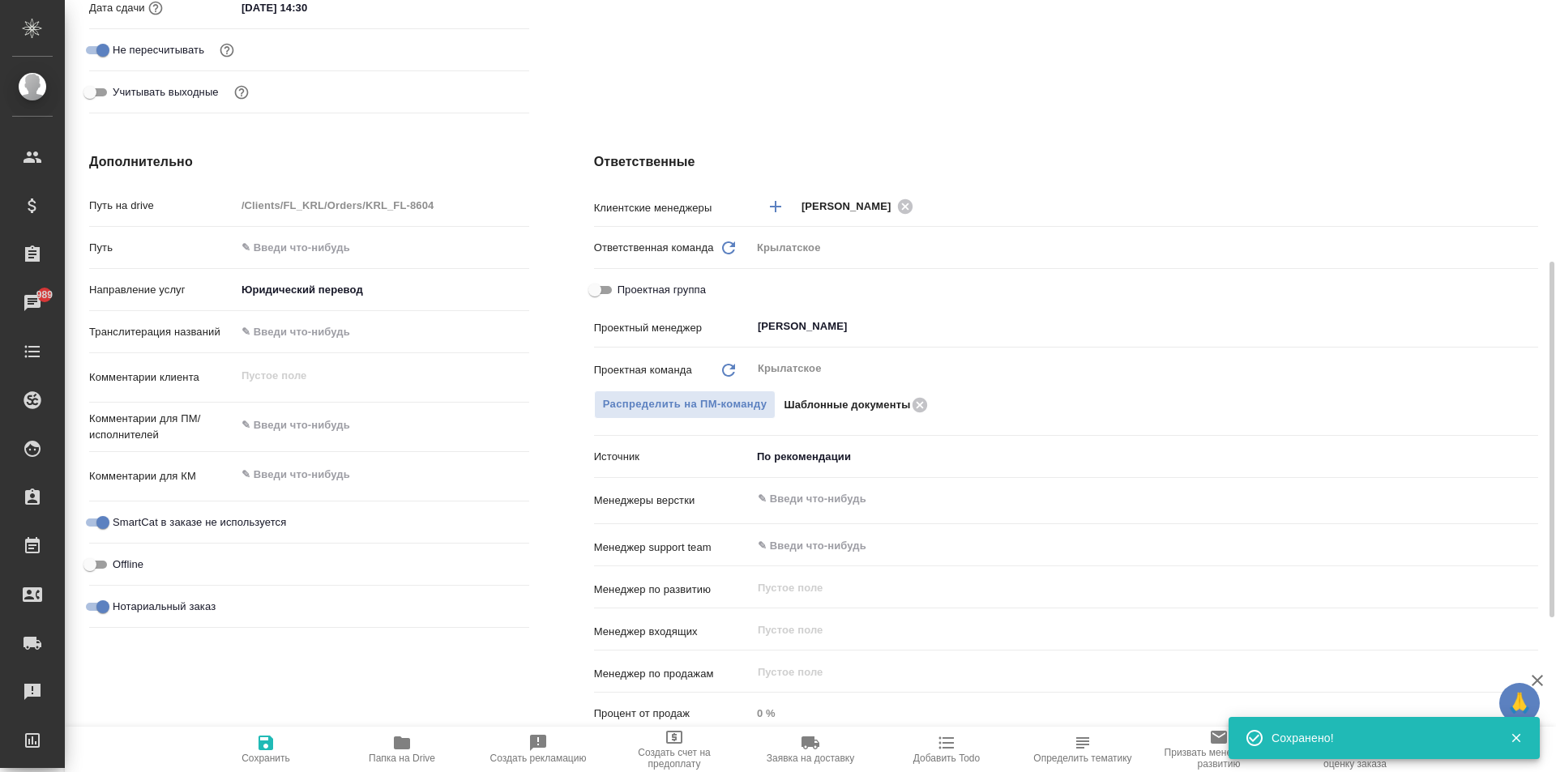
type textarea "x"
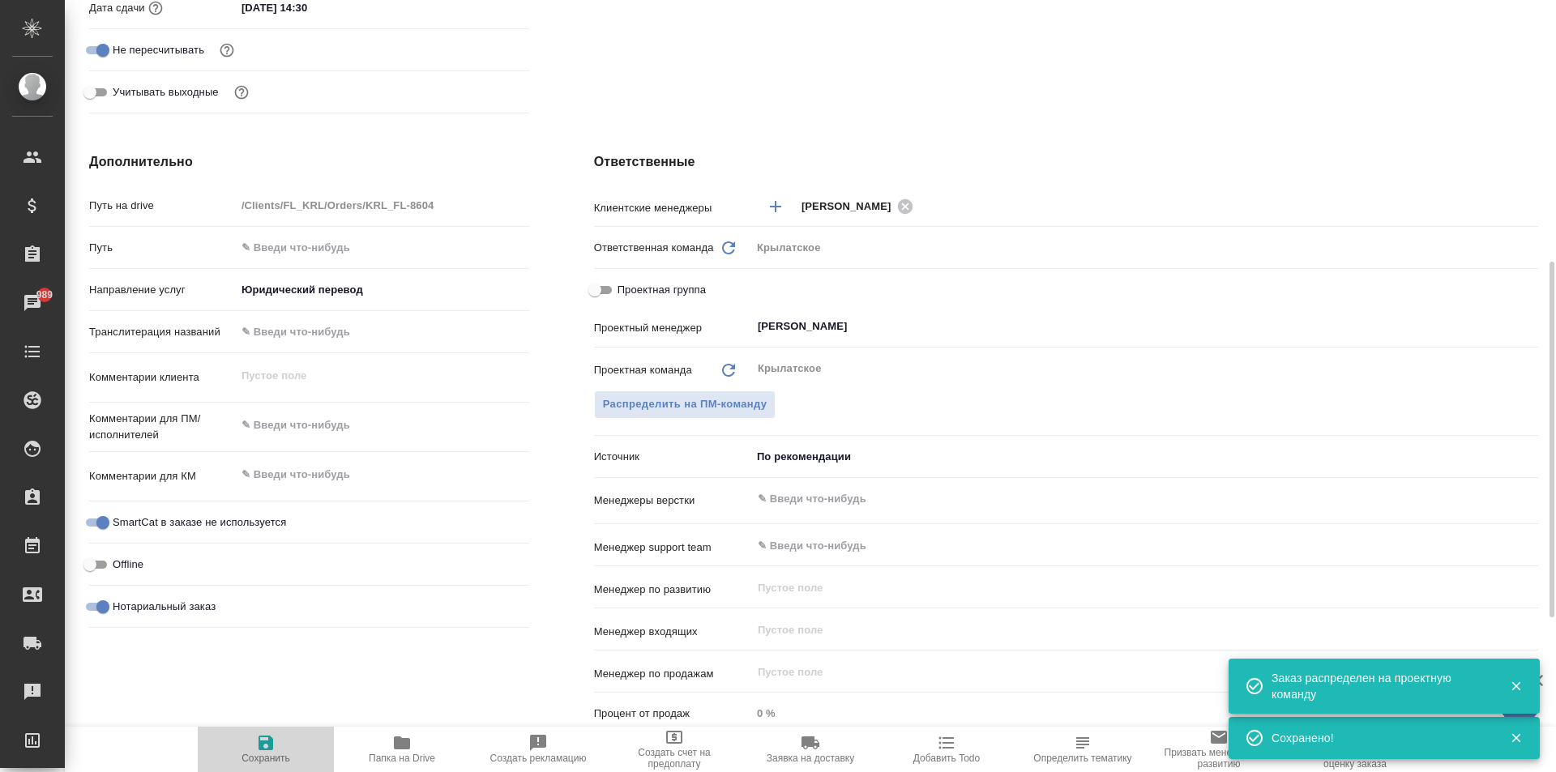
click at [253, 754] on span "Сохранить" at bounding box center [265, 758] width 49 height 11
type textarea "x"
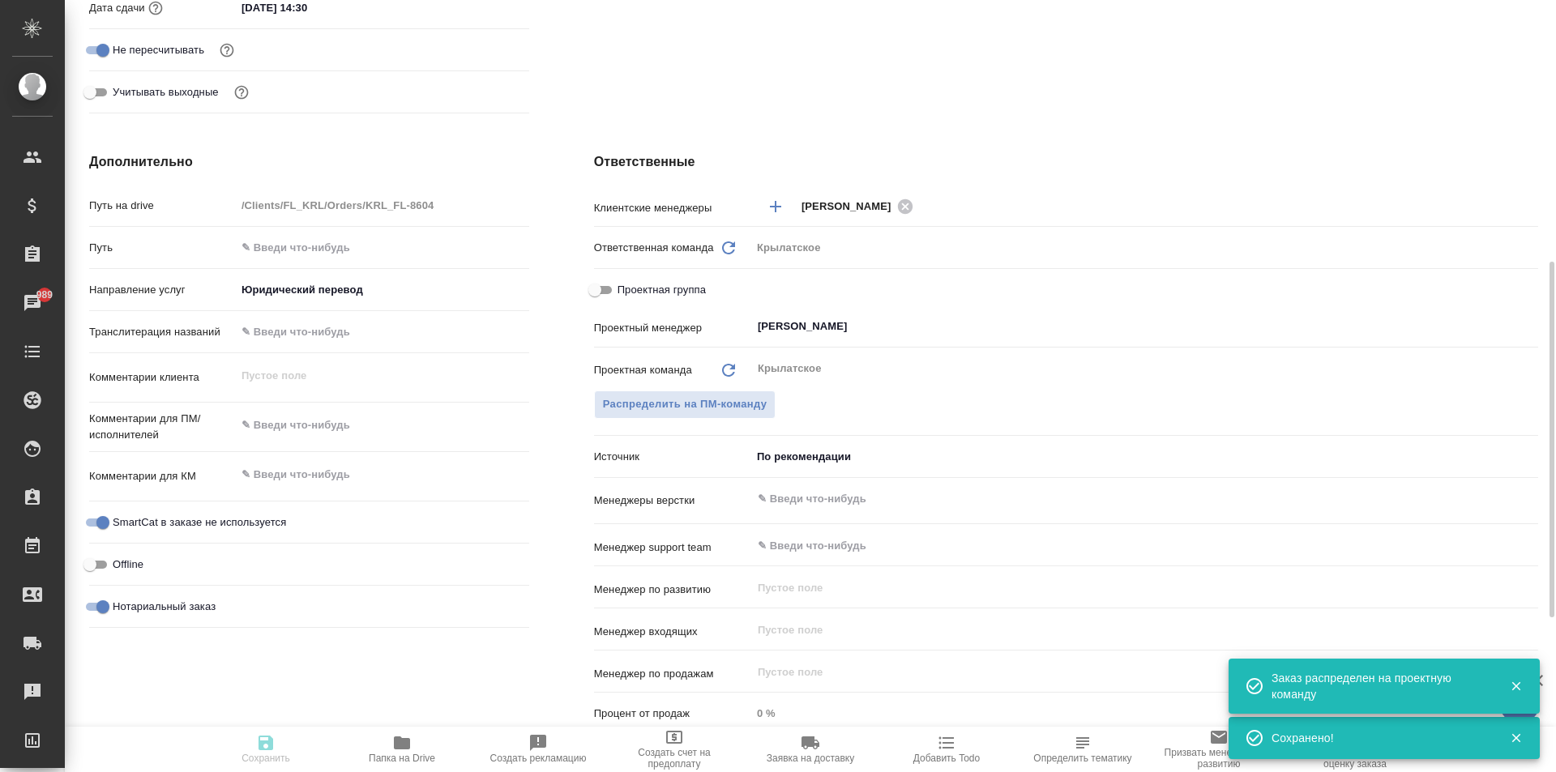
type textarea "x"
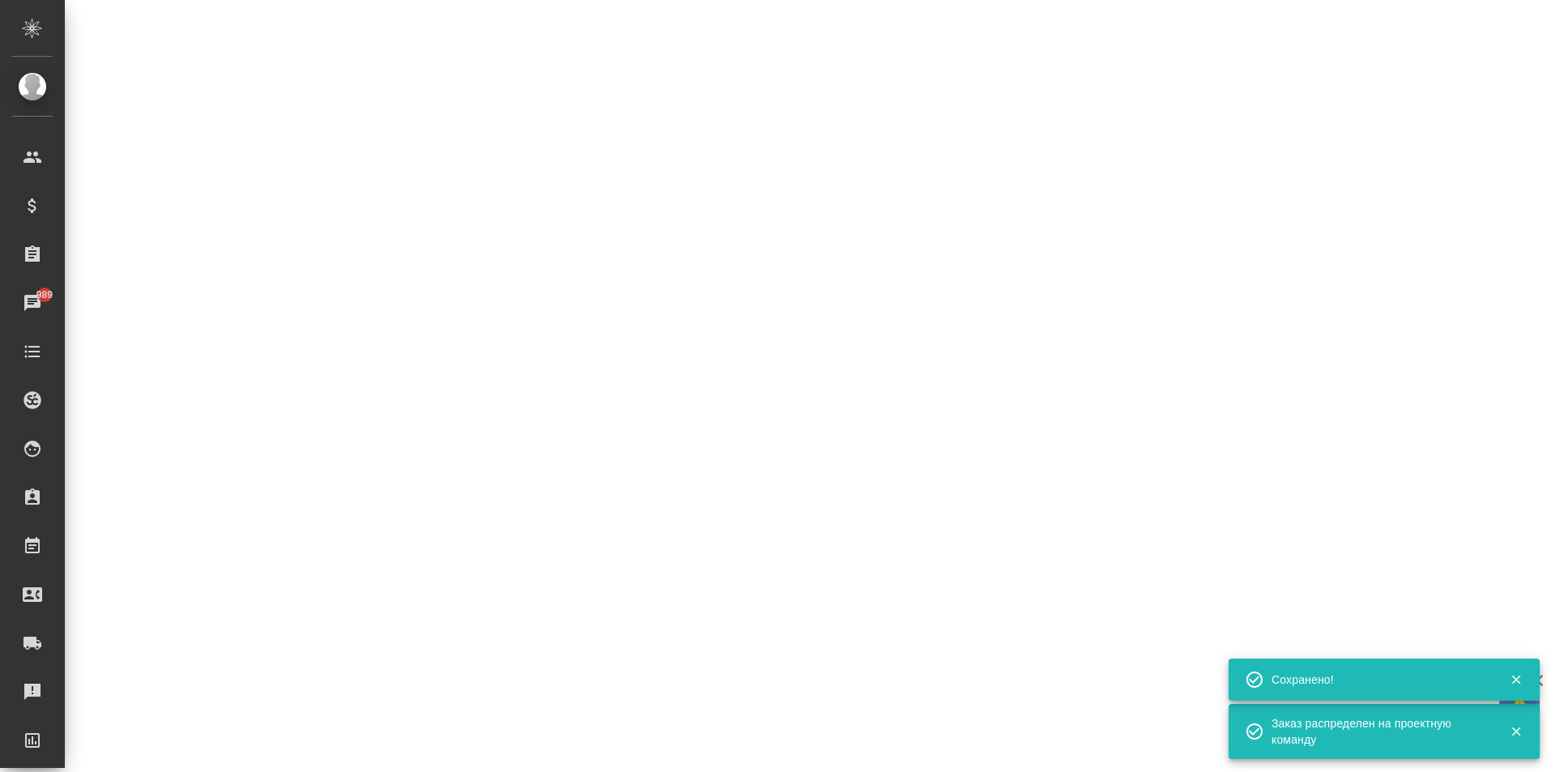
select select "RU"
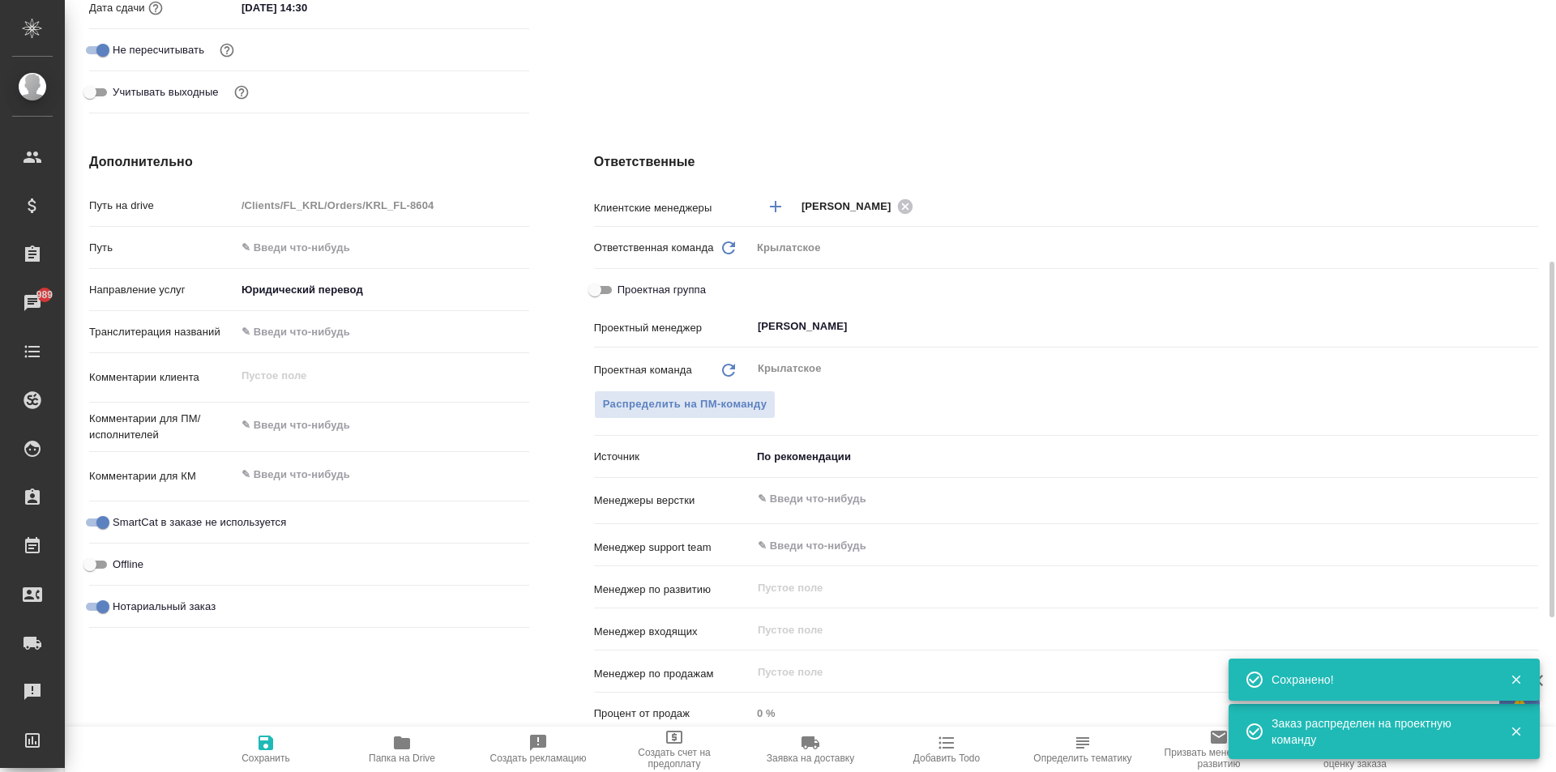
type textarea "x"
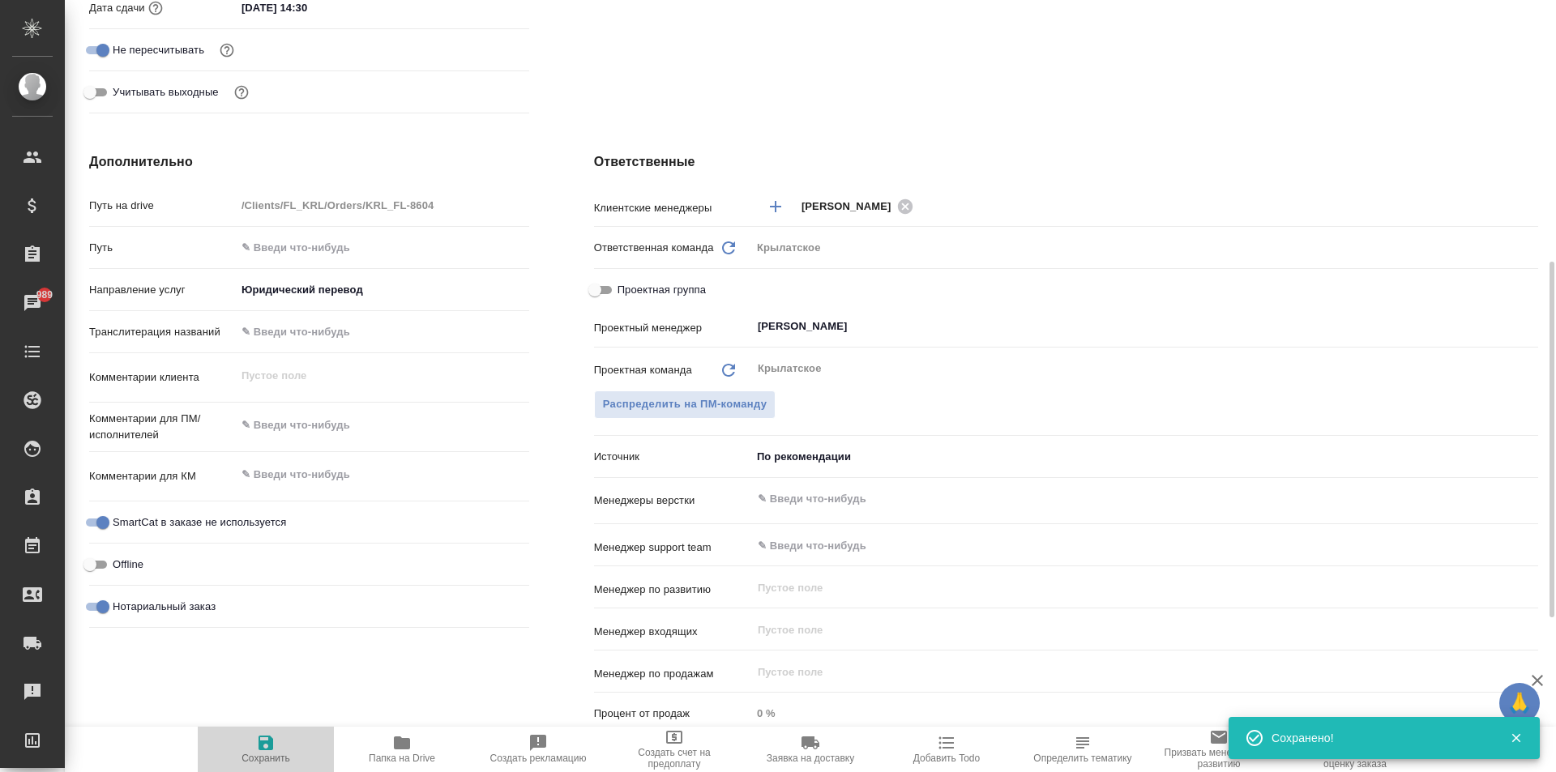
click at [269, 737] on icon "button" at bounding box center [265, 743] width 15 height 15
type textarea "x"
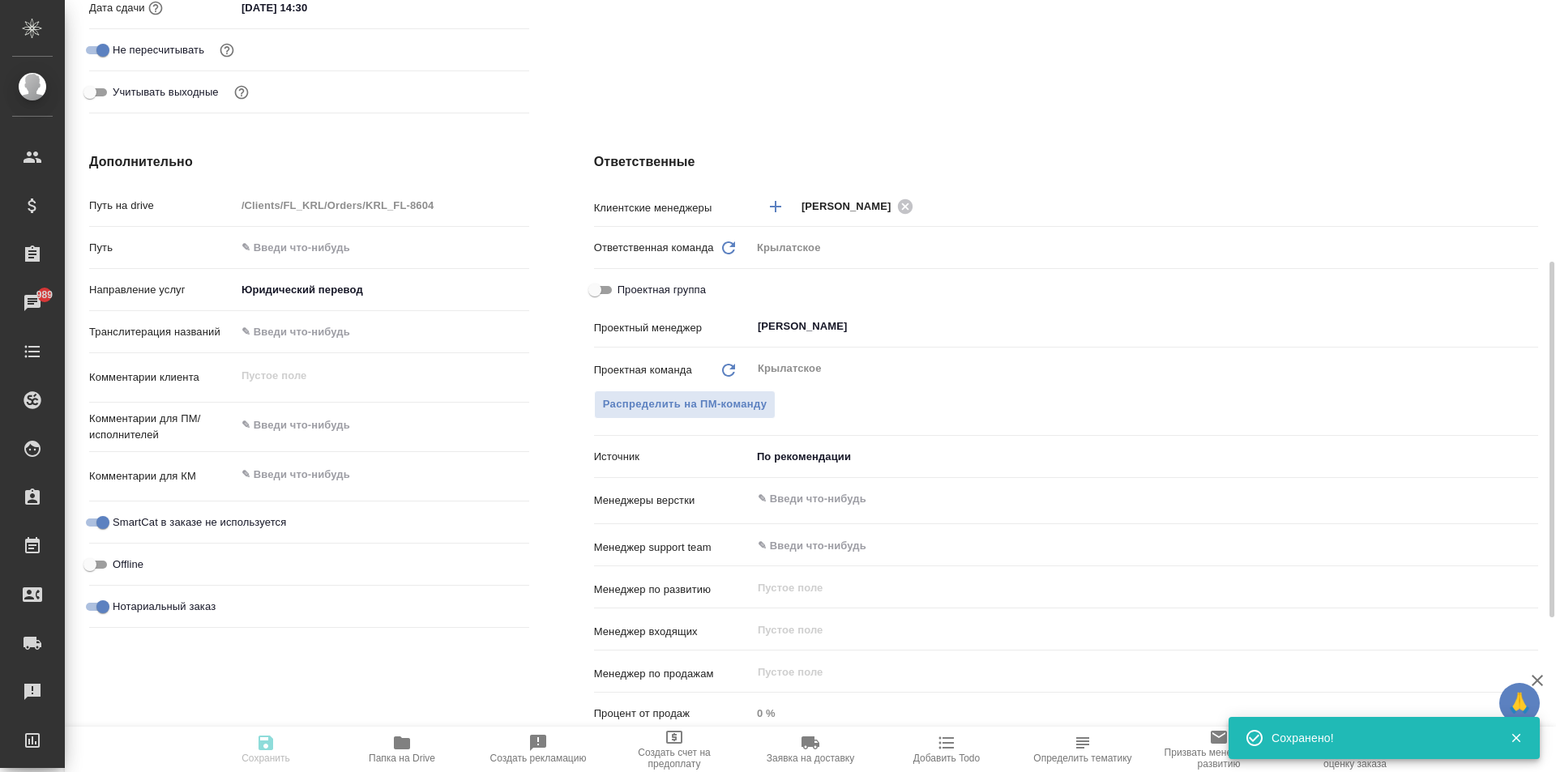
type textarea "x"
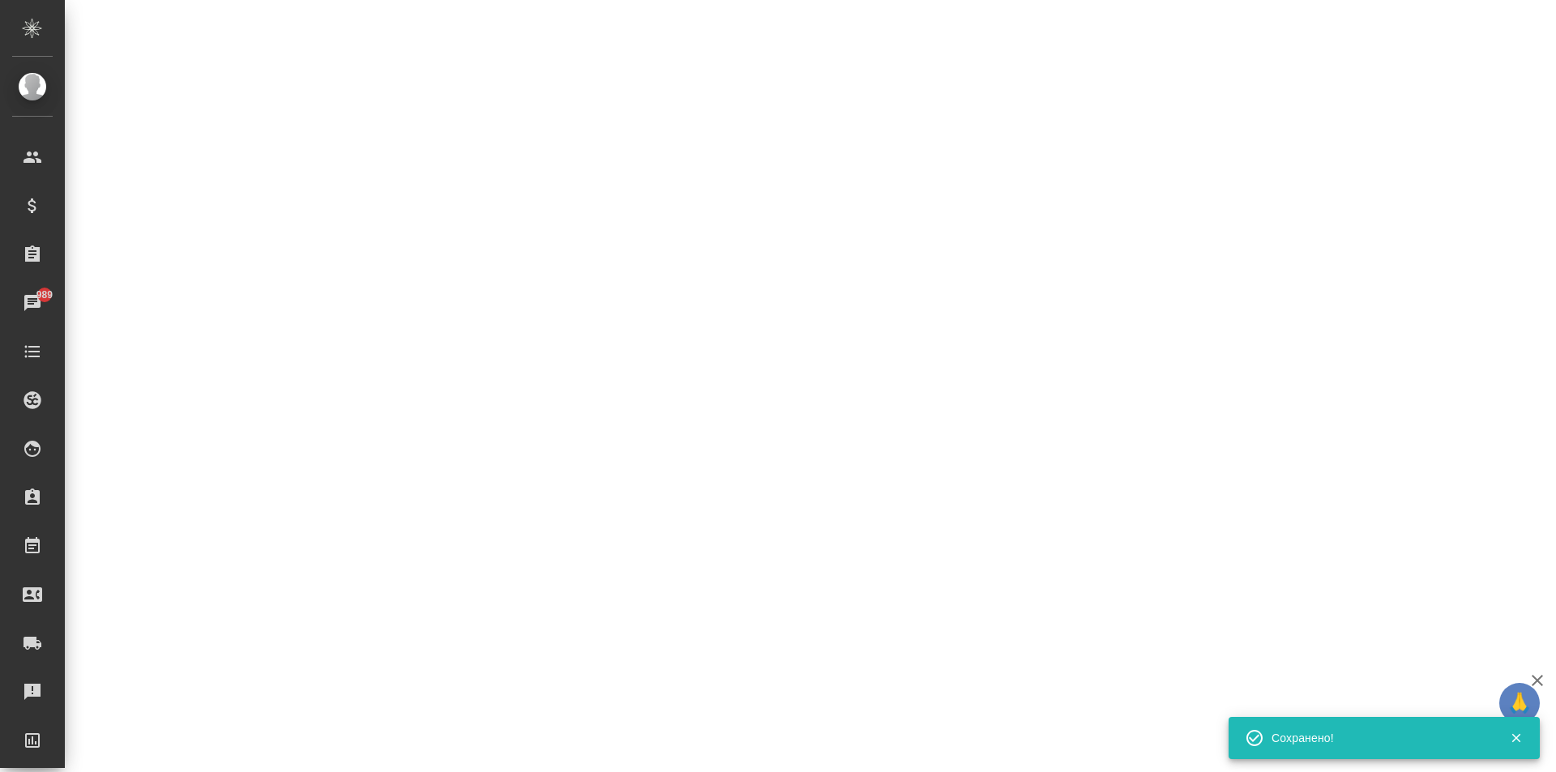
select select "RU"
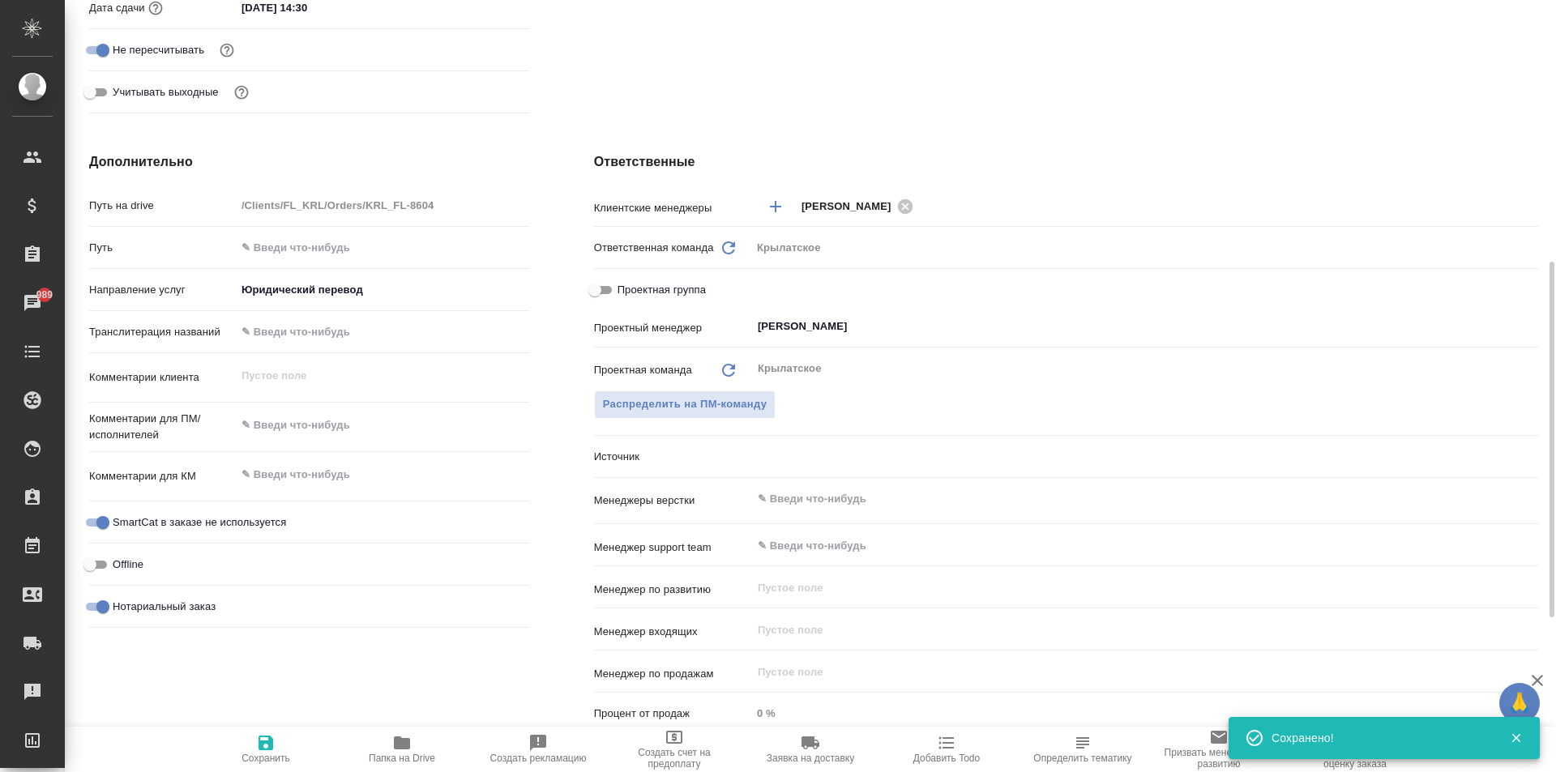
type textarea "x"
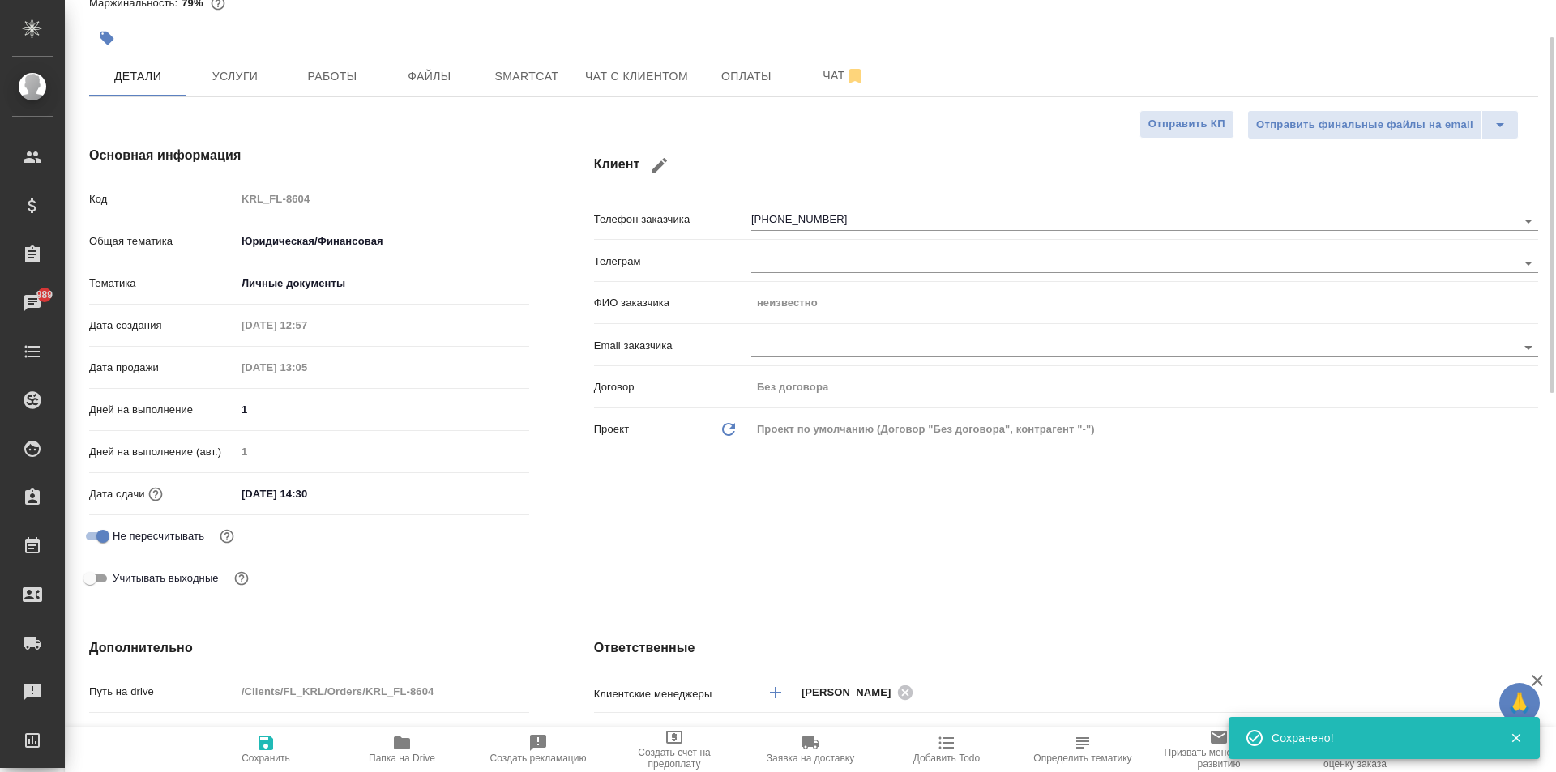
scroll to position [0, 0]
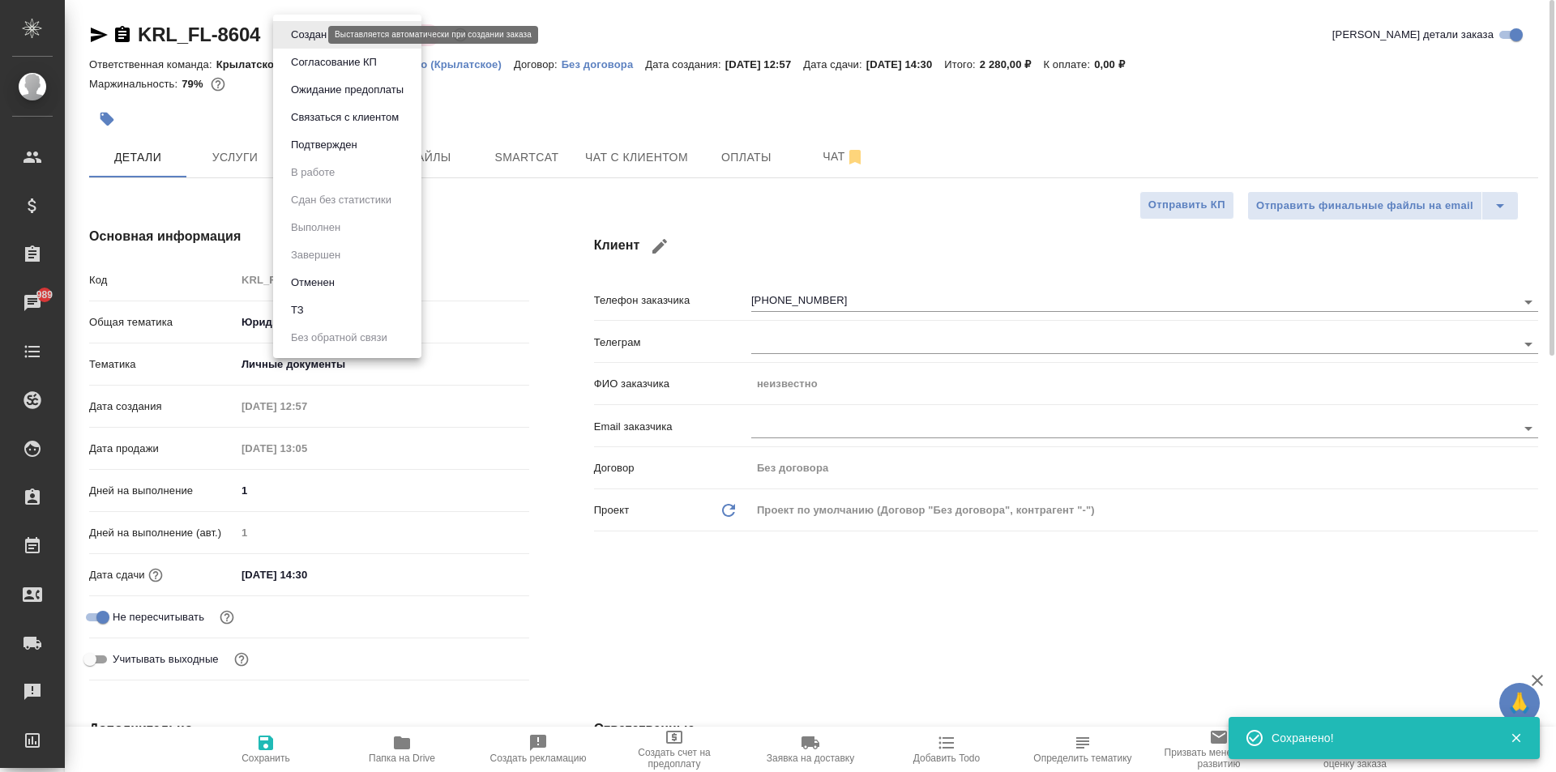
click at [307, 34] on body "🙏 .cls-1 fill:#fff; AWATERA Kasymov Timur Клиенты Спецификации Заказы 989 Чаты …" at bounding box center [778, 386] width 1556 height 772
click at [310, 44] on button "Подтвержден" at bounding box center [308, 35] width 45 height 18
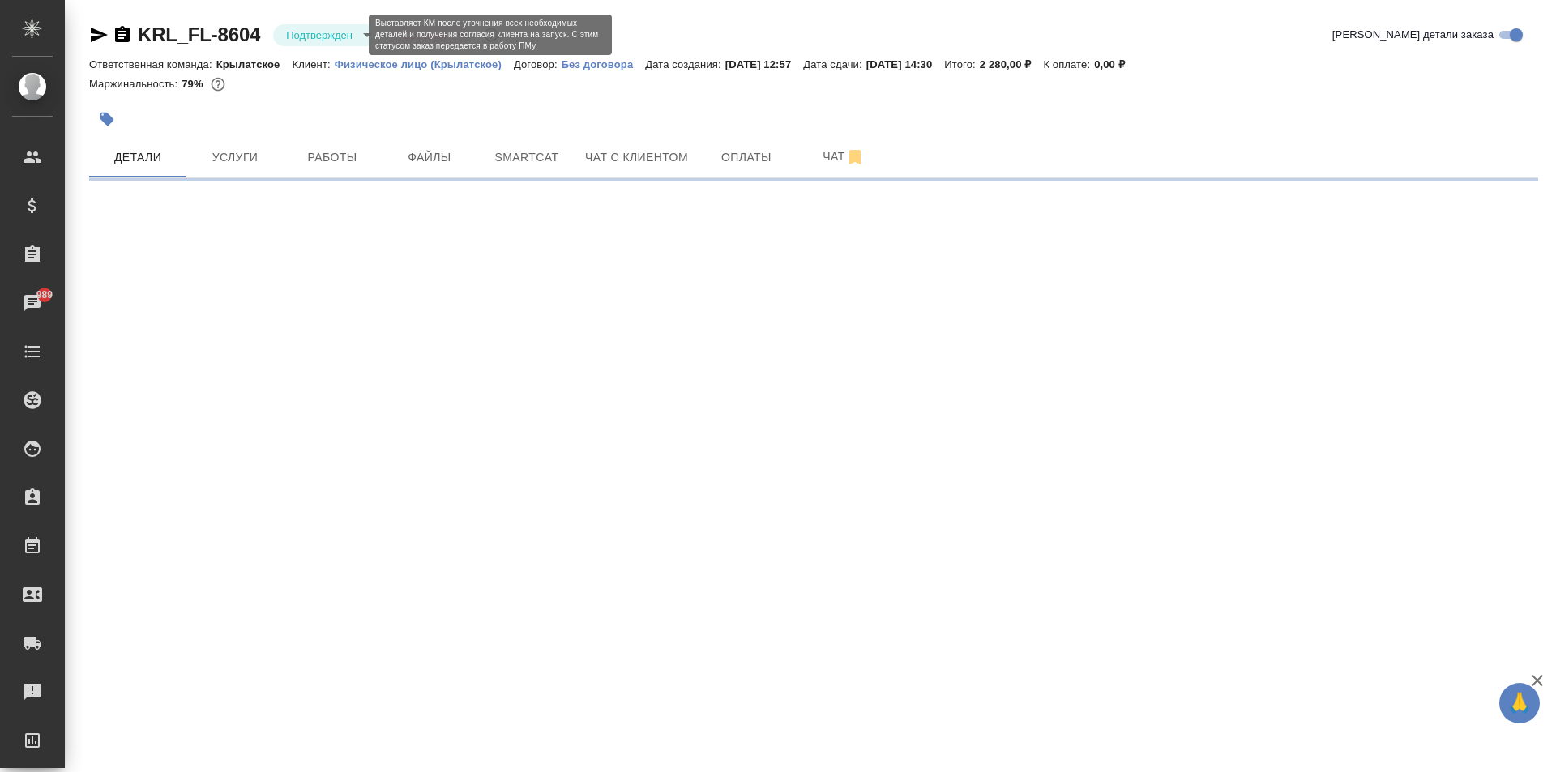
click at [310, 36] on body "🙏 .cls-1 fill:#fff; AWATERA Kasymov Timur Клиенты Спецификации Заказы 989 Чаты …" at bounding box center [778, 386] width 1556 height 772
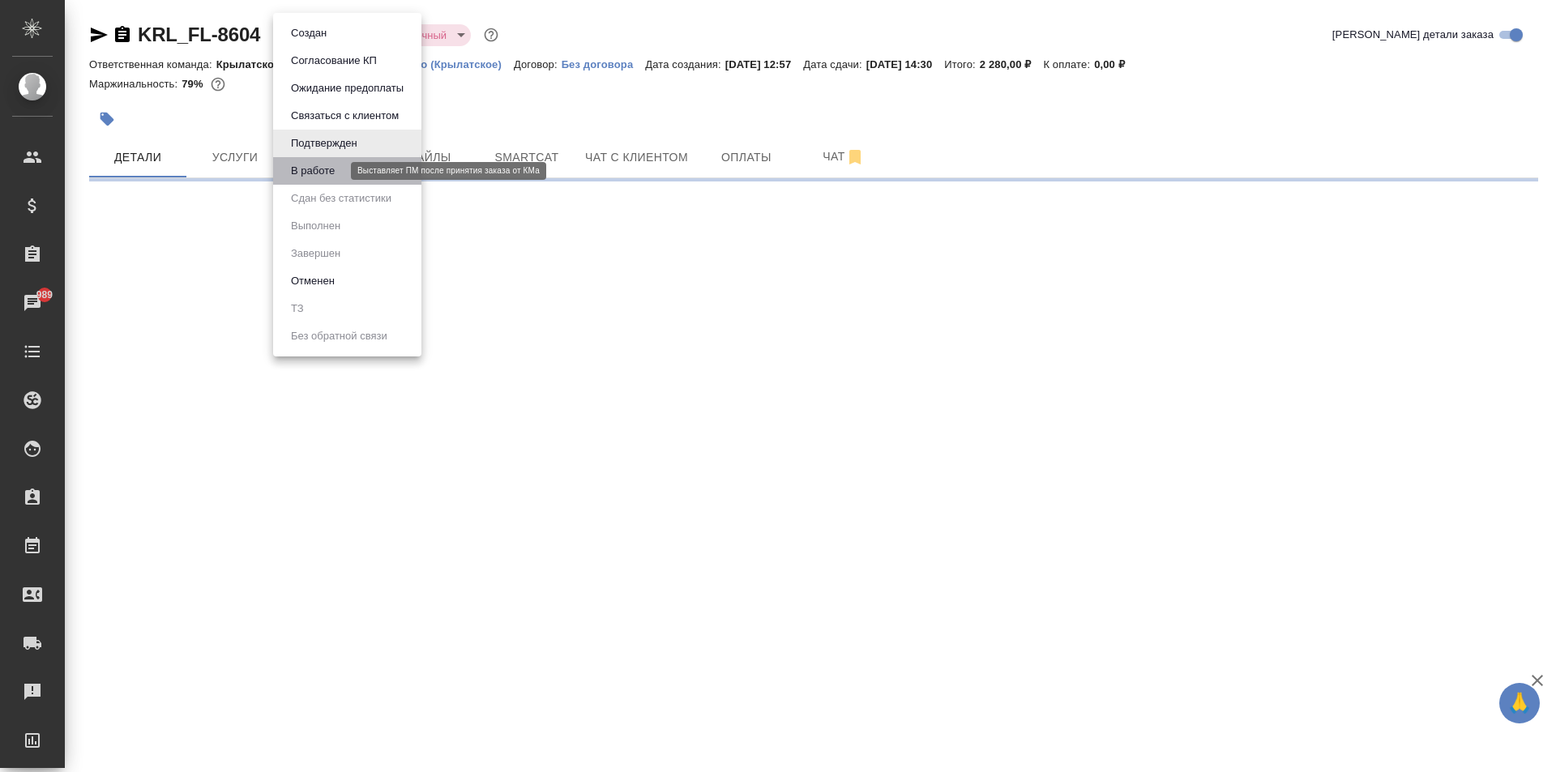
click at [339, 167] on button "В работе" at bounding box center [312, 171] width 53 height 18
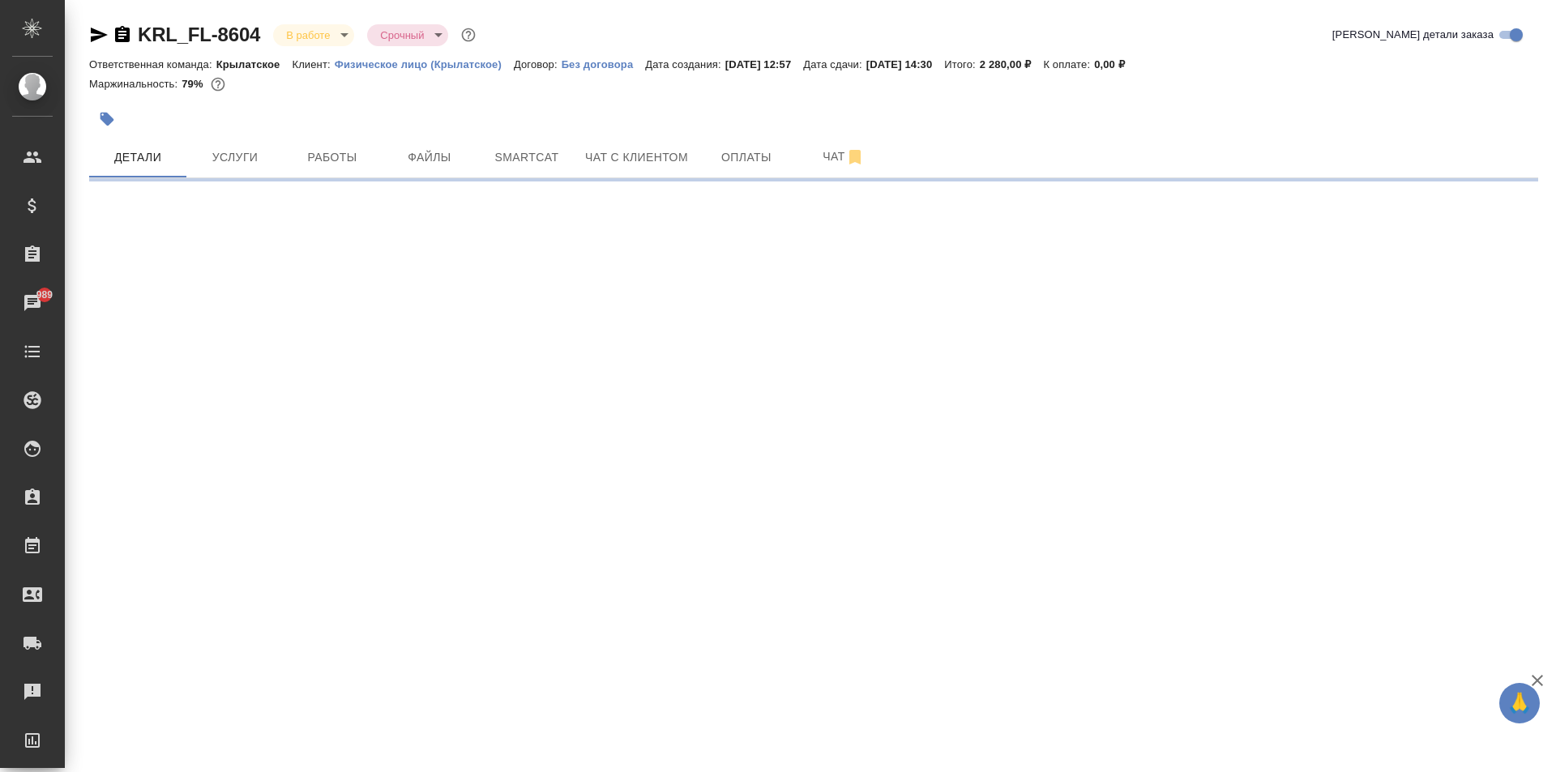
select select "RU"
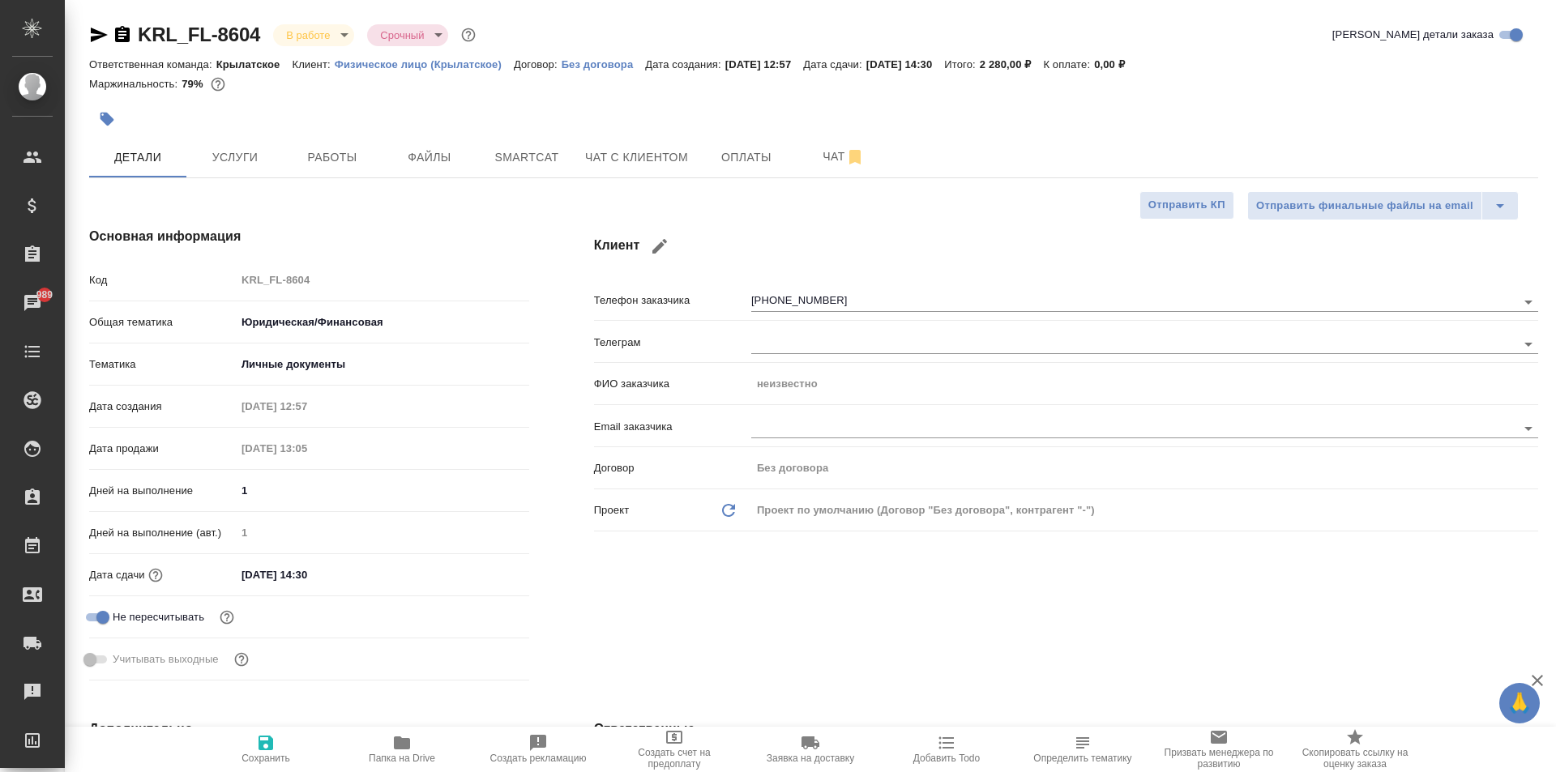
type textarea "x"
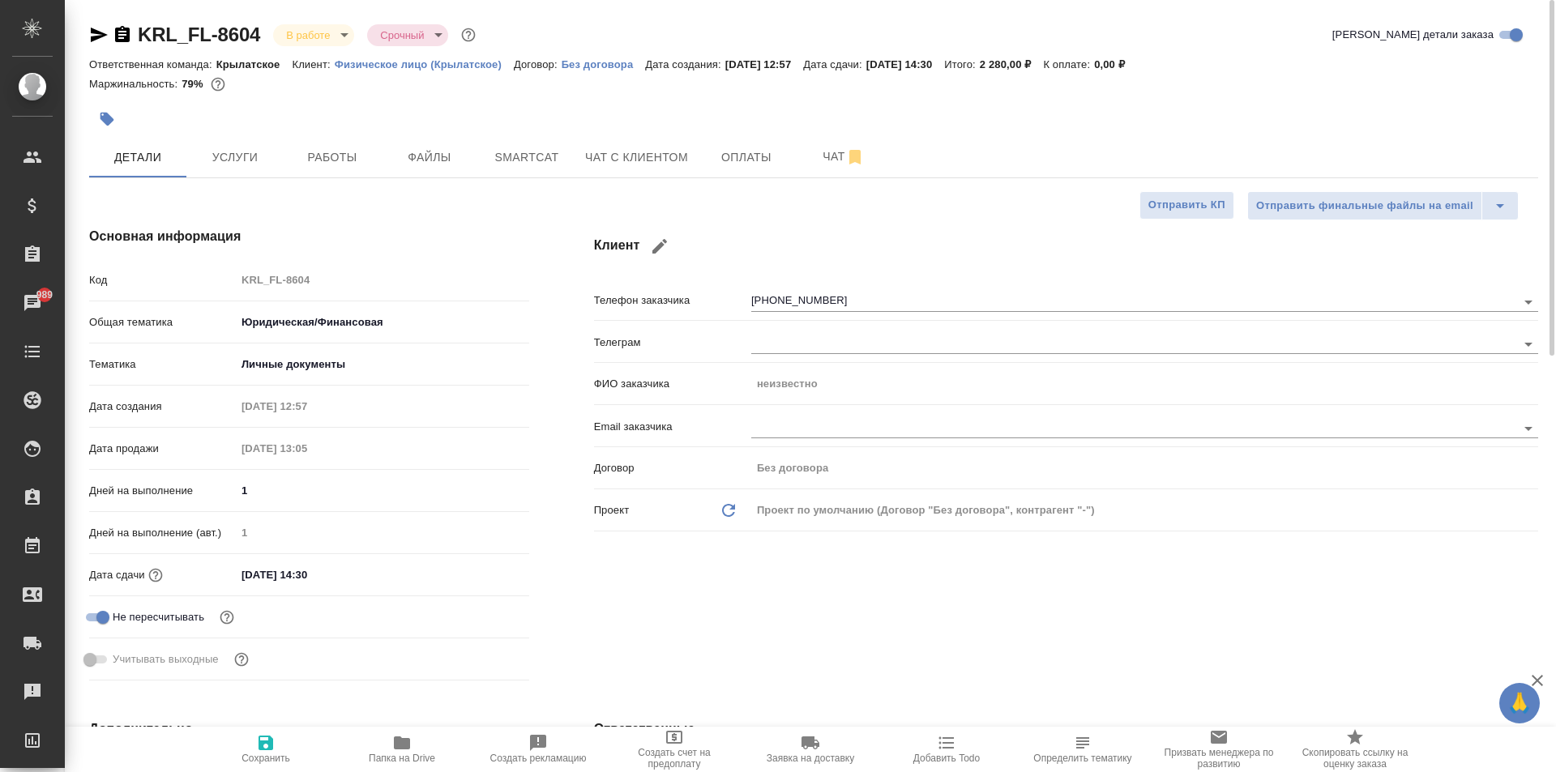
type textarea "x"
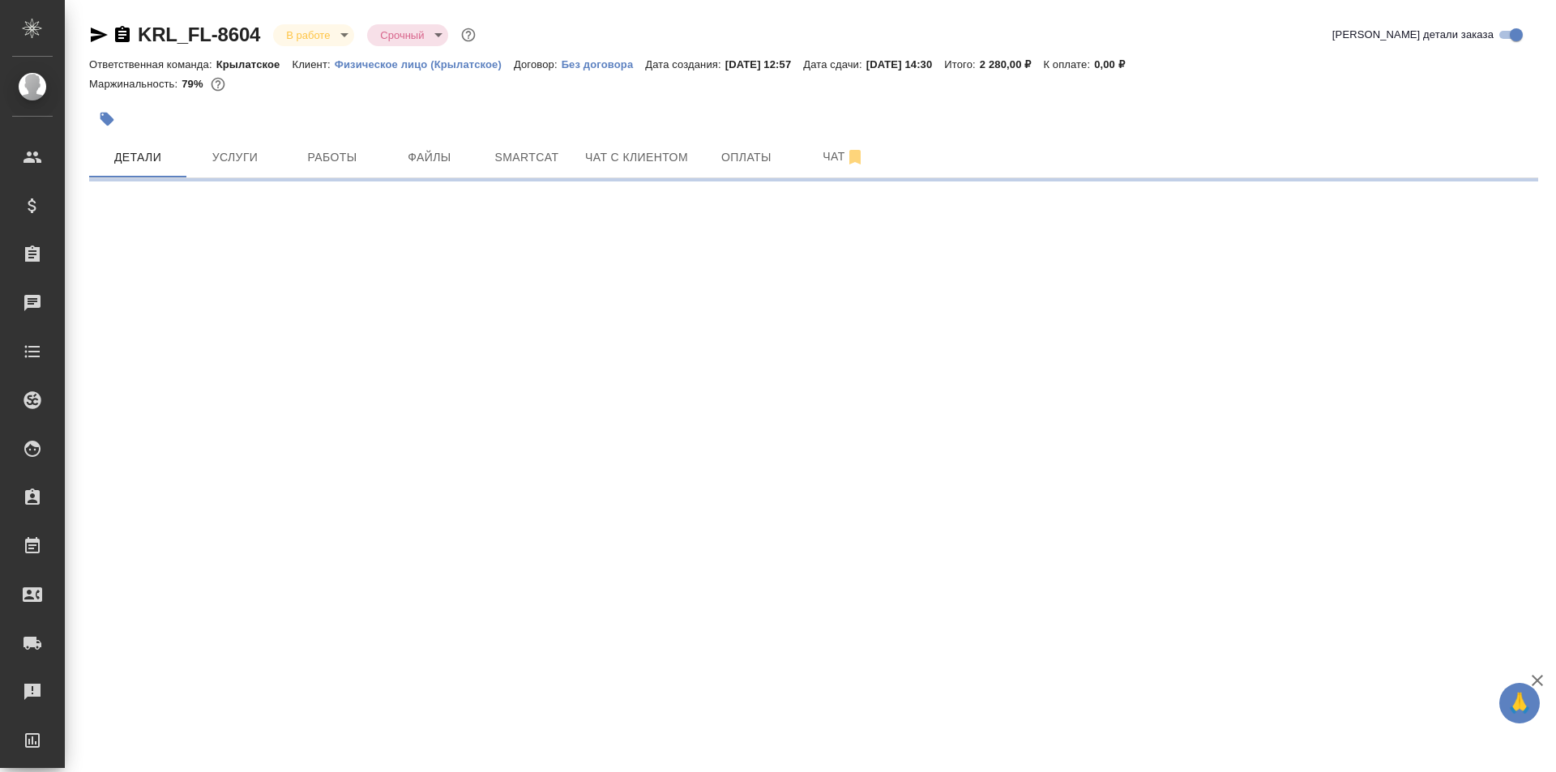
select select "RU"
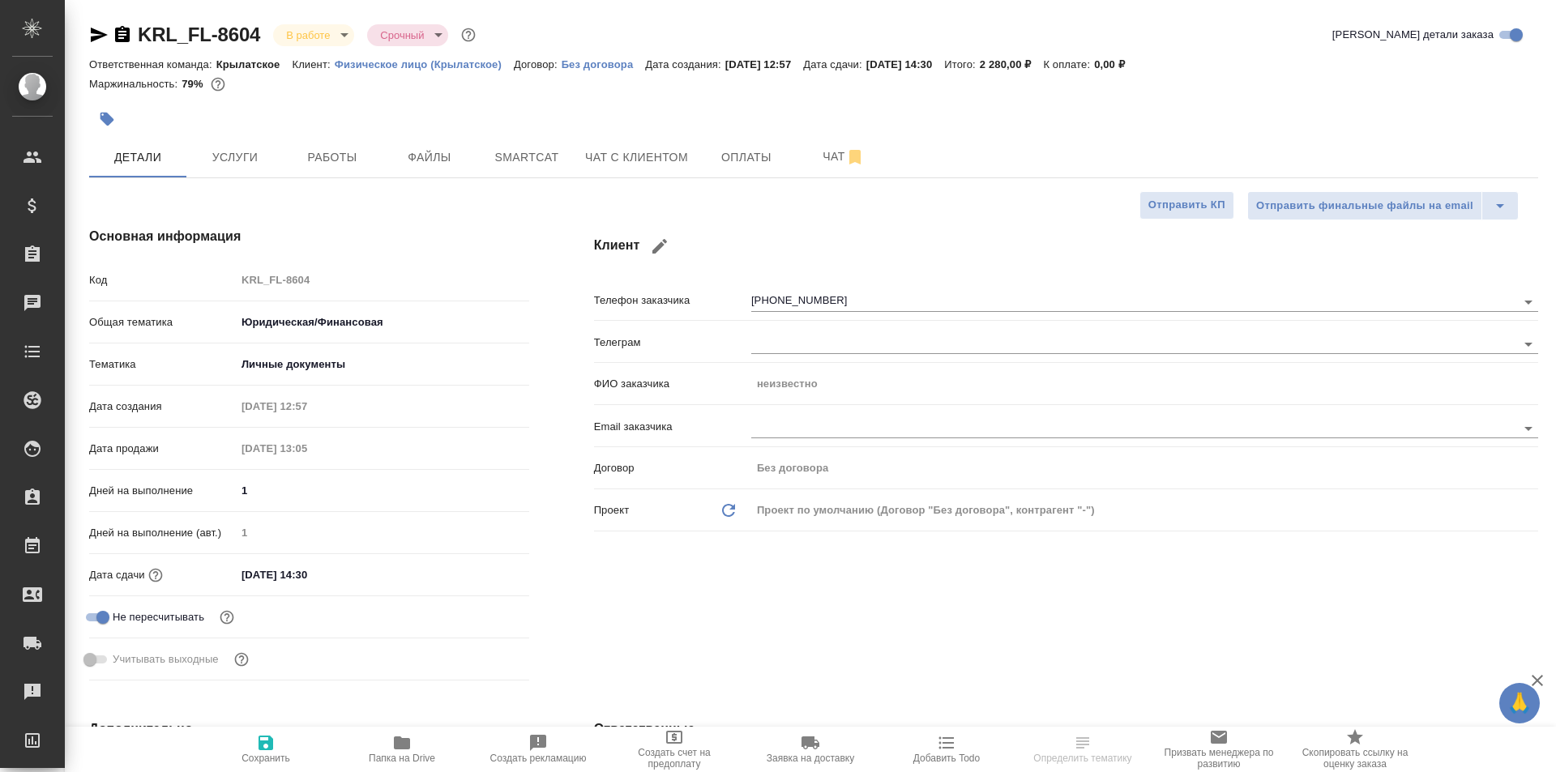
type textarea "x"
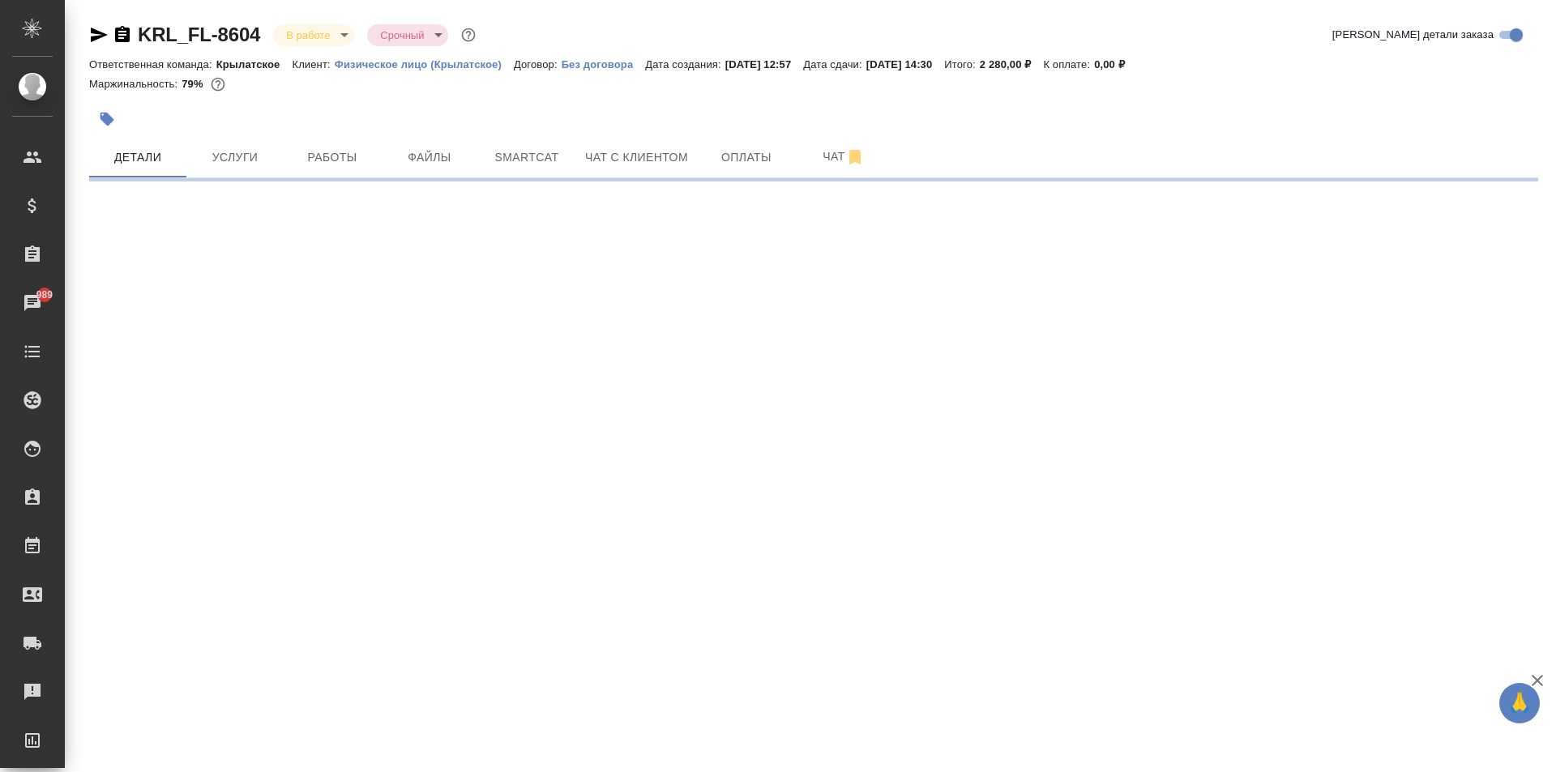
select select "RU"
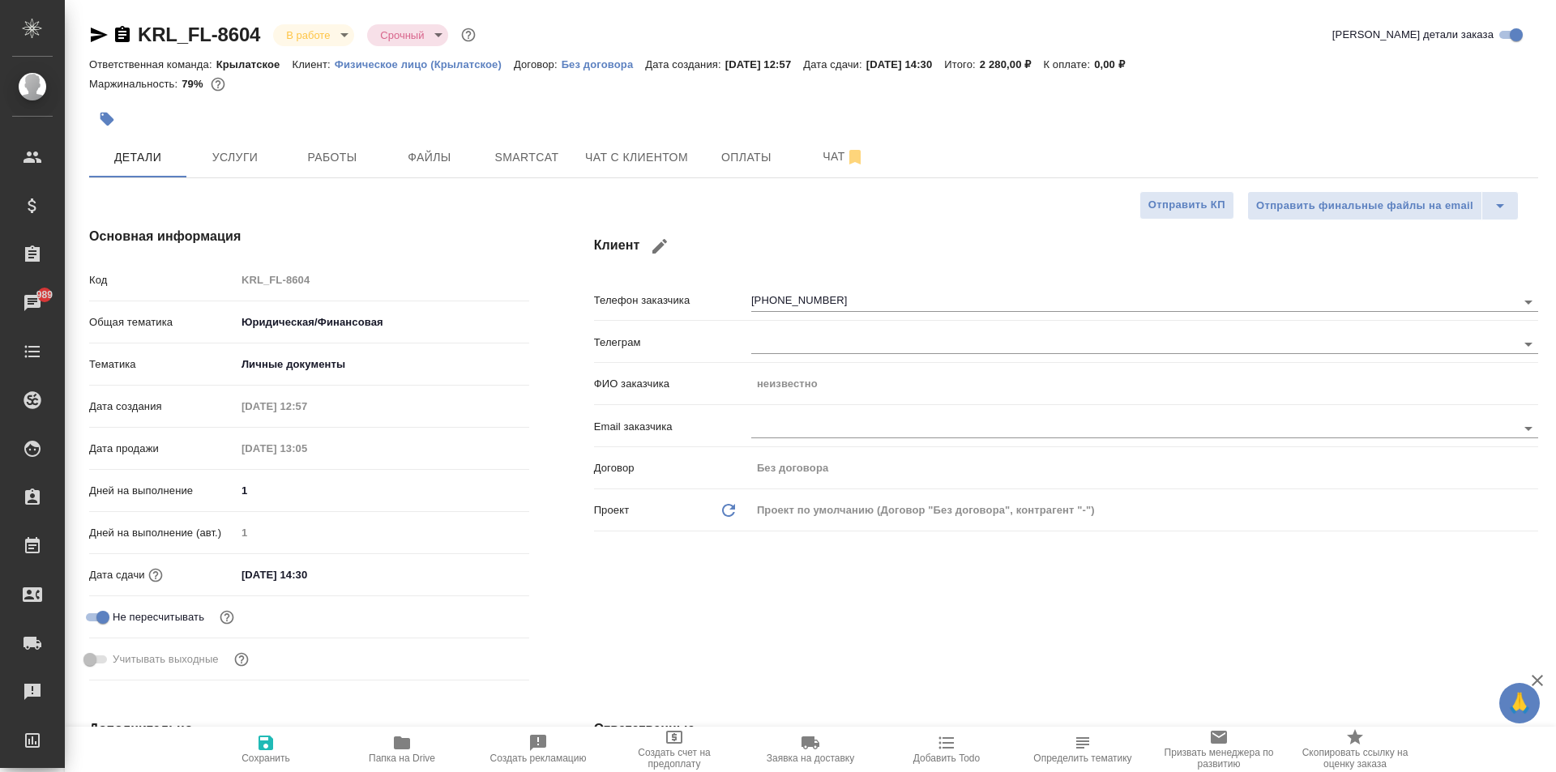
type textarea "x"
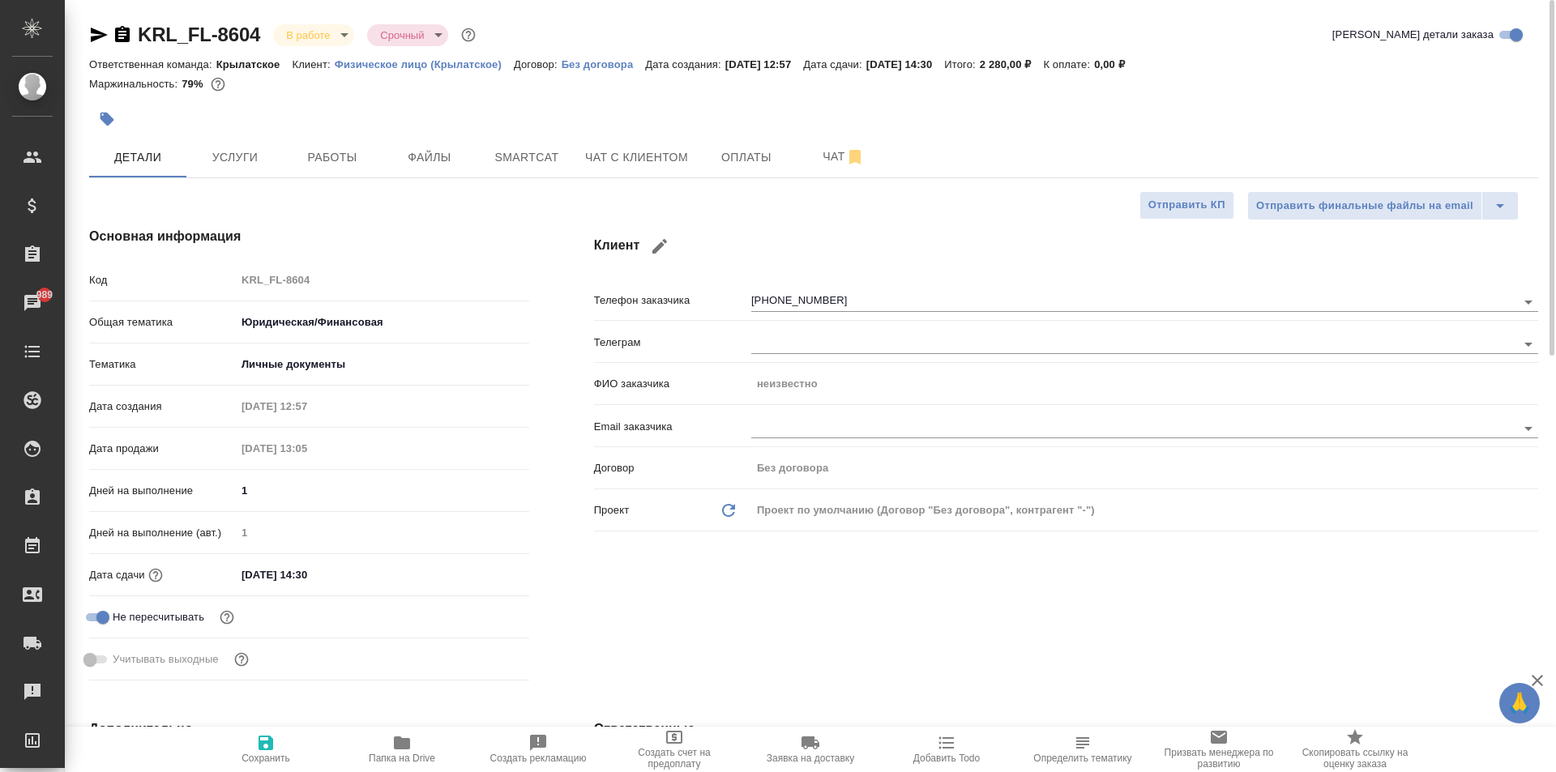
type textarea "x"
